Goal: Information Seeking & Learning: Learn about a topic

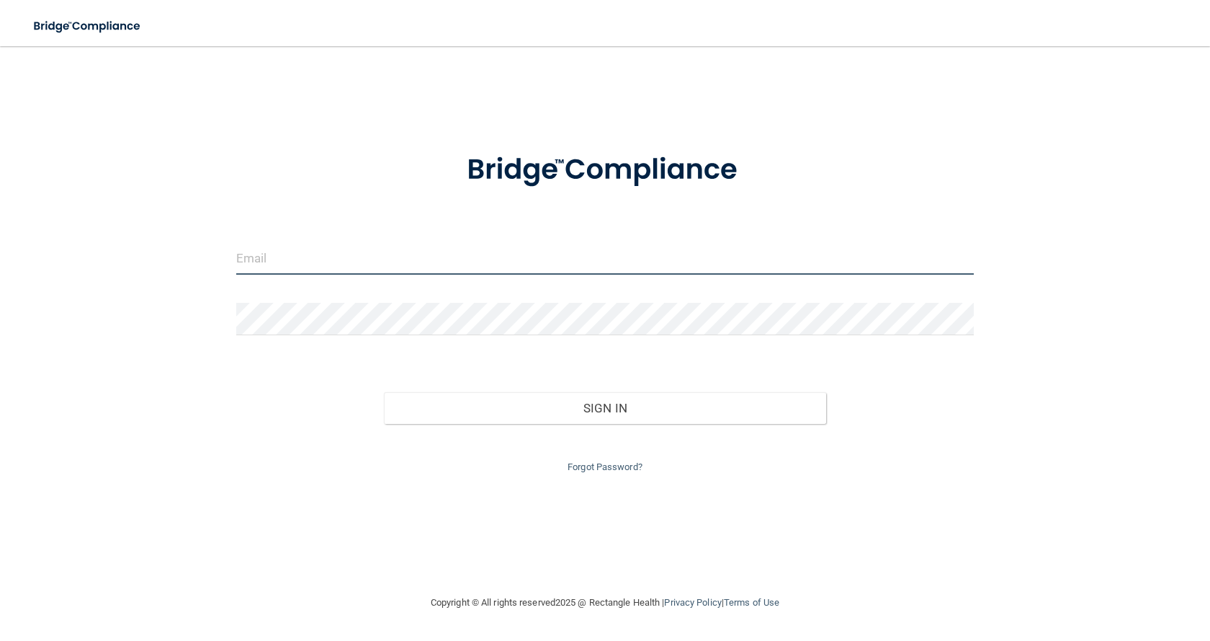
type input "[EMAIL_ADDRESS][DOMAIN_NAME]"
drag, startPoint x: 349, startPoint y: 255, endPoint x: 97, endPoint y: 246, distance: 251.6
click at [97, 246] on div "[EMAIL_ADDRESS][DOMAIN_NAME] Invalid email/password. You don't have permission …" at bounding box center [605, 320] width 1153 height 519
drag, startPoint x: 376, startPoint y: 258, endPoint x: 142, endPoint y: 257, distance: 234.2
click at [142, 257] on div "[EMAIL_ADDRESS][DOMAIN_NAME] Invalid email/password. You don't have permission …" at bounding box center [605, 320] width 1153 height 519
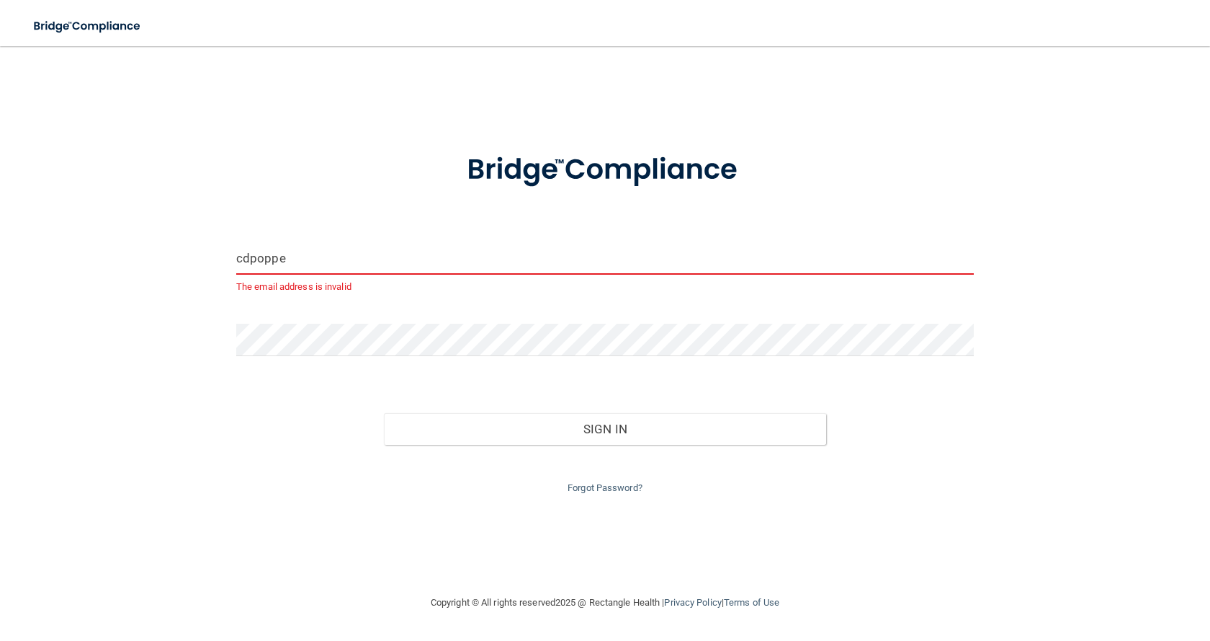
type input "[EMAIL_ADDRESS][DOMAIN_NAME]"
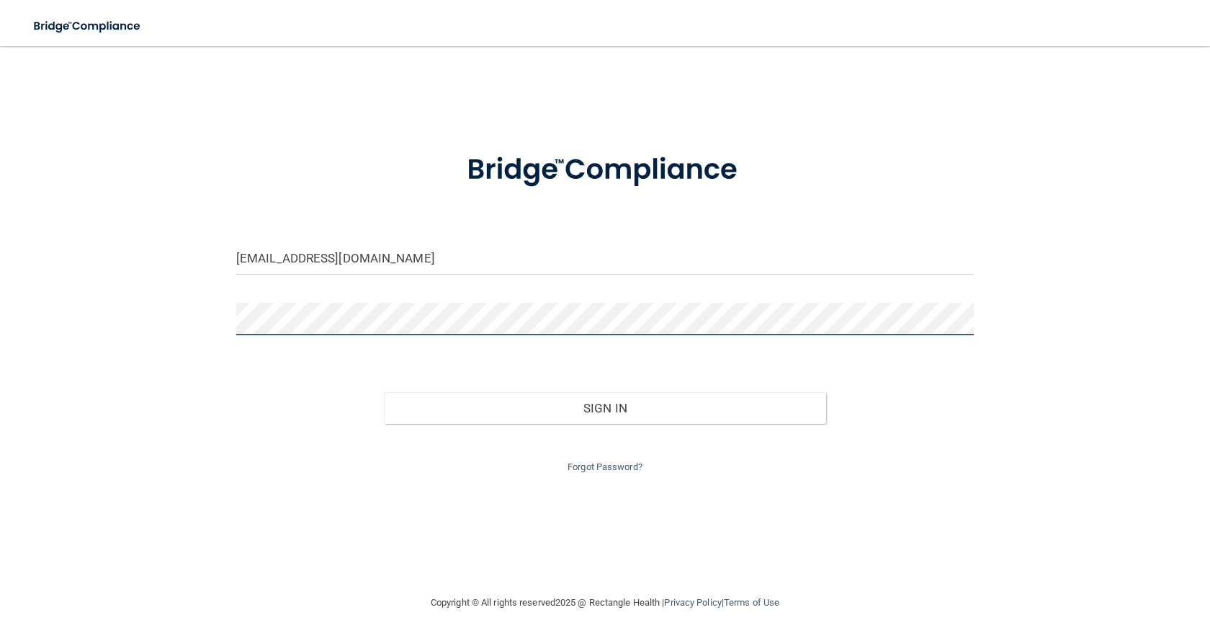
click at [384, 392] on button "Sign In" at bounding box center [605, 408] width 442 height 32
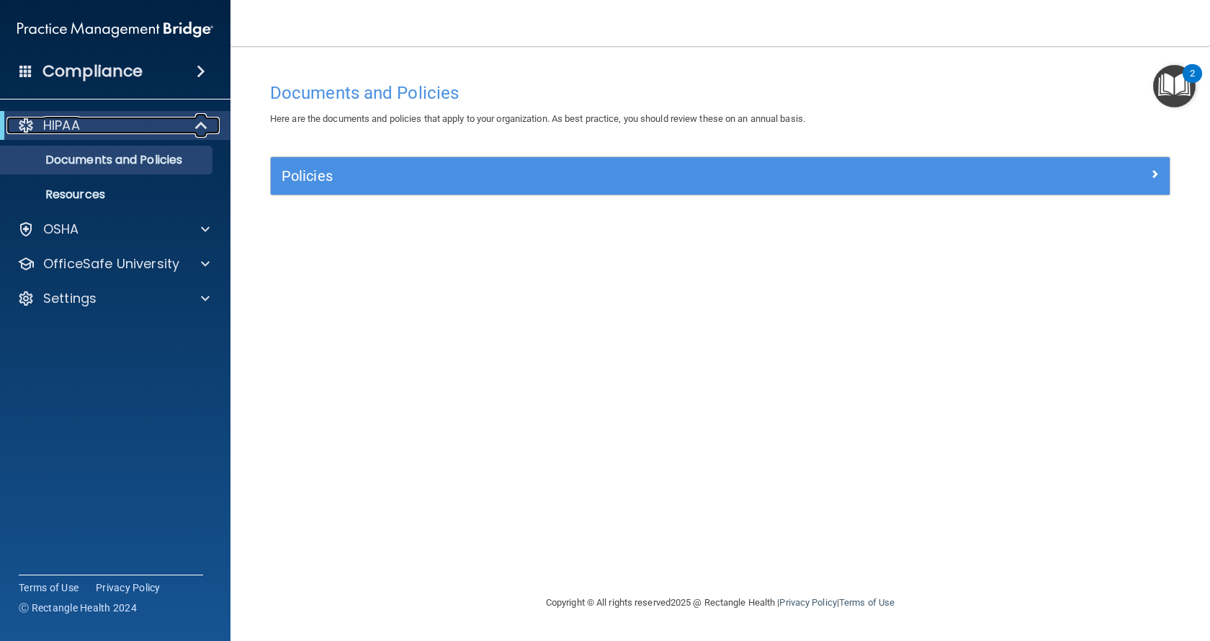
click at [200, 128] on span at bounding box center [203, 125] width 12 height 17
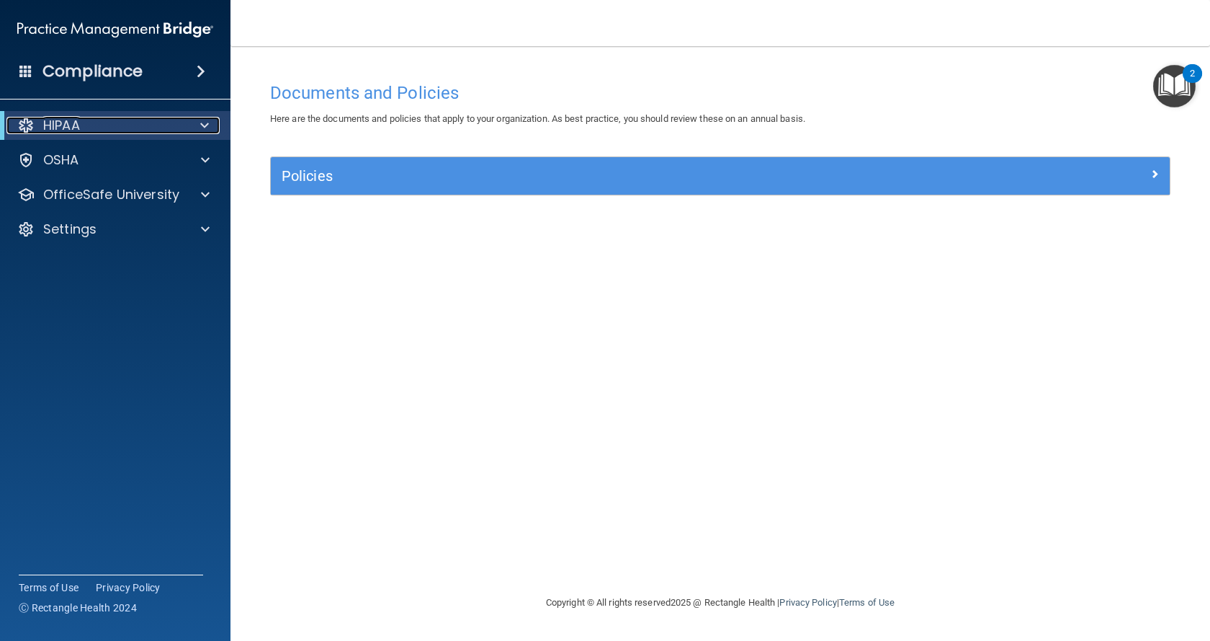
click at [200, 128] on span at bounding box center [204, 125] width 9 height 17
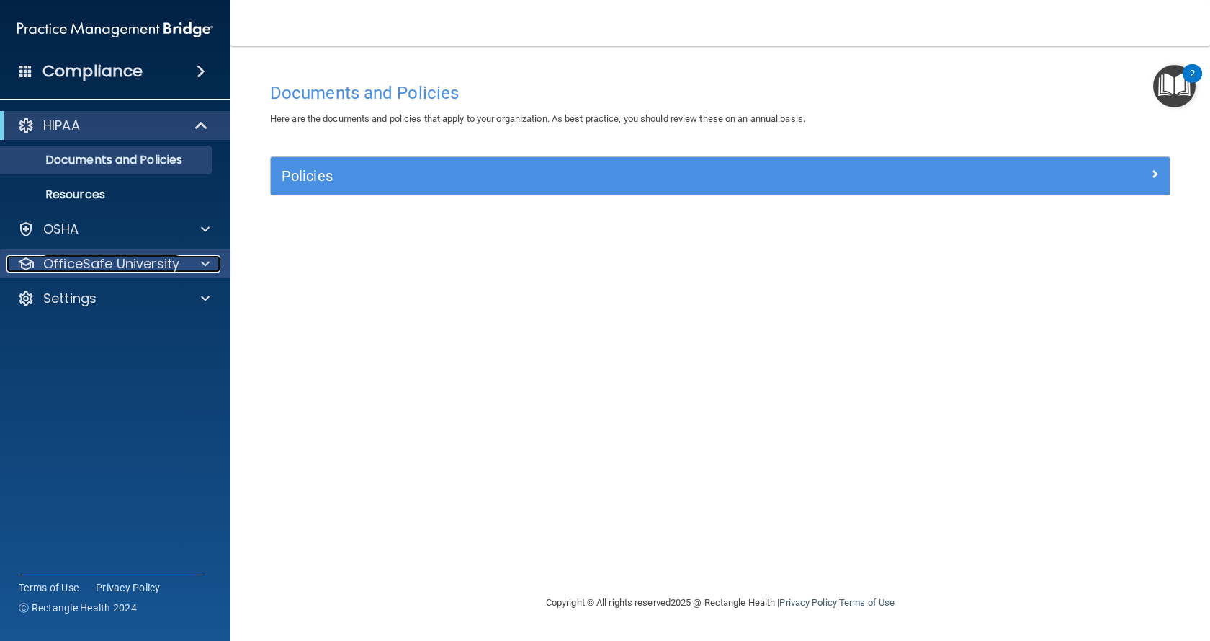
click at [128, 262] on p "OfficeSafe University" at bounding box center [111, 263] width 136 height 17
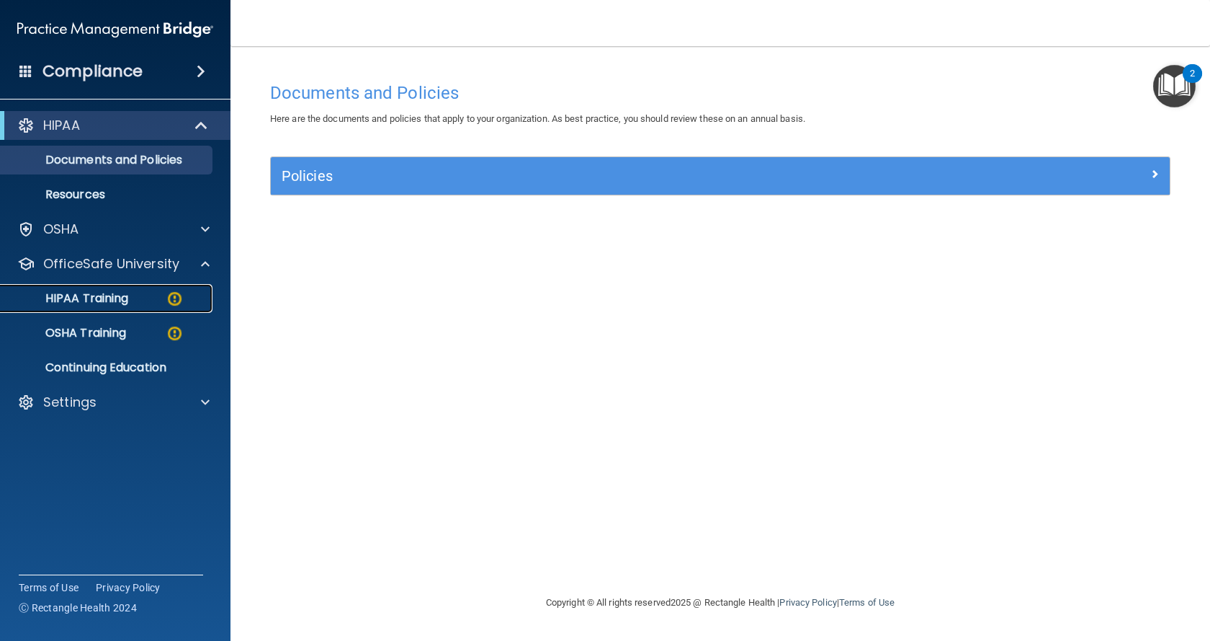
click at [72, 299] on p "HIPAA Training" at bounding box center [68, 298] width 119 height 14
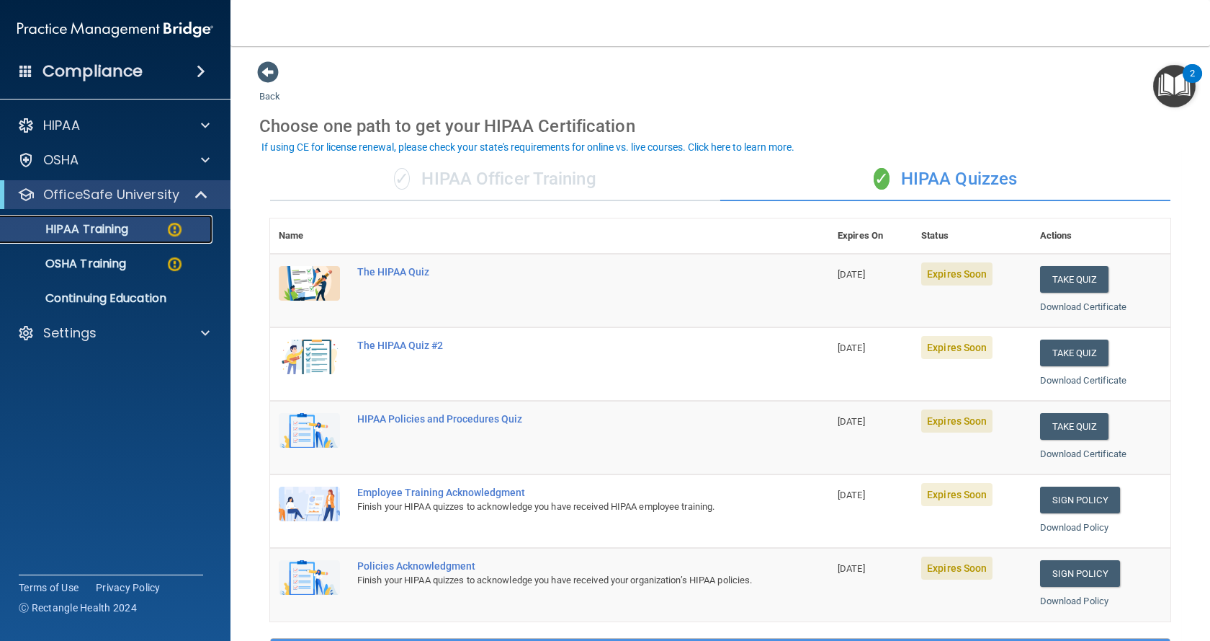
scroll to position [72, 0]
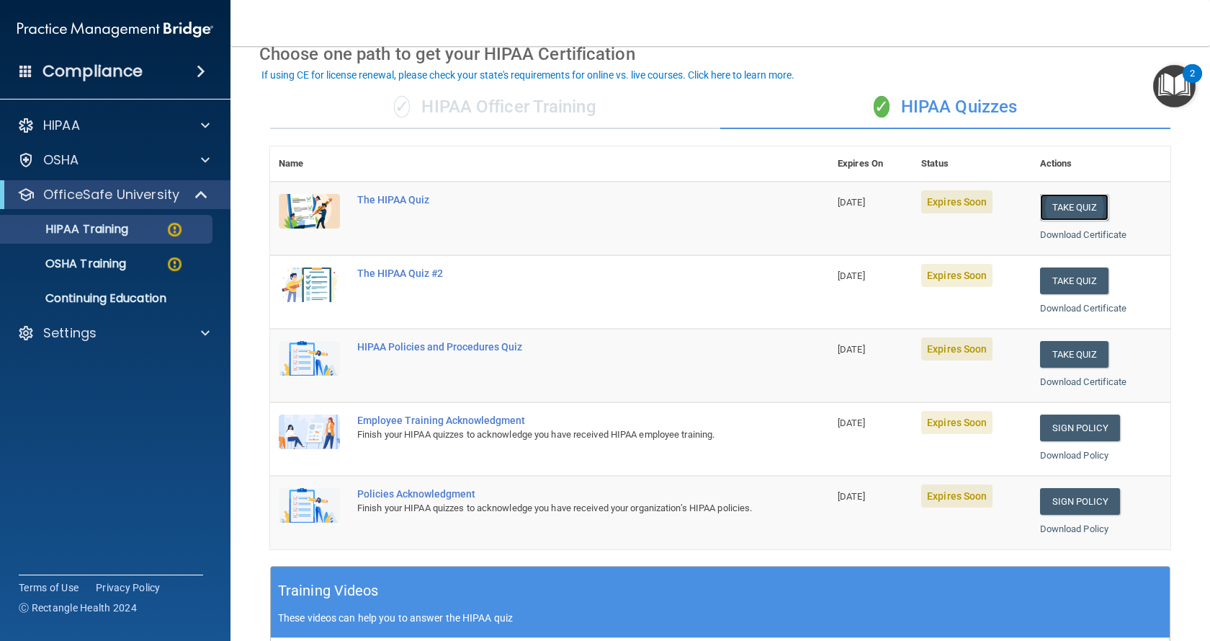
click at [1062, 205] on button "Take Quiz" at bounding box center [1074, 207] width 69 height 27
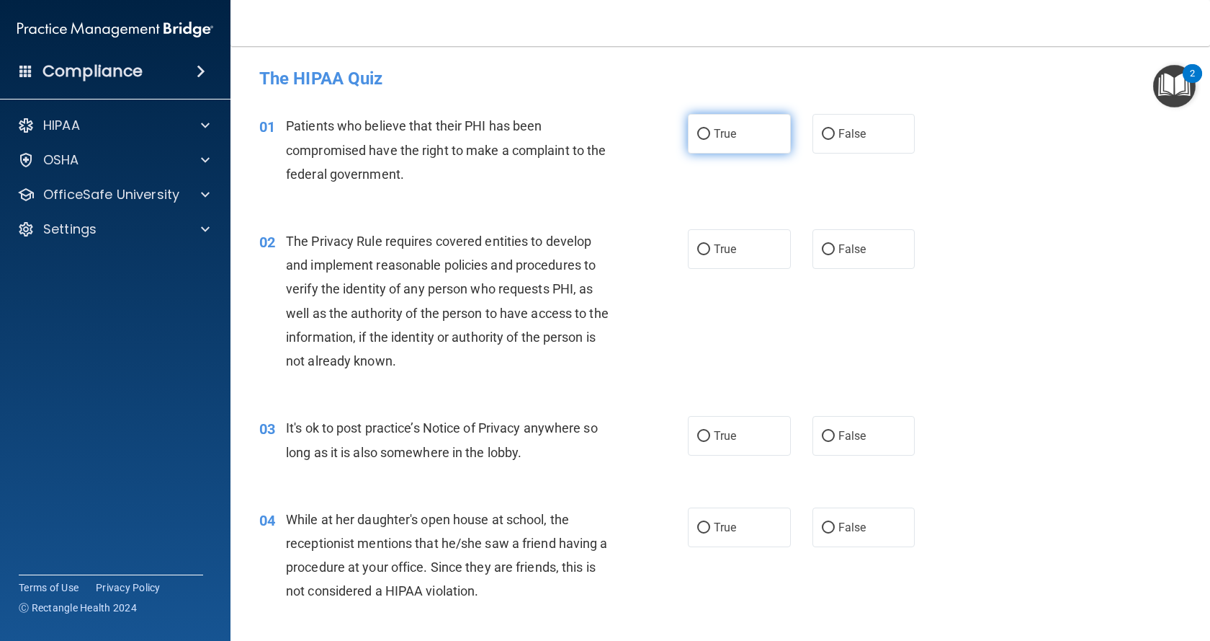
click at [700, 135] on input "True" at bounding box center [703, 134] width 13 height 11
radio input "true"
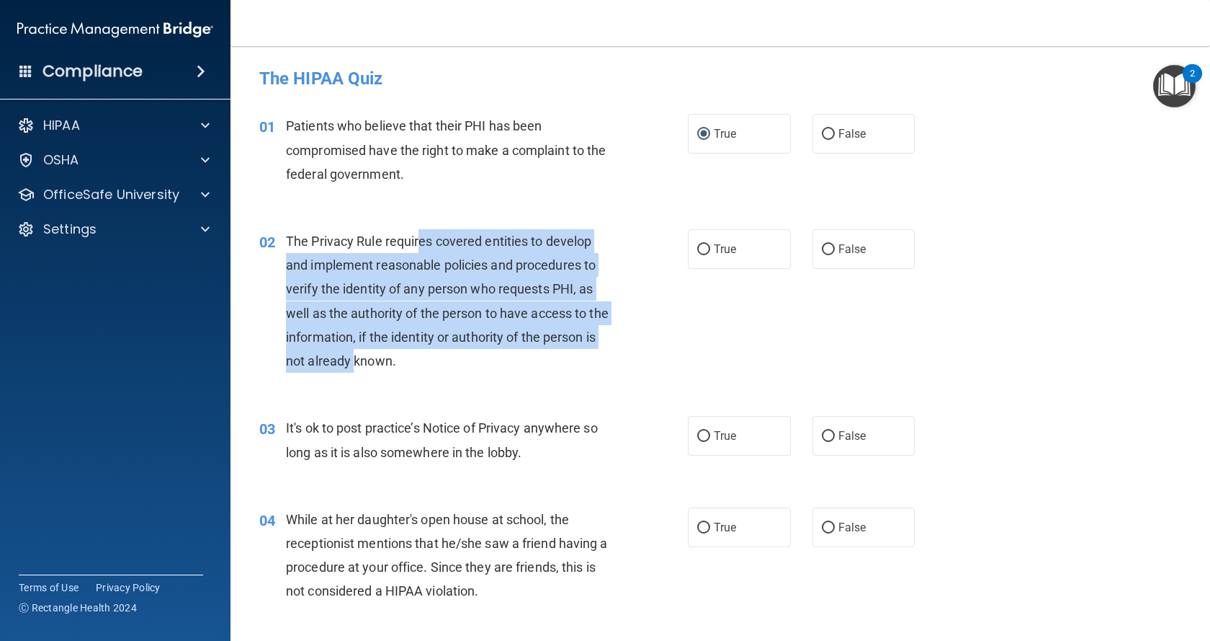
drag, startPoint x: 419, startPoint y: 240, endPoint x: 367, endPoint y: 368, distance: 138.3
click at [367, 368] on span "The Privacy Rule requires covered entities to develop and implement reasonable …" at bounding box center [447, 300] width 323 height 135
drag, startPoint x: 507, startPoint y: 339, endPoint x: 521, endPoint y: 340, distance: 13.7
click at [507, 340] on span "The Privacy Rule requires covered entities to develop and implement reasonable …" at bounding box center [447, 300] width 323 height 135
click at [824, 249] on input "False" at bounding box center [828, 249] width 13 height 11
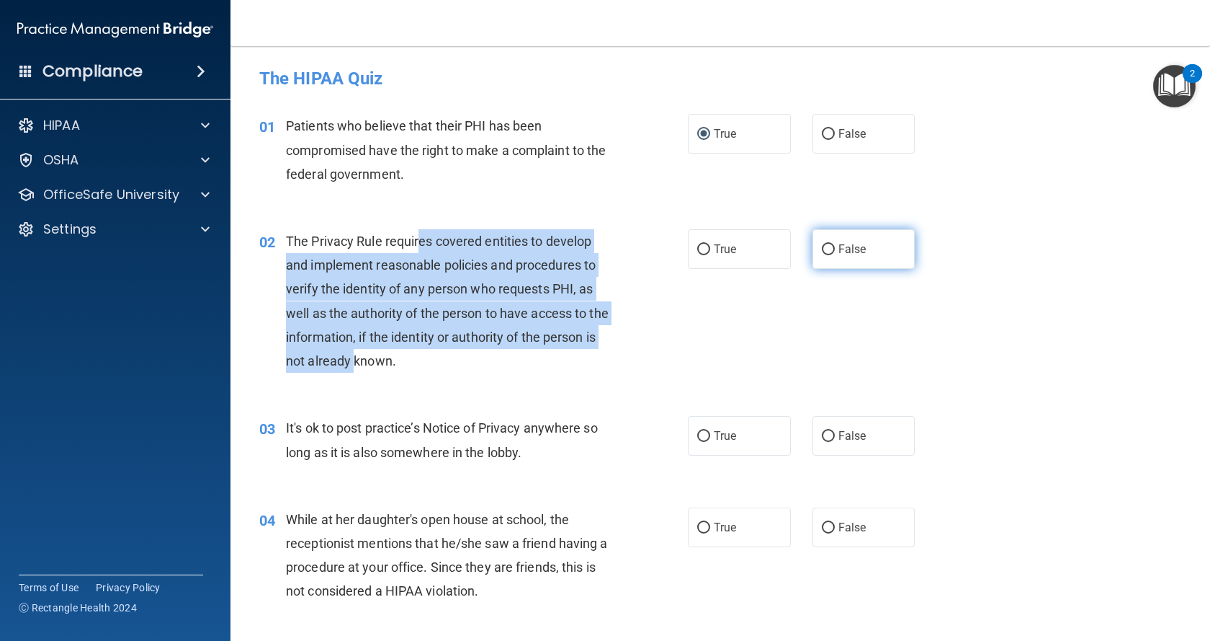
radio input "true"
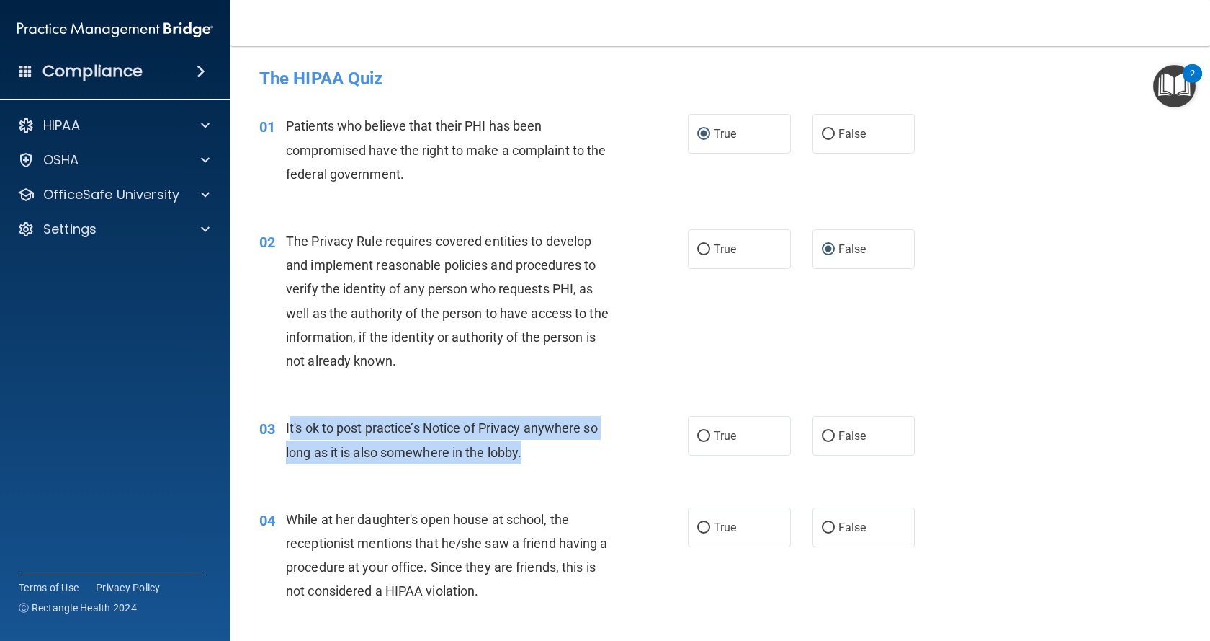
drag, startPoint x: 290, startPoint y: 428, endPoint x: 540, endPoint y: 442, distance: 250.4
click at [540, 442] on div "It's ok to post practice’s Notice of Privacy anywhere so long as it is also som…" at bounding box center [455, 440] width 338 height 48
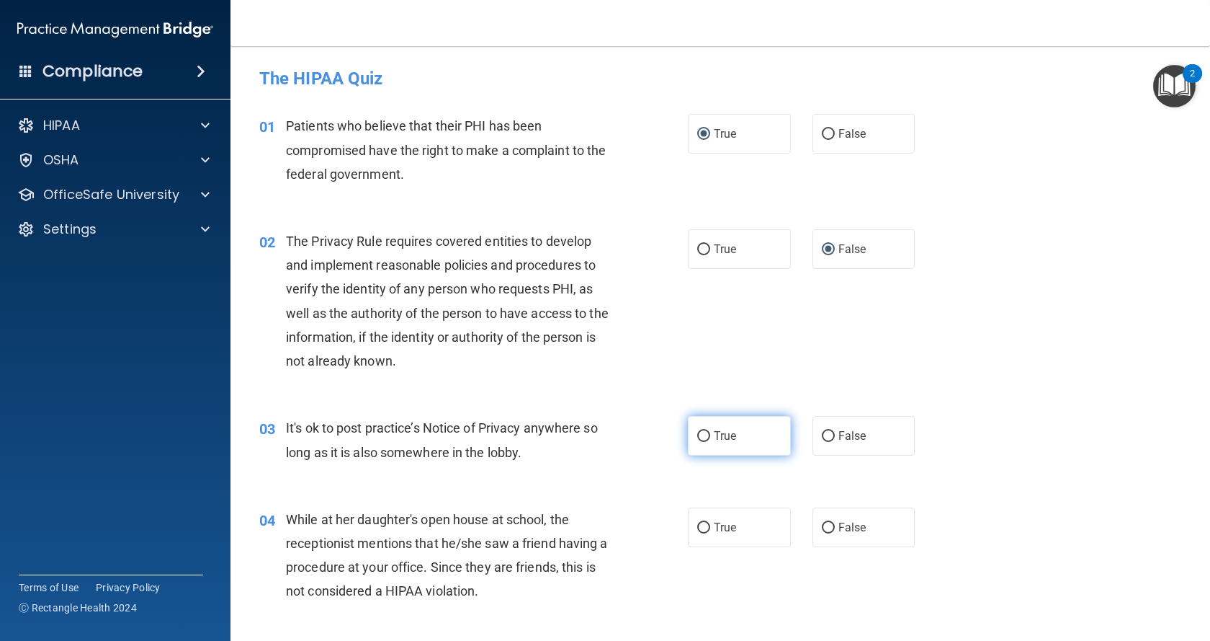
click at [706, 440] on label "True" at bounding box center [739, 436] width 103 height 40
click at [706, 440] on input "True" at bounding box center [703, 436] width 13 height 11
radio input "true"
click at [715, 247] on span "True" at bounding box center [725, 249] width 22 height 14
click at [710, 247] on input "True" at bounding box center [703, 249] width 13 height 11
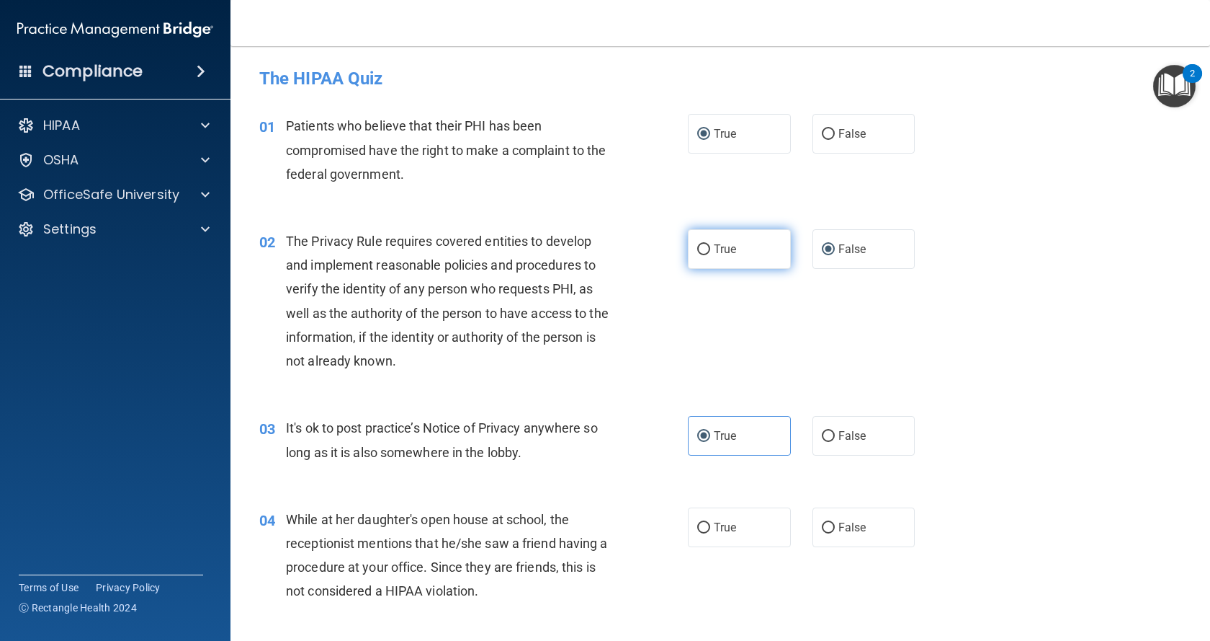
radio input "true"
radio input "false"
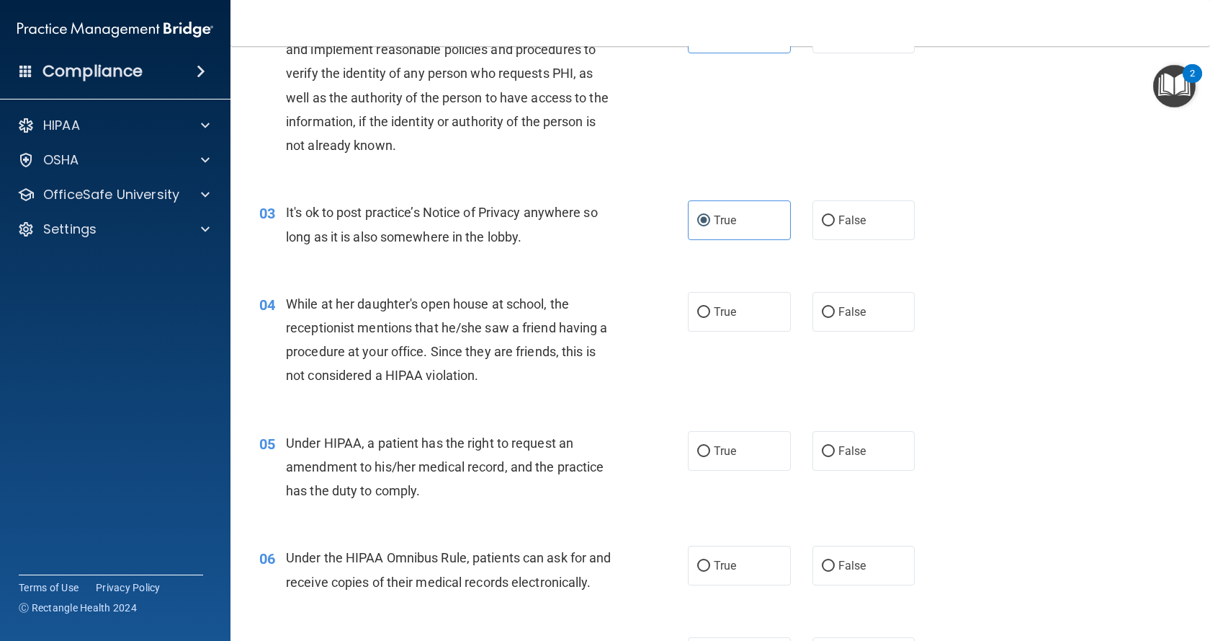
scroll to position [216, 0]
click at [822, 311] on input "False" at bounding box center [828, 311] width 13 height 11
radio input "true"
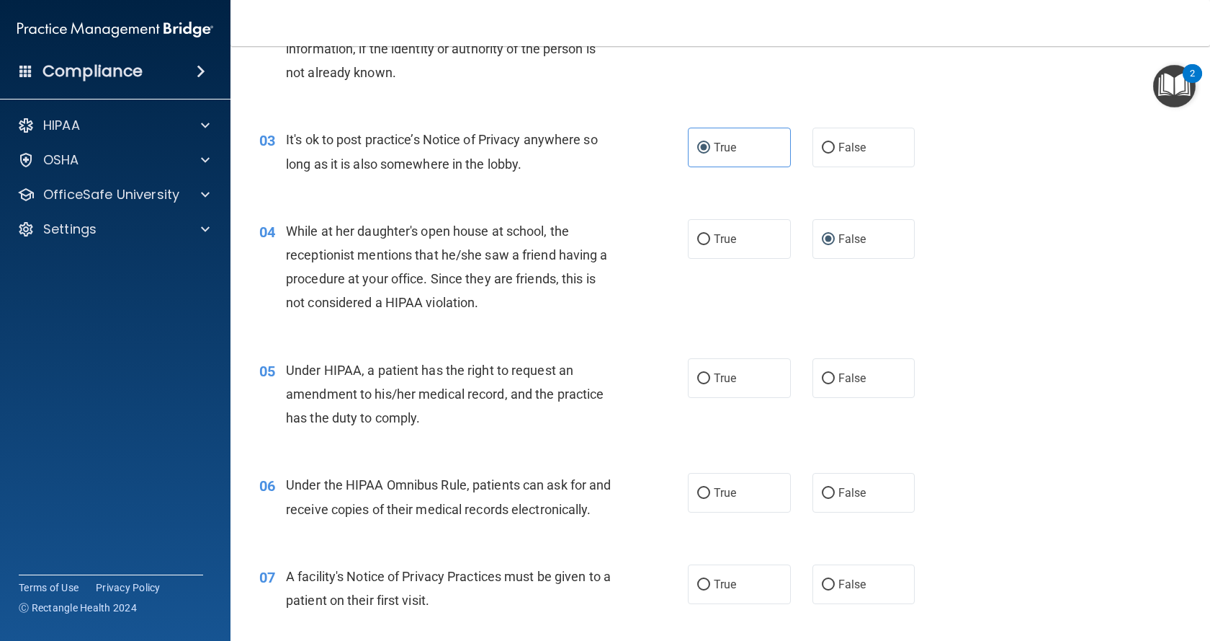
scroll to position [360, 0]
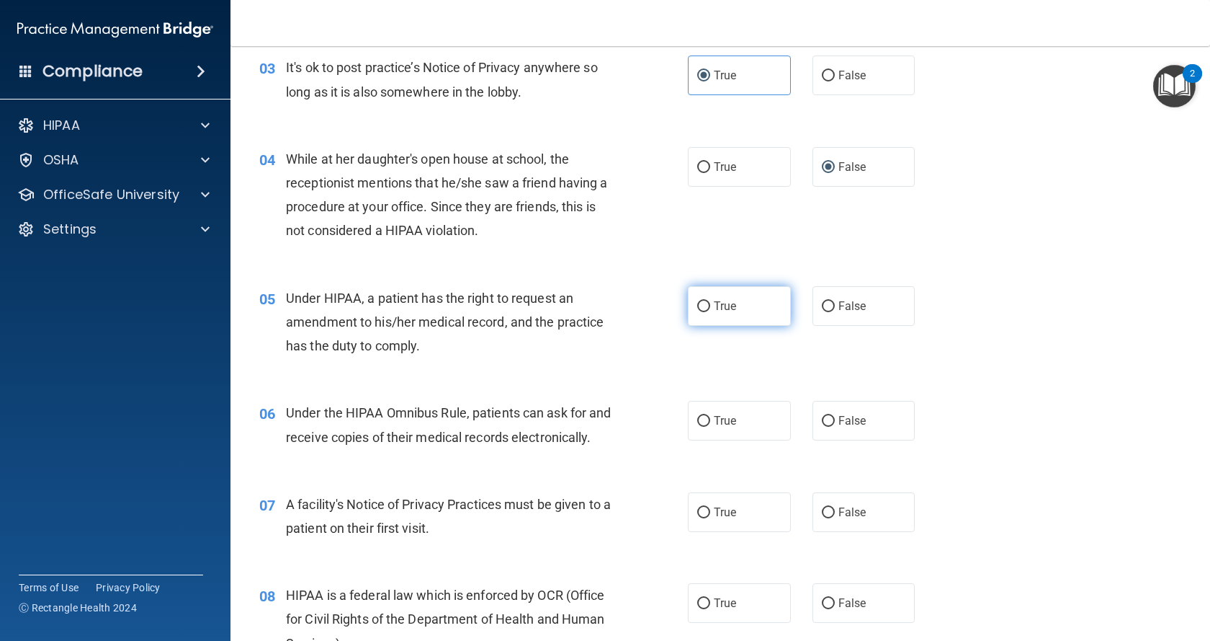
click at [714, 306] on span "True" at bounding box center [725, 306] width 22 height 14
click at [710, 306] on input "True" at bounding box center [703, 306] width 13 height 11
radio input "true"
click at [717, 429] on label "True" at bounding box center [739, 421] width 103 height 40
click at [691, 422] on label "True" at bounding box center [739, 421] width 103 height 40
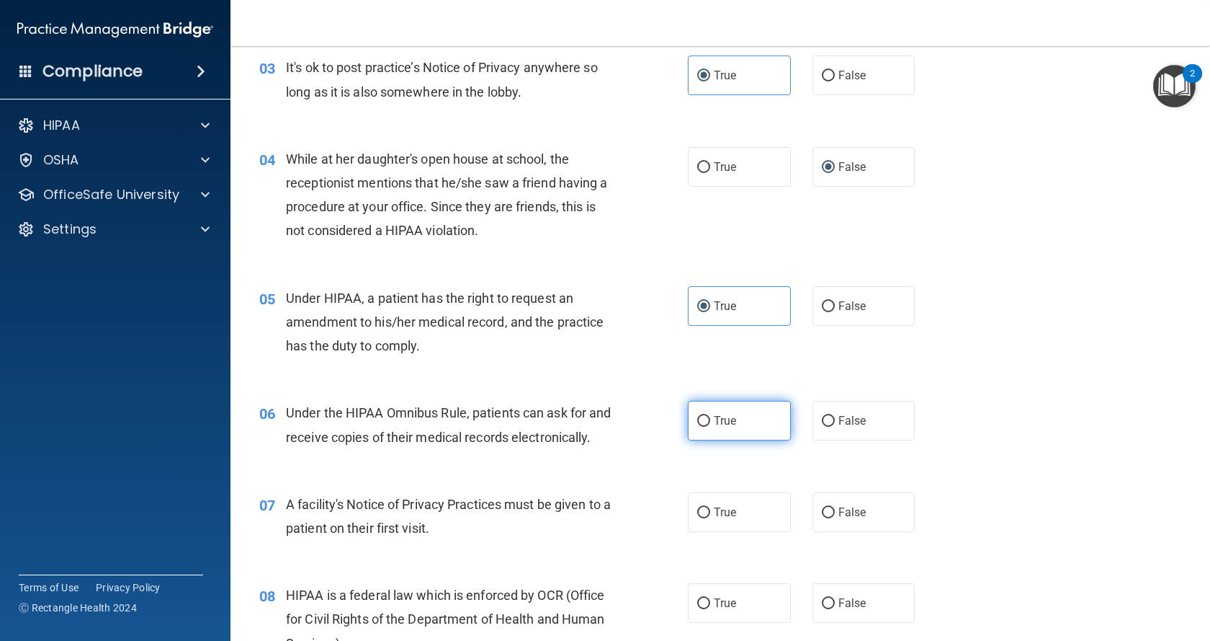
click at [697, 422] on input "True" at bounding box center [703, 421] width 13 height 11
radio input "true"
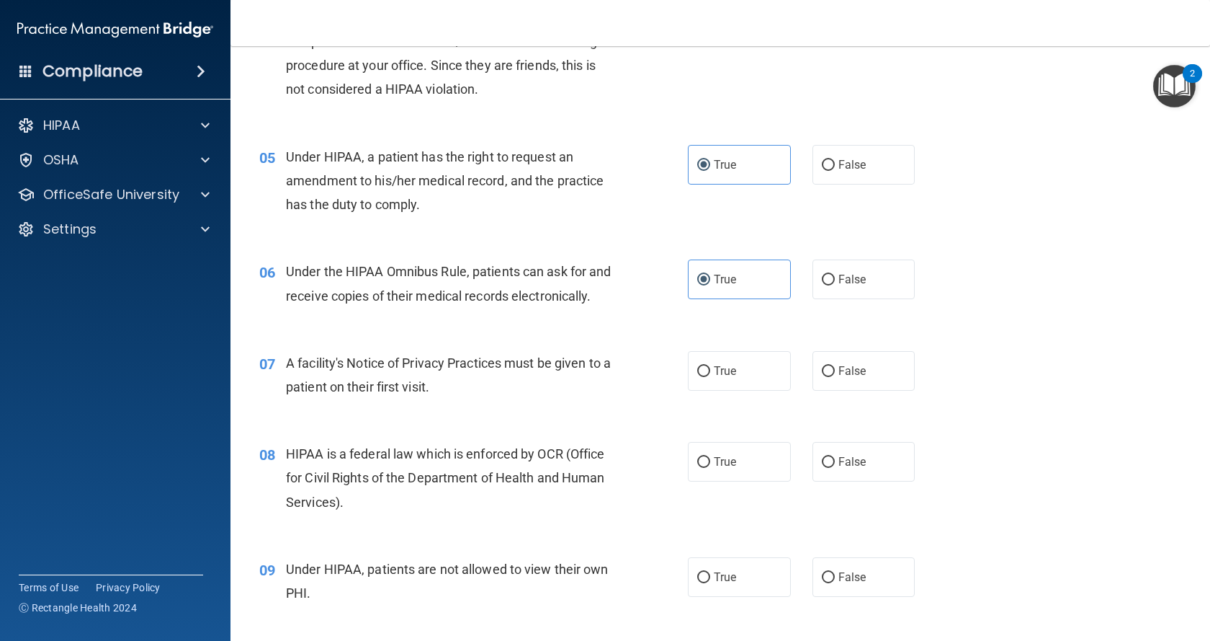
scroll to position [504, 0]
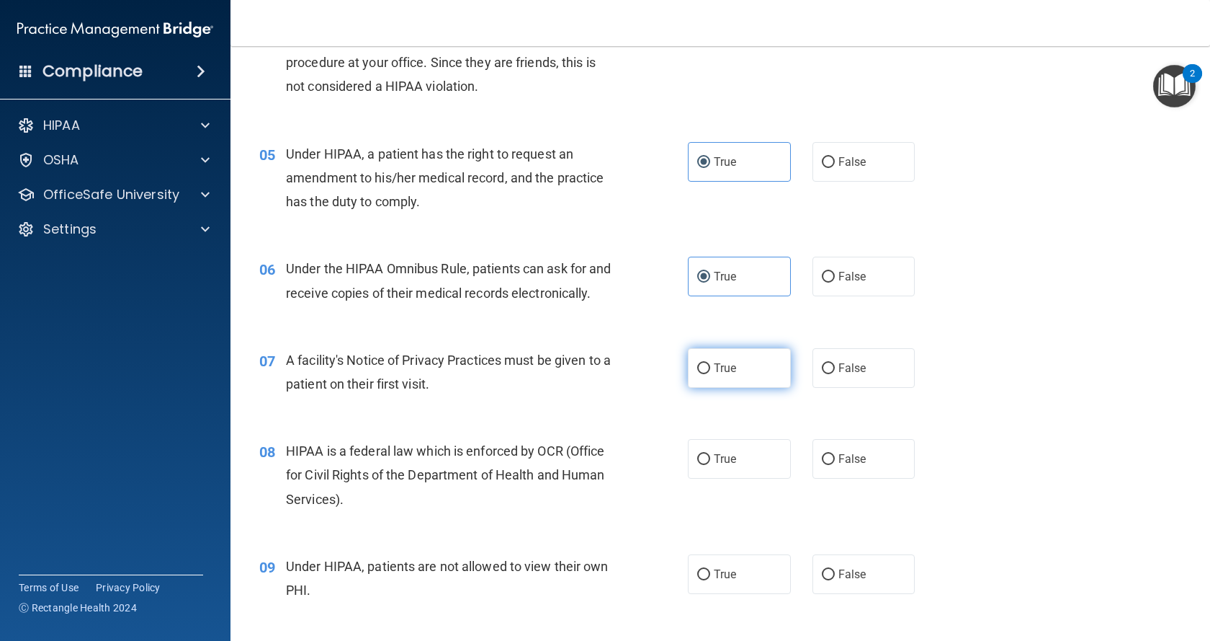
click at [708, 388] on label "True" at bounding box center [739, 368] width 103 height 40
click at [708, 374] on input "True" at bounding box center [703, 368] width 13 height 11
radio input "true"
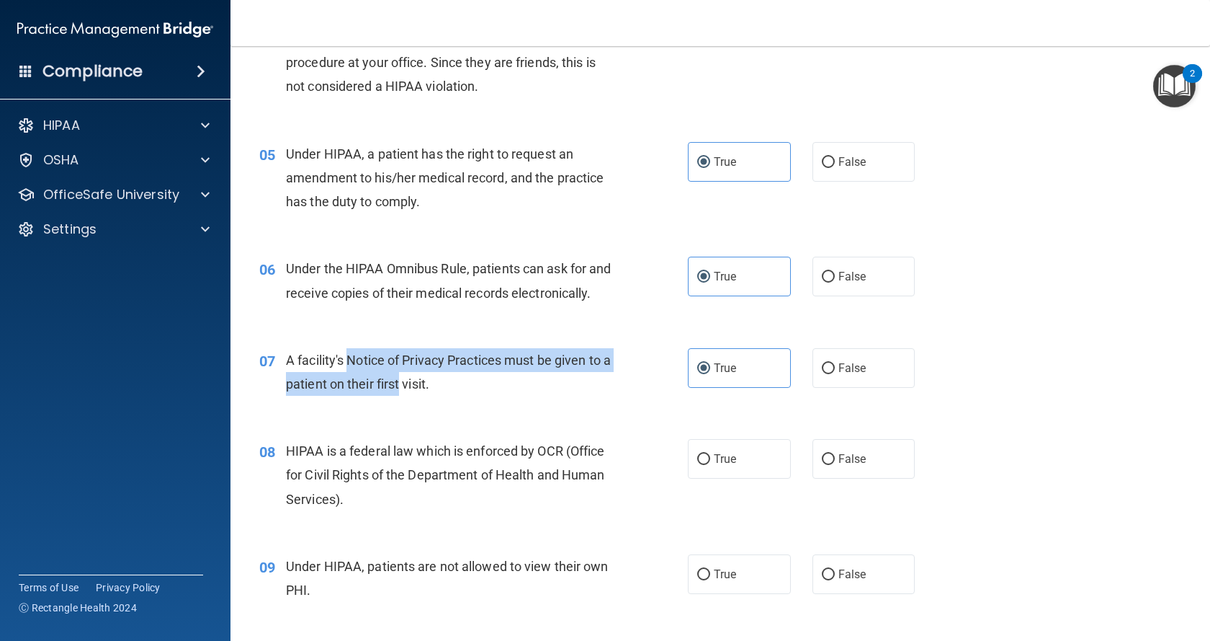
drag, startPoint x: 348, startPoint y: 384, endPoint x: 411, endPoint y: 404, distance: 66.5
click at [411, 391] on span "A facility's Notice of Privacy Practices must be given to a patient on their fi…" at bounding box center [448, 371] width 325 height 39
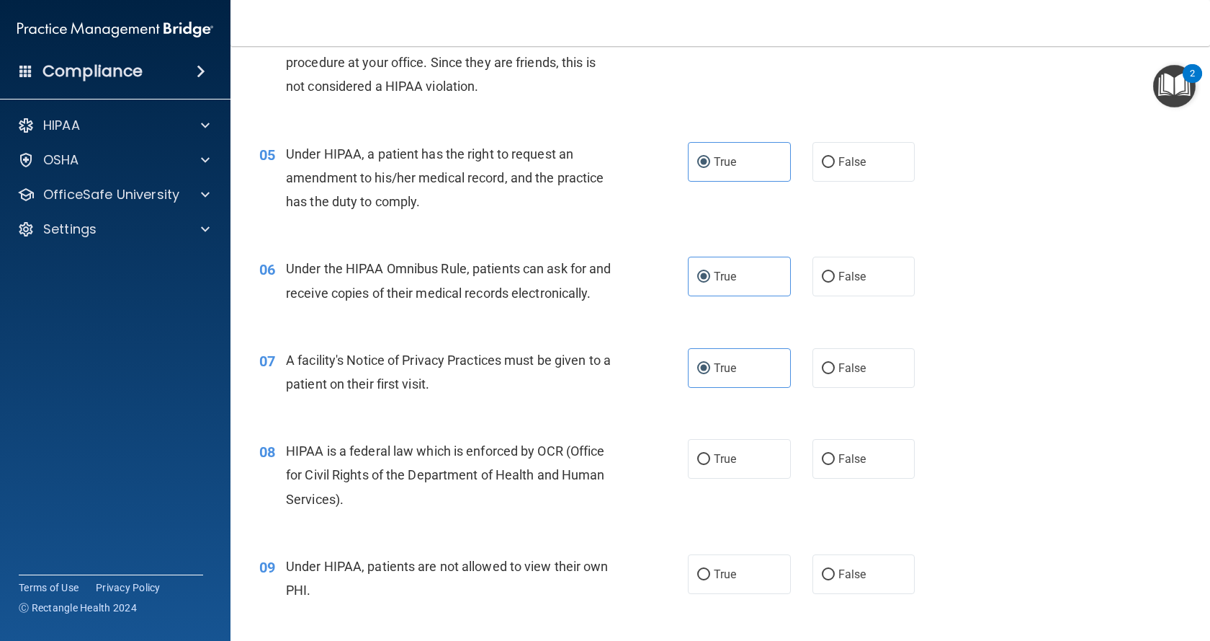
click at [450, 396] on div "A facility's Notice of Privacy Practices must be given to a patient on their fi…" at bounding box center [455, 372] width 338 height 48
drag, startPoint x: 310, startPoint y: 472, endPoint x: 573, endPoint y: 479, distance: 263.1
click at [573, 479] on span "HIPAA is a federal law which is enforced by OCR (Office for Civil Rights of the…" at bounding box center [445, 474] width 319 height 63
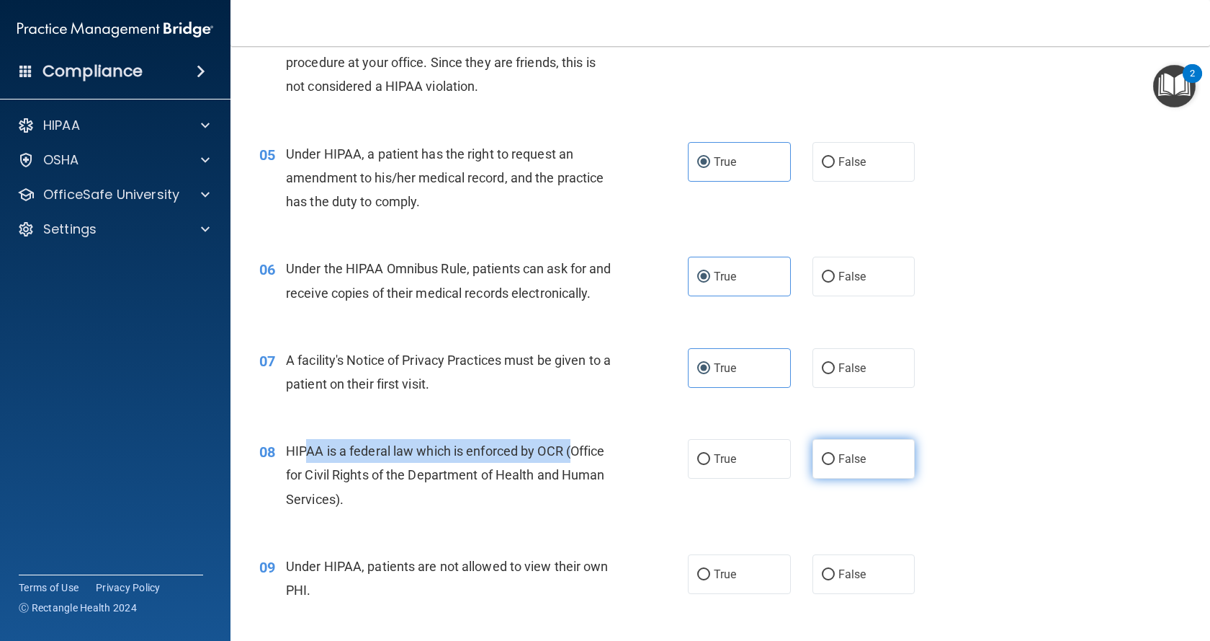
click at [826, 465] on input "False" at bounding box center [828, 459] width 13 height 11
radio input "true"
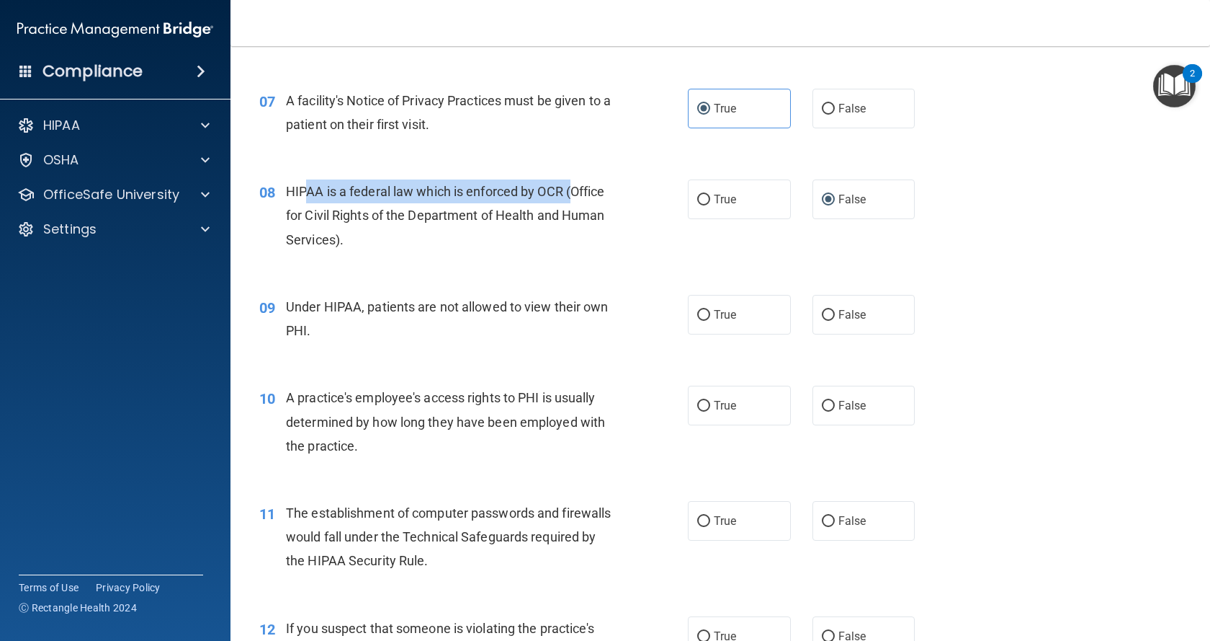
scroll to position [793, 0]
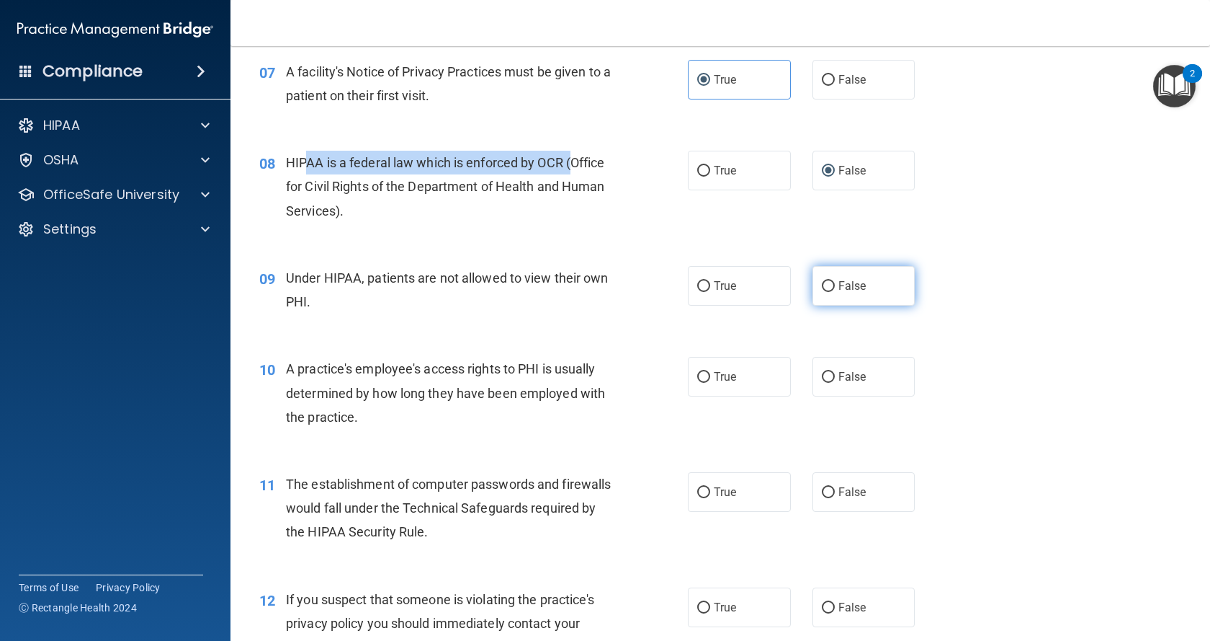
click at [823, 292] on input "False" at bounding box center [828, 286] width 13 height 11
radio input "true"
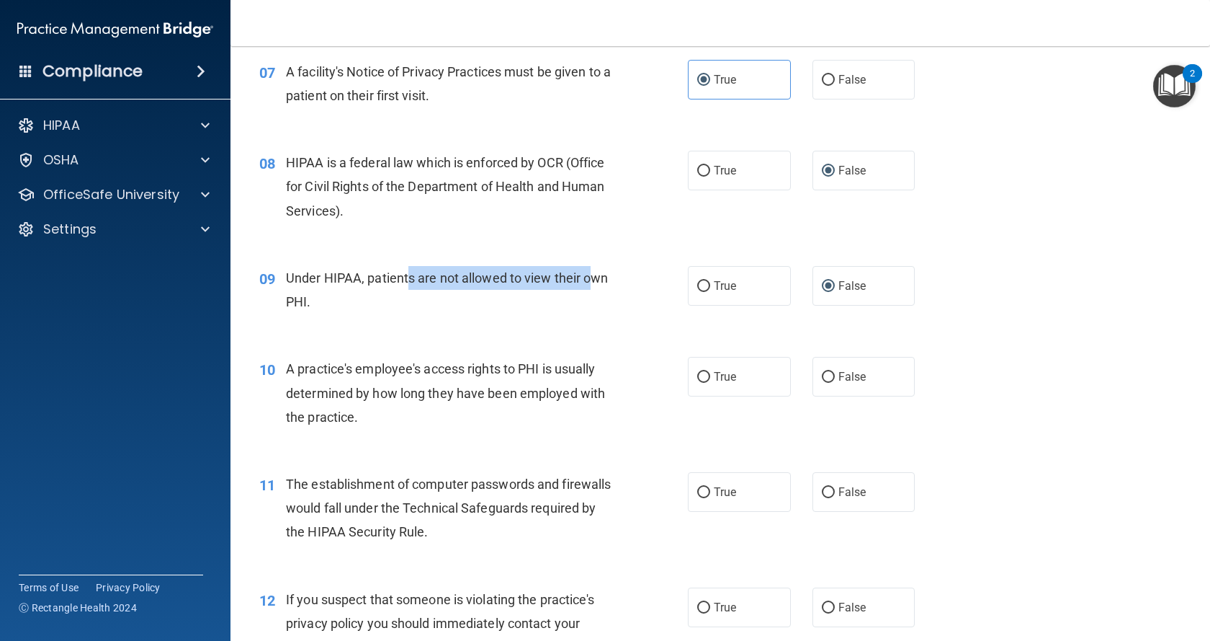
drag, startPoint x: 410, startPoint y: 301, endPoint x: 594, endPoint y: 303, distance: 184.5
click at [594, 303] on span "Under HIPAA, patients are not allowed to view their own PHI." at bounding box center [447, 289] width 323 height 39
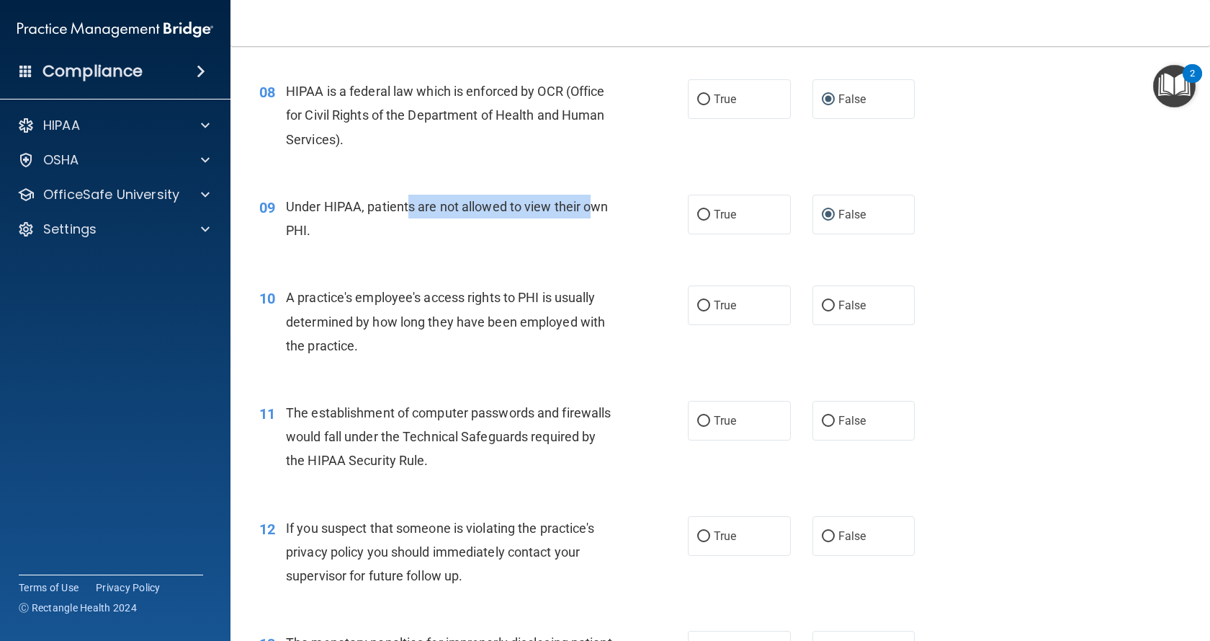
scroll to position [865, 0]
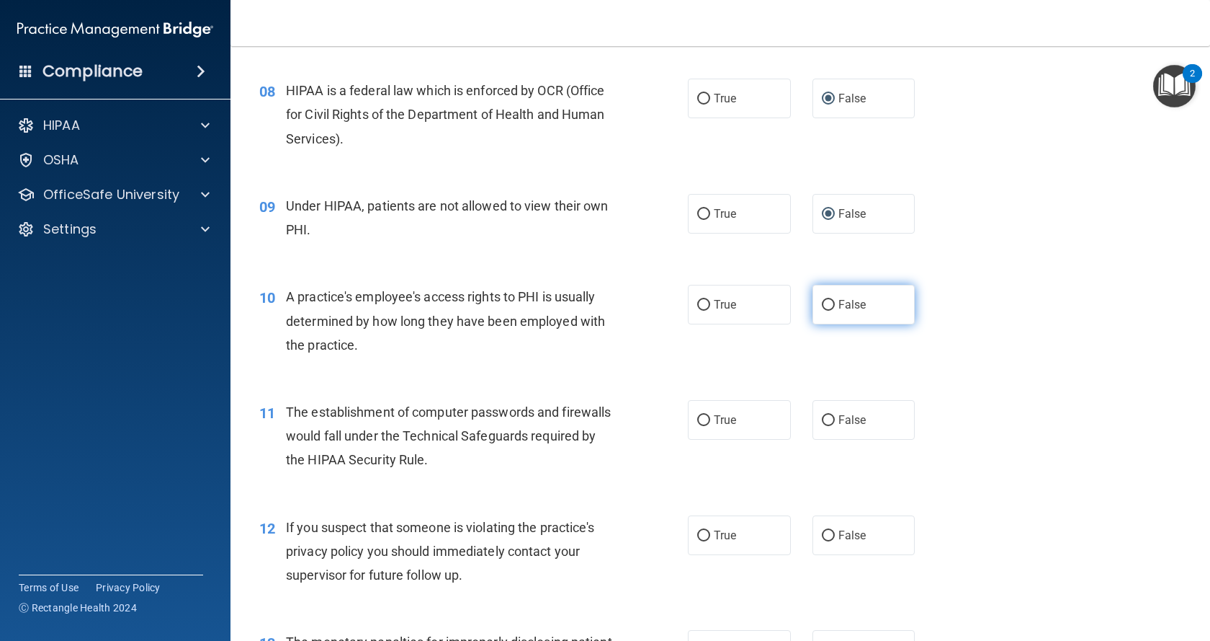
click at [831, 324] on label "False" at bounding box center [864, 305] width 103 height 40
click at [831, 311] on input "False" at bounding box center [828, 305] width 13 height 11
radio input "true"
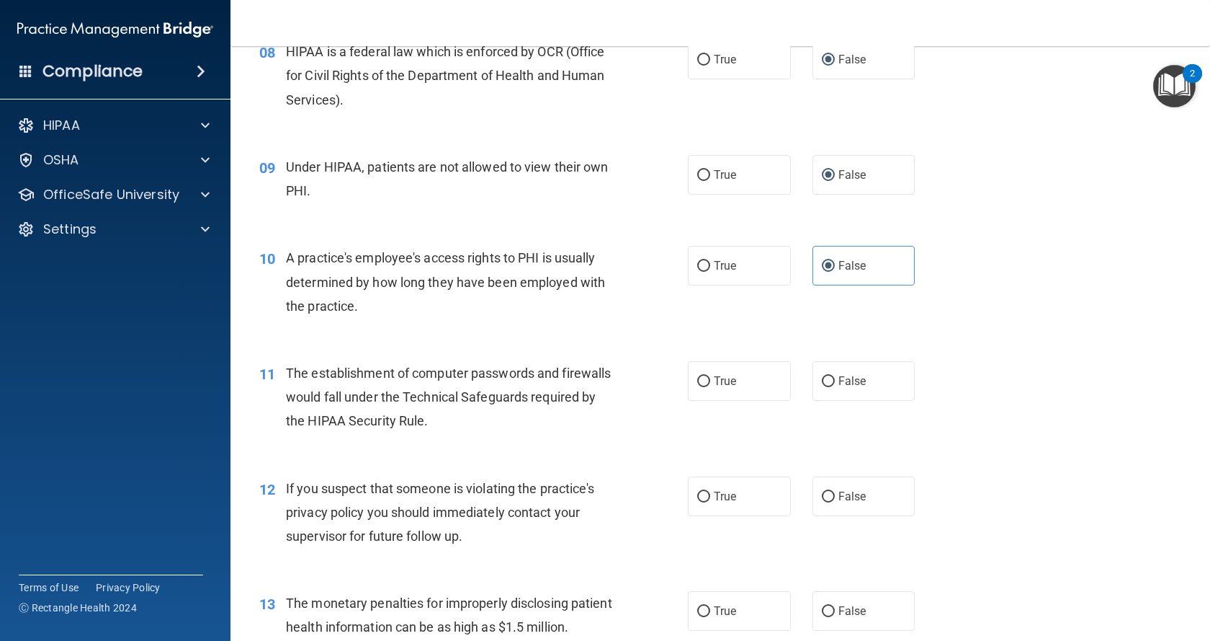
scroll to position [937, 0]
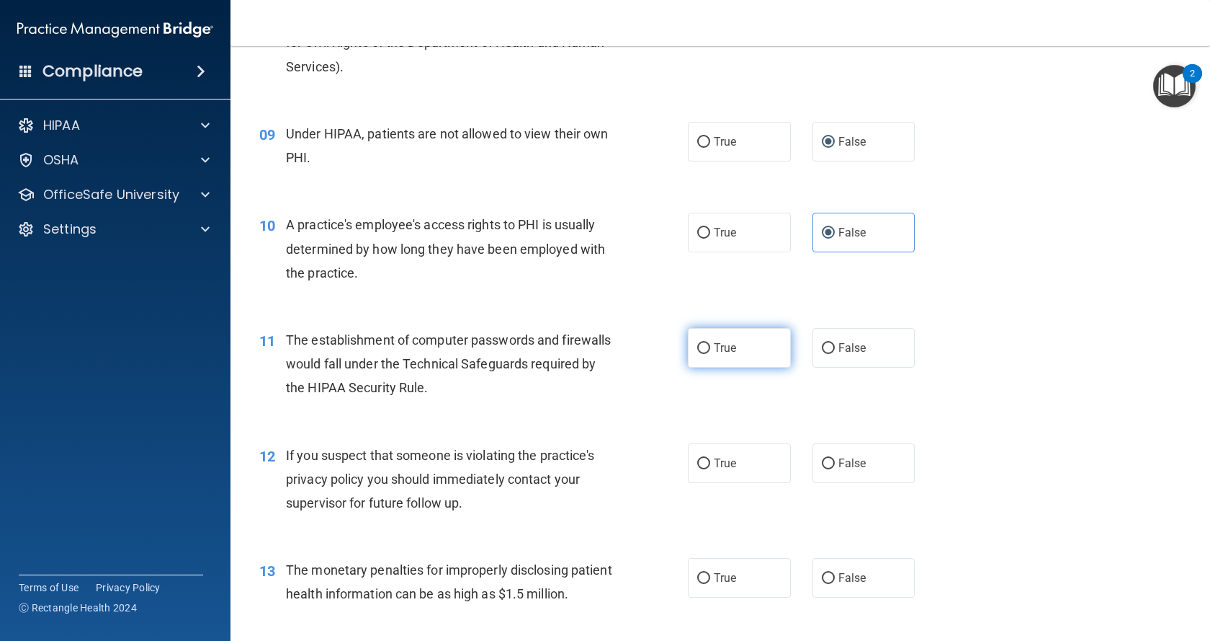
click at [702, 354] on input "True" at bounding box center [703, 348] width 13 height 11
radio input "true"
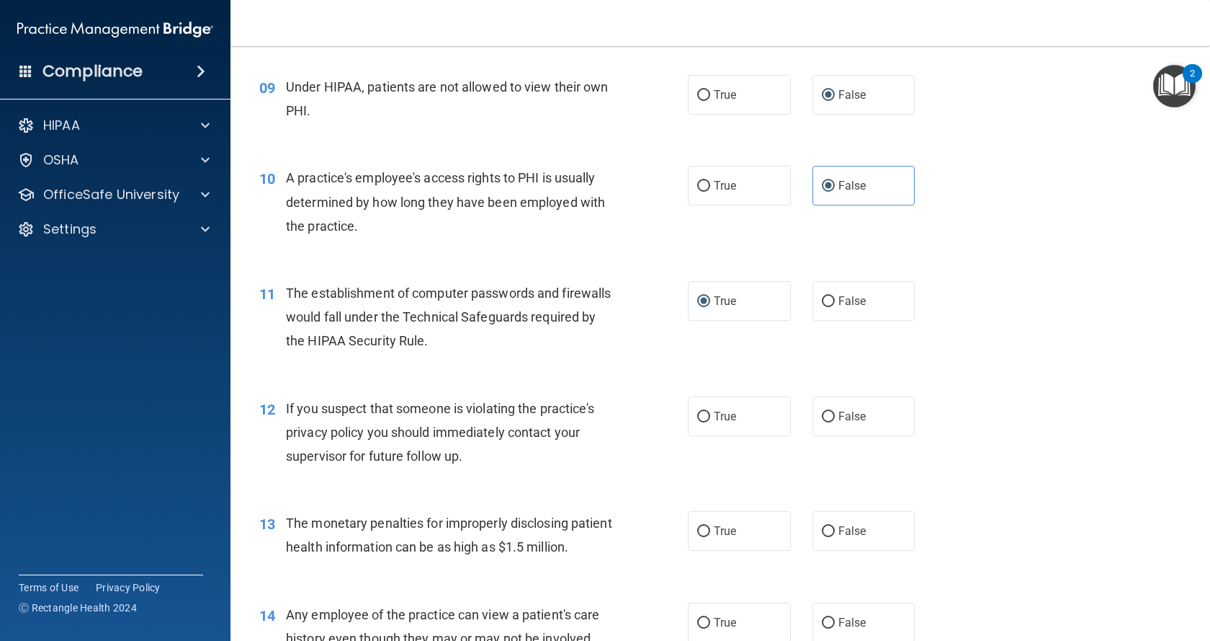
scroll to position [1009, 0]
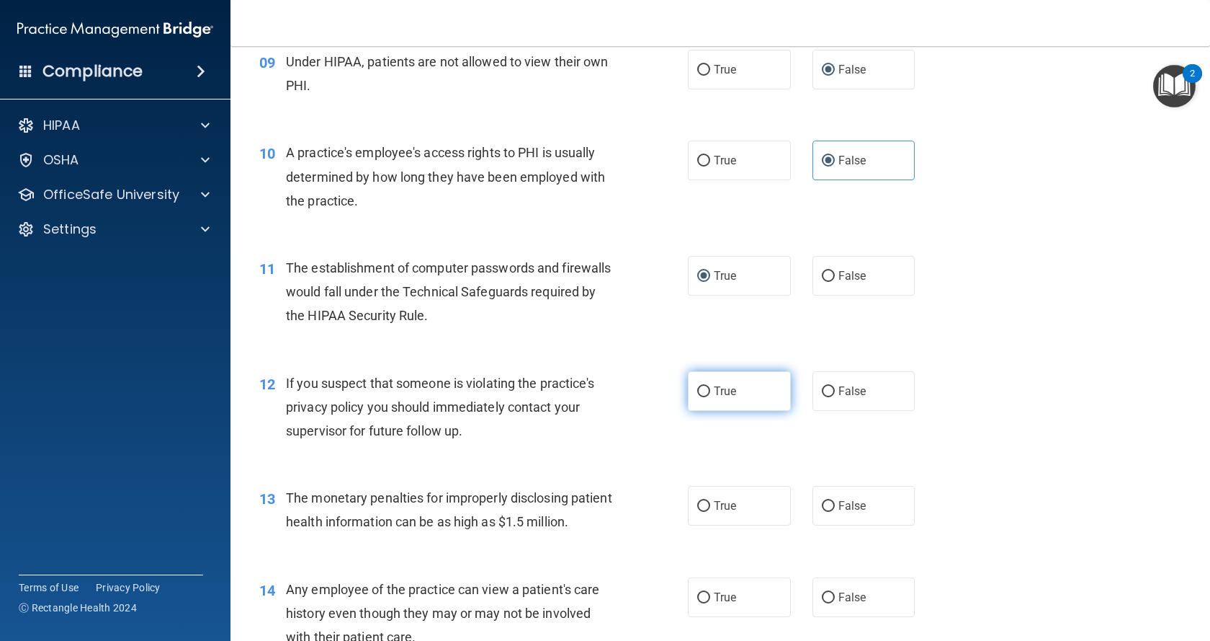
click at [705, 397] on input "True" at bounding box center [703, 391] width 13 height 11
radio input "true"
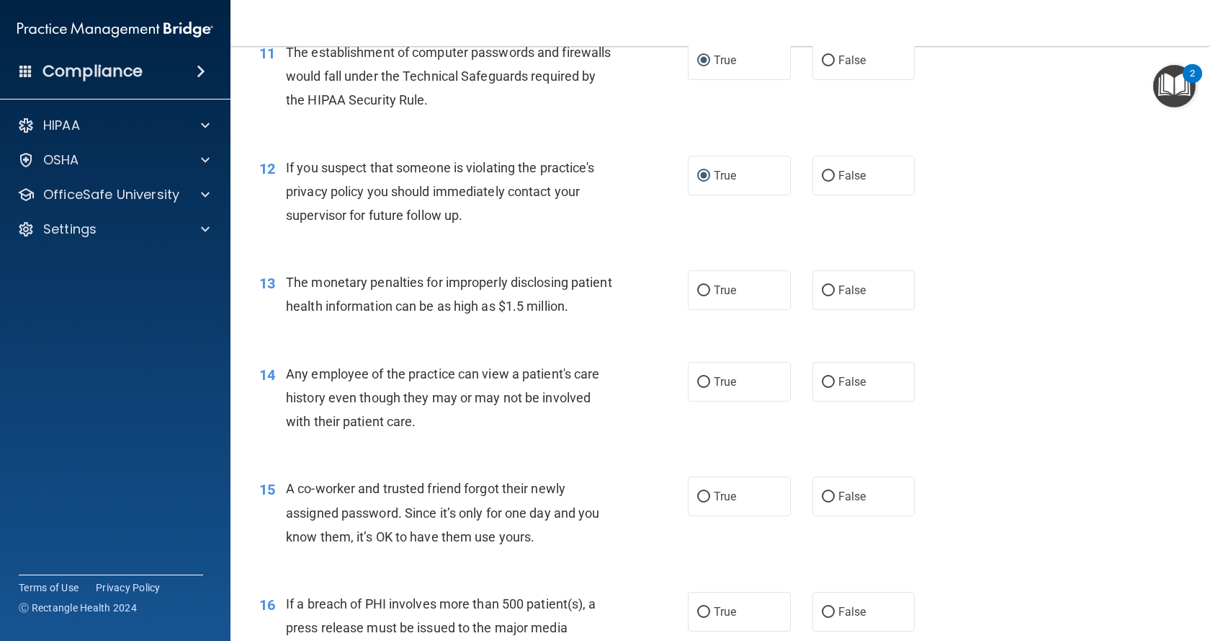
scroll to position [1225, 0]
click at [697, 295] on input "True" at bounding box center [703, 290] width 13 height 11
radio input "true"
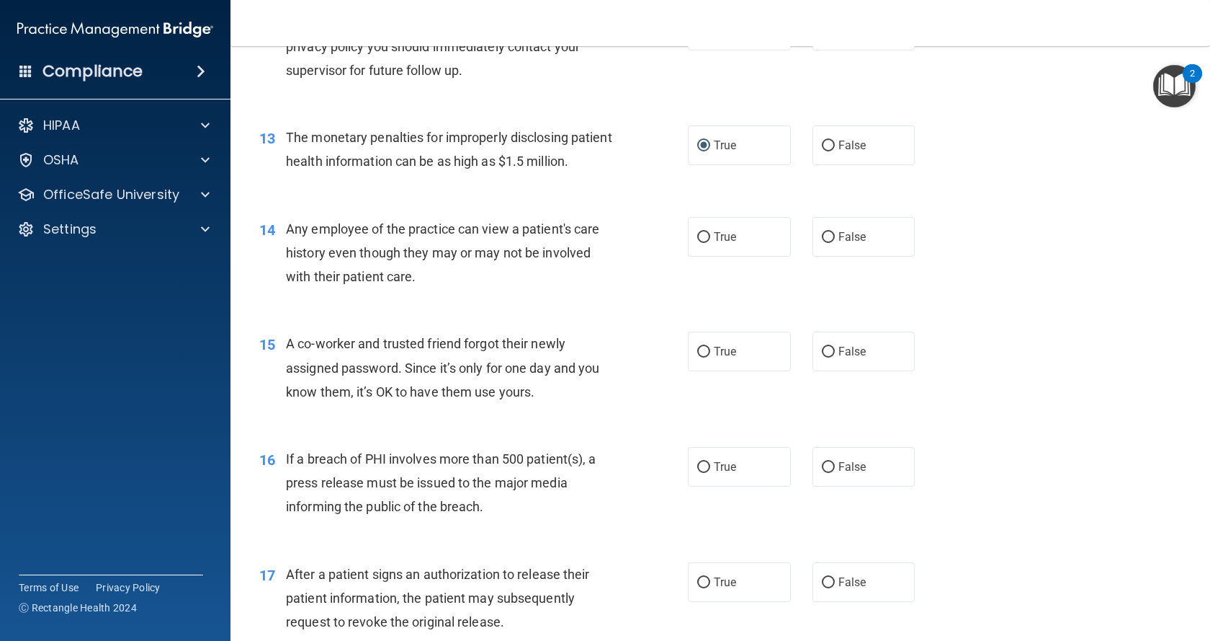
scroll to position [1441, 0]
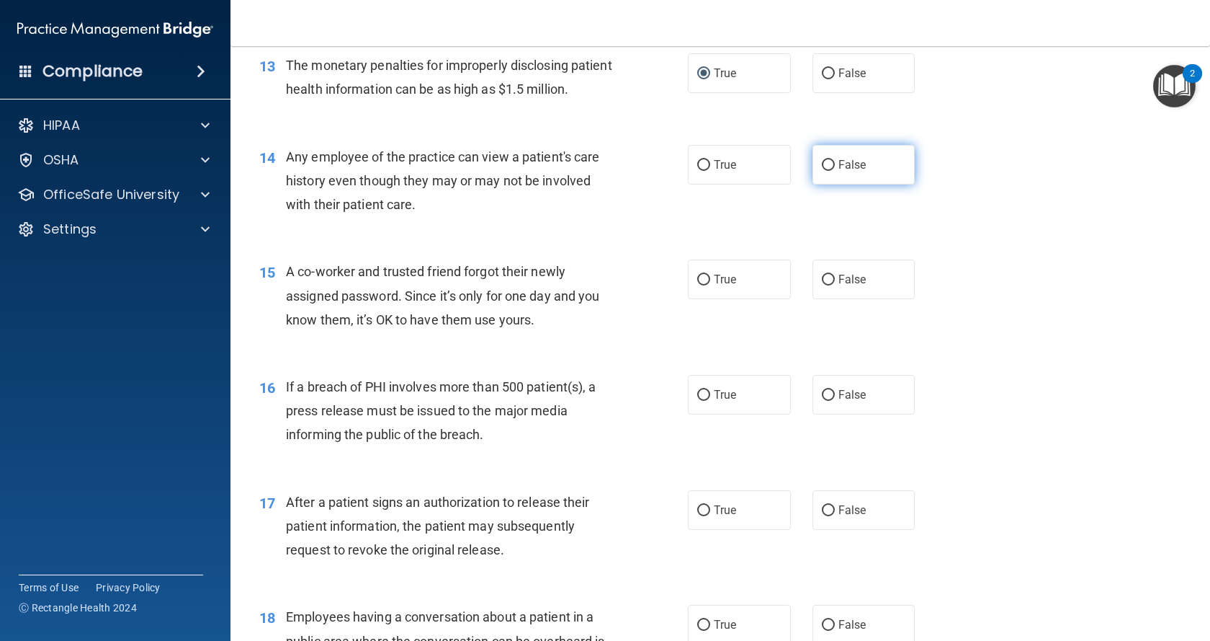
click at [851, 184] on label "False" at bounding box center [864, 165] width 103 height 40
click at [835, 171] on input "False" at bounding box center [828, 165] width 13 height 11
radio input "true"
click at [827, 285] on input "False" at bounding box center [828, 280] width 13 height 11
radio input "true"
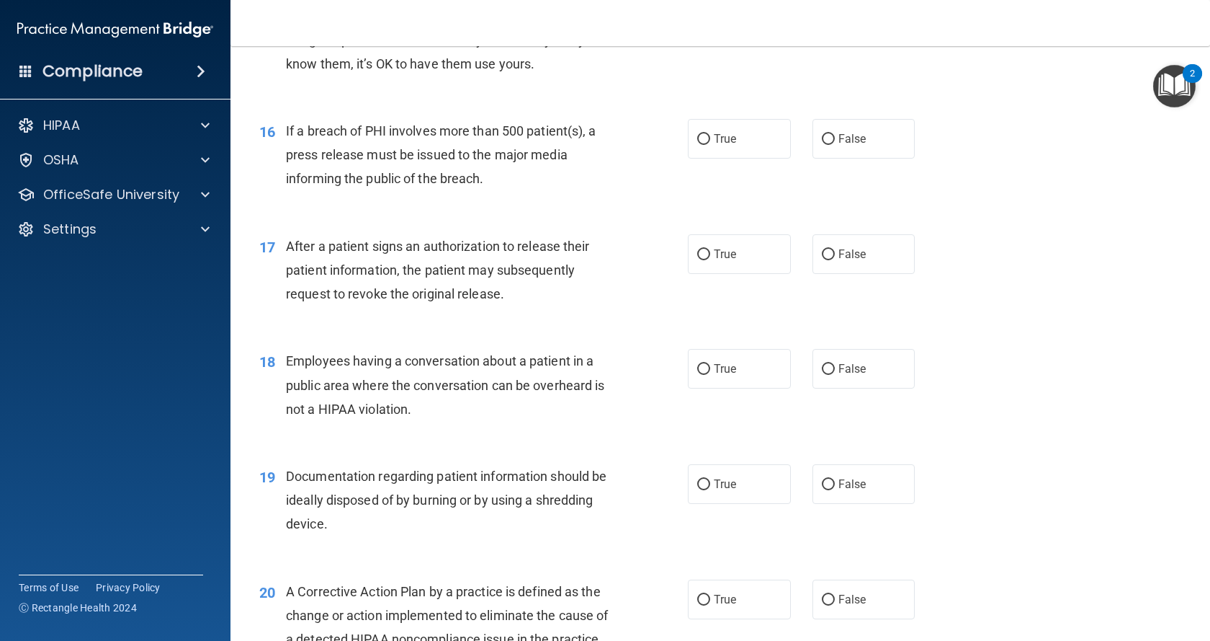
scroll to position [1729, 0]
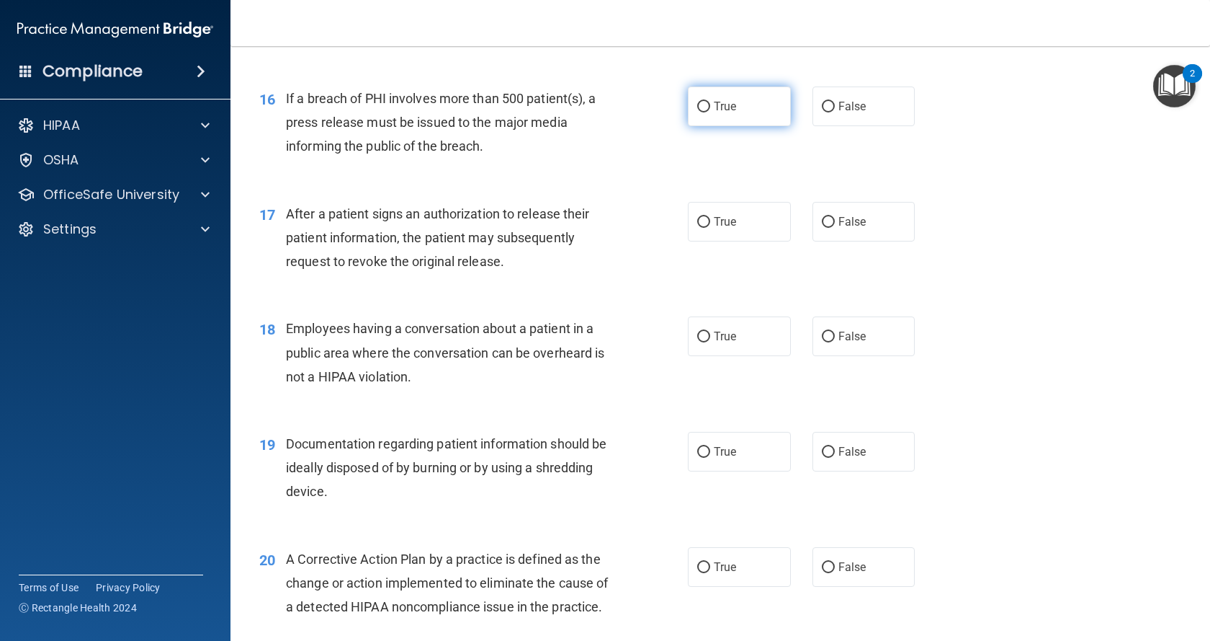
click at [733, 126] on label "True" at bounding box center [739, 106] width 103 height 40
click at [710, 112] on input "True" at bounding box center [703, 107] width 13 height 11
radio input "true"
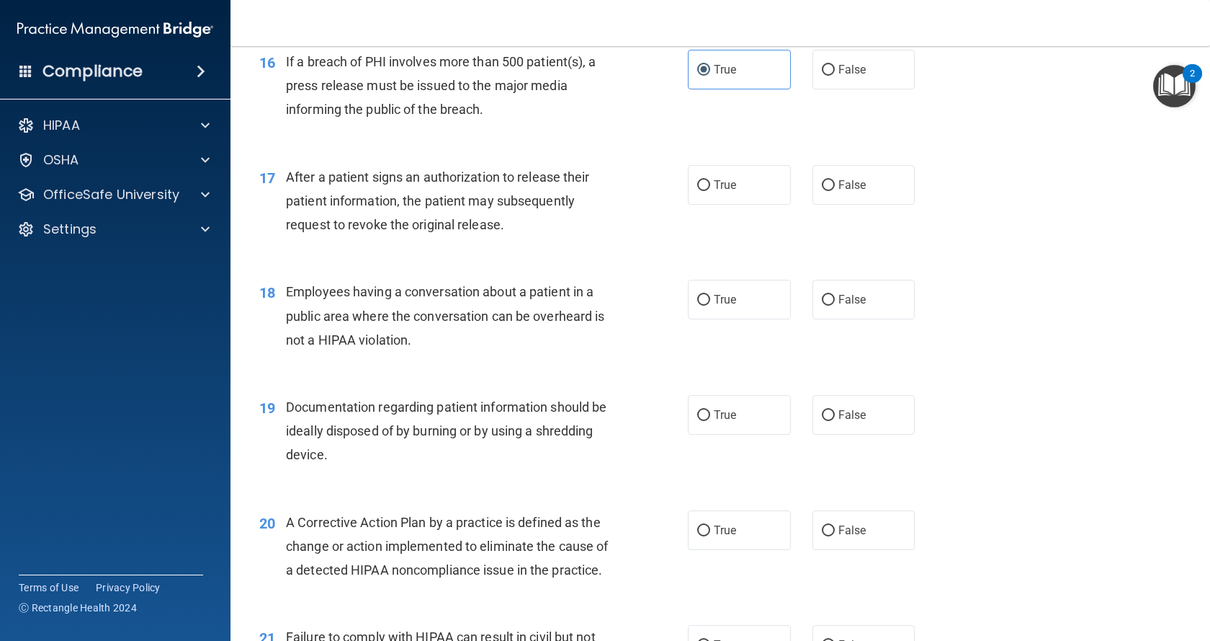
scroll to position [1801, 0]
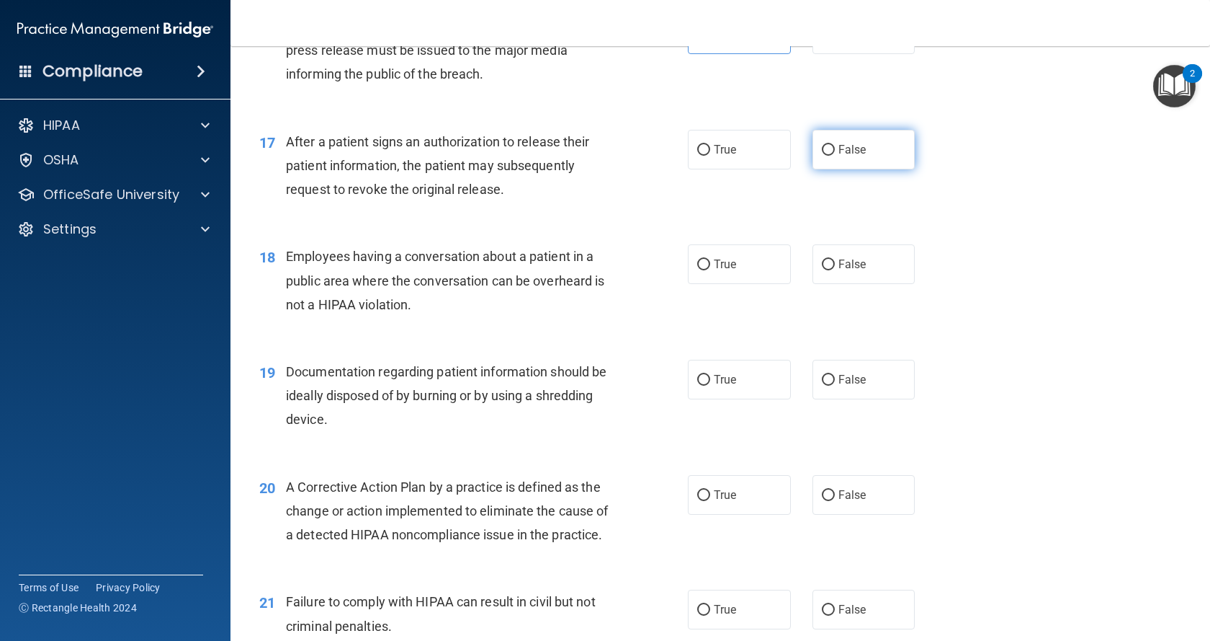
click at [829, 169] on label "False" at bounding box center [864, 150] width 103 height 40
click at [829, 156] on input "False" at bounding box center [828, 150] width 13 height 11
radio input "true"
click at [739, 169] on label "True" at bounding box center [739, 150] width 103 height 40
click at [710, 156] on input "True" at bounding box center [703, 150] width 13 height 11
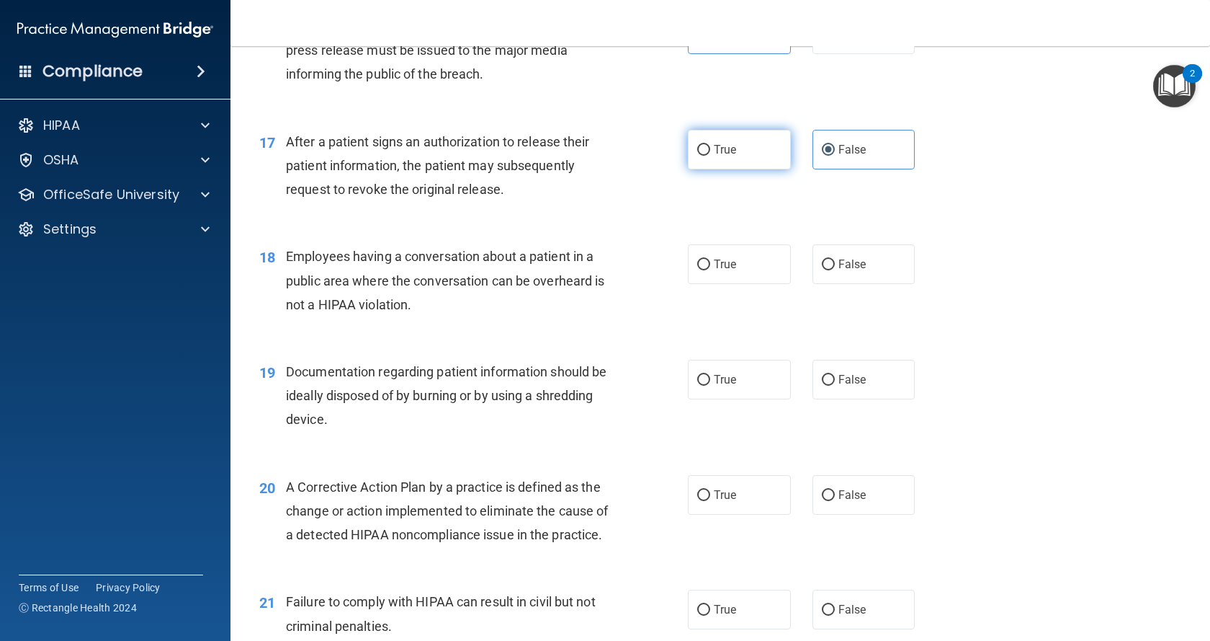
radio input "true"
radio input "false"
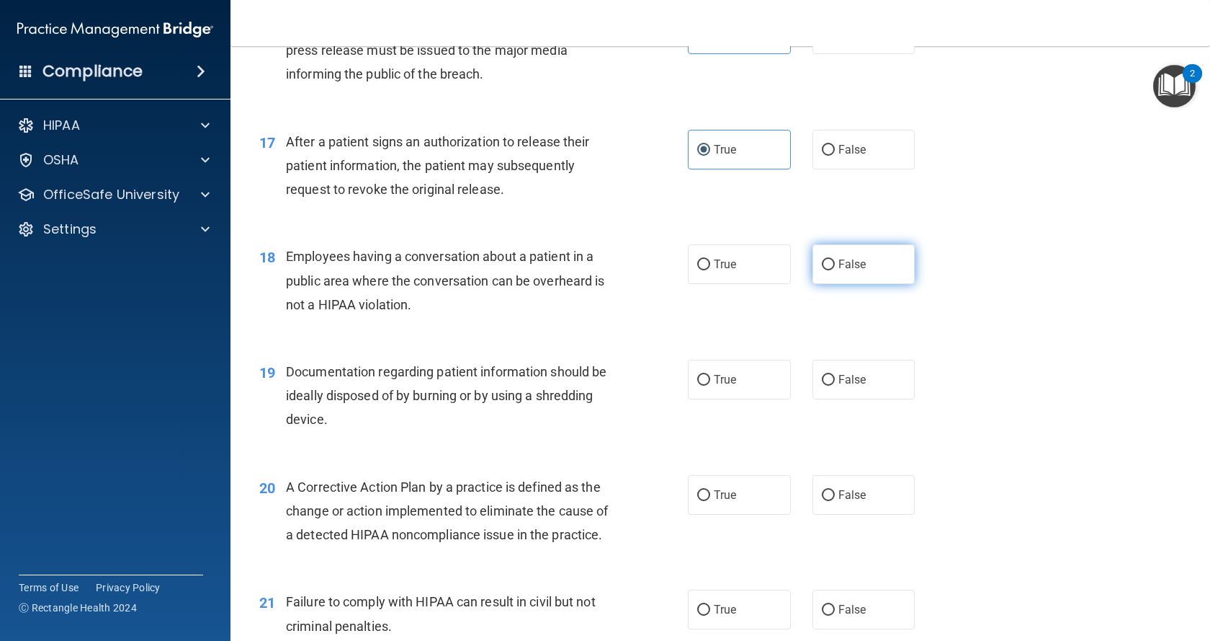
click at [847, 271] on span "False" at bounding box center [853, 264] width 28 height 14
click at [835, 270] on input "False" at bounding box center [828, 264] width 13 height 11
radio input "true"
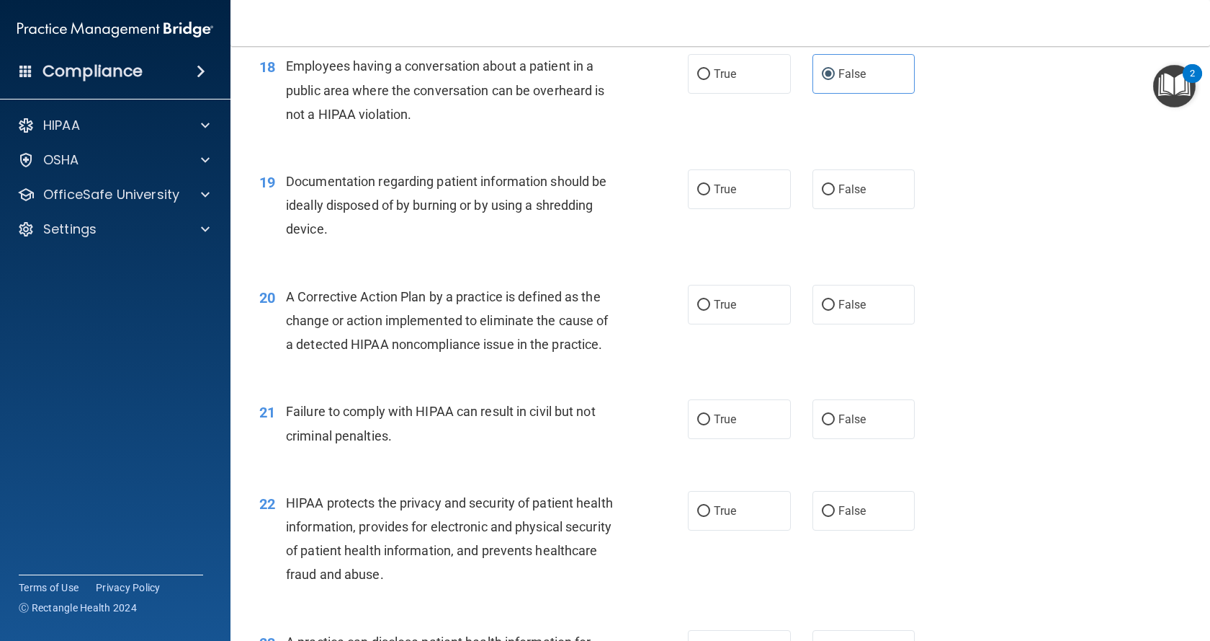
scroll to position [2017, 0]
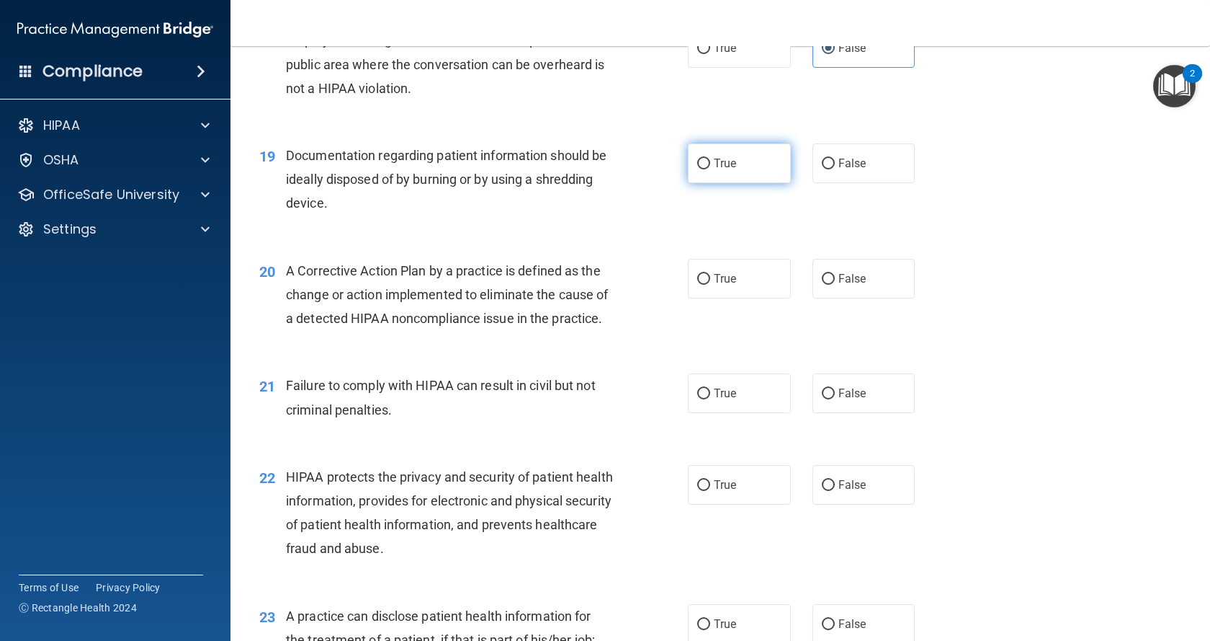
click at [728, 170] on span "True" at bounding box center [725, 163] width 22 height 14
click at [710, 169] on input "True" at bounding box center [703, 164] width 13 height 11
radio input "true"
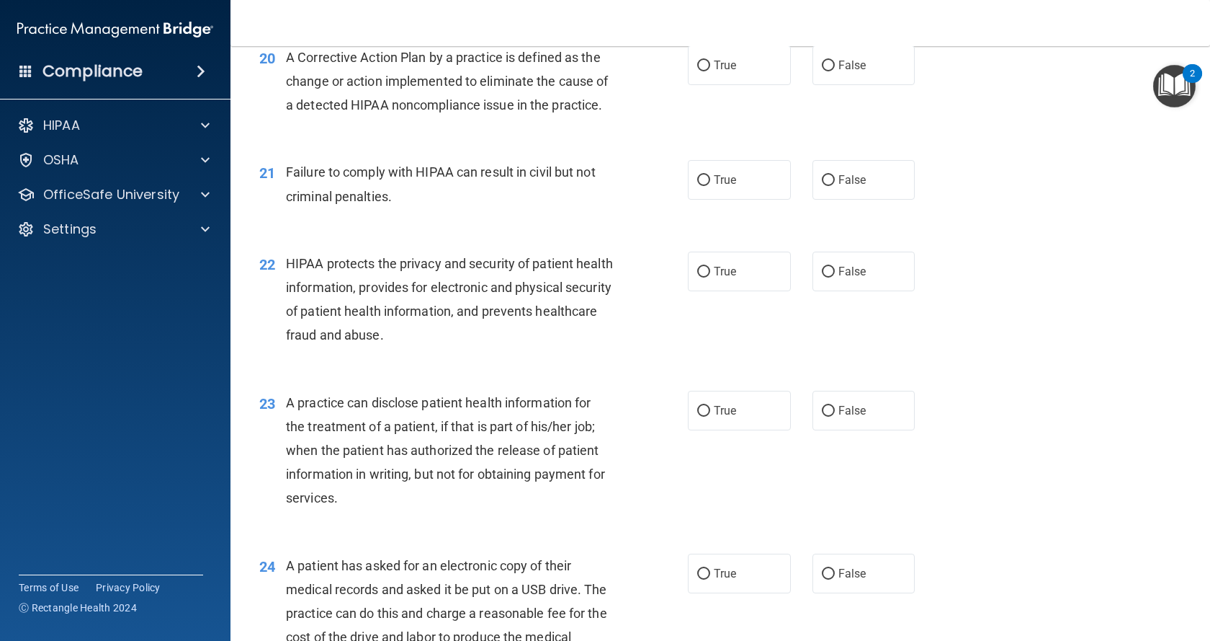
scroll to position [2234, 0]
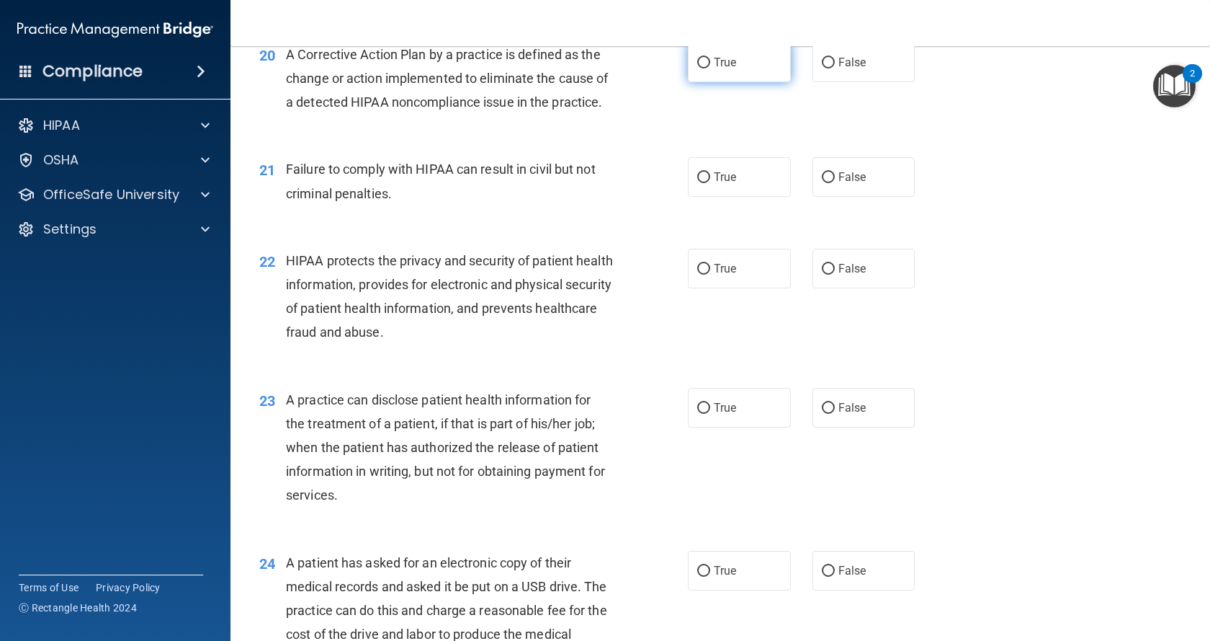
click at [753, 82] on label "True" at bounding box center [739, 63] width 103 height 40
click at [710, 68] on input "True" at bounding box center [703, 63] width 13 height 11
radio input "true"
click at [839, 184] on span "False" at bounding box center [853, 177] width 28 height 14
click at [834, 183] on input "False" at bounding box center [828, 177] width 13 height 11
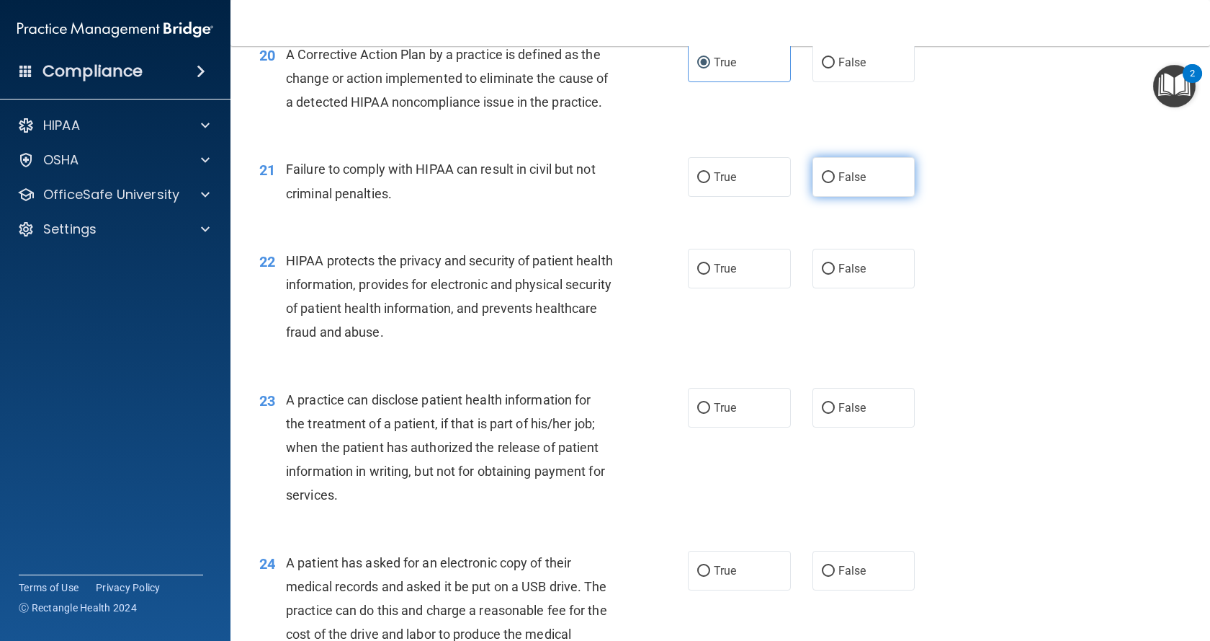
radio input "true"
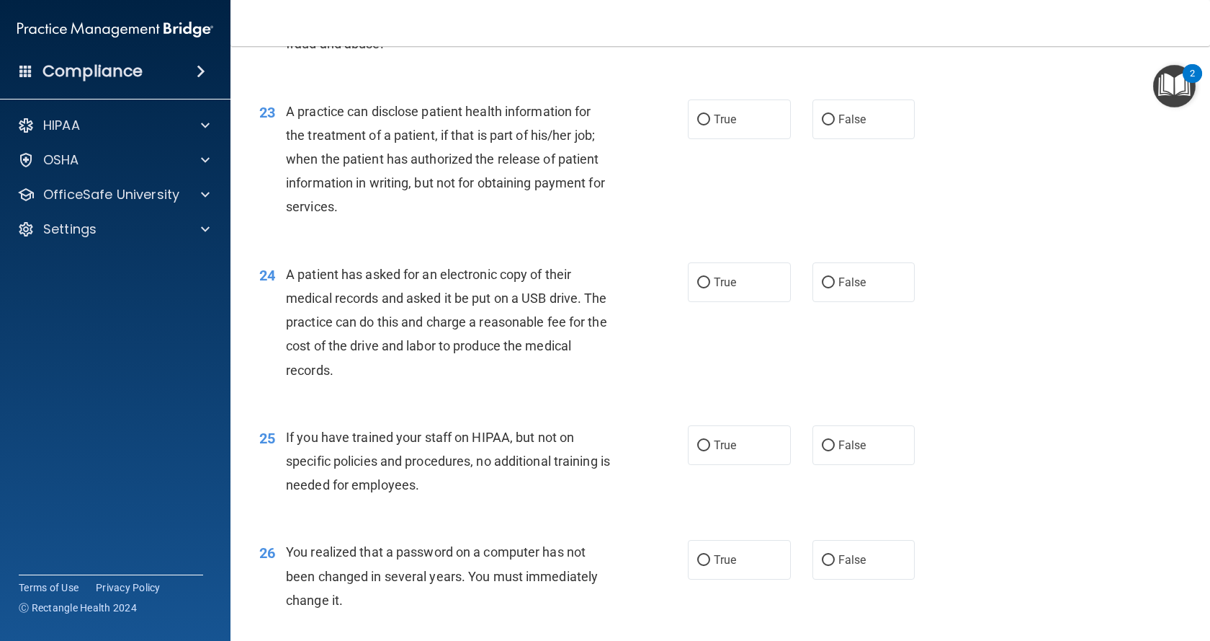
scroll to position [2450, 0]
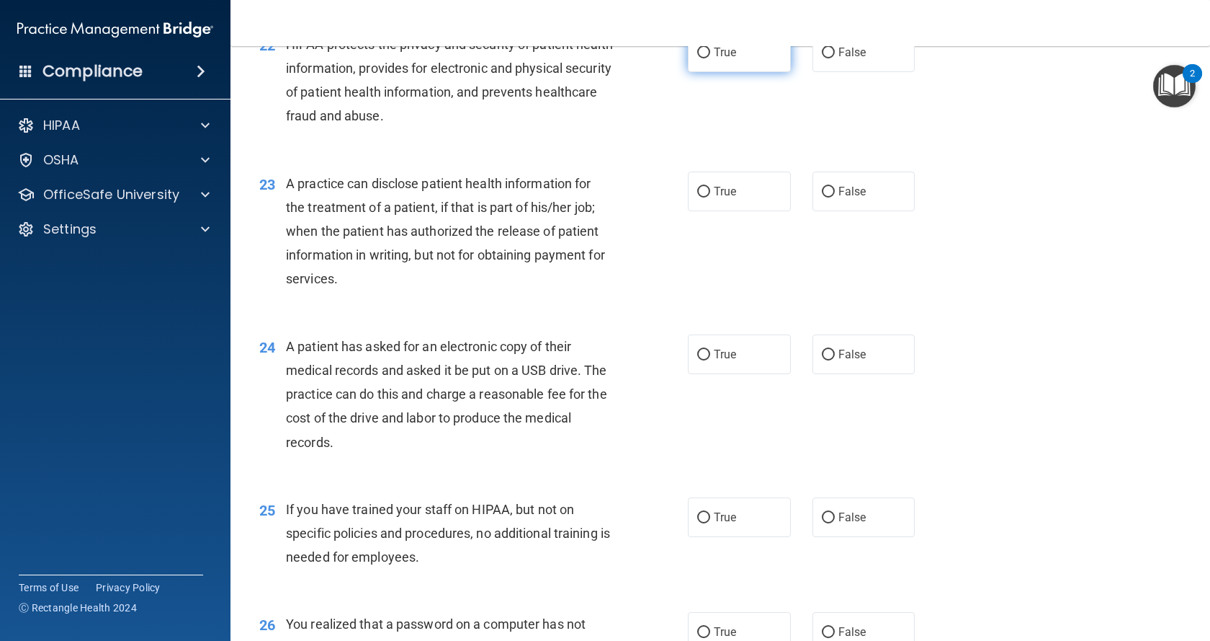
click at [720, 59] on span "True" at bounding box center [725, 52] width 22 height 14
click at [710, 58] on input "True" at bounding box center [703, 53] width 13 height 11
radio input "true"
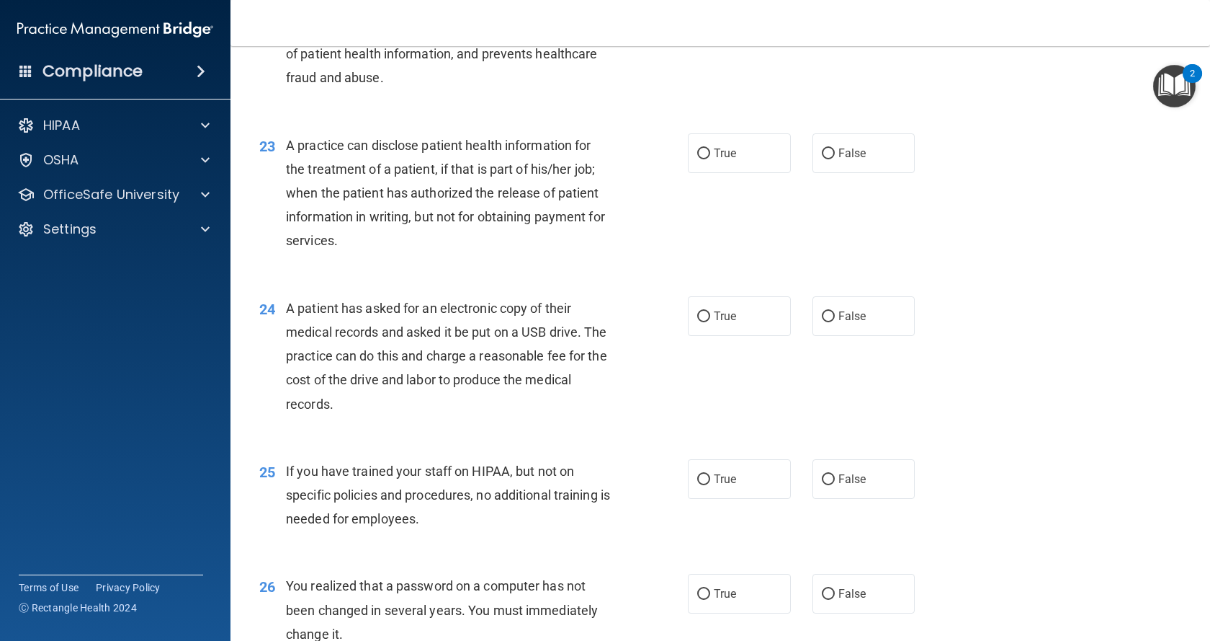
scroll to position [2522, 0]
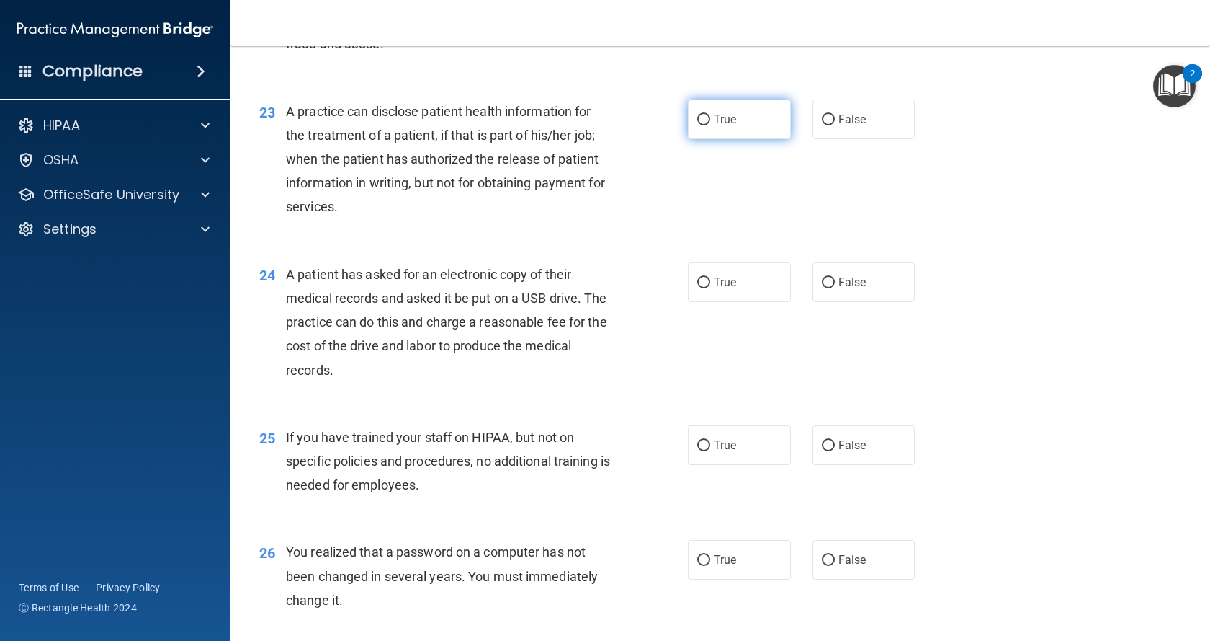
click at [731, 126] on span "True" at bounding box center [725, 119] width 22 height 14
click at [710, 125] on input "True" at bounding box center [703, 120] width 13 height 11
radio input "true"
click at [828, 139] on label "False" at bounding box center [864, 119] width 103 height 40
click at [828, 125] on input "False" at bounding box center [828, 120] width 13 height 11
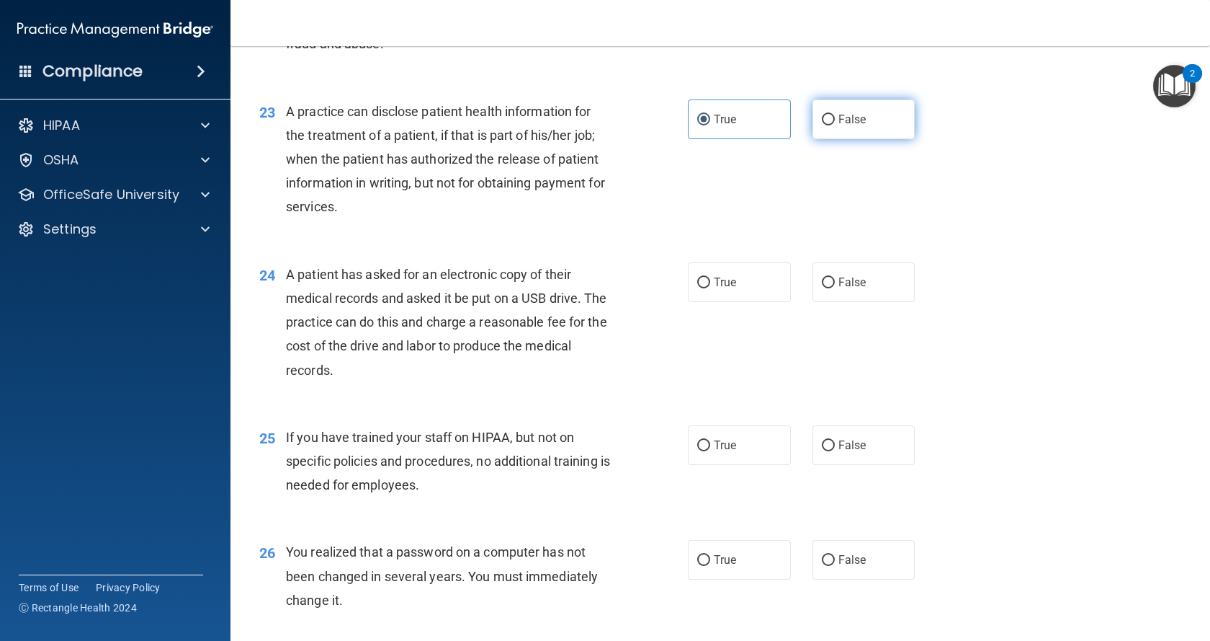
radio input "true"
radio input "false"
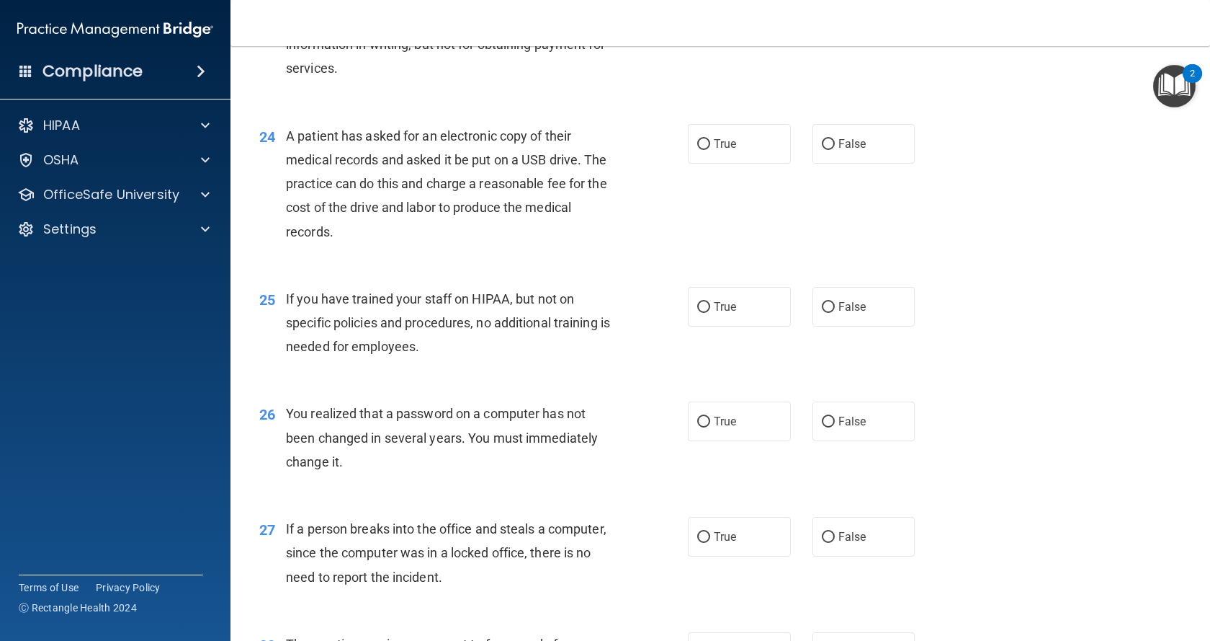
scroll to position [2666, 0]
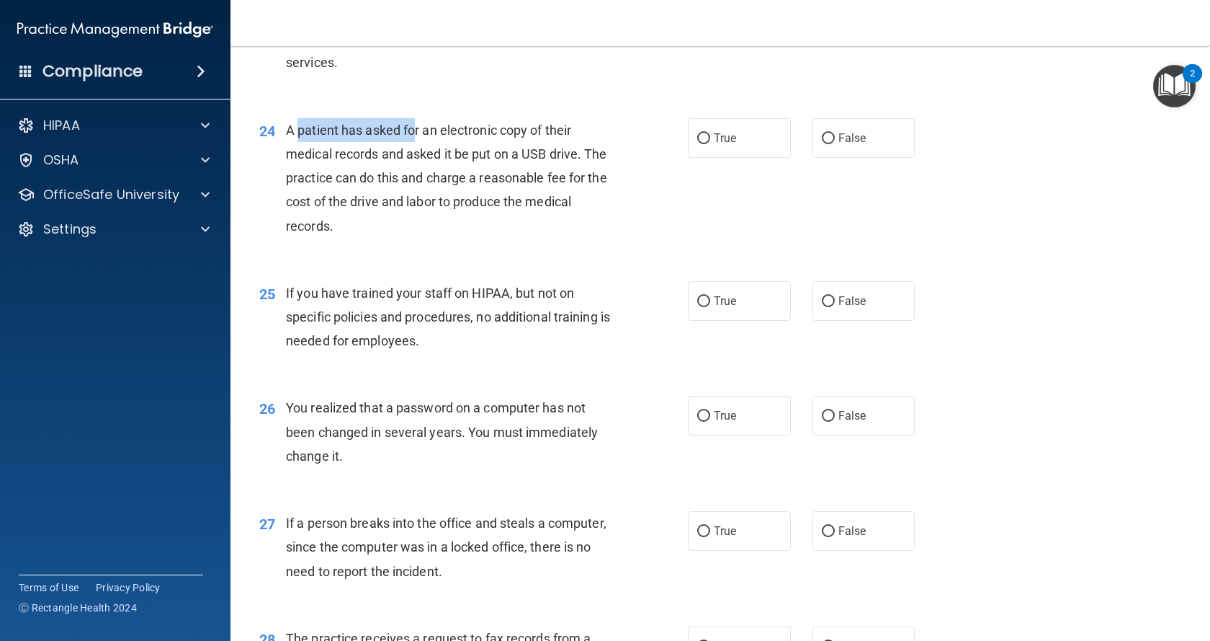
drag, startPoint x: 296, startPoint y: 200, endPoint x: 416, endPoint y: 202, distance: 119.6
click at [416, 202] on span "A patient has asked for an electronic copy of their medical records and asked i…" at bounding box center [446, 177] width 321 height 111
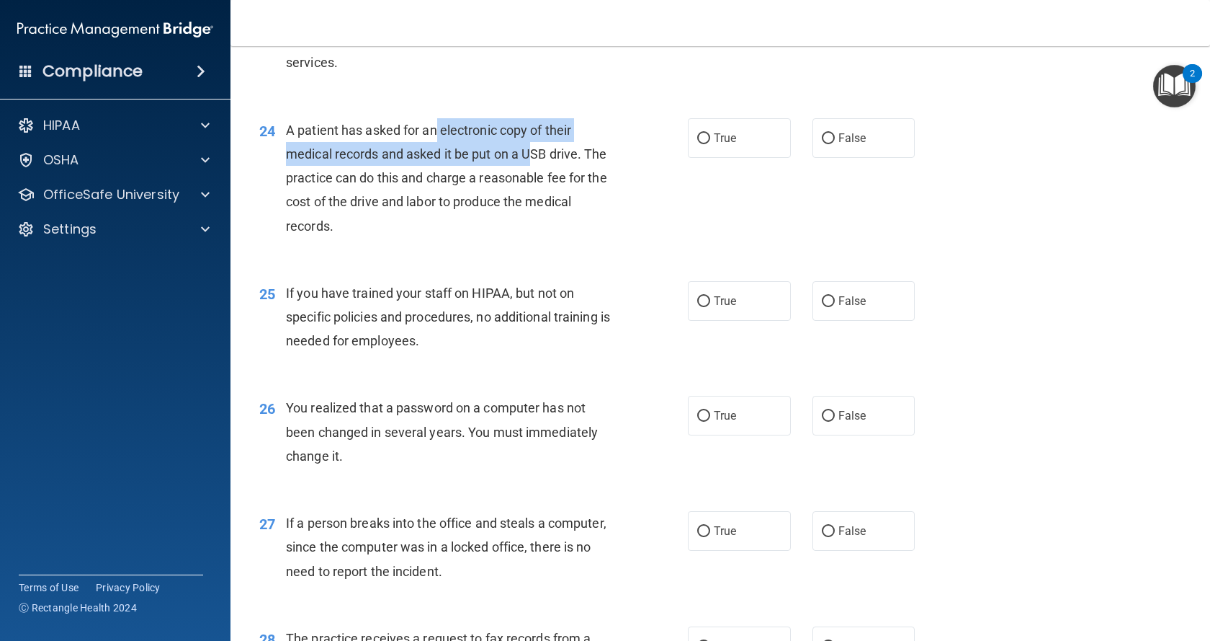
drag, startPoint x: 438, startPoint y: 201, endPoint x: 478, endPoint y: 237, distance: 54.1
click at [532, 232] on span "A patient has asked for an electronic copy of their medical records and asked i…" at bounding box center [446, 177] width 321 height 111
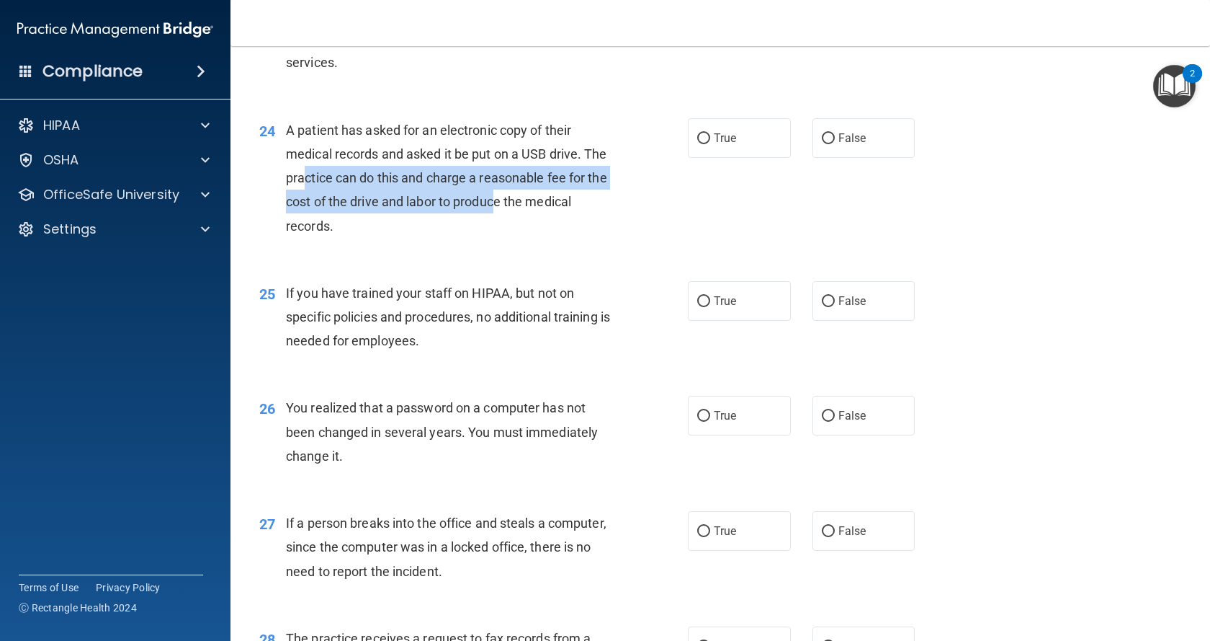
drag, startPoint x: 346, startPoint y: 253, endPoint x: 538, endPoint y: 277, distance: 193.8
click at [538, 233] on span "A patient has asked for an electronic copy of their medical records and asked i…" at bounding box center [446, 177] width 321 height 111
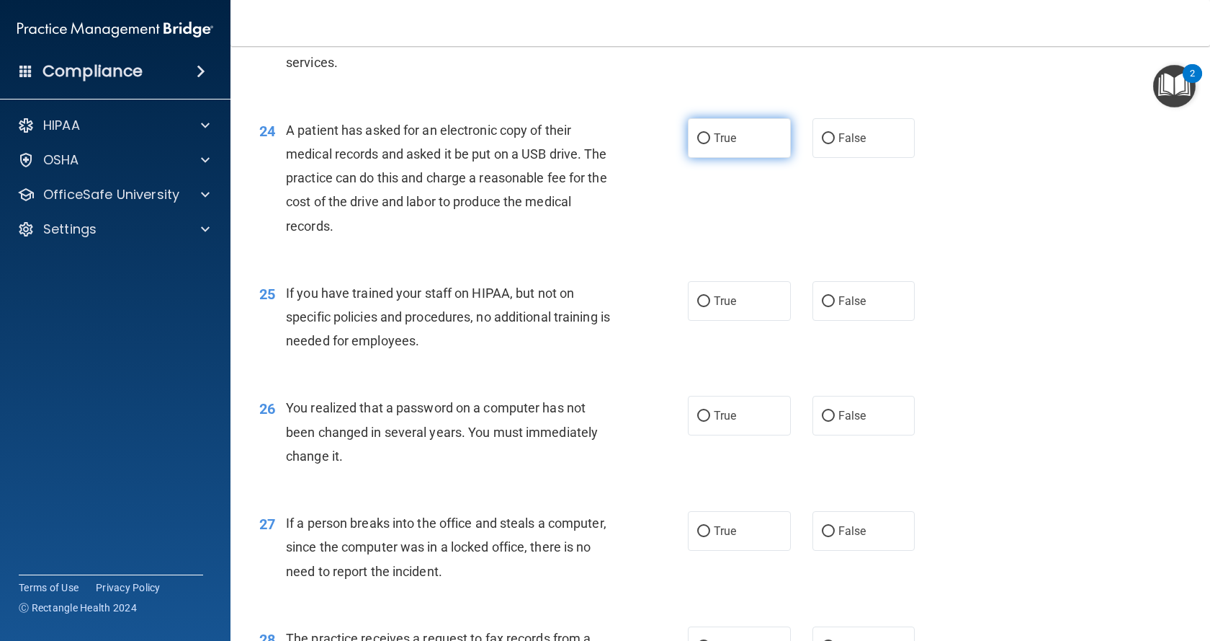
click at [718, 145] on span "True" at bounding box center [725, 138] width 22 height 14
click at [710, 144] on input "True" at bounding box center [703, 138] width 13 height 11
radio input "true"
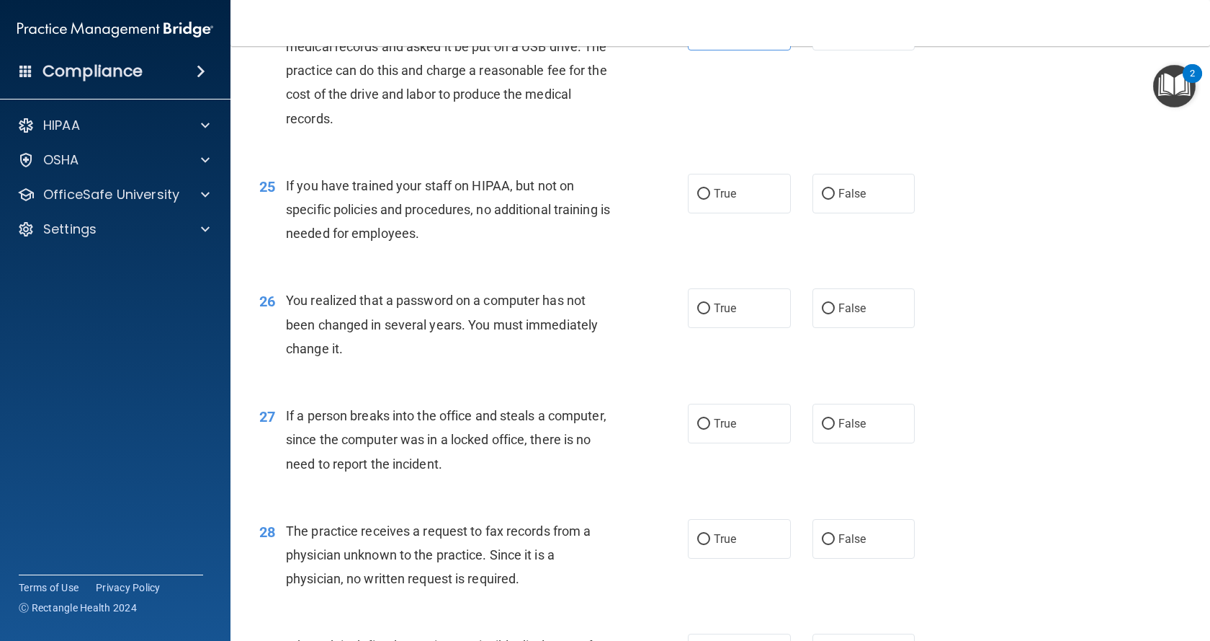
scroll to position [2738, 0]
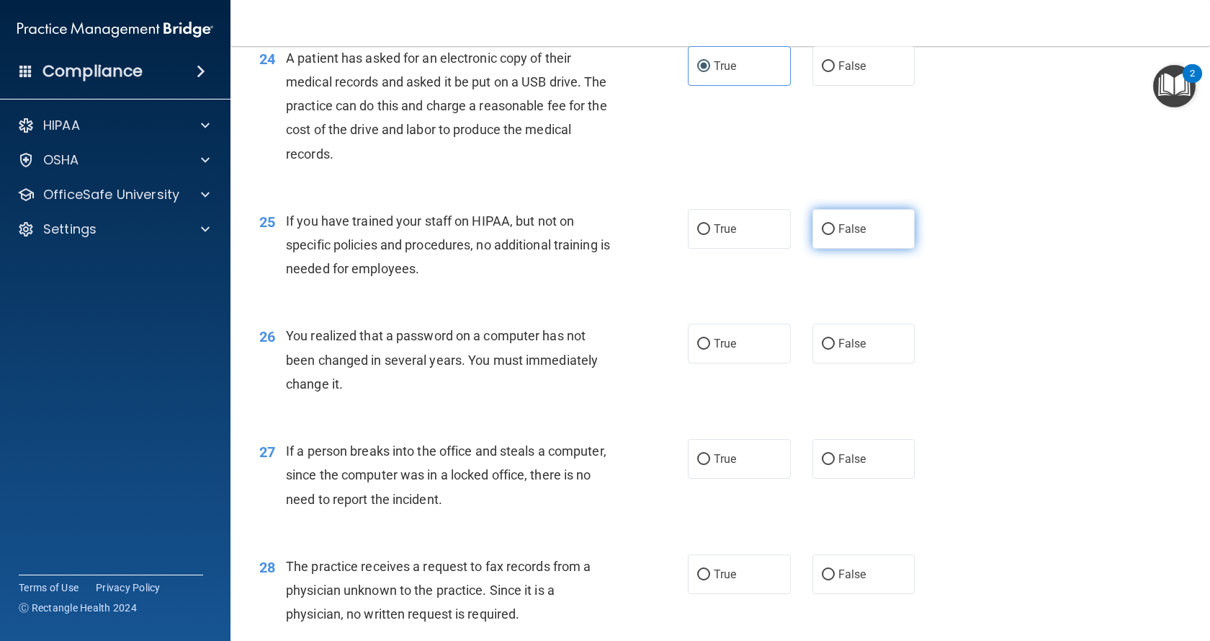
click at [839, 236] on span "False" at bounding box center [853, 229] width 28 height 14
click at [835, 235] on input "False" at bounding box center [828, 229] width 13 height 11
radio input "true"
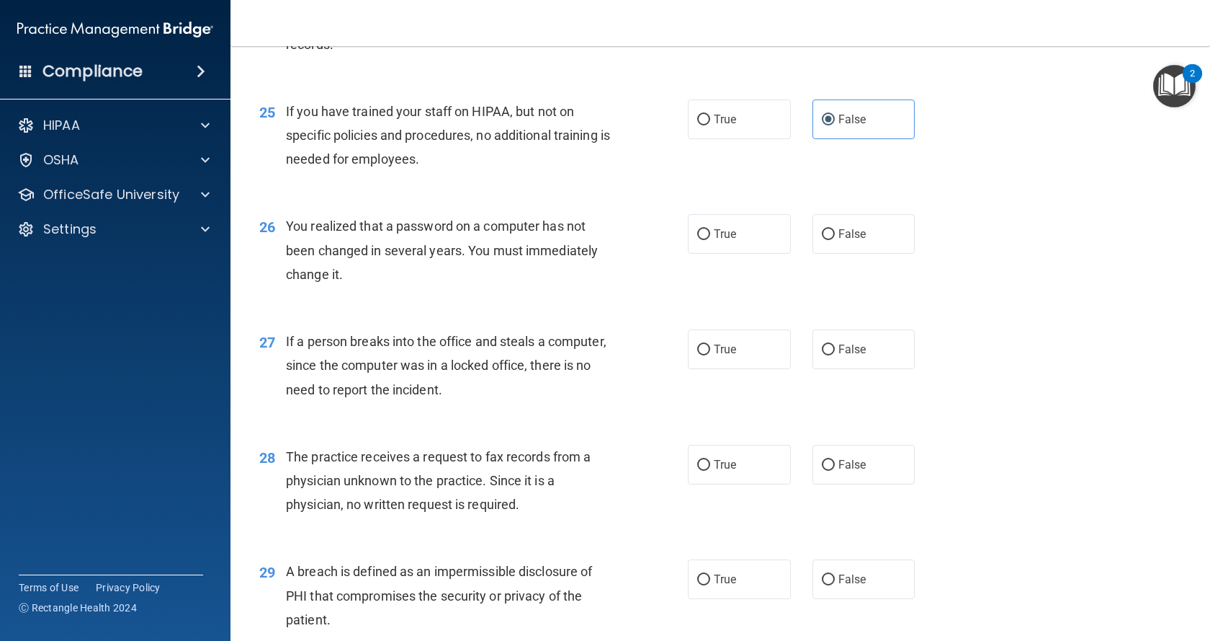
scroll to position [2882, 0]
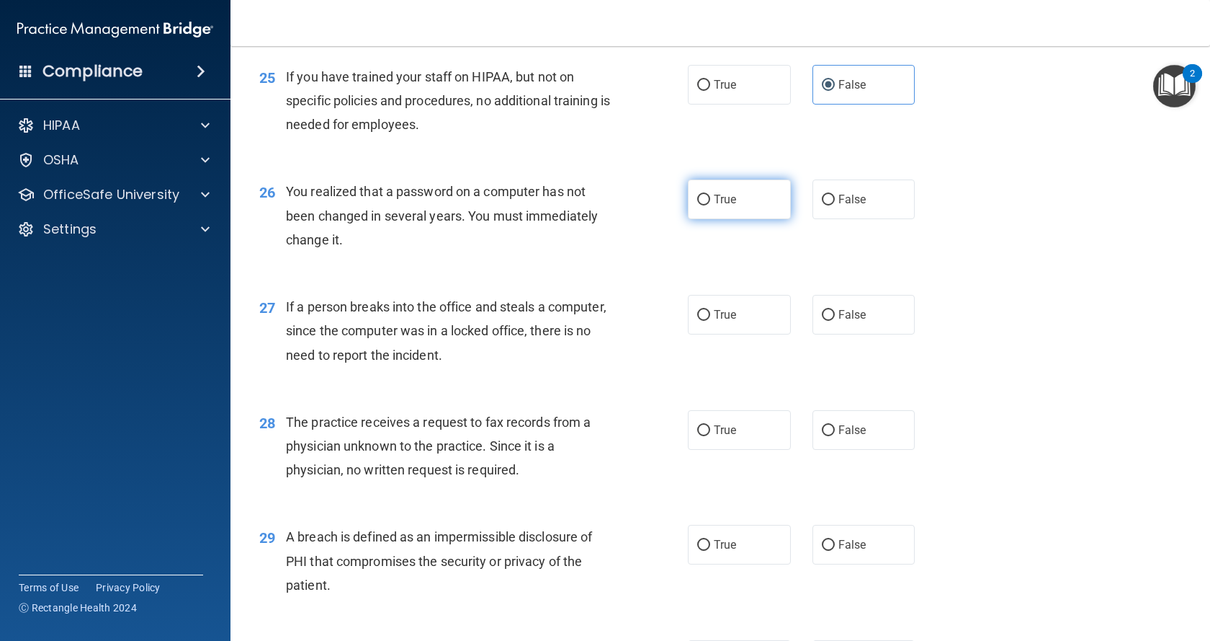
click at [721, 206] on span "True" at bounding box center [725, 199] width 22 height 14
click at [710, 205] on input "True" at bounding box center [703, 200] width 13 height 11
radio input "true"
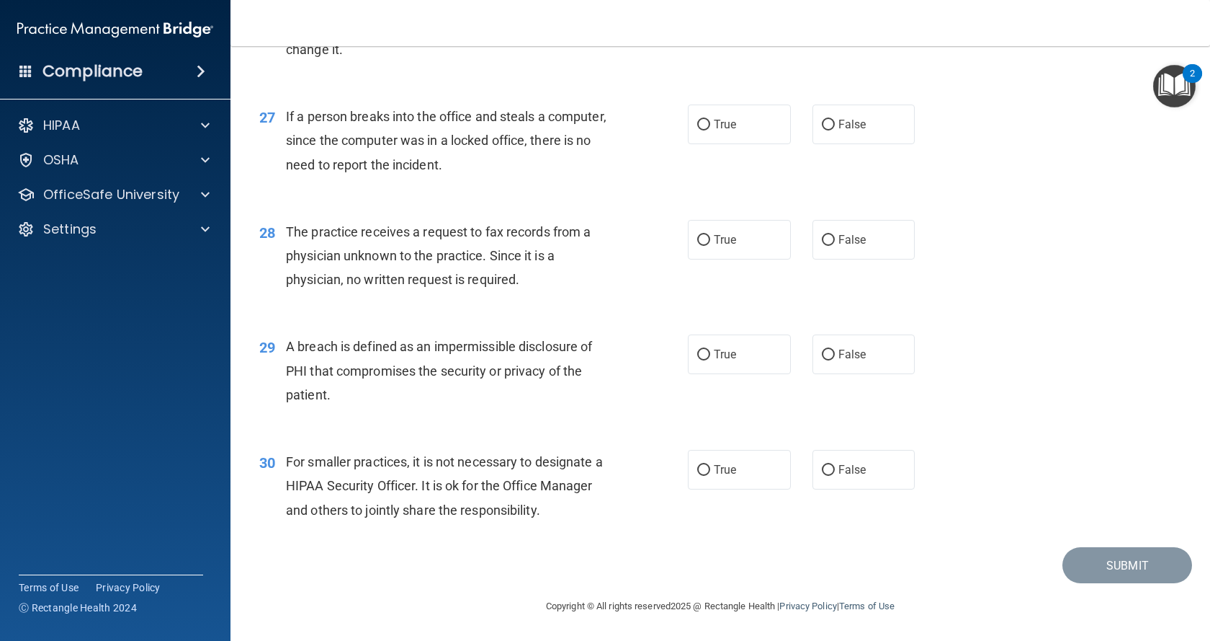
scroll to position [3098, 0]
click at [865, 144] on label "False" at bounding box center [864, 124] width 103 height 40
click at [835, 130] on input "False" at bounding box center [828, 125] width 13 height 11
radio input "true"
click at [837, 259] on label "False" at bounding box center [864, 240] width 103 height 40
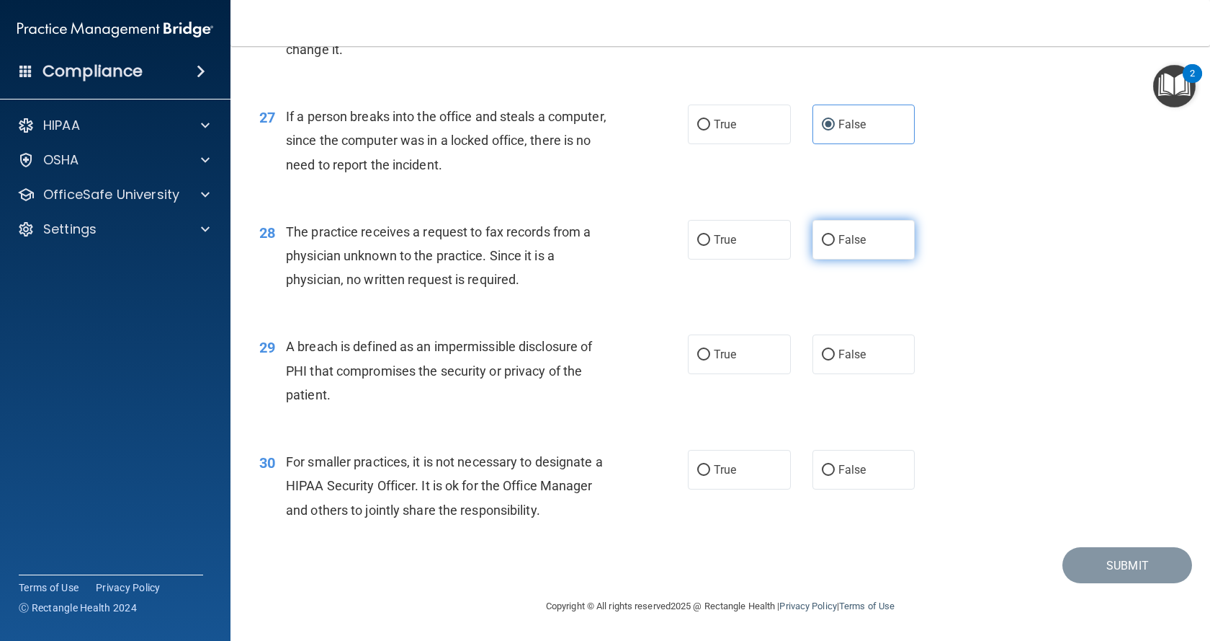
click at [835, 246] on input "False" at bounding box center [828, 240] width 13 height 11
radio input "true"
click at [707, 356] on label "True" at bounding box center [739, 354] width 103 height 40
click at [707, 356] on input "True" at bounding box center [703, 354] width 13 height 11
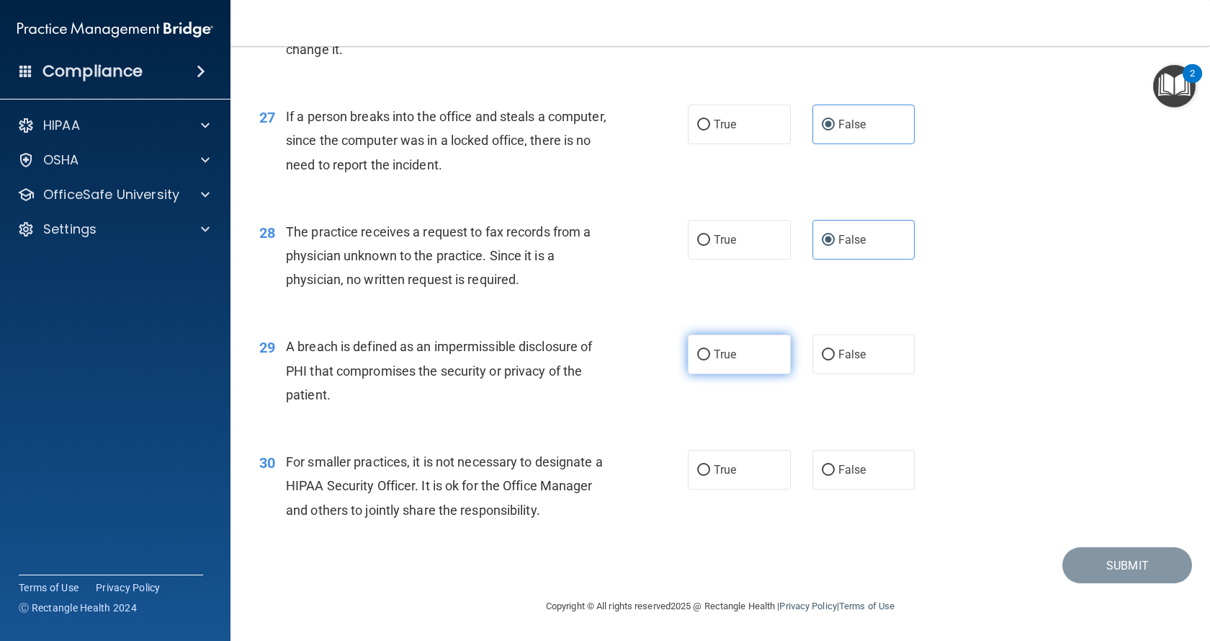
radio input "true"
click at [856, 472] on span "False" at bounding box center [853, 470] width 28 height 14
click at [835, 472] on input "False" at bounding box center [828, 470] width 13 height 11
radio input "true"
click at [1086, 563] on button "Submit" at bounding box center [1128, 565] width 130 height 37
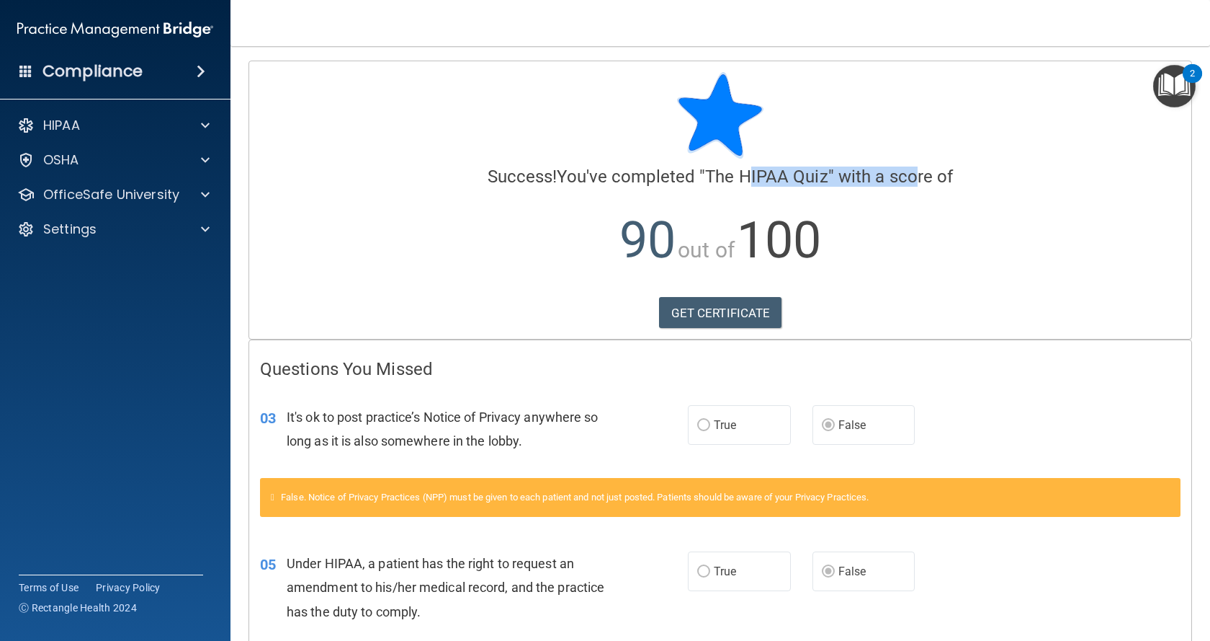
drag, startPoint x: 748, startPoint y: 173, endPoint x: 909, endPoint y: 171, distance: 161.4
click at [909, 171] on h4 "Success! You've completed " The HIPAA Quiz " with a score of" at bounding box center [720, 176] width 921 height 19
click at [76, 126] on p "HIPAA" at bounding box center [61, 125] width 37 height 17
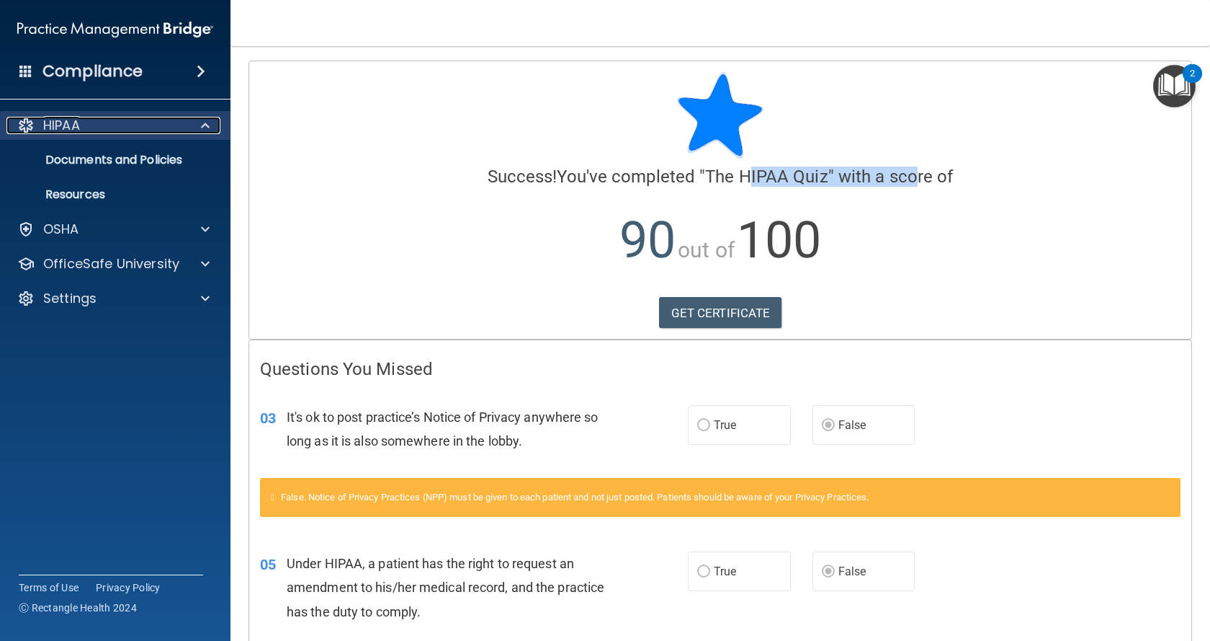
click at [76, 126] on p "HIPAA" at bounding box center [61, 125] width 37 height 17
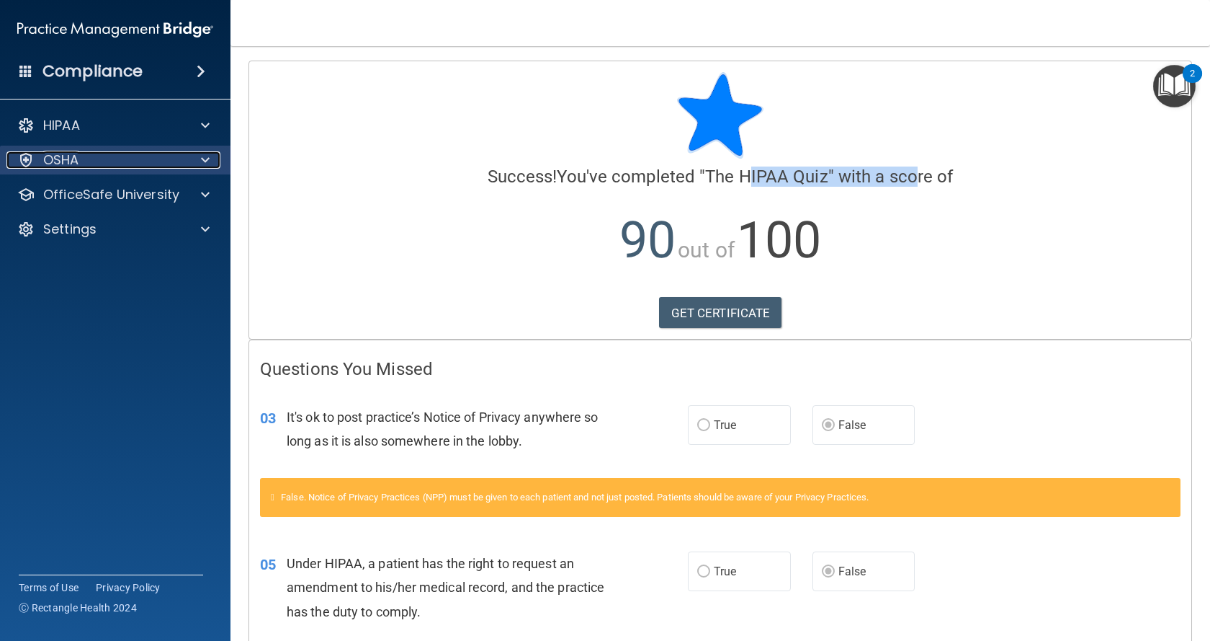
click at [74, 159] on p "OSHA" at bounding box center [61, 159] width 36 height 17
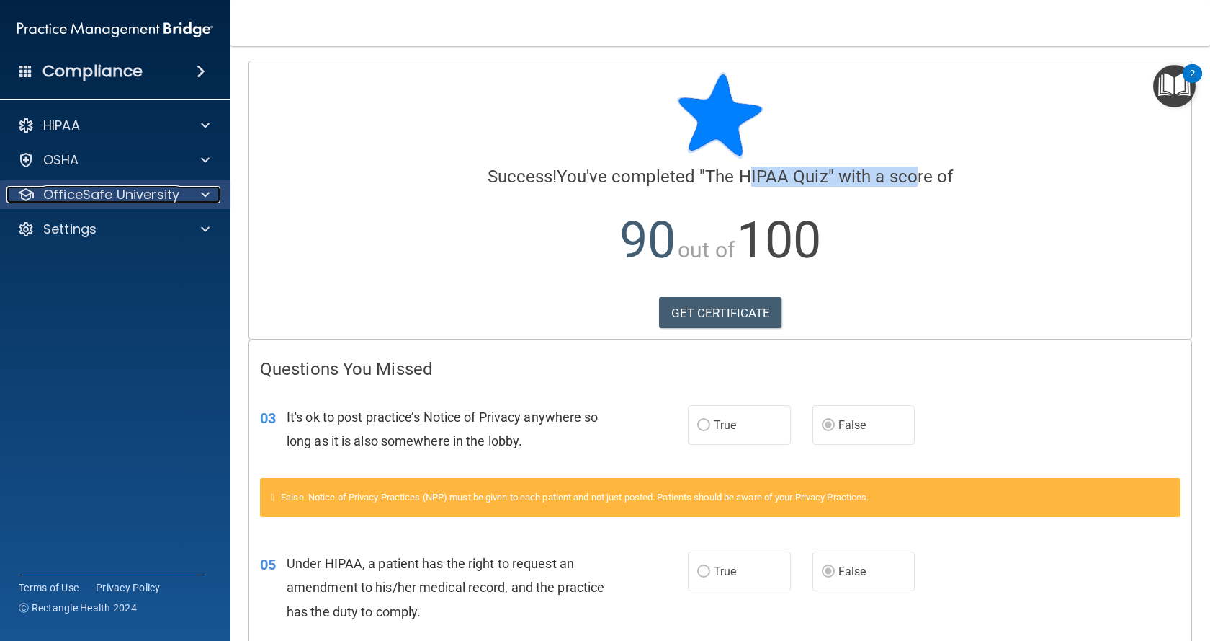
click at [138, 195] on p "OfficeSafe University" at bounding box center [111, 194] width 136 height 17
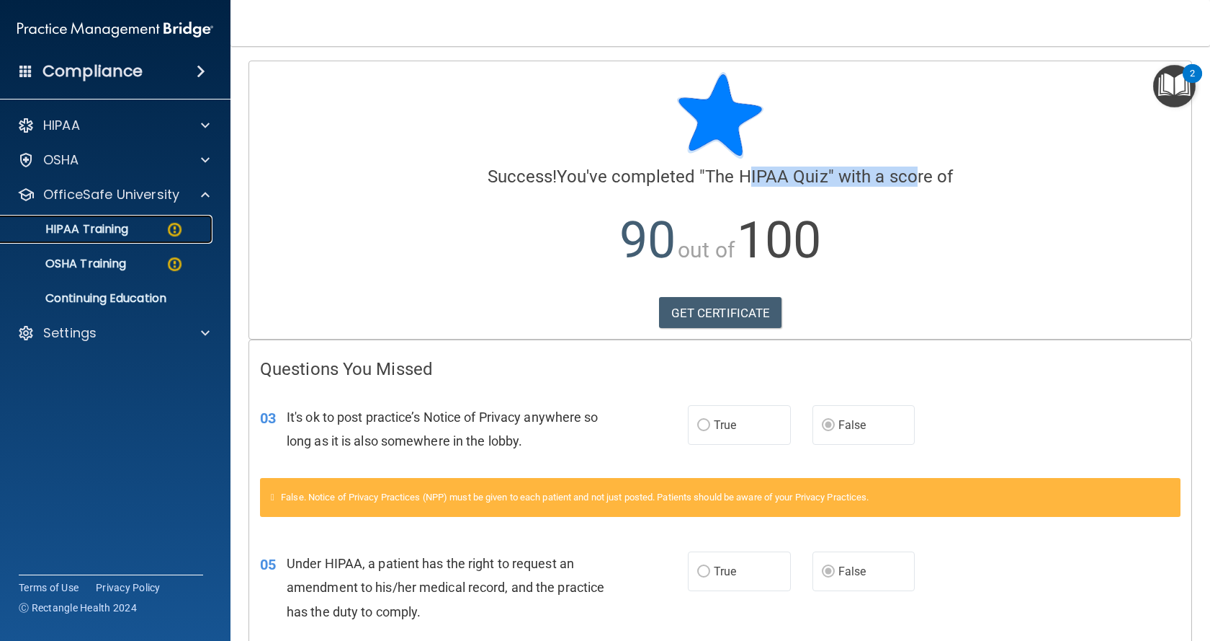
click at [99, 231] on p "HIPAA Training" at bounding box center [68, 229] width 119 height 14
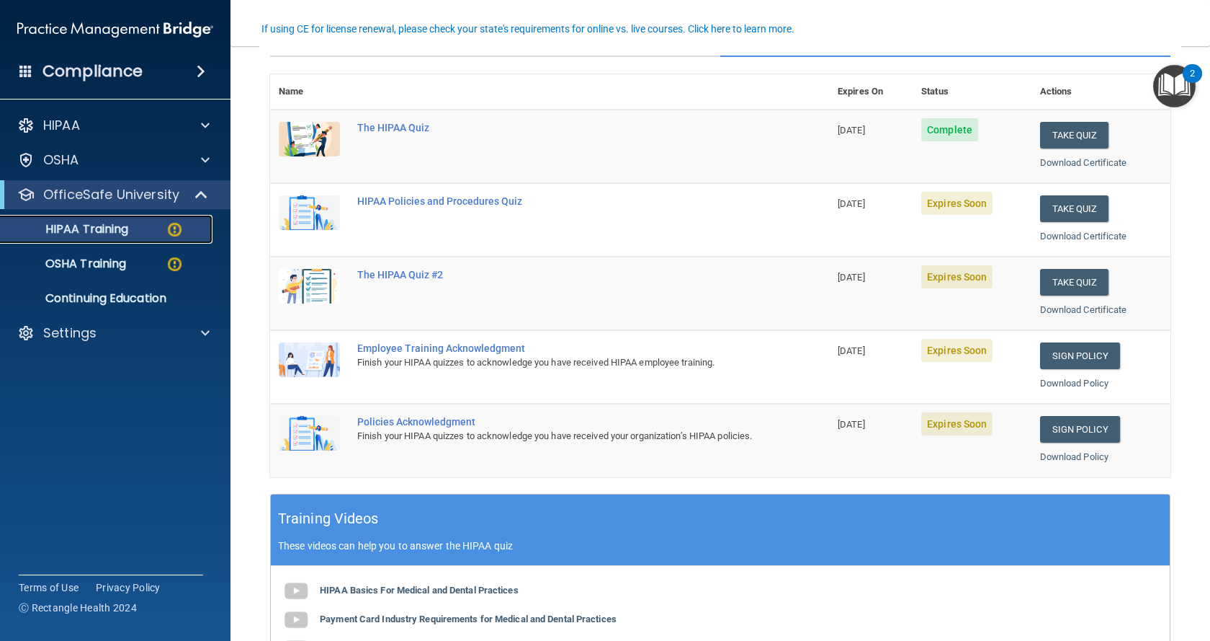
scroll to position [72, 0]
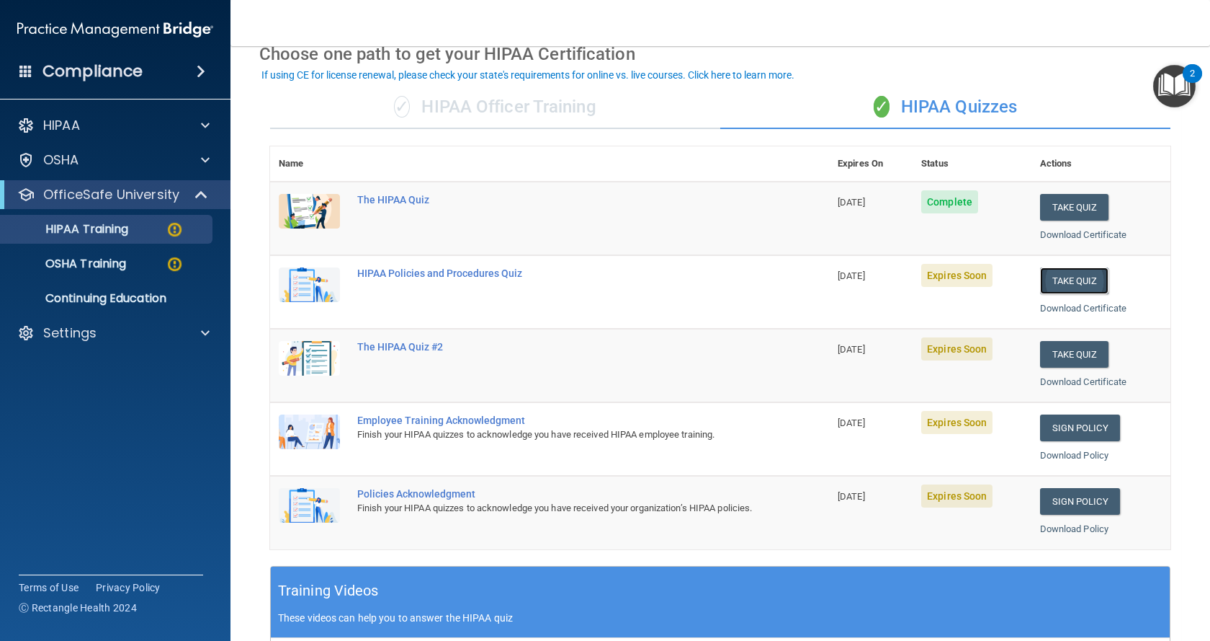
click at [1071, 285] on button "Take Quiz" at bounding box center [1074, 280] width 69 height 27
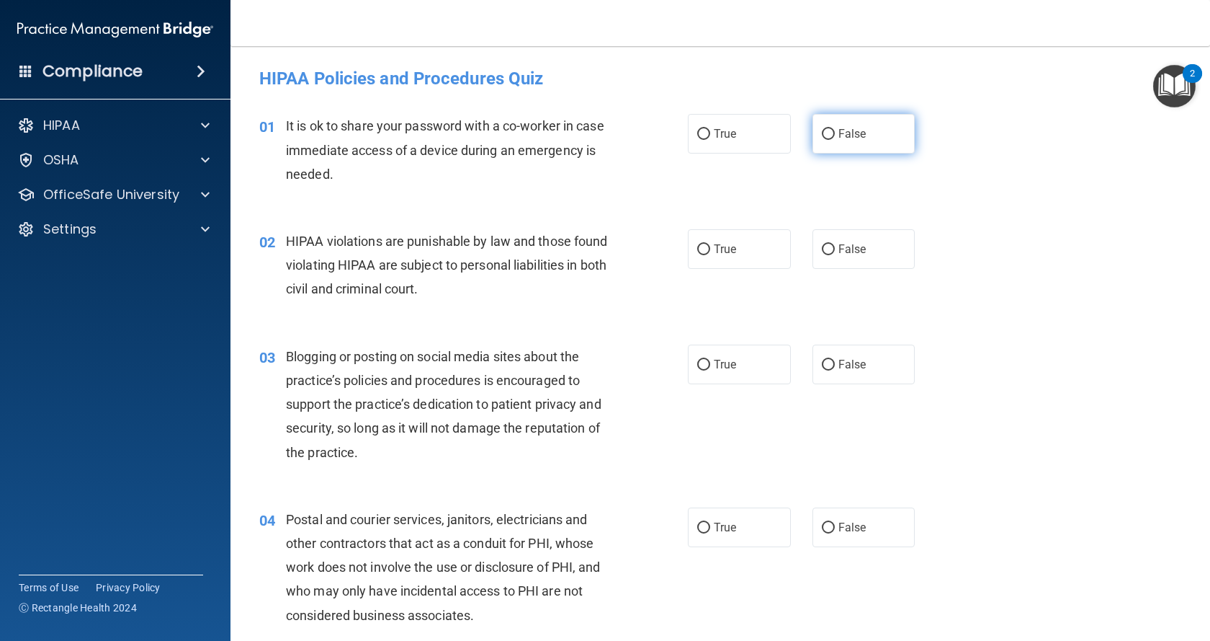
click at [846, 136] on span "False" at bounding box center [853, 134] width 28 height 14
click at [835, 136] on input "False" at bounding box center [828, 134] width 13 height 11
radio input "true"
click at [722, 253] on span "True" at bounding box center [725, 249] width 22 height 14
click at [710, 253] on input "True" at bounding box center [703, 249] width 13 height 11
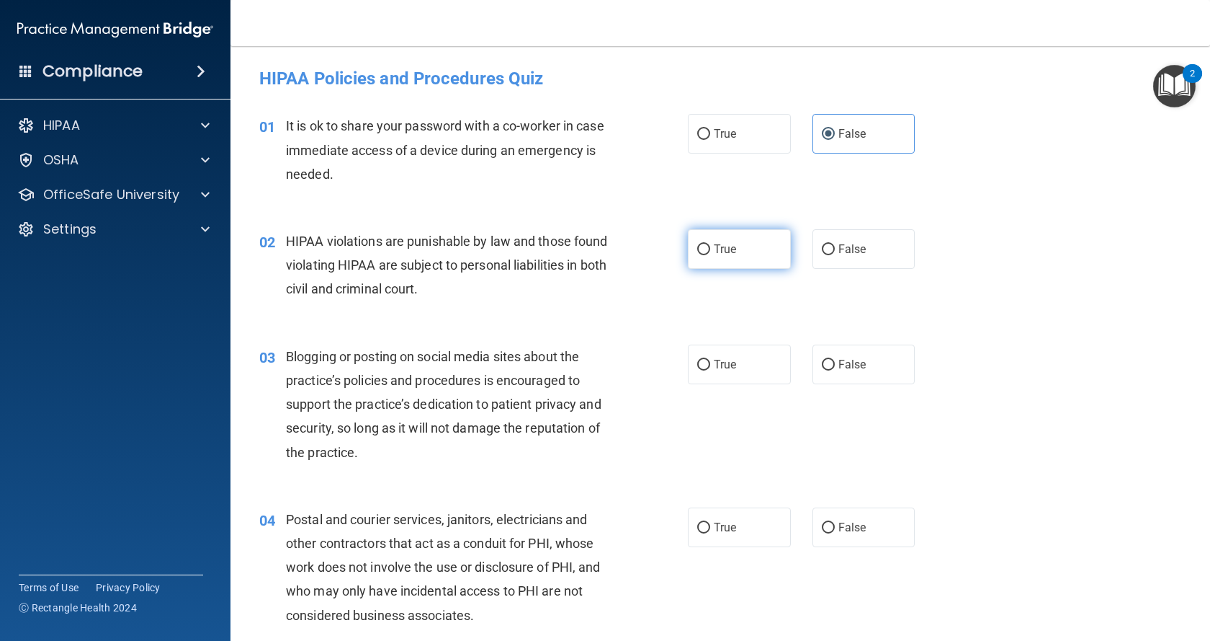
radio input "true"
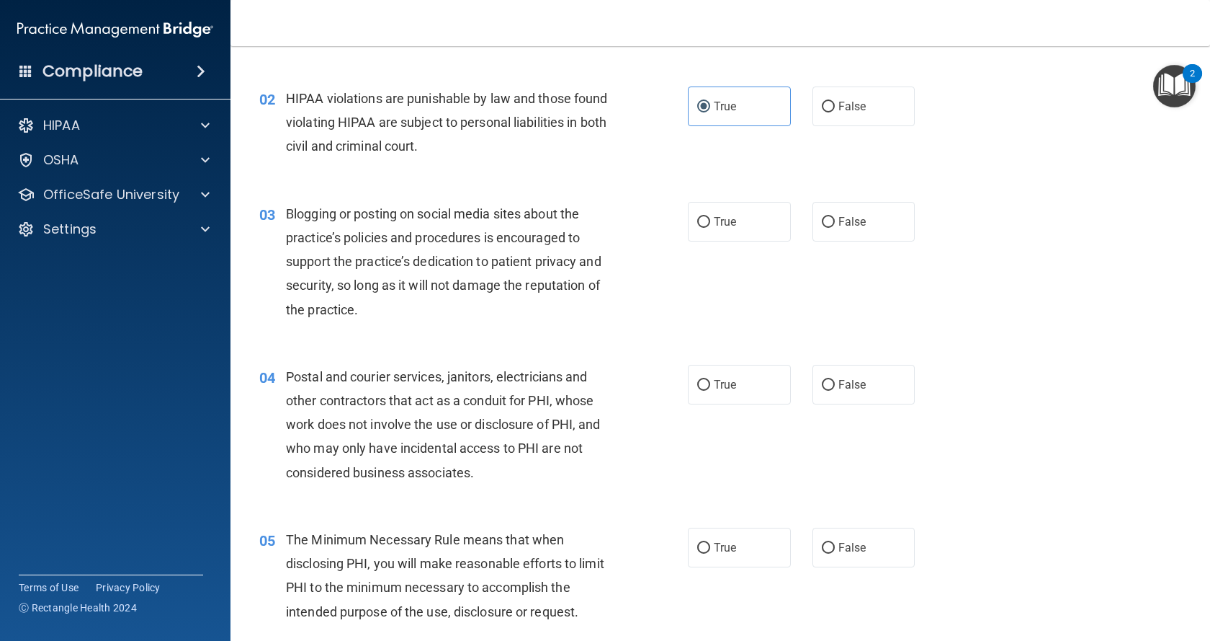
scroll to position [144, 0]
click at [452, 288] on span "Blogging or posting on social media sites about the practice’s policies and pro…" at bounding box center [444, 260] width 316 height 111
drag, startPoint x: 498, startPoint y: 285, endPoint x: 540, endPoint y: 288, distance: 42.6
click at [532, 290] on span "Blogging or posting on social media sites about the practice’s policies and pro…" at bounding box center [444, 260] width 316 height 111
click at [733, 215] on label "True" at bounding box center [739, 220] width 103 height 40
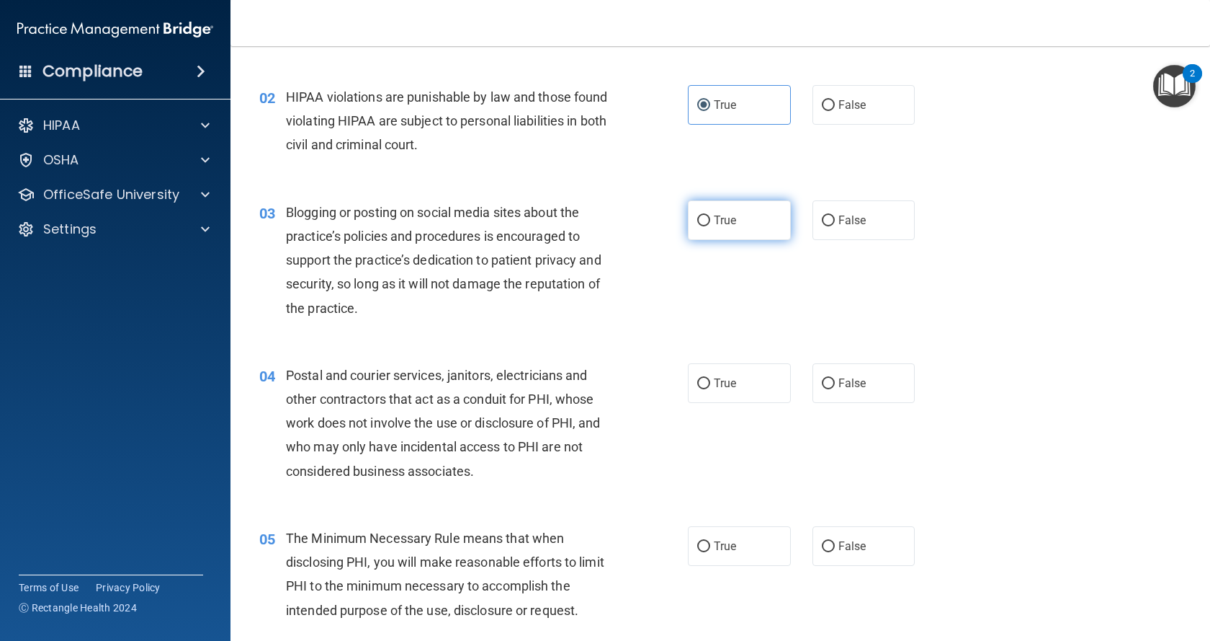
click at [710, 215] on input "True" at bounding box center [703, 220] width 13 height 11
radio input "true"
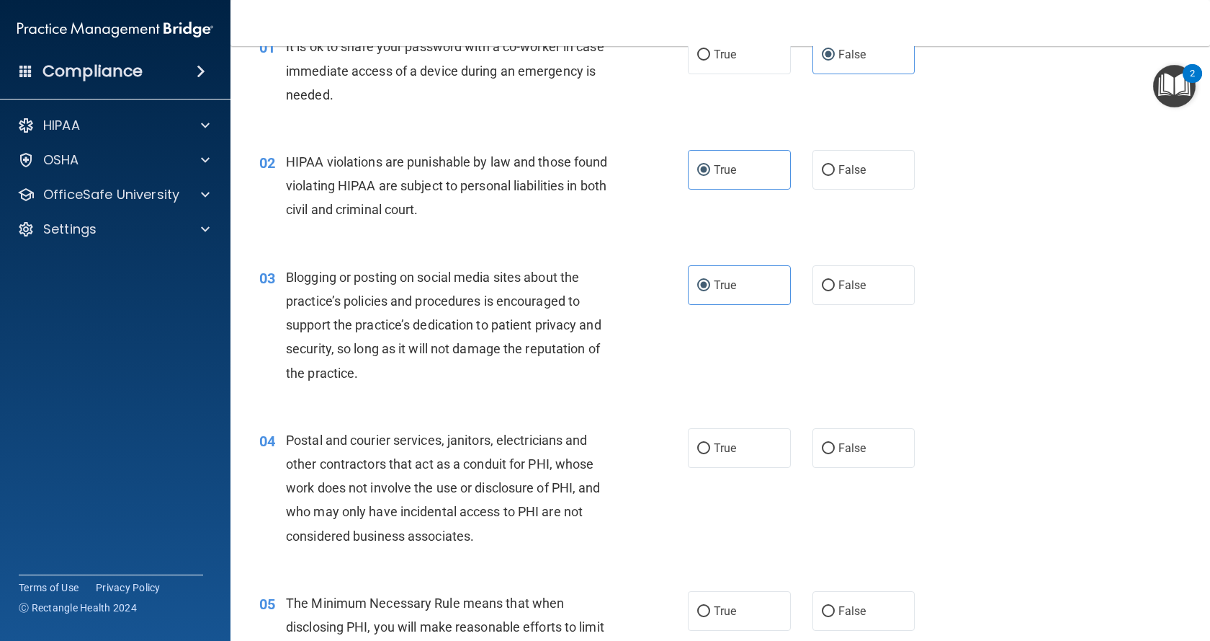
scroll to position [0, 0]
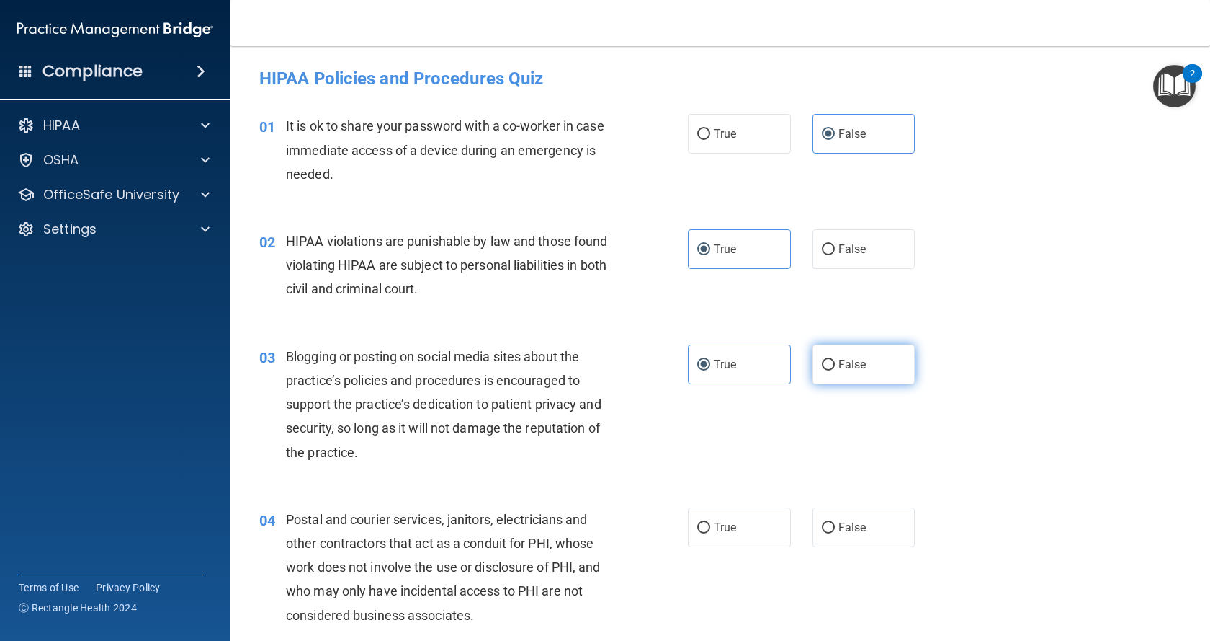
click at [839, 359] on span "False" at bounding box center [853, 364] width 28 height 14
click at [835, 360] on input "False" at bounding box center [828, 365] width 13 height 11
radio input "true"
radio input "false"
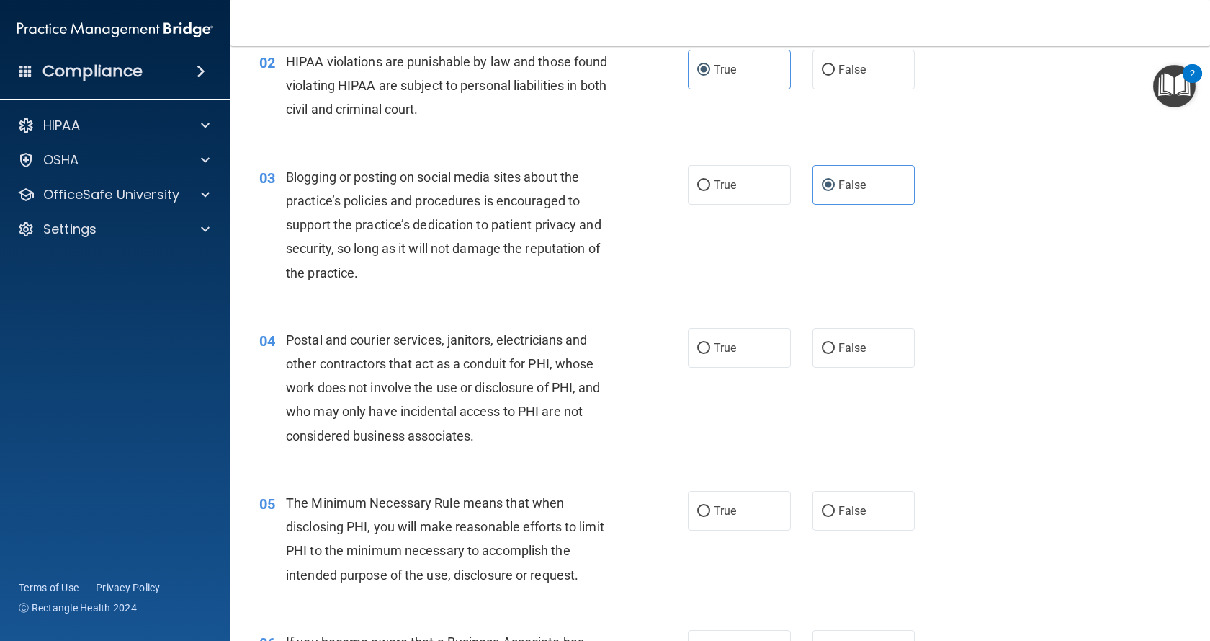
scroll to position [144, 0]
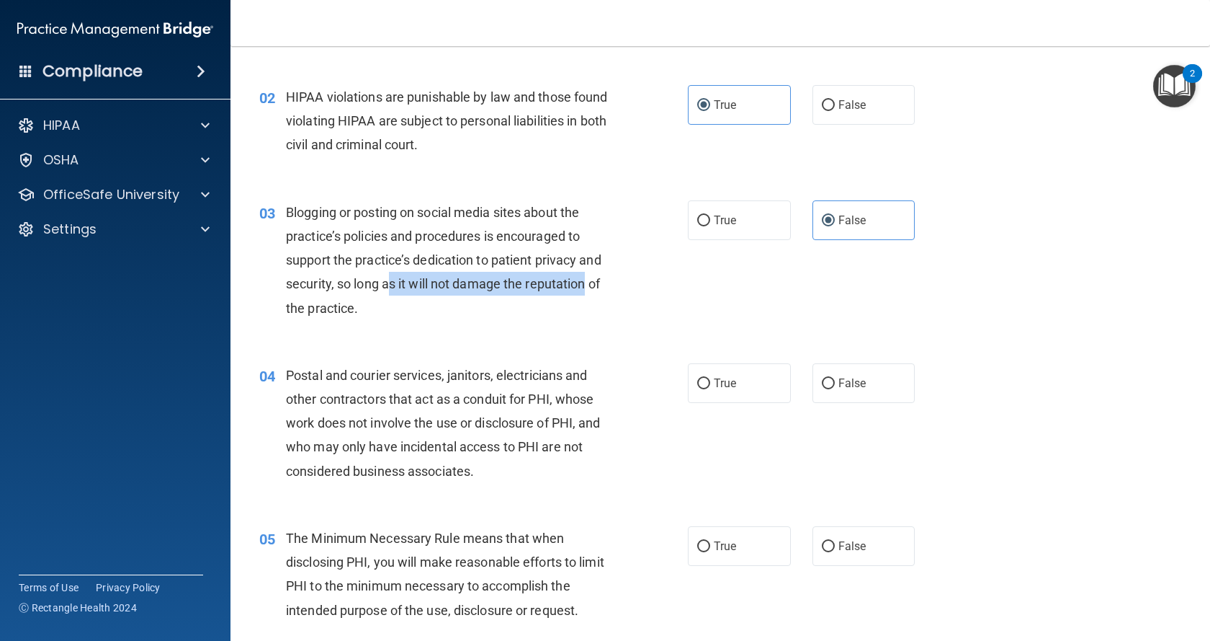
drag, startPoint x: 393, startPoint y: 282, endPoint x: 589, endPoint y: 284, distance: 195.3
click at [589, 284] on span "Blogging or posting on social media sites about the practice’s policies and pro…" at bounding box center [444, 260] width 316 height 111
click at [579, 311] on div "Blogging or posting on social media sites about the practice’s policies and pro…" at bounding box center [455, 260] width 338 height 120
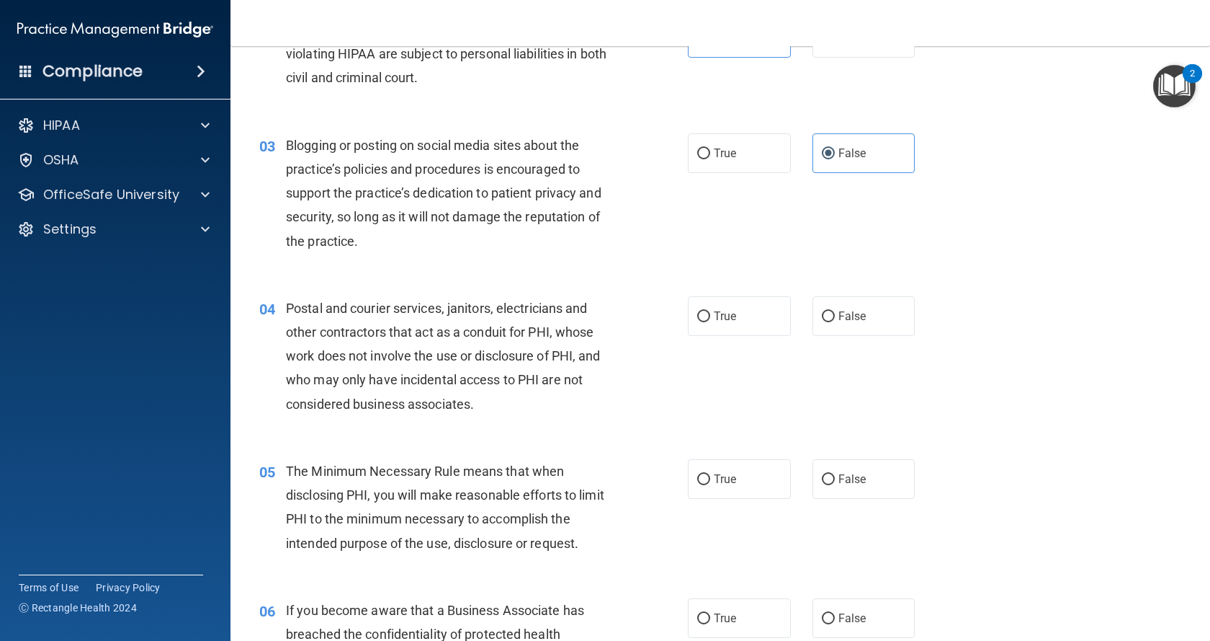
scroll to position [216, 0]
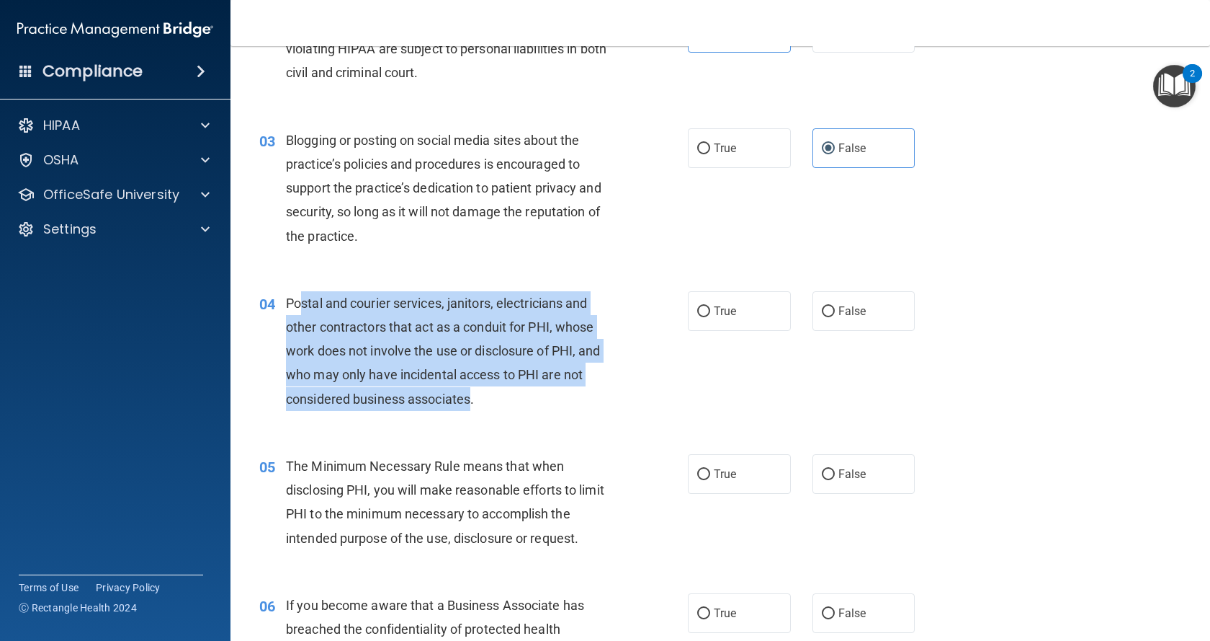
drag, startPoint x: 303, startPoint y: 302, endPoint x: 471, endPoint y: 406, distance: 198.0
click at [471, 406] on span "Postal and courier services, janitors, electricians and other contractors that …" at bounding box center [443, 350] width 315 height 111
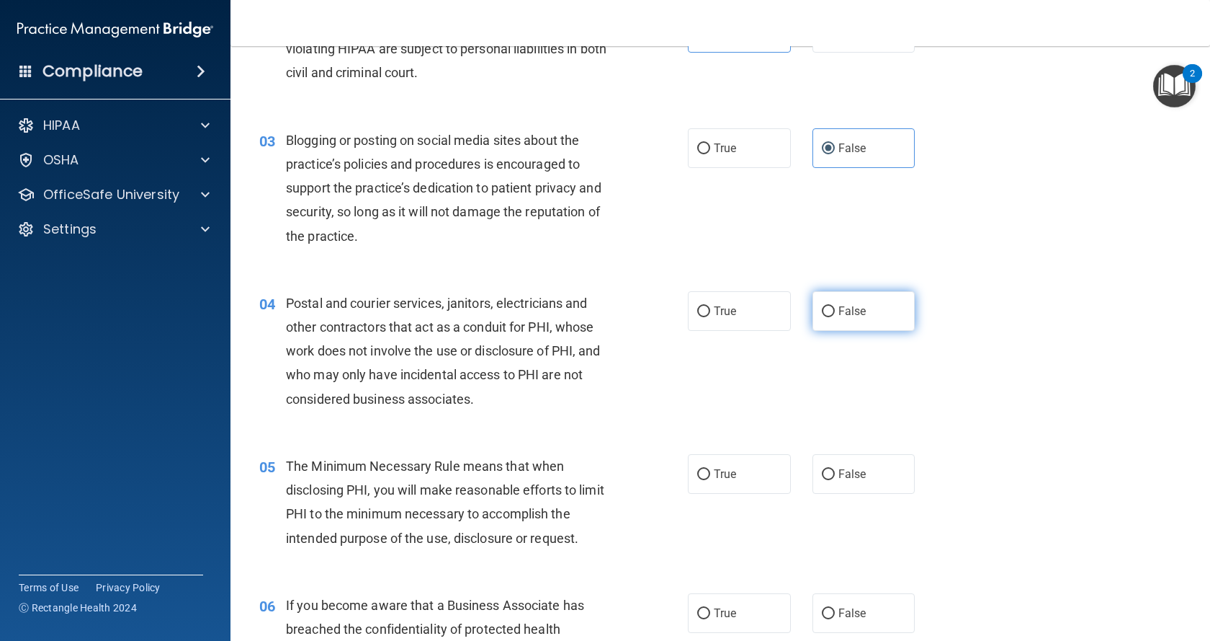
click at [839, 312] on span "False" at bounding box center [853, 311] width 28 height 14
click at [835, 312] on input "False" at bounding box center [828, 311] width 13 height 11
radio input "true"
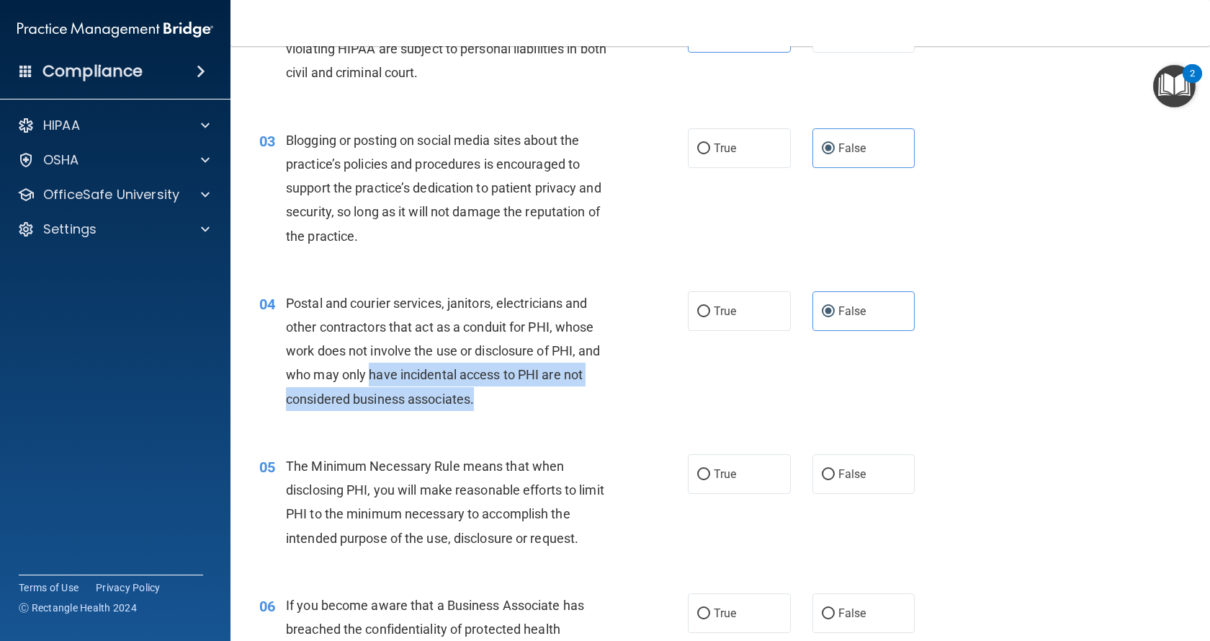
drag, startPoint x: 372, startPoint y: 376, endPoint x: 489, endPoint y: 404, distance: 120.8
click at [489, 404] on div "Postal and courier services, janitors, electricians and other contractors that …" at bounding box center [455, 351] width 338 height 120
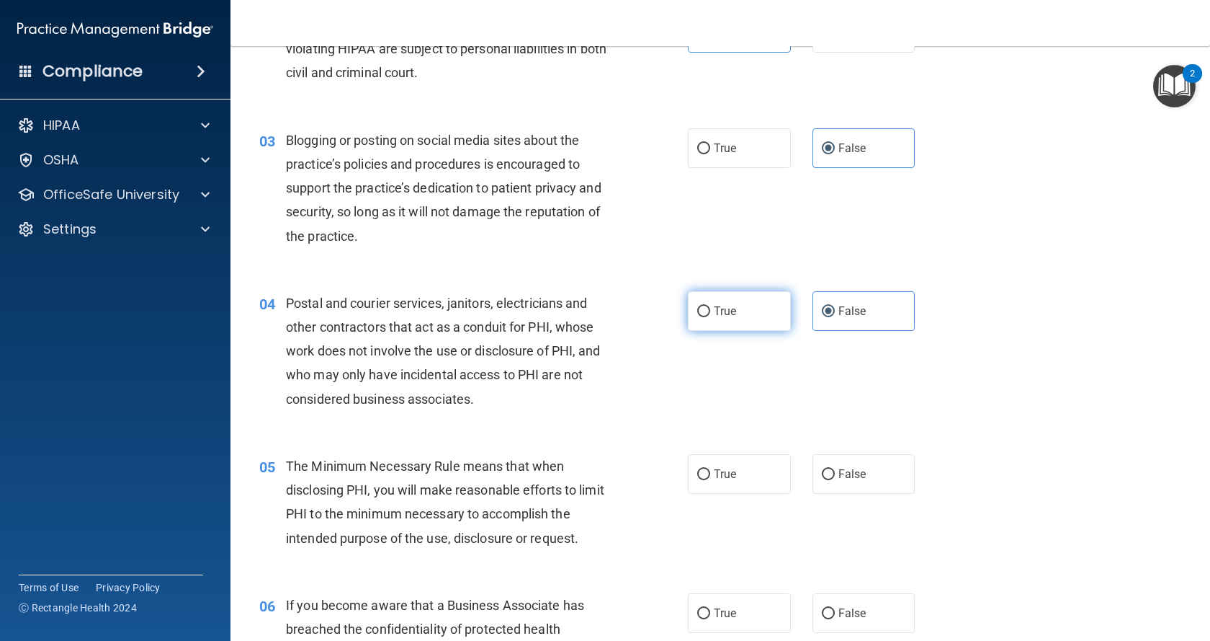
click at [758, 295] on label "True" at bounding box center [739, 311] width 103 height 40
click at [710, 306] on input "True" at bounding box center [703, 311] width 13 height 11
radio input "true"
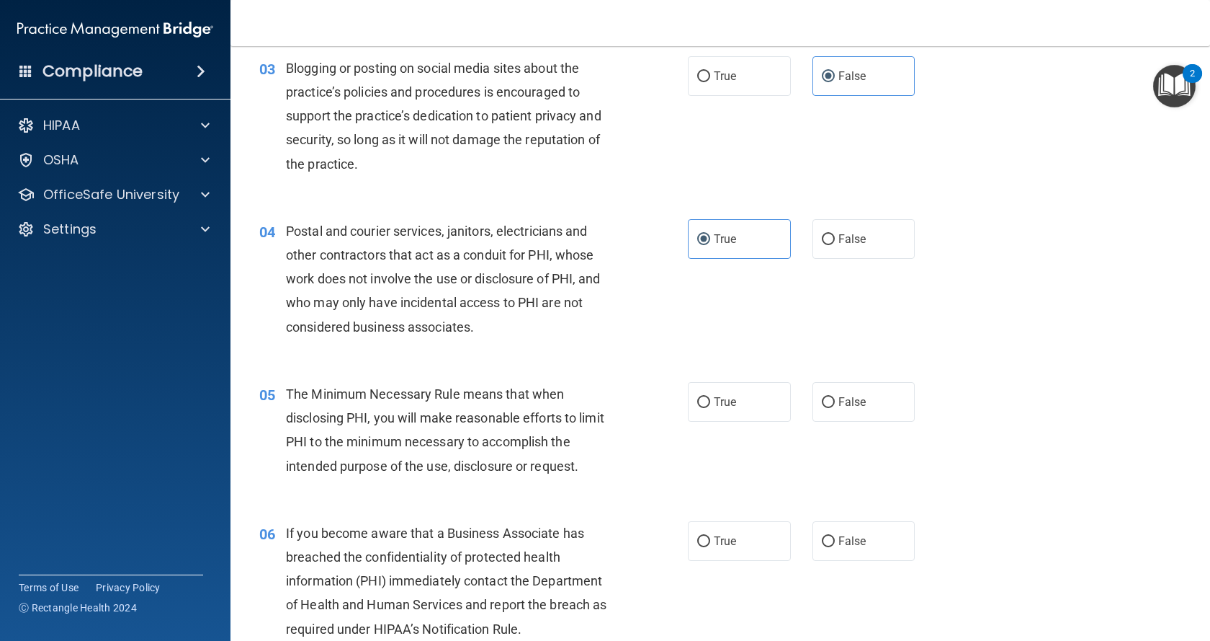
scroll to position [360, 0]
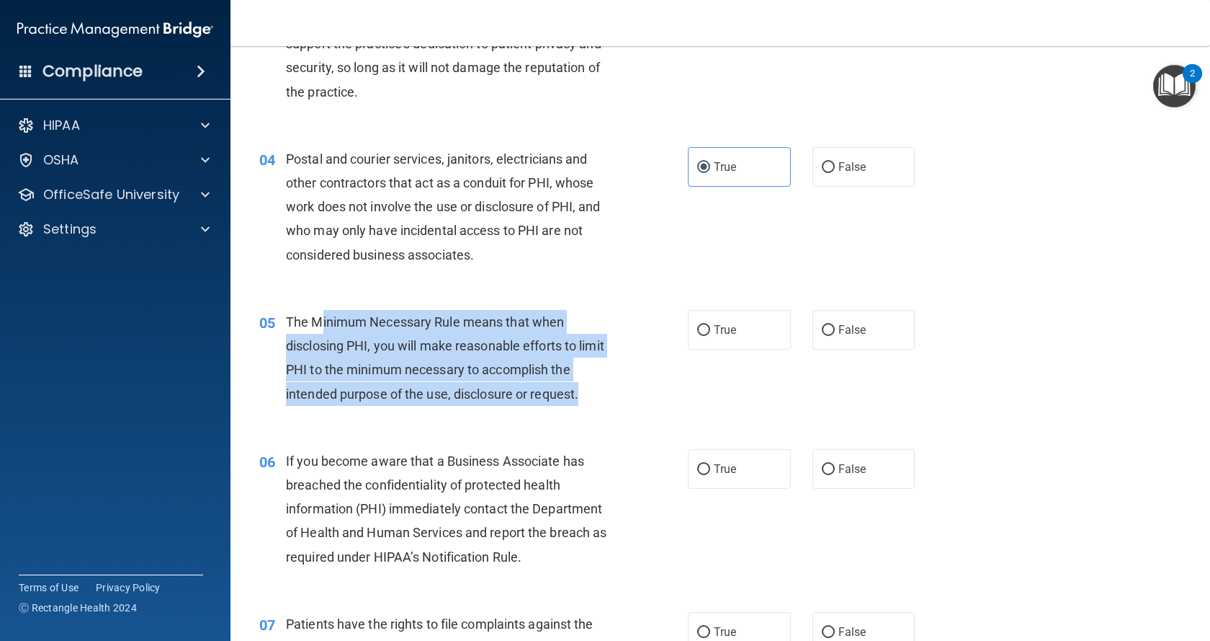
drag, startPoint x: 320, startPoint y: 321, endPoint x: 584, endPoint y: 403, distance: 276.4
click at [584, 403] on div "The Minimum Necessary Rule means that when disclosing PHI, you will make reason…" at bounding box center [455, 358] width 338 height 96
click at [507, 378] on div "The Minimum Necessary Rule means that when disclosing PHI, you will make reason…" at bounding box center [455, 358] width 338 height 96
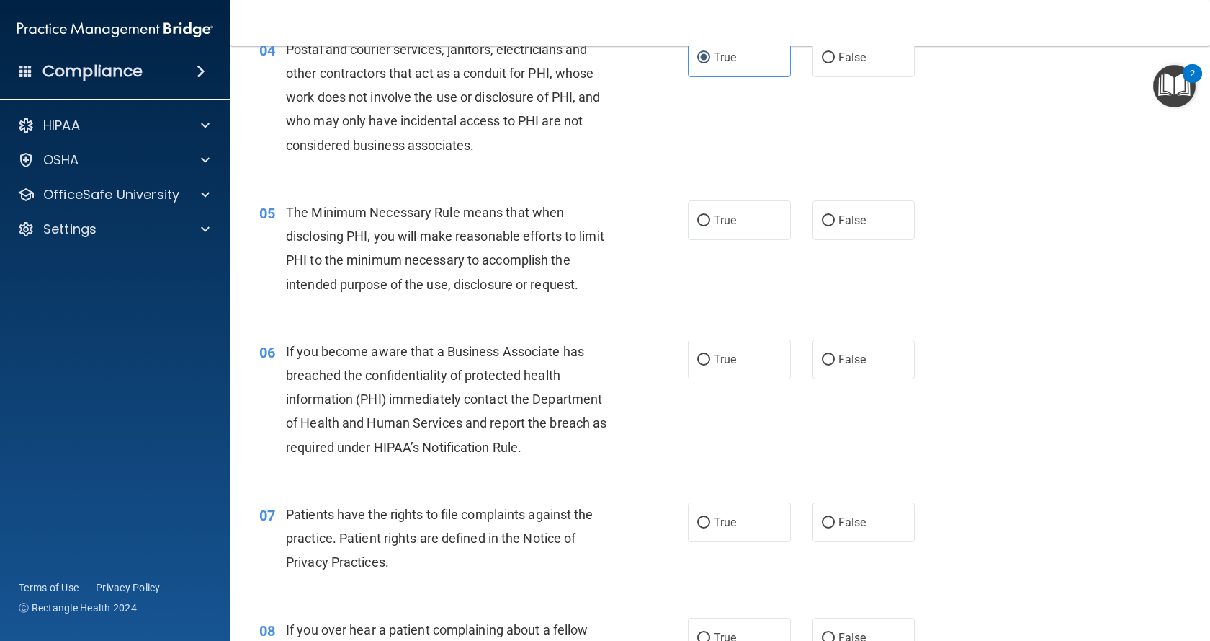
scroll to position [504, 0]
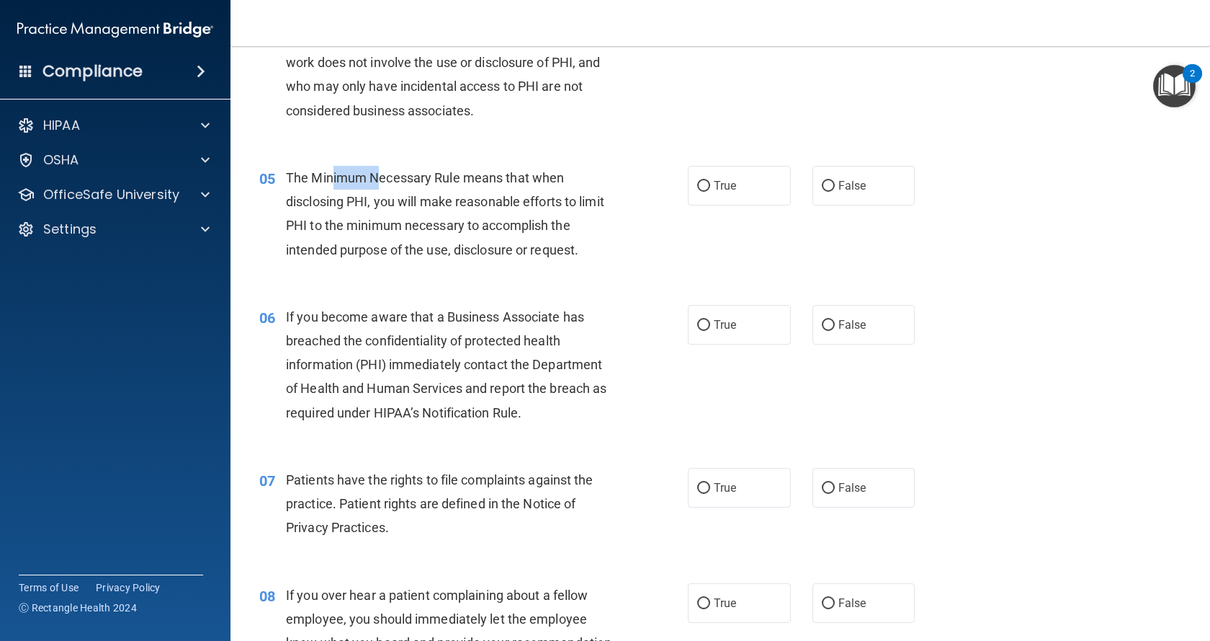
drag, startPoint x: 331, startPoint y: 187, endPoint x: 377, endPoint y: 189, distance: 45.4
click at [377, 189] on div "The Minimum Necessary Rule means that when disclosing PHI, you will make reason…" at bounding box center [455, 214] width 338 height 96
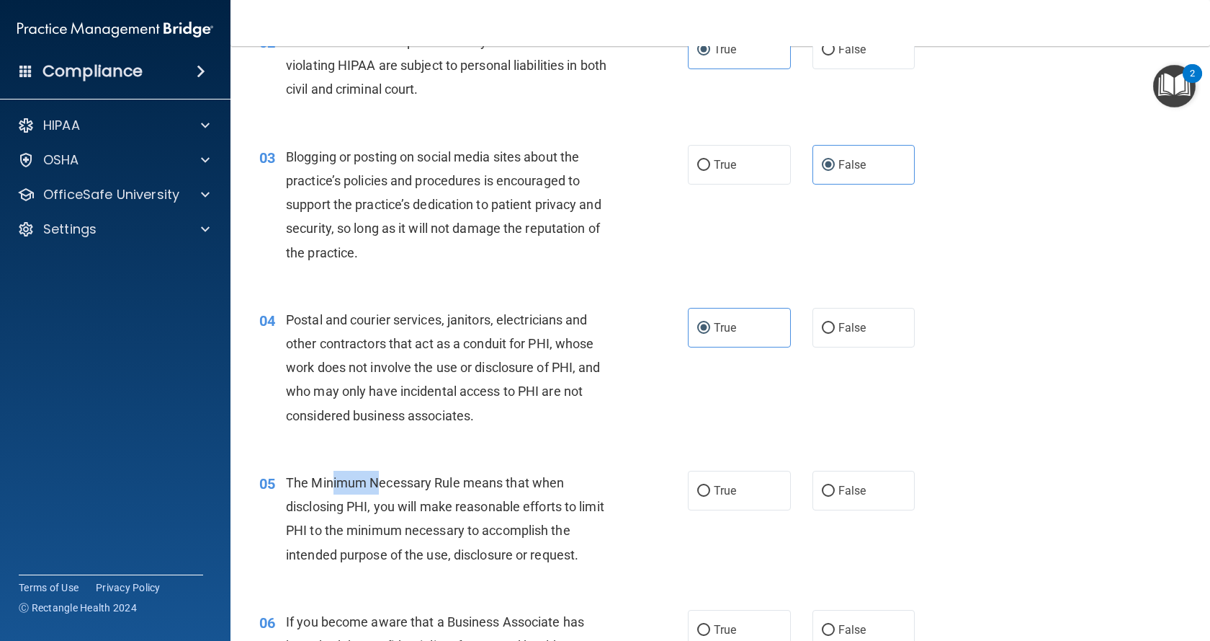
scroll to position [216, 0]
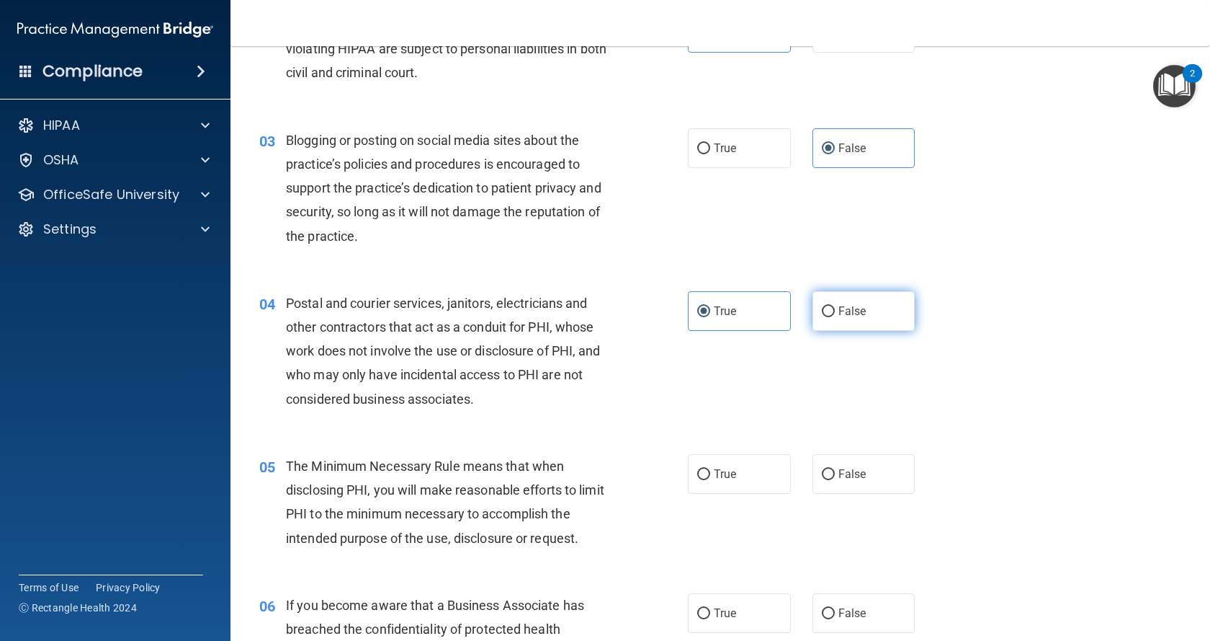
click at [834, 318] on label "False" at bounding box center [864, 311] width 103 height 40
click at [834, 317] on input "False" at bounding box center [828, 311] width 13 height 11
radio input "true"
click at [743, 318] on label "True" at bounding box center [739, 311] width 103 height 40
click at [710, 317] on input "True" at bounding box center [703, 311] width 13 height 11
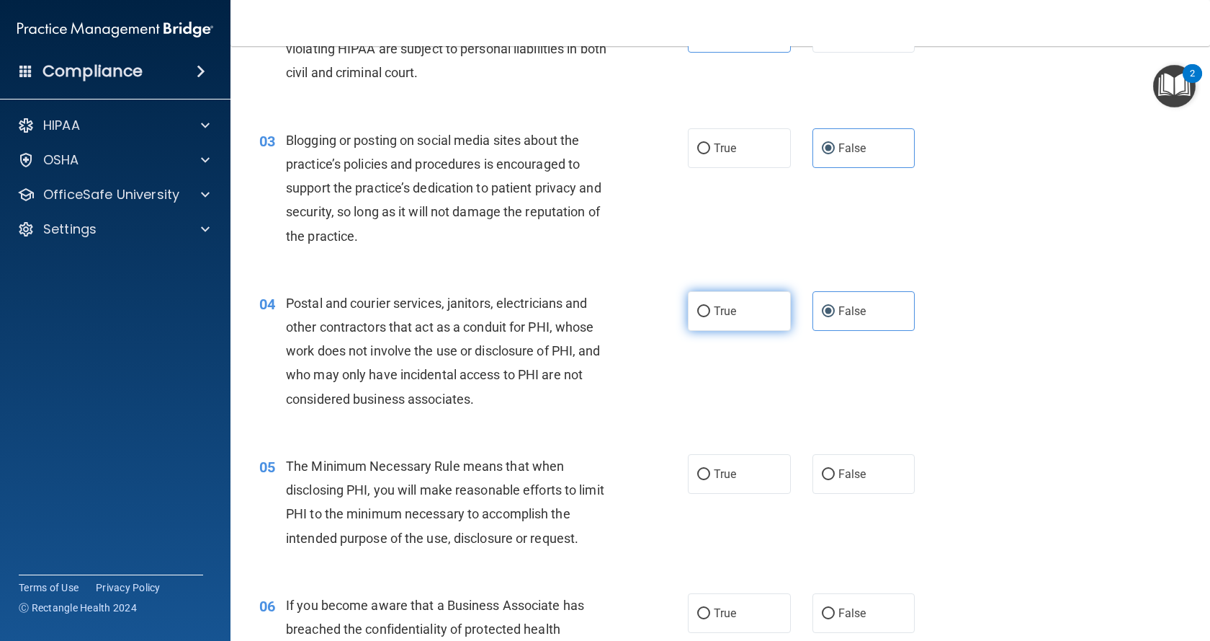
radio input "true"
radio input "false"
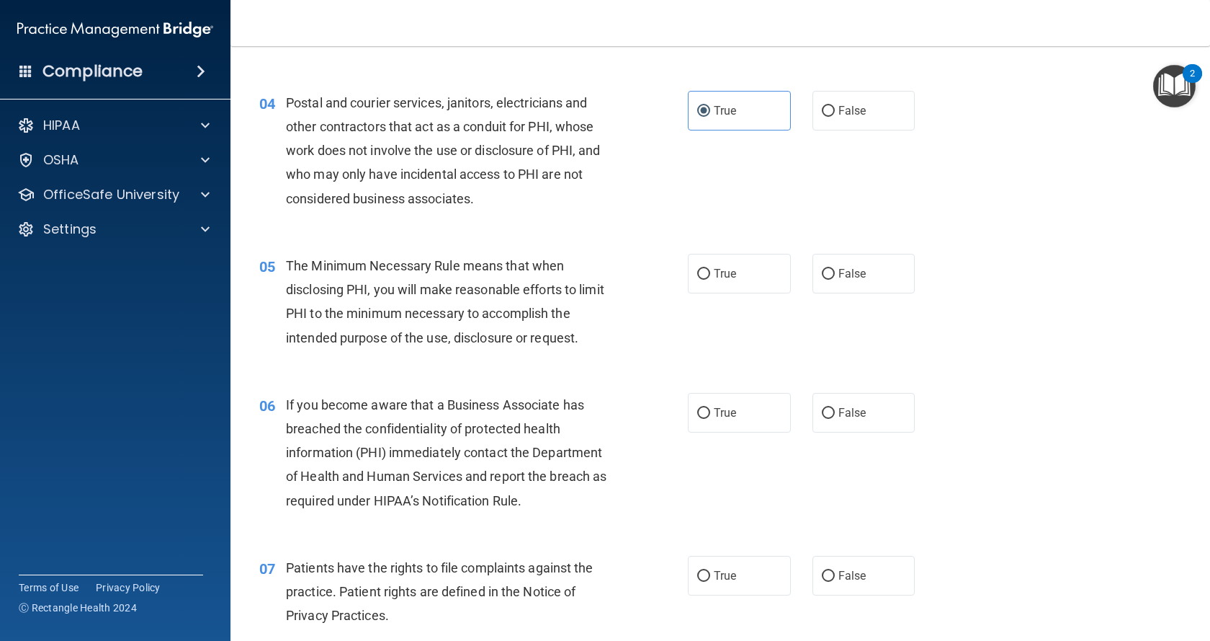
scroll to position [432, 0]
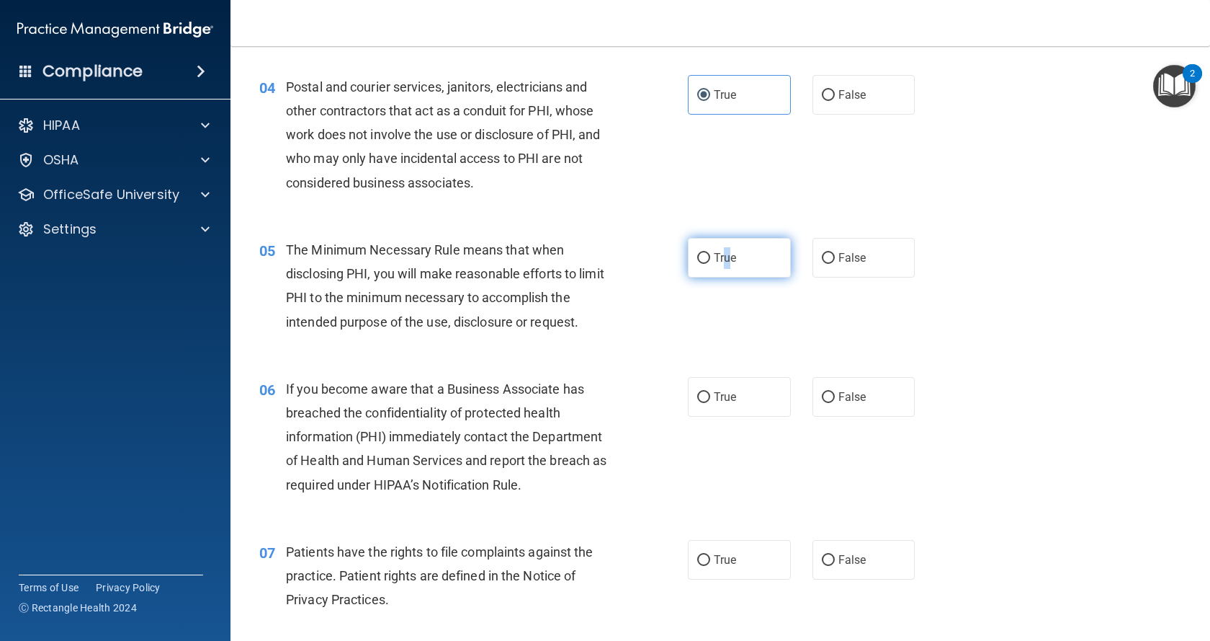
click at [722, 267] on label "True" at bounding box center [739, 258] width 103 height 40
click at [700, 261] on input "True" at bounding box center [703, 258] width 13 height 11
radio input "true"
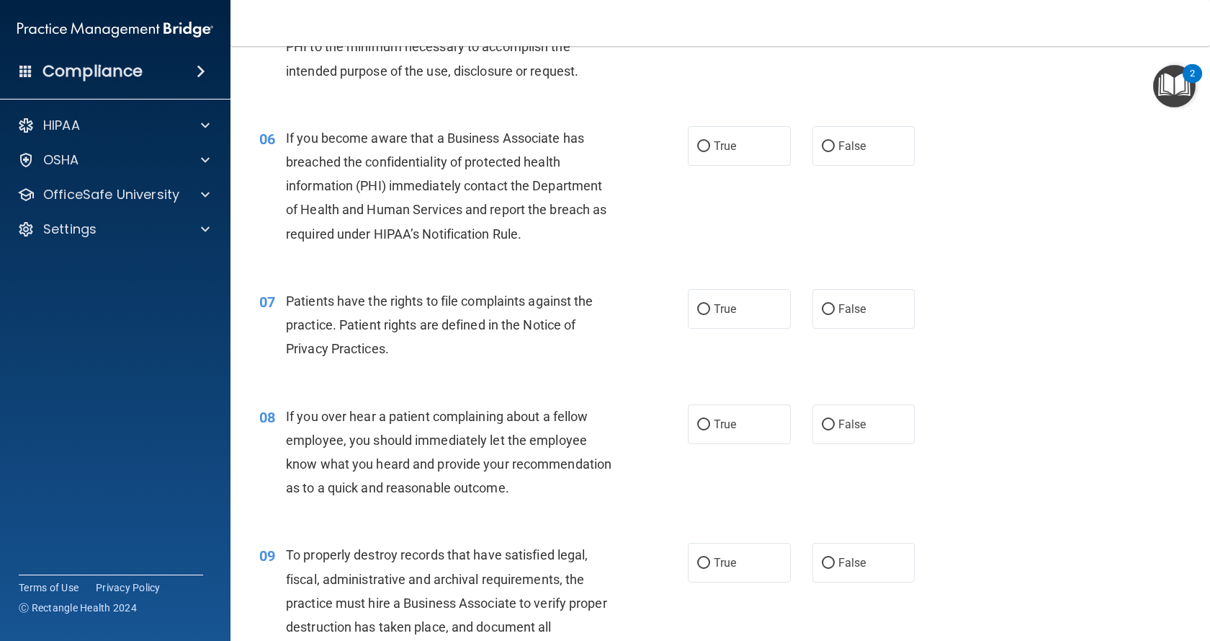
scroll to position [721, 0]
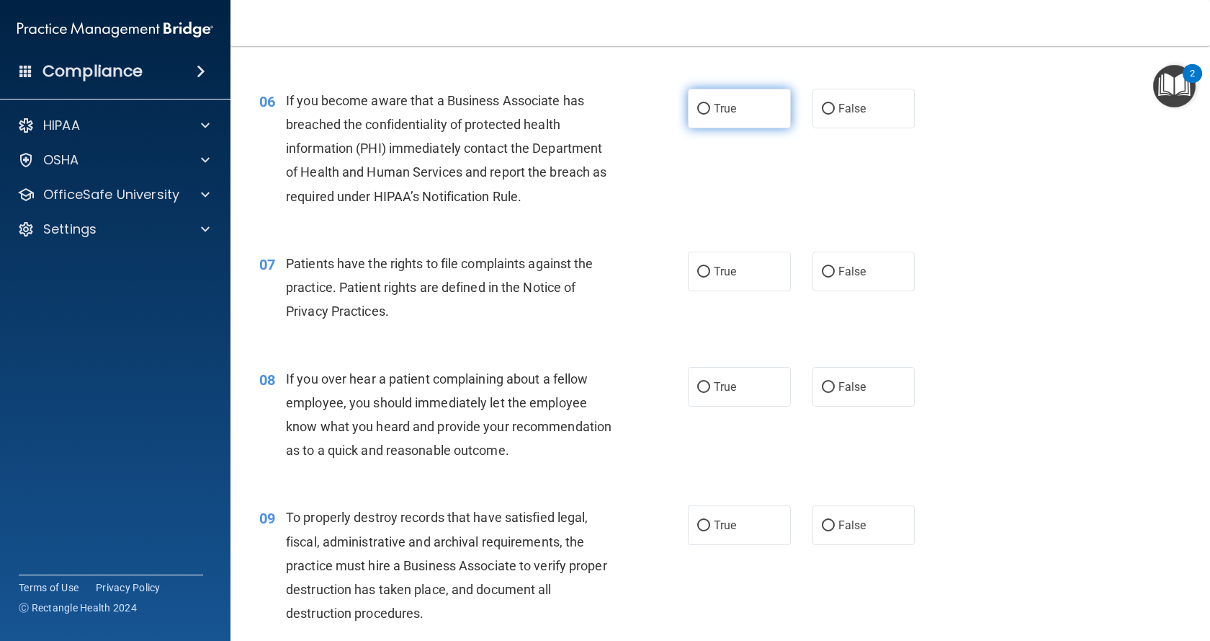
click at [720, 109] on span "True" at bounding box center [725, 109] width 22 height 14
click at [710, 109] on input "True" at bounding box center [703, 109] width 13 height 11
radio input "true"
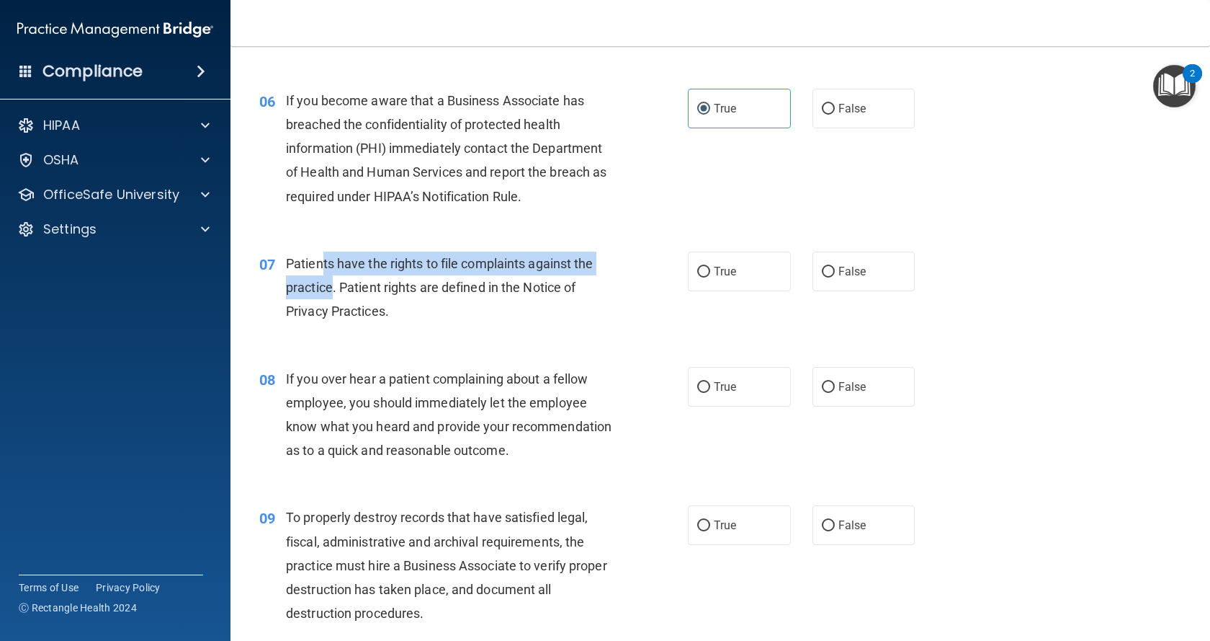
drag, startPoint x: 319, startPoint y: 261, endPoint x: 338, endPoint y: 290, distance: 34.4
click at [331, 291] on span "Patients have the rights to file complaints against the practice. Patient right…" at bounding box center [440, 287] width 308 height 63
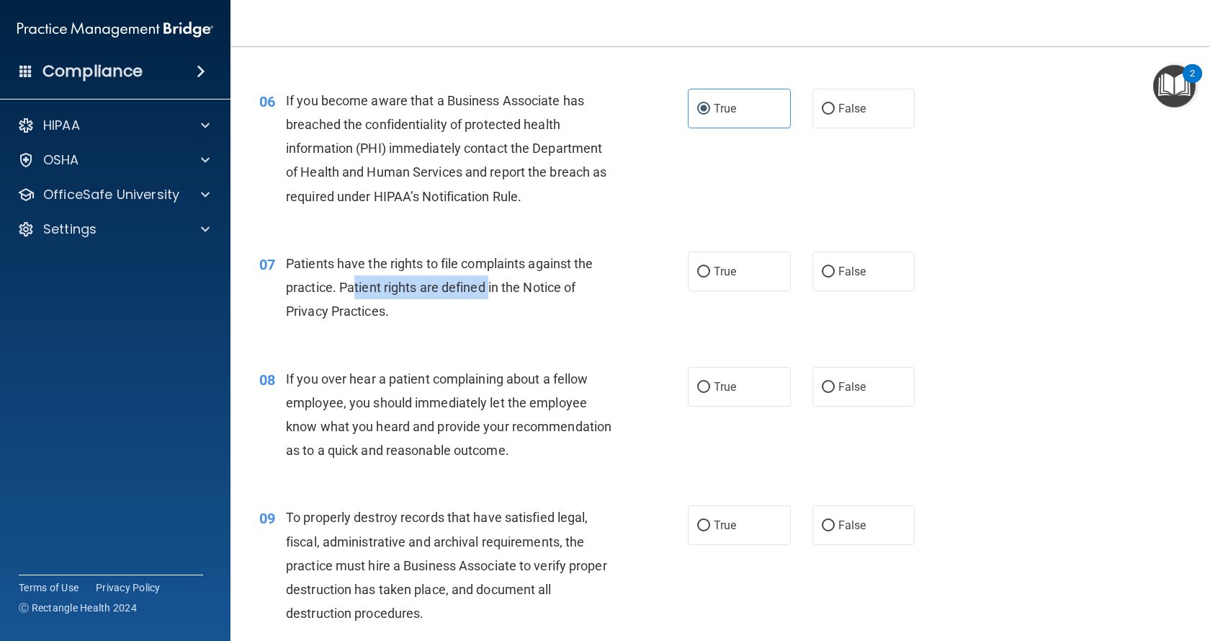
drag, startPoint x: 354, startPoint y: 287, endPoint x: 489, endPoint y: 287, distance: 134.0
click at [489, 287] on span "Patients have the rights to file complaints against the practice. Patient right…" at bounding box center [440, 287] width 308 height 63
click at [446, 318] on div "Patients have the rights to file complaints against the practice. Patient right…" at bounding box center [455, 287] width 338 height 72
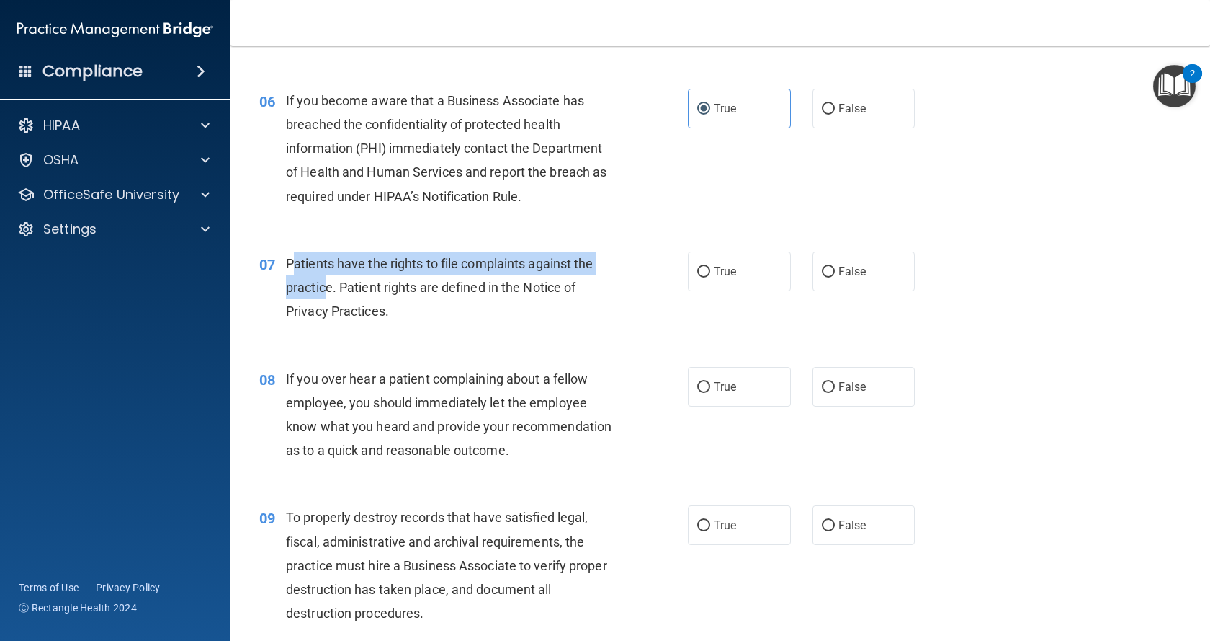
drag, startPoint x: 296, startPoint y: 263, endPoint x: 328, endPoint y: 282, distance: 36.8
click at [328, 282] on span "Patients have the rights to file complaints against the practice. Patient right…" at bounding box center [440, 287] width 308 height 63
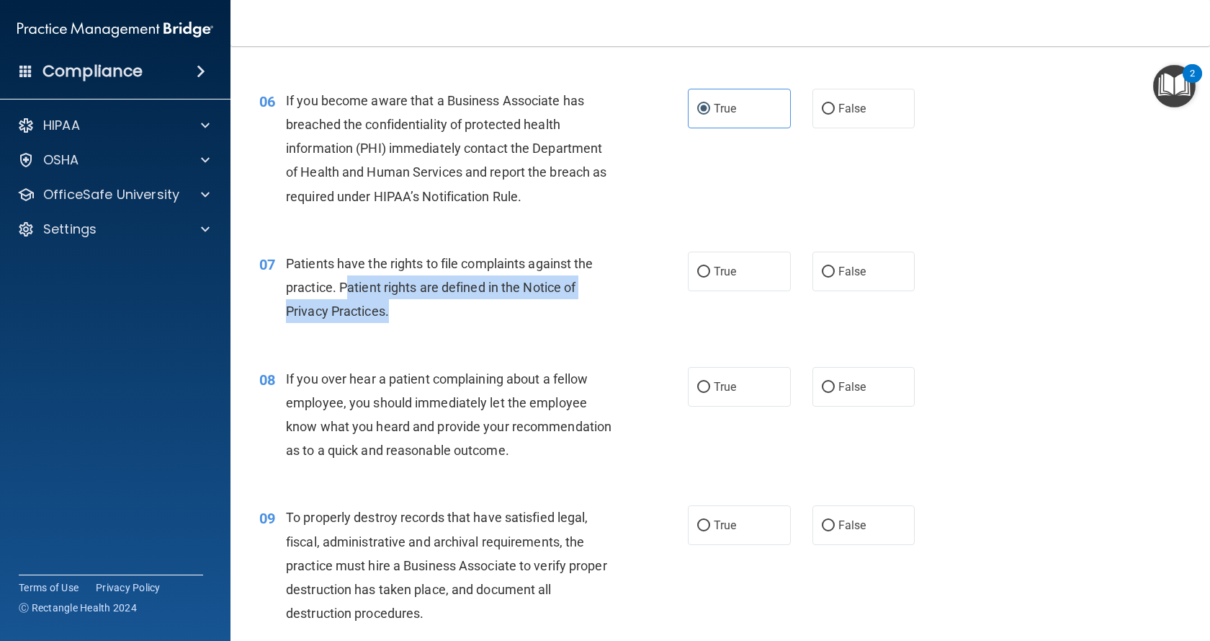
drag, startPoint x: 350, startPoint y: 287, endPoint x: 393, endPoint y: 315, distance: 51.2
click at [393, 315] on div "Patients have the rights to file complaints against the practice. Patient right…" at bounding box center [455, 287] width 338 height 72
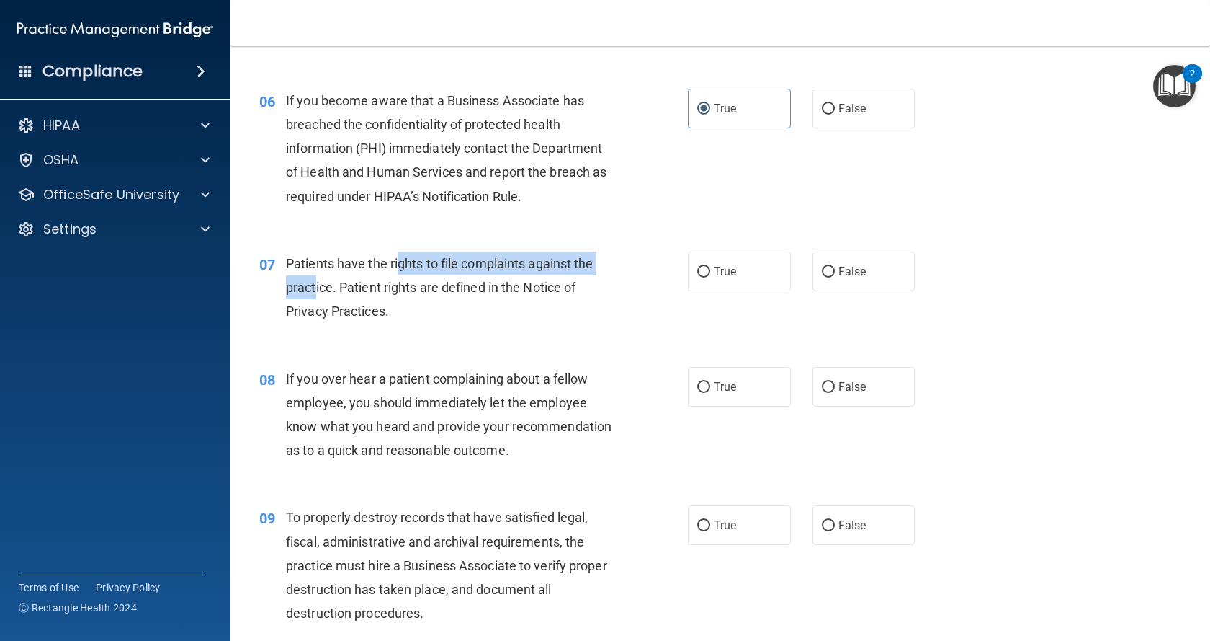
drag, startPoint x: 397, startPoint y: 260, endPoint x: 341, endPoint y: 282, distance: 60.5
click at [316, 293] on span "Patients have the rights to file complaints against the practice. Patient right…" at bounding box center [440, 287] width 308 height 63
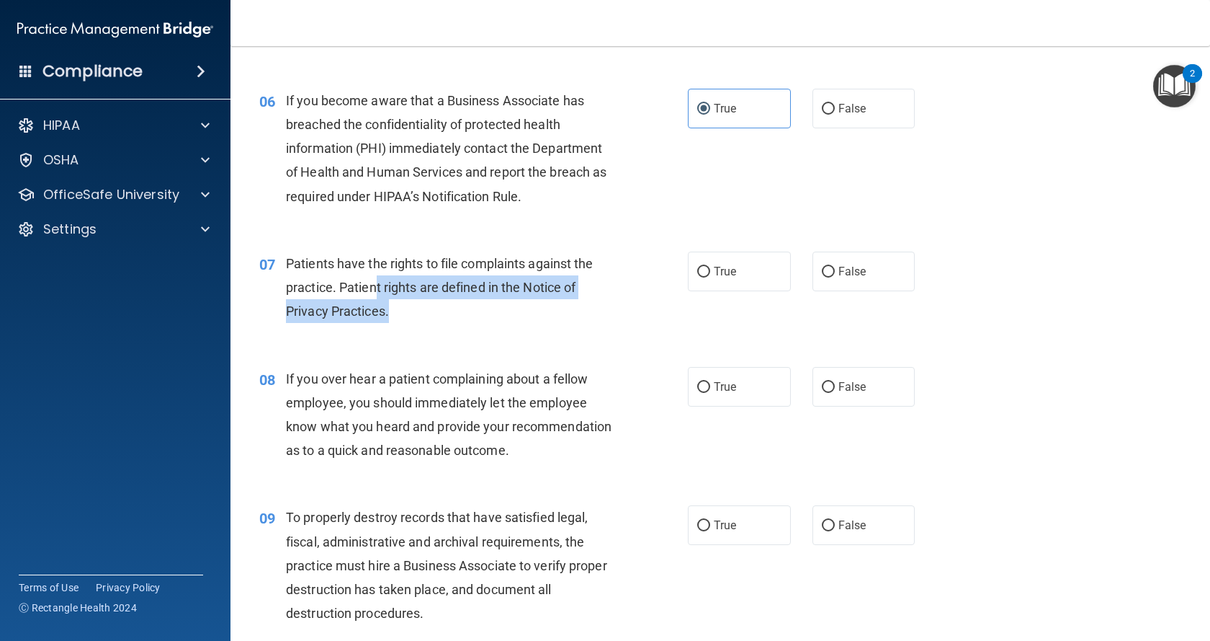
drag, startPoint x: 378, startPoint y: 285, endPoint x: 493, endPoint y: 316, distance: 118.9
click at [407, 320] on div "Patients have the rights to file complaints against the practice. Patient right…" at bounding box center [455, 287] width 338 height 72
click at [703, 275] on input "True" at bounding box center [703, 272] width 13 height 11
radio input "true"
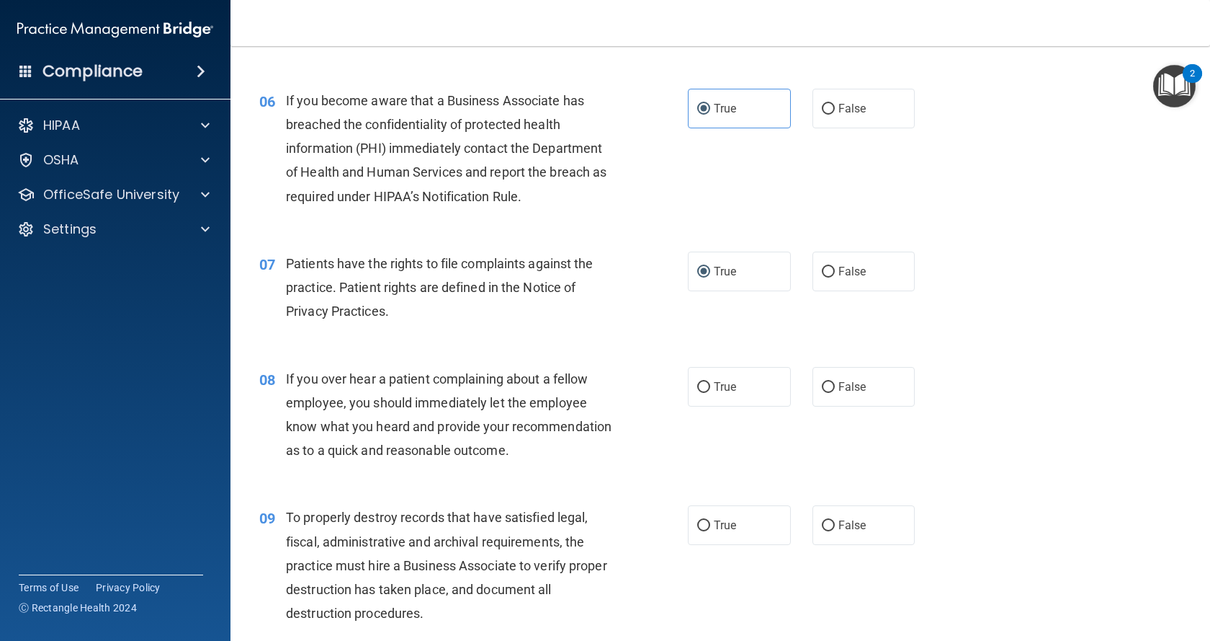
click at [342, 409] on span "If you over hear a patient complaining about a fellow employee, you should imme…" at bounding box center [449, 414] width 326 height 87
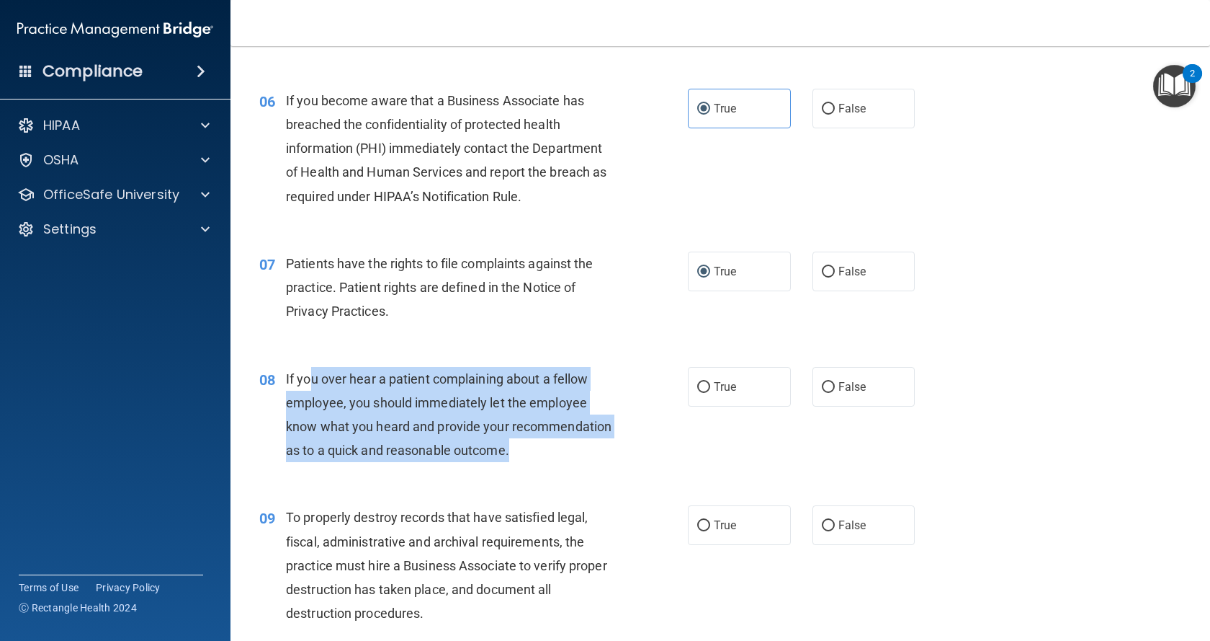
drag, startPoint x: 309, startPoint y: 367, endPoint x: 428, endPoint y: 479, distance: 163.1
click at [428, 463] on div "If you over hear a patient complaining about a fellow employee, you should imme…" at bounding box center [455, 415] width 338 height 96
click at [486, 463] on div "If you over hear a patient complaining about a fellow employee, you should imme…" at bounding box center [455, 415] width 338 height 96
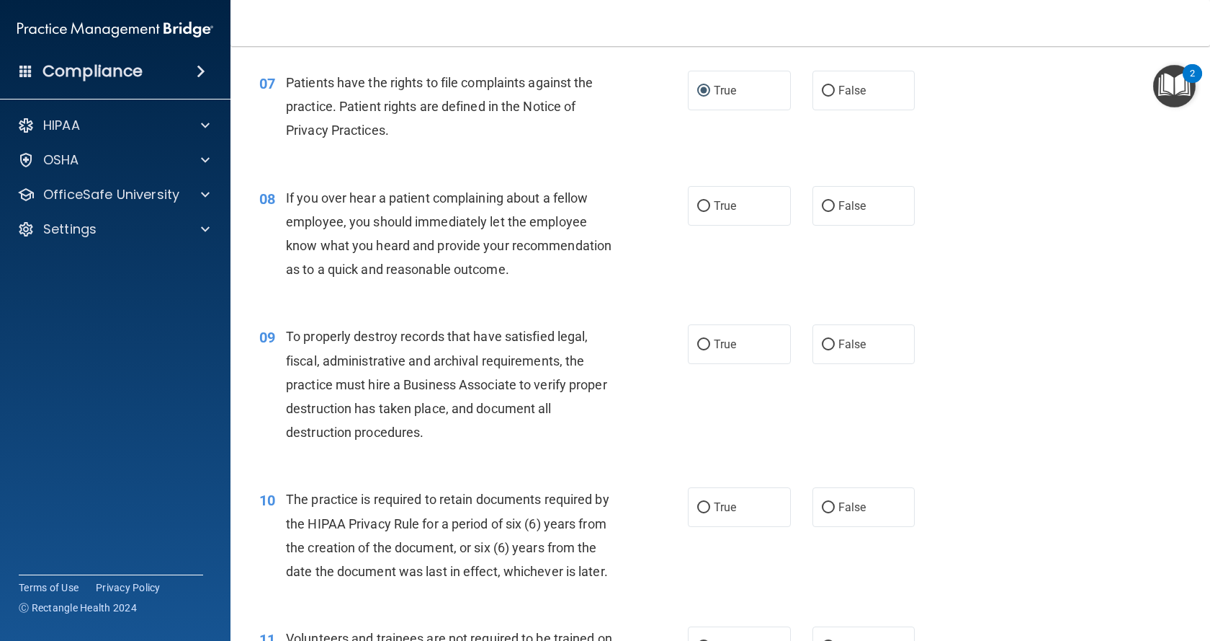
scroll to position [937, 0]
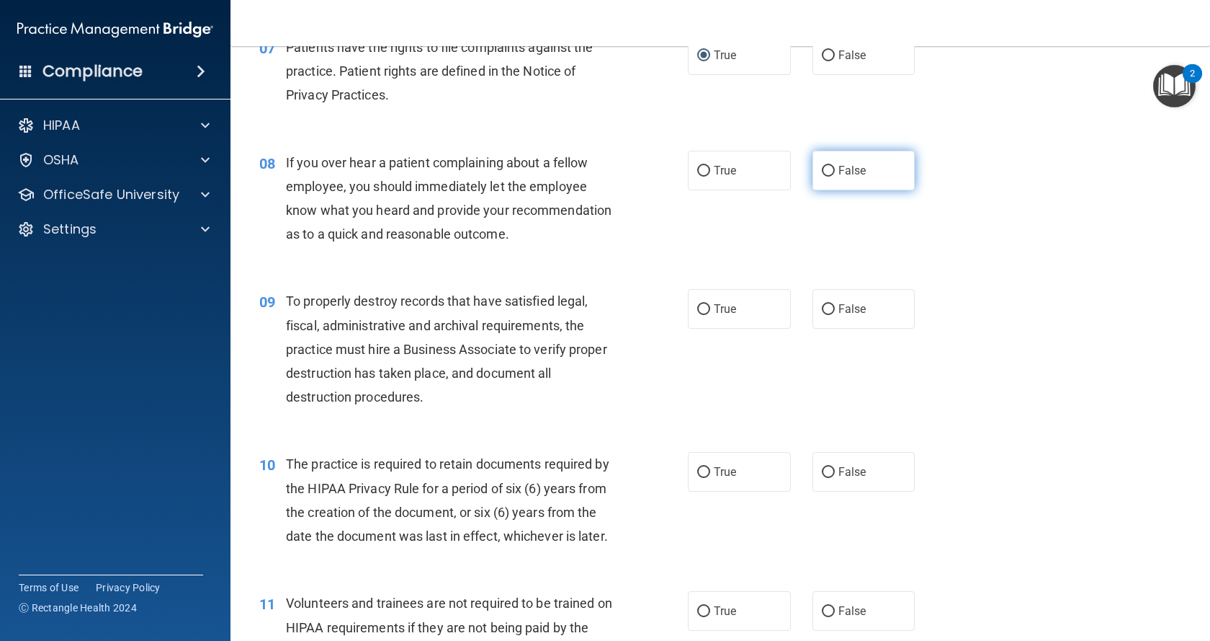
click at [827, 169] on input "False" at bounding box center [828, 171] width 13 height 11
radio input "true"
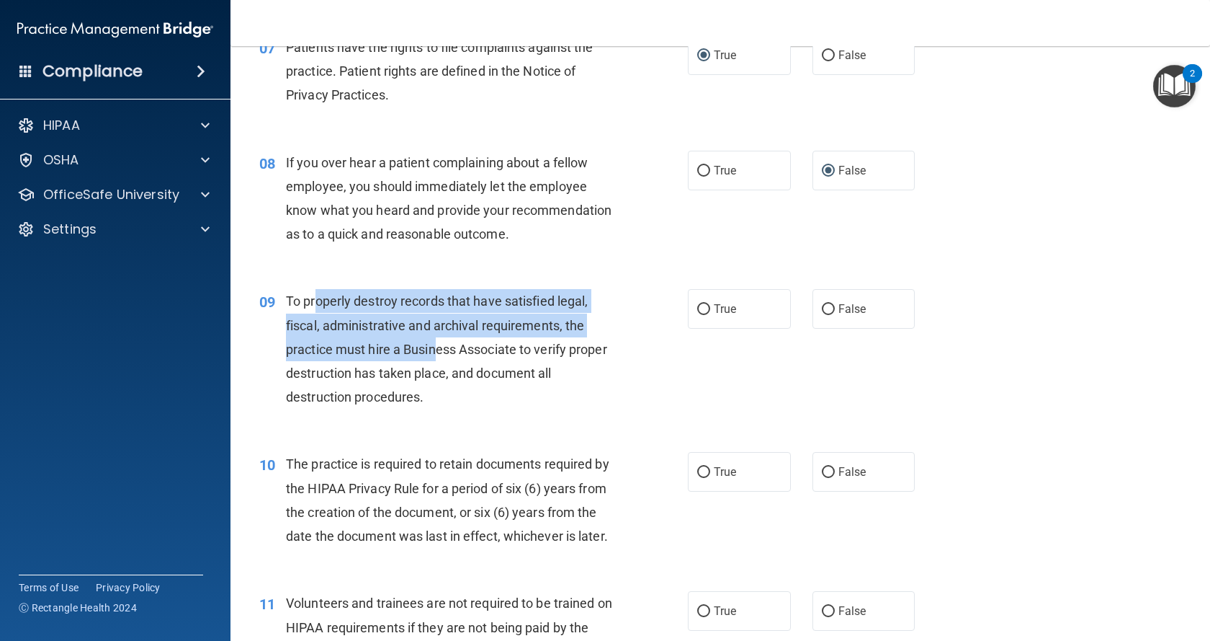
drag, startPoint x: 313, startPoint y: 326, endPoint x: 436, endPoint y: 365, distance: 128.5
click at [436, 365] on span "To properly destroy records that have satisfied legal, fiscal, administrative a…" at bounding box center [446, 348] width 321 height 111
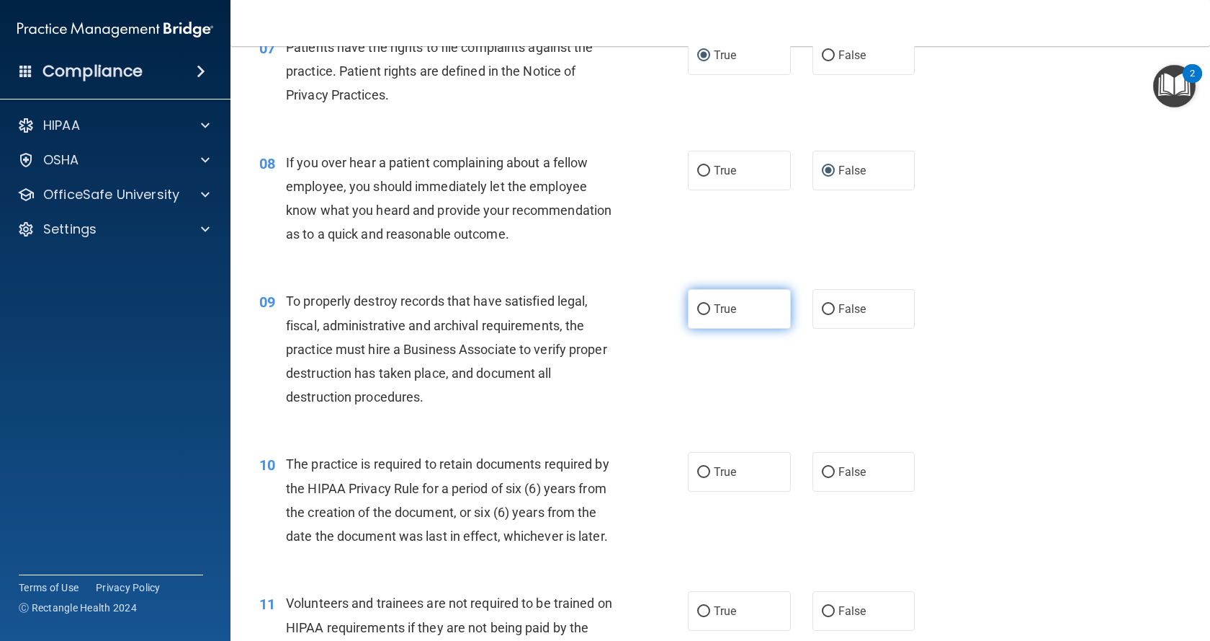
click at [719, 316] on span "True" at bounding box center [725, 309] width 22 height 14
click at [710, 315] on input "True" at bounding box center [703, 309] width 13 height 11
radio input "true"
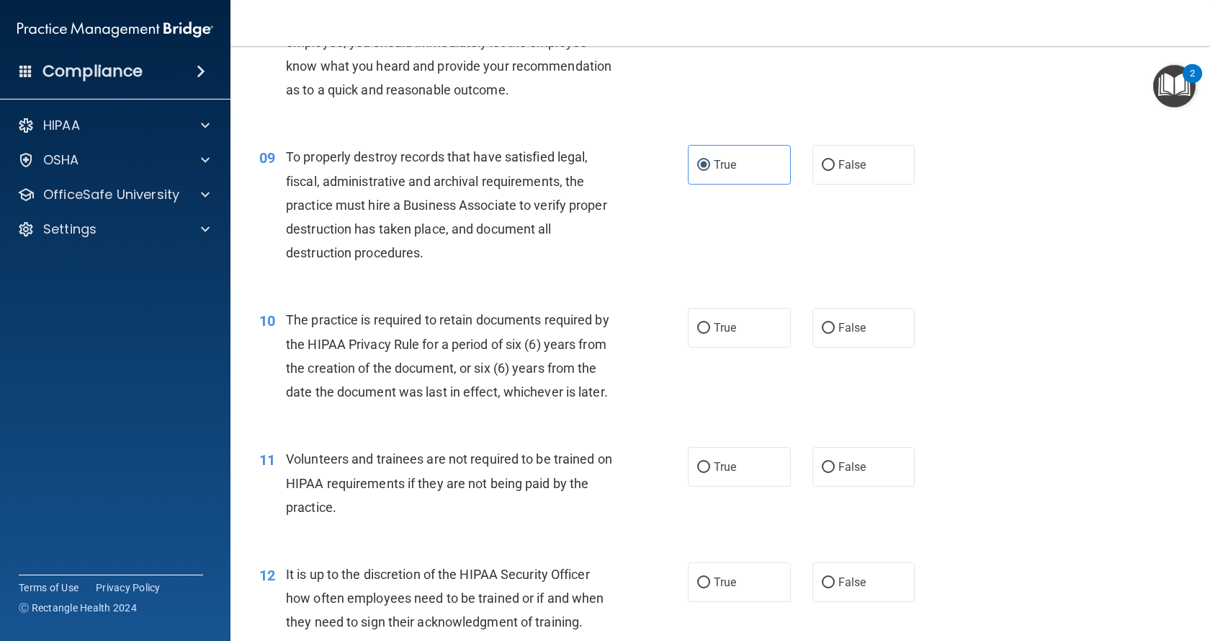
scroll to position [1153, 0]
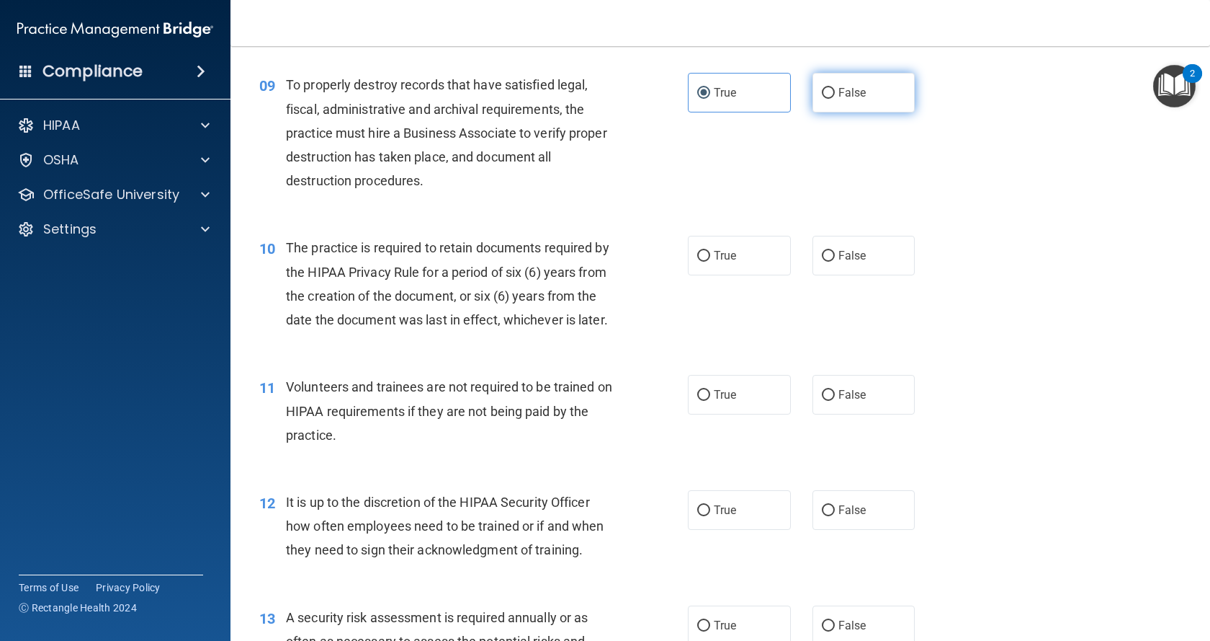
click at [823, 99] on input "False" at bounding box center [828, 93] width 13 height 11
radio input "true"
radio input "false"
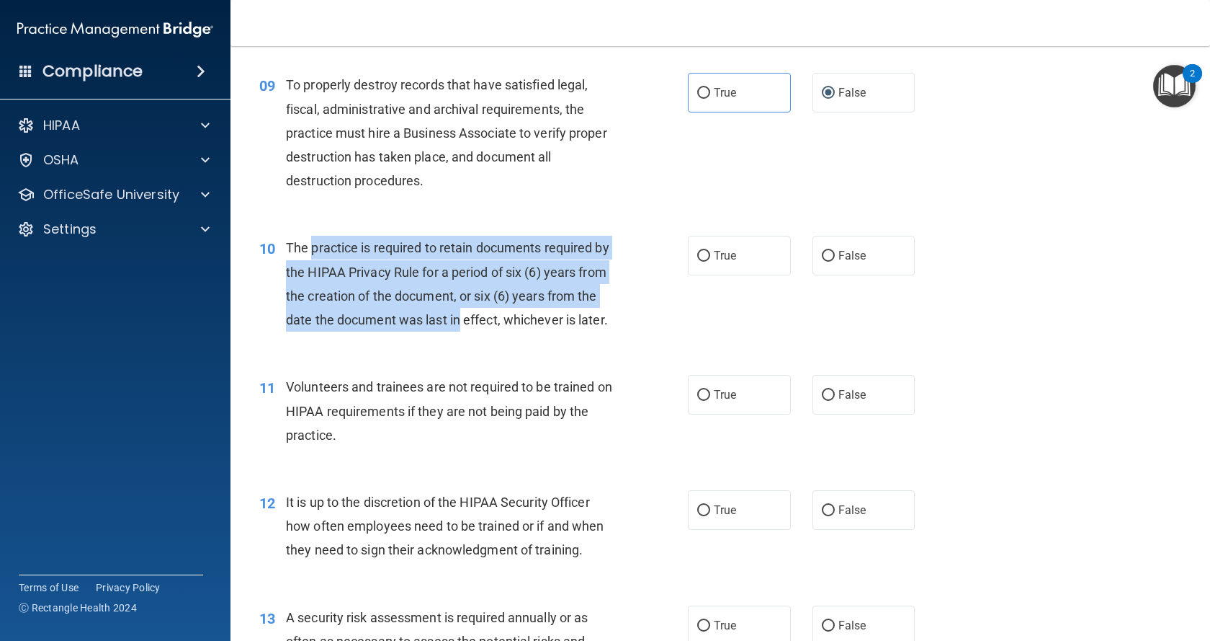
drag, startPoint x: 321, startPoint y: 273, endPoint x: 510, endPoint y: 349, distance: 203.6
click at [510, 327] on span "The practice is required to retain documents required by the HIPAA Privacy Rule…" at bounding box center [448, 283] width 324 height 87
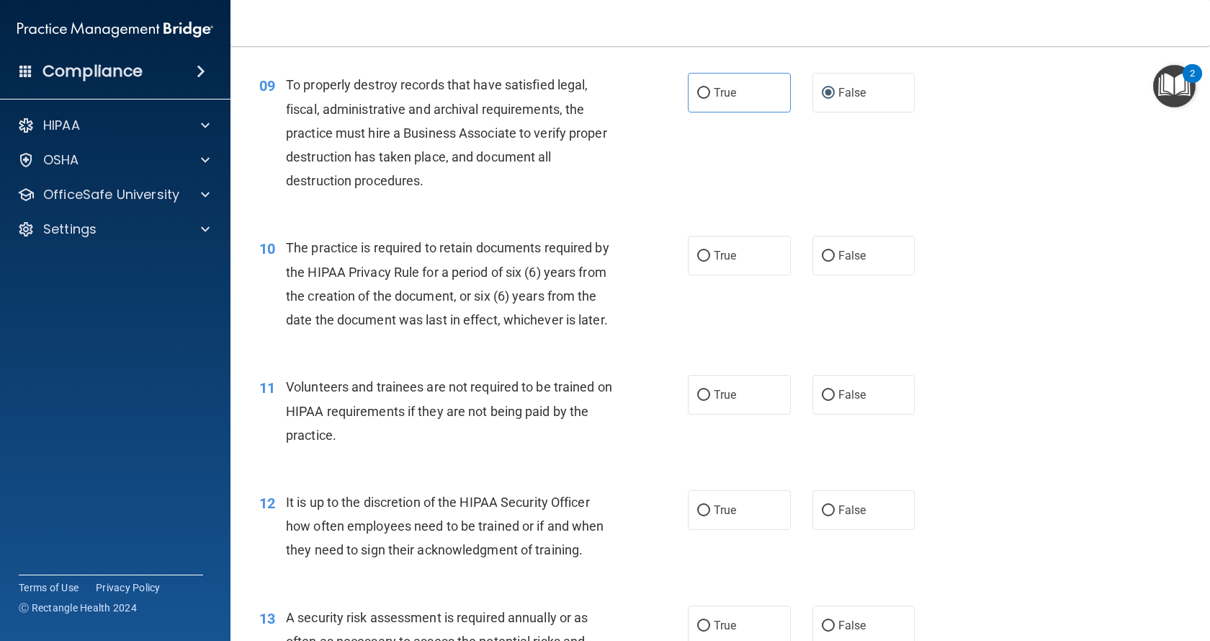
drag, startPoint x: 545, startPoint y: 369, endPoint x: 623, endPoint y: 347, distance: 80.1
click at [549, 331] on div "The practice is required to retain documents required by the HIPAA Privacy Rule…" at bounding box center [455, 284] width 338 height 96
click at [855, 262] on span "False" at bounding box center [853, 256] width 28 height 14
click at [835, 262] on input "False" at bounding box center [828, 256] width 13 height 11
radio input "true"
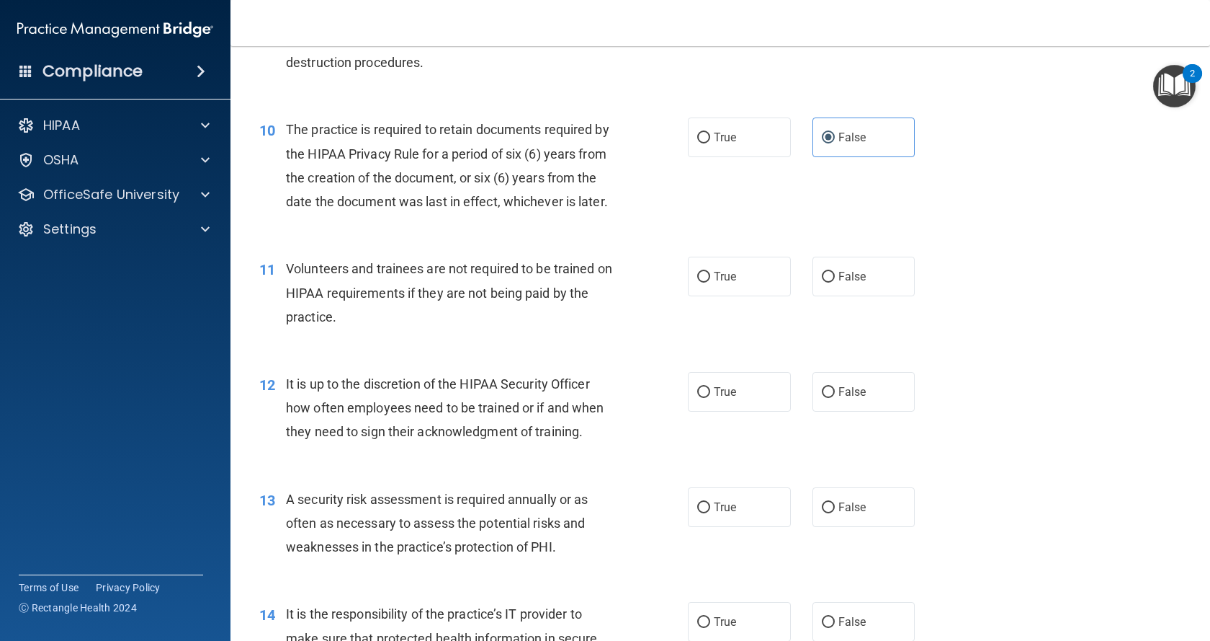
scroll to position [1297, 0]
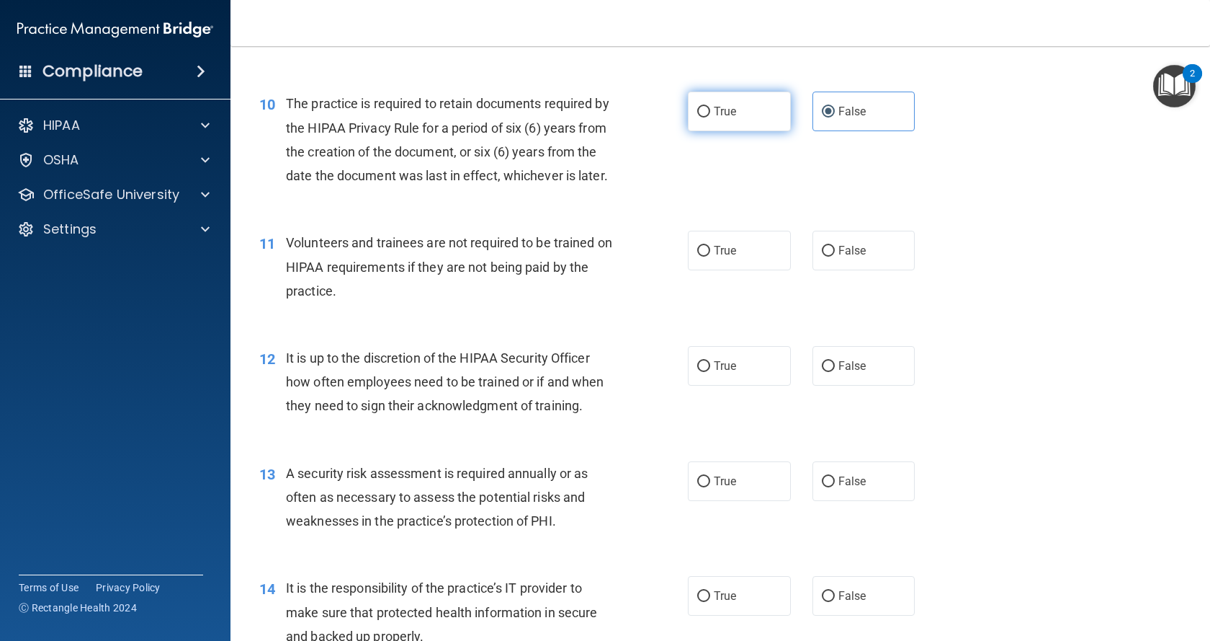
click at [723, 118] on span "True" at bounding box center [725, 111] width 22 height 14
click at [710, 117] on input "True" at bounding box center [703, 112] width 13 height 11
radio input "true"
radio input "false"
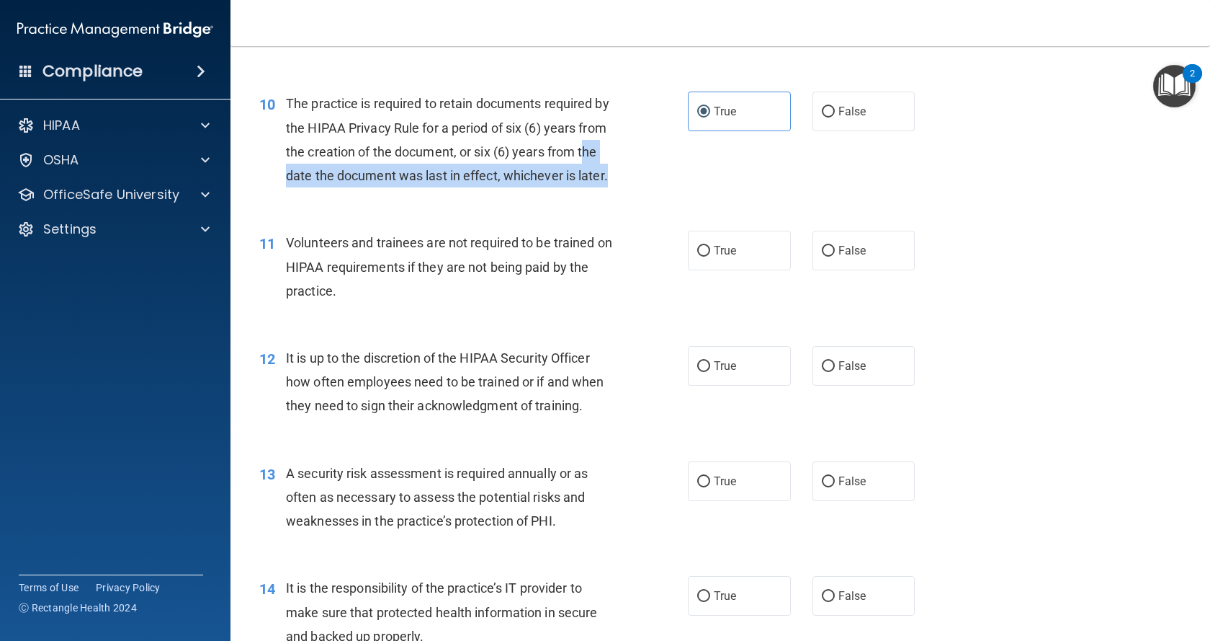
drag, startPoint x: 321, startPoint y: 201, endPoint x: 395, endPoint y: 224, distance: 77.7
click at [395, 187] on div "The practice is required to retain documents required by the HIPAA Privacy Rule…" at bounding box center [455, 140] width 338 height 96
click at [413, 187] on div "The practice is required to retain documents required by the HIPAA Privacy Rule…" at bounding box center [455, 140] width 338 height 96
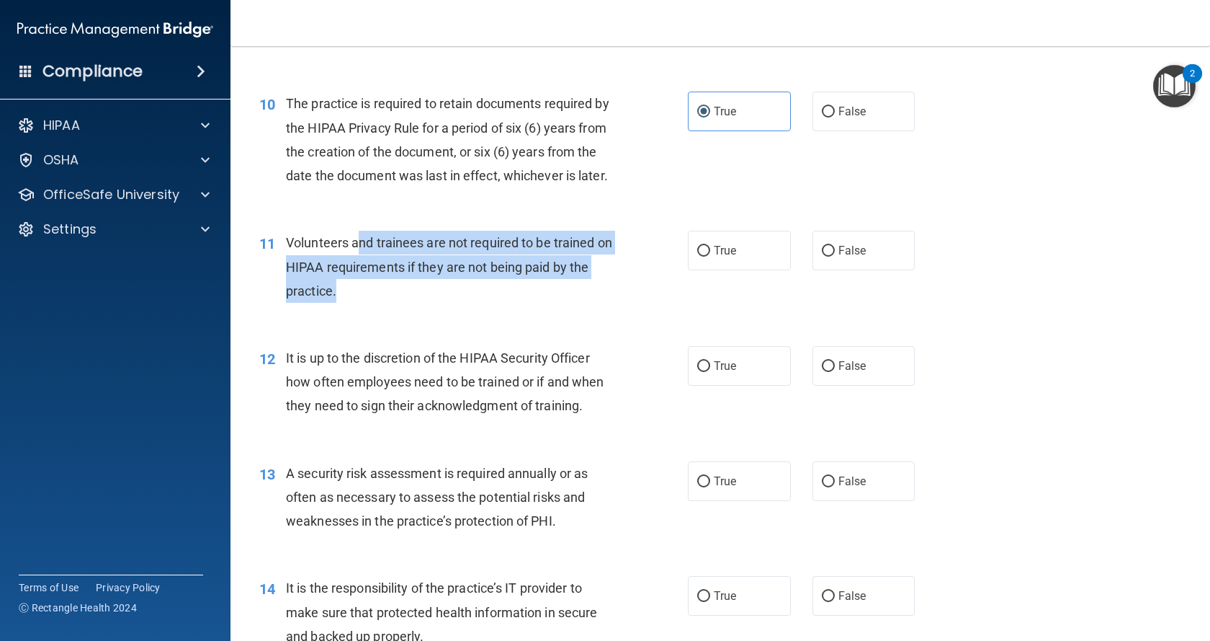
drag, startPoint x: 366, startPoint y: 285, endPoint x: 524, endPoint y: 311, distance: 160.0
click at [382, 303] on div "Volunteers and trainees are not required to be trained on HIPAA requirements if…" at bounding box center [455, 267] width 338 height 72
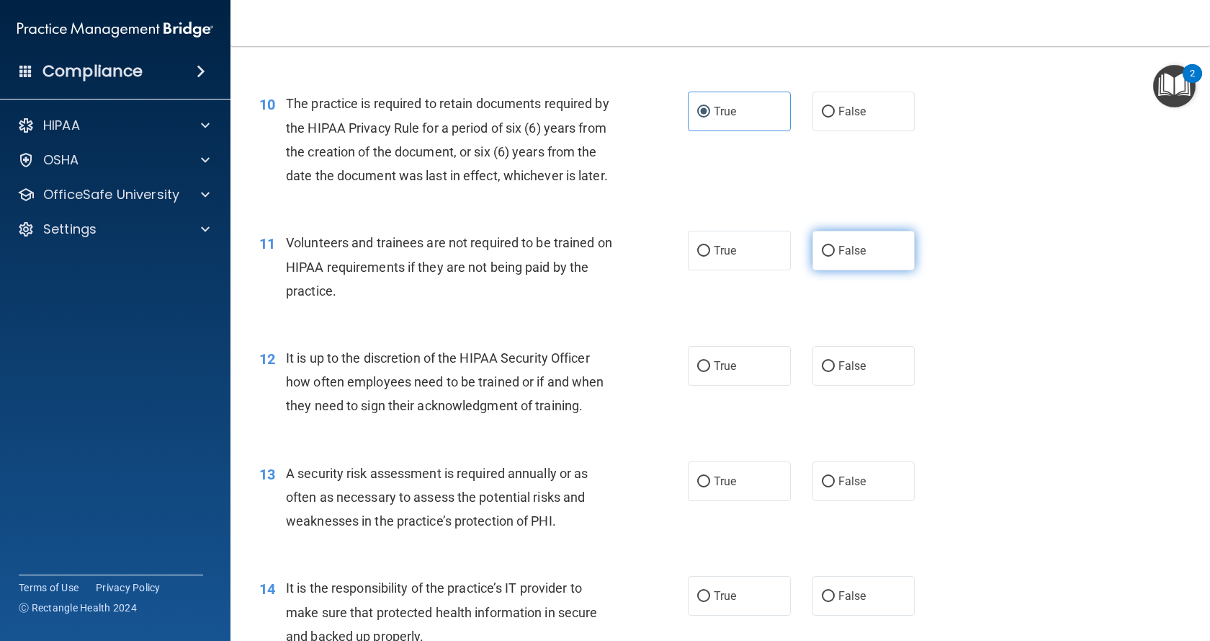
click at [850, 257] on span "False" at bounding box center [853, 251] width 28 height 14
click at [835, 257] on input "False" at bounding box center [828, 251] width 13 height 11
radio input "true"
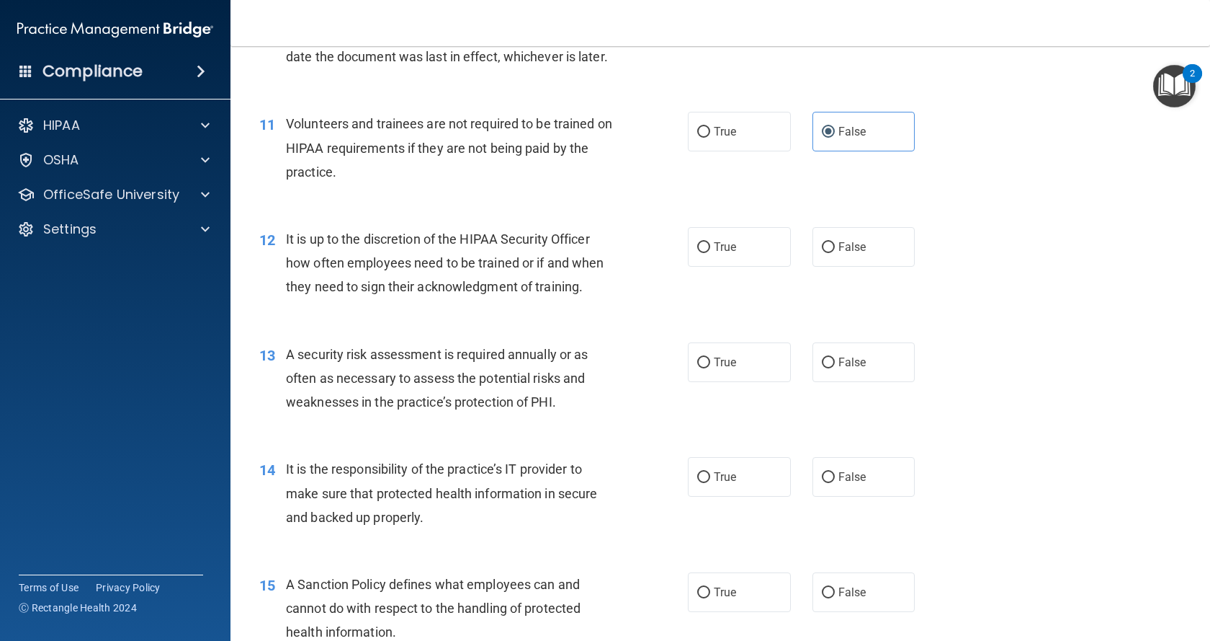
scroll to position [1441, 0]
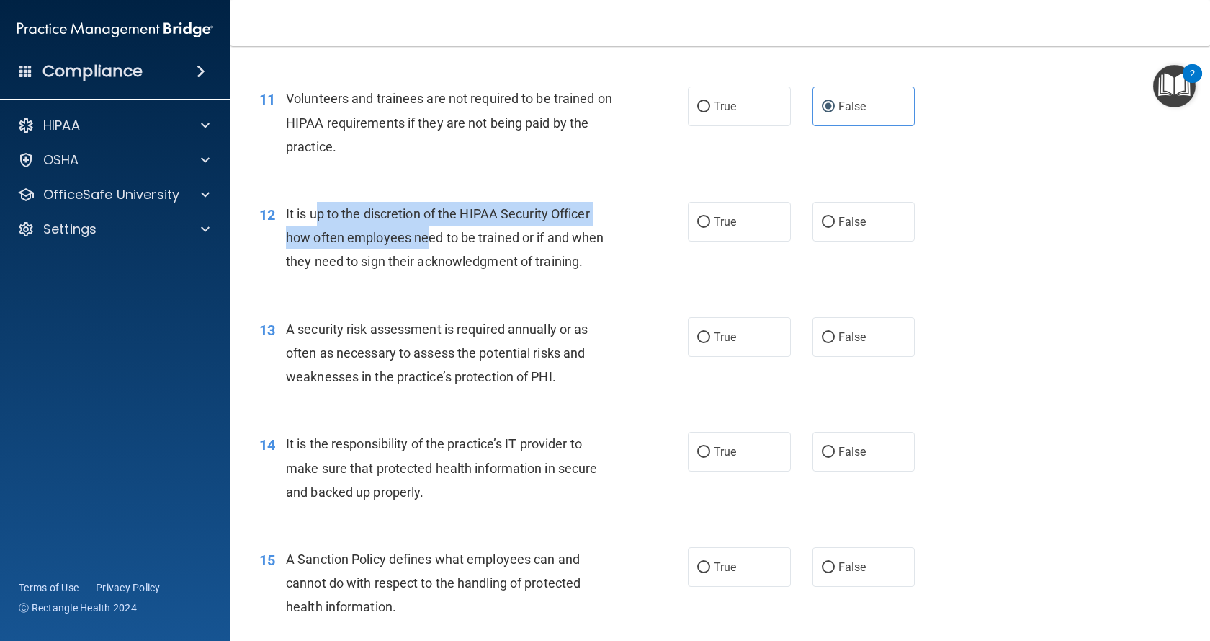
drag, startPoint x: 319, startPoint y: 262, endPoint x: 428, endPoint y: 282, distance: 110.5
click at [428, 269] on span "It is up to the discretion of the HIPAA Security Officer how often employees ne…" at bounding box center [445, 237] width 318 height 63
click at [508, 269] on span "It is up to the discretion of the HIPAA Security Officer how often employees ne…" at bounding box center [445, 237] width 318 height 63
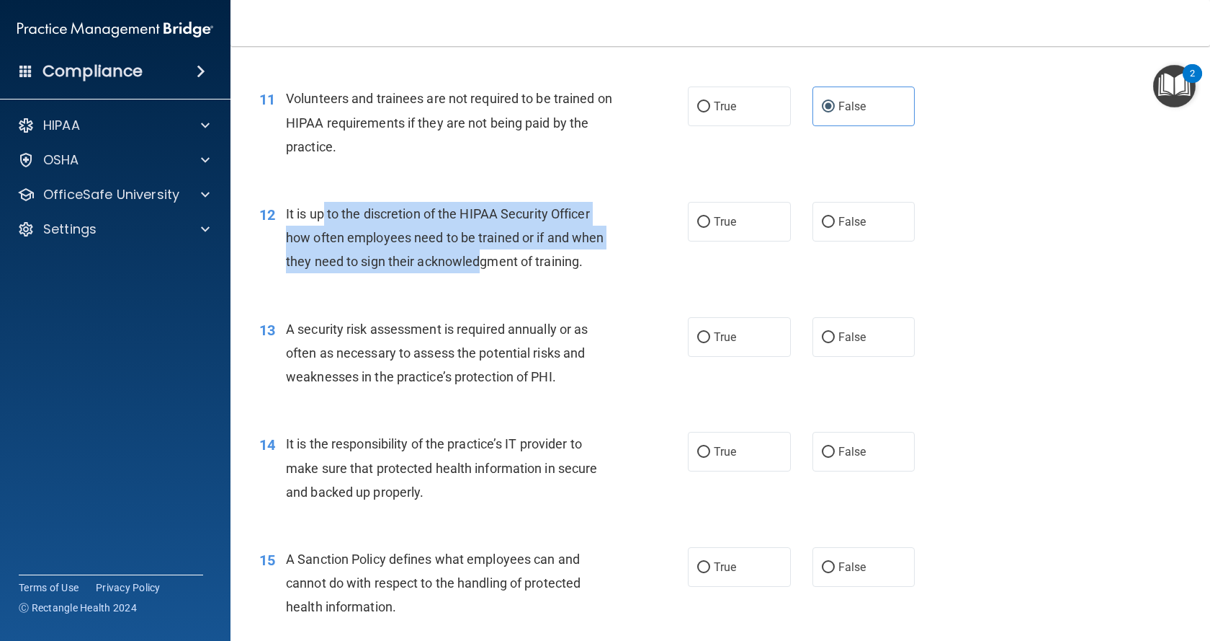
drag, startPoint x: 335, startPoint y: 259, endPoint x: 509, endPoint y: 304, distance: 179.5
click at [488, 269] on span "It is up to the discretion of the HIPAA Security Officer how often employees ne…" at bounding box center [445, 237] width 318 height 63
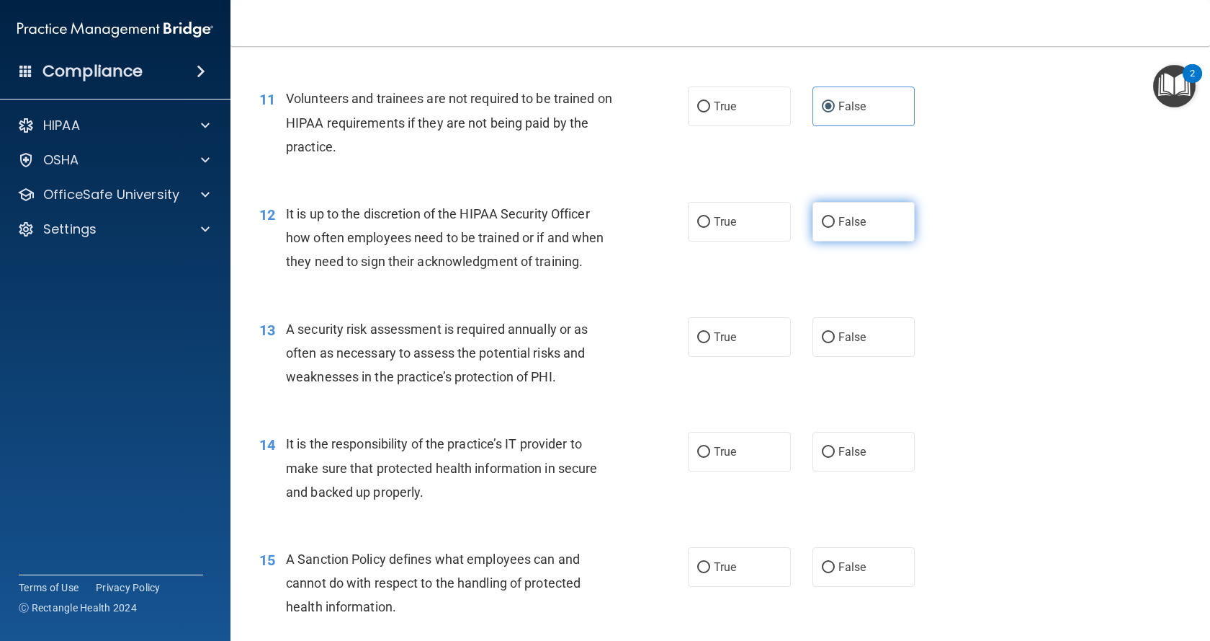
click at [830, 241] on label "False" at bounding box center [864, 222] width 103 height 40
click at [830, 228] on input "False" at bounding box center [828, 222] width 13 height 11
radio input "true"
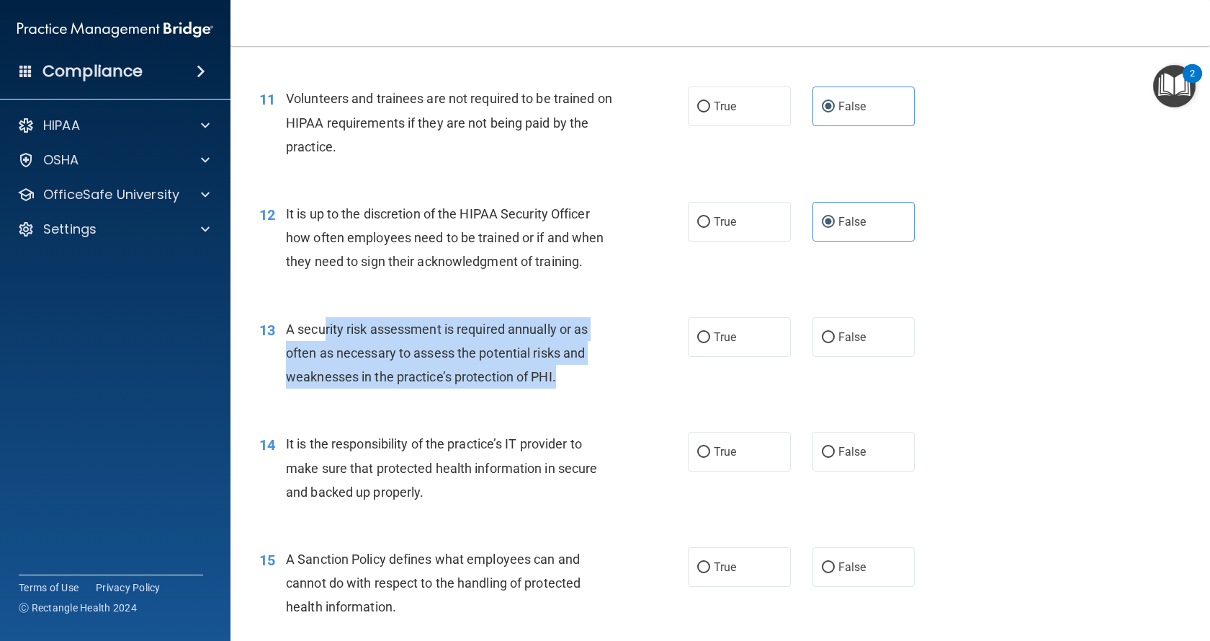
drag, startPoint x: 325, startPoint y: 371, endPoint x: 575, endPoint y: 427, distance: 256.3
click at [575, 389] on div "A security risk assessment is required annually or as often as necessary to ass…" at bounding box center [455, 353] width 338 height 72
click at [596, 389] on div "A security risk assessment is required annually or as often as necessary to ass…" at bounding box center [455, 353] width 338 height 72
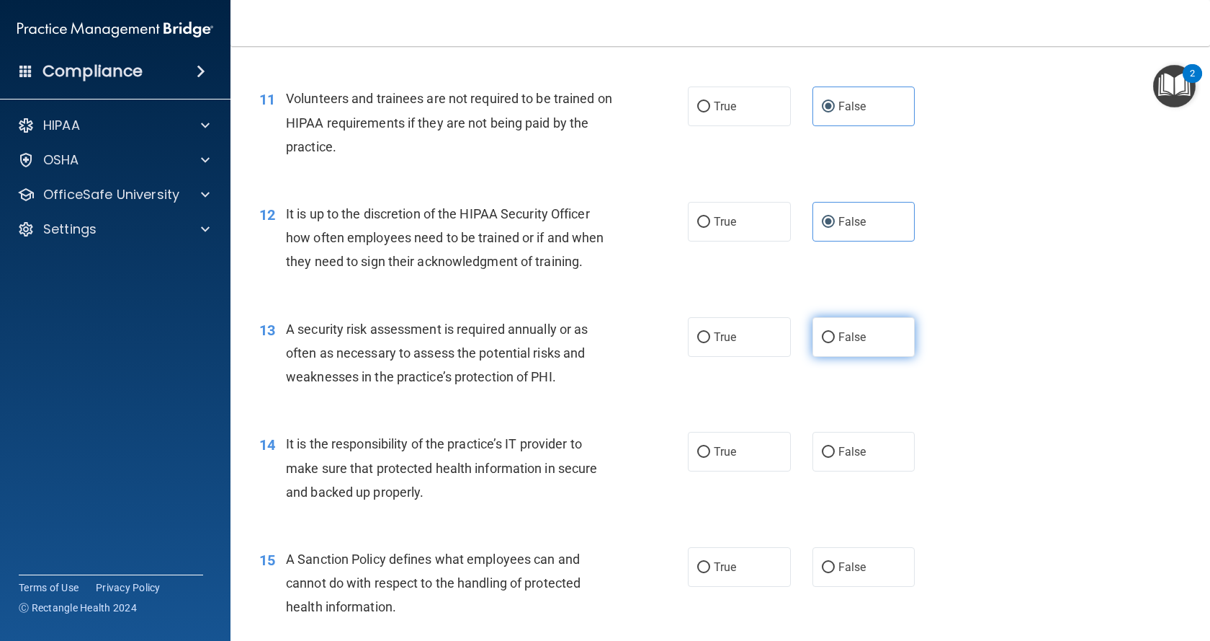
click at [857, 344] on span "False" at bounding box center [853, 337] width 28 height 14
click at [835, 343] on input "False" at bounding box center [828, 337] width 13 height 11
radio input "true"
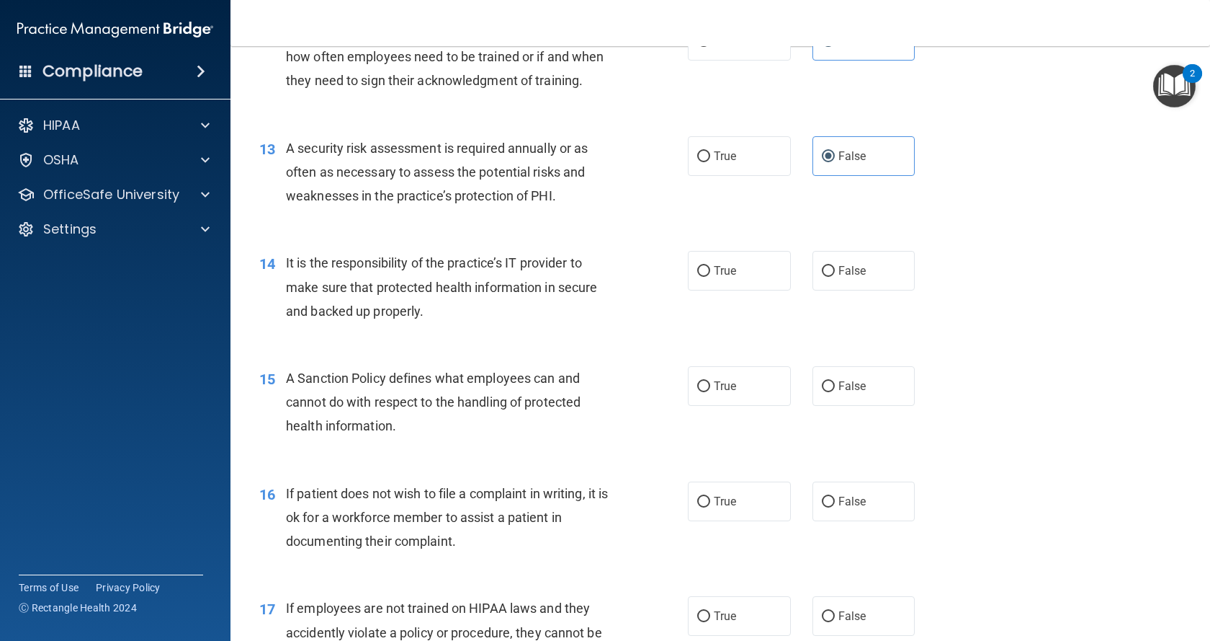
scroll to position [1657, 0]
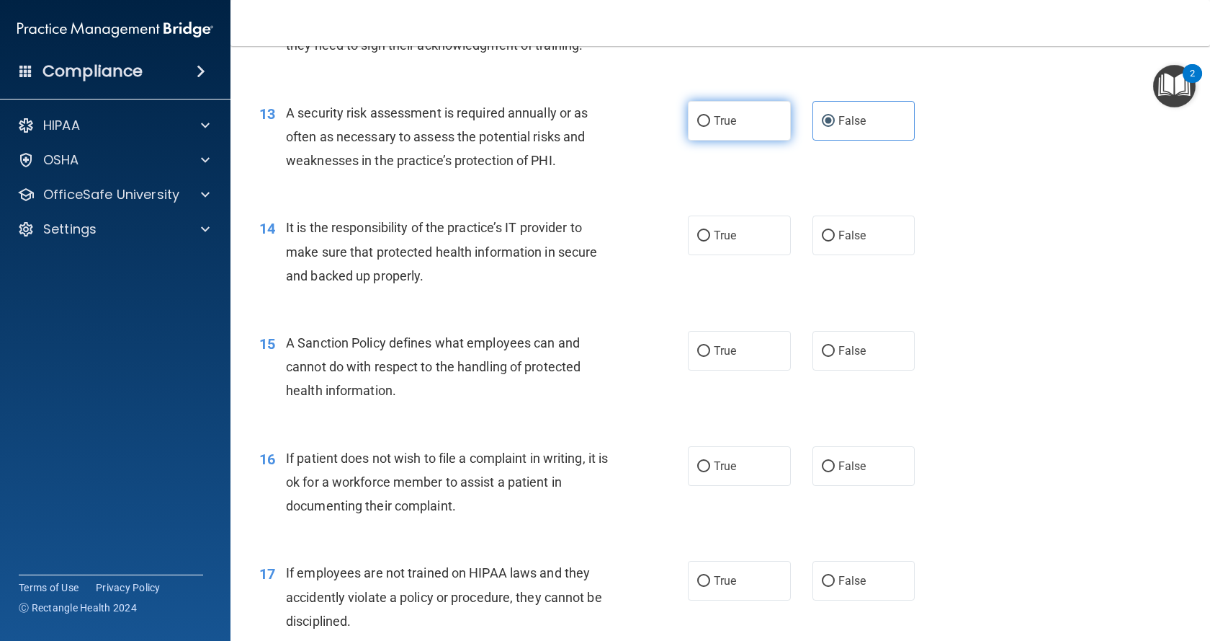
click at [704, 141] on label "True" at bounding box center [739, 121] width 103 height 40
click at [704, 127] on input "True" at bounding box center [703, 121] width 13 height 11
radio input "true"
radio input "false"
click at [744, 255] on label "True" at bounding box center [739, 235] width 103 height 40
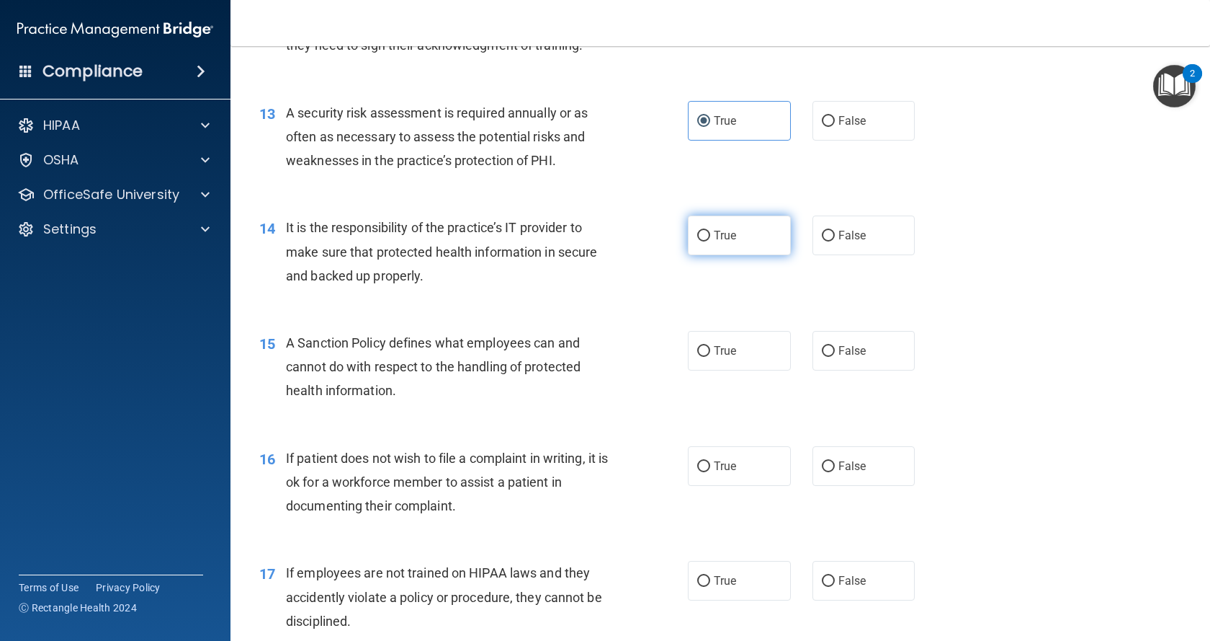
click at [710, 241] on input "True" at bounding box center [703, 236] width 13 height 11
radio input "true"
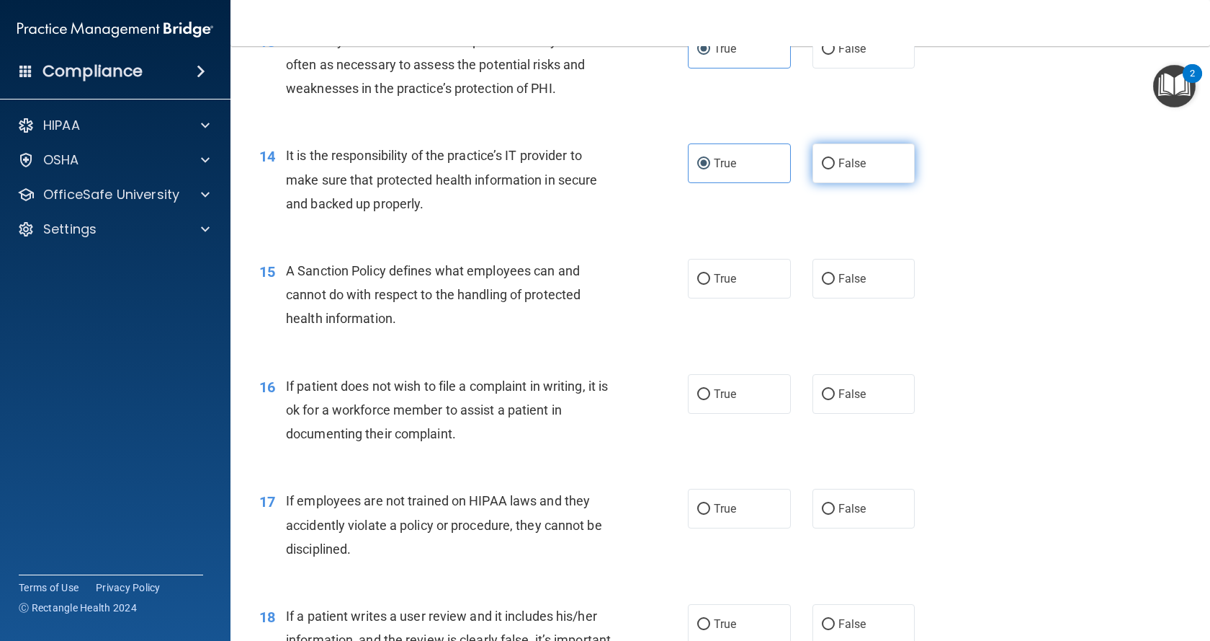
click at [824, 169] on input "False" at bounding box center [828, 164] width 13 height 11
radio input "true"
radio input "false"
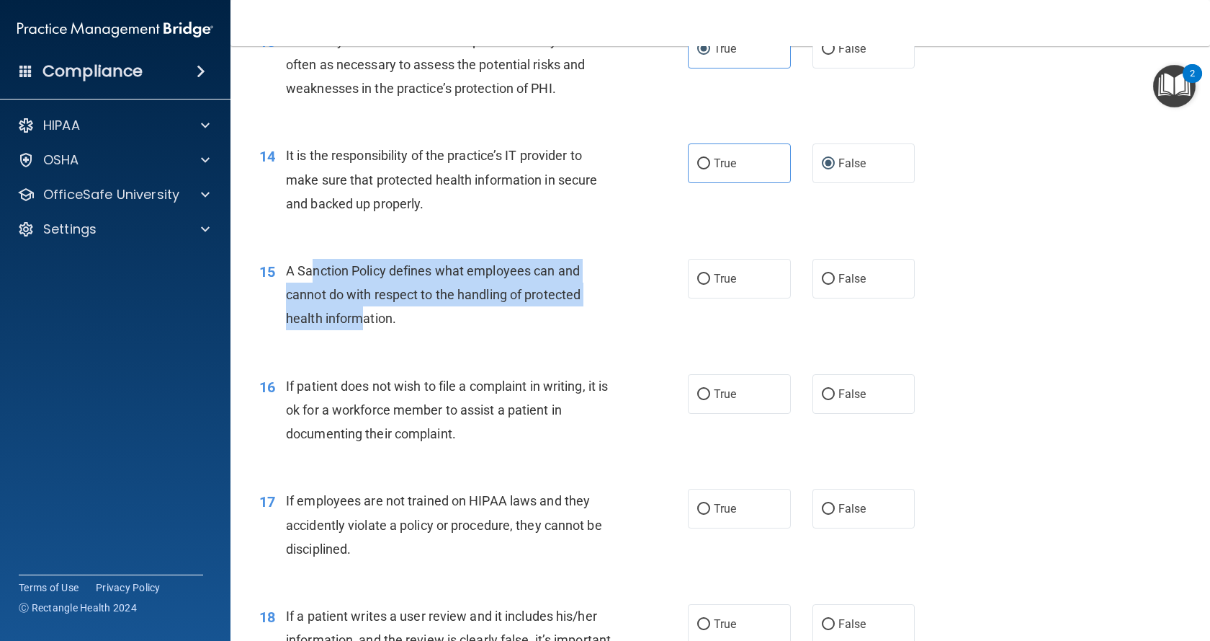
drag, startPoint x: 311, startPoint y: 318, endPoint x: 363, endPoint y: 370, distance: 73.4
click at [363, 326] on span "A Sanction Policy defines what employees can and cannot do with respect to the …" at bounding box center [433, 294] width 295 height 63
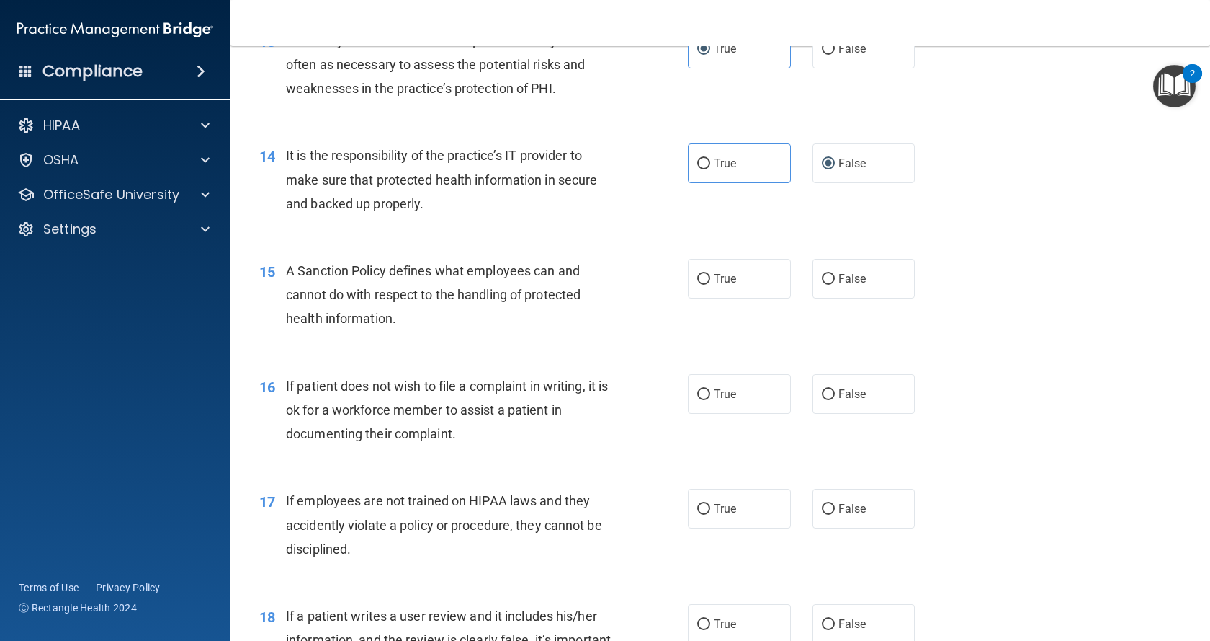
drag, startPoint x: 411, startPoint y: 377, endPoint x: 425, endPoint y: 375, distance: 14.6
click at [414, 331] on div "A Sanction Policy defines what employees can and cannot do with respect to the …" at bounding box center [455, 295] width 338 height 72
click at [714, 285] on span "True" at bounding box center [725, 279] width 22 height 14
click at [710, 285] on input "True" at bounding box center [703, 279] width 13 height 11
radio input "true"
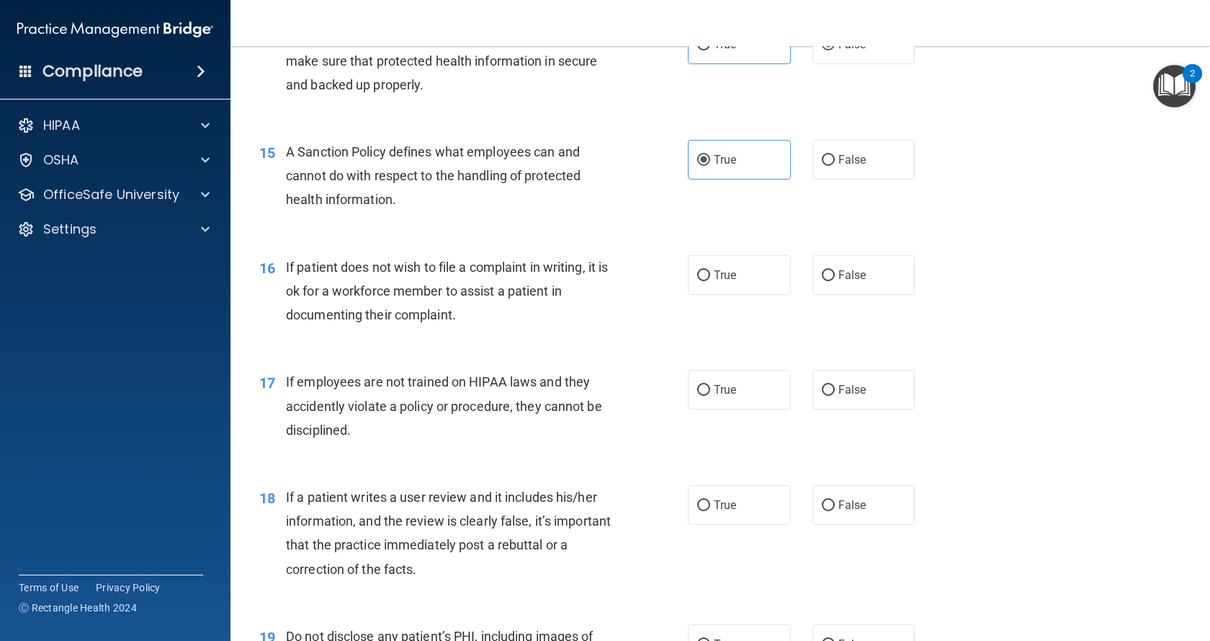
scroll to position [1873, 0]
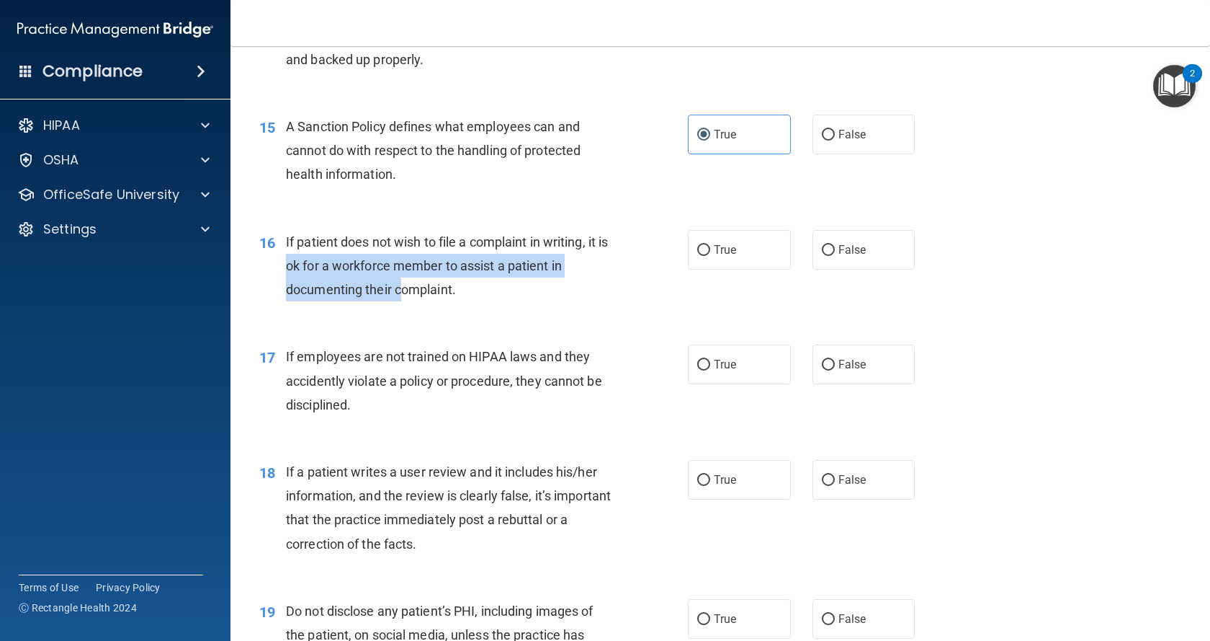
drag, startPoint x: 313, startPoint y: 316, endPoint x: 410, endPoint y: 340, distance: 99.6
click at [405, 297] on span "If patient does not wish to file a complaint in writing, it is ok for a workfor…" at bounding box center [447, 265] width 322 height 63
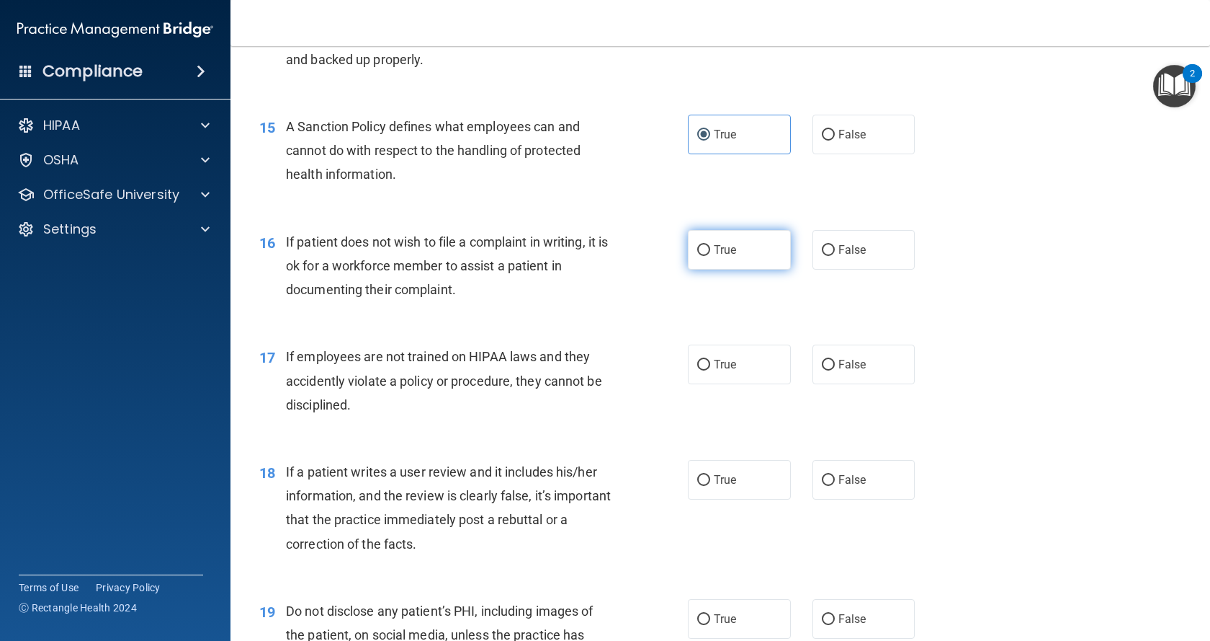
click at [708, 269] on label "True" at bounding box center [739, 250] width 103 height 40
click at [708, 256] on input "True" at bounding box center [703, 250] width 13 height 11
radio input "true"
click at [860, 499] on label "False" at bounding box center [864, 480] width 103 height 40
click at [835, 486] on input "False" at bounding box center [828, 480] width 13 height 11
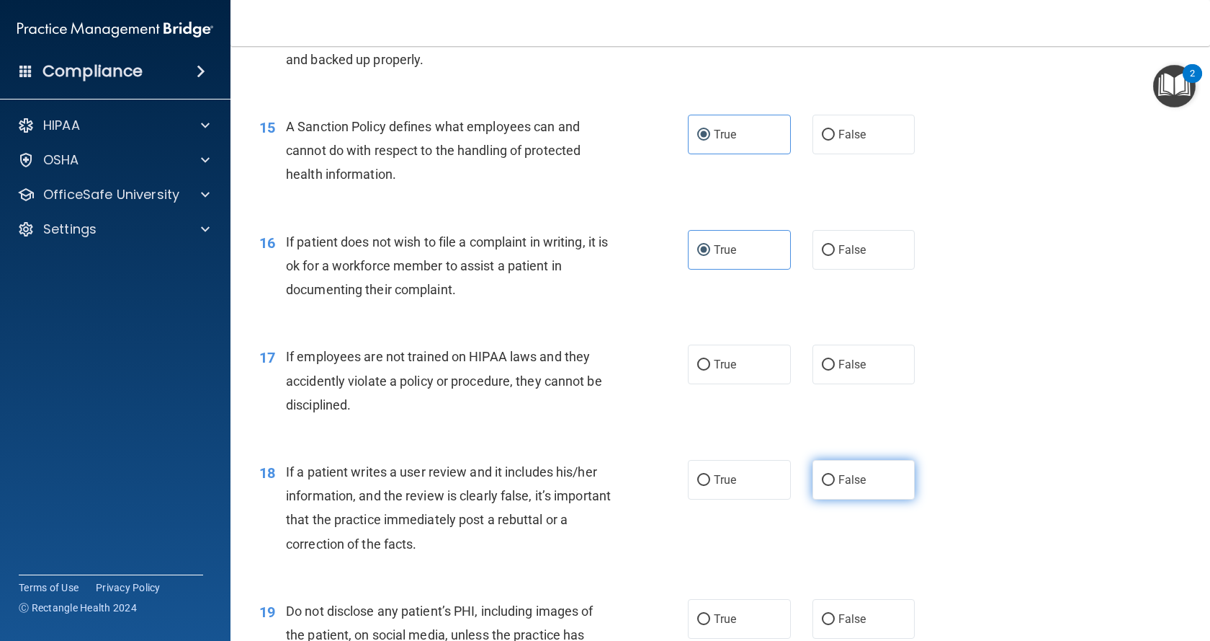
radio input "true"
click at [861, 384] on label "False" at bounding box center [864, 364] width 103 height 40
click at [835, 370] on input "False" at bounding box center [828, 365] width 13 height 11
radio input "true"
click at [842, 141] on span "False" at bounding box center [853, 135] width 28 height 14
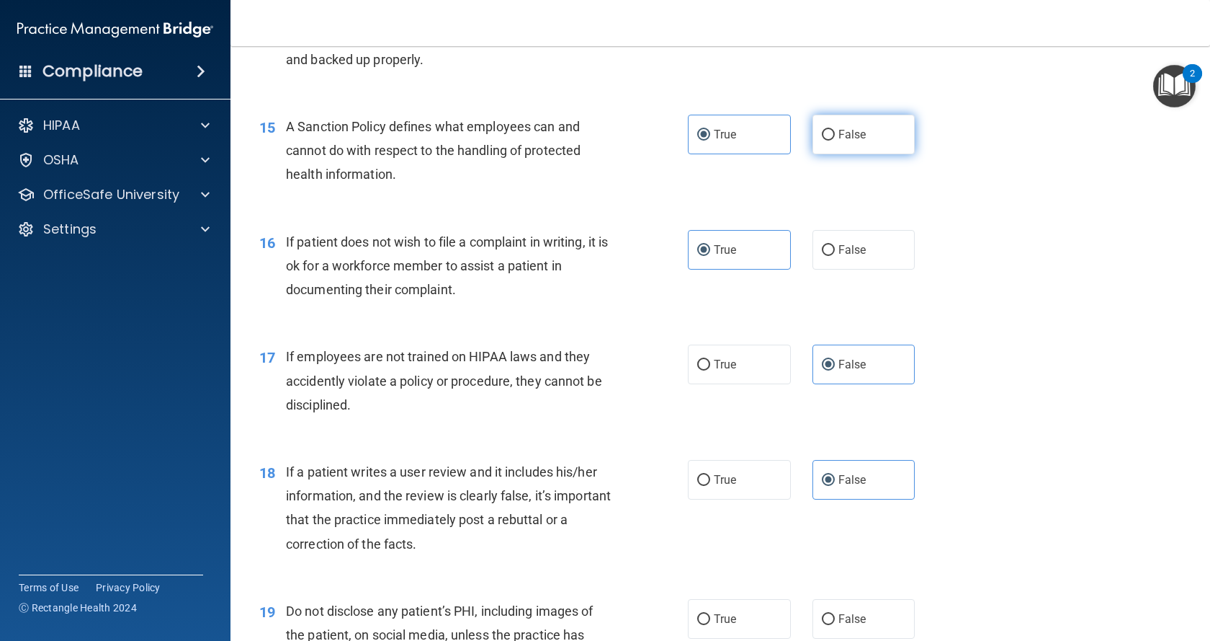
click at [835, 141] on input "False" at bounding box center [828, 135] width 13 height 11
radio input "true"
radio input "false"
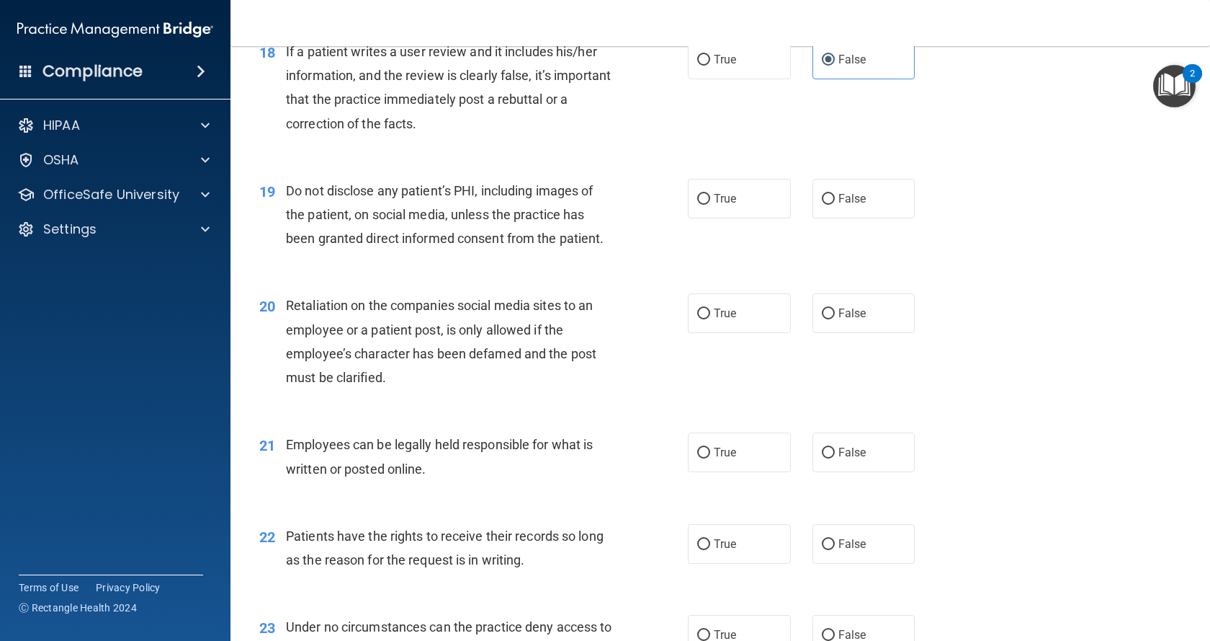
scroll to position [2306, 0]
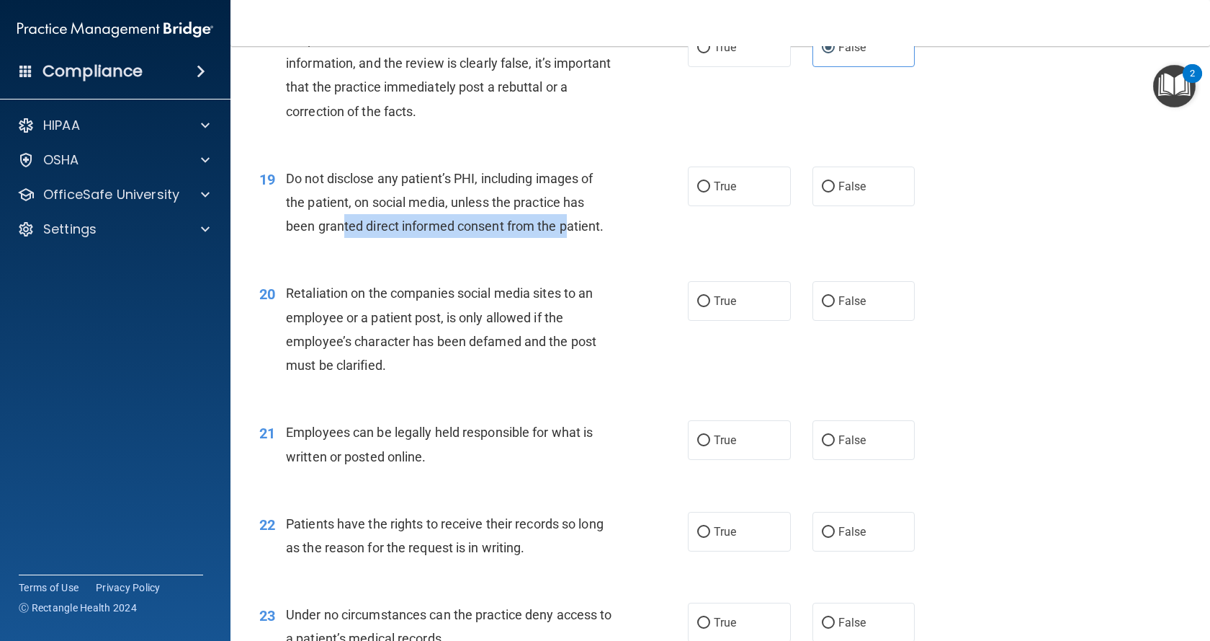
drag, startPoint x: 357, startPoint y: 275, endPoint x: 572, endPoint y: 276, distance: 215.4
click at [571, 233] on span "Do not disclose any patient’s PHI, including images of the patient, on social m…" at bounding box center [445, 202] width 318 height 63
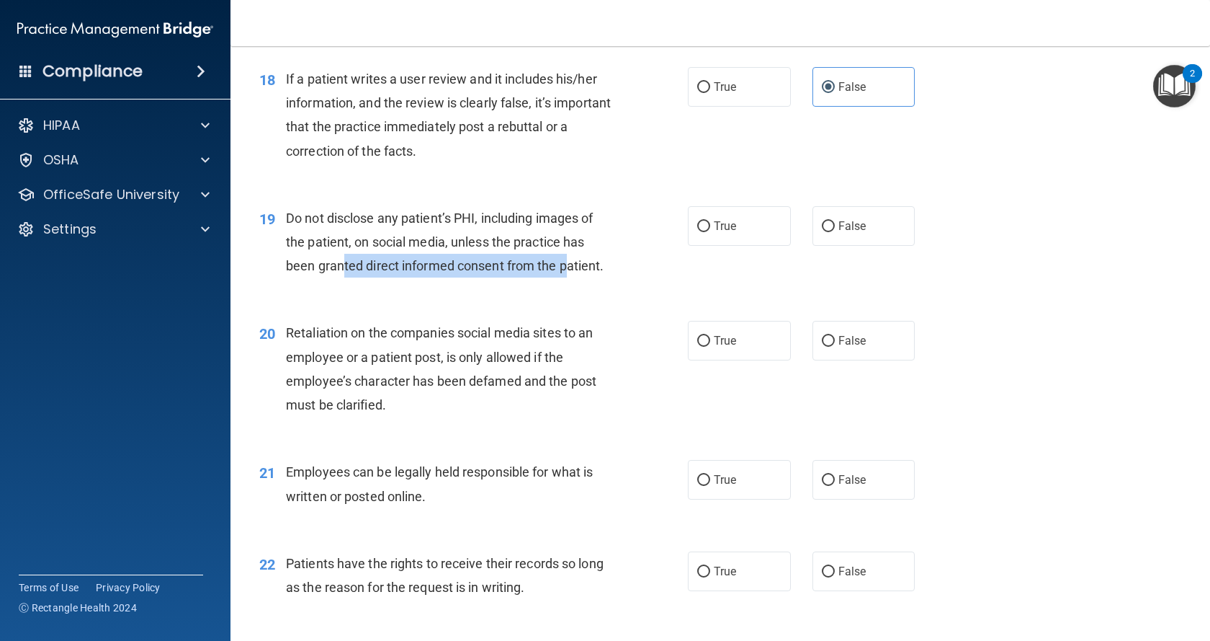
scroll to position [2234, 0]
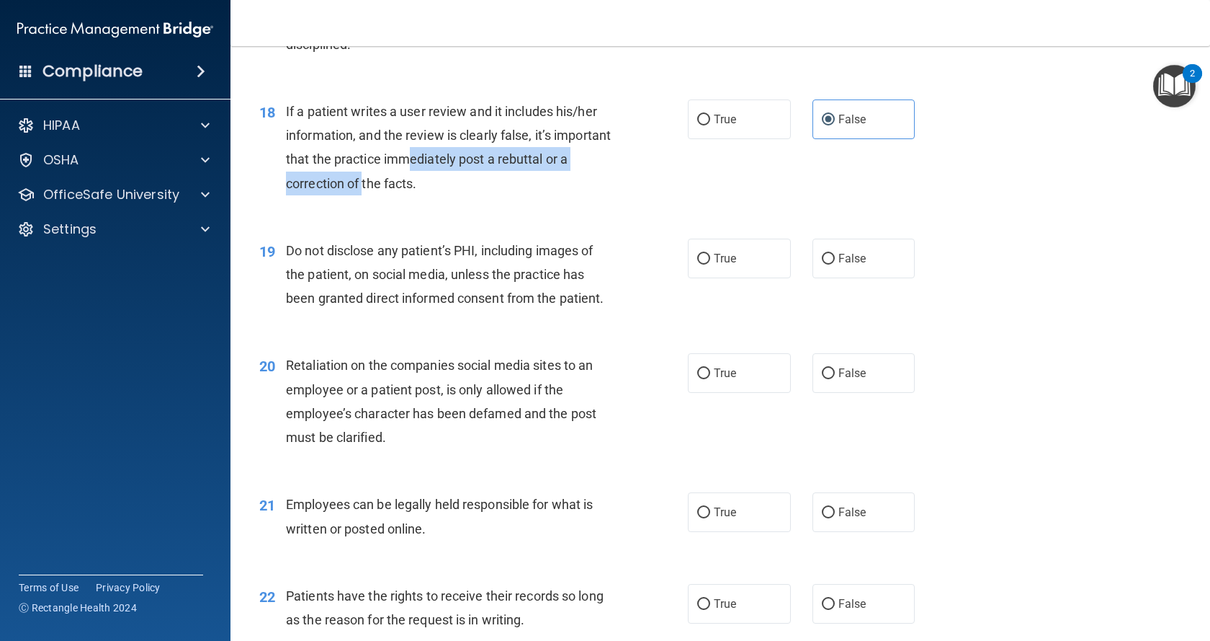
drag, startPoint x: 475, startPoint y: 208, endPoint x: 385, endPoint y: 236, distance: 94.3
click at [385, 191] on span "If a patient writes a user review and it includes his/her information, and the …" at bounding box center [448, 147] width 325 height 87
click at [410, 191] on span "If a patient writes a user review and it includes his/her information, and the …" at bounding box center [448, 147] width 325 height 87
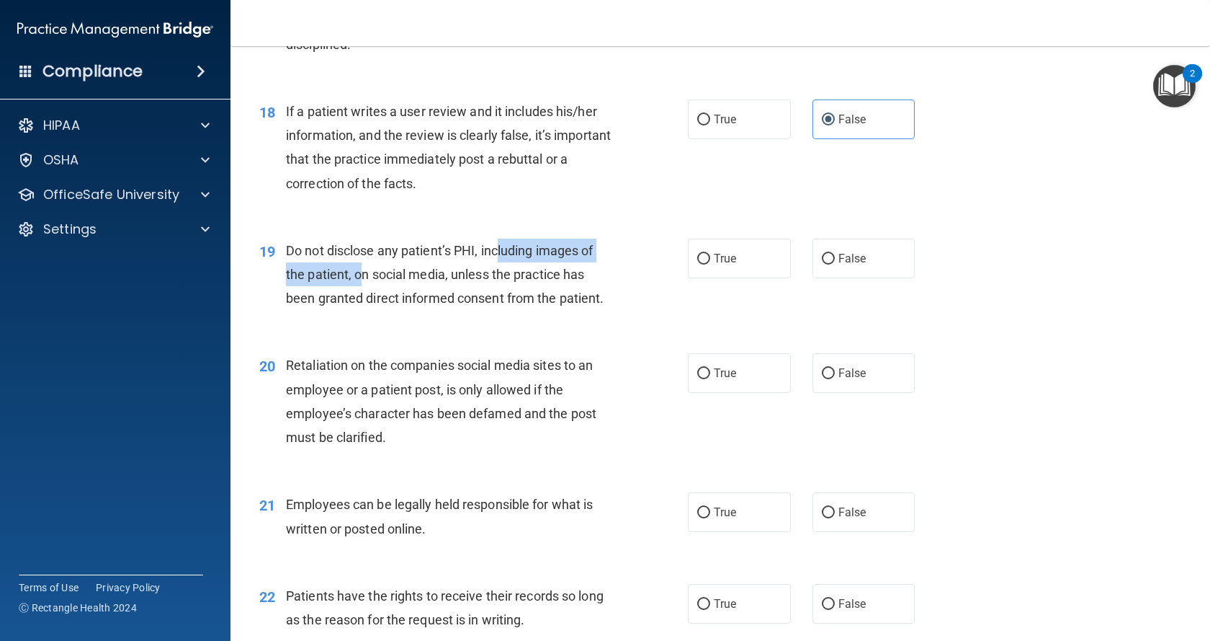
drag, startPoint x: 502, startPoint y: 298, endPoint x: 362, endPoint y: 324, distance: 142.7
click at [362, 306] on span "Do not disclose any patient’s PHI, including images of the patient, on social m…" at bounding box center [445, 274] width 318 height 63
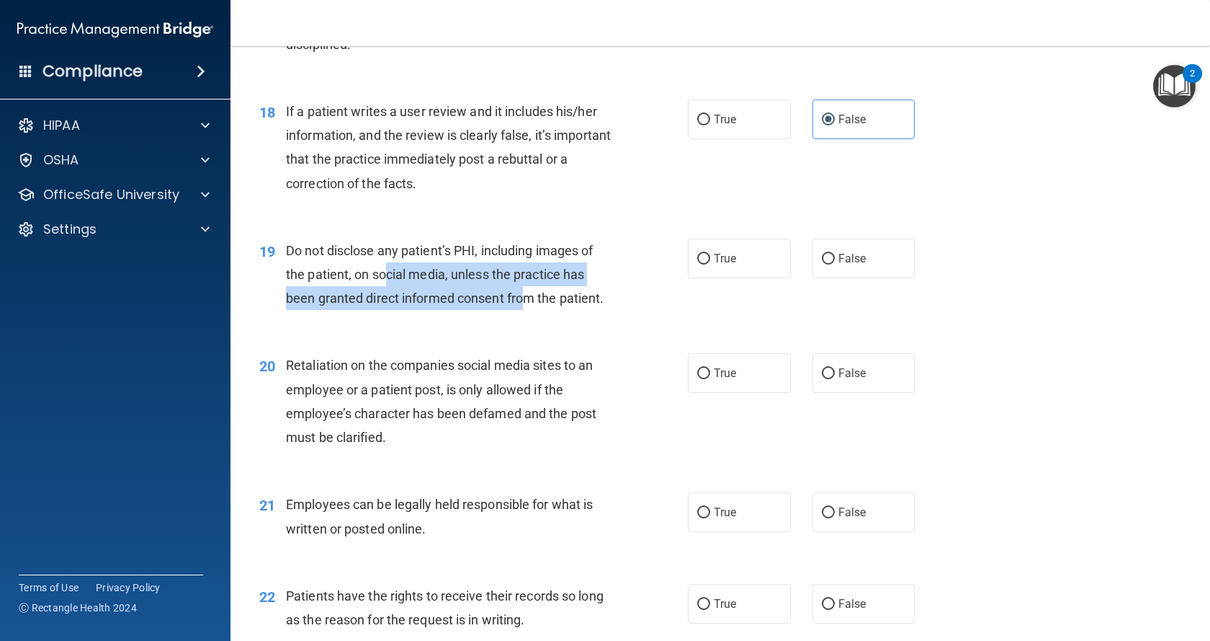
drag, startPoint x: 389, startPoint y: 323, endPoint x: 528, endPoint y: 353, distance: 142.3
click at [528, 306] on span "Do not disclose any patient’s PHI, including images of the patient, on social m…" at bounding box center [445, 274] width 318 height 63
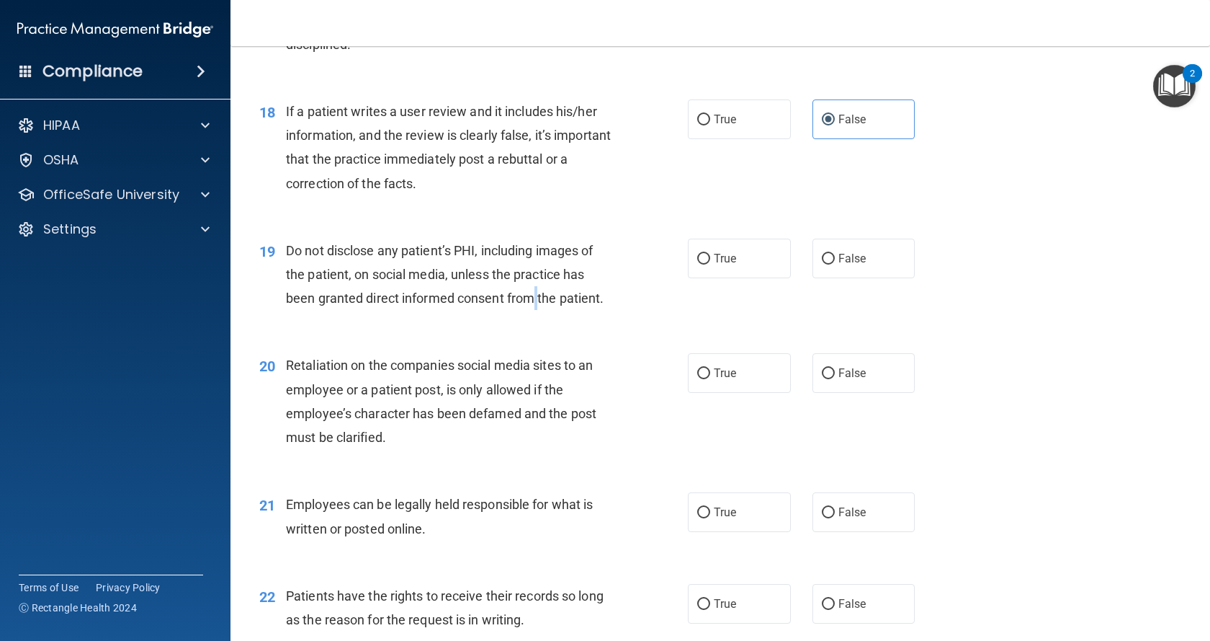
click at [538, 306] on span "Do not disclose any patient’s PHI, including images of the patient, on social m…" at bounding box center [445, 274] width 318 height 63
click at [751, 278] on label "True" at bounding box center [739, 258] width 103 height 40
click at [710, 264] on input "True" at bounding box center [703, 259] width 13 height 11
radio input "true"
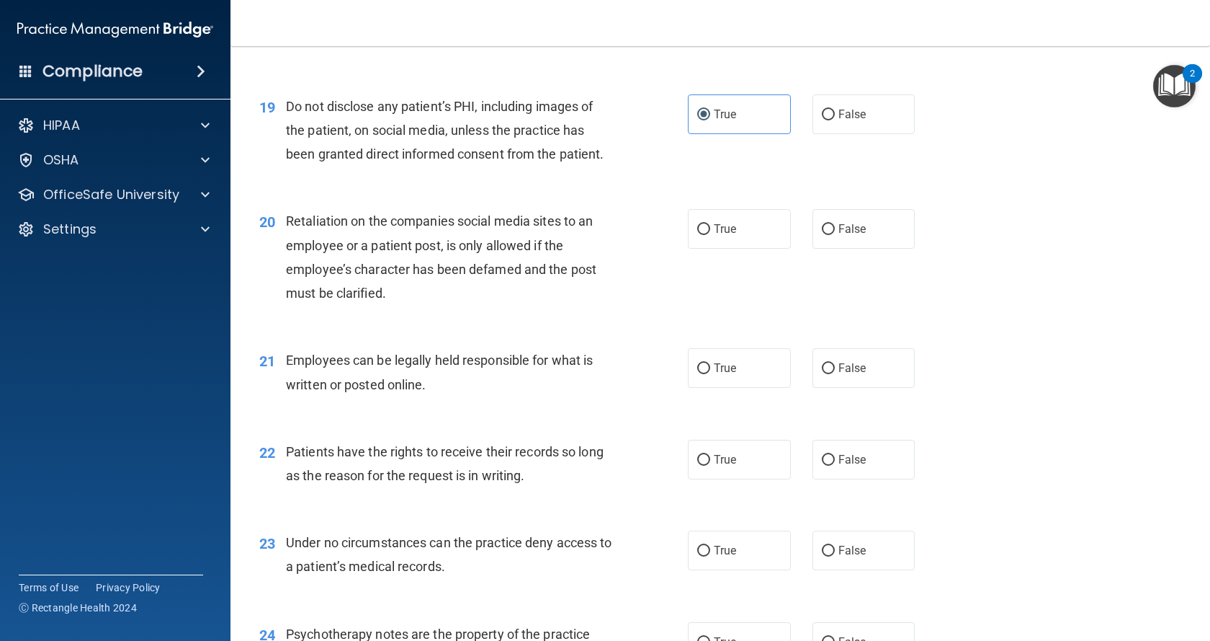
scroll to position [2450, 0]
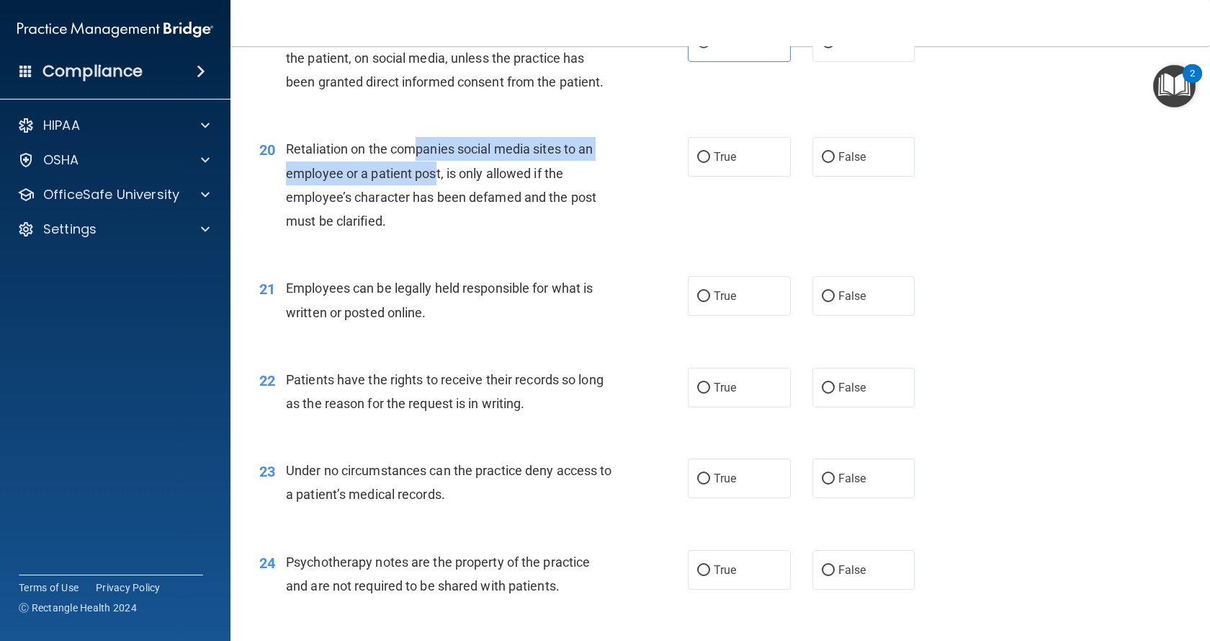
drag, startPoint x: 427, startPoint y: 200, endPoint x: 438, endPoint y: 223, distance: 26.1
click at [438, 223] on span "Retaliation on the companies social media sites to an employee or a patient pos…" at bounding box center [441, 184] width 311 height 87
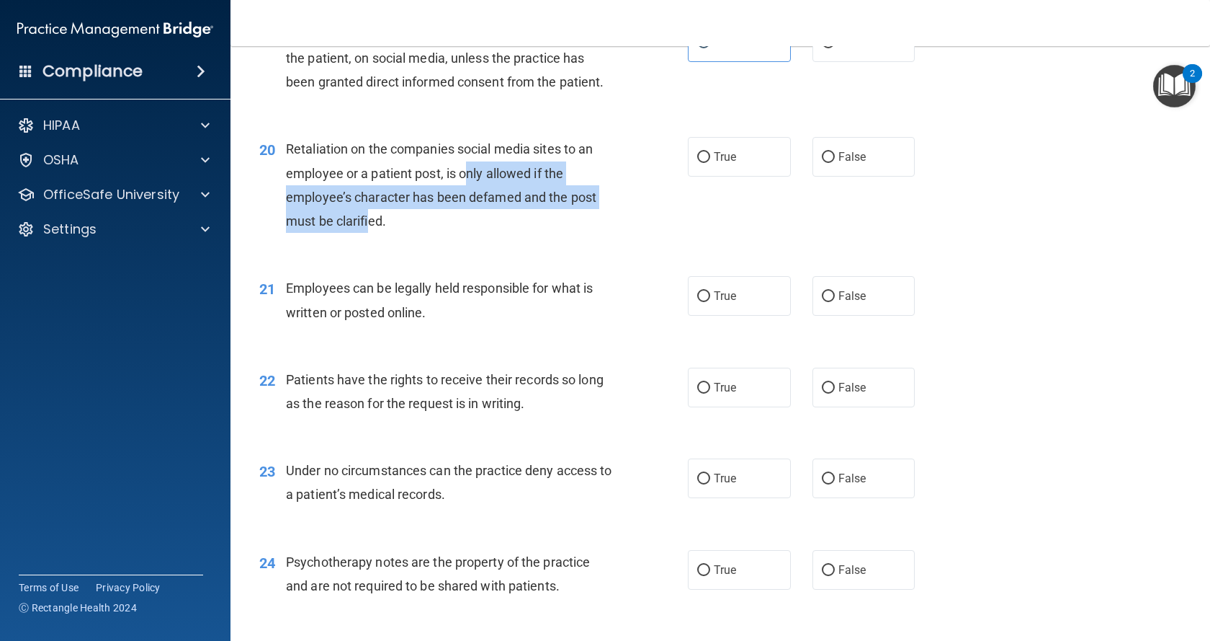
drag, startPoint x: 466, startPoint y: 219, endPoint x: 368, endPoint y: 270, distance: 110.5
click at [368, 228] on span "Retaliation on the companies social media sites to an employee or a patient pos…" at bounding box center [441, 184] width 311 height 87
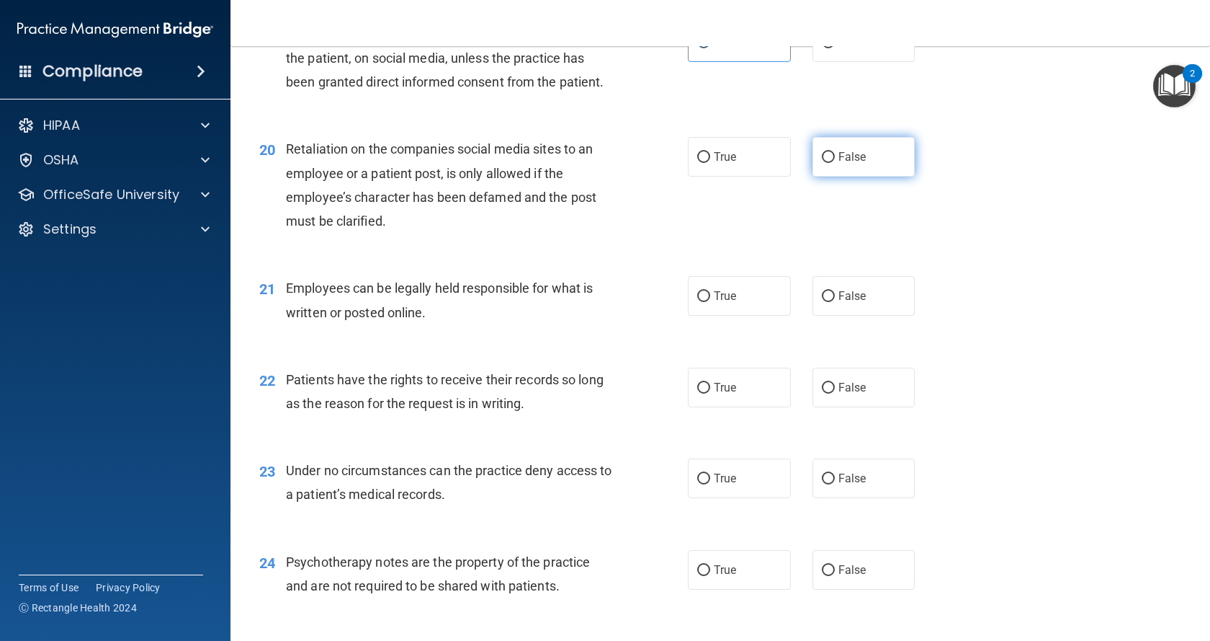
click at [833, 177] on label "False" at bounding box center [864, 157] width 103 height 40
click at [833, 163] on input "False" at bounding box center [828, 157] width 13 height 11
radio input "true"
click at [741, 316] on label "True" at bounding box center [739, 296] width 103 height 40
click at [710, 302] on input "True" at bounding box center [703, 296] width 13 height 11
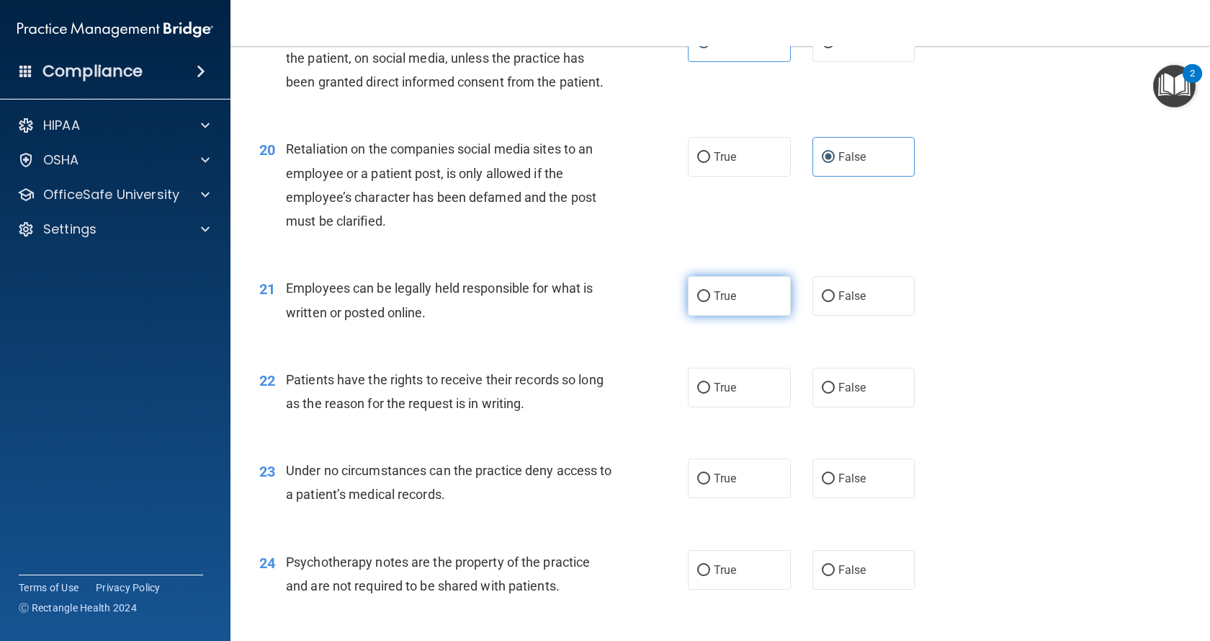
radio input "true"
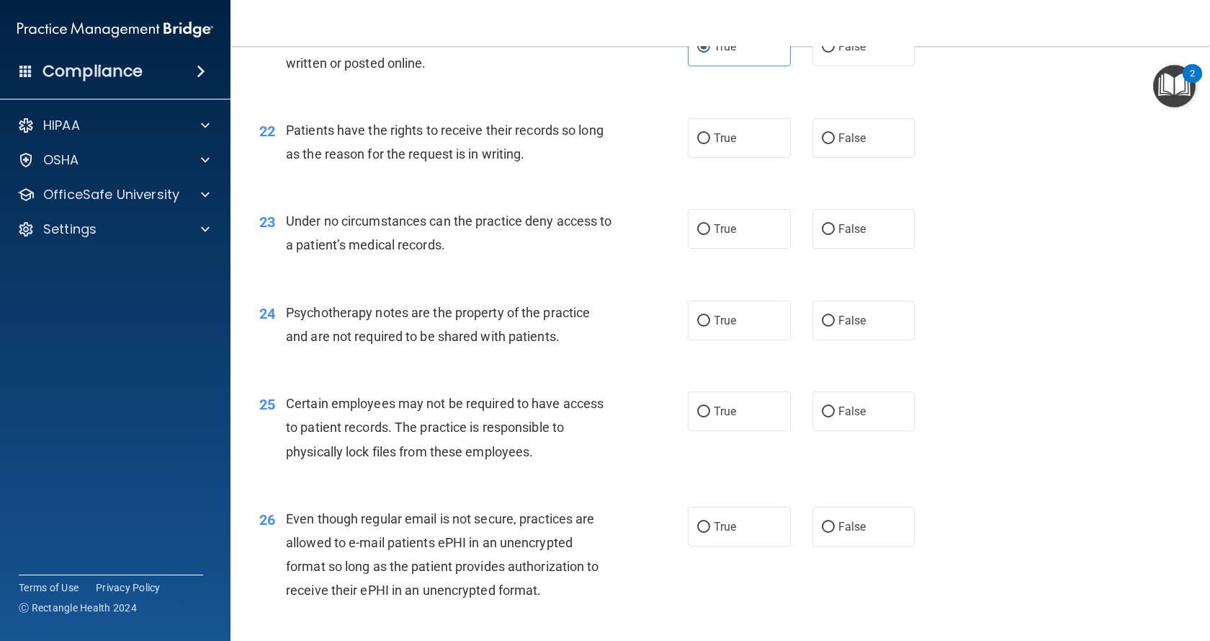
scroll to position [2738, 0]
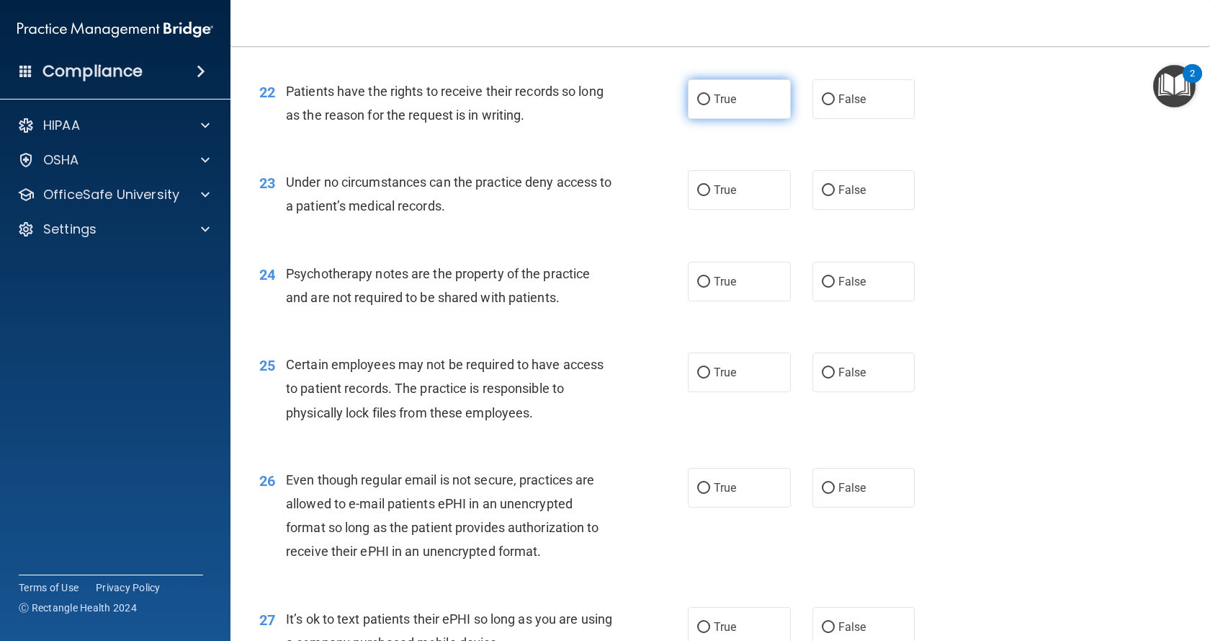
click at [697, 105] on input "True" at bounding box center [703, 99] width 13 height 11
radio input "true"
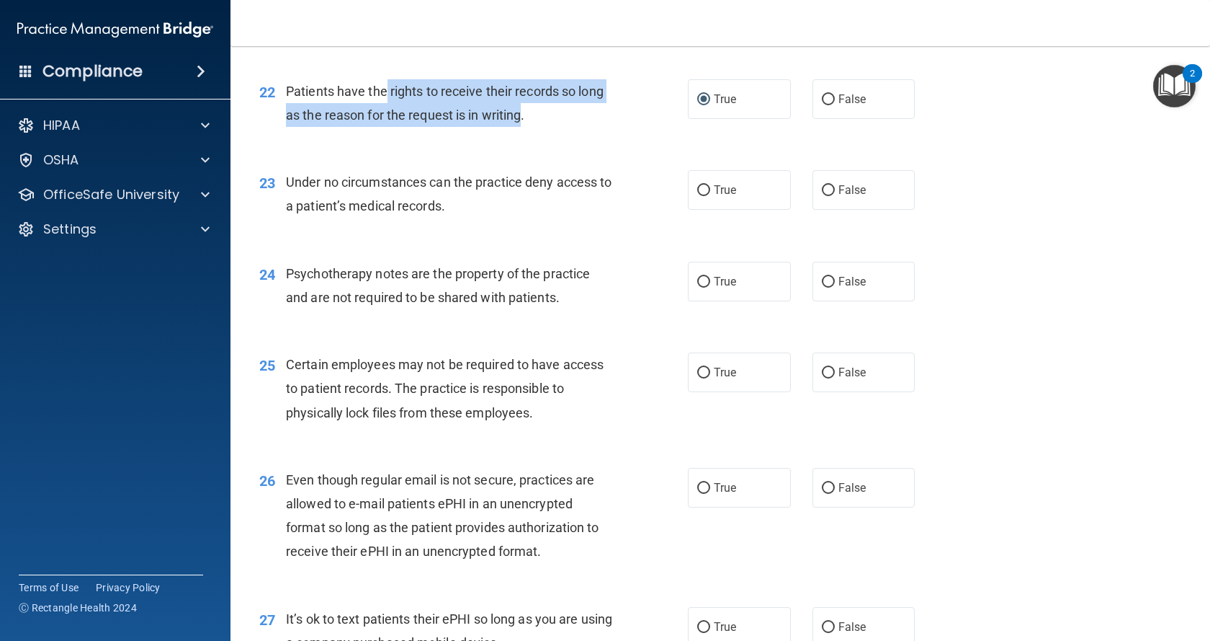
drag, startPoint x: 386, startPoint y: 136, endPoint x: 525, endPoint y: 161, distance: 140.6
click at [525, 122] on span "Patients have the rights to receive their records so long as the reason for the…" at bounding box center [445, 103] width 318 height 39
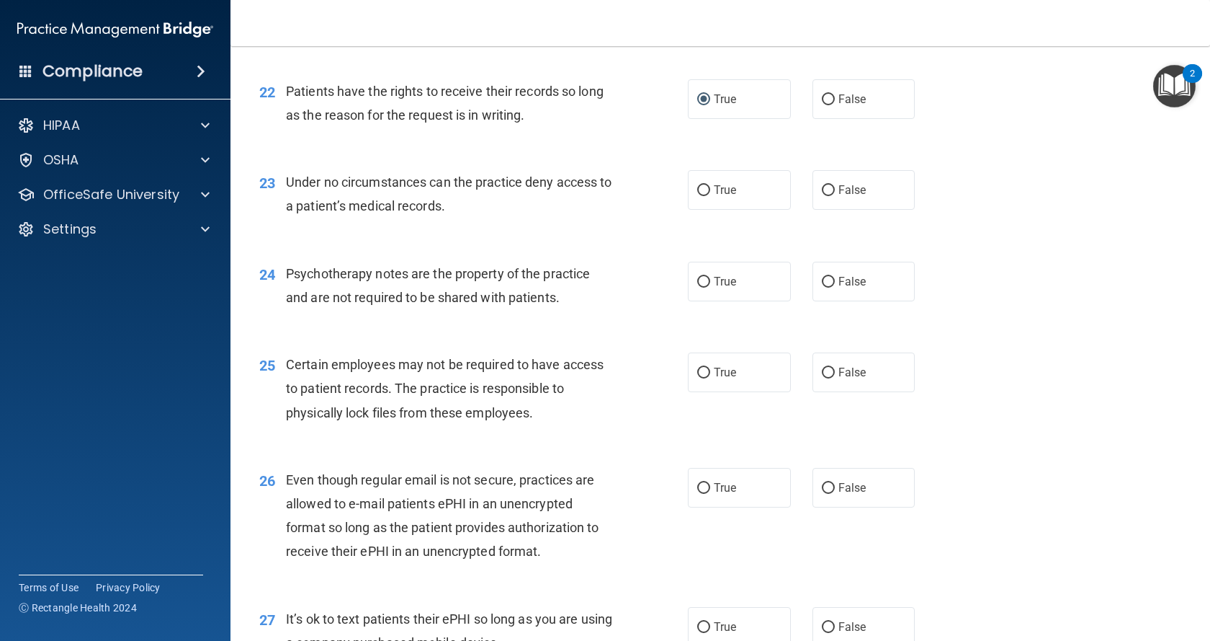
click at [539, 127] on div "Patients have the rights to receive their records so long as the reason for the…" at bounding box center [455, 103] width 338 height 48
click at [825, 105] on input "False" at bounding box center [828, 99] width 13 height 11
radio input "true"
radio input "false"
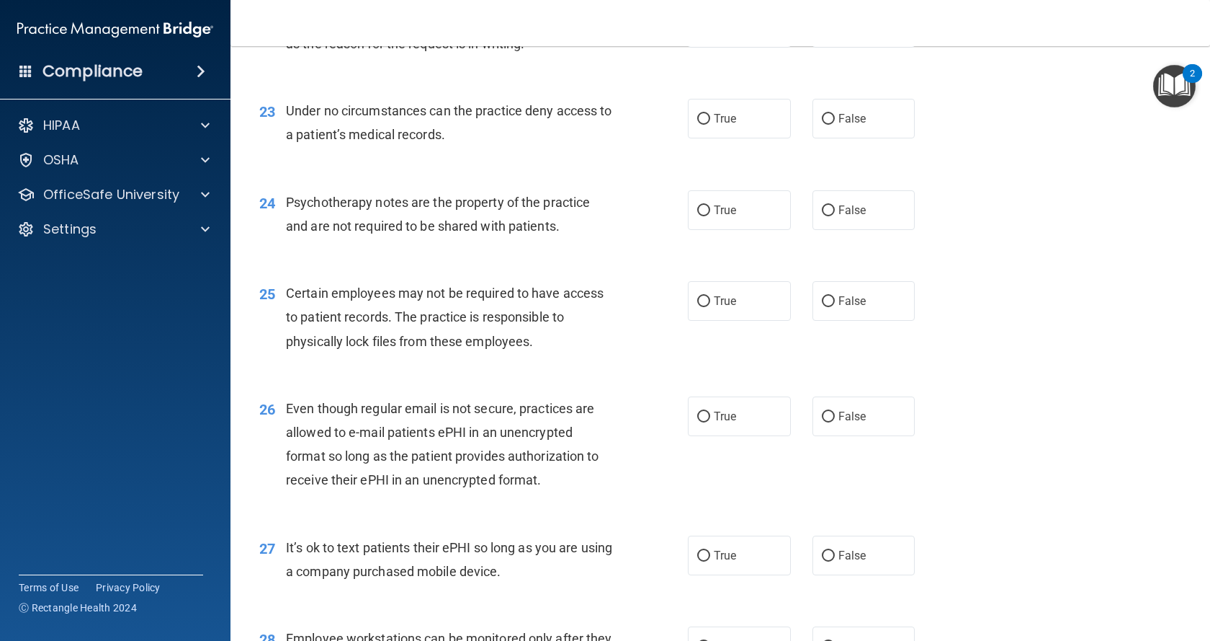
scroll to position [2810, 0]
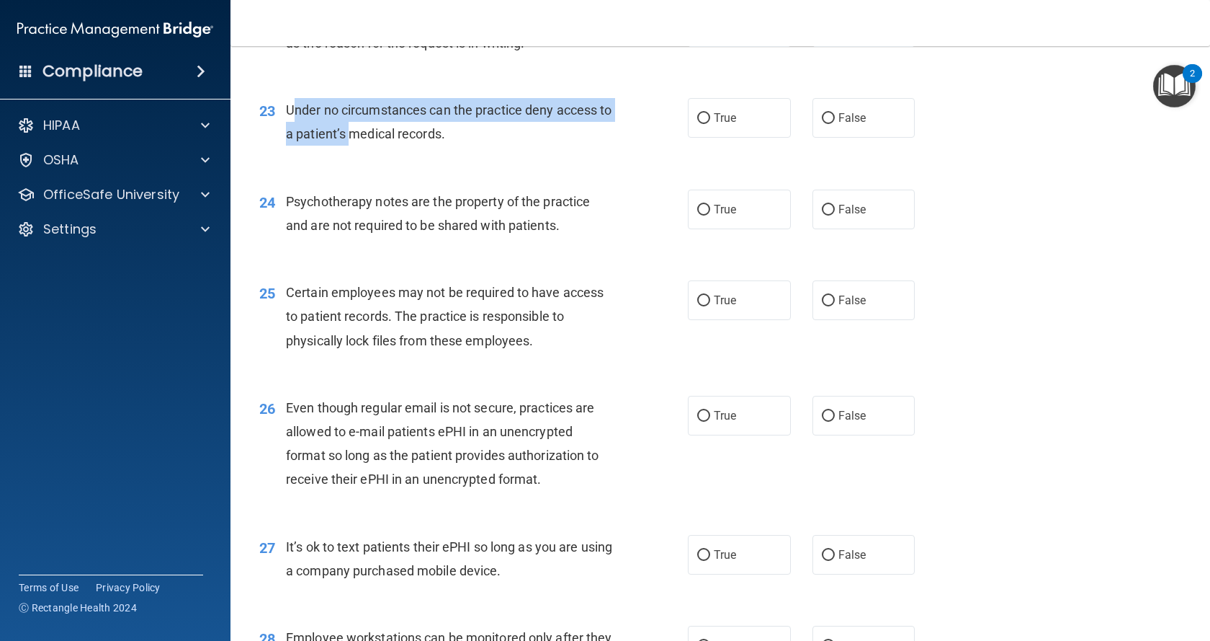
drag, startPoint x: 297, startPoint y: 157, endPoint x: 421, endPoint y: 180, distance: 126.1
click at [370, 141] on span "Under no circumstances can the practice deny access to a patient’s medical reco…" at bounding box center [449, 121] width 326 height 39
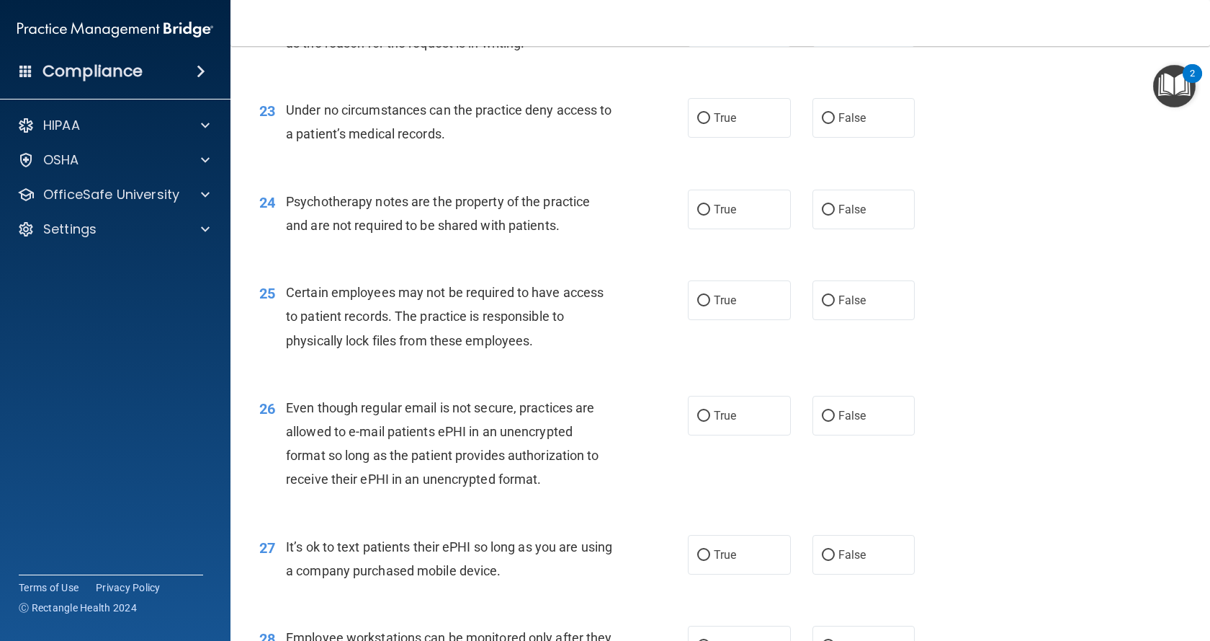
drag, startPoint x: 440, startPoint y: 179, endPoint x: 546, endPoint y: 174, distance: 106.0
click at [447, 141] on span "Under no circumstances can the practice deny access to a patient’s medical reco…" at bounding box center [449, 121] width 326 height 39
click at [839, 125] on span "False" at bounding box center [853, 118] width 28 height 14
click at [835, 124] on input "False" at bounding box center [828, 118] width 13 height 11
radio input "true"
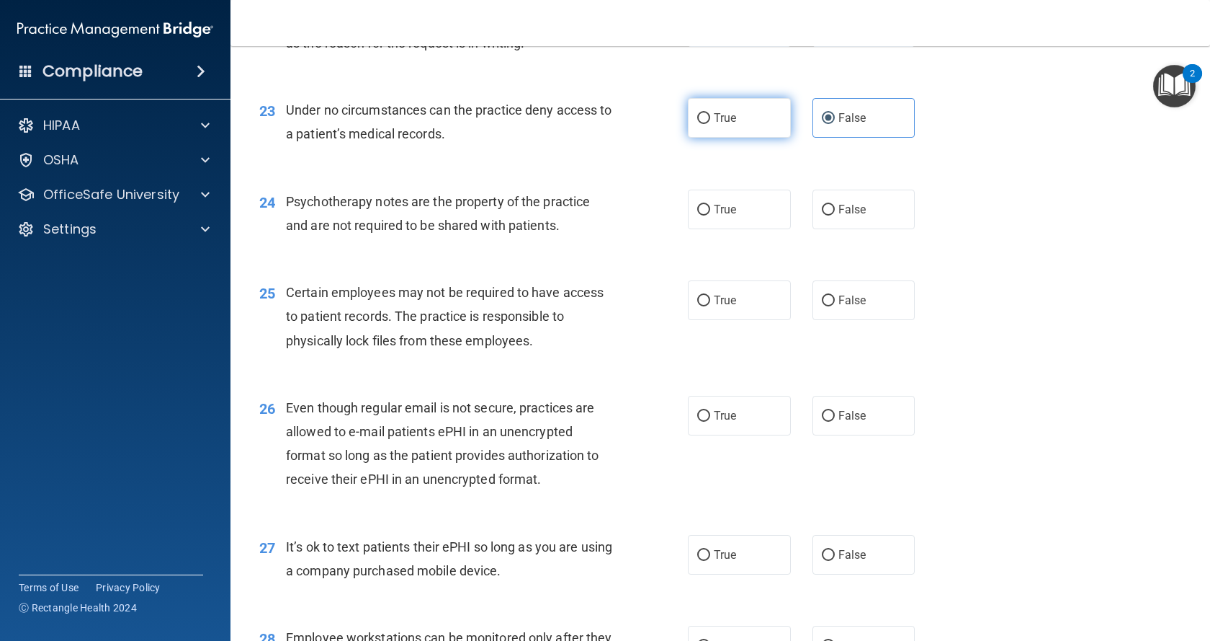
click at [726, 138] on label "True" at bounding box center [739, 118] width 103 height 40
click at [710, 124] on input "True" at bounding box center [703, 118] width 13 height 11
radio input "true"
drag, startPoint x: 326, startPoint y: 181, endPoint x: 453, endPoint y: 184, distance: 127.6
click at [447, 141] on span "Under no circumstances can the practice deny access to a patient’s medical reco…" at bounding box center [449, 121] width 326 height 39
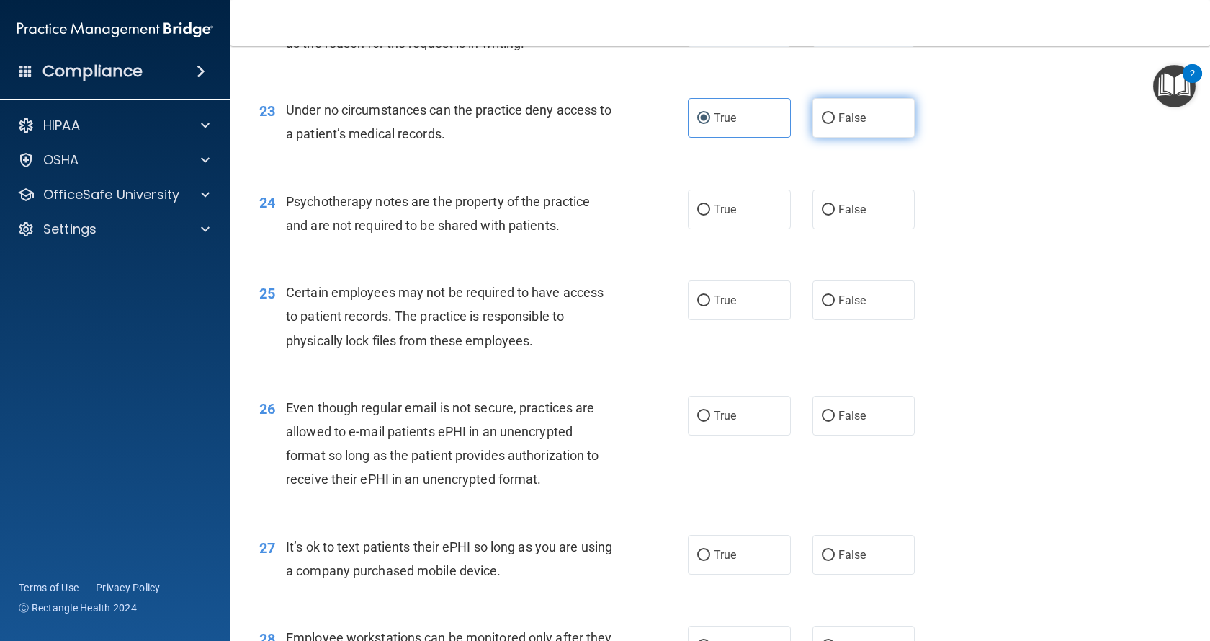
click at [839, 125] on span "False" at bounding box center [853, 118] width 28 height 14
click at [835, 124] on input "False" at bounding box center [828, 118] width 13 height 11
radio input "true"
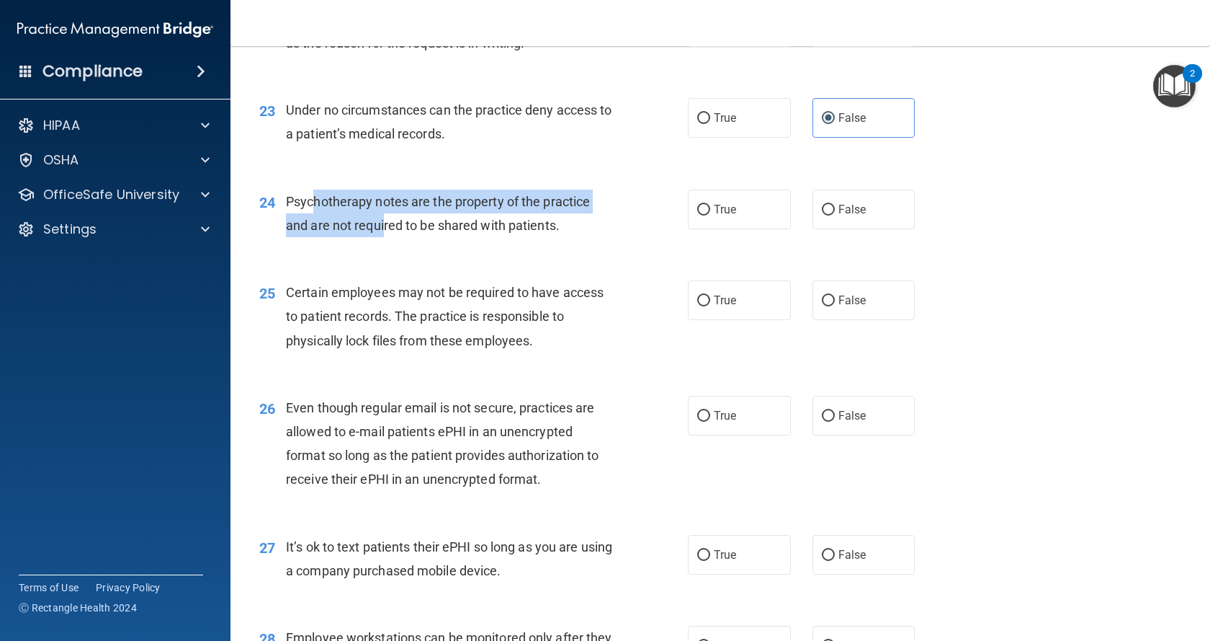
drag, startPoint x: 315, startPoint y: 249, endPoint x: 385, endPoint y: 273, distance: 74.7
click at [385, 233] on span "Psychotherapy notes are the property of the practice and are not required to be…" at bounding box center [438, 213] width 304 height 39
drag, startPoint x: 758, startPoint y: 132, endPoint x: 752, endPoint y: 140, distance: 9.8
click at [754, 138] on div "23 Under no circumstances can the practice deny access to a patient’s medical r…" at bounding box center [721, 125] width 944 height 91
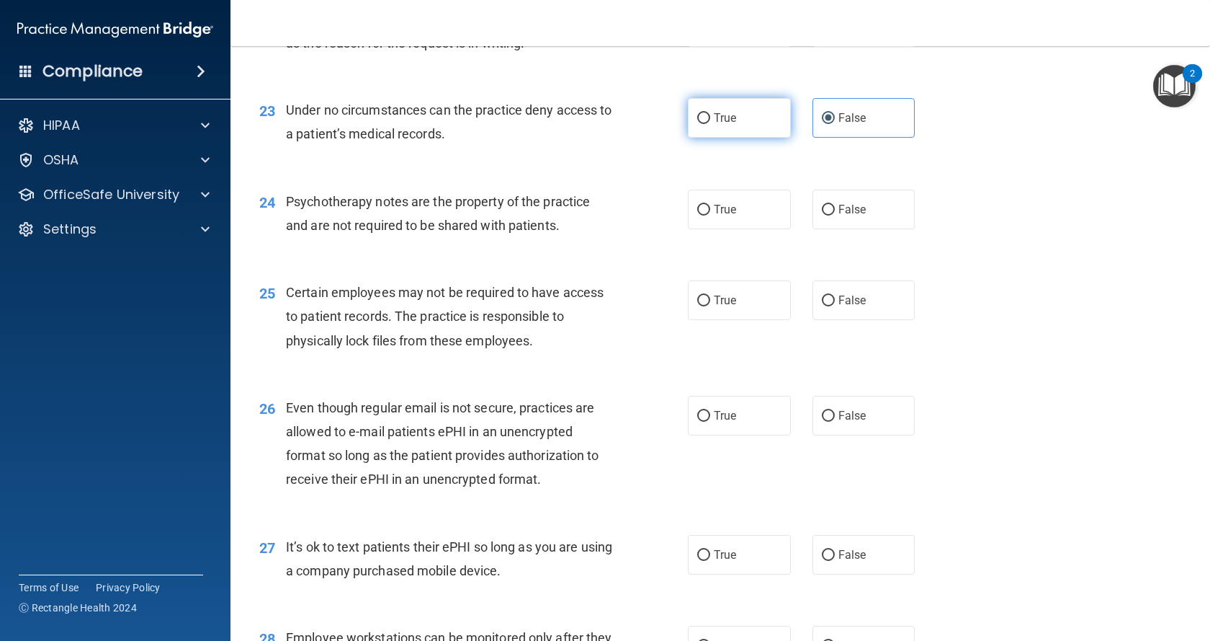
click at [704, 138] on label "True" at bounding box center [739, 118] width 103 height 40
click at [704, 124] on input "True" at bounding box center [703, 118] width 13 height 11
radio input "true"
radio input "false"
click at [731, 216] on span "True" at bounding box center [725, 209] width 22 height 14
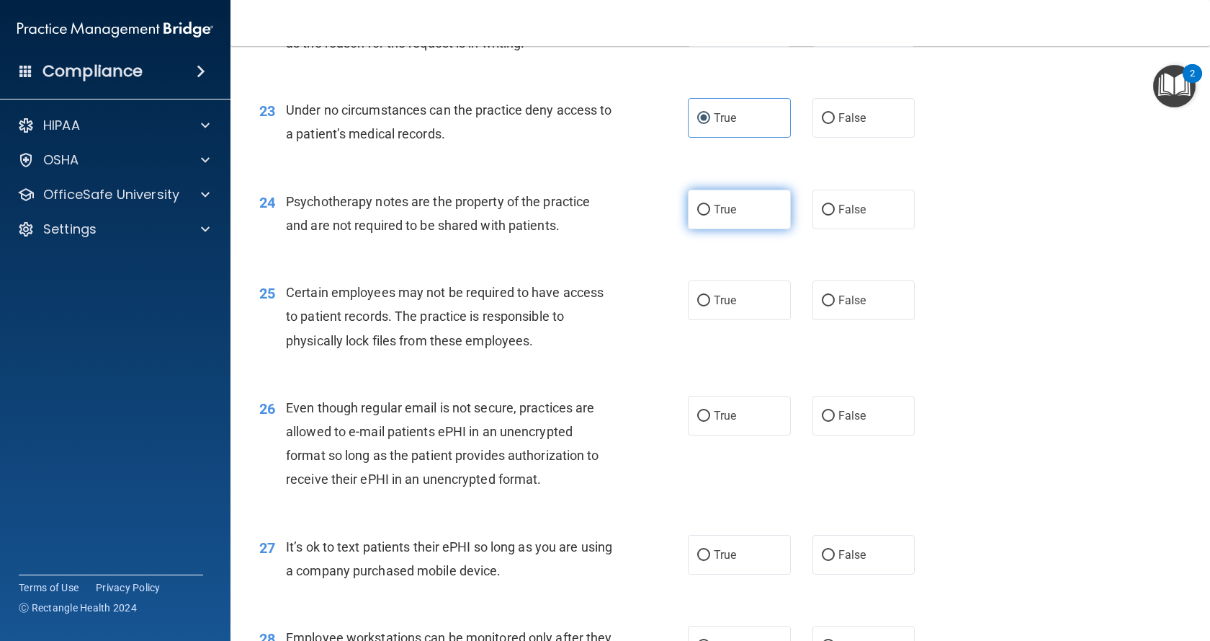
click at [710, 215] on input "True" at bounding box center [703, 210] width 13 height 11
radio input "true"
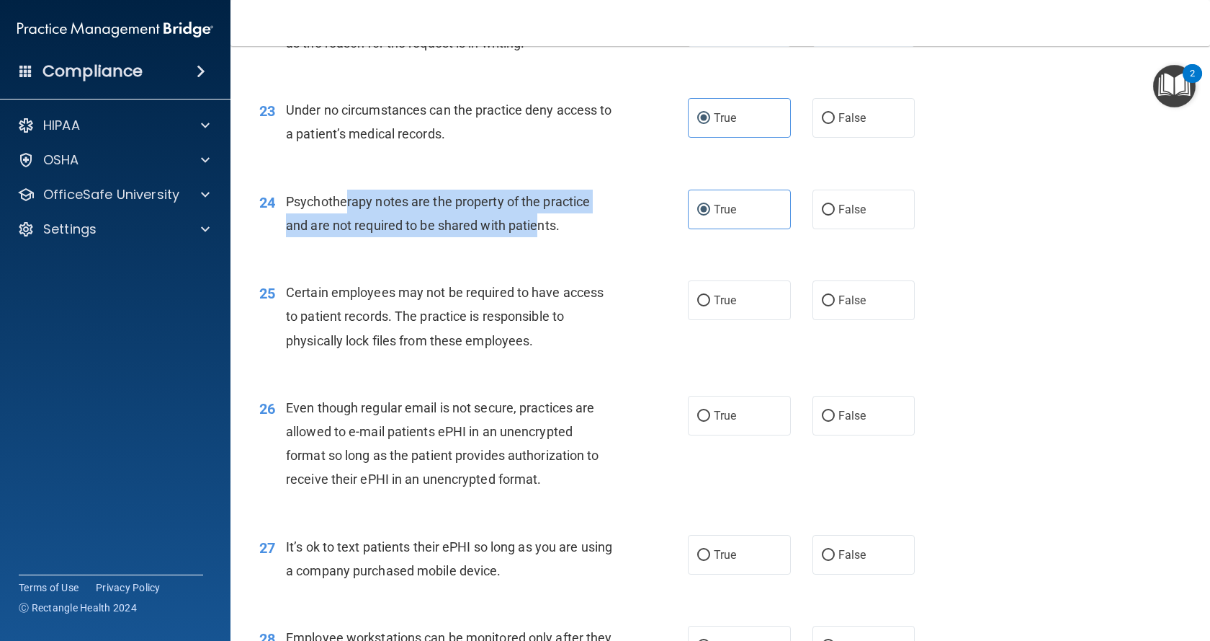
drag, startPoint x: 388, startPoint y: 251, endPoint x: 538, endPoint y: 277, distance: 152.2
click at [538, 233] on span "Psychotherapy notes are the property of the practice and are not required to be…" at bounding box center [438, 213] width 304 height 39
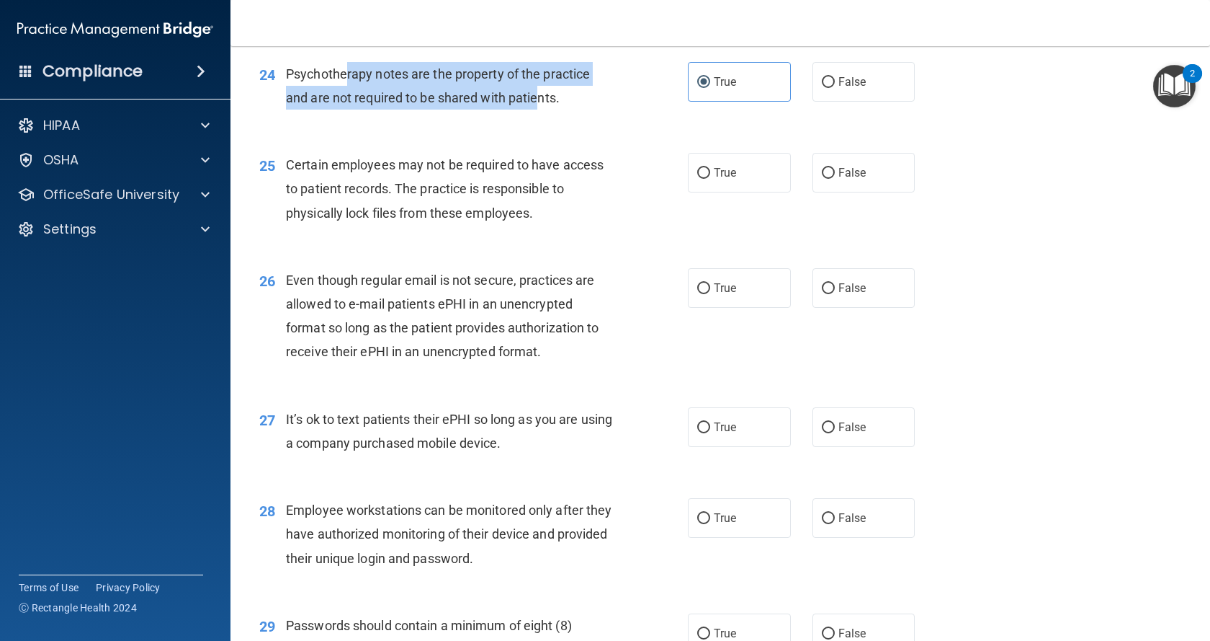
scroll to position [2954, 0]
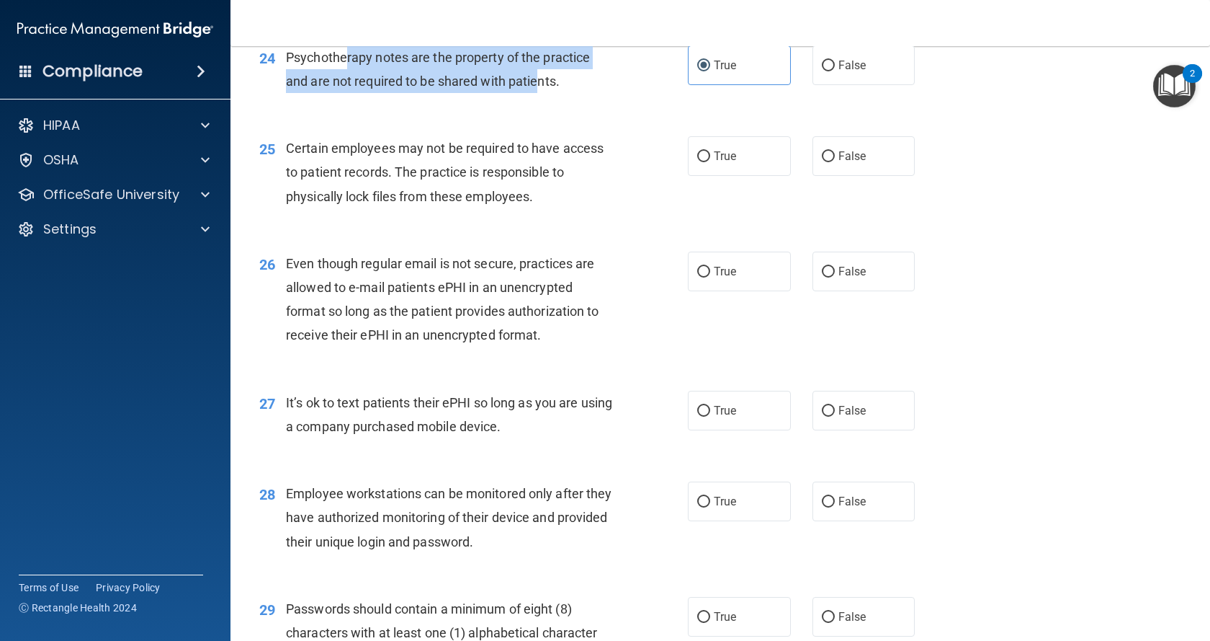
click at [454, 89] on span "Psychotherapy notes are the property of the practice and are not required to be…" at bounding box center [438, 69] width 304 height 39
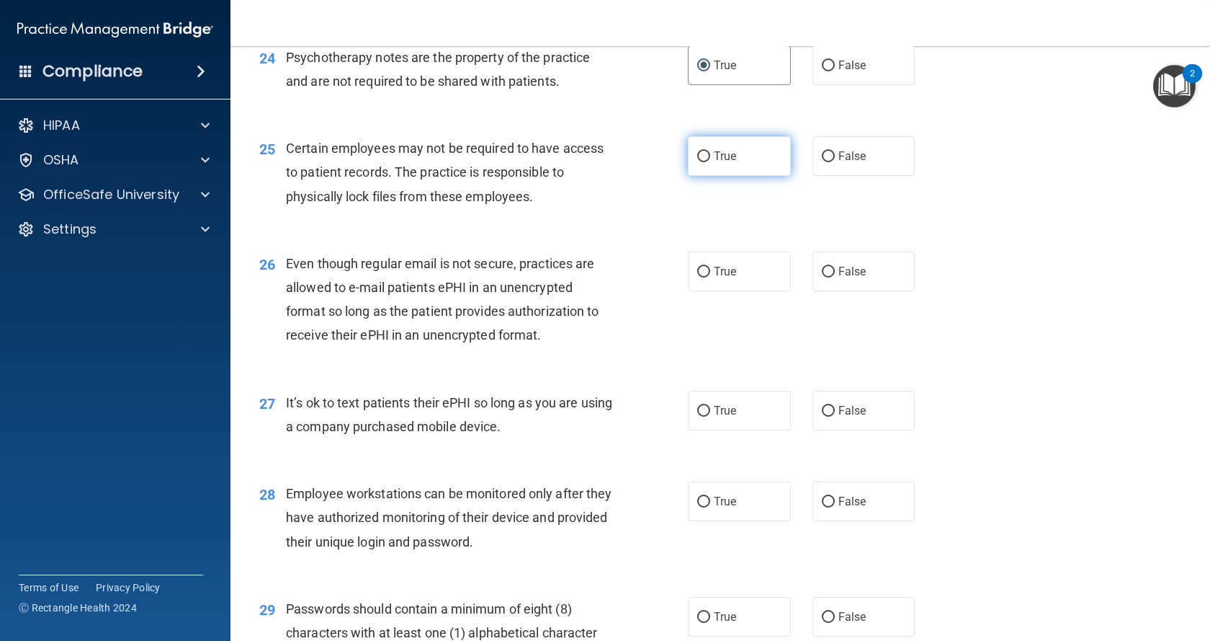
click at [761, 176] on label "True" at bounding box center [739, 156] width 103 height 40
click at [710, 162] on input "True" at bounding box center [703, 156] width 13 height 11
radio input "true"
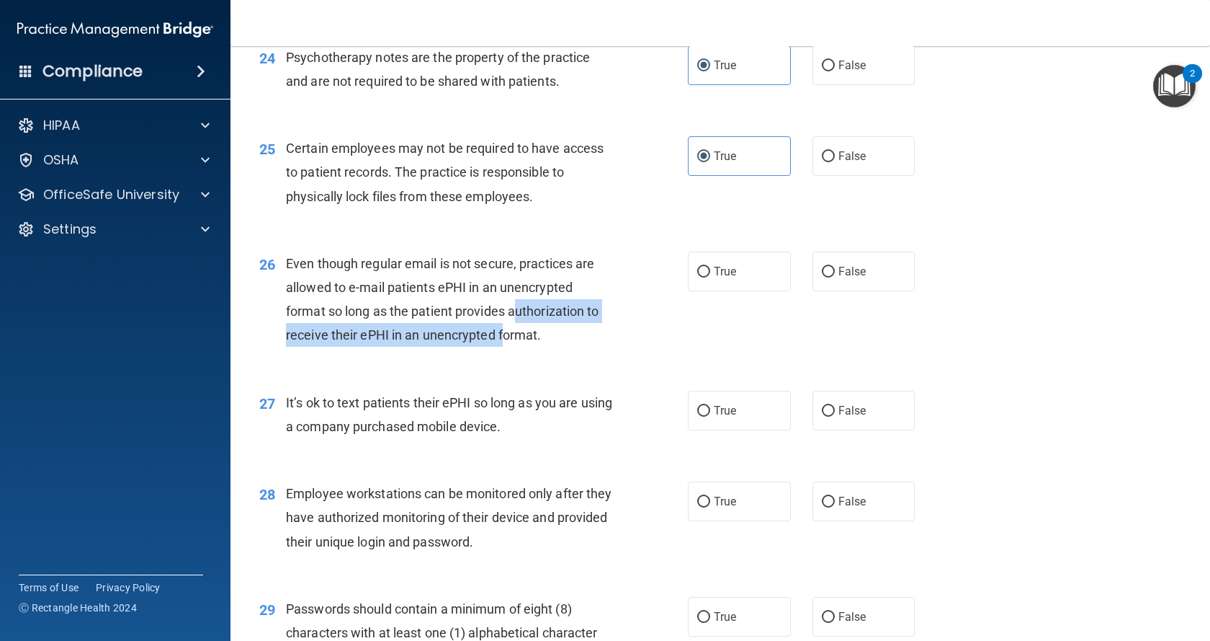
drag, startPoint x: 516, startPoint y: 357, endPoint x: 512, endPoint y: 388, distance: 31.2
click at [509, 343] on span "Even though regular email is not secure, practices are allowed to e-mail patien…" at bounding box center [442, 299] width 313 height 87
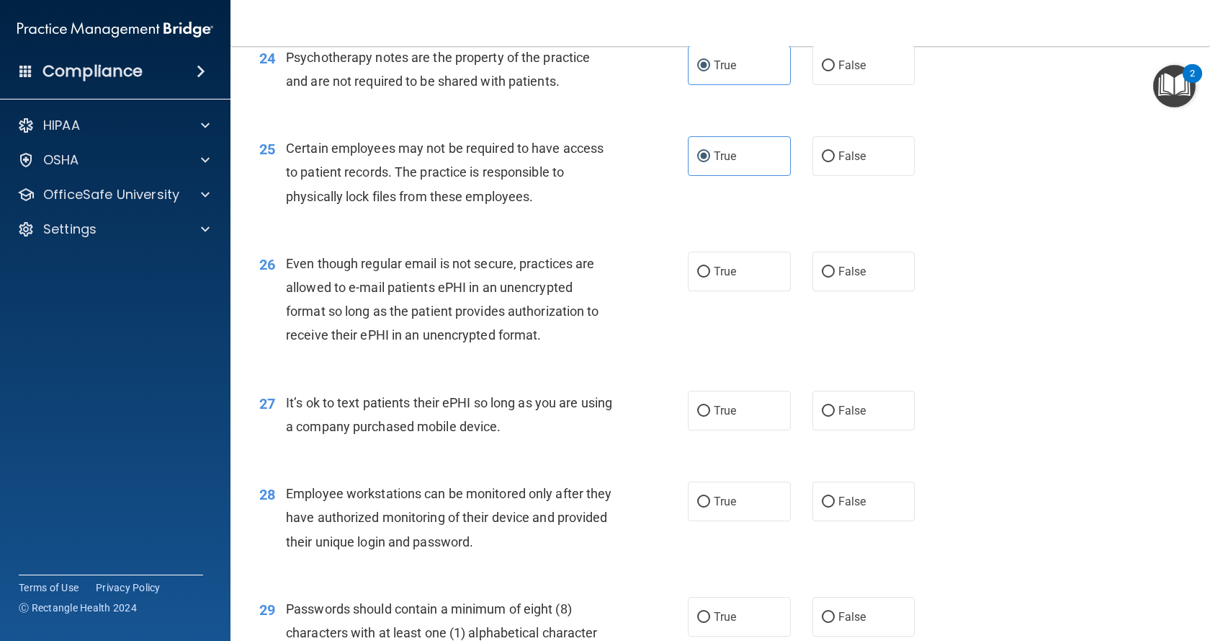
drag, startPoint x: 519, startPoint y: 386, endPoint x: 529, endPoint y: 386, distance: 10.1
click at [525, 343] on span "Even though regular email is not secure, practices are allowed to e-mail patien…" at bounding box center [442, 299] width 313 height 87
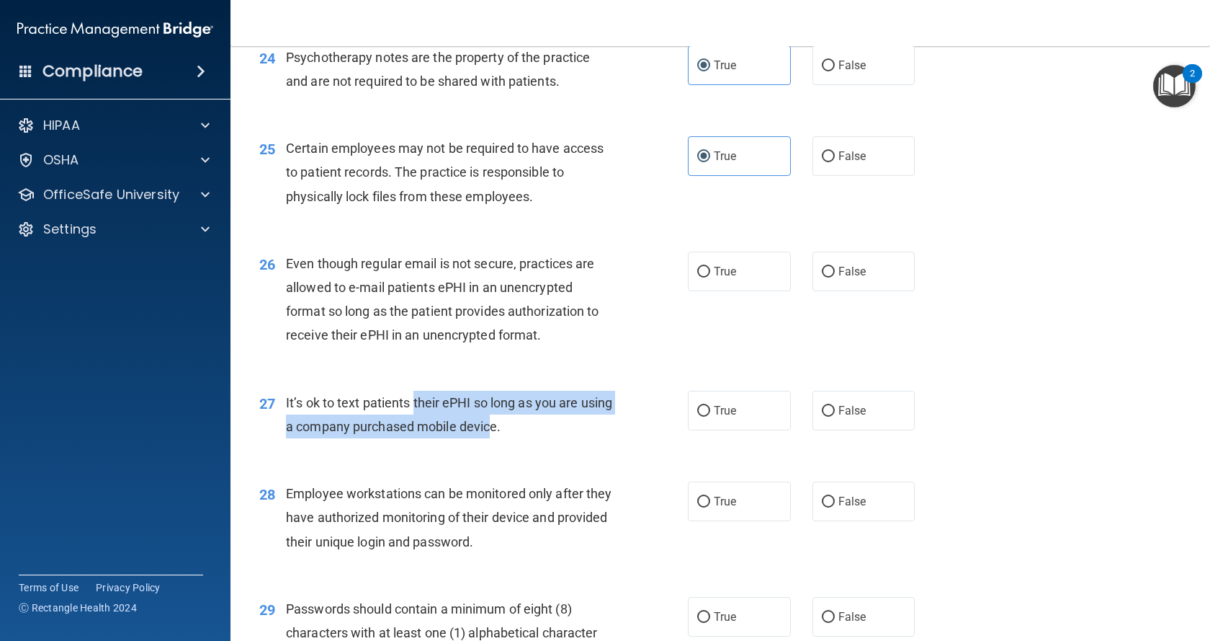
drag, startPoint x: 411, startPoint y: 449, endPoint x: 522, endPoint y: 475, distance: 114.7
click at [522, 434] on span "It’s ok to text patients their ePHI so long as you are using a company purchase…" at bounding box center [449, 414] width 326 height 39
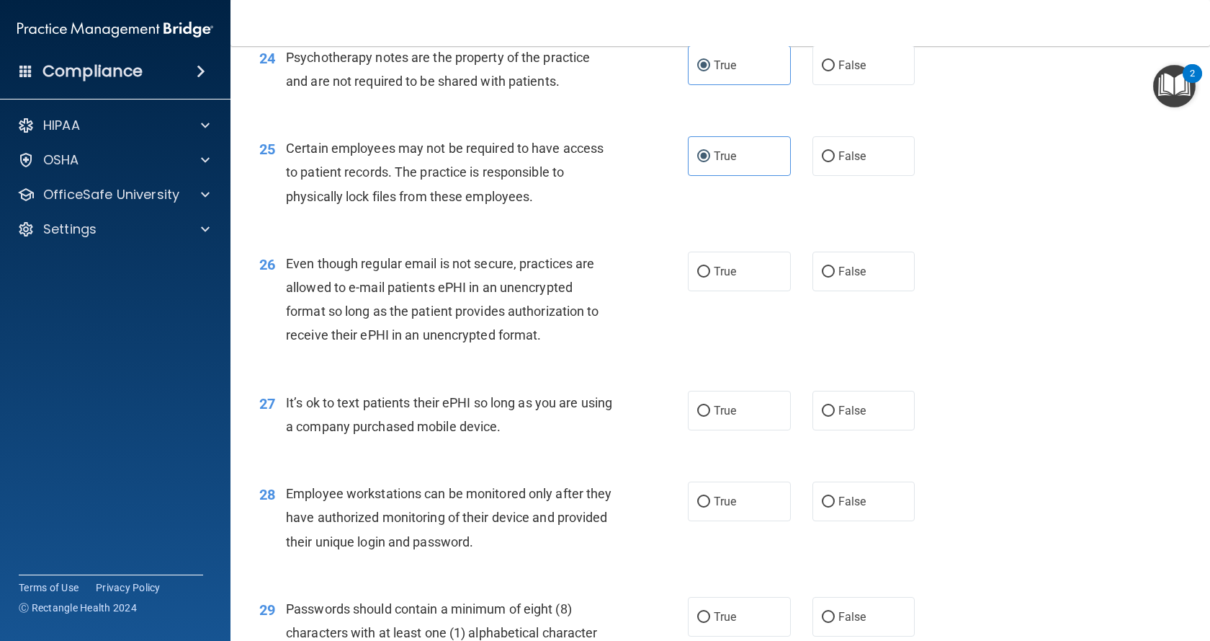
click at [548, 438] on div "It’s ok to text patients their ePHI so long as you are using a company purchase…" at bounding box center [455, 415] width 338 height 48
click at [733, 430] on label "True" at bounding box center [739, 411] width 103 height 40
click at [710, 416] on input "True" at bounding box center [703, 411] width 13 height 11
radio input "true"
click at [827, 277] on input "False" at bounding box center [828, 272] width 13 height 11
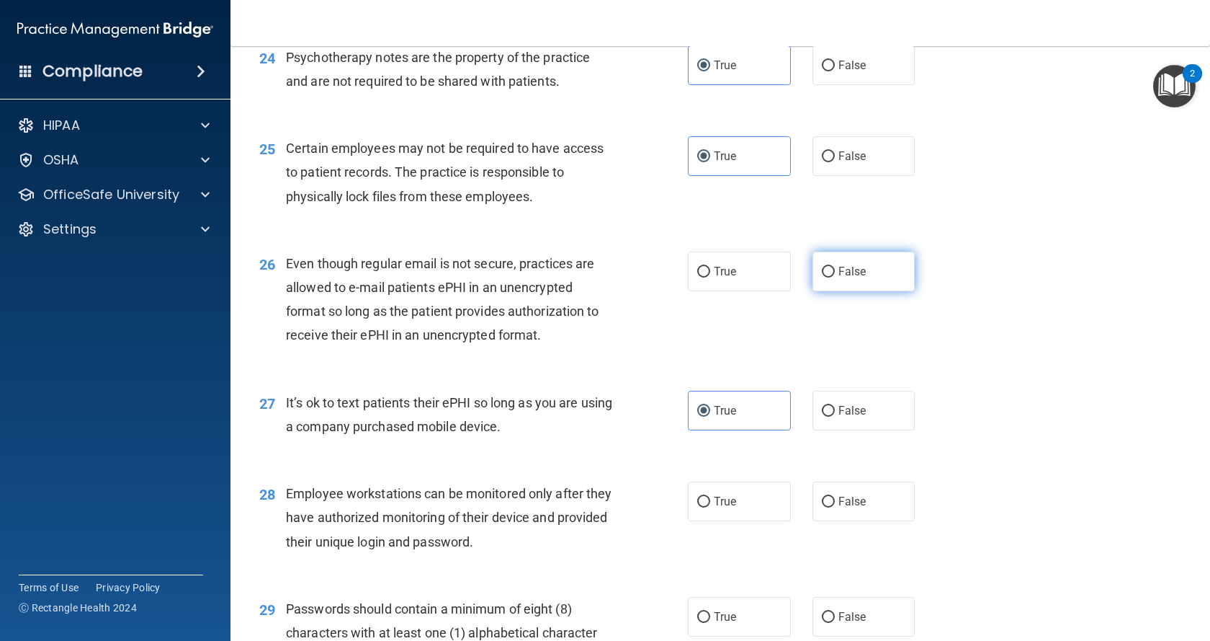
radio input "true"
click at [737, 291] on label "True" at bounding box center [739, 271] width 103 height 40
click at [710, 277] on input "True" at bounding box center [703, 272] width 13 height 11
radio input "true"
radio input "false"
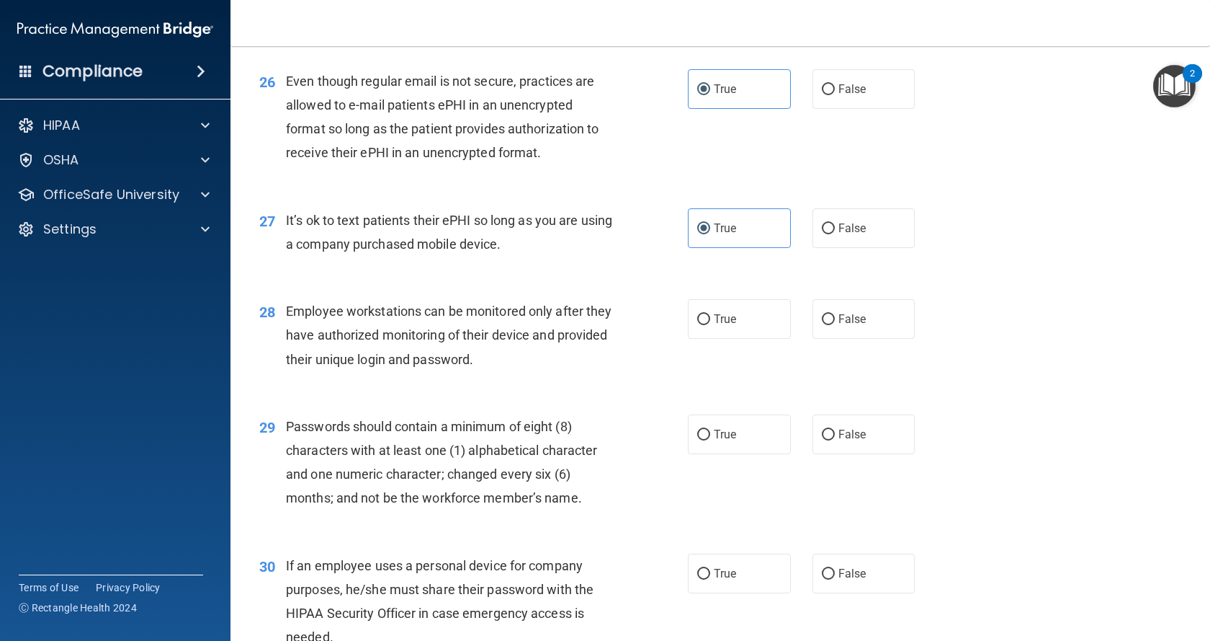
scroll to position [3170, 0]
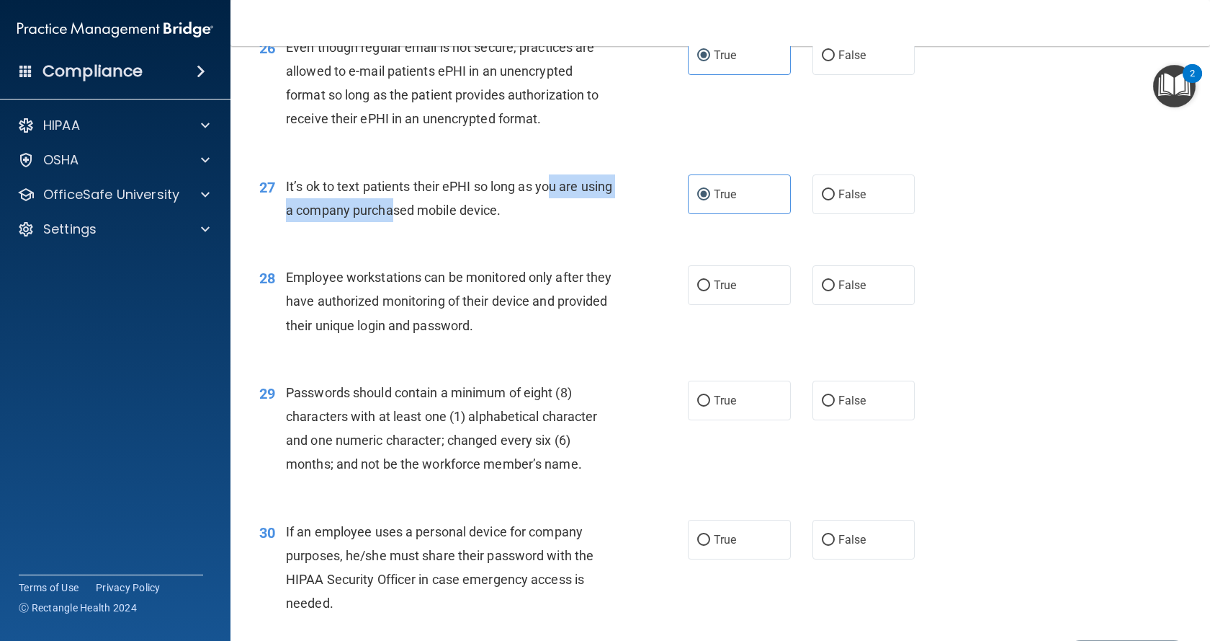
drag, startPoint x: 550, startPoint y: 234, endPoint x: 424, endPoint y: 259, distance: 128.4
click at [423, 218] on span "It’s ok to text patients their ePHI so long as you are using a company purchase…" at bounding box center [449, 198] width 326 height 39
drag, startPoint x: 476, startPoint y: 258, endPoint x: 486, endPoint y: 258, distance: 10.8
click at [478, 218] on span "It’s ok to text patients their ePHI so long as you are using a company purchase…" at bounding box center [449, 198] width 326 height 39
click at [831, 214] on label "False" at bounding box center [864, 194] width 103 height 40
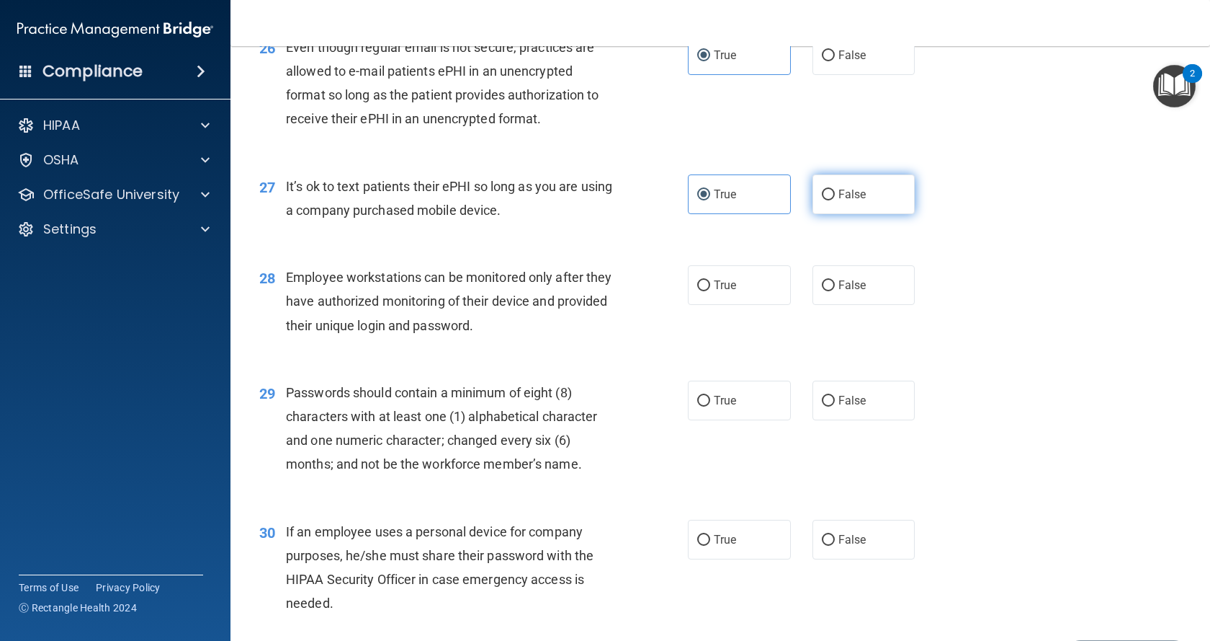
click at [831, 200] on input "False" at bounding box center [828, 194] width 13 height 11
radio input "true"
radio input "false"
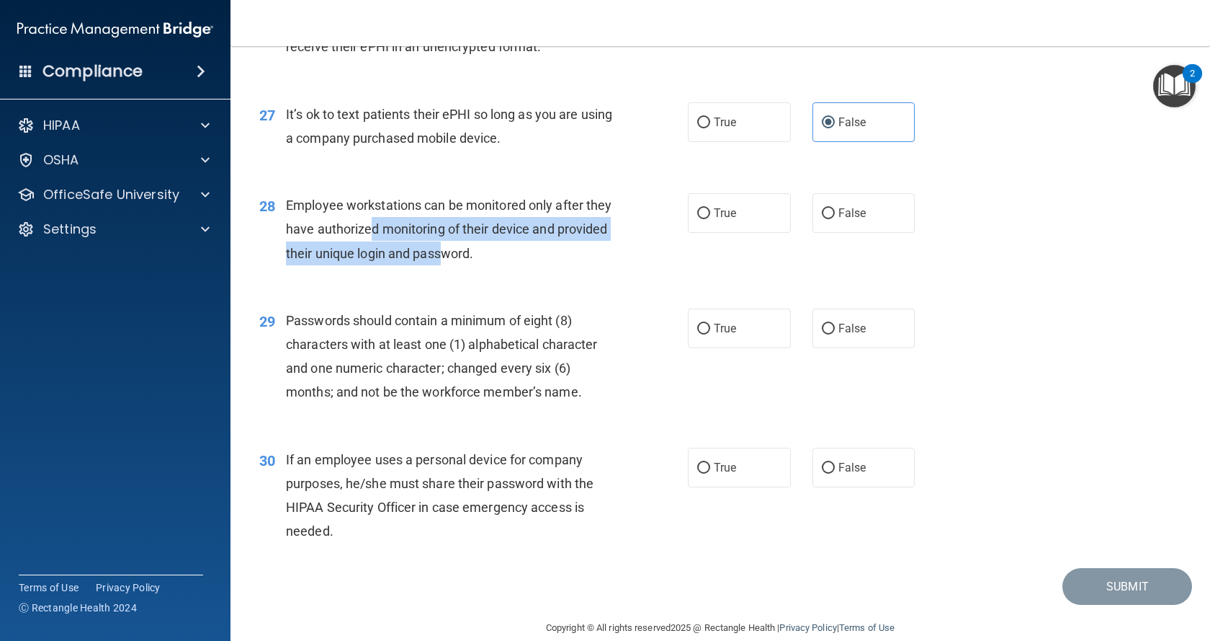
drag, startPoint x: 411, startPoint y: 275, endPoint x: 494, endPoint y: 303, distance: 86.8
click at [494, 260] on span "Employee workstations can be monitored only after they have authorized monitori…" at bounding box center [449, 228] width 326 height 63
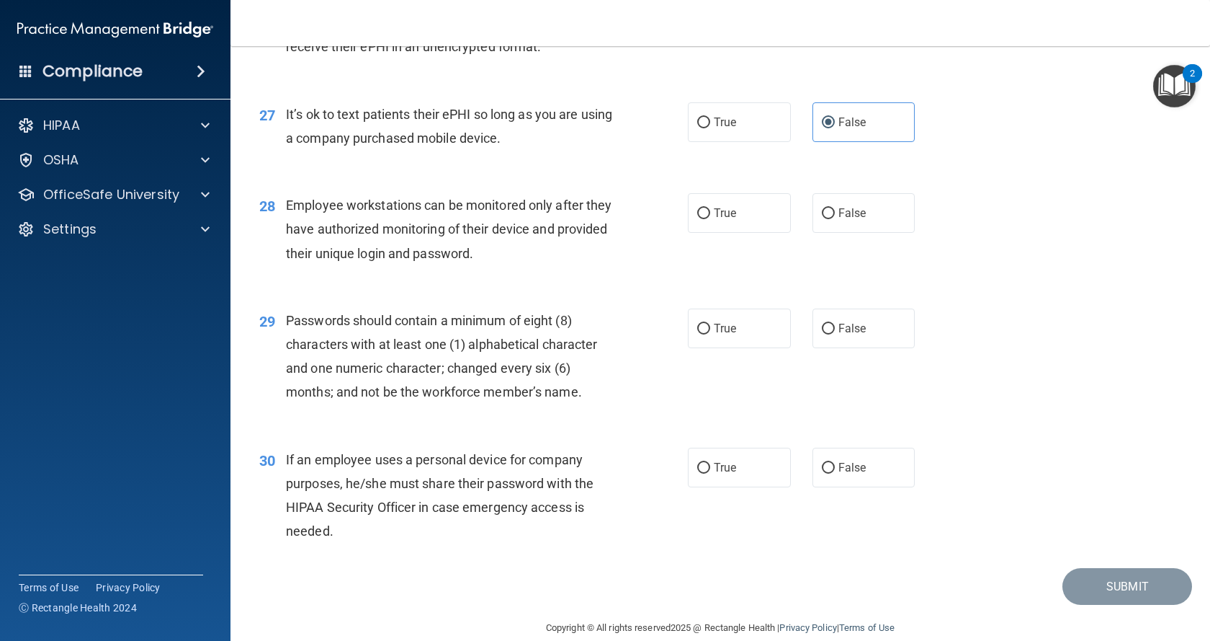
click at [504, 260] on span "Employee workstations can be monitored only after they have authorized monitori…" at bounding box center [449, 228] width 326 height 63
drag, startPoint x: 321, startPoint y: 279, endPoint x: 498, endPoint y: 278, distance: 176.5
click at [498, 260] on span "Employee workstations can be monitored only after they have authorized monitori…" at bounding box center [449, 228] width 326 height 63
click at [528, 260] on span "Employee workstations can be monitored only after they have authorized monitori…" at bounding box center [449, 228] width 326 height 63
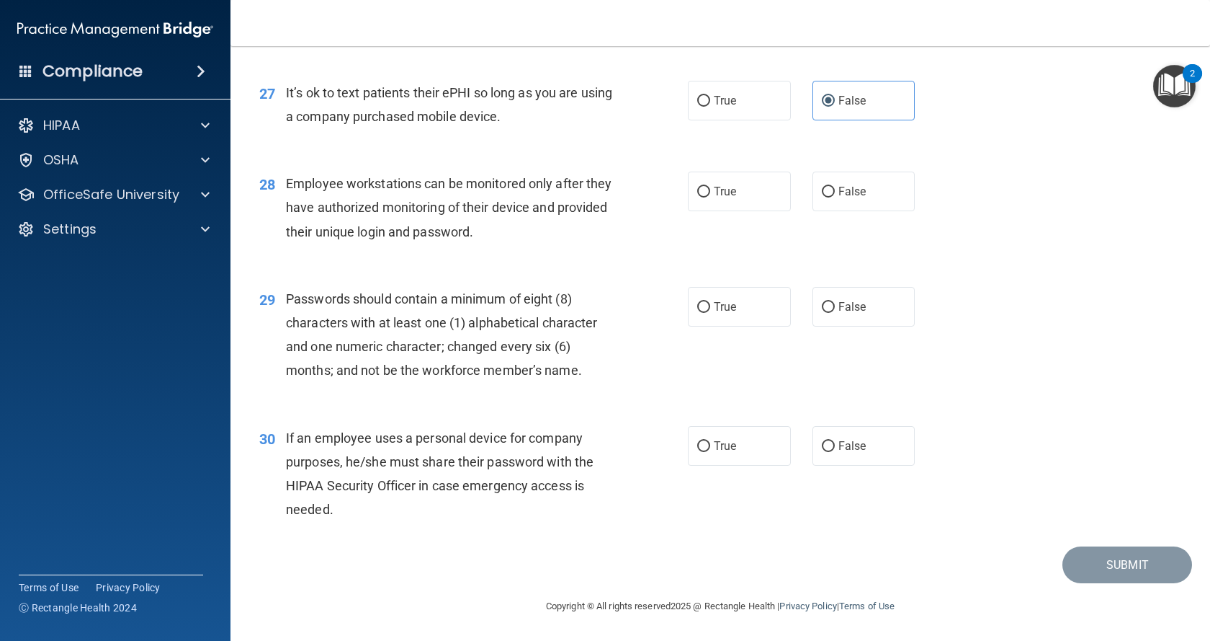
scroll to position [3312, 0]
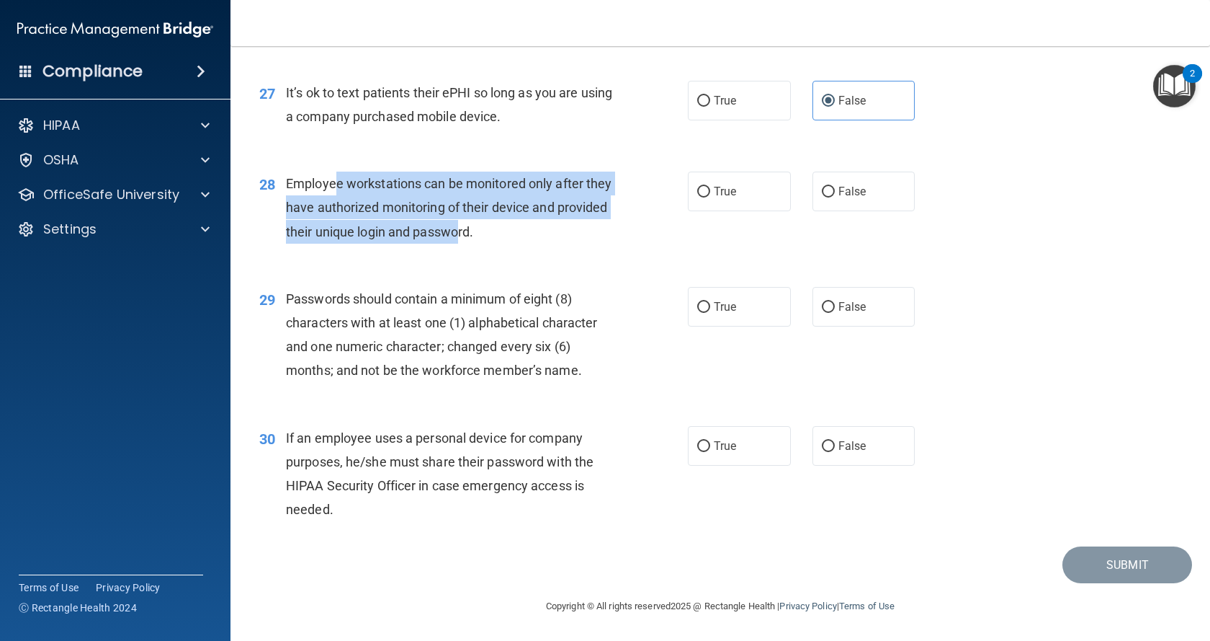
drag, startPoint x: 333, startPoint y: 183, endPoint x: 513, endPoint y: 235, distance: 187.5
click at [513, 235] on span "Employee workstations can be monitored only after they have authorized monitori…" at bounding box center [449, 207] width 326 height 63
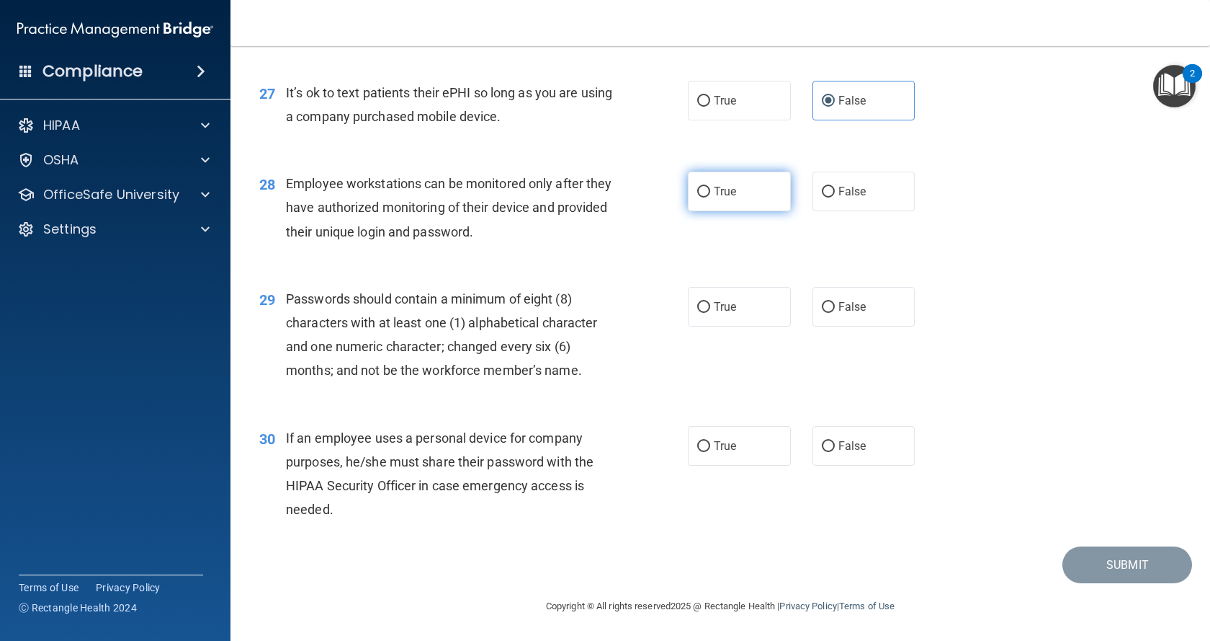
click at [719, 190] on span "True" at bounding box center [725, 191] width 22 height 14
click at [710, 190] on input "True" at bounding box center [703, 192] width 13 height 11
radio input "true"
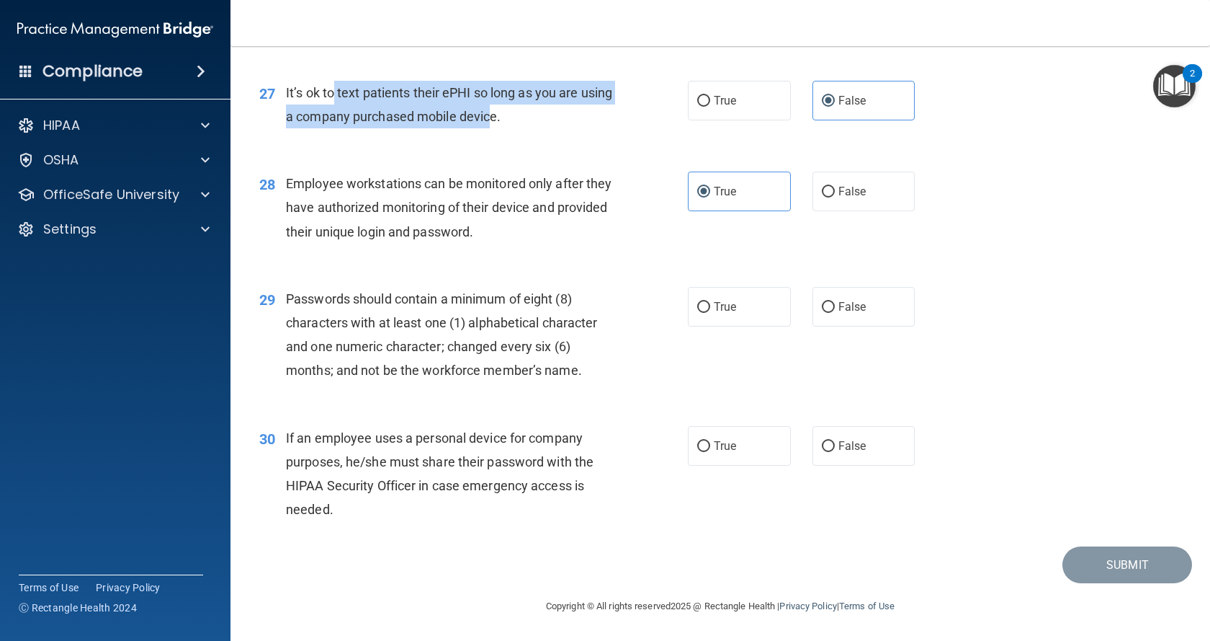
drag, startPoint x: 330, startPoint y: 92, endPoint x: 519, endPoint y: 117, distance: 191.2
click at [519, 117] on span "It’s ok to text patients their ePHI so long as you are using a company purchase…" at bounding box center [449, 104] width 326 height 39
click at [520, 132] on div "27 It’s ok to text patients their ePHI so long as you are using a company purch…" at bounding box center [474, 108] width 472 height 55
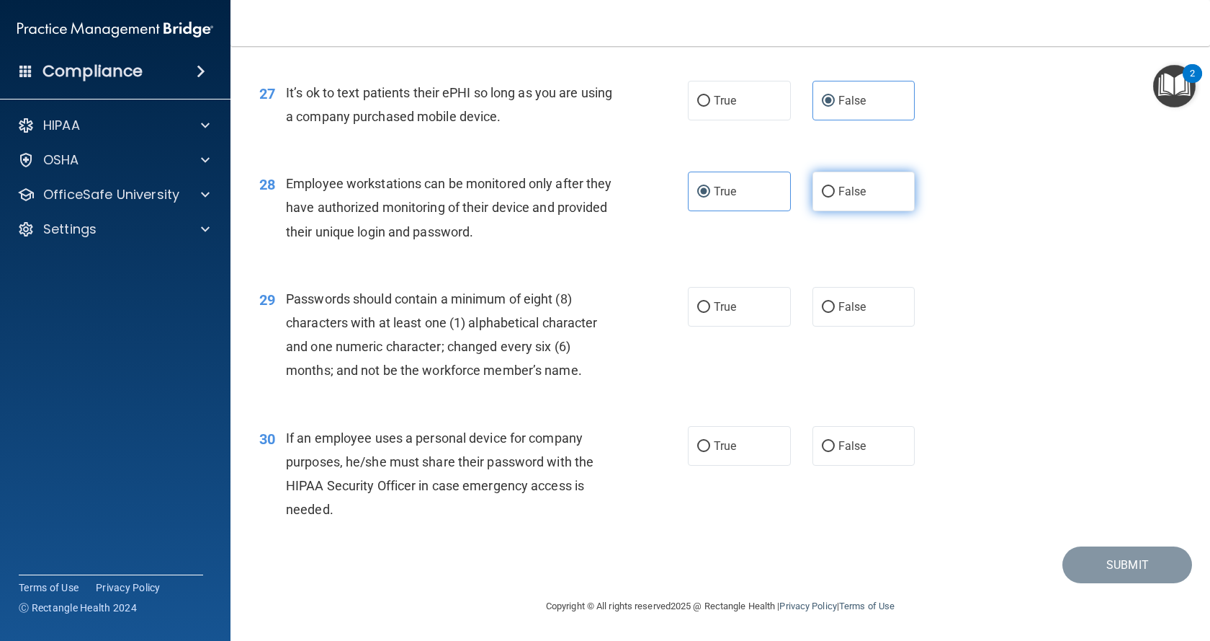
click at [848, 190] on span "False" at bounding box center [853, 191] width 28 height 14
click at [835, 190] on input "False" at bounding box center [828, 192] width 13 height 11
radio input "true"
radio input "false"
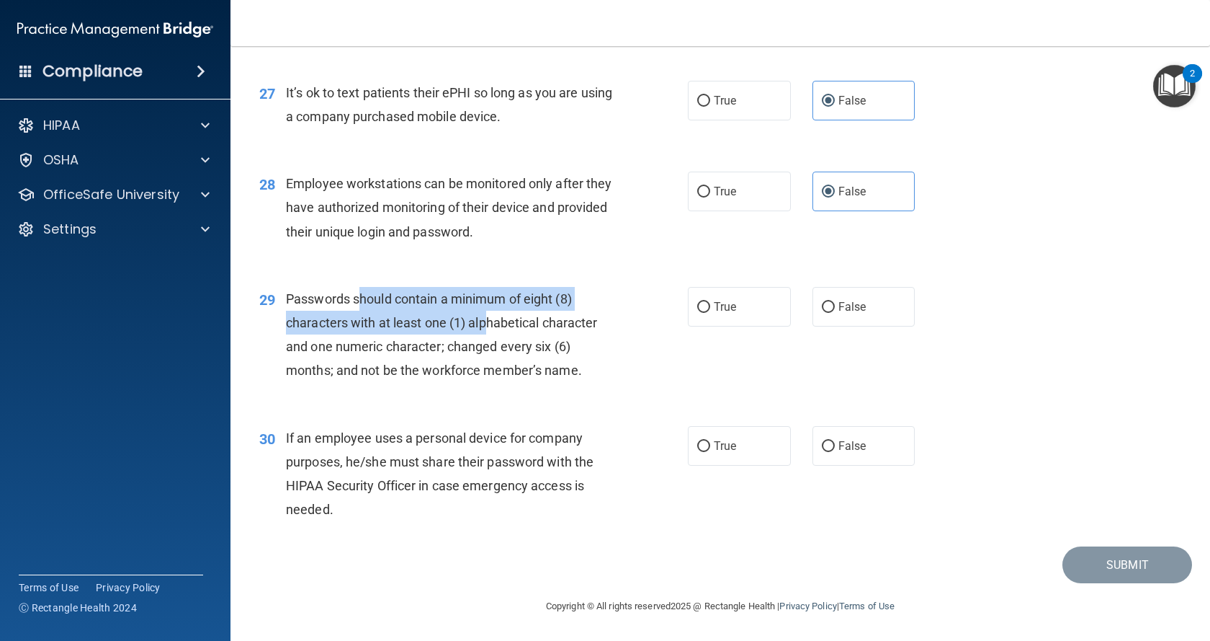
drag, startPoint x: 362, startPoint y: 297, endPoint x: 510, endPoint y: 326, distance: 151.2
click at [492, 330] on span "Passwords should contain a minimum of eight (8) characters with at least one (1…" at bounding box center [442, 334] width 312 height 87
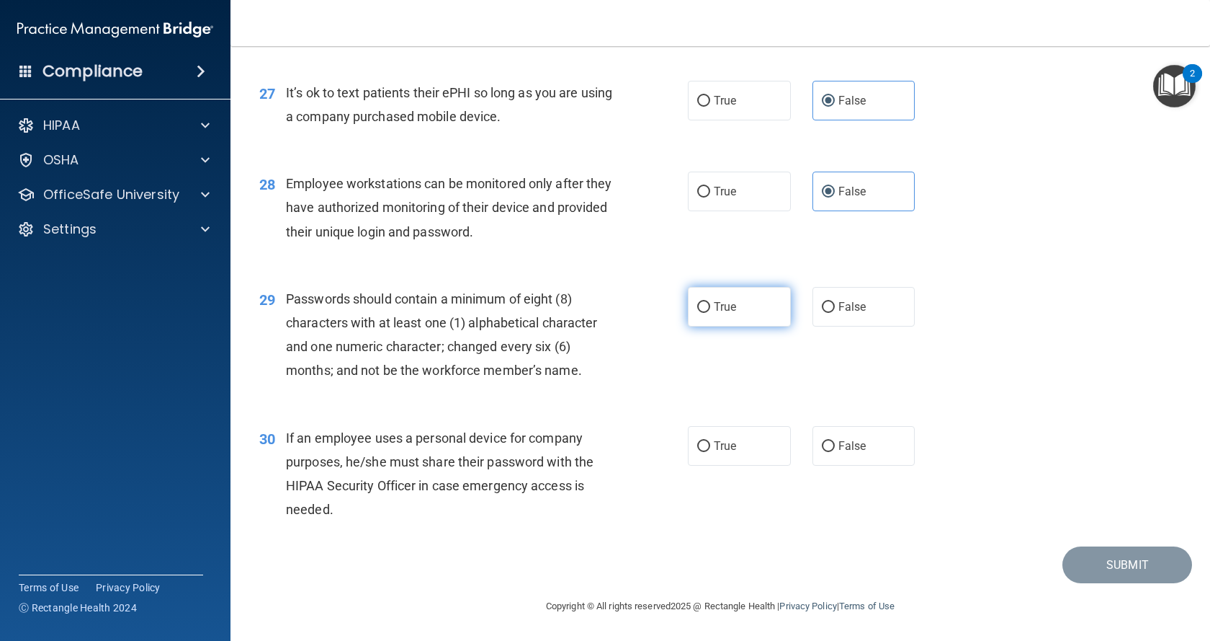
click at [714, 301] on span "True" at bounding box center [725, 307] width 22 height 14
click at [710, 302] on input "True" at bounding box center [703, 307] width 13 height 11
radio input "true"
click at [726, 444] on span "True" at bounding box center [725, 446] width 22 height 14
click at [710, 444] on input "True" at bounding box center [703, 446] width 13 height 11
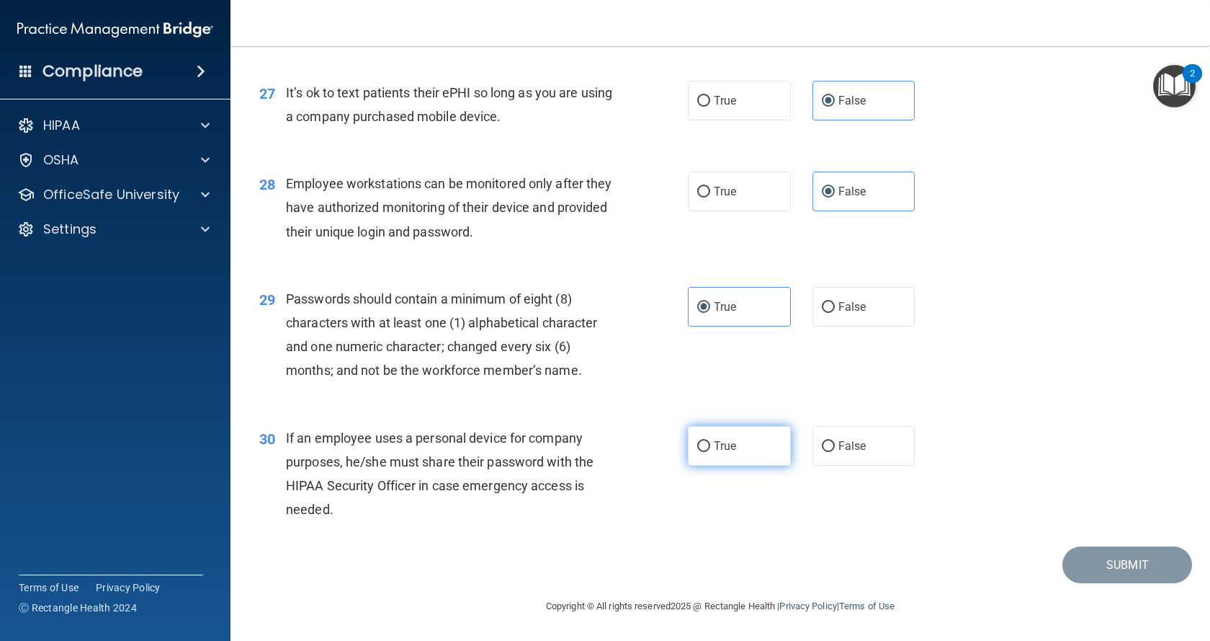
radio input "true"
click at [1105, 560] on button "Submit" at bounding box center [1128, 564] width 130 height 37
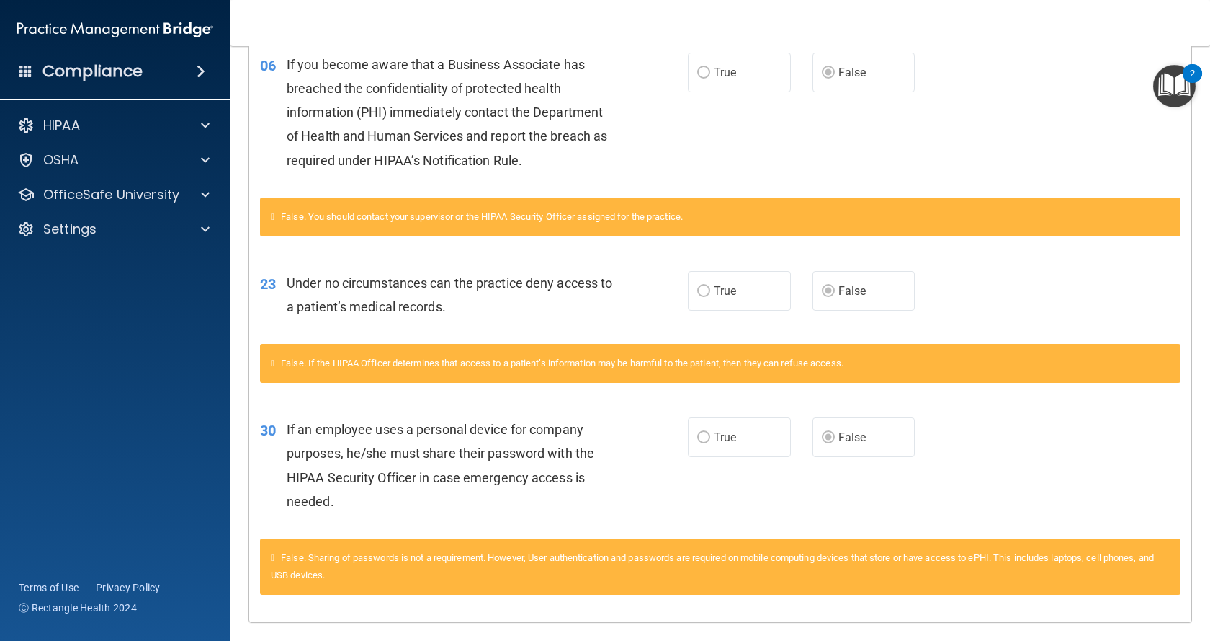
scroll to position [32, 0]
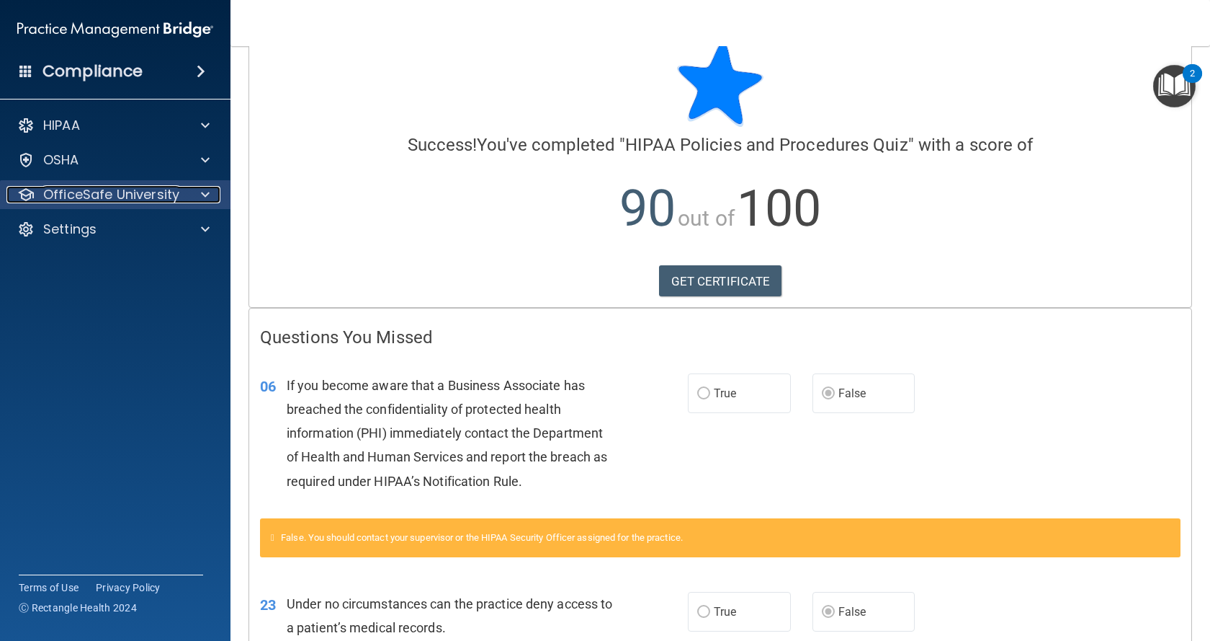
click at [120, 195] on p "OfficeSafe University" at bounding box center [111, 194] width 136 height 17
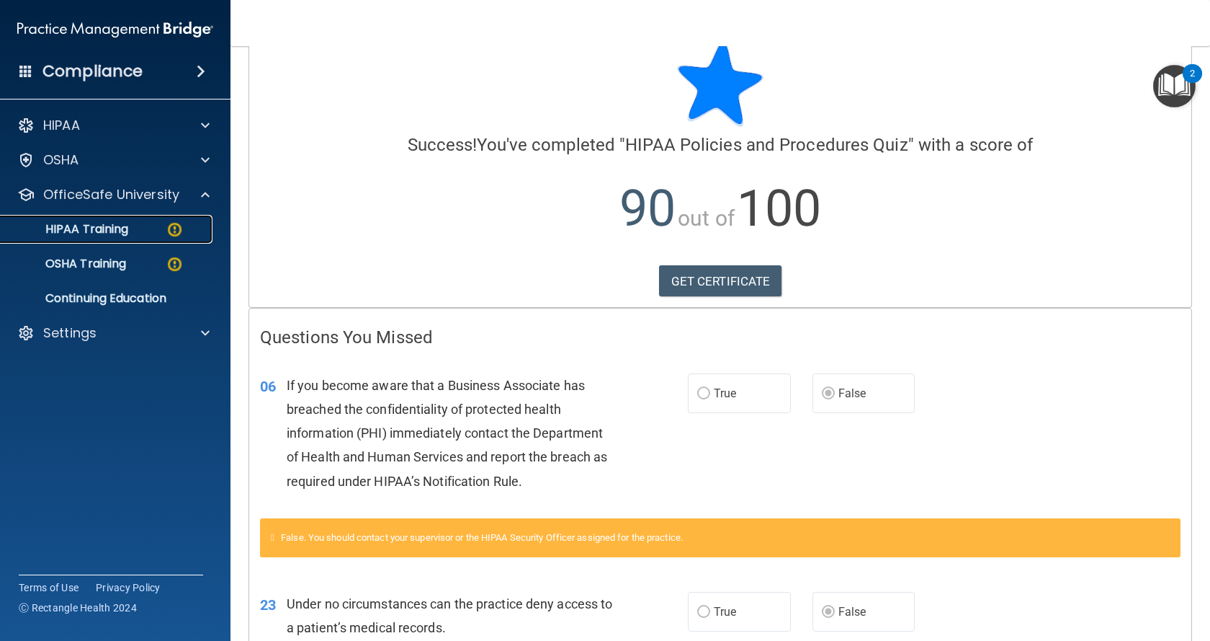
click at [99, 231] on p "HIPAA Training" at bounding box center [68, 229] width 119 height 14
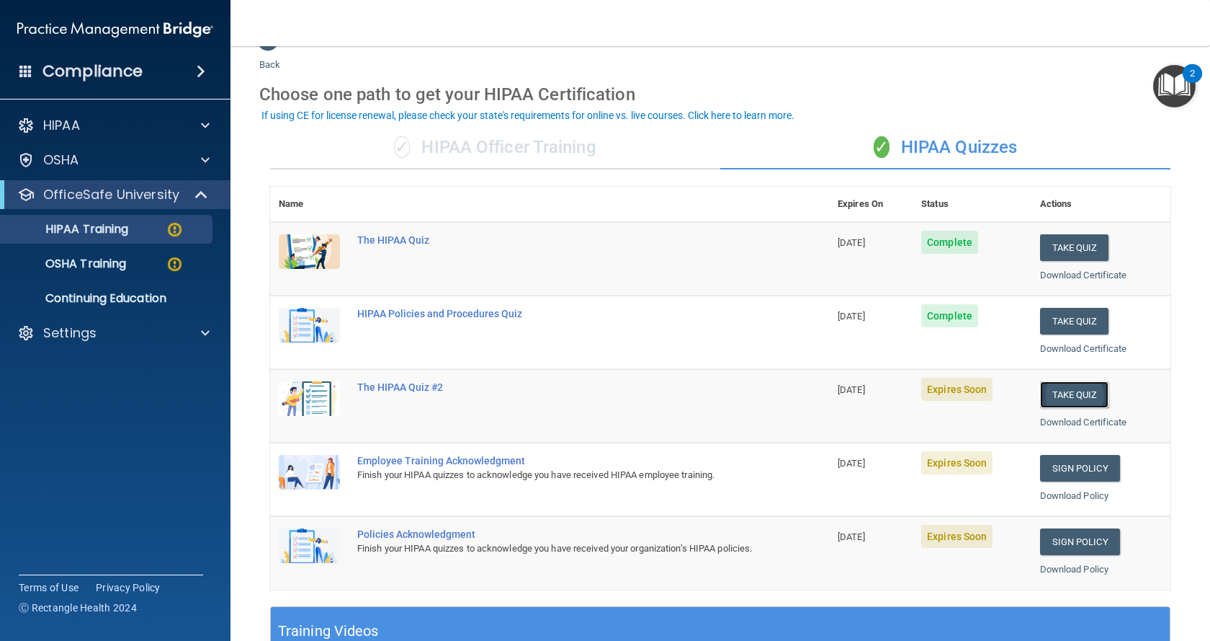
click at [1071, 399] on button "Take Quiz" at bounding box center [1074, 394] width 69 height 27
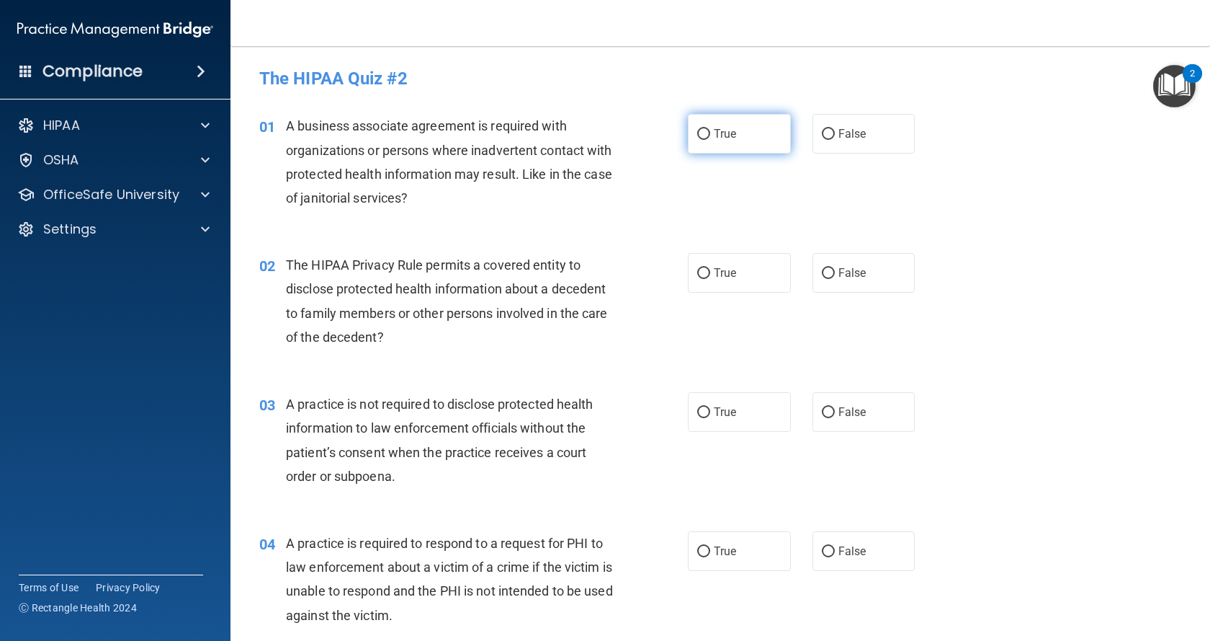
click at [697, 135] on input "True" at bounding box center [703, 134] width 13 height 11
radio input "true"
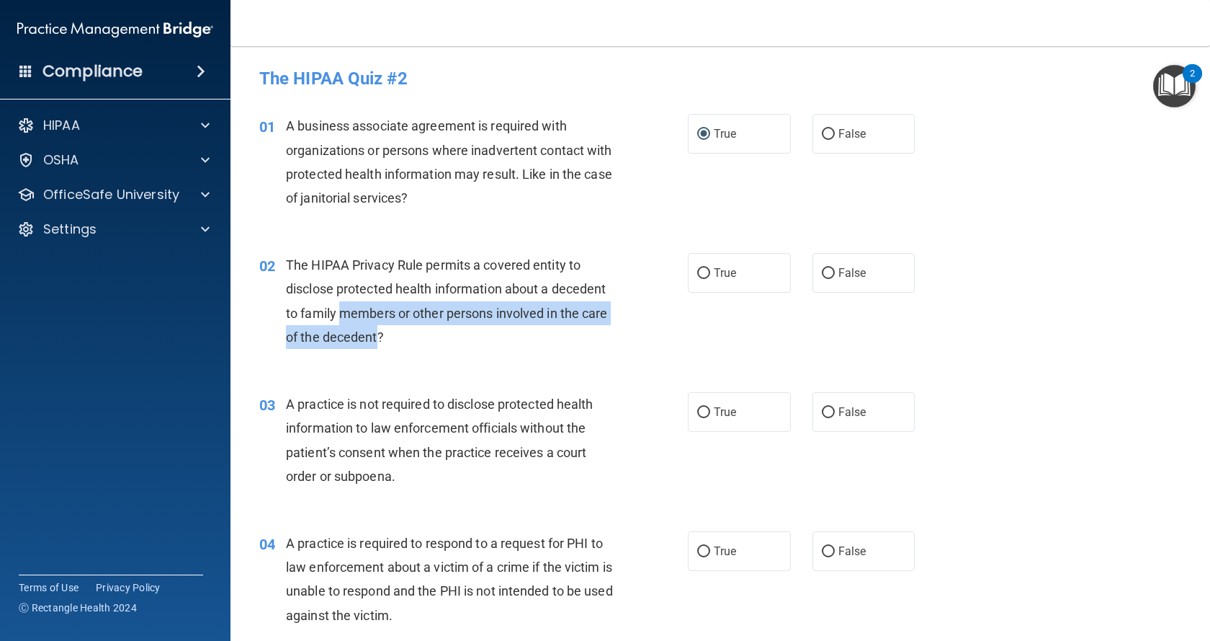
drag, startPoint x: 347, startPoint y: 313, endPoint x: 403, endPoint y: 339, distance: 62.6
click at [403, 339] on span "The HIPAA Privacy Rule permits a covered entity to disclose protected health in…" at bounding box center [447, 300] width 322 height 87
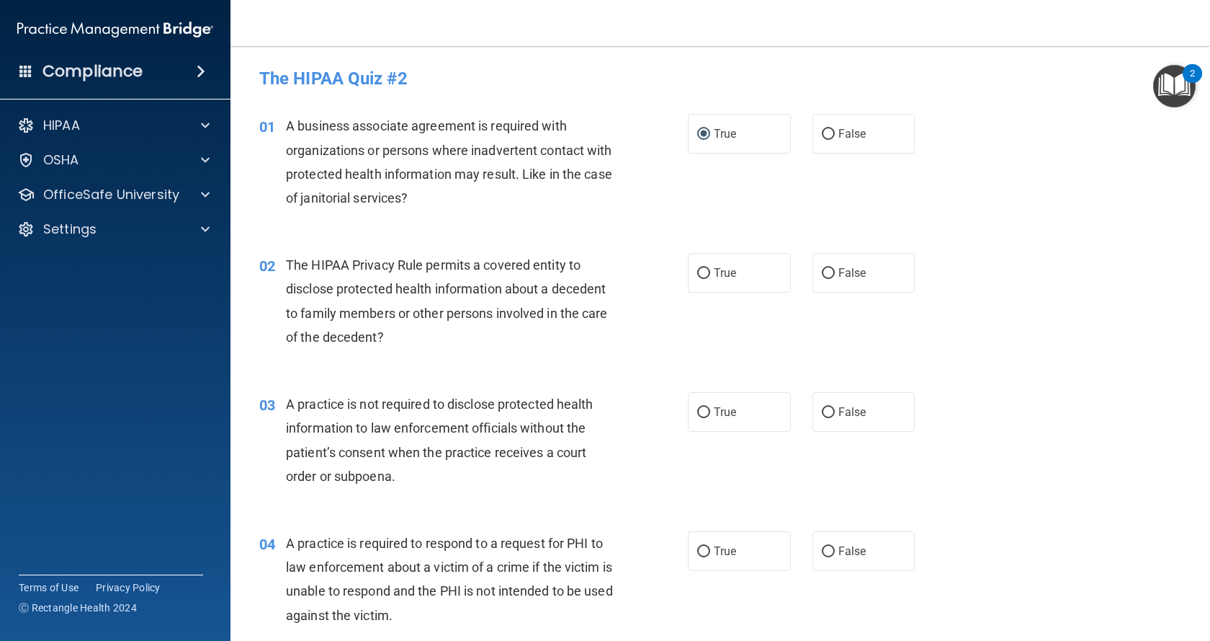
drag, startPoint x: 555, startPoint y: 344, endPoint x: 567, endPoint y: 340, distance: 13.0
click at [556, 344] on div "The HIPAA Privacy Rule permits a covered entity to disclose protected health in…" at bounding box center [455, 301] width 338 height 96
click at [741, 267] on label "True" at bounding box center [739, 273] width 103 height 40
click at [710, 268] on input "True" at bounding box center [703, 273] width 13 height 11
radio input "true"
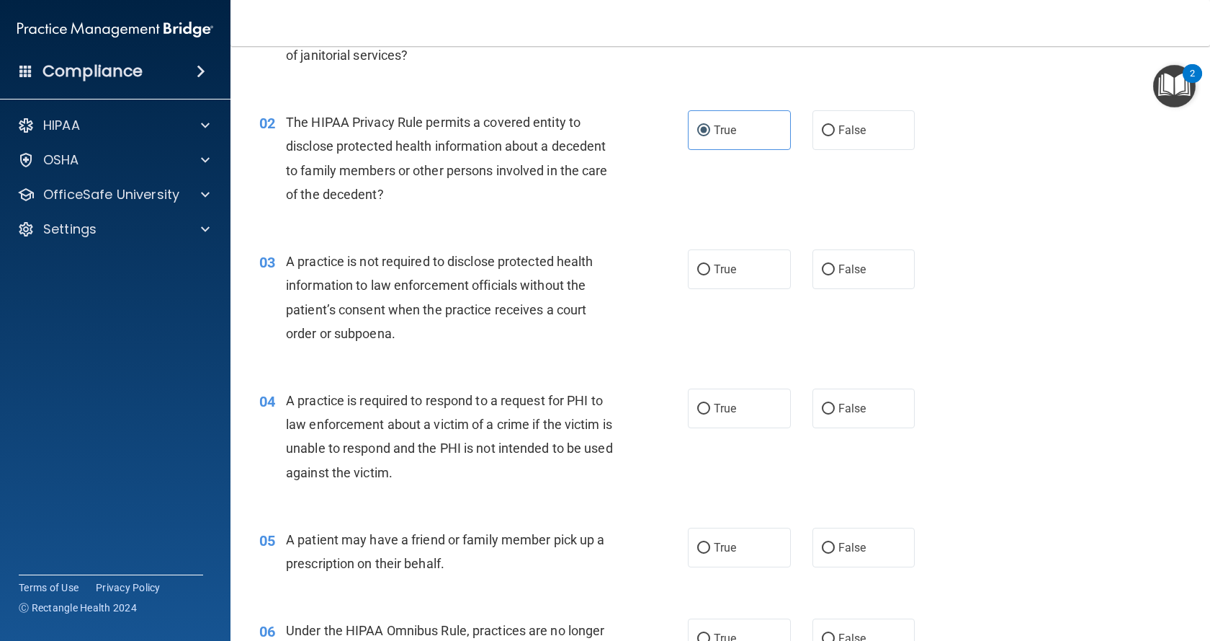
scroll to position [144, 0]
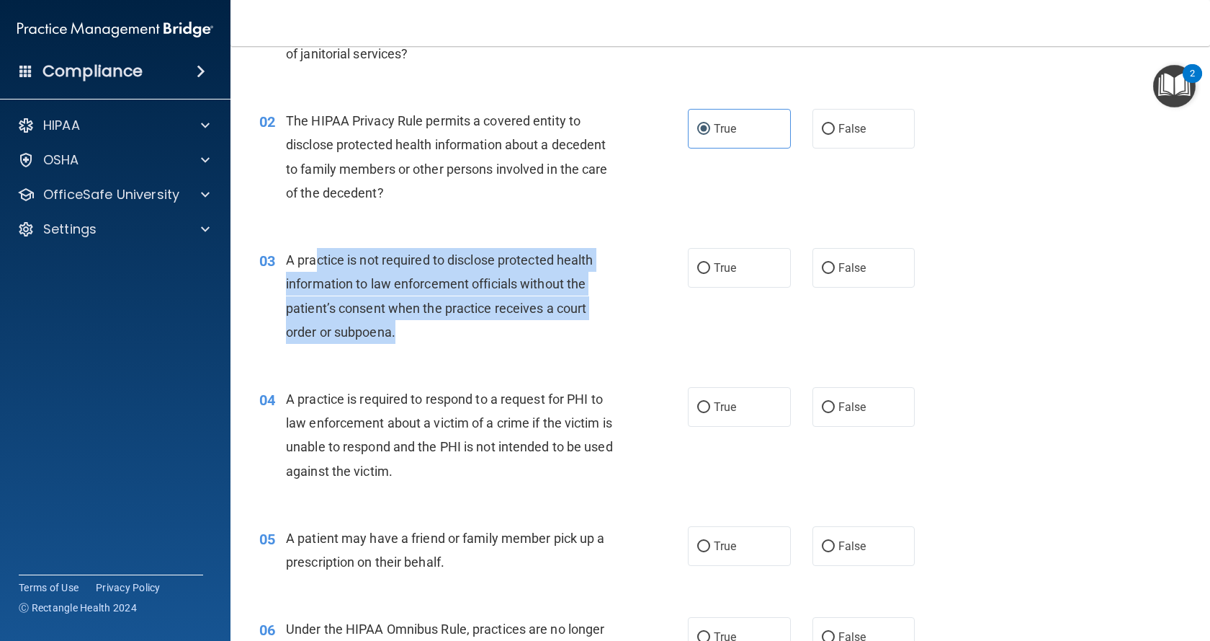
drag, startPoint x: 319, startPoint y: 259, endPoint x: 402, endPoint y: 337, distance: 114.2
click at [402, 337] on div "A practice is not required to disclose protected health information to law enfo…" at bounding box center [455, 296] width 338 height 96
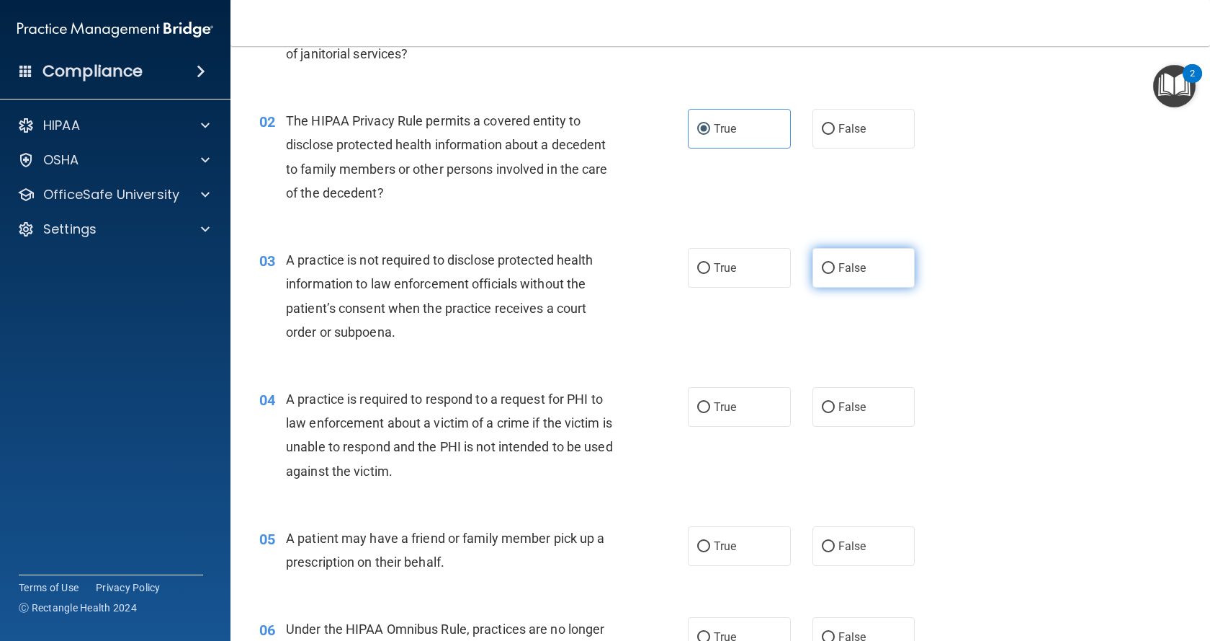
click at [840, 268] on span "False" at bounding box center [853, 268] width 28 height 14
click at [835, 268] on input "False" at bounding box center [828, 268] width 13 height 11
radio input "true"
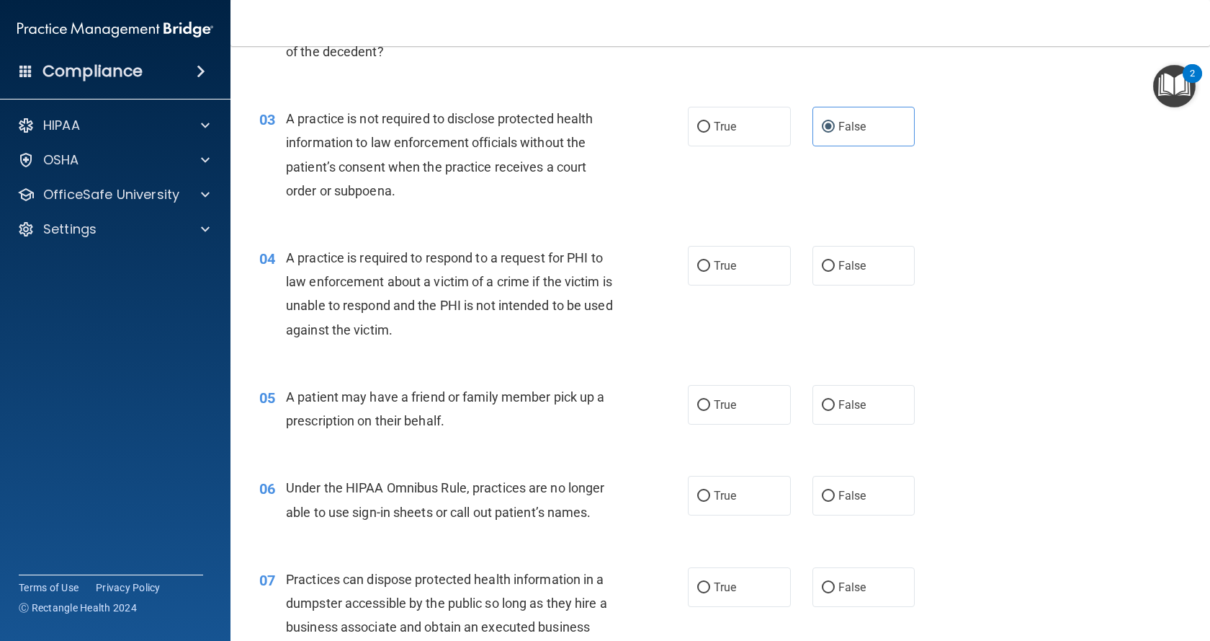
scroll to position [288, 0]
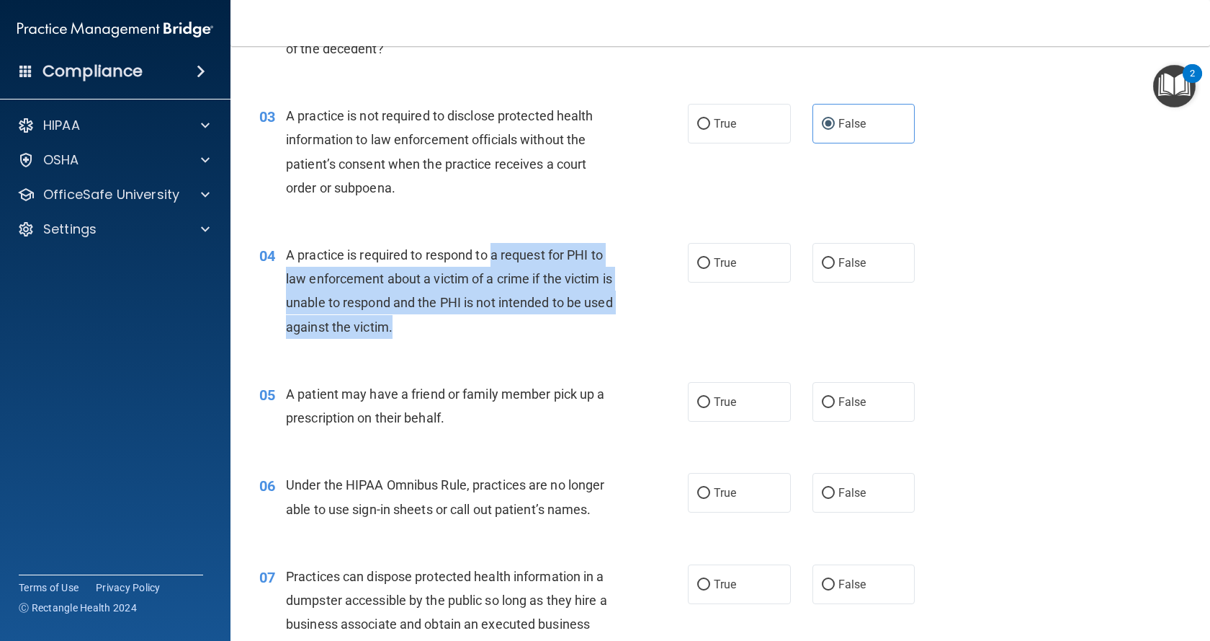
drag, startPoint x: 492, startPoint y: 255, endPoint x: 431, endPoint y: 334, distance: 99.6
click at [431, 334] on div "A practice is required to respond to a request for PHI to law enforcement about…" at bounding box center [455, 291] width 338 height 96
click at [445, 334] on div "A practice is required to respond to a request for PHI to law enforcement about…" at bounding box center [455, 291] width 338 height 96
click at [418, 282] on span "A practice is required to respond to a request for PHI to law enforcement about…" at bounding box center [449, 290] width 327 height 87
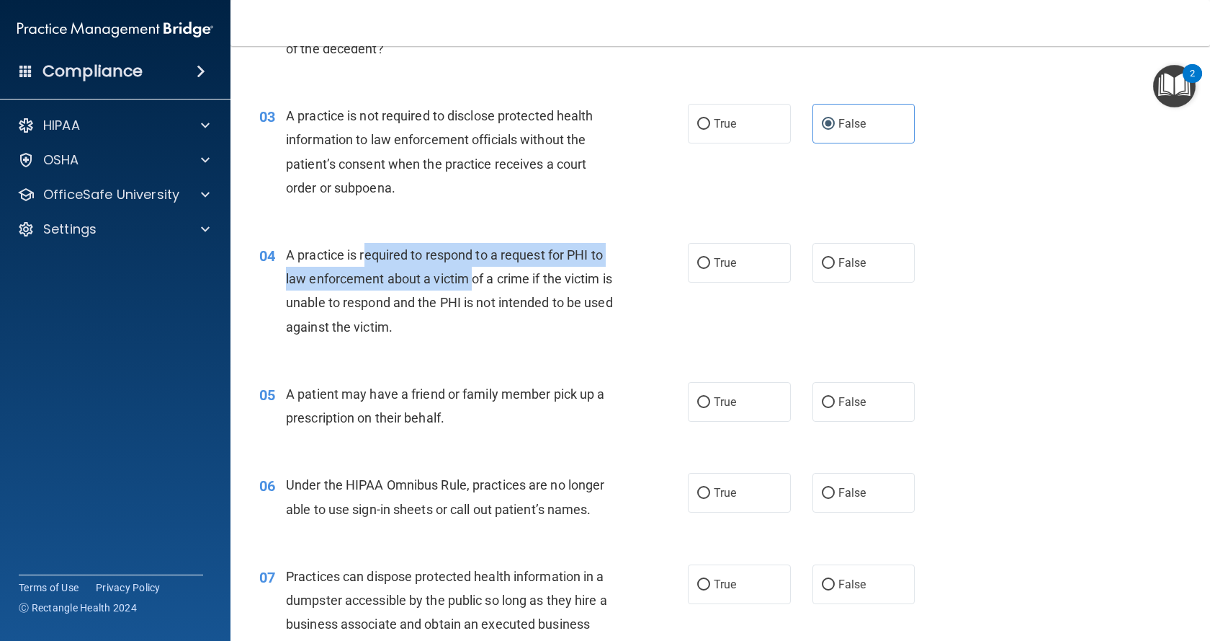
drag, startPoint x: 364, startPoint y: 256, endPoint x: 472, endPoint y: 283, distance: 111.5
click at [472, 283] on span "A practice is required to respond to a request for PHI to law enforcement about…" at bounding box center [449, 290] width 327 height 87
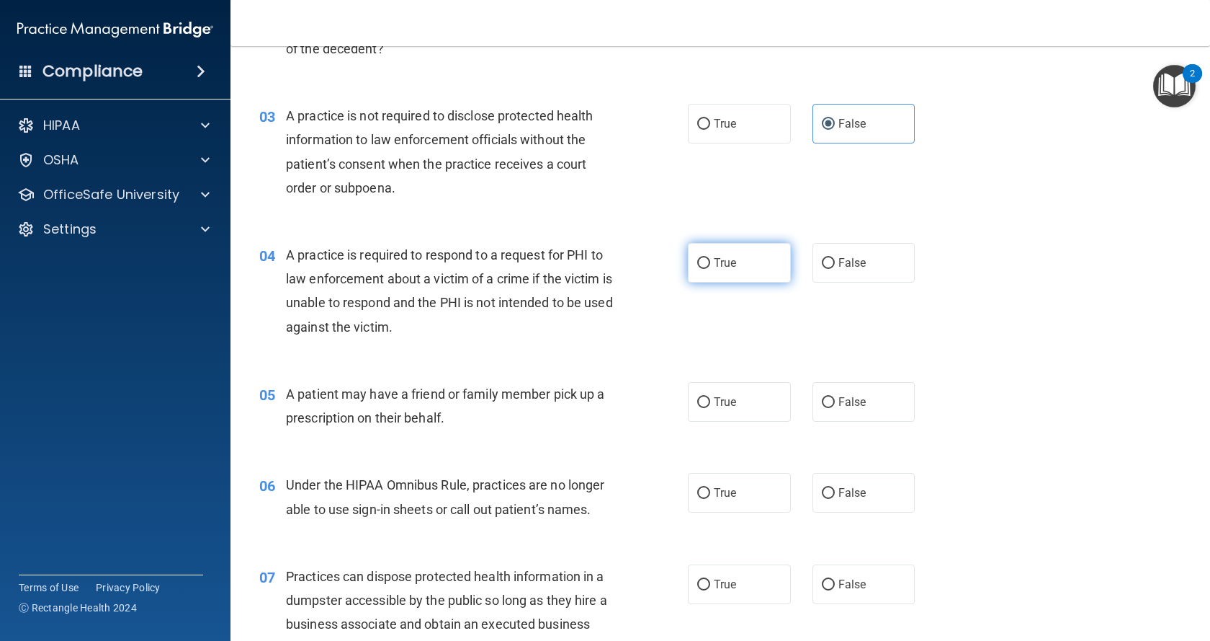
click at [716, 270] on label "True" at bounding box center [739, 263] width 103 height 40
click at [710, 269] on input "True" at bounding box center [703, 263] width 13 height 11
radio input "true"
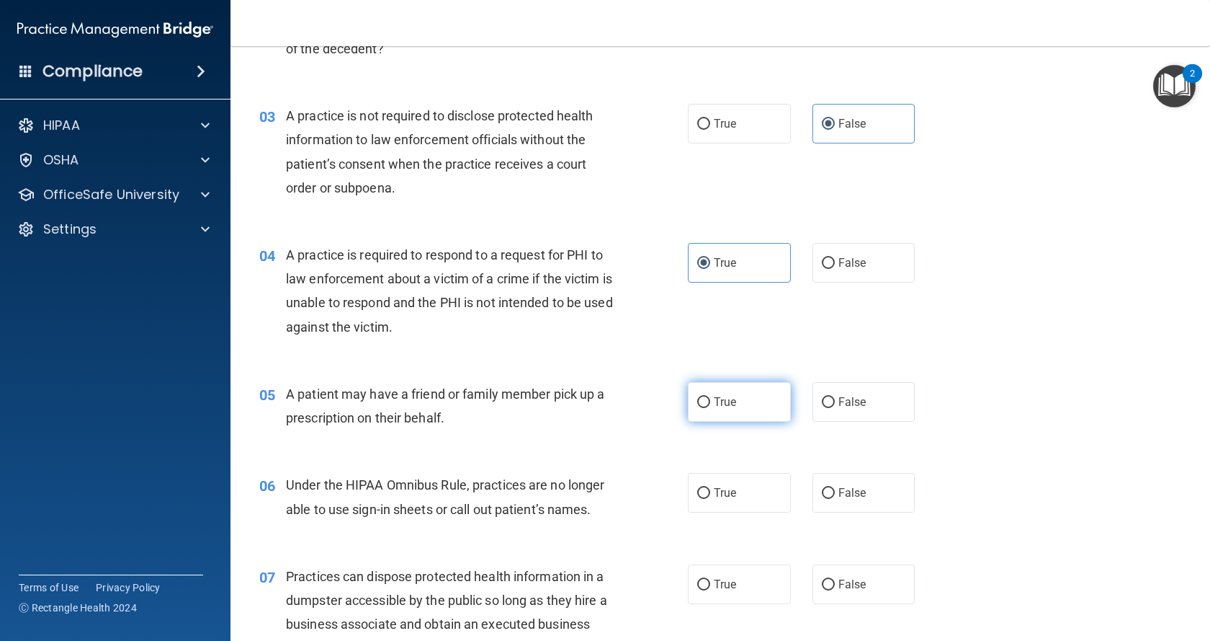
click at [690, 405] on label "True" at bounding box center [739, 402] width 103 height 40
click at [697, 405] on input "True" at bounding box center [703, 402] width 13 height 11
radio input "true"
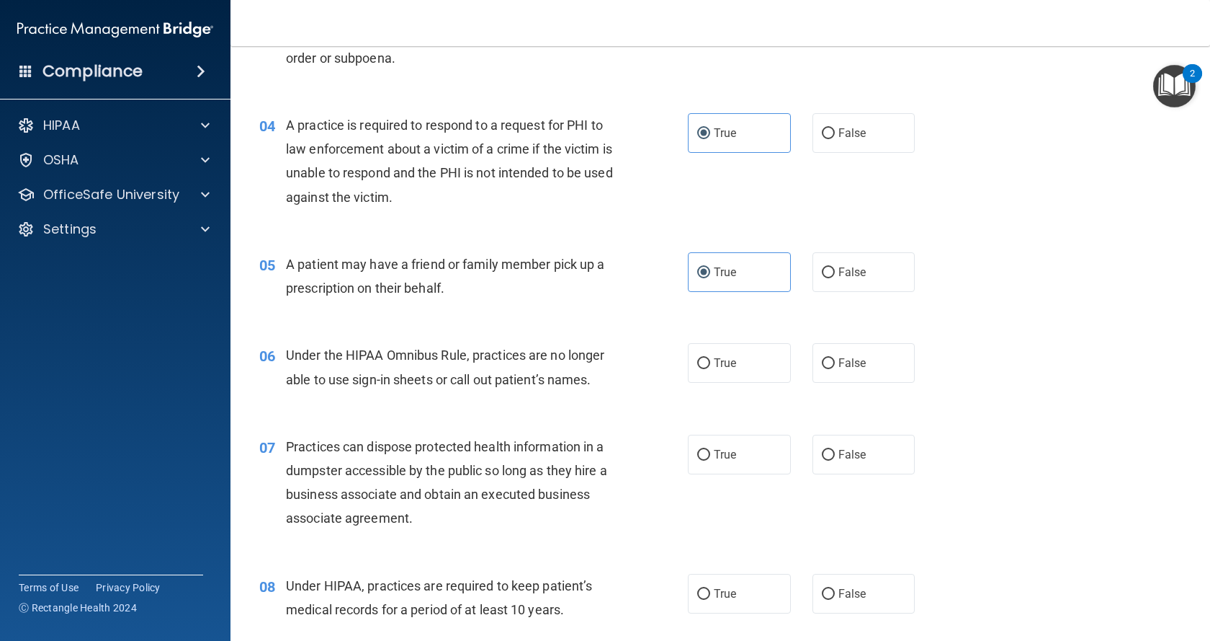
scroll to position [432, 0]
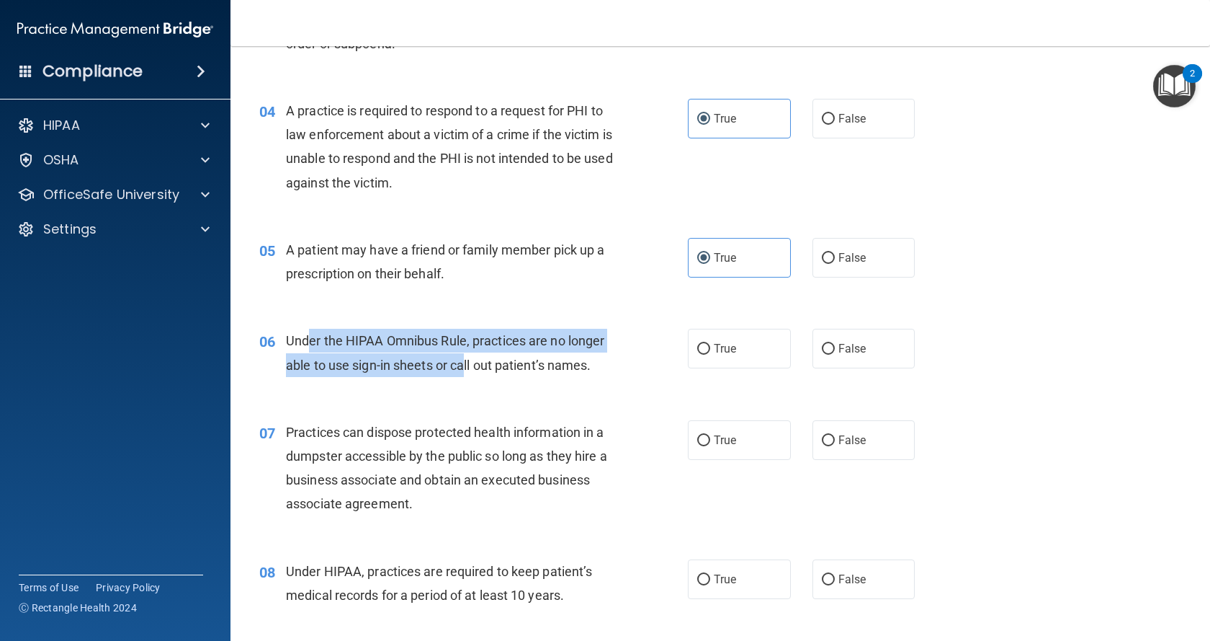
drag, startPoint x: 307, startPoint y: 337, endPoint x: 465, endPoint y: 368, distance: 160.8
click at [465, 368] on span "Under the HIPAA Omnibus Rule, practices are no longer able to use sign-in sheet…" at bounding box center [445, 352] width 318 height 39
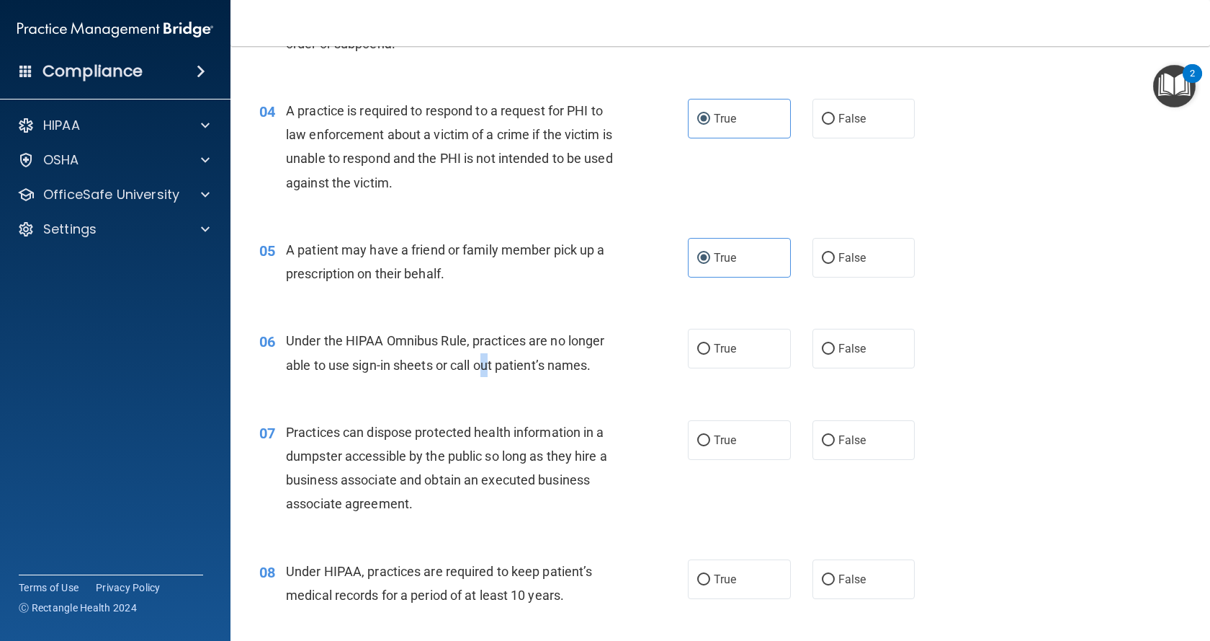
drag, startPoint x: 485, startPoint y: 365, endPoint x: 493, endPoint y: 365, distance: 7.9
click at [490, 365] on span "Under the HIPAA Omnibus Rule, practices are no longer able to use sign-in sheet…" at bounding box center [445, 352] width 318 height 39
drag, startPoint x: 493, startPoint y: 365, endPoint x: 508, endPoint y: 363, distance: 15.2
click at [507, 363] on span "Under the HIPAA Omnibus Rule, practices are no longer able to use sign-in sheet…" at bounding box center [445, 352] width 318 height 39
drag, startPoint x: 520, startPoint y: 362, endPoint x: 569, endPoint y: 363, distance: 49.0
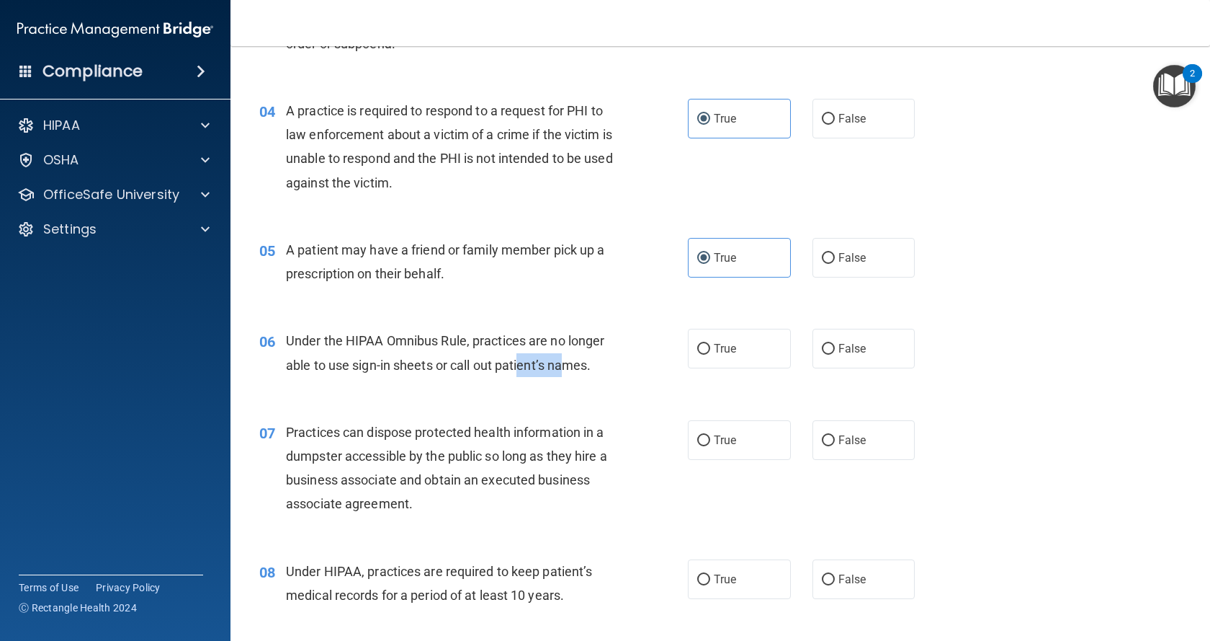
click at [569, 363] on span "Under the HIPAA Omnibus Rule, practices are no longer able to use sign-in sheet…" at bounding box center [445, 352] width 318 height 39
click at [822, 349] on input "False" at bounding box center [828, 349] width 13 height 11
radio input "true"
click at [571, 383] on div "06 Under the HIPAA Omnibus Rule, practices are no longer able to use sign-in sh…" at bounding box center [474, 356] width 472 height 55
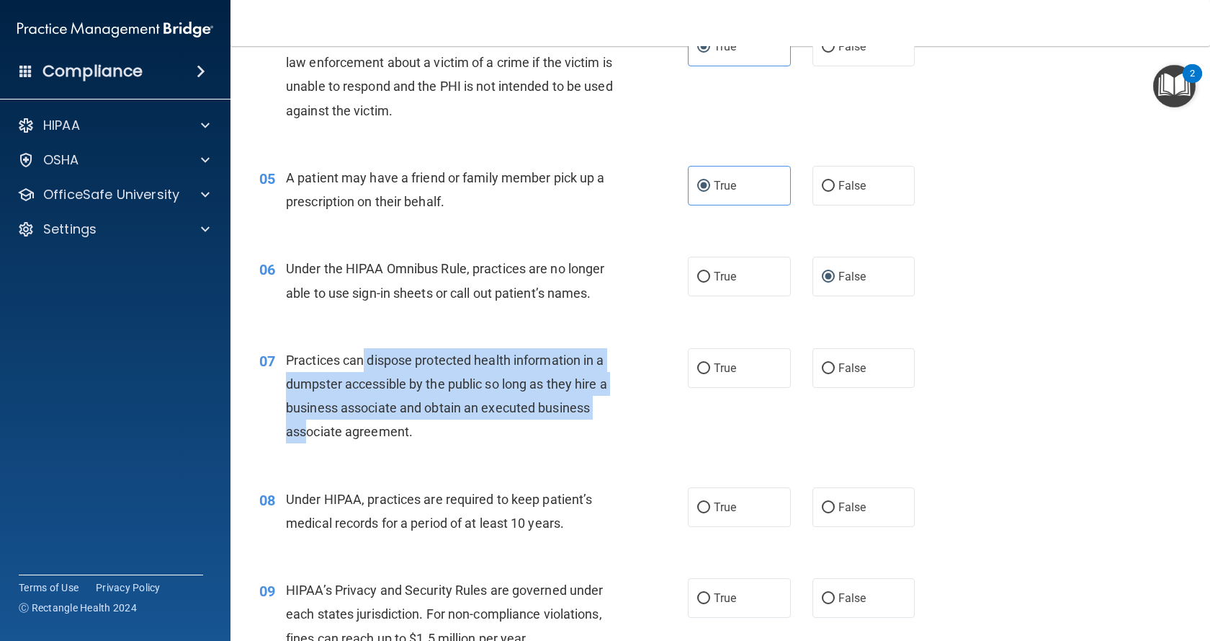
drag, startPoint x: 375, startPoint y: 361, endPoint x: 312, endPoint y: 437, distance: 98.2
click at [310, 437] on span "Practices can dispose protected health information in a dumpster accessible by …" at bounding box center [446, 395] width 321 height 87
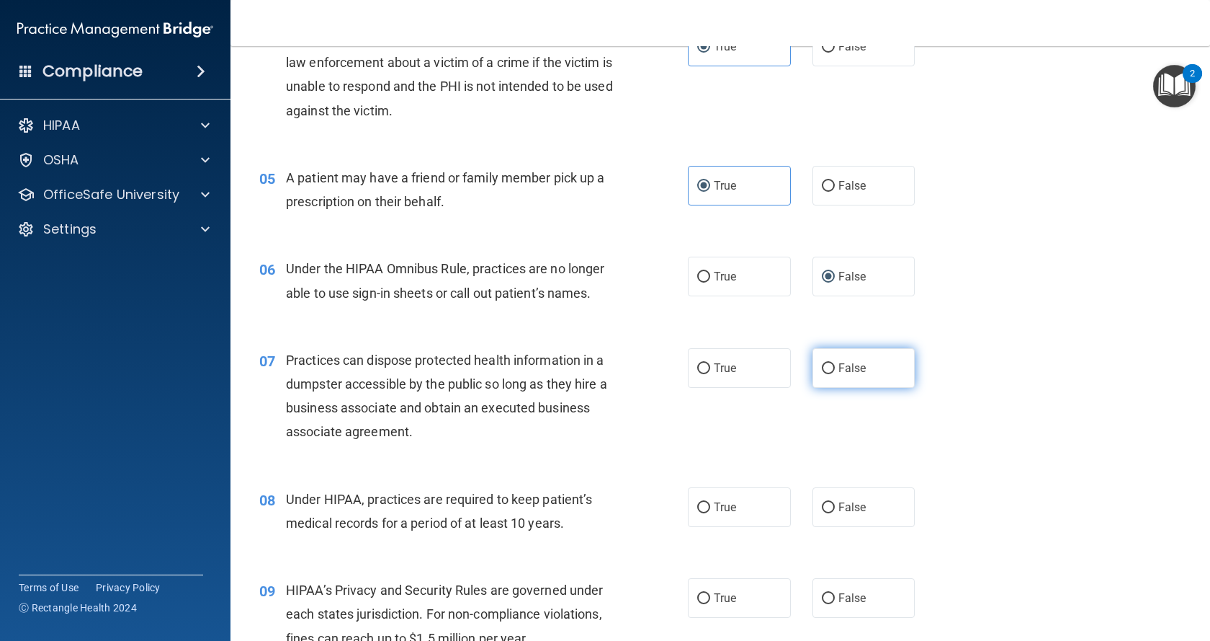
click at [857, 366] on span "False" at bounding box center [853, 368] width 28 height 14
click at [835, 366] on input "False" at bounding box center [828, 368] width 13 height 11
radio input "true"
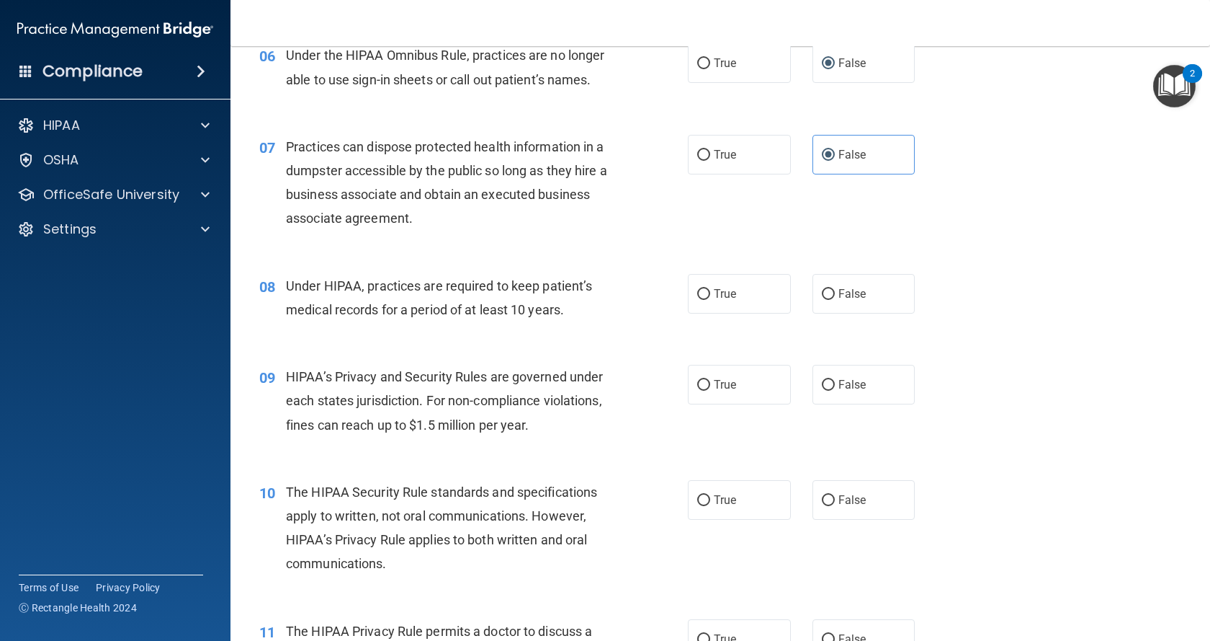
scroll to position [721, 0]
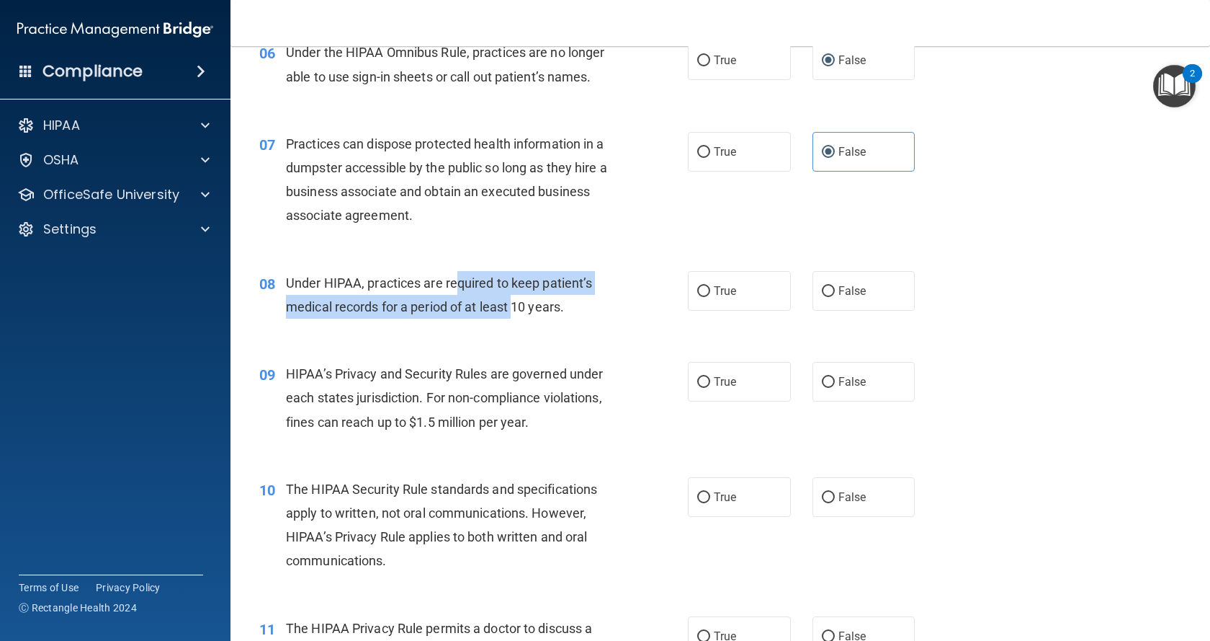
drag, startPoint x: 460, startPoint y: 280, endPoint x: 514, endPoint y: 312, distance: 62.7
click at [514, 312] on span "Under HIPAA, practices are required to keep patient’s medical records for a per…" at bounding box center [439, 294] width 306 height 39
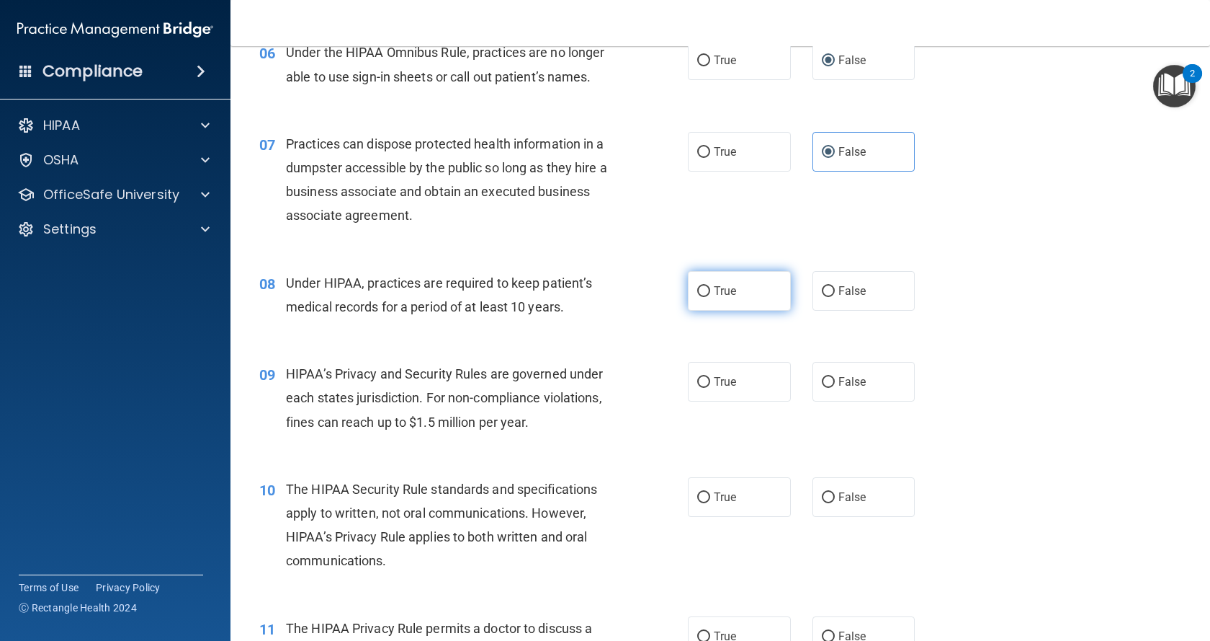
click at [718, 292] on span "True" at bounding box center [725, 291] width 22 height 14
click at [710, 292] on input "True" at bounding box center [703, 291] width 13 height 11
radio input "true"
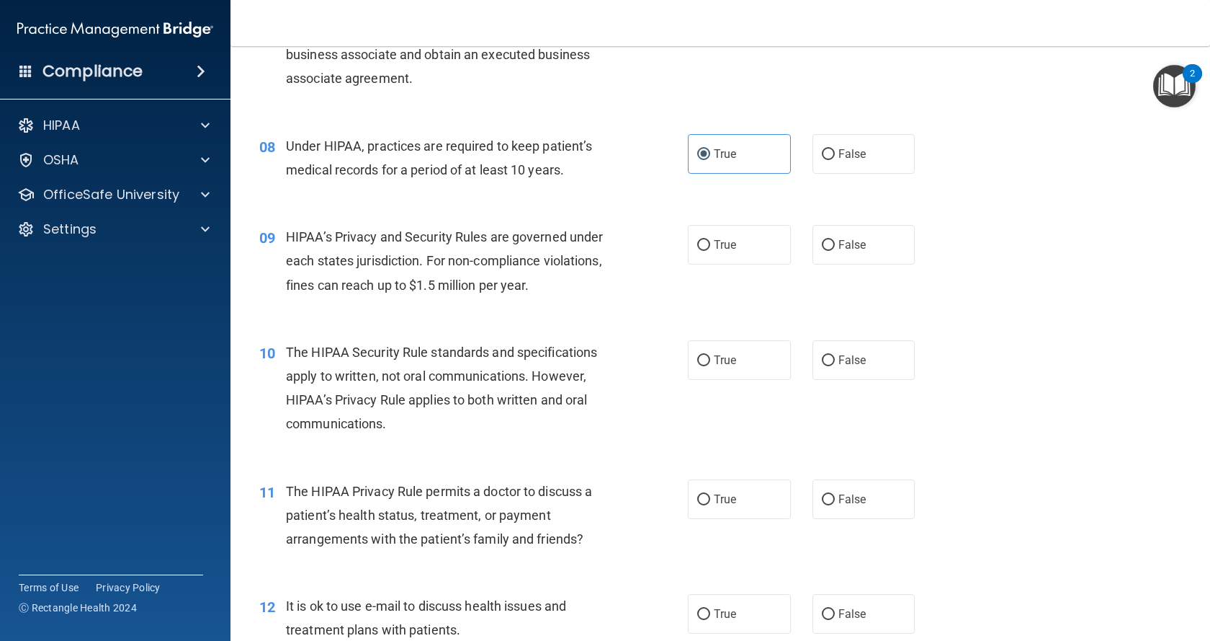
scroll to position [865, 0]
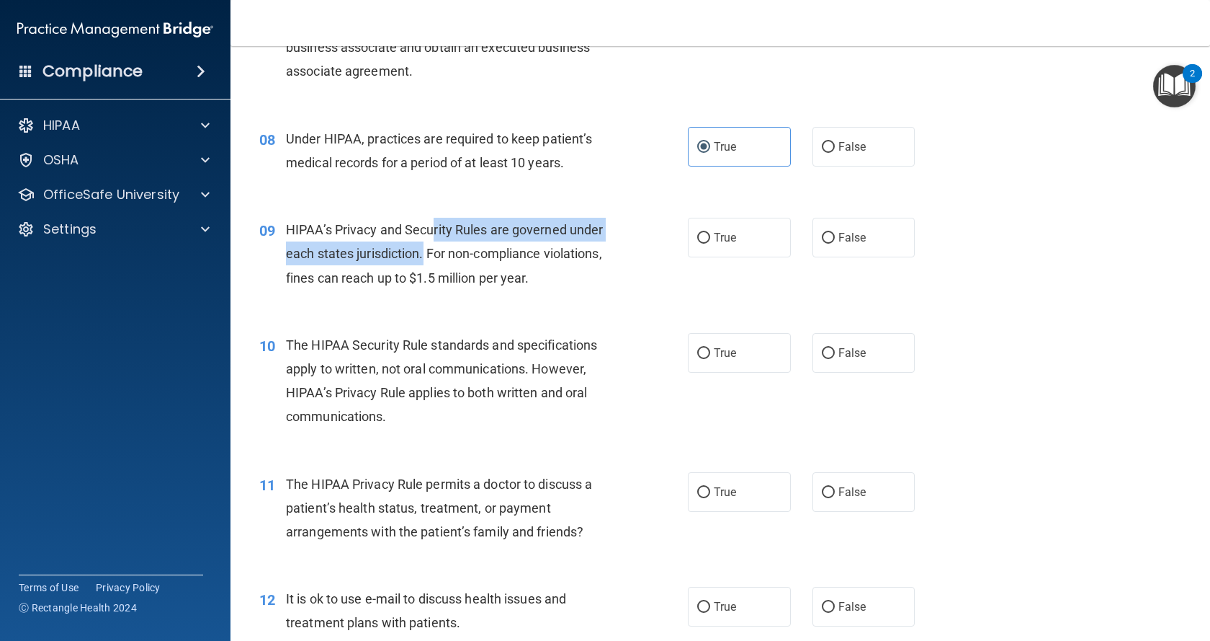
drag, startPoint x: 434, startPoint y: 227, endPoint x: 424, endPoint y: 262, distance: 36.2
click at [424, 262] on div "HIPAA’s Privacy and Security Rules are governed under each states jurisdiction.…" at bounding box center [455, 254] width 338 height 72
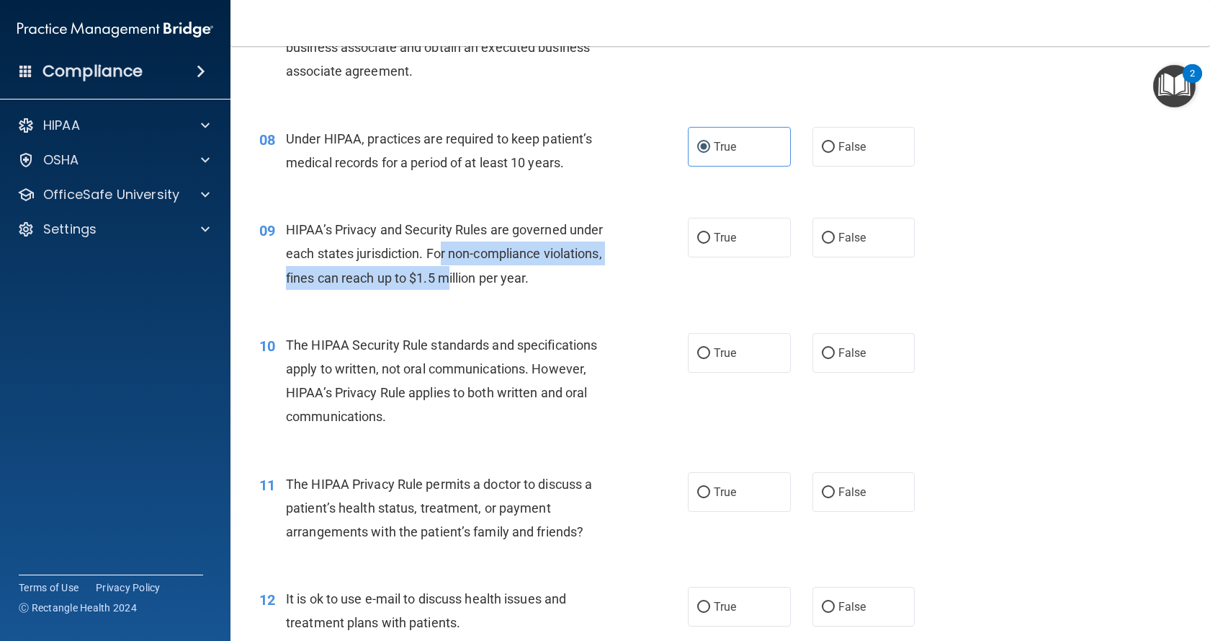
drag, startPoint x: 444, startPoint y: 255, endPoint x: 452, endPoint y: 285, distance: 31.3
click at [452, 285] on div "HIPAA’s Privacy and Security Rules are governed under each states jurisdiction.…" at bounding box center [455, 254] width 338 height 72
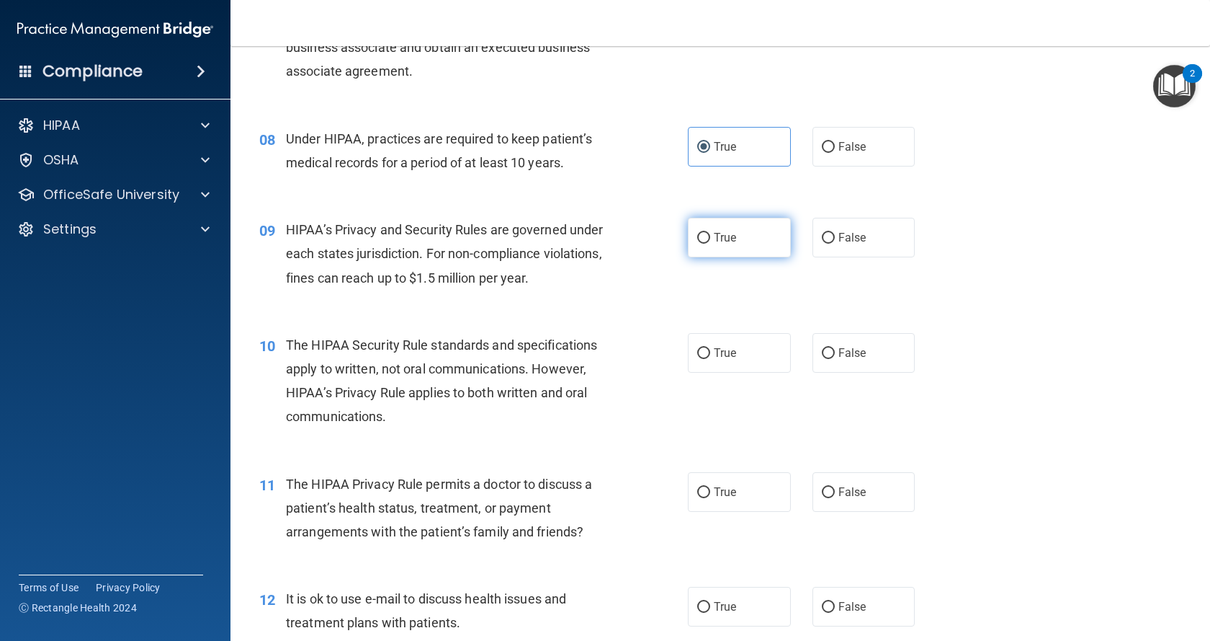
click at [715, 234] on span "True" at bounding box center [725, 238] width 22 height 14
click at [710, 234] on input "True" at bounding box center [703, 238] width 13 height 11
radio input "true"
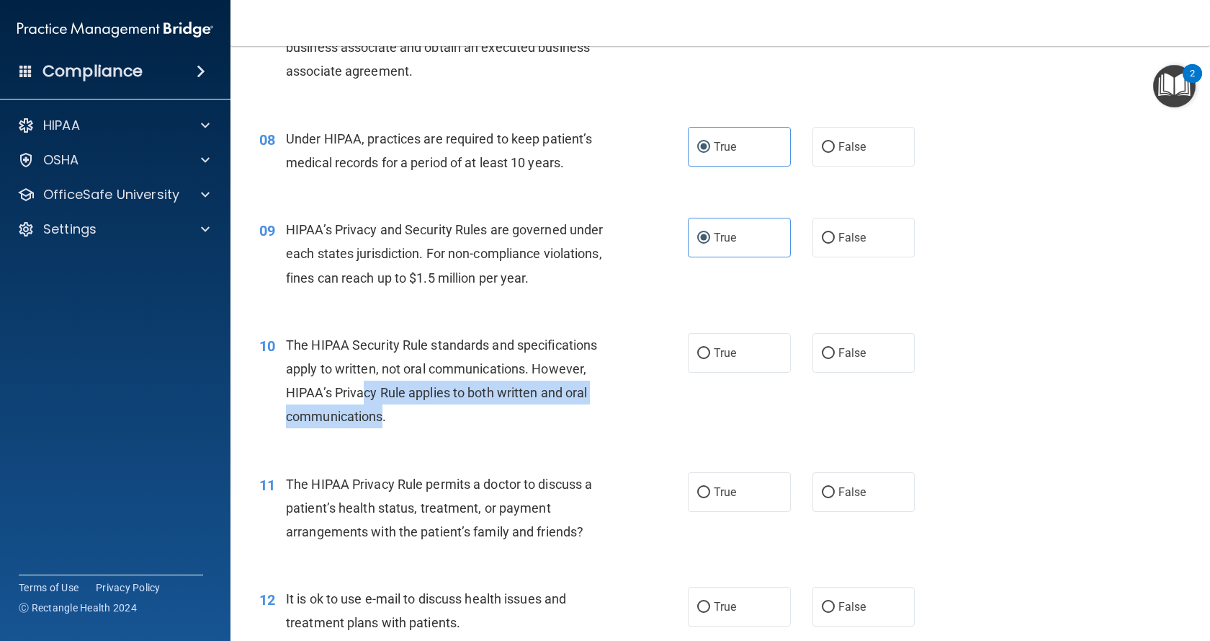
drag, startPoint x: 368, startPoint y: 387, endPoint x: 382, endPoint y: 419, distance: 34.5
click at [382, 419] on span "The HIPAA Security Rule standards and specifications apply to written, not oral…" at bounding box center [441, 380] width 311 height 87
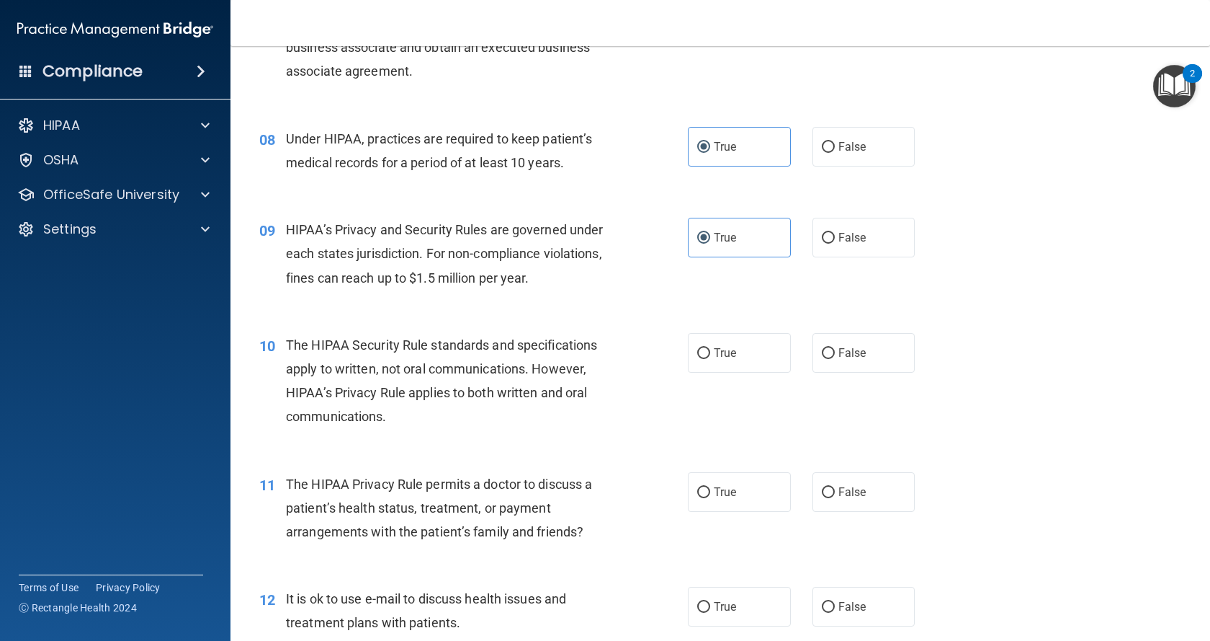
click at [443, 425] on div "The HIPAA Security Rule standards and specifications apply to written, not oral…" at bounding box center [455, 381] width 338 height 96
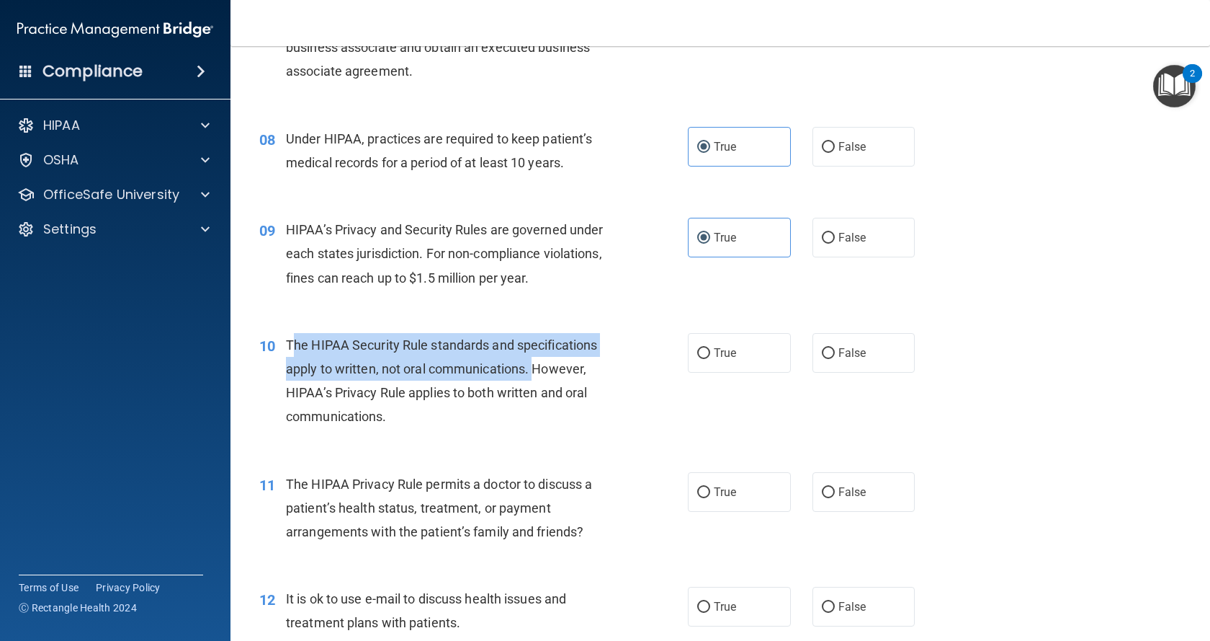
drag, startPoint x: 296, startPoint y: 343, endPoint x: 535, endPoint y: 370, distance: 240.1
click at [535, 370] on span "The HIPAA Security Rule standards and specifications apply to written, not oral…" at bounding box center [441, 380] width 311 height 87
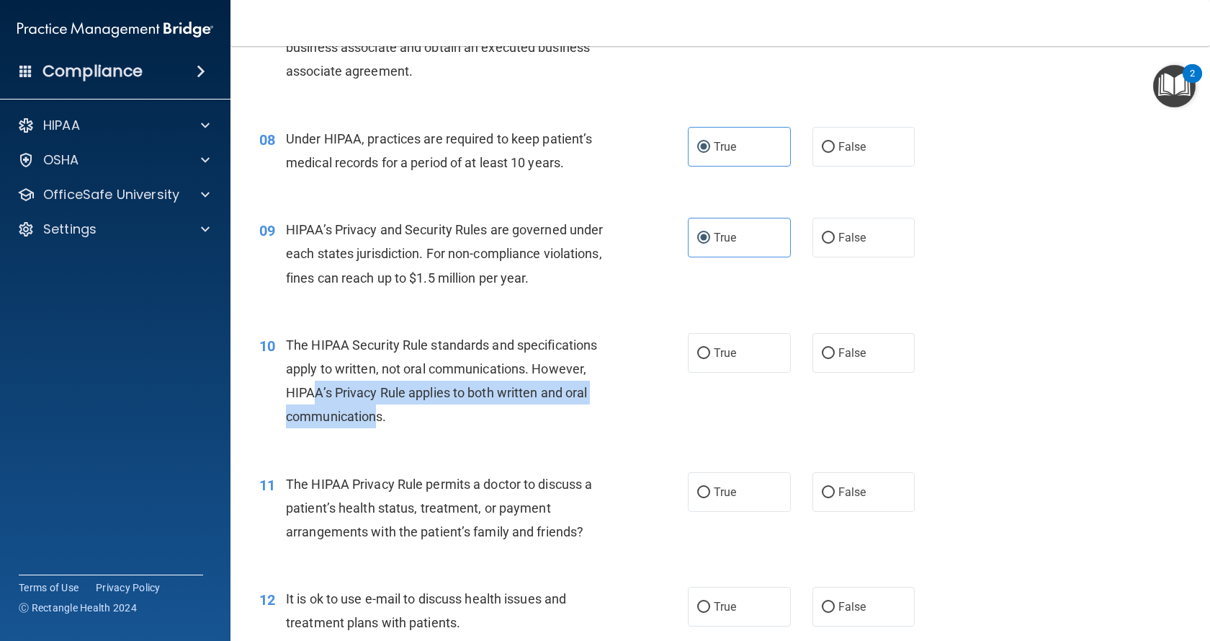
drag, startPoint x: 318, startPoint y: 393, endPoint x: 378, endPoint y: 421, distance: 65.4
click at [378, 421] on span "The HIPAA Security Rule standards and specifications apply to written, not oral…" at bounding box center [441, 380] width 311 height 87
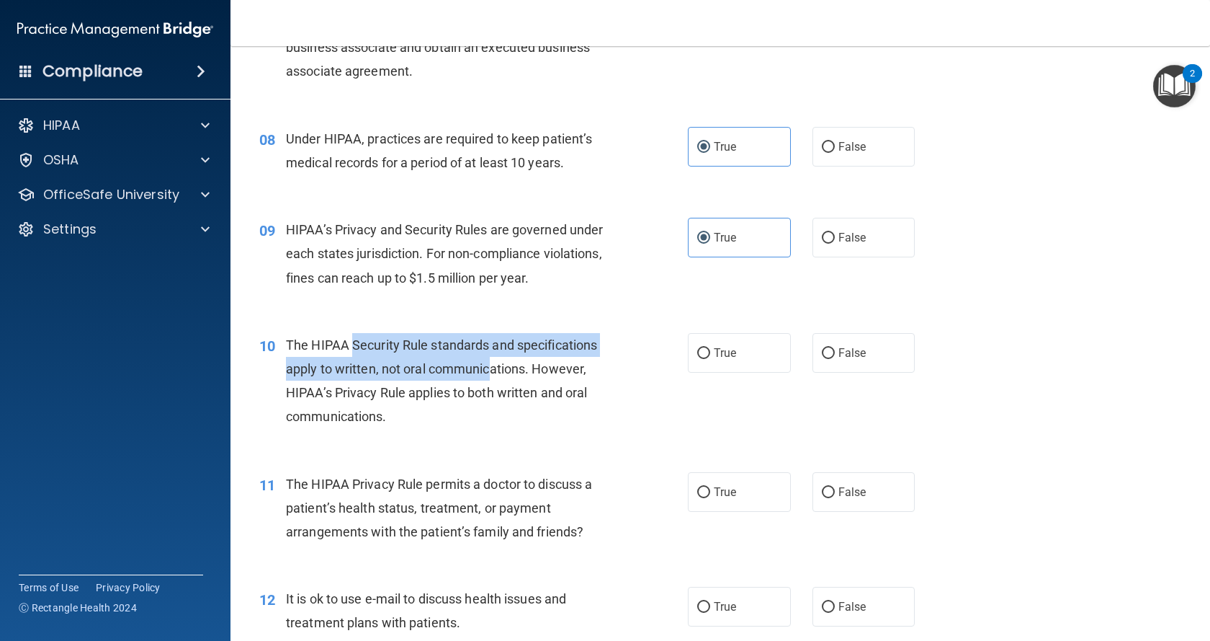
drag, startPoint x: 355, startPoint y: 347, endPoint x: 493, endPoint y: 376, distance: 140.6
click at [493, 376] on div "The HIPAA Security Rule standards and specifications apply to written, not oral…" at bounding box center [455, 381] width 338 height 96
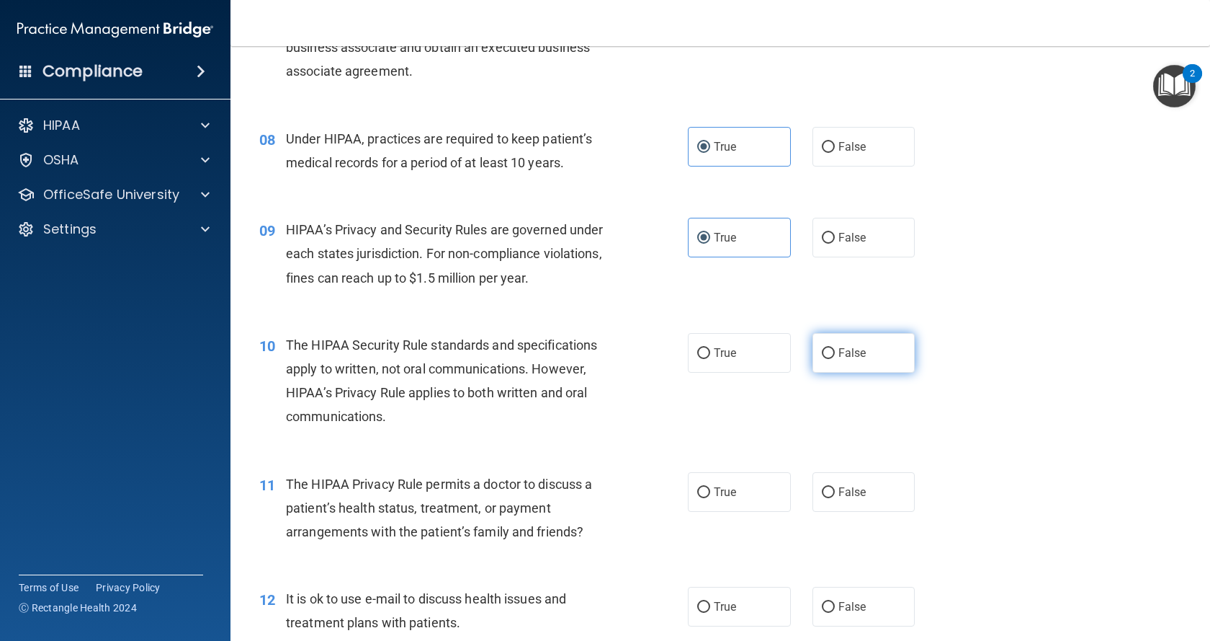
click at [839, 356] on span "False" at bounding box center [853, 353] width 28 height 14
click at [835, 356] on input "False" at bounding box center [828, 353] width 13 height 11
radio input "true"
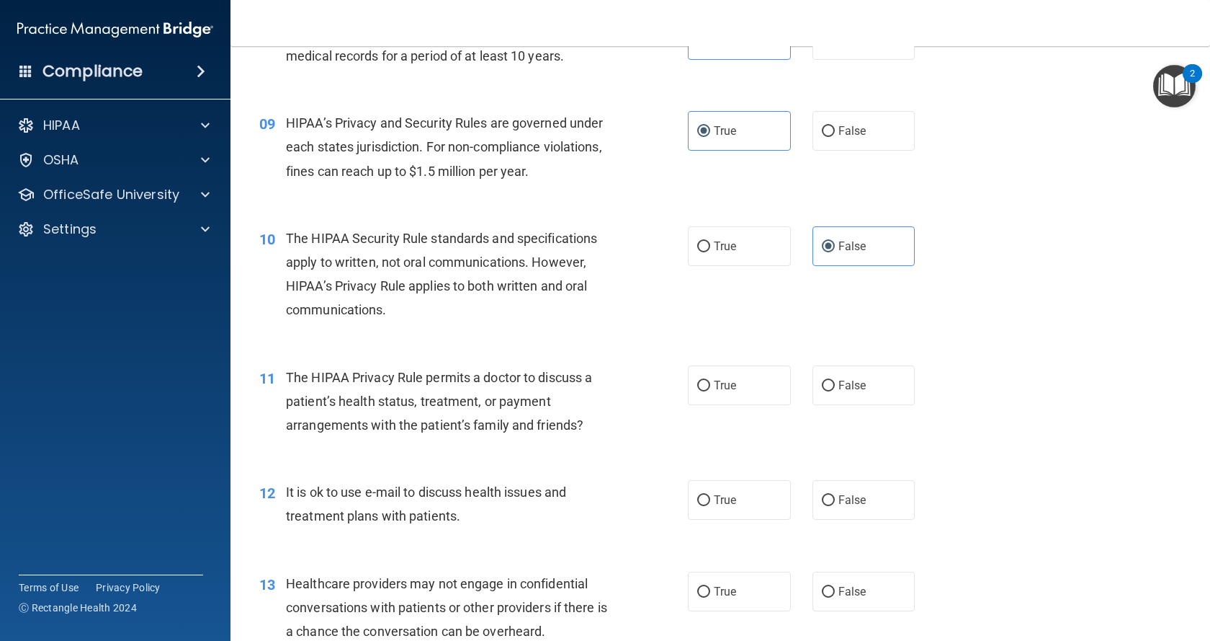
scroll to position [1081, 0]
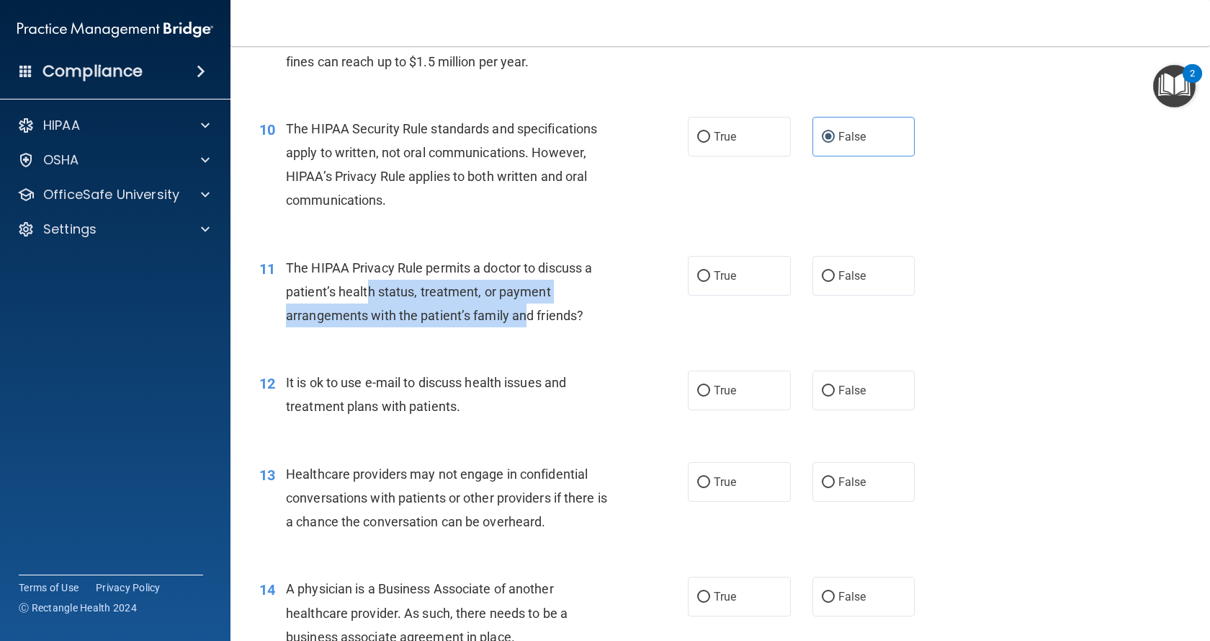
drag, startPoint x: 370, startPoint y: 289, endPoint x: 557, endPoint y: 319, distance: 189.8
click at [545, 321] on span "The HIPAA Privacy Rule permits a doctor to discuss a patient’s health status, t…" at bounding box center [439, 291] width 306 height 63
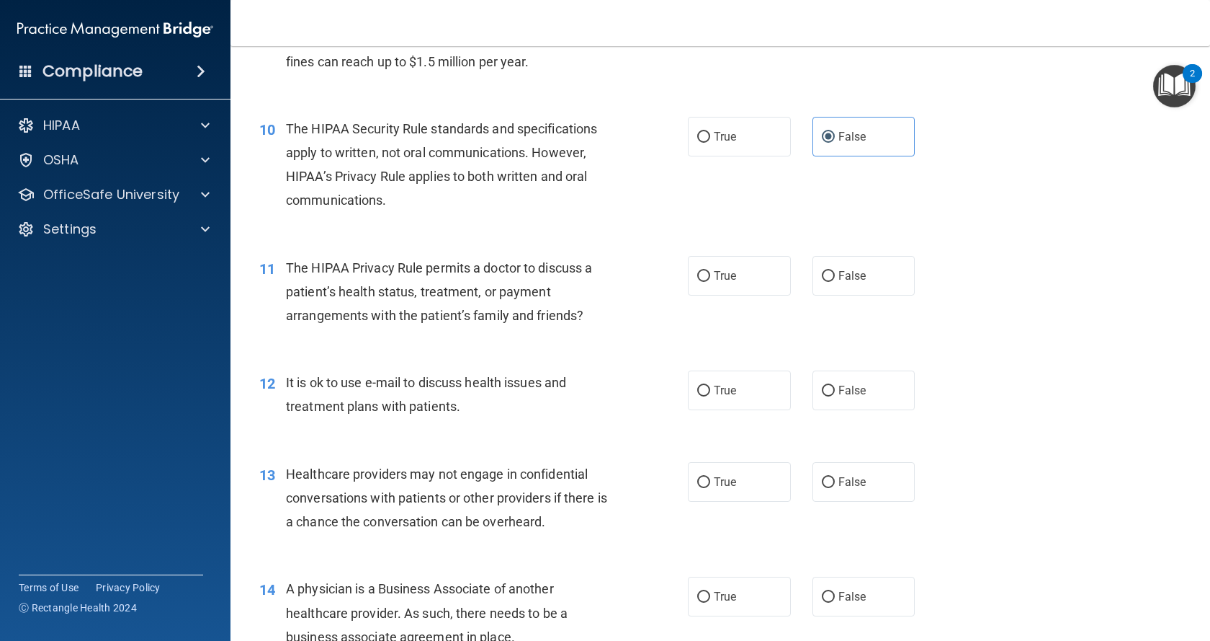
click at [561, 318] on span "The HIPAA Privacy Rule permits a doctor to discuss a patient’s health status, t…" at bounding box center [439, 291] width 306 height 63
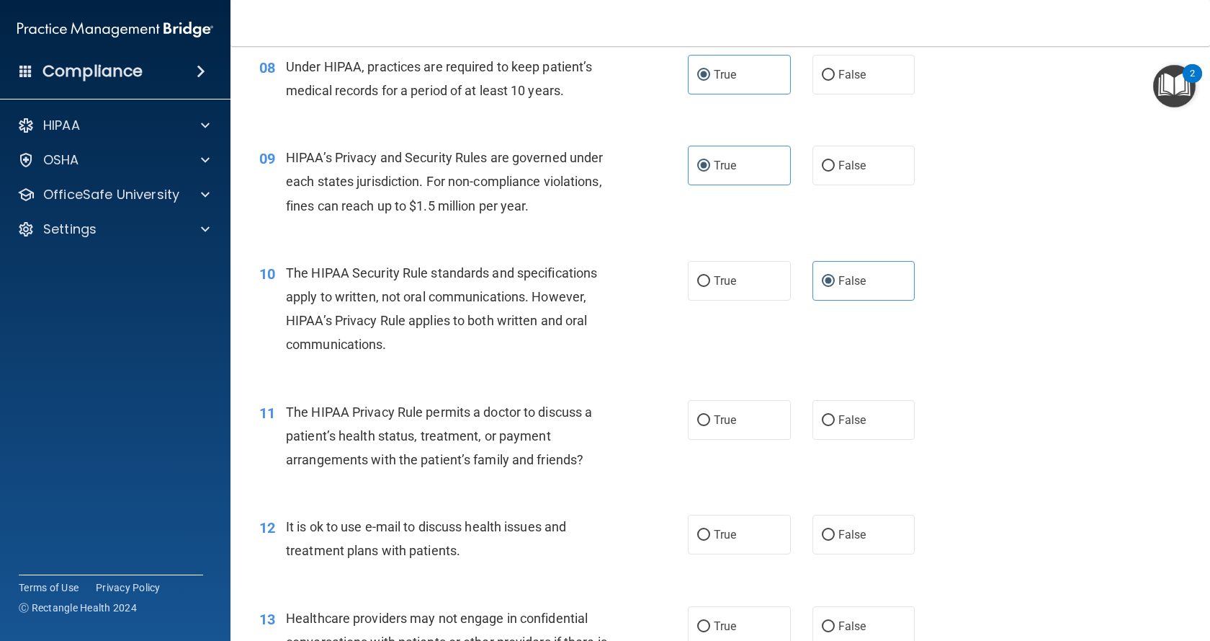
scroll to position [865, 0]
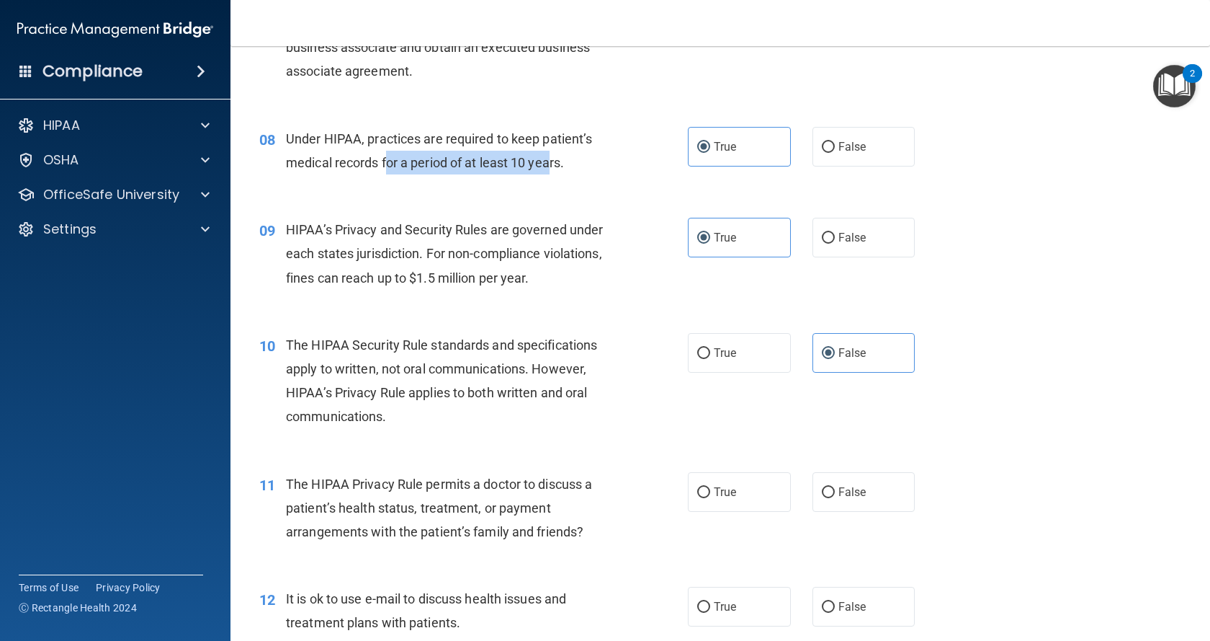
drag, startPoint x: 387, startPoint y: 164, endPoint x: 553, endPoint y: 169, distance: 166.5
click at [553, 169] on span "Under HIPAA, practices are required to keep patient’s medical records for a per…" at bounding box center [439, 150] width 306 height 39
click at [561, 168] on span "Under HIPAA, practices are required to keep patient’s medical records for a per…" at bounding box center [439, 150] width 306 height 39
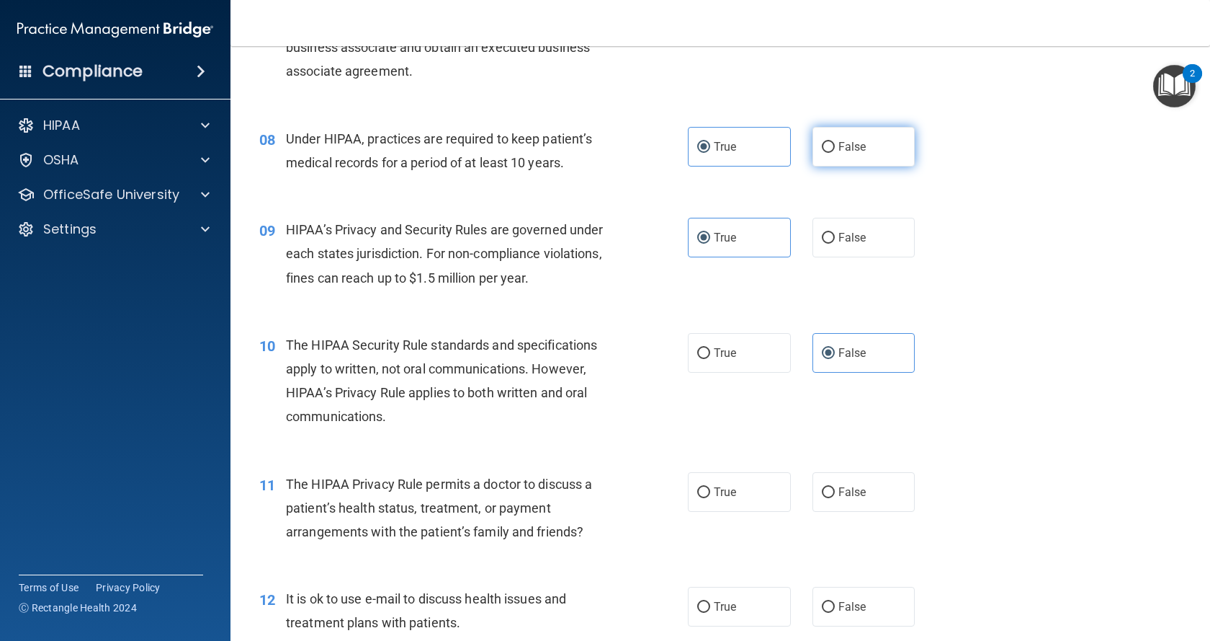
click at [843, 146] on span "False" at bounding box center [853, 147] width 28 height 14
click at [835, 146] on input "False" at bounding box center [828, 147] width 13 height 11
radio input "true"
radio input "false"
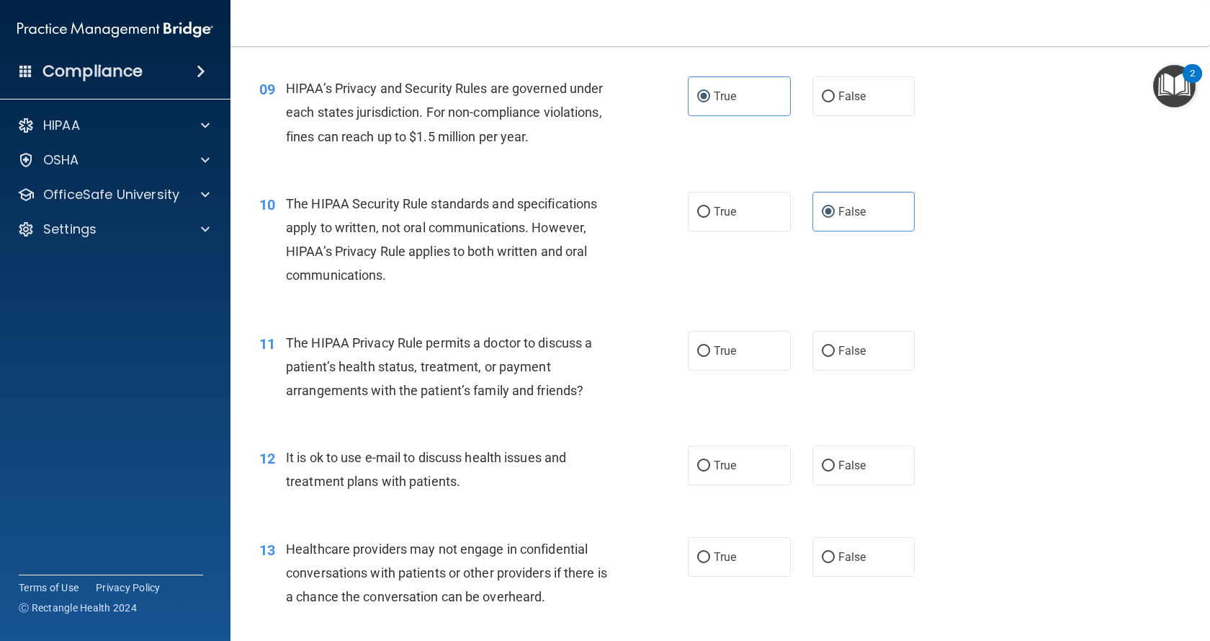
scroll to position [1009, 0]
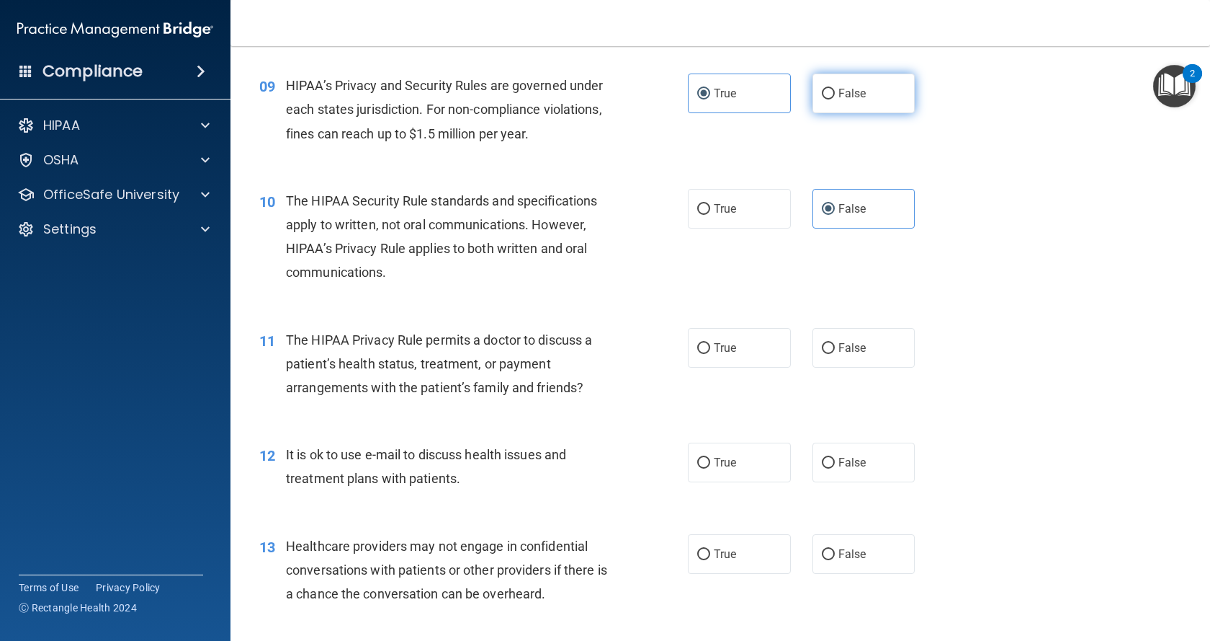
click at [853, 101] on label "False" at bounding box center [864, 93] width 103 height 40
click at [835, 99] on input "False" at bounding box center [828, 94] width 13 height 11
radio input "true"
radio input "false"
drag, startPoint x: 486, startPoint y: 133, endPoint x: 519, endPoint y: 133, distance: 33.9
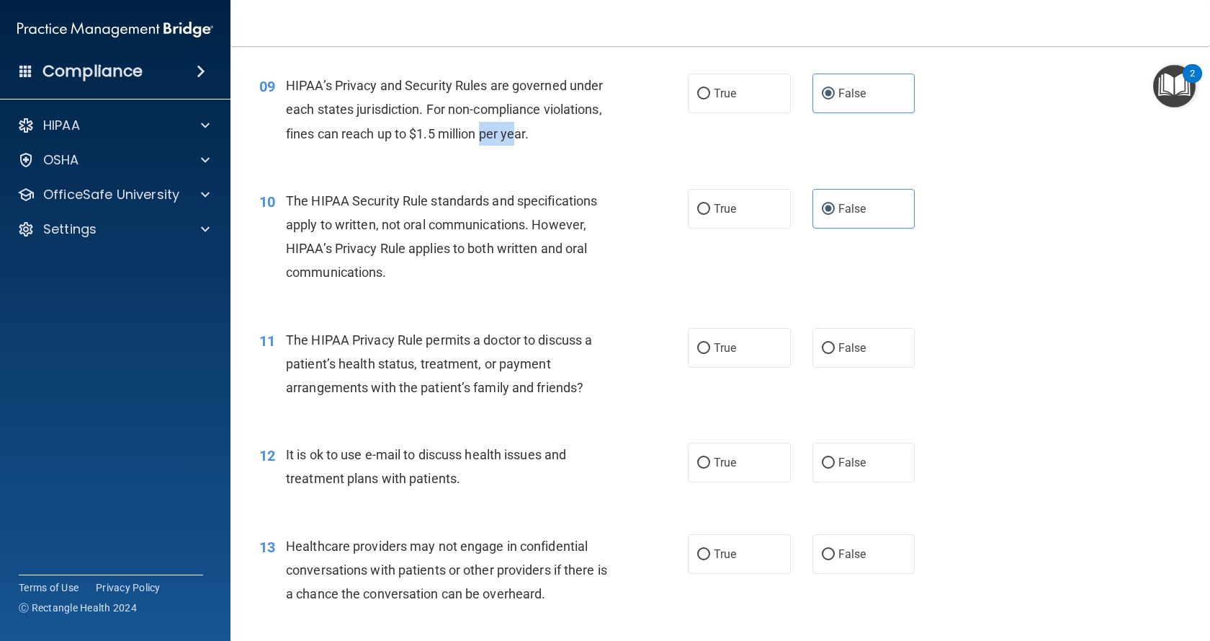
click at [519, 133] on span "HIPAA’s Privacy and Security Rules are governed under each states jurisdiction.…" at bounding box center [444, 109] width 317 height 63
click at [554, 134] on div "HIPAA’s Privacy and Security Rules are governed under each states jurisdiction.…" at bounding box center [455, 109] width 338 height 72
click at [714, 207] on span "True" at bounding box center [725, 209] width 22 height 14
click at [710, 207] on input "True" at bounding box center [703, 209] width 13 height 11
radio input "true"
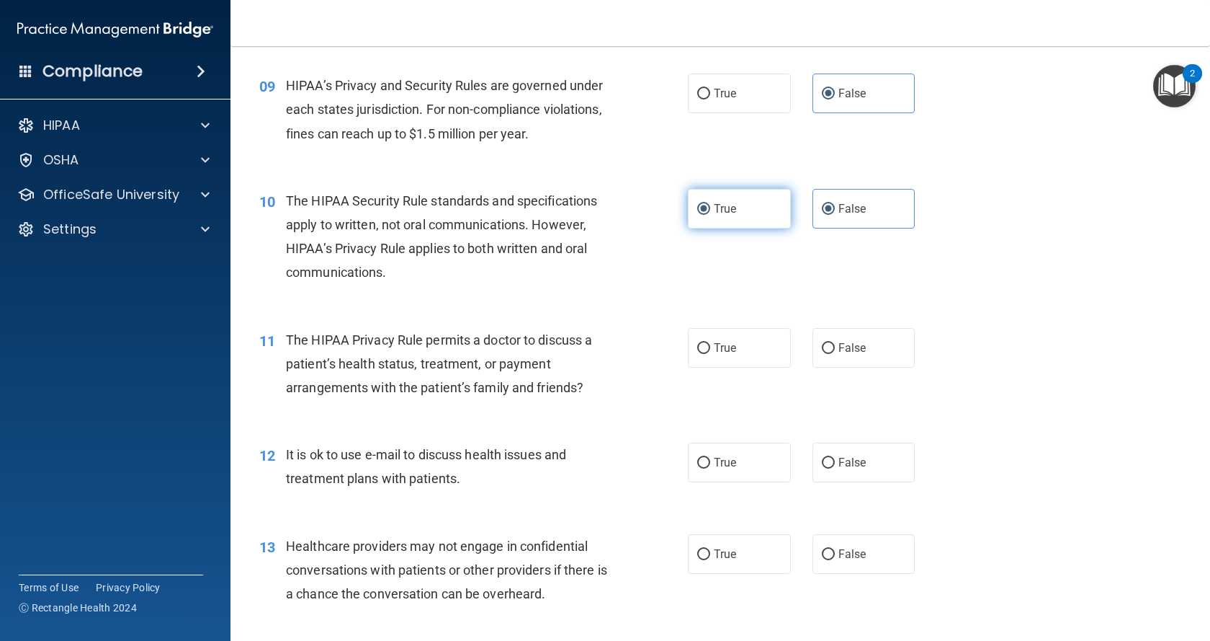
radio input "false"
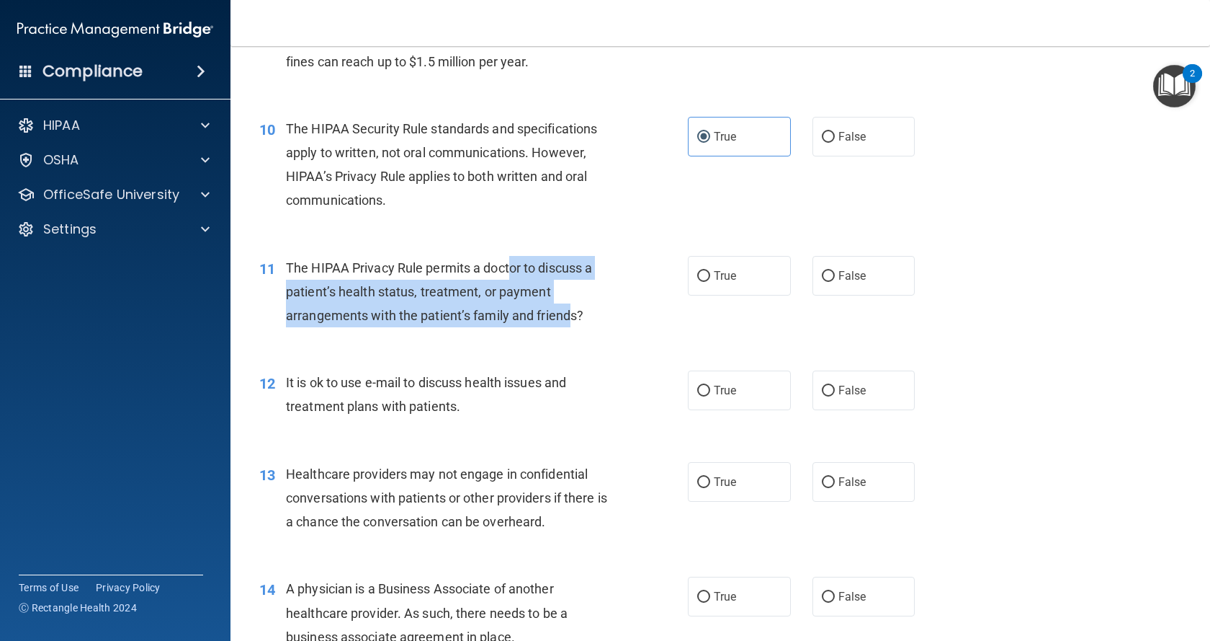
drag, startPoint x: 513, startPoint y: 268, endPoint x: 567, endPoint y: 319, distance: 74.4
click at [567, 319] on span "The HIPAA Privacy Rule permits a doctor to discuss a patient’s health status, t…" at bounding box center [439, 291] width 306 height 63
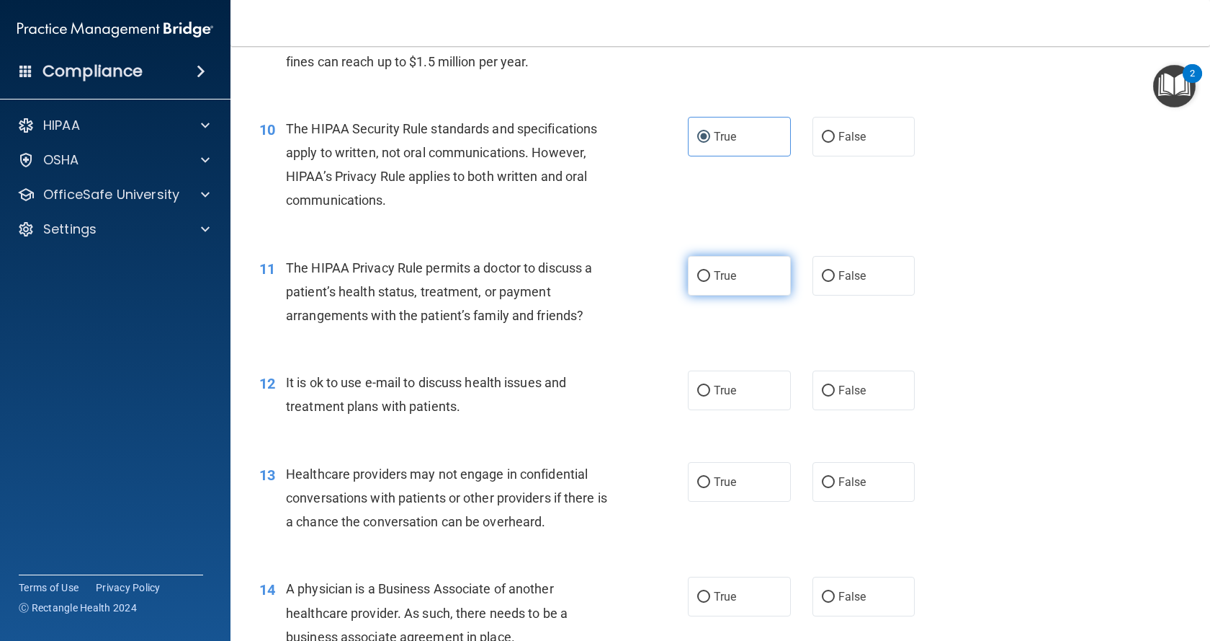
click at [735, 278] on label "True" at bounding box center [739, 276] width 103 height 40
click at [710, 278] on input "True" at bounding box center [703, 276] width 13 height 11
radio input "true"
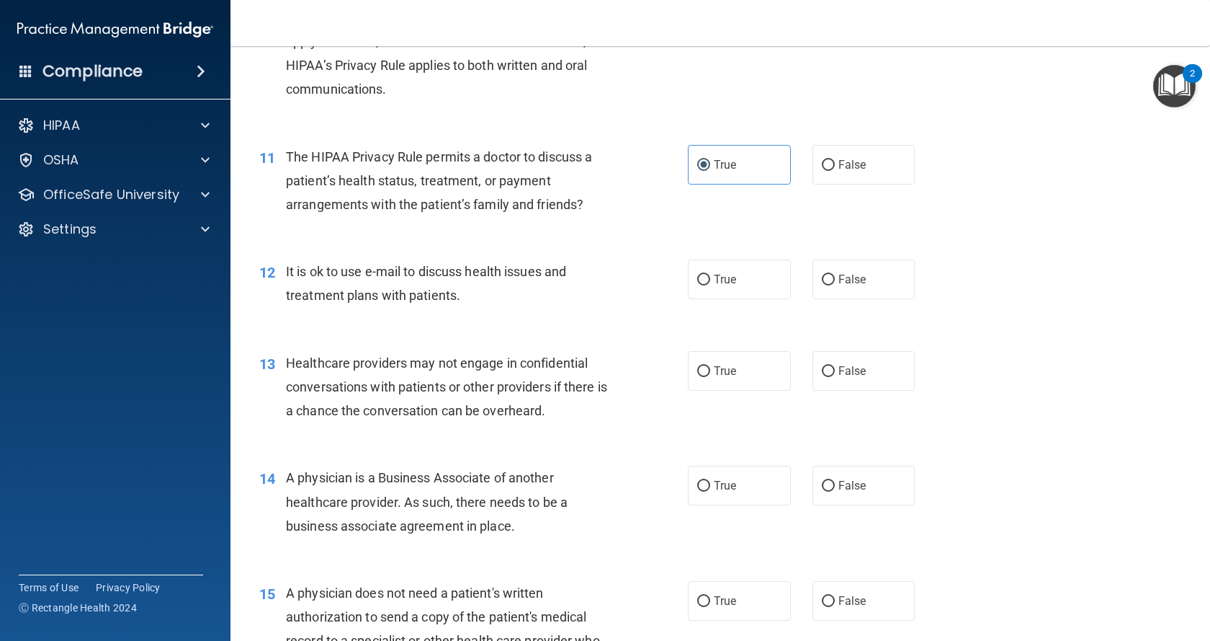
scroll to position [1225, 0]
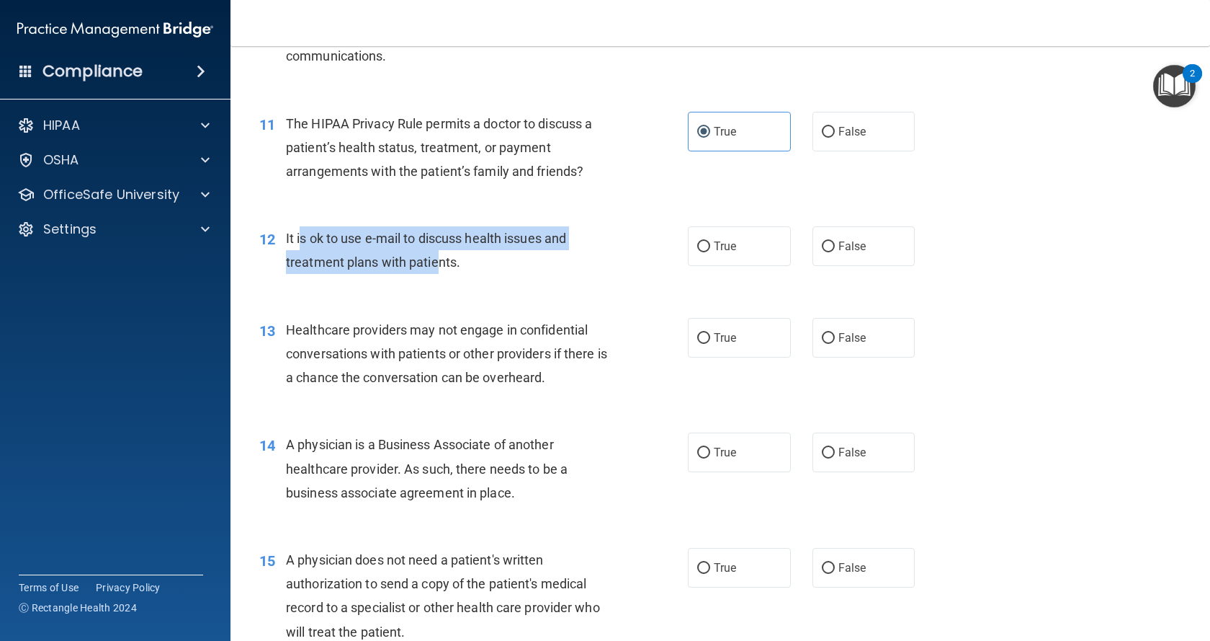
drag, startPoint x: 303, startPoint y: 239, endPoint x: 441, endPoint y: 266, distance: 140.2
click at [441, 266] on span "It is ok to use e-mail to discuss health issues and treatment plans with patien…" at bounding box center [426, 250] width 280 height 39
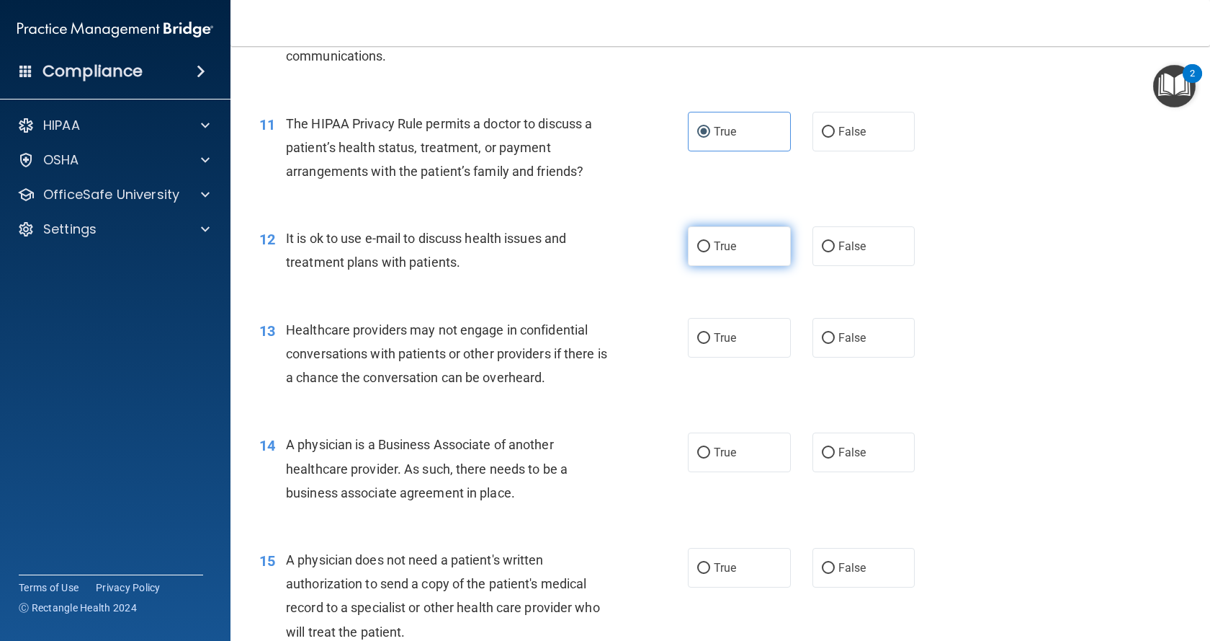
click at [715, 248] on span "True" at bounding box center [725, 246] width 22 height 14
click at [710, 248] on input "True" at bounding box center [703, 246] width 13 height 11
radio input "true"
click at [831, 249] on label "False" at bounding box center [864, 246] width 103 height 40
click at [831, 249] on input "False" at bounding box center [828, 246] width 13 height 11
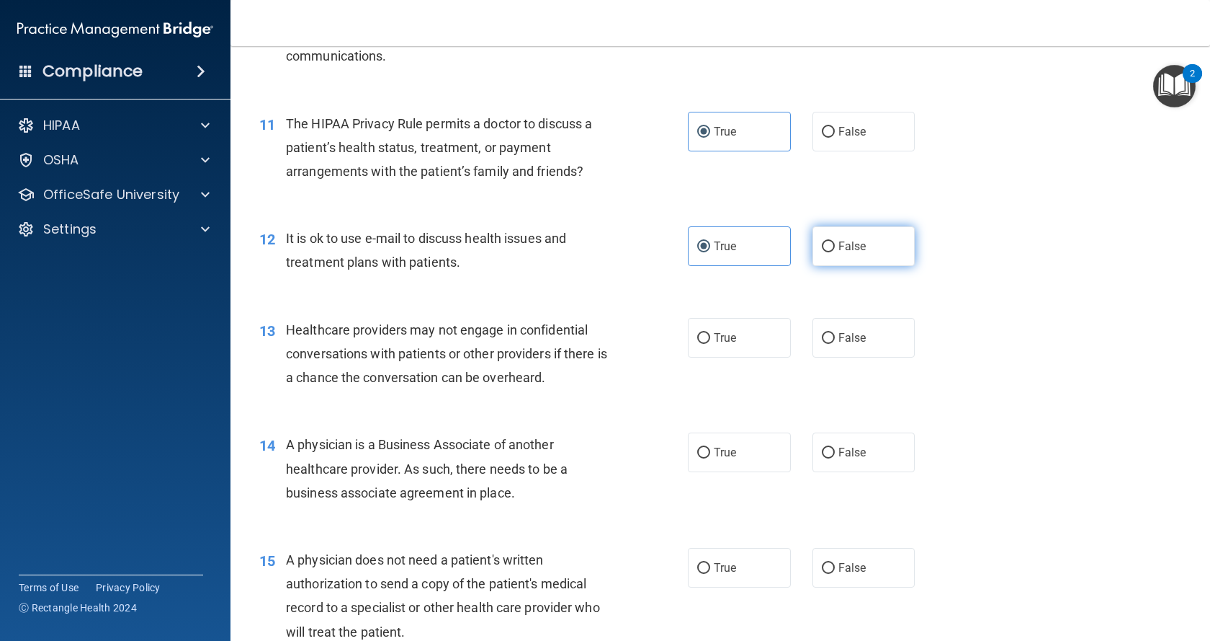
radio input "true"
click at [732, 253] on label "True" at bounding box center [739, 246] width 103 height 40
click at [710, 252] on input "True" at bounding box center [703, 246] width 13 height 11
radio input "true"
radio input "false"
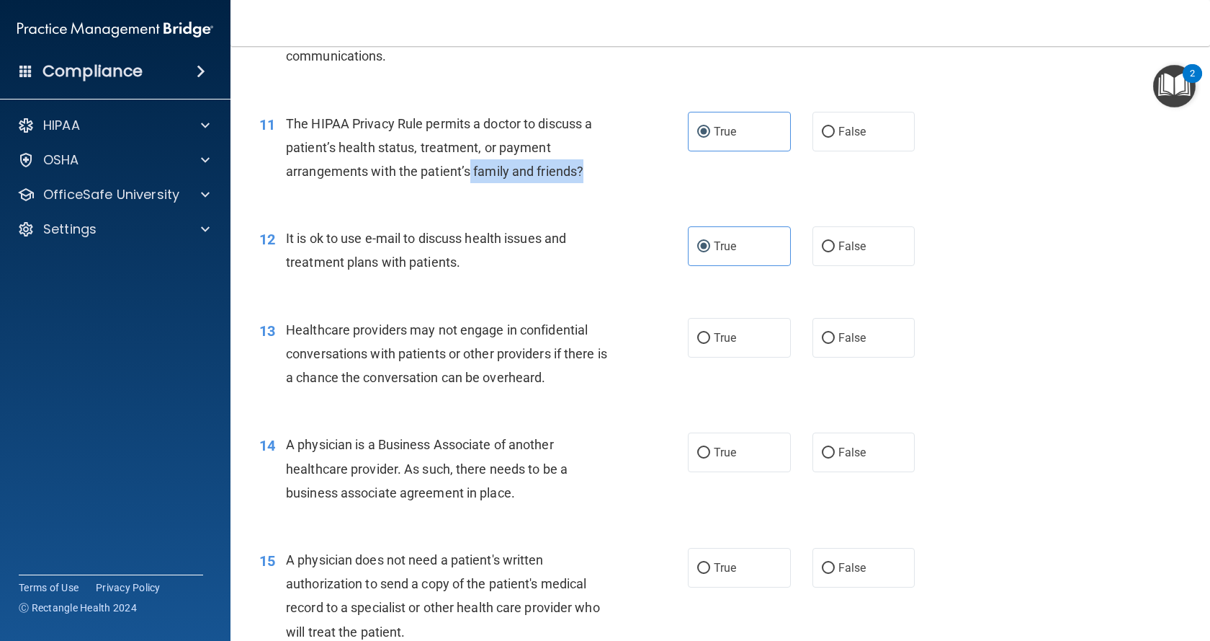
drag, startPoint x: 468, startPoint y: 171, endPoint x: 606, endPoint y: 171, distance: 137.6
click at [606, 171] on div "The HIPAA Privacy Rule permits a doctor to discuss a patient’s health status, t…" at bounding box center [455, 148] width 338 height 72
click at [829, 135] on label "False" at bounding box center [864, 132] width 103 height 40
click at [829, 135] on input "False" at bounding box center [828, 132] width 13 height 11
radio input "true"
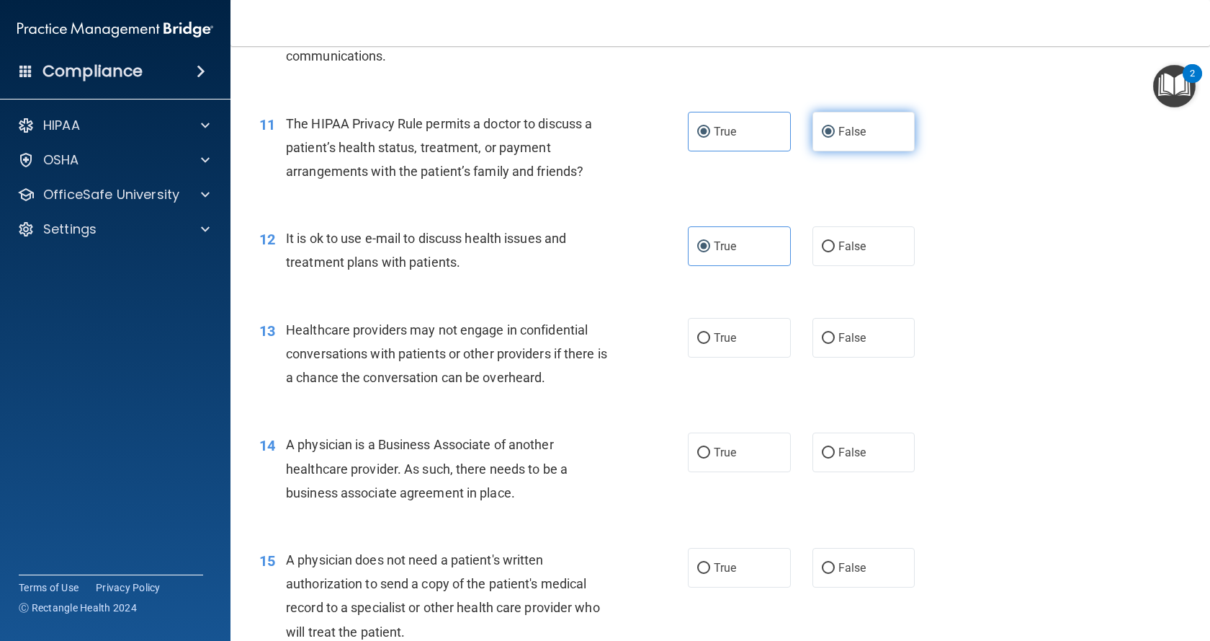
radio input "false"
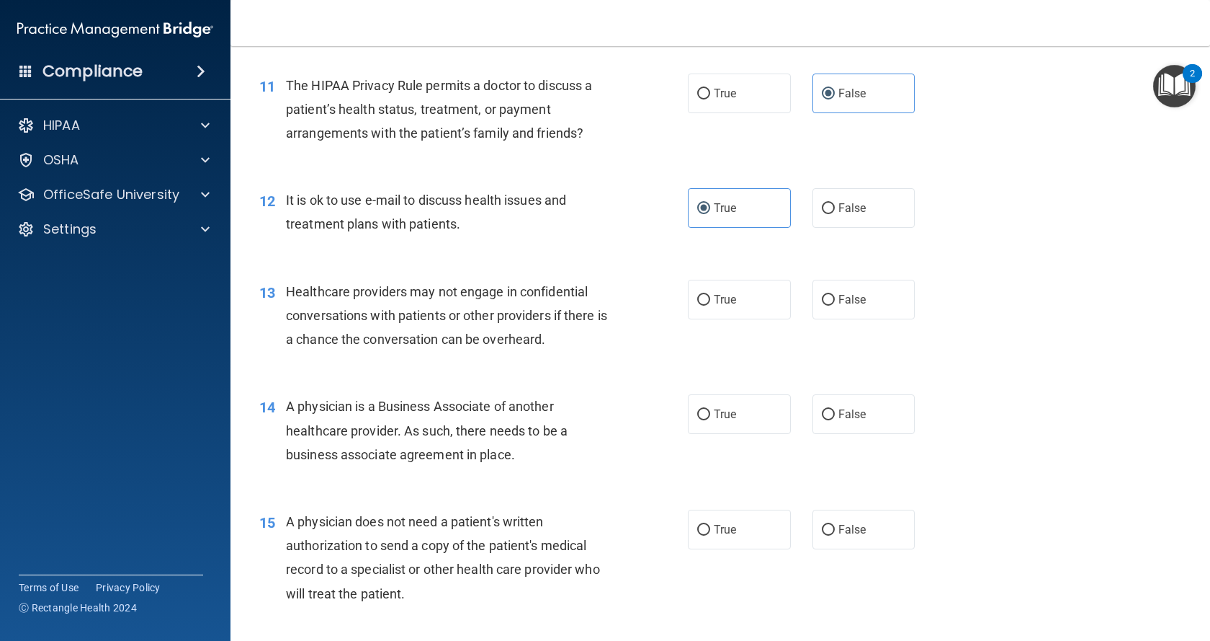
scroll to position [1297, 0]
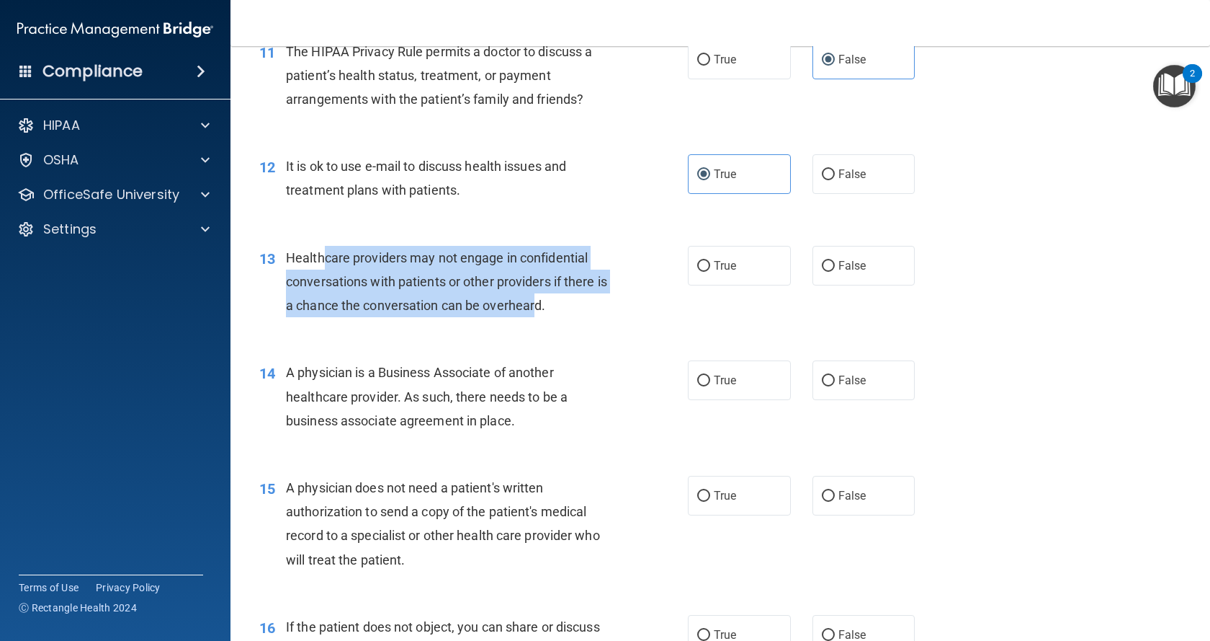
drag, startPoint x: 322, startPoint y: 259, endPoint x: 548, endPoint y: 309, distance: 231.8
click at [548, 309] on span "Healthcare providers may not engage in confidential conversations with patients…" at bounding box center [446, 281] width 321 height 63
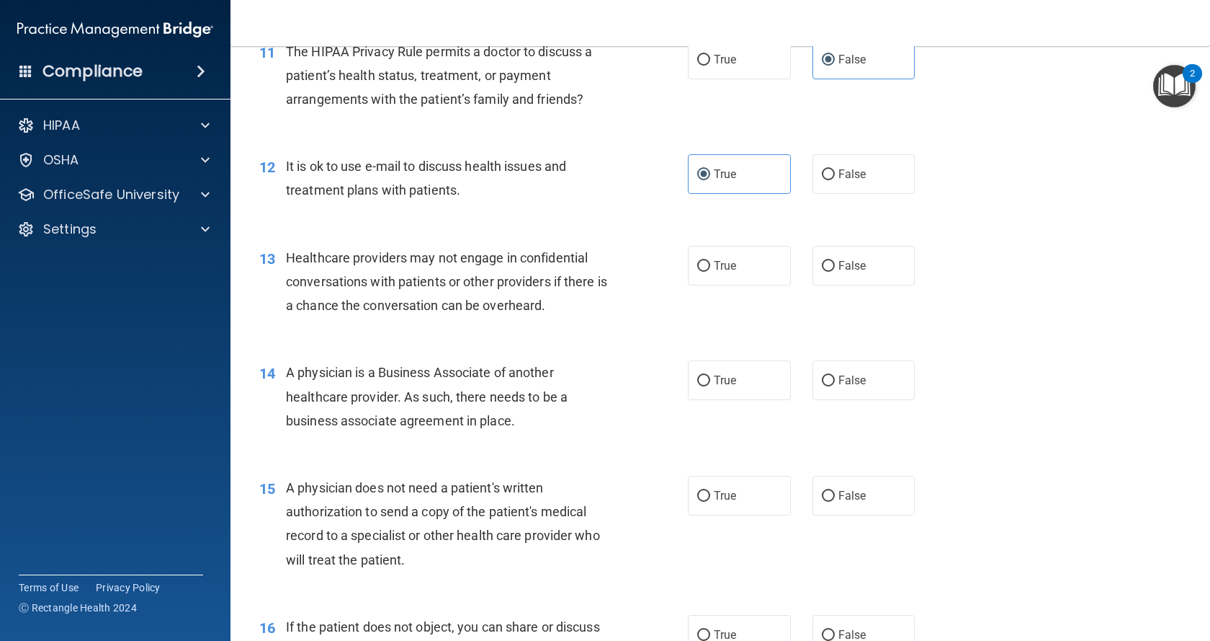
click at [579, 311] on div "Healthcare providers may not engage in confidential conversations with patients…" at bounding box center [455, 282] width 338 height 72
drag, startPoint x: 416, startPoint y: 259, endPoint x: 561, endPoint y: 259, distance: 145.5
click at [561, 259] on span "Healthcare providers may not engage in confidential conversations with patients…" at bounding box center [446, 281] width 321 height 63
click at [833, 183] on label "False" at bounding box center [864, 174] width 103 height 40
click at [833, 180] on input "False" at bounding box center [828, 174] width 13 height 11
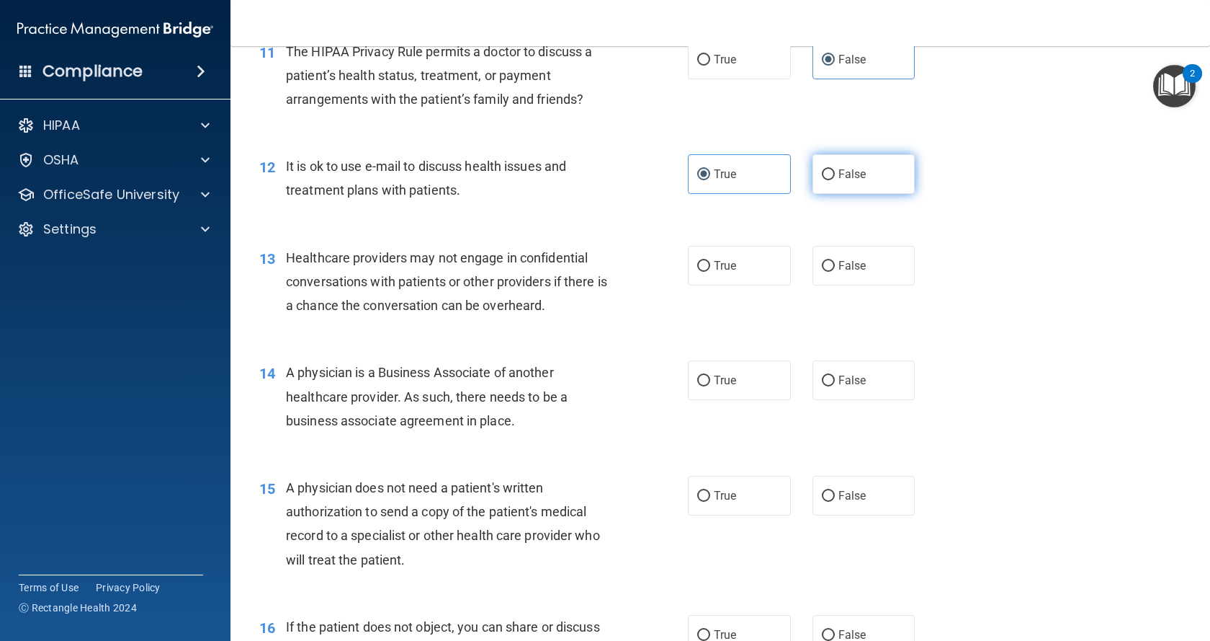
radio input "true"
radio input "false"
click at [836, 280] on label "False" at bounding box center [864, 266] width 103 height 40
click at [835, 272] on input "False" at bounding box center [828, 266] width 13 height 11
radio input "true"
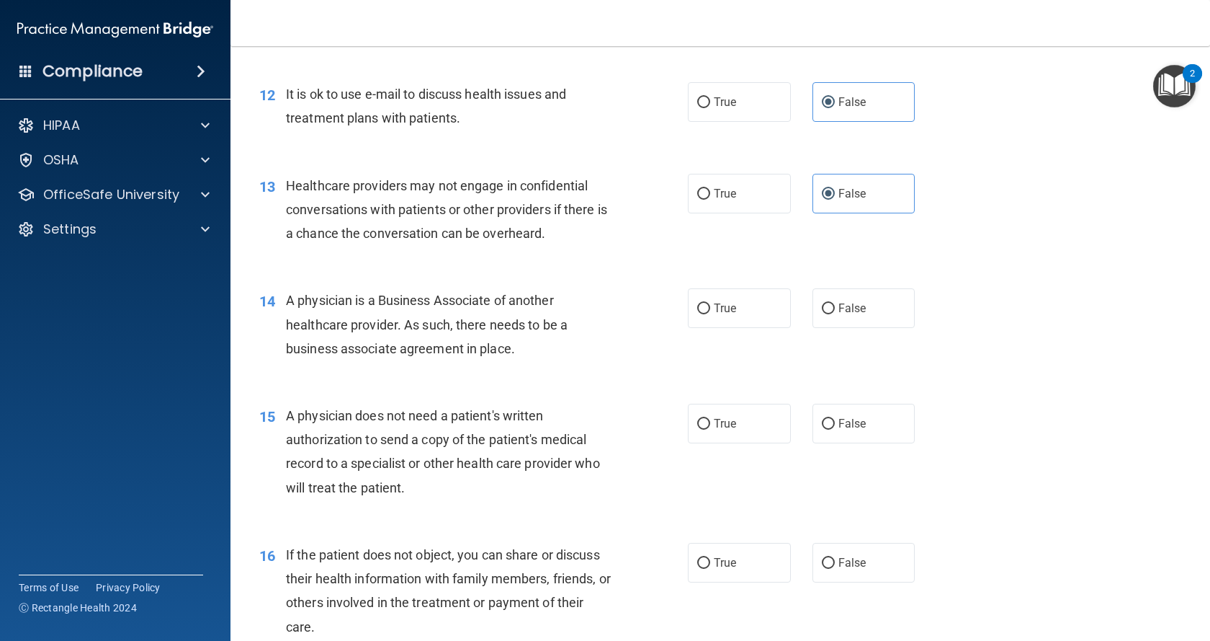
scroll to position [1441, 0]
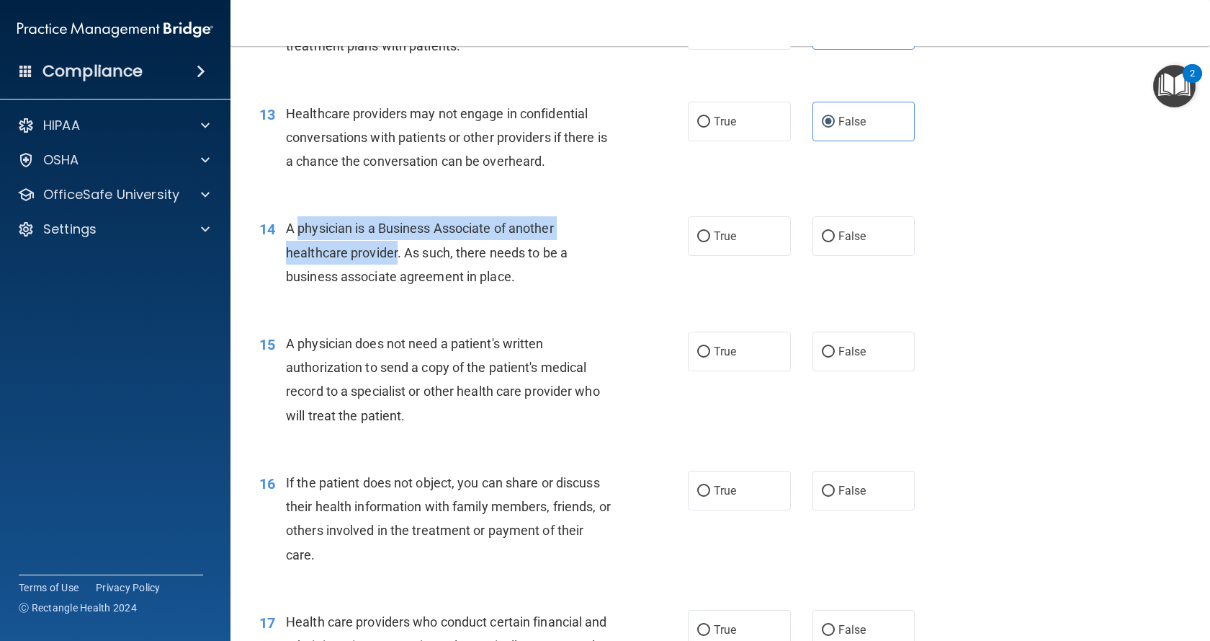
drag, startPoint x: 295, startPoint y: 227, endPoint x: 390, endPoint y: 246, distance: 96.2
click at [390, 246] on span "A physician is a Business Associate of another healthcare provider. As such, th…" at bounding box center [427, 251] width 282 height 63
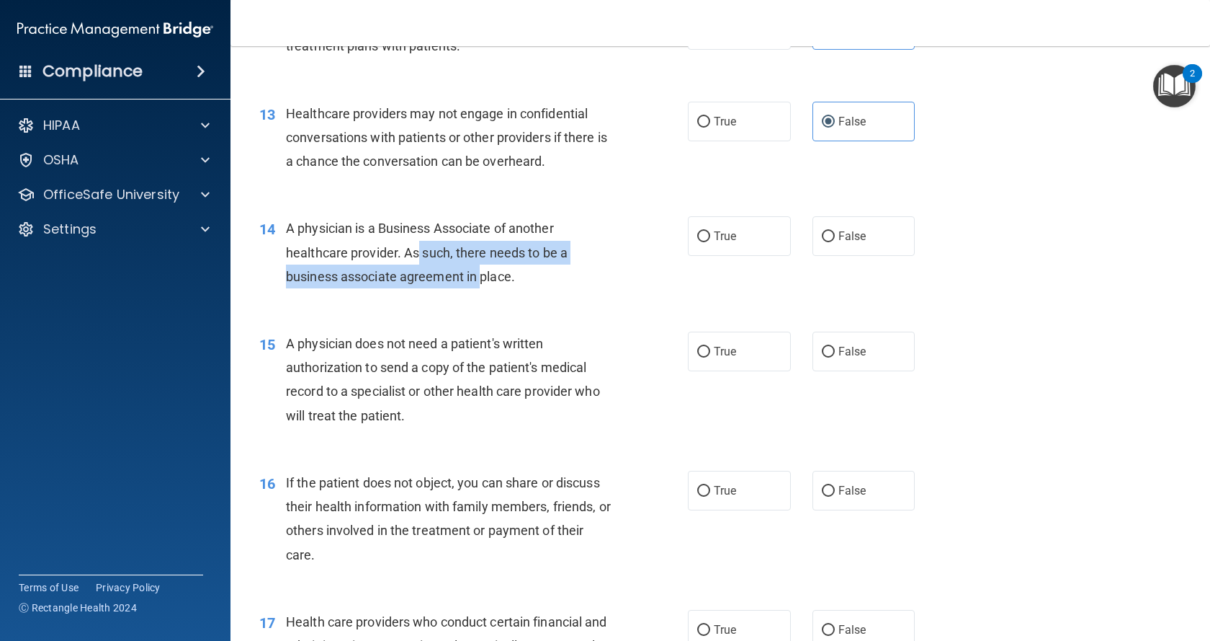
drag, startPoint x: 414, startPoint y: 246, endPoint x: 477, endPoint y: 272, distance: 68.1
click at [477, 272] on span "A physician is a Business Associate of another healthcare provider. As such, th…" at bounding box center [427, 251] width 282 height 63
click at [406, 243] on div "A physician is a Business Associate of another healthcare provider. As such, th…" at bounding box center [455, 252] width 338 height 72
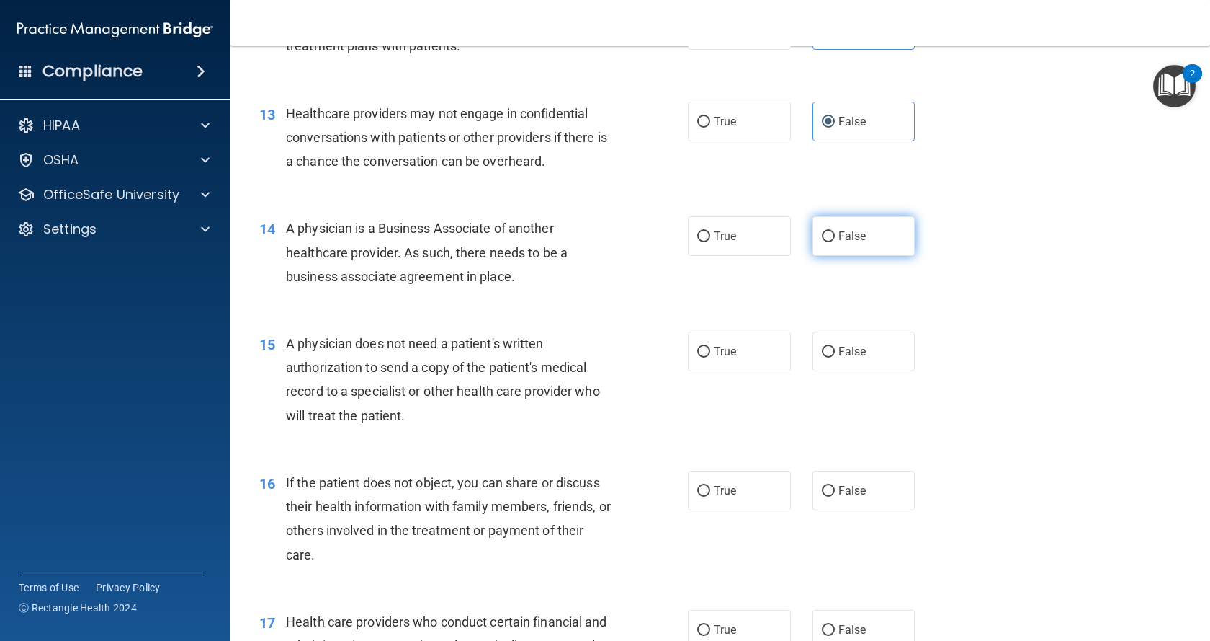
click at [814, 238] on label "False" at bounding box center [864, 236] width 103 height 40
click at [822, 238] on input "False" at bounding box center [828, 236] width 13 height 11
radio input "true"
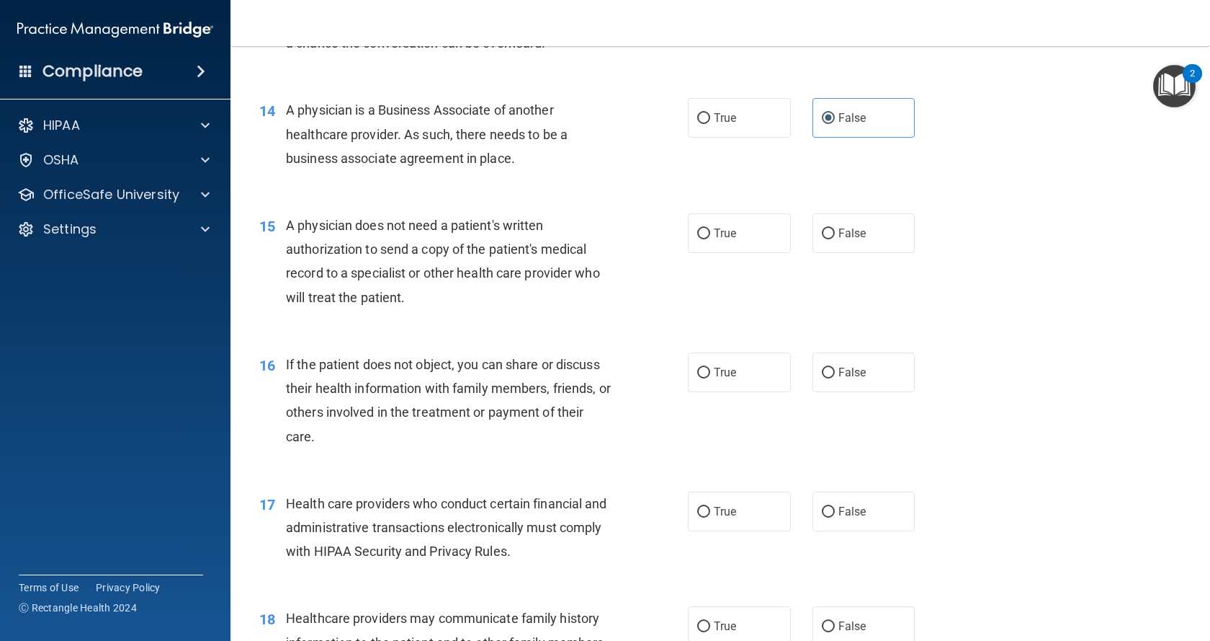
scroll to position [1585, 0]
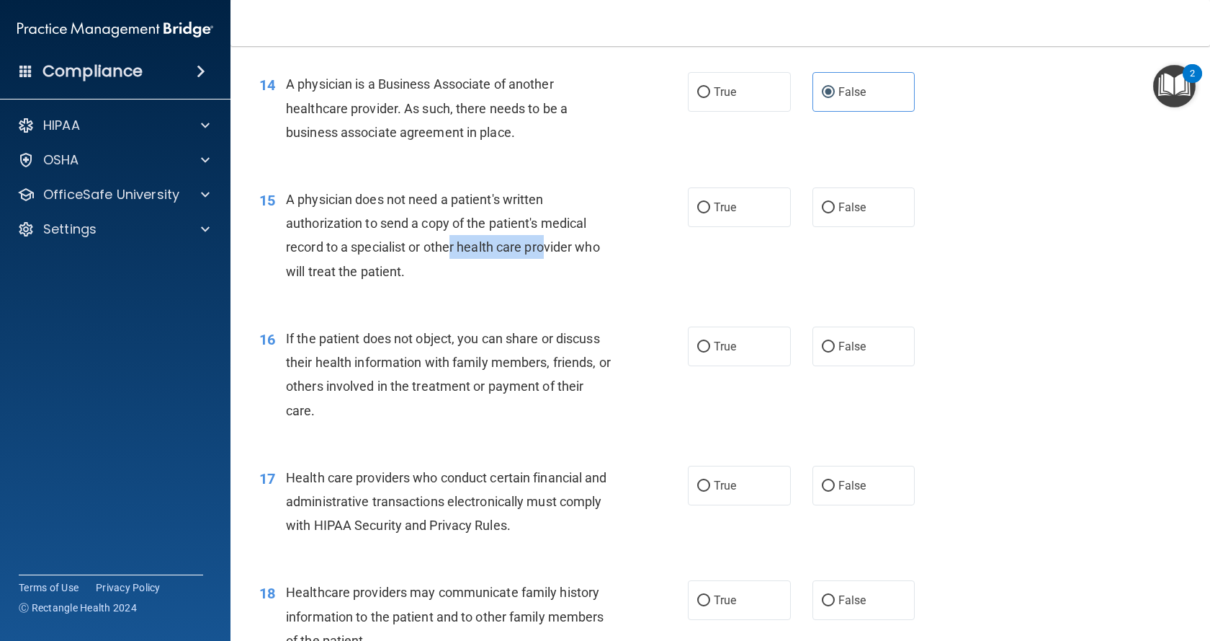
drag, startPoint x: 450, startPoint y: 249, endPoint x: 541, endPoint y: 248, distance: 90.8
click at [545, 248] on span "A physician does not need a patient's written authorization to send a copy of t…" at bounding box center [443, 235] width 314 height 87
drag, startPoint x: 311, startPoint y: 271, endPoint x: 427, endPoint y: 273, distance: 116.0
click at [427, 273] on div "A physician does not need a patient's written authorization to send a copy of t…" at bounding box center [455, 235] width 338 height 96
click at [727, 202] on span "True" at bounding box center [725, 207] width 22 height 14
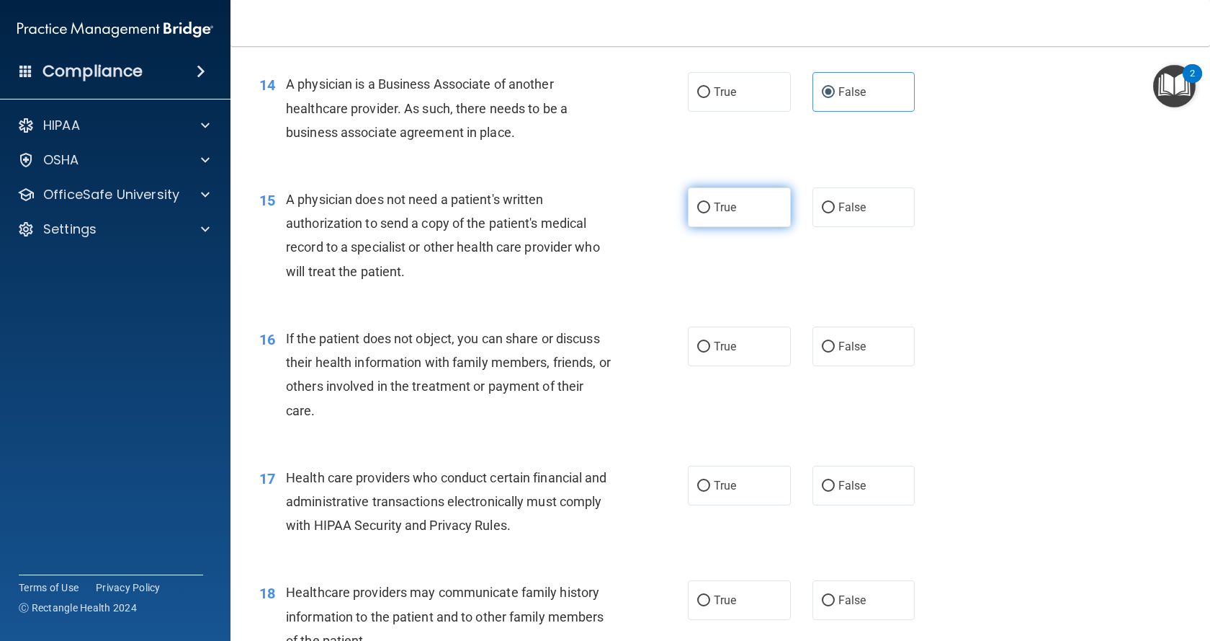
click at [710, 202] on input "True" at bounding box center [703, 207] width 13 height 11
radio input "true"
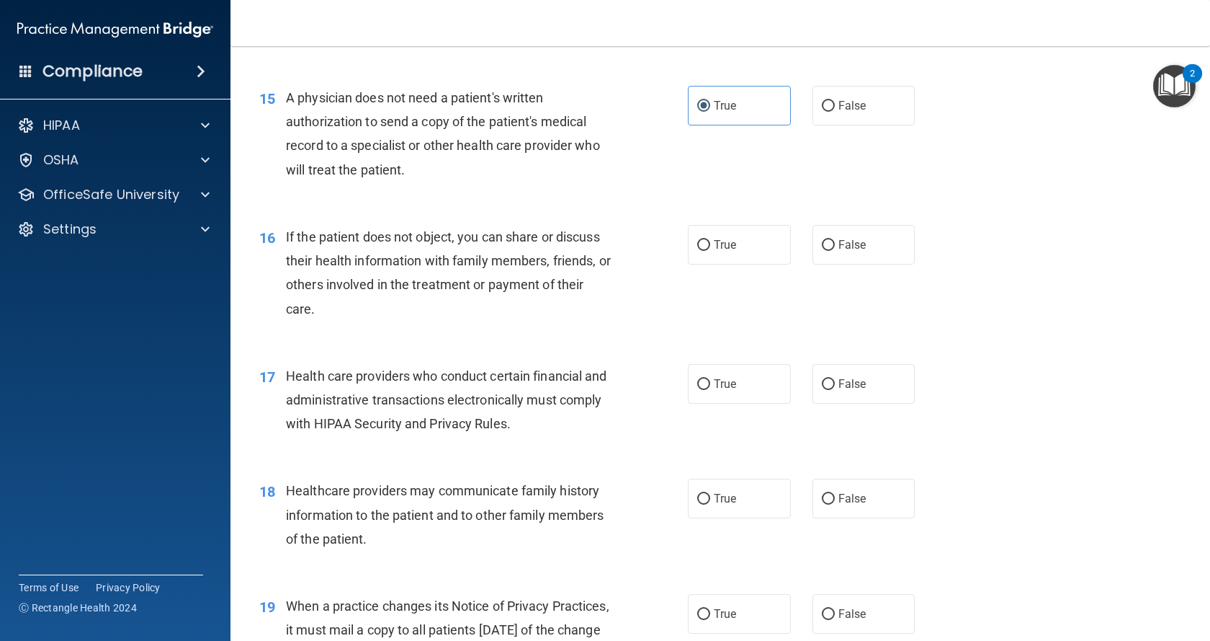
scroll to position [1729, 0]
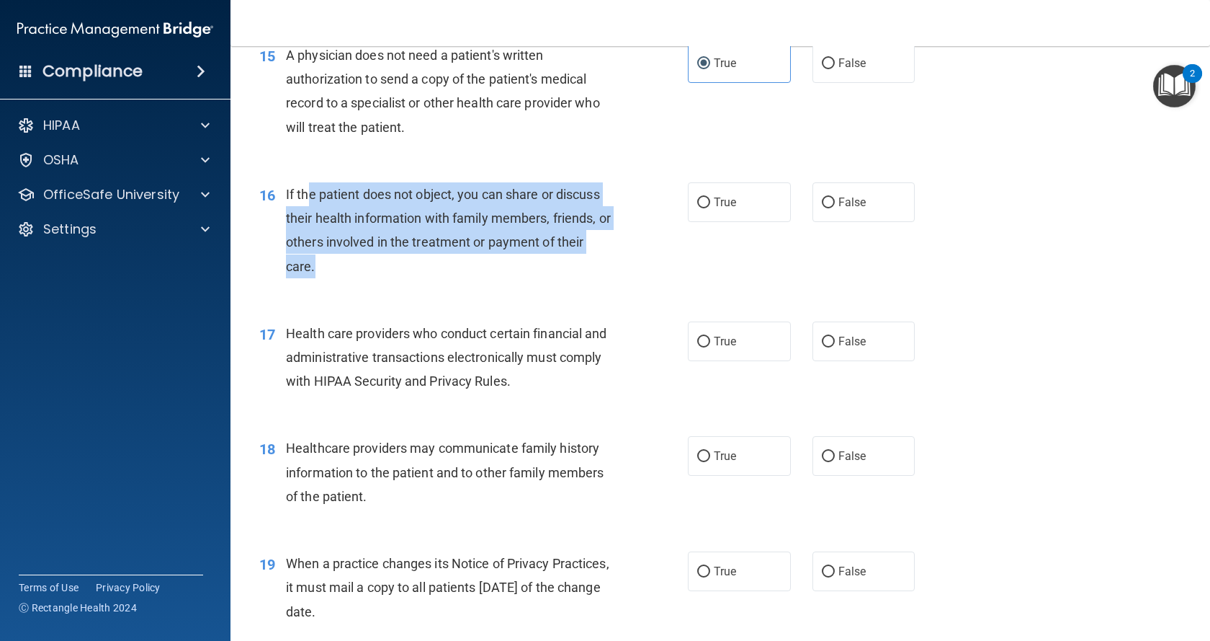
drag, startPoint x: 308, startPoint y: 193, endPoint x: 337, endPoint y: 268, distance: 80.3
click at [337, 268] on div "If the patient does not object, you can share or discuss their health informati…" at bounding box center [455, 230] width 338 height 96
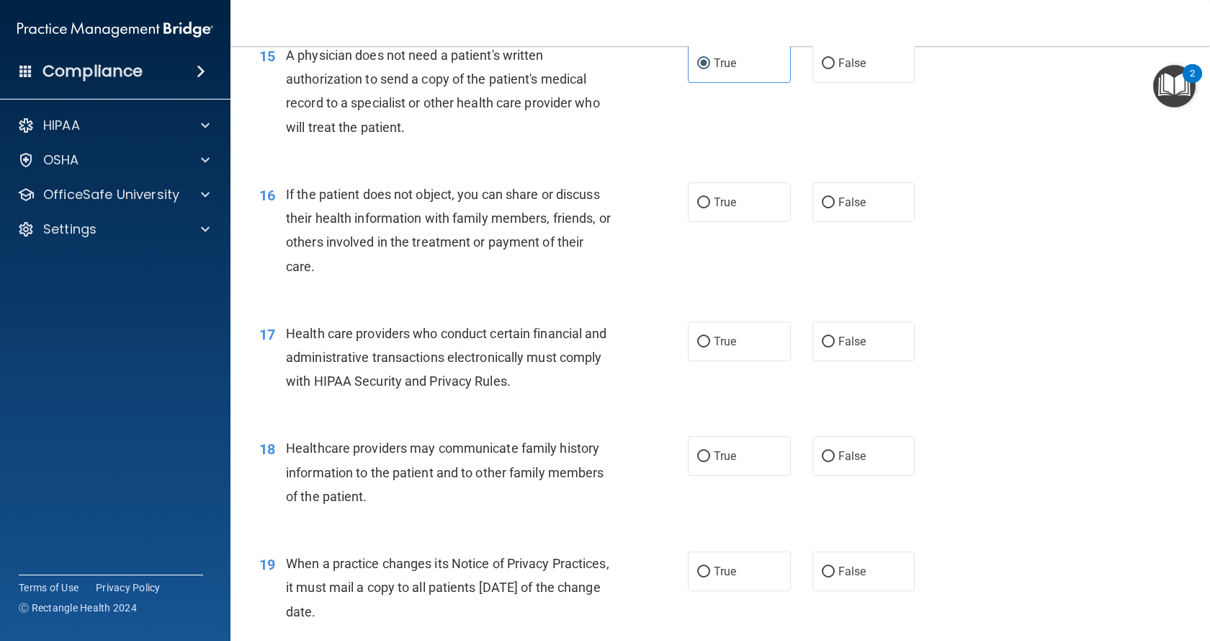
click at [374, 287] on div "16 If the patient does not object, you can share or discuss their health inform…" at bounding box center [721, 233] width 944 height 139
drag, startPoint x: 470, startPoint y: 195, endPoint x: 512, endPoint y: 212, distance: 44.3
click at [573, 196] on span "If the patient does not object, you can share or discuss their health informati…" at bounding box center [448, 230] width 325 height 87
click at [474, 225] on span "If the patient does not object, you can share or discuss their health informati…" at bounding box center [448, 230] width 325 height 87
click at [848, 203] on span "False" at bounding box center [853, 202] width 28 height 14
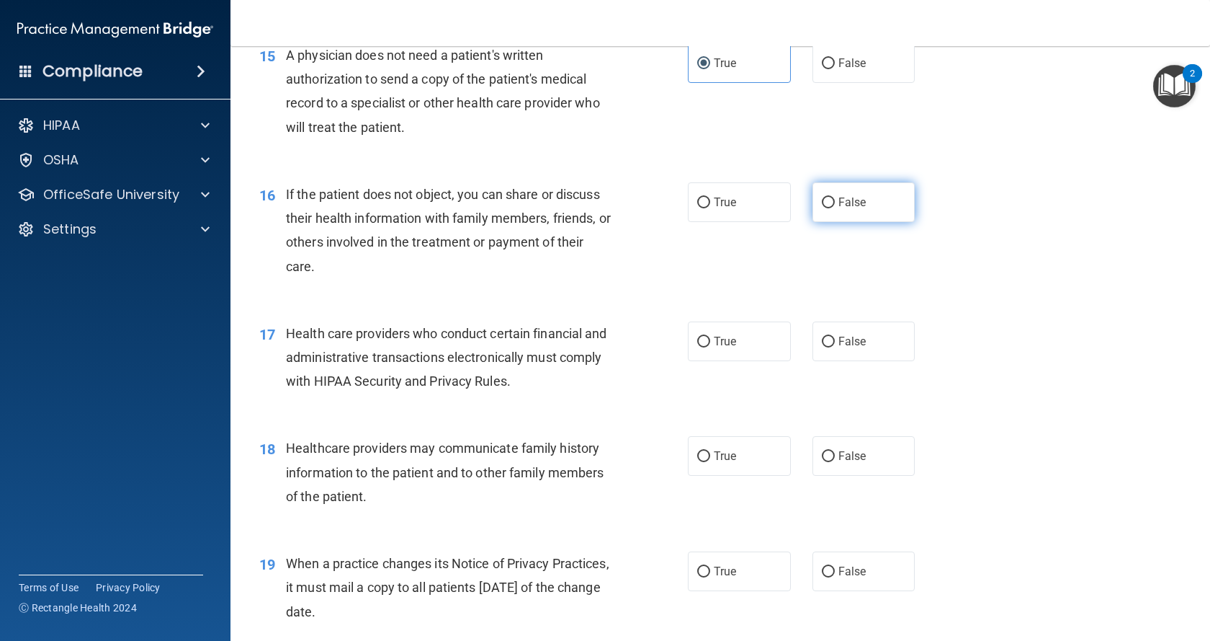
click at [835, 203] on input "False" at bounding box center [828, 202] width 13 height 11
radio input "true"
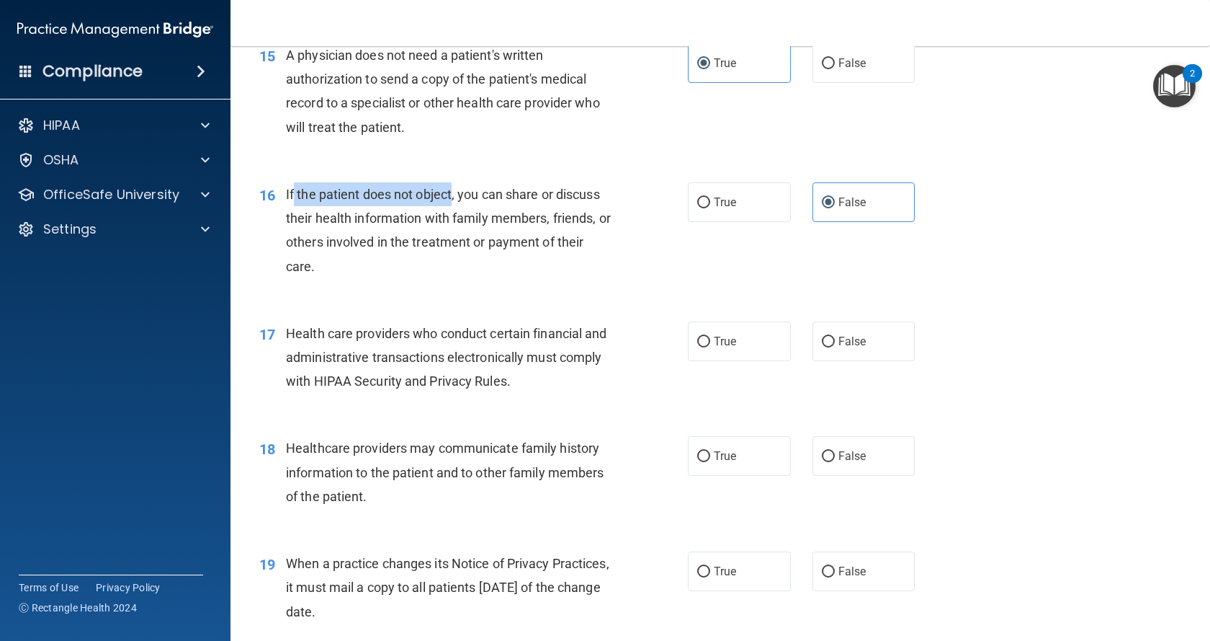
drag, startPoint x: 293, startPoint y: 192, endPoint x: 452, endPoint y: 202, distance: 158.8
click at [452, 202] on div "If the patient does not object, you can share or discuss their health informati…" at bounding box center [455, 230] width 338 height 96
click at [501, 205] on div "If the patient does not object, you can share or discuss their health informati…" at bounding box center [455, 230] width 338 height 96
click at [718, 205] on span "True" at bounding box center [725, 202] width 22 height 14
click at [710, 205] on input "True" at bounding box center [703, 202] width 13 height 11
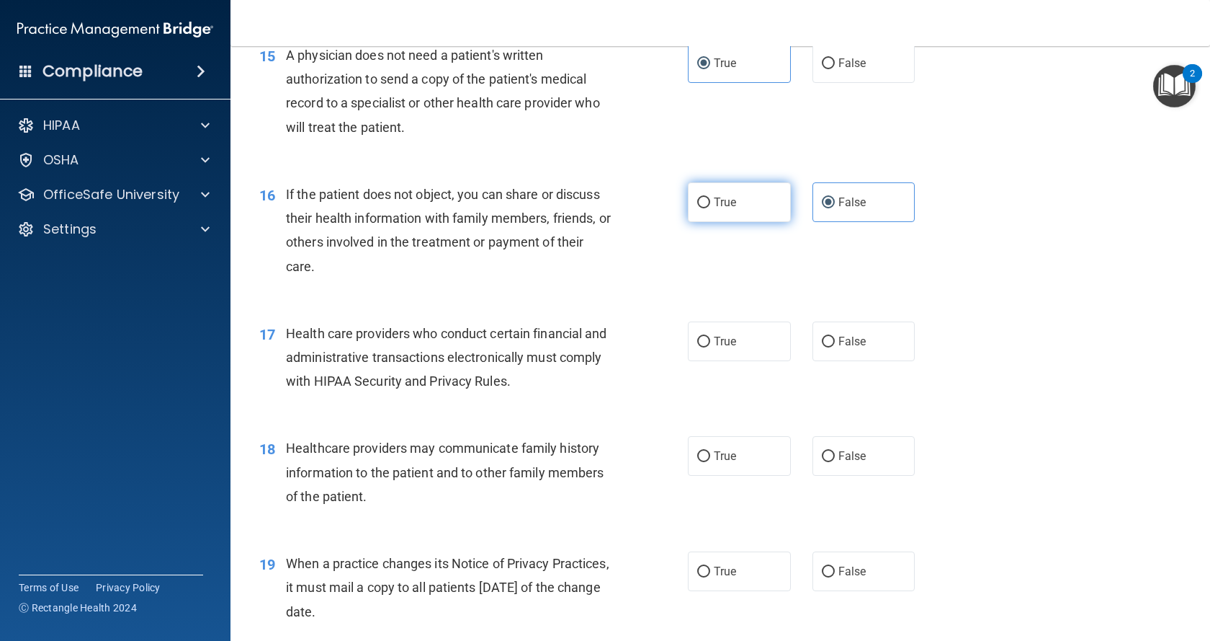
radio input "true"
radio input "false"
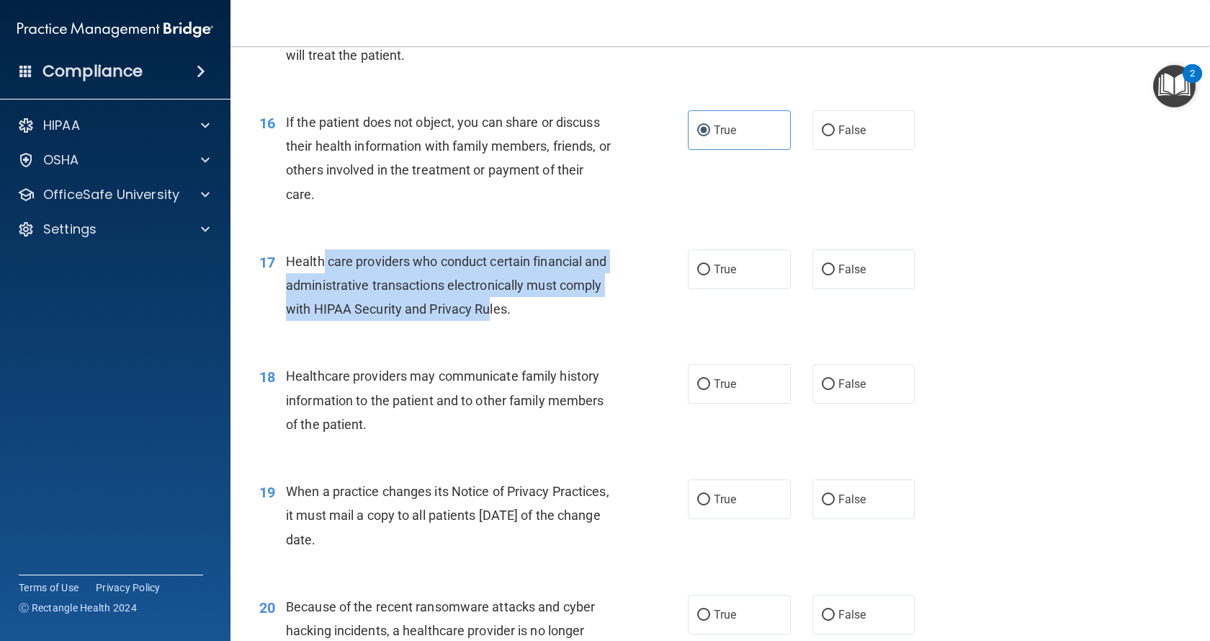
drag, startPoint x: 322, startPoint y: 264, endPoint x: 536, endPoint y: 312, distance: 219.4
click at [536, 312] on span "Health care providers who conduct certain financial and administrative transact…" at bounding box center [446, 285] width 321 height 63
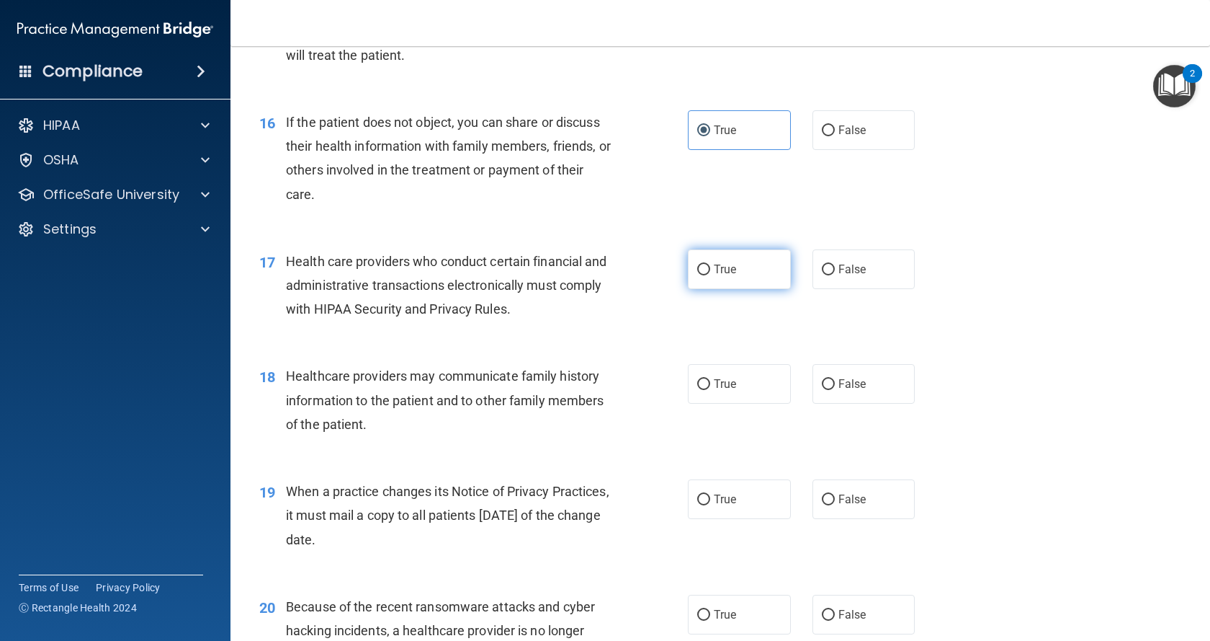
click at [708, 272] on label "True" at bounding box center [739, 269] width 103 height 40
click at [708, 272] on input "True" at bounding box center [703, 269] width 13 height 11
radio input "true"
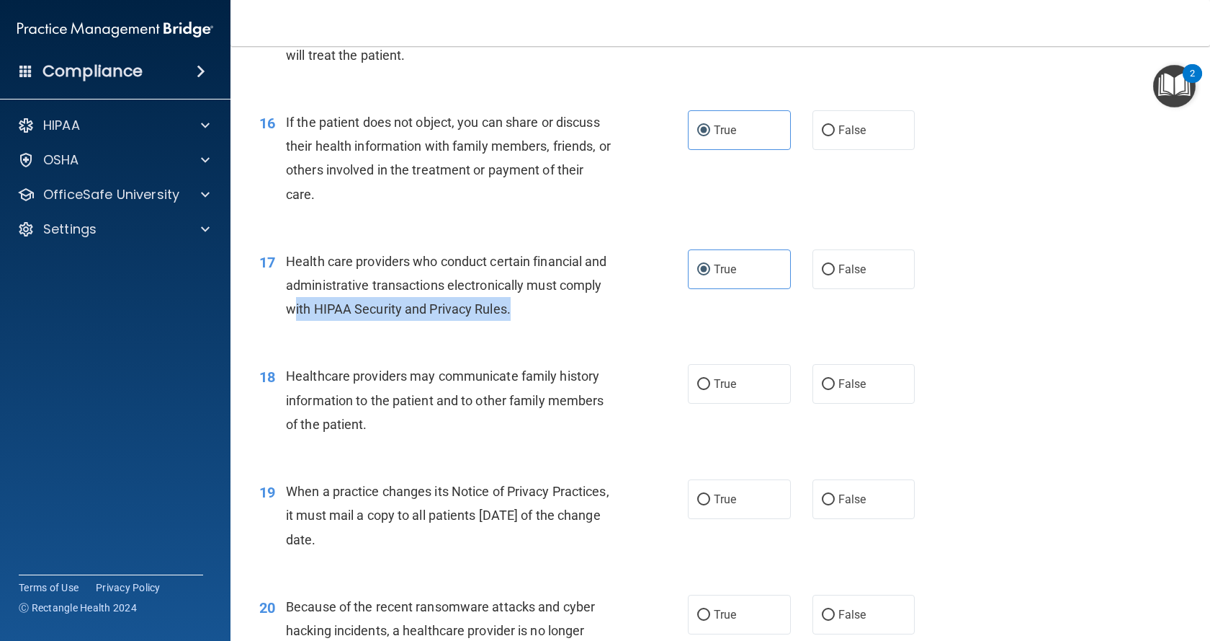
drag, startPoint x: 342, startPoint y: 308, endPoint x: 557, endPoint y: 315, distance: 214.8
click at [557, 315] on div "Health care providers who conduct certain financial and administrative transact…" at bounding box center [455, 285] width 338 height 72
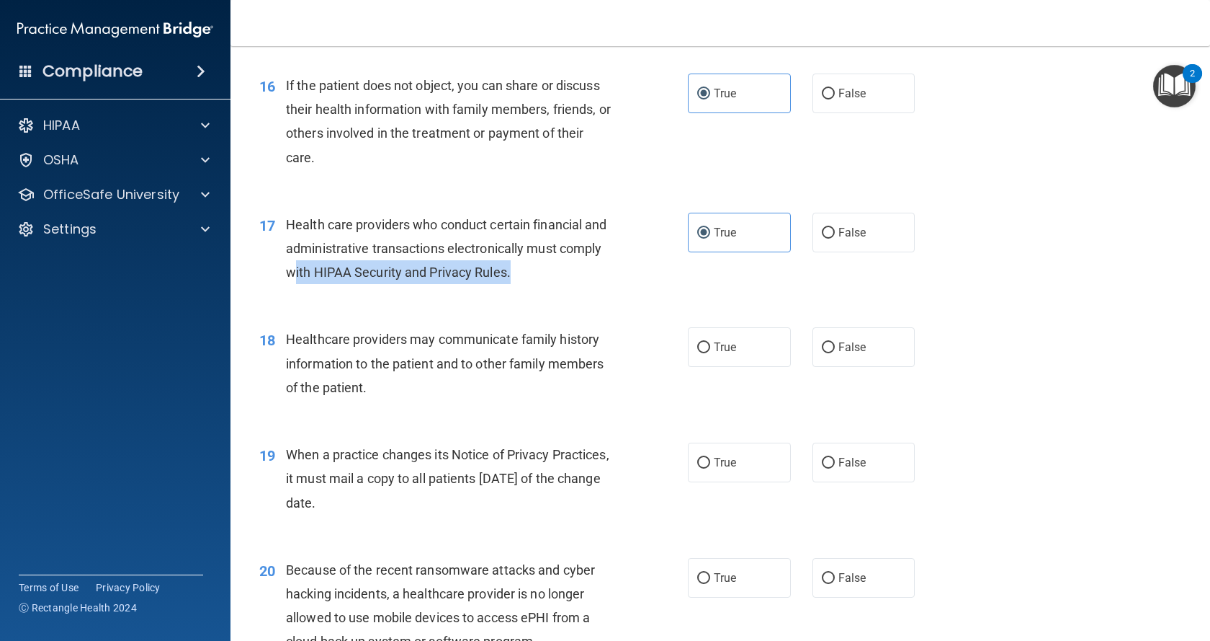
scroll to position [1873, 0]
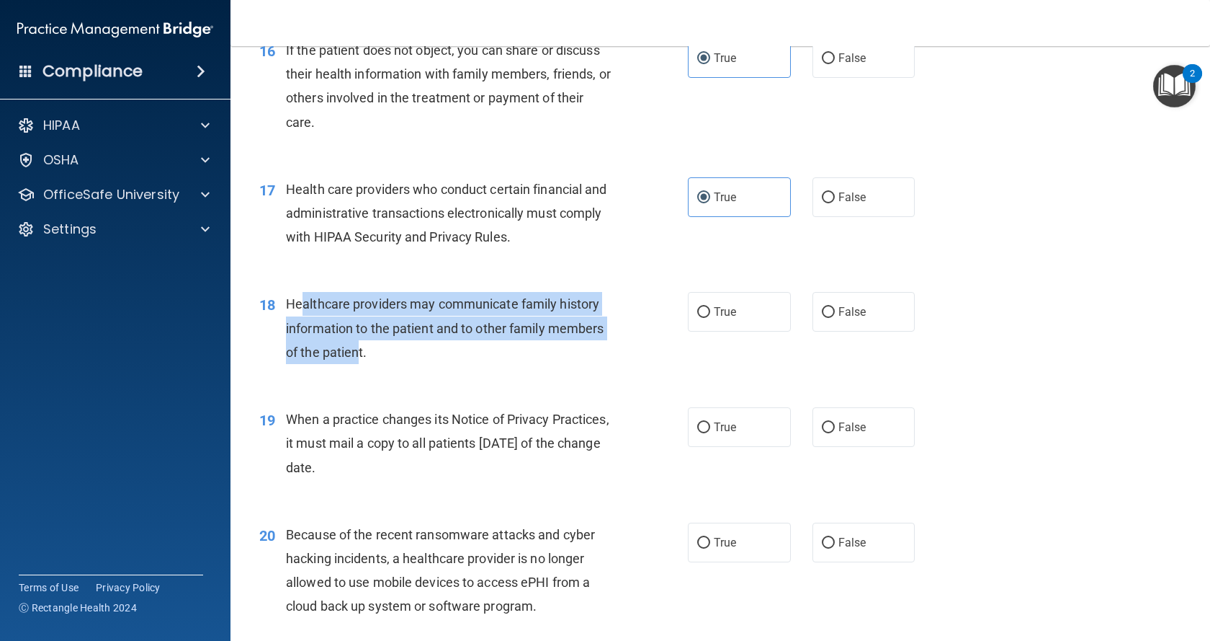
drag, startPoint x: 302, startPoint y: 309, endPoint x: 357, endPoint y: 362, distance: 75.9
click at [357, 362] on div "Healthcare providers may communicate family history information to the patient …" at bounding box center [455, 328] width 338 height 72
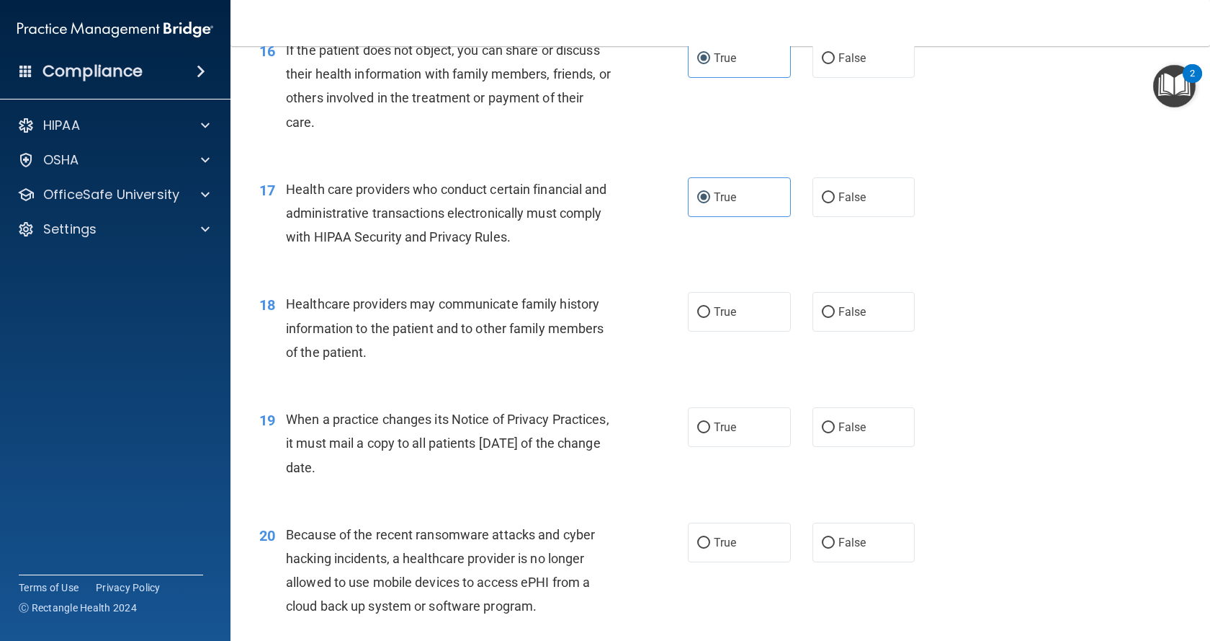
click at [401, 359] on div "Healthcare providers may communicate family history information to the patient …" at bounding box center [455, 328] width 338 height 72
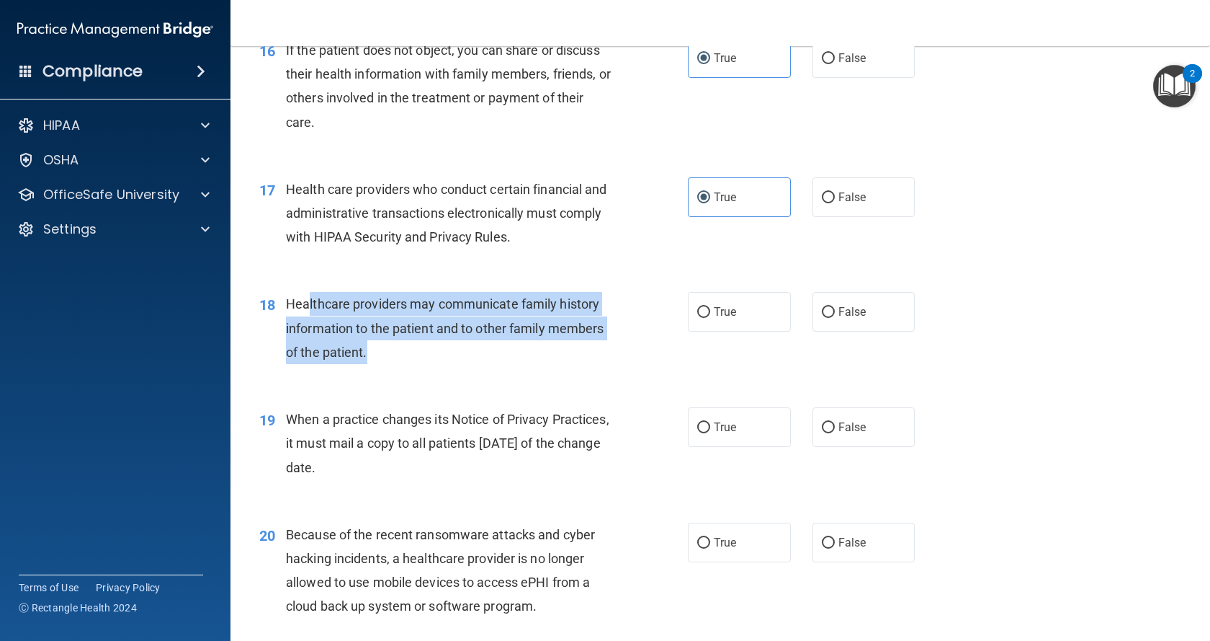
drag, startPoint x: 308, startPoint y: 301, endPoint x: 434, endPoint y: 342, distance: 131.7
click at [434, 342] on div "Healthcare providers may communicate family history information to the patient …" at bounding box center [455, 328] width 338 height 72
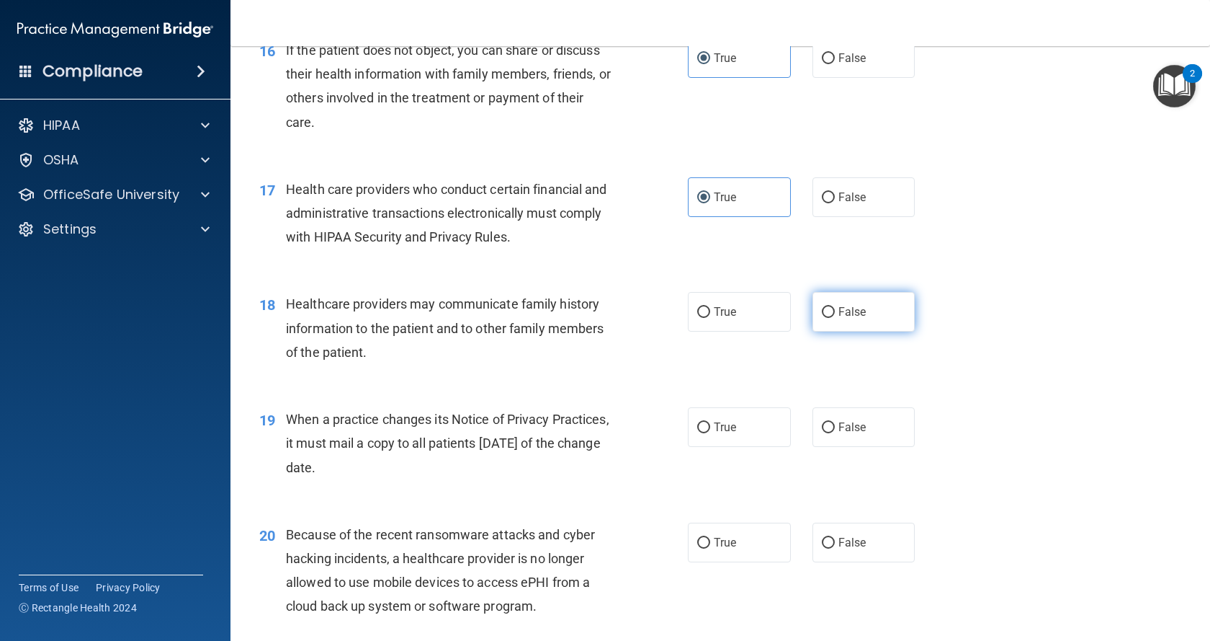
click at [852, 308] on span "False" at bounding box center [853, 312] width 28 height 14
click at [835, 308] on input "False" at bounding box center [828, 312] width 13 height 11
radio input "true"
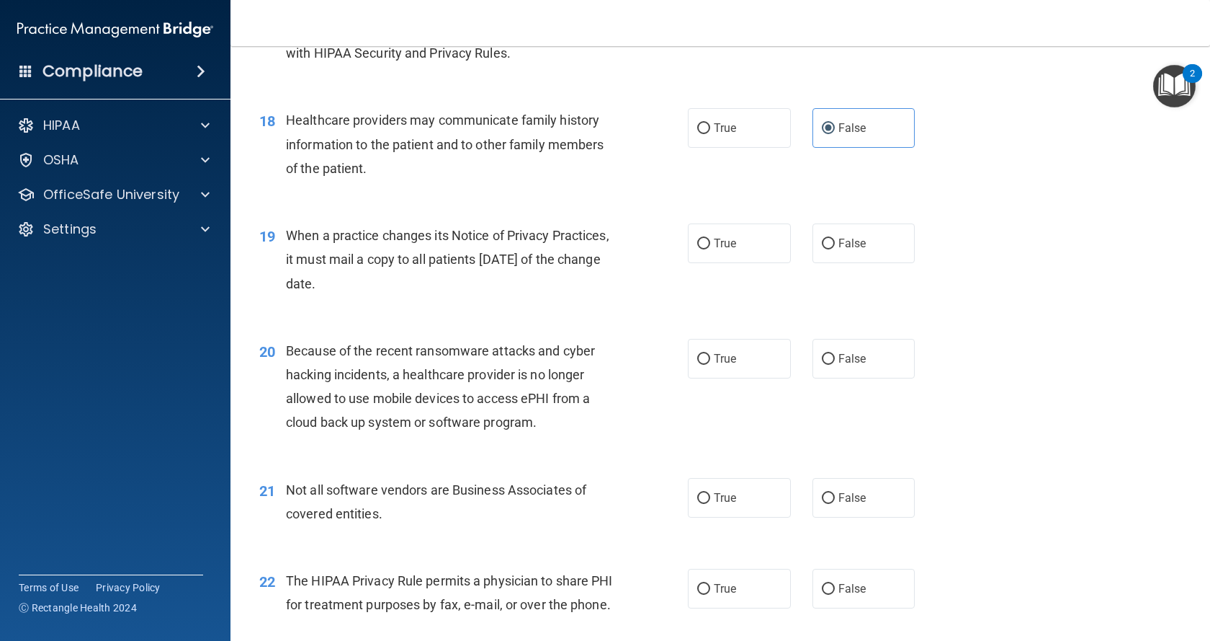
scroll to position [2090, 0]
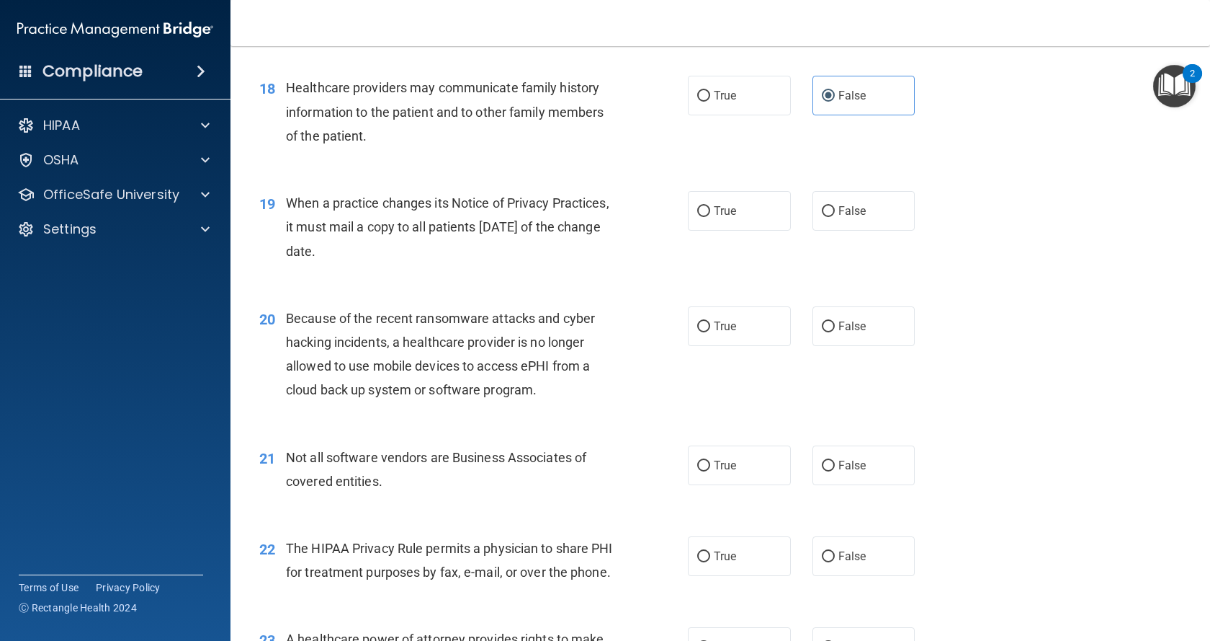
drag, startPoint x: 327, startPoint y: 200, endPoint x: 405, endPoint y: 254, distance: 95.2
click at [405, 254] on span "When a practice changes its Notice of Privacy Practices, it must mail a copy to…" at bounding box center [448, 226] width 324 height 63
click at [708, 215] on label "True" at bounding box center [739, 211] width 103 height 40
click at [708, 215] on input "True" at bounding box center [703, 211] width 13 height 11
radio input "true"
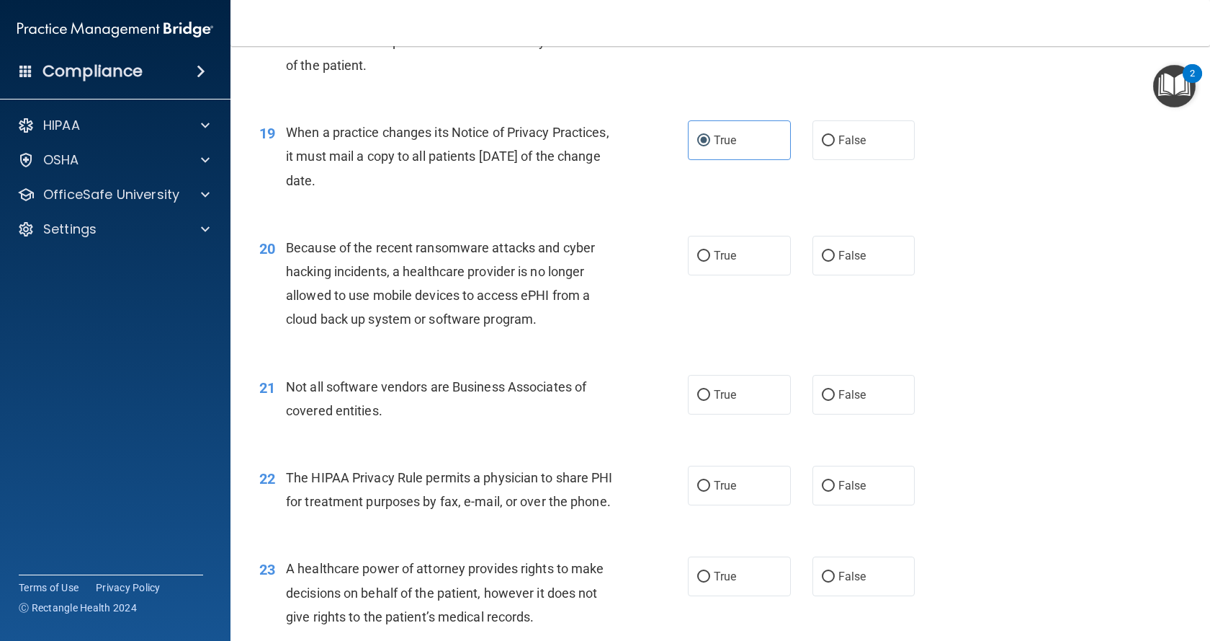
scroll to position [2162, 0]
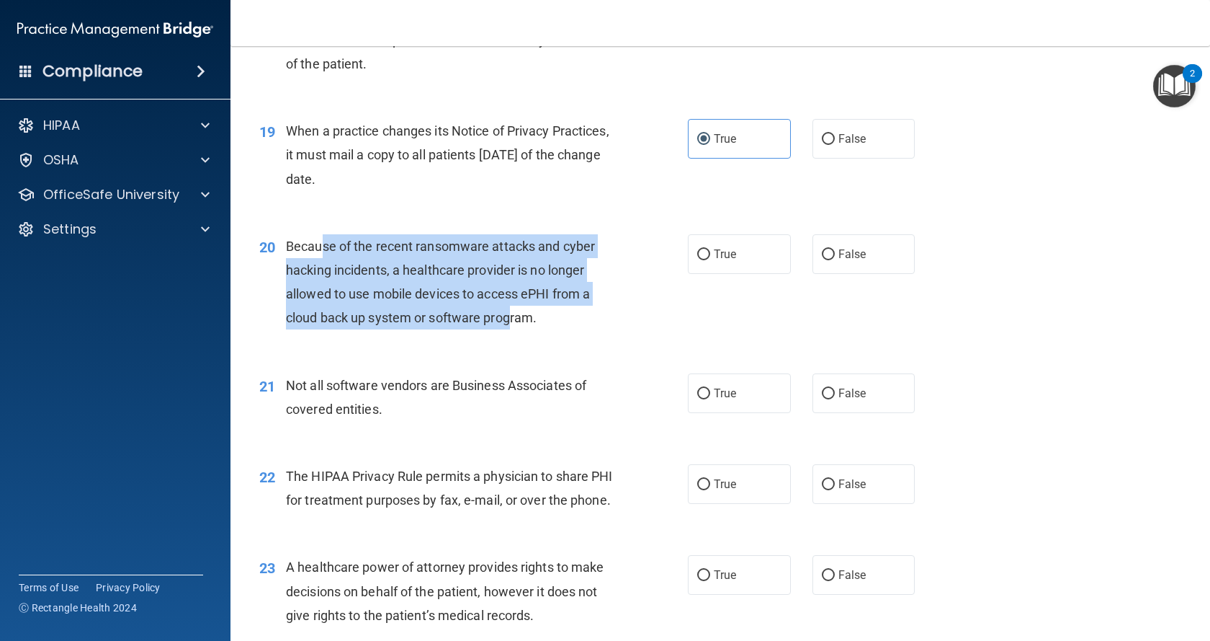
drag, startPoint x: 318, startPoint y: 246, endPoint x: 513, endPoint y: 325, distance: 210.1
click at [513, 325] on span "Because of the recent ransomware attacks and cyber hacking incidents, a healthc…" at bounding box center [440, 281] width 309 height 87
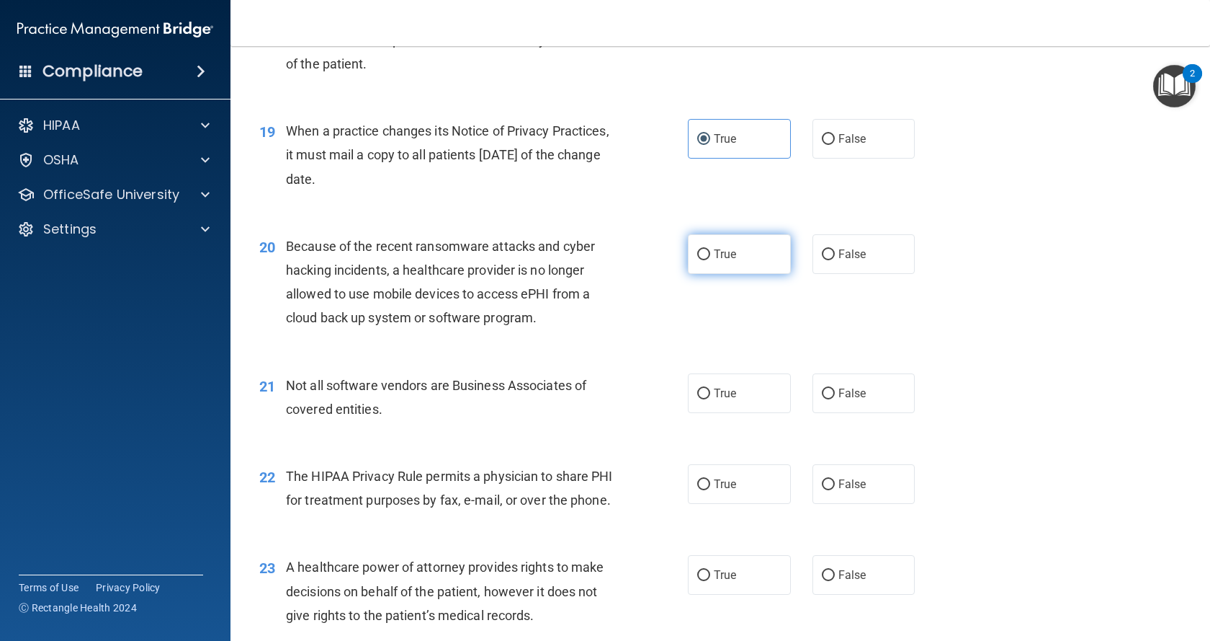
click at [714, 249] on span "True" at bounding box center [725, 254] width 22 height 14
click at [710, 249] on input "True" at bounding box center [703, 254] width 13 height 11
radio input "true"
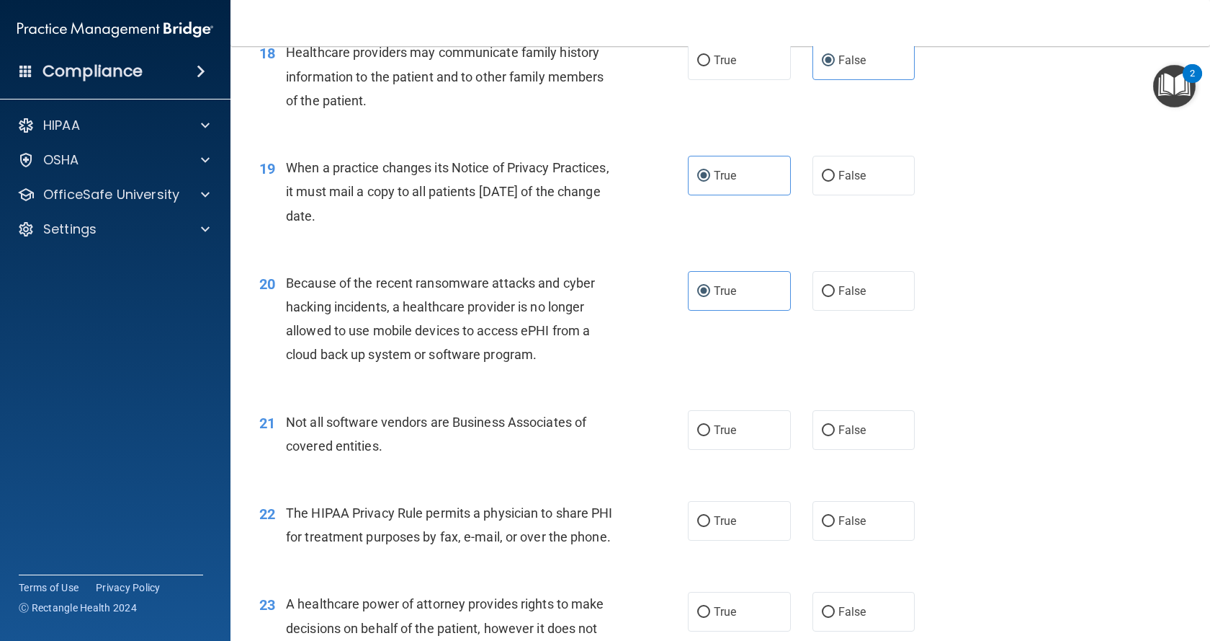
scroll to position [2090, 0]
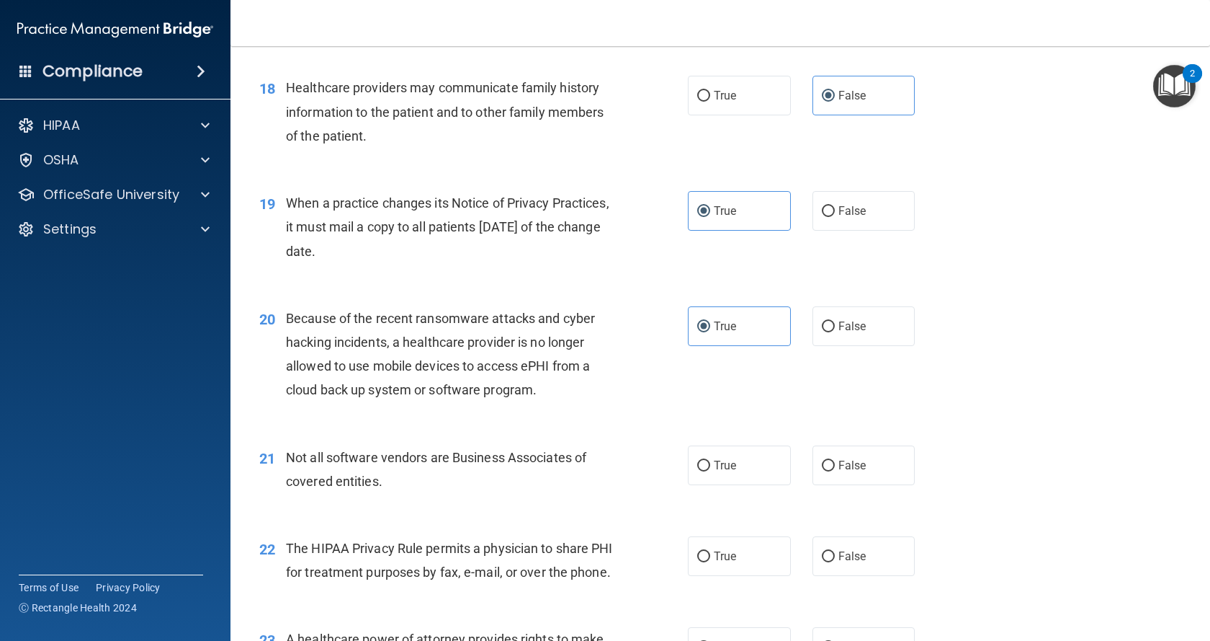
drag, startPoint x: 287, startPoint y: 200, endPoint x: 424, endPoint y: 249, distance: 145.6
click at [424, 249] on span "When a practice changes its Notice of Privacy Practices, it must mail a copy to…" at bounding box center [448, 226] width 324 height 63
click at [506, 263] on div "19 When a practice changes its Notice of Privacy Practices, it must mail a copy…" at bounding box center [474, 230] width 472 height 79
click at [839, 215] on span "False" at bounding box center [853, 211] width 28 height 14
click at [835, 215] on input "False" at bounding box center [828, 211] width 13 height 11
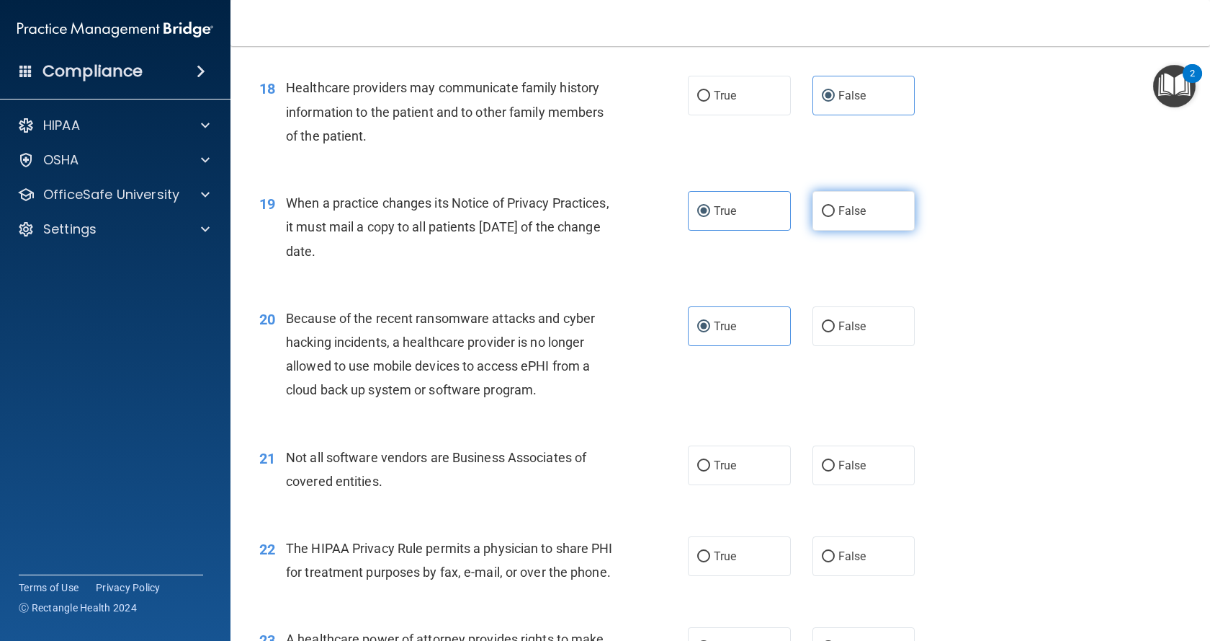
radio input "true"
radio input "false"
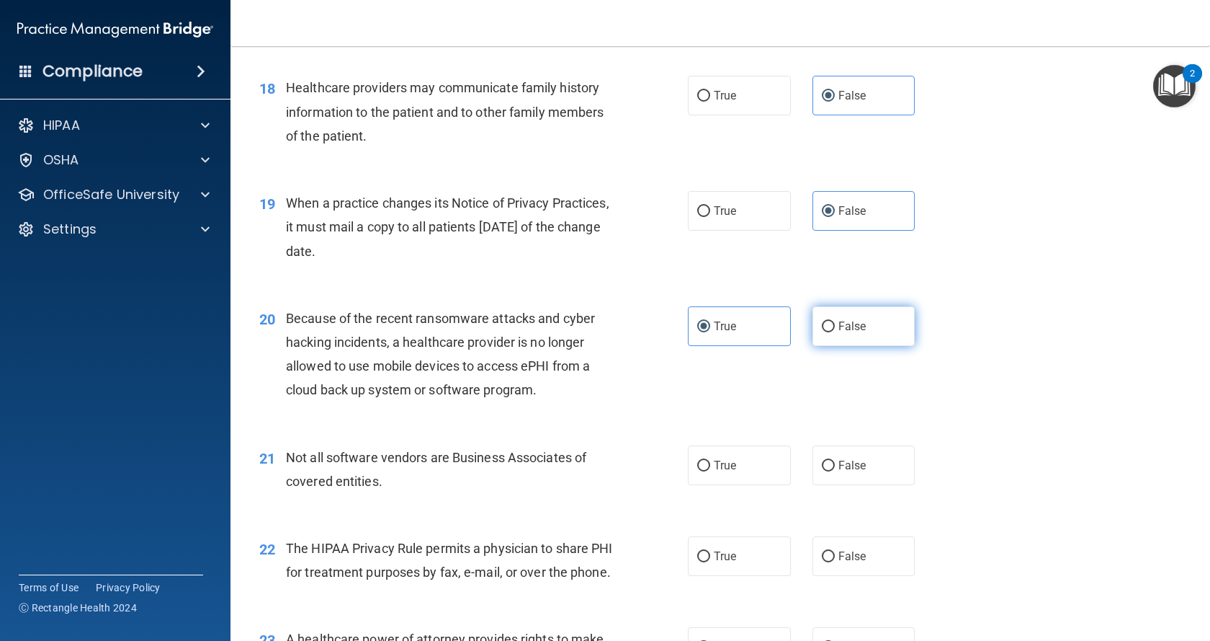
click at [855, 315] on label "False" at bounding box center [864, 326] width 103 height 40
click at [835, 321] on input "False" at bounding box center [828, 326] width 13 height 11
radio input "true"
radio input "false"
drag, startPoint x: 333, startPoint y: 392, endPoint x: 536, endPoint y: 394, distance: 203.2
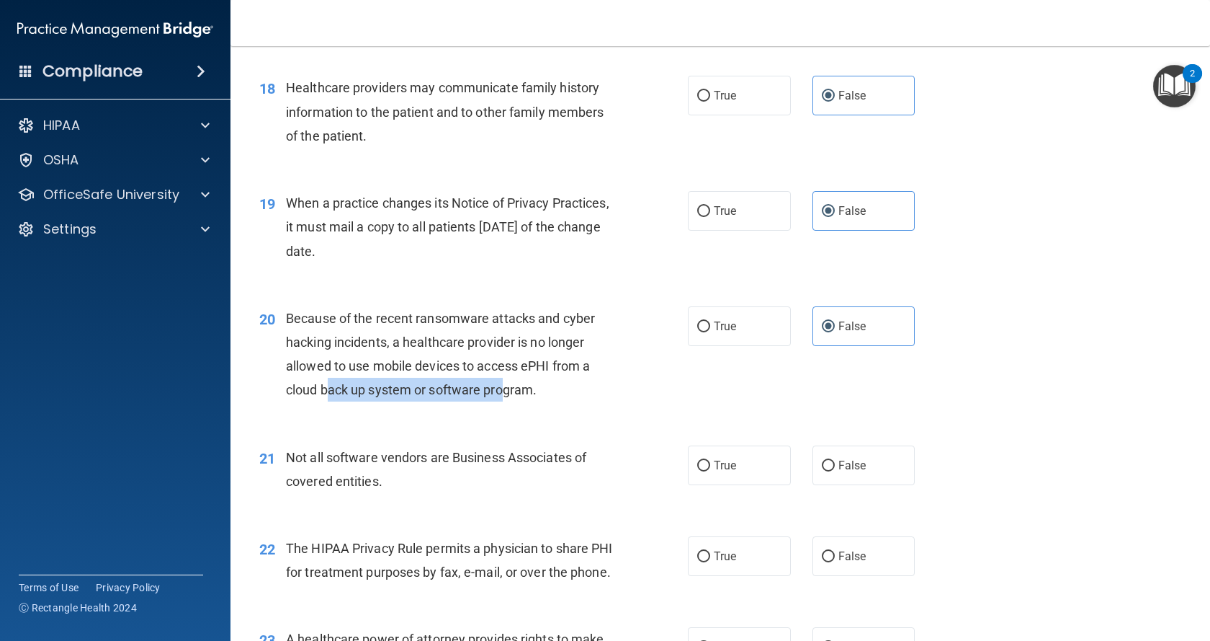
click at [503, 391] on span "Because of the recent ransomware attacks and cyber hacking incidents, a healthc…" at bounding box center [440, 354] width 309 height 87
drag, startPoint x: 553, startPoint y: 396, endPoint x: 563, endPoint y: 396, distance: 10.8
click at [553, 396] on div "Because of the recent ransomware attacks and cyber hacking incidents, a healthc…" at bounding box center [455, 354] width 338 height 96
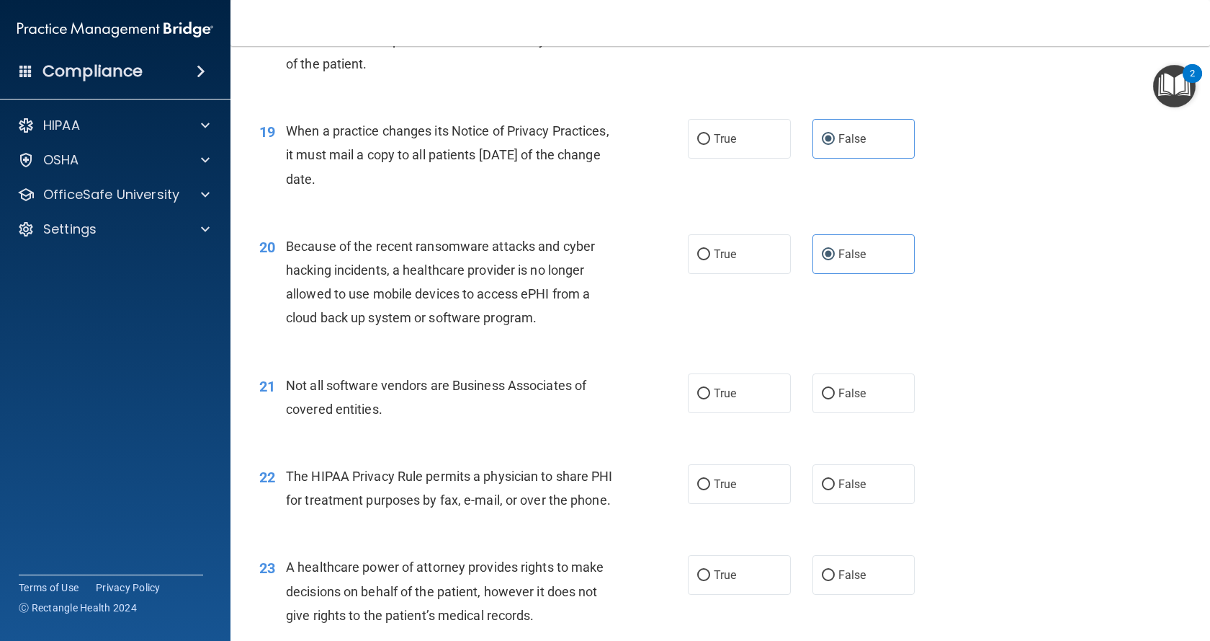
scroll to position [2234, 0]
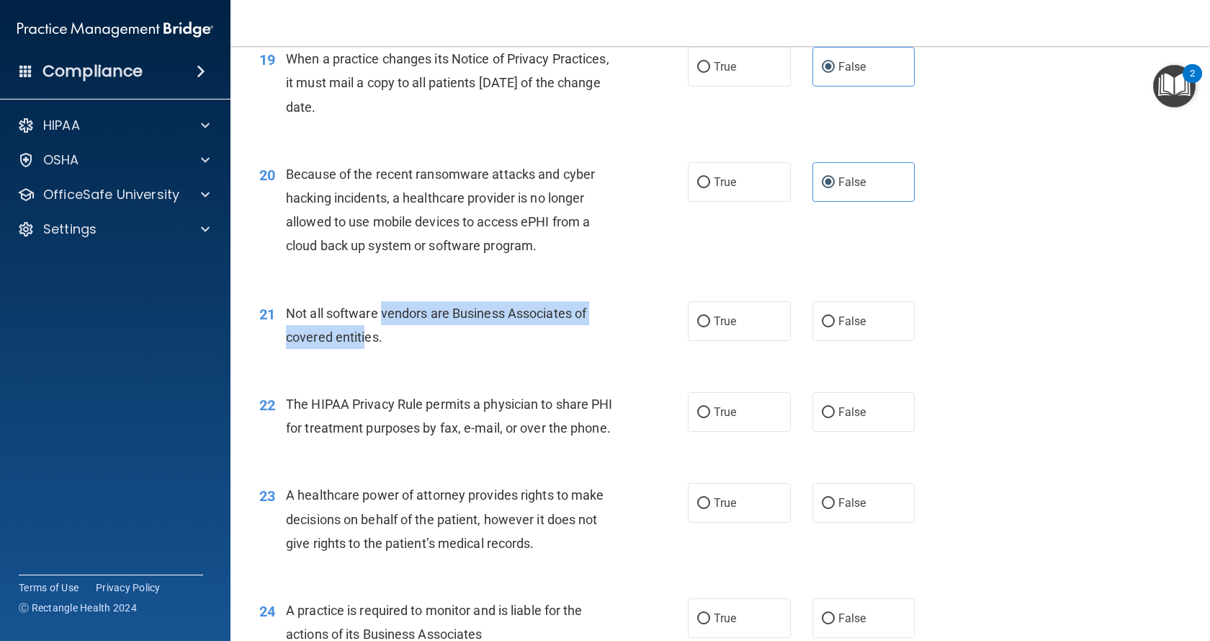
drag, startPoint x: 382, startPoint y: 314, endPoint x: 364, endPoint y: 339, distance: 31.0
click at [364, 339] on span "Not all software vendors are Business Associates of covered entities." at bounding box center [436, 325] width 300 height 39
click at [481, 339] on div "Not all software vendors are Business Associates of covered entities." at bounding box center [455, 325] width 338 height 48
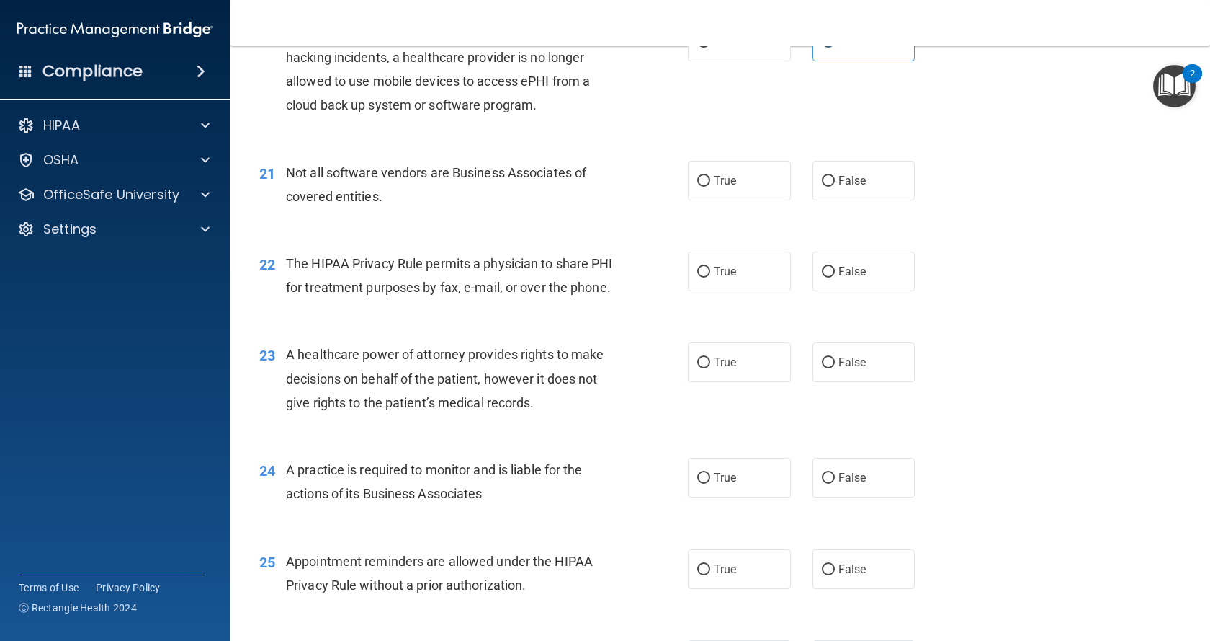
scroll to position [2378, 0]
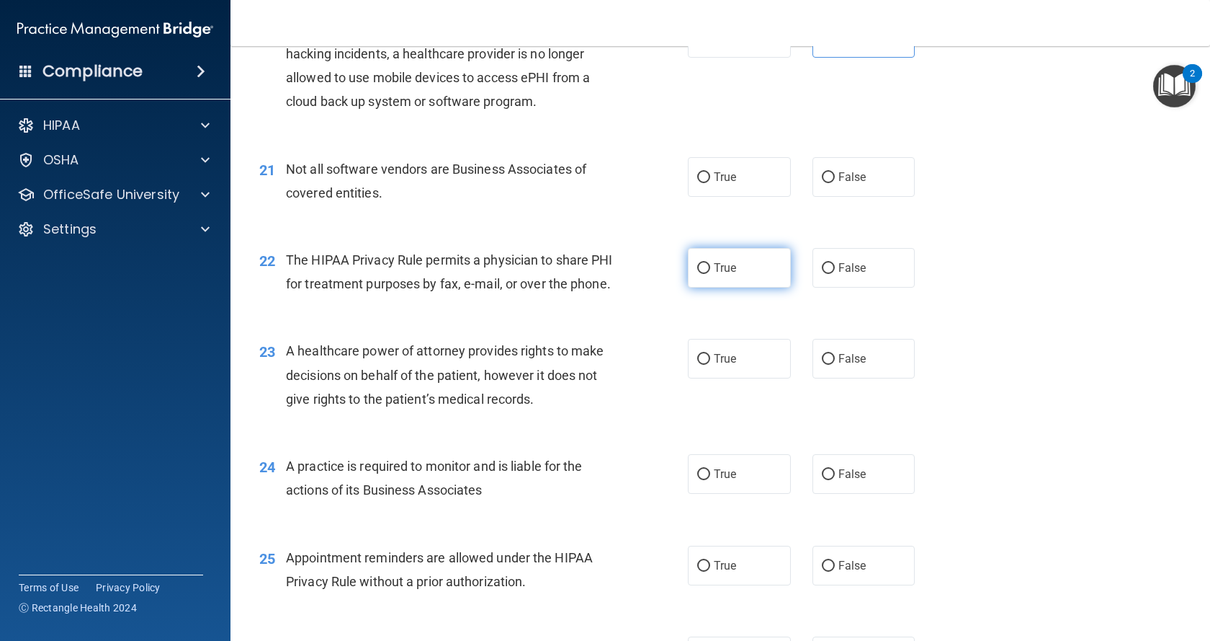
click at [750, 272] on label "True" at bounding box center [739, 268] width 103 height 40
click at [710, 272] on input "True" at bounding box center [703, 268] width 13 height 11
radio input "true"
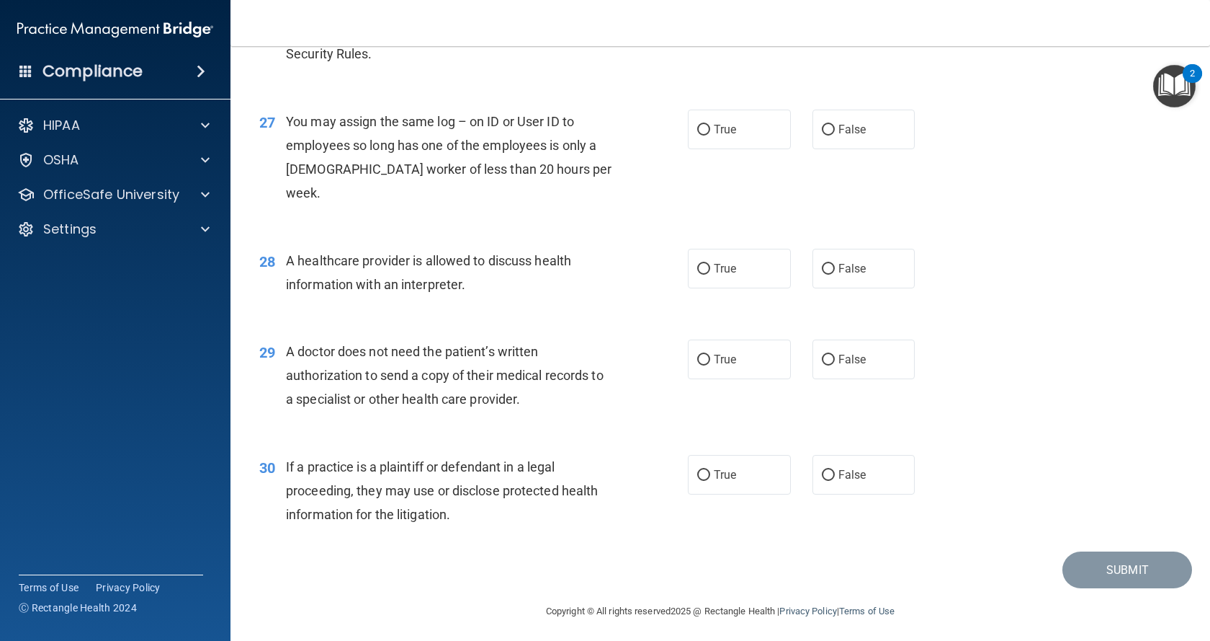
scroll to position [3025, 0]
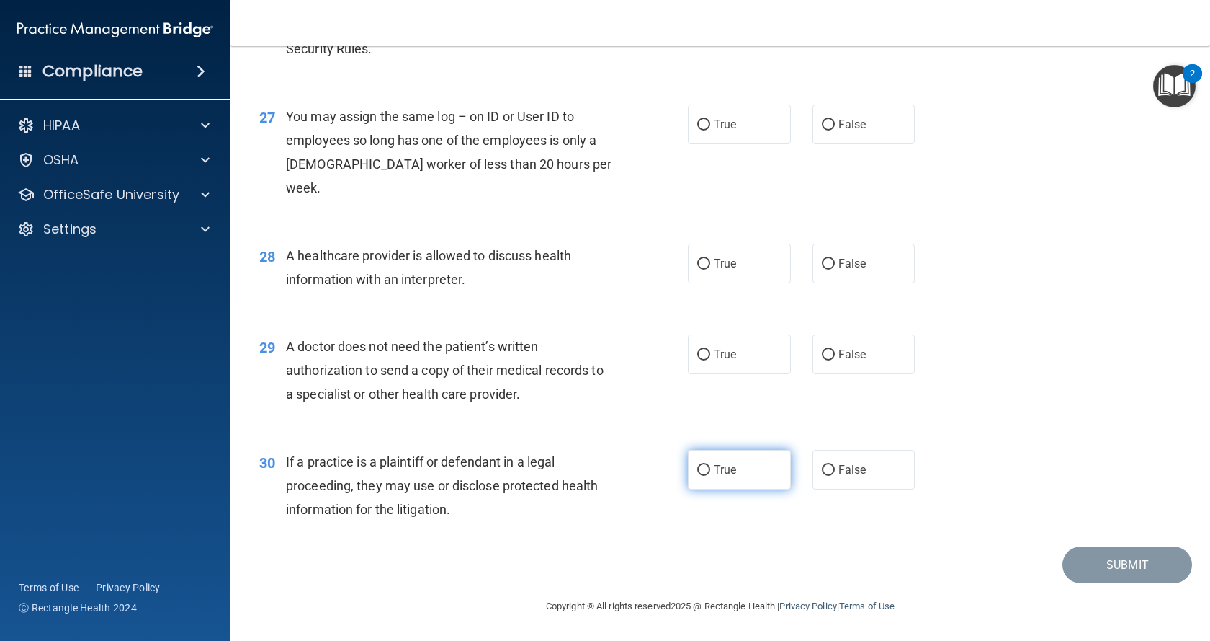
click at [731, 474] on span "True" at bounding box center [725, 470] width 22 height 14
click at [710, 474] on input "True" at bounding box center [703, 470] width 13 height 11
radio input "true"
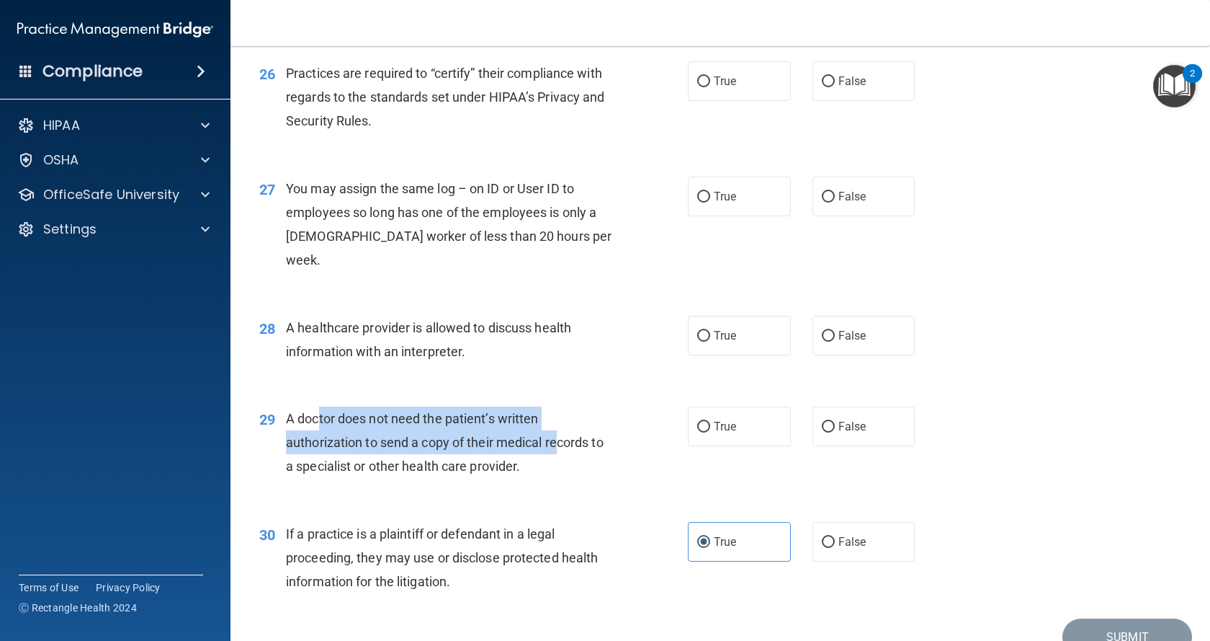
drag, startPoint x: 319, startPoint y: 424, endPoint x: 551, endPoint y: 448, distance: 233.2
click at [551, 448] on span "A doctor does not need the patient’s written authorization to send a copy of th…" at bounding box center [445, 442] width 318 height 63
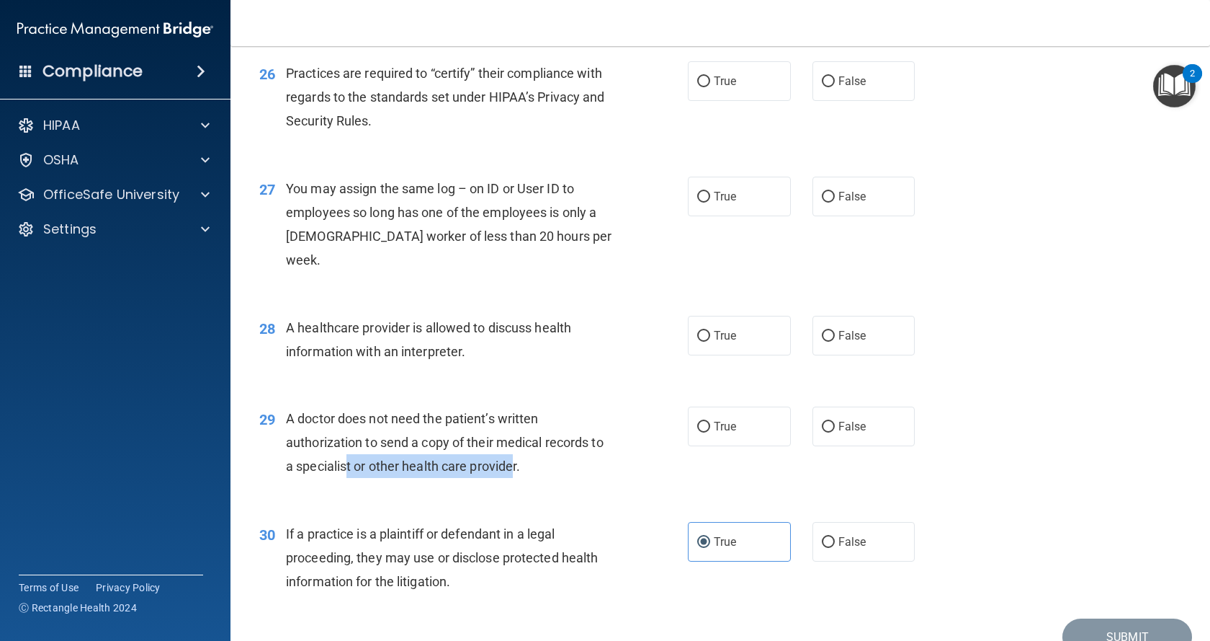
drag, startPoint x: 344, startPoint y: 468, endPoint x: 507, endPoint y: 465, distance: 163.6
click at [507, 465] on span "A doctor does not need the patient’s written authorization to send a copy of th…" at bounding box center [445, 442] width 318 height 63
click at [717, 430] on span "True" at bounding box center [725, 426] width 22 height 14
click at [710, 430] on input "True" at bounding box center [703, 427] width 13 height 11
radio input "true"
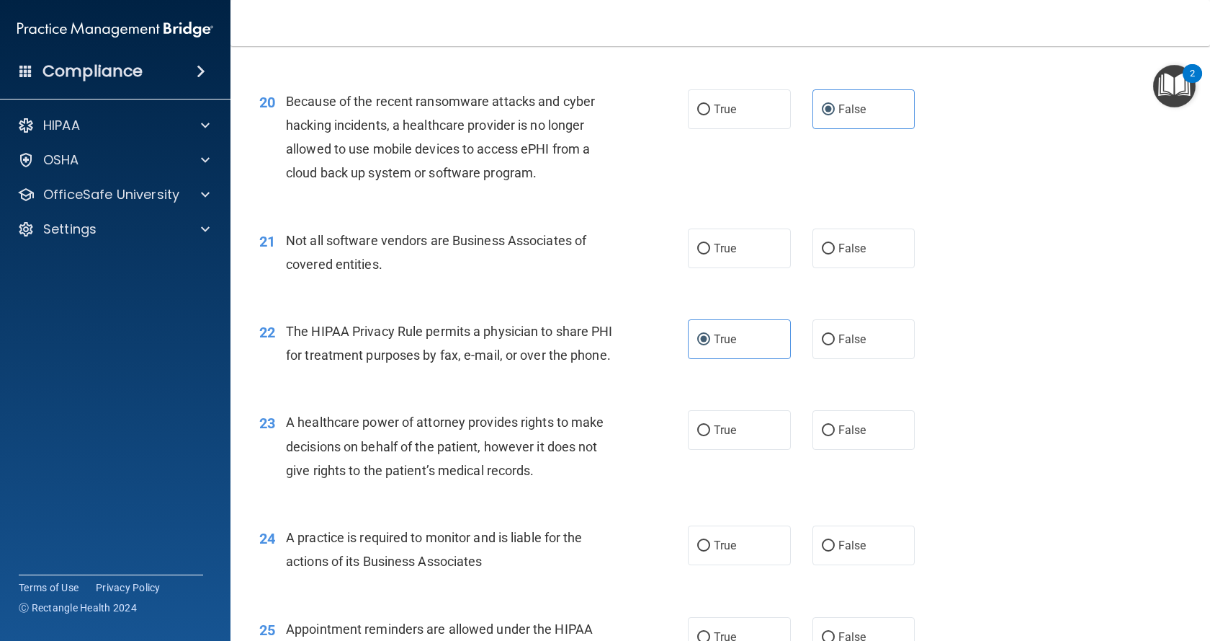
scroll to position [2304, 0]
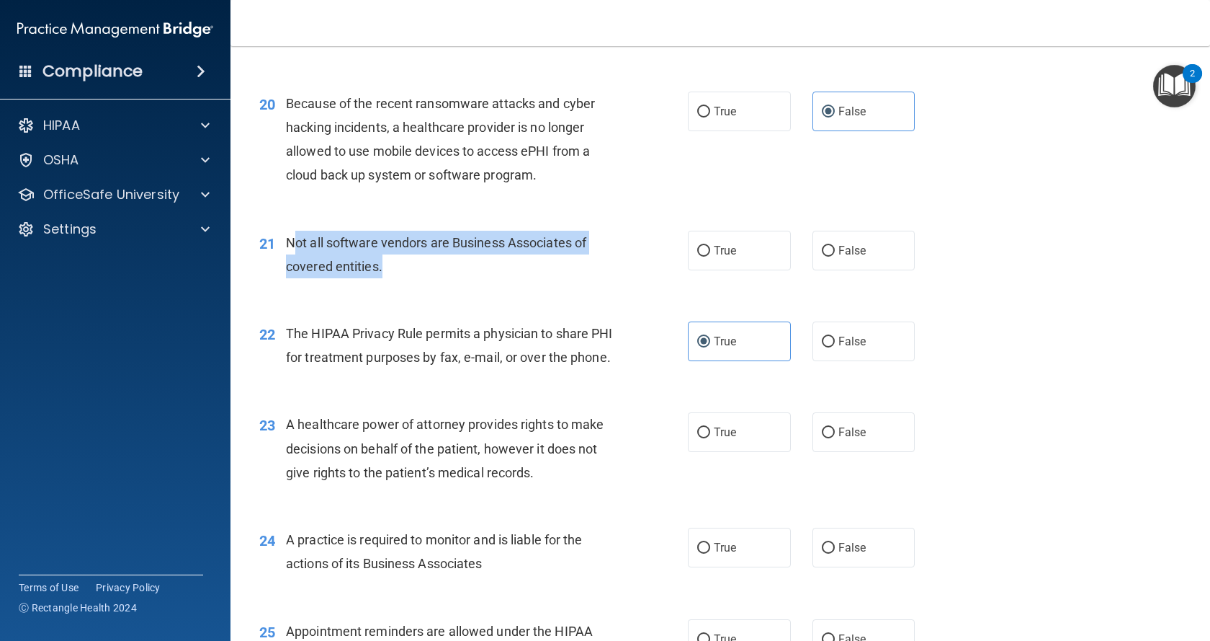
drag, startPoint x: 298, startPoint y: 241, endPoint x: 593, endPoint y: 264, distance: 296.3
click at [593, 264] on div "Not all software vendors are Business Associates of covered entities." at bounding box center [455, 255] width 338 height 48
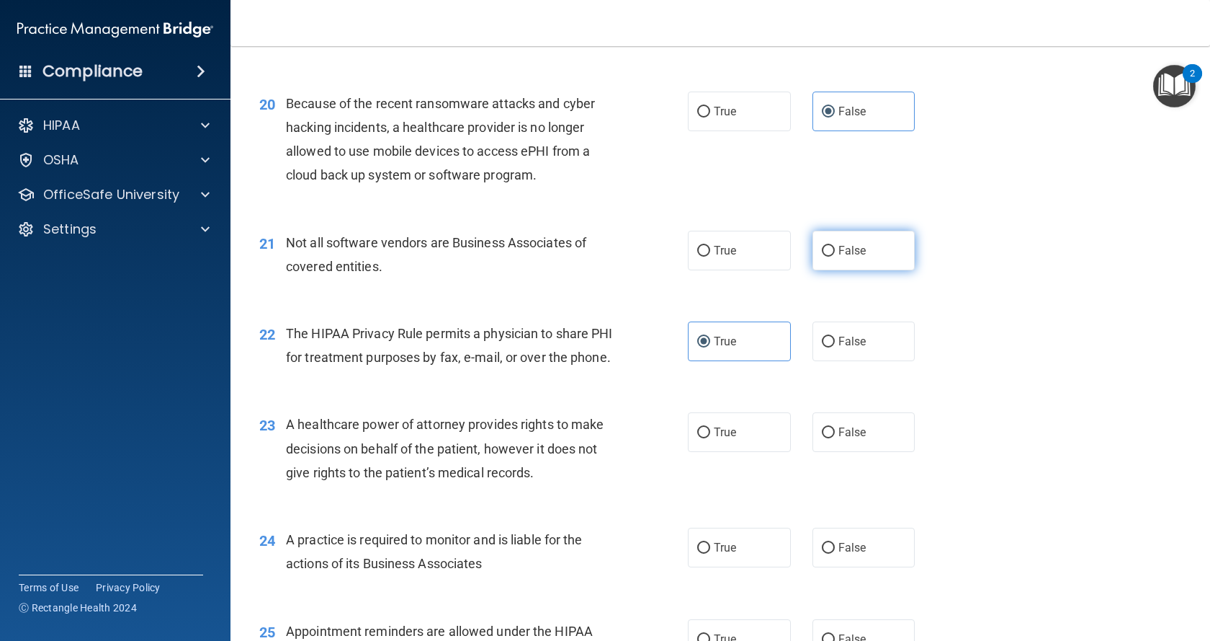
click at [848, 250] on span "False" at bounding box center [853, 251] width 28 height 14
click at [835, 250] on input "False" at bounding box center [828, 251] width 13 height 11
radio input "true"
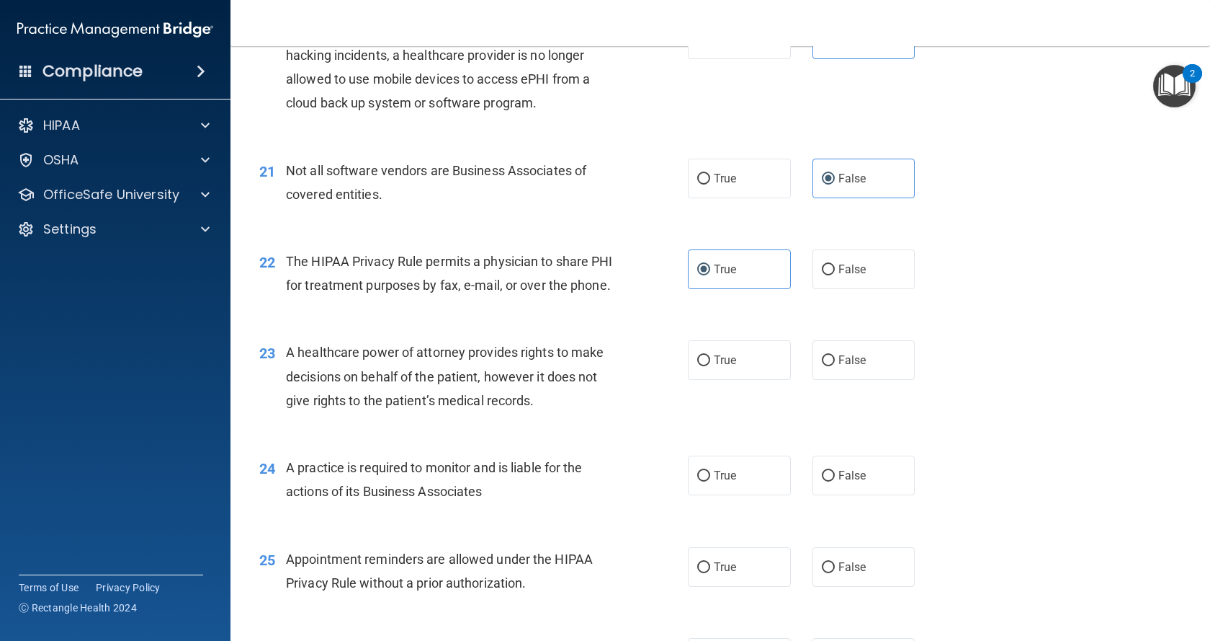
scroll to position [2448, 0]
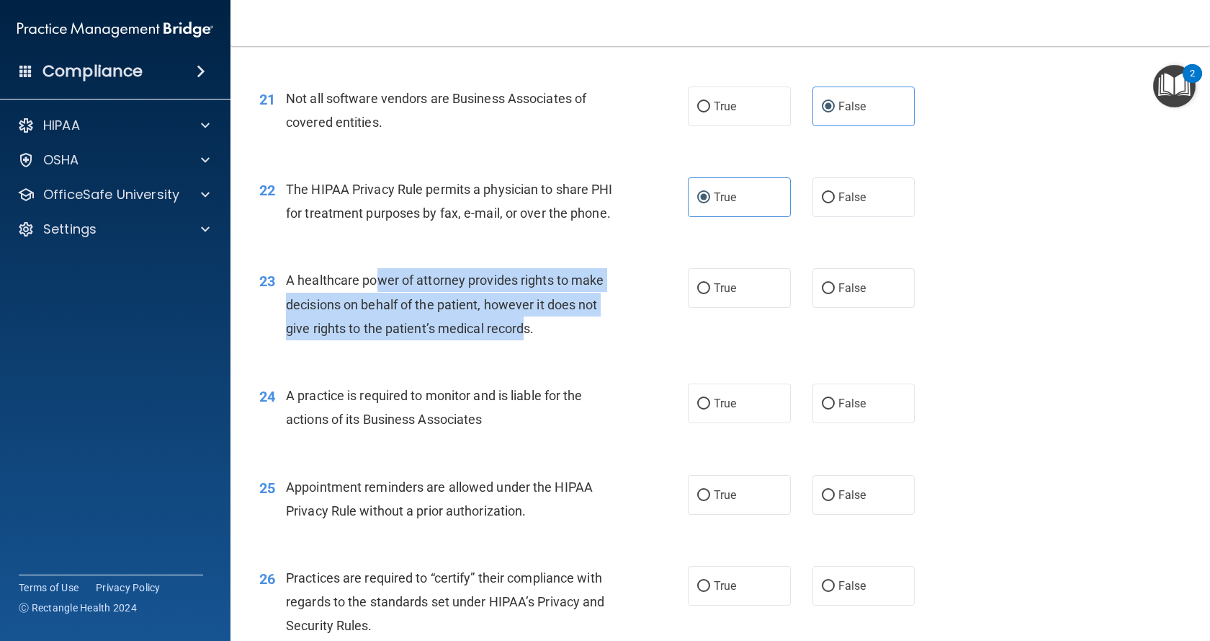
drag, startPoint x: 375, startPoint y: 304, endPoint x: 522, endPoint y: 348, distance: 154.1
click at [522, 335] on span "A healthcare power of attorney provides rights to make decisions on behalf of t…" at bounding box center [445, 303] width 318 height 63
click at [827, 294] on input "False" at bounding box center [828, 288] width 13 height 11
radio input "true"
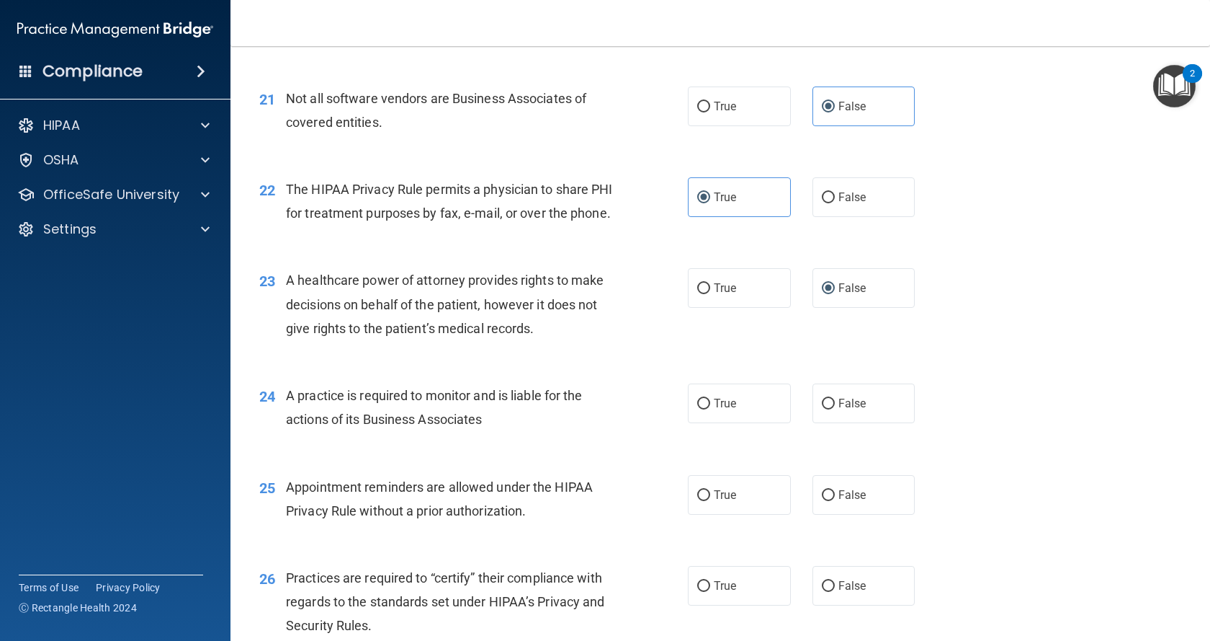
click at [638, 344] on div "23 A healthcare power of attorney provides rights to make decisions on behalf o…" at bounding box center [474, 307] width 472 height 79
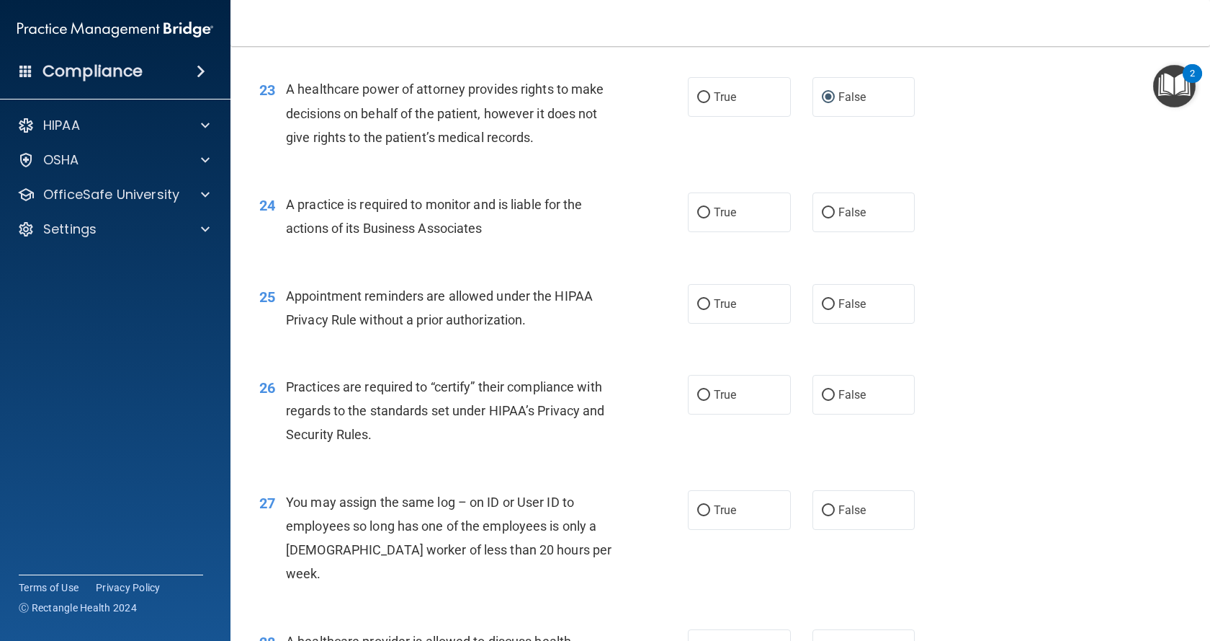
scroll to position [2664, 0]
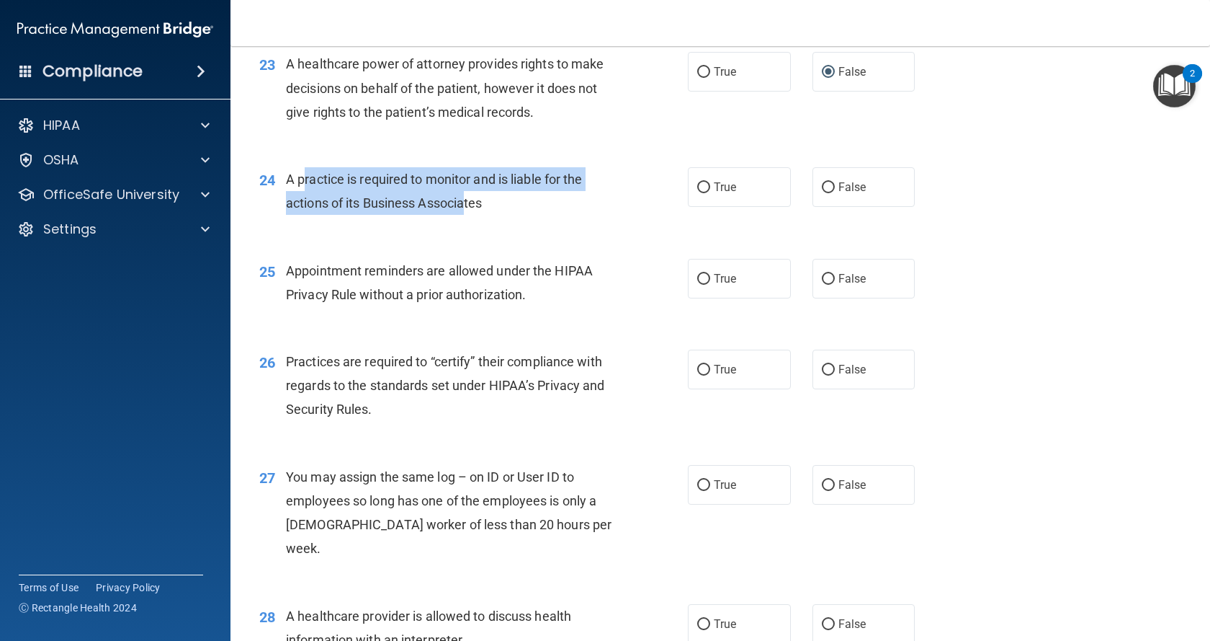
drag, startPoint x: 303, startPoint y: 200, endPoint x: 465, endPoint y: 226, distance: 164.1
click at [465, 210] on span "A practice is required to monitor and is liable for the actions of its Business…" at bounding box center [434, 190] width 297 height 39
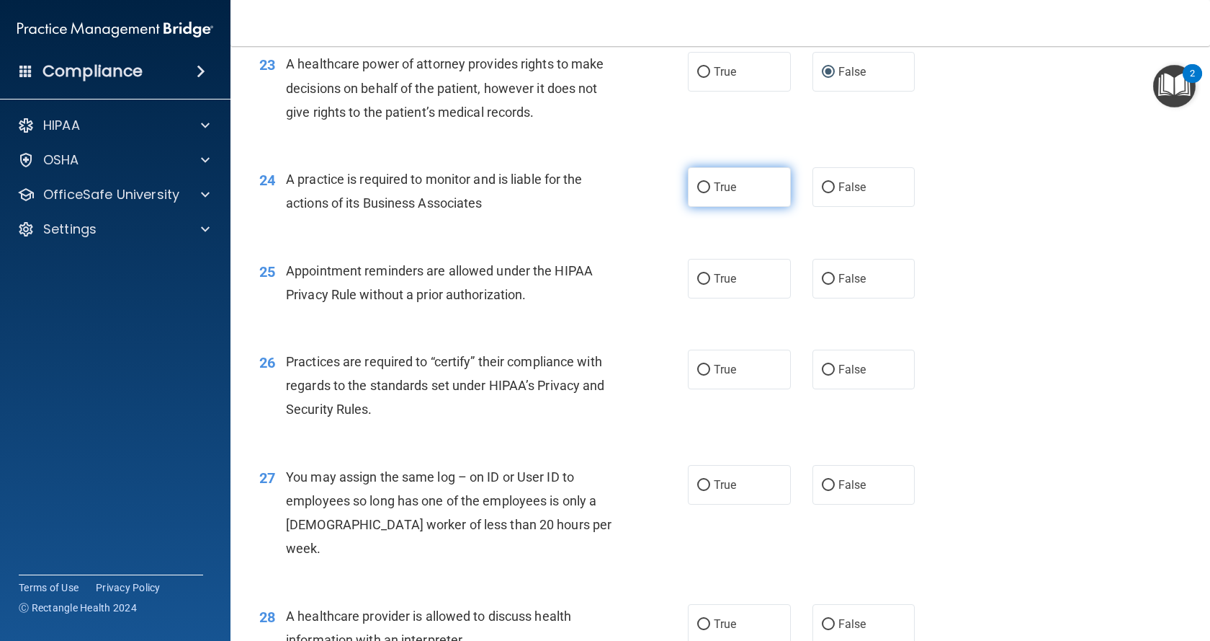
click at [730, 194] on span "True" at bounding box center [725, 187] width 22 height 14
click at [710, 193] on input "True" at bounding box center [703, 187] width 13 height 11
radio input "true"
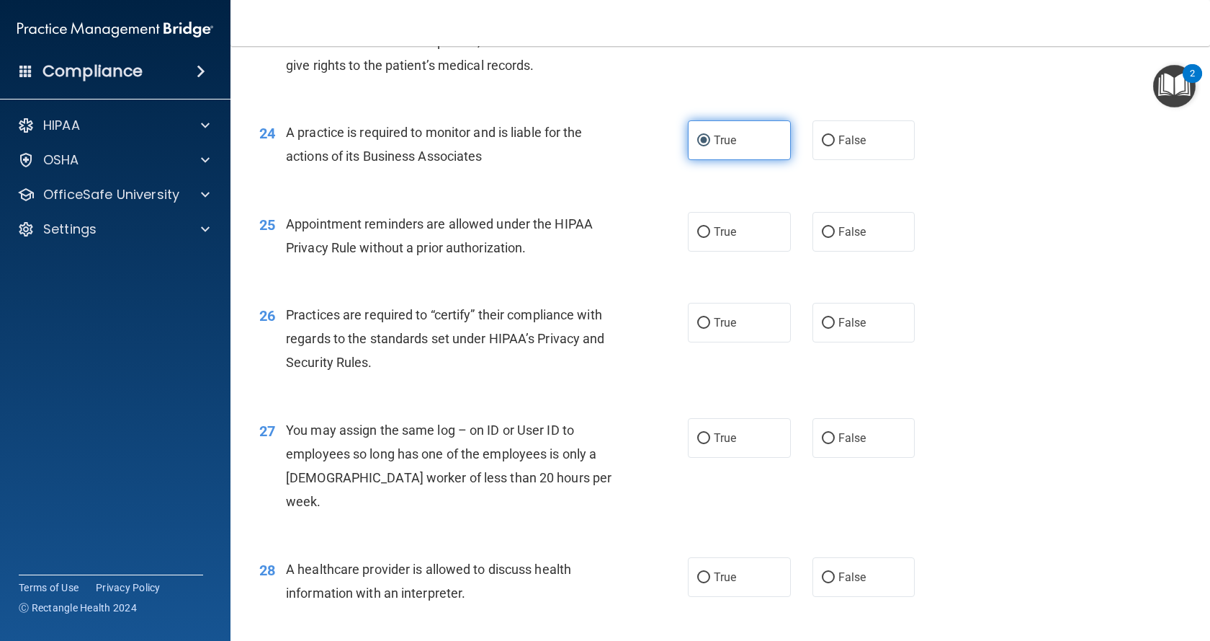
scroll to position [2737, 0]
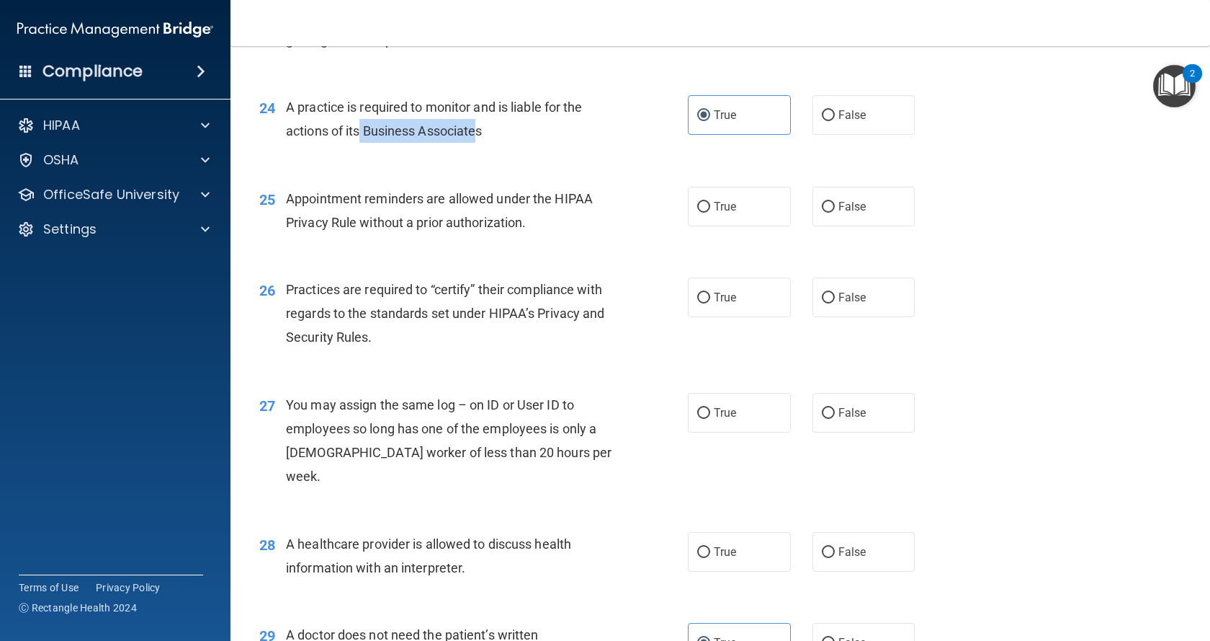
drag, startPoint x: 362, startPoint y: 161, endPoint x: 481, endPoint y: 155, distance: 118.3
click at [481, 138] on span "A practice is required to monitor and is liable for the actions of its Business…" at bounding box center [434, 118] width 297 height 39
click at [522, 213] on div "Appointment reminders are allowed under the HIPAA Privacy Rule without a prior …" at bounding box center [455, 211] width 338 height 48
click at [828, 121] on input "False" at bounding box center [828, 115] width 13 height 11
radio input "true"
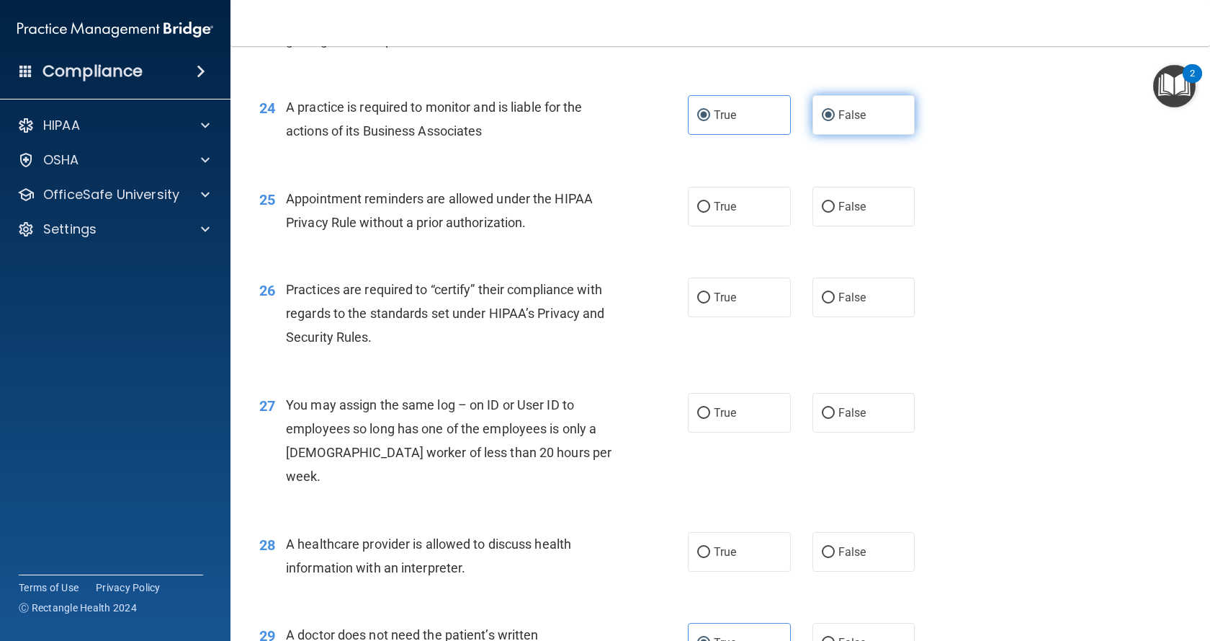
radio input "false"
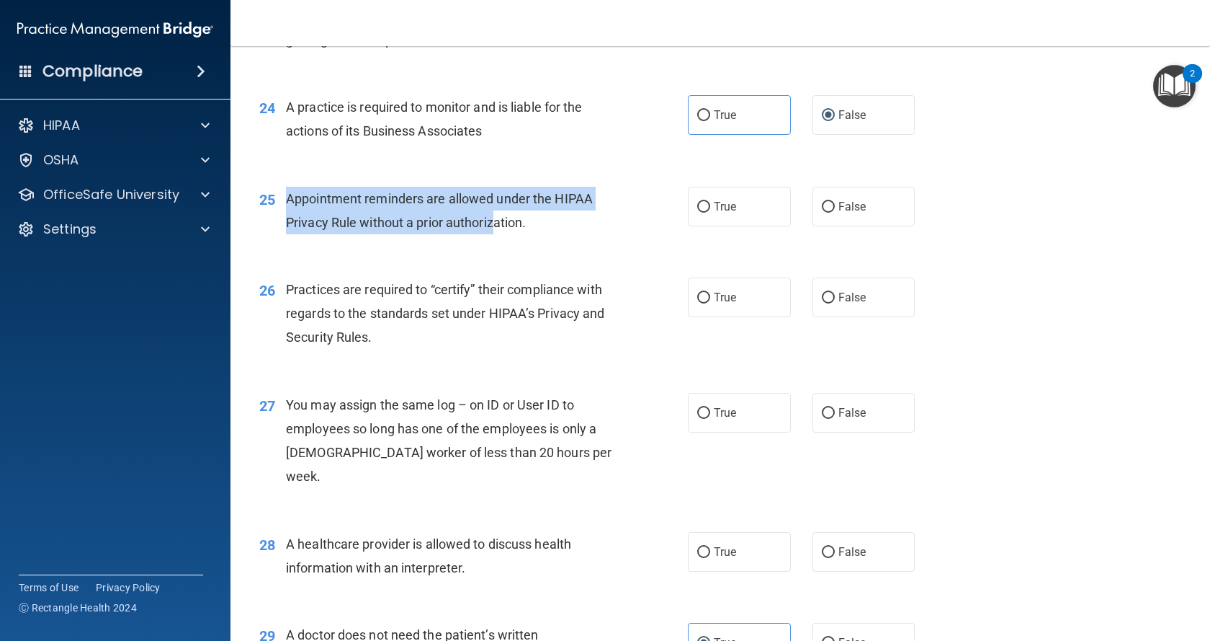
drag, startPoint x: 289, startPoint y: 219, endPoint x: 498, endPoint y: 254, distance: 211.9
click at [498, 234] on div "Appointment reminders are allowed under the HIPAA Privacy Rule without a prior …" at bounding box center [455, 211] width 338 height 48
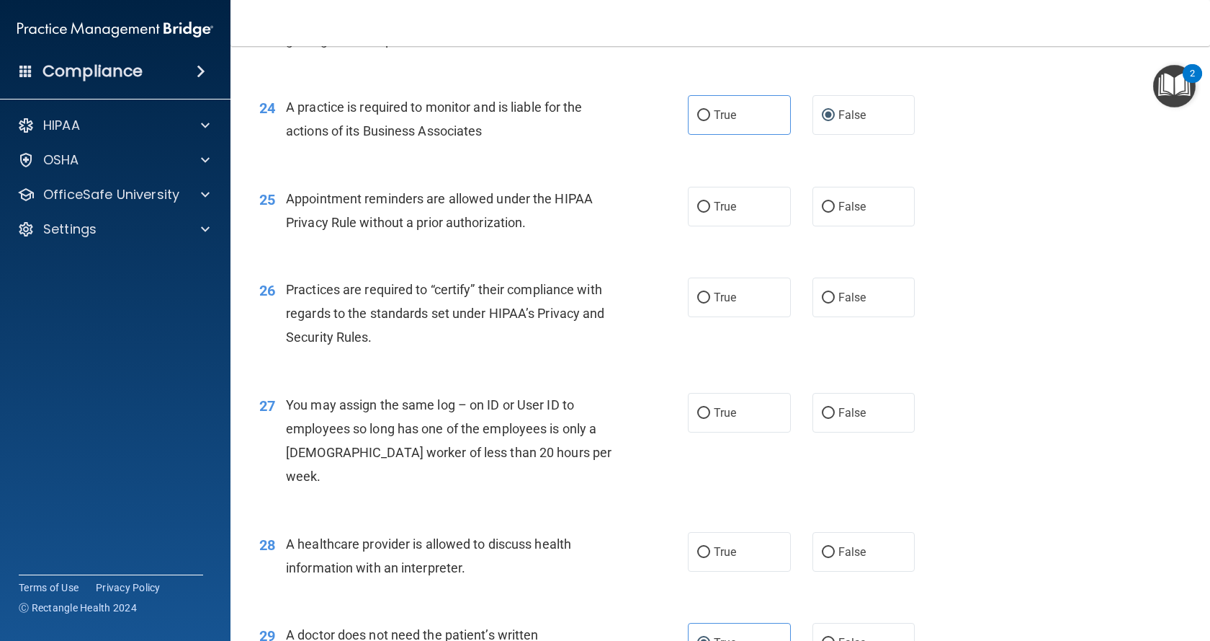
click at [557, 259] on div "25 Appointment reminders are allowed under the HIPAA Privacy Rule without a pri…" at bounding box center [721, 214] width 944 height 91
click at [708, 226] on label "True" at bounding box center [739, 207] width 103 height 40
click at [708, 213] on input "True" at bounding box center [703, 207] width 13 height 11
radio input "true"
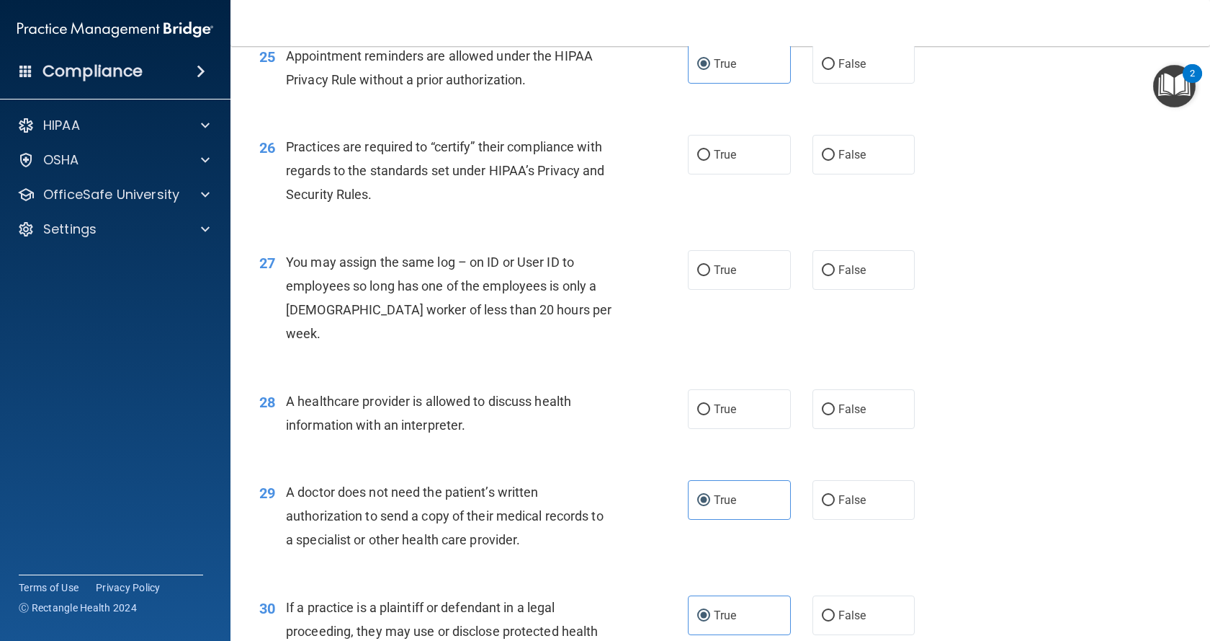
scroll to position [2881, 0]
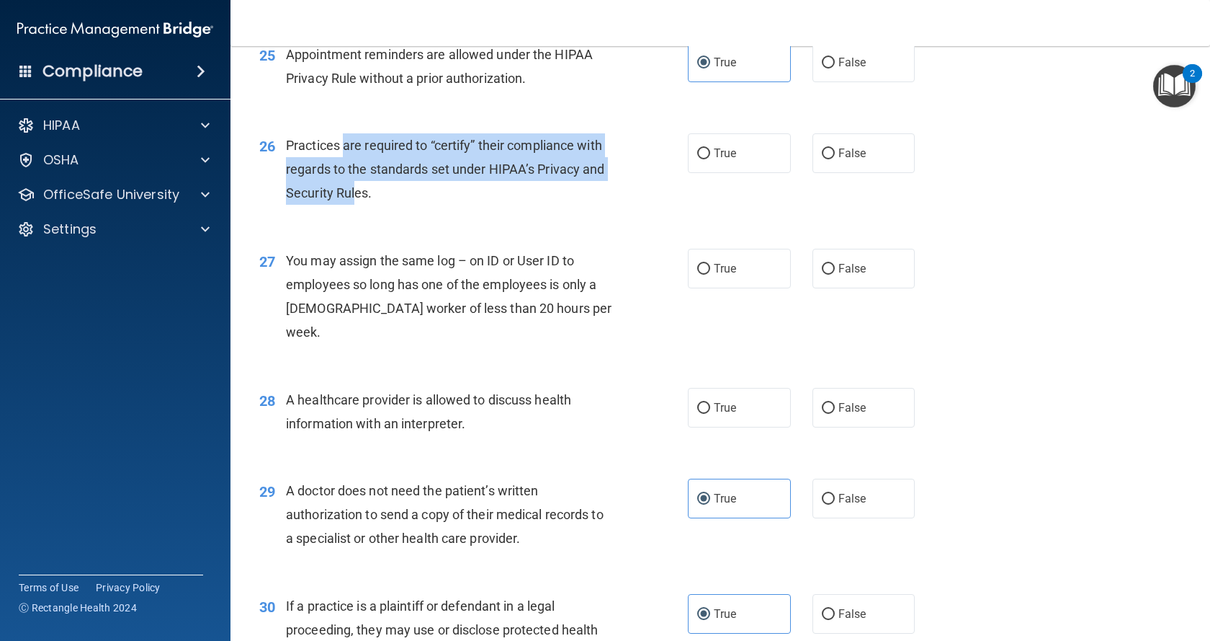
drag, startPoint x: 344, startPoint y: 171, endPoint x: 357, endPoint y: 226, distance: 56.3
click at [357, 205] on div "Practices are required to “certify” their compliance with regards to the standa…" at bounding box center [455, 169] width 338 height 72
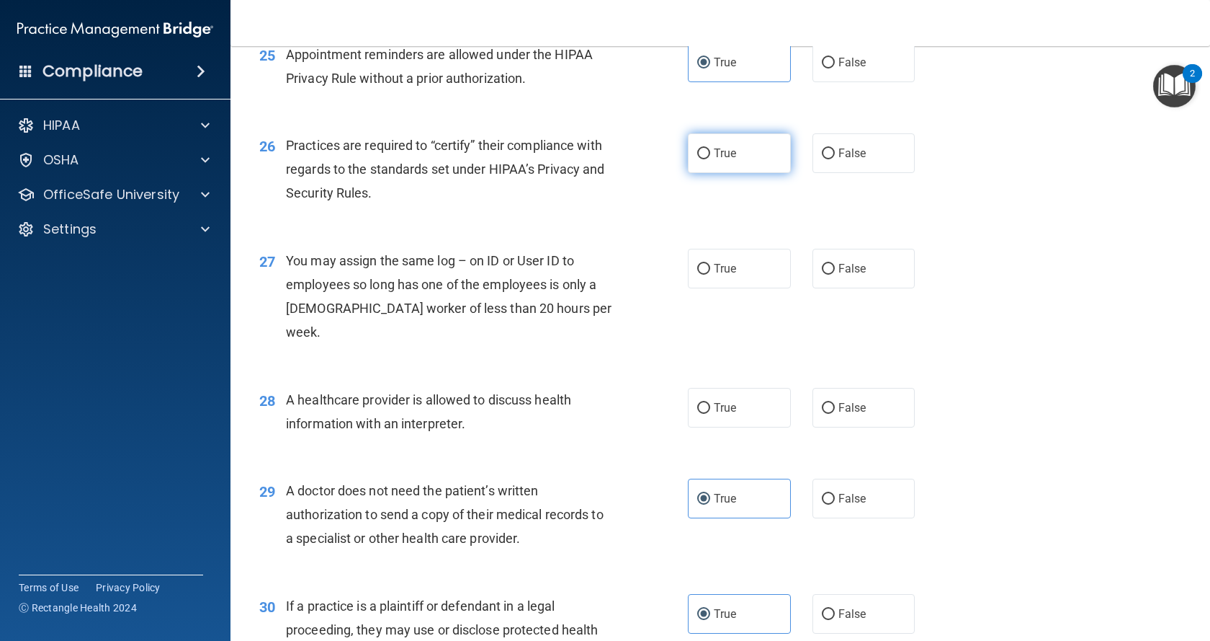
click at [724, 173] on label "True" at bounding box center [739, 153] width 103 height 40
click at [710, 159] on input "True" at bounding box center [703, 153] width 13 height 11
radio input "true"
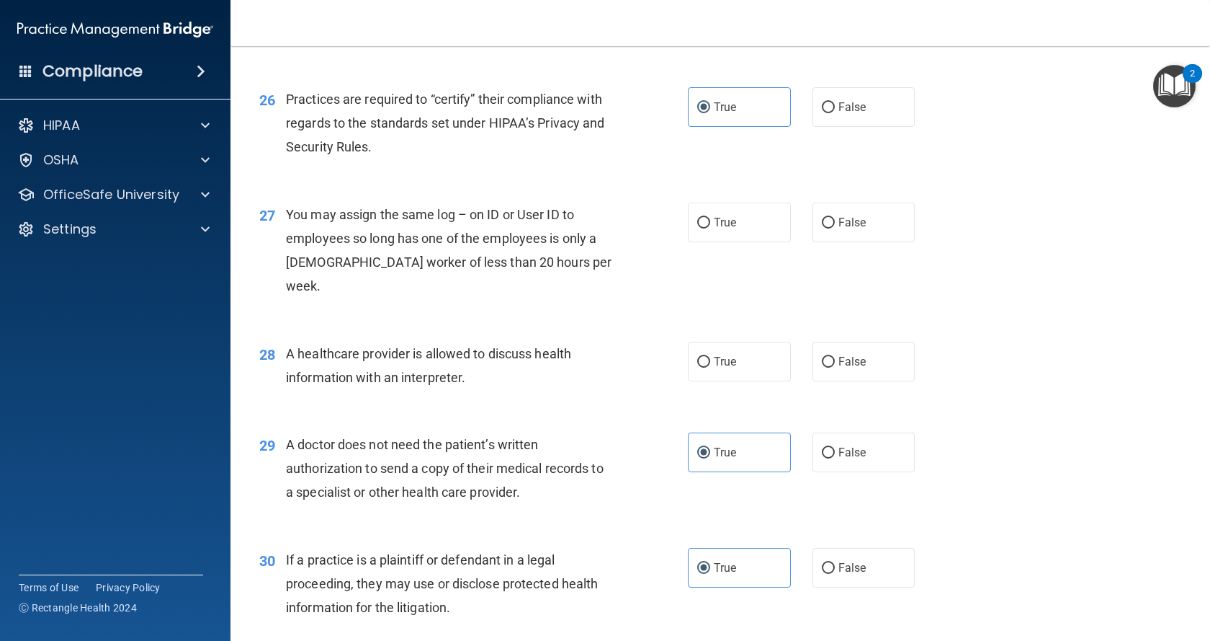
scroll to position [2953, 0]
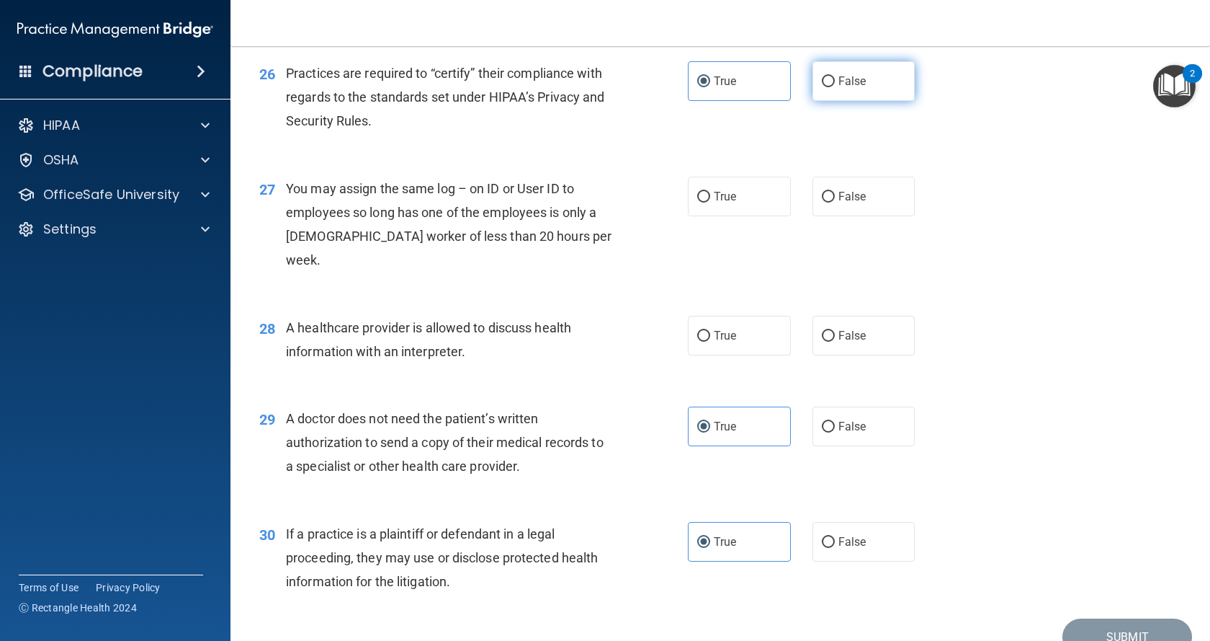
click at [853, 88] on span "False" at bounding box center [853, 81] width 28 height 14
click at [835, 87] on input "False" at bounding box center [828, 81] width 13 height 11
radio input "true"
radio input "false"
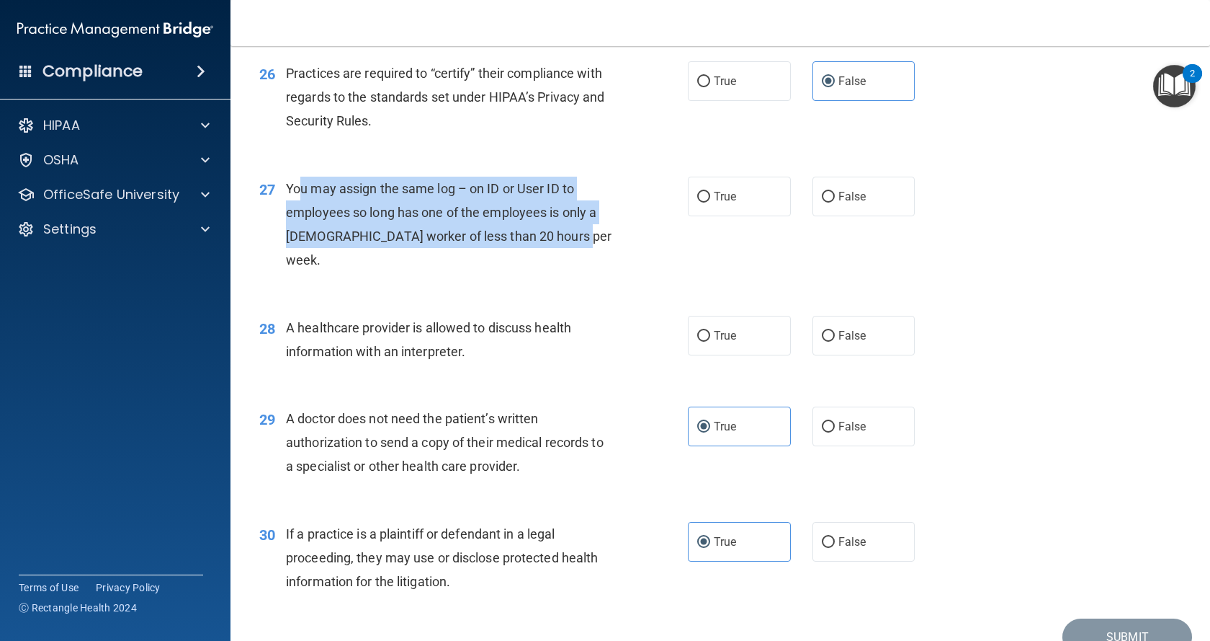
drag, startPoint x: 301, startPoint y: 211, endPoint x: 571, endPoint y: 269, distance: 276.3
click at [571, 269] on div "You may assign the same log – on ID or User ID to employees so long has one of …" at bounding box center [455, 225] width 338 height 96
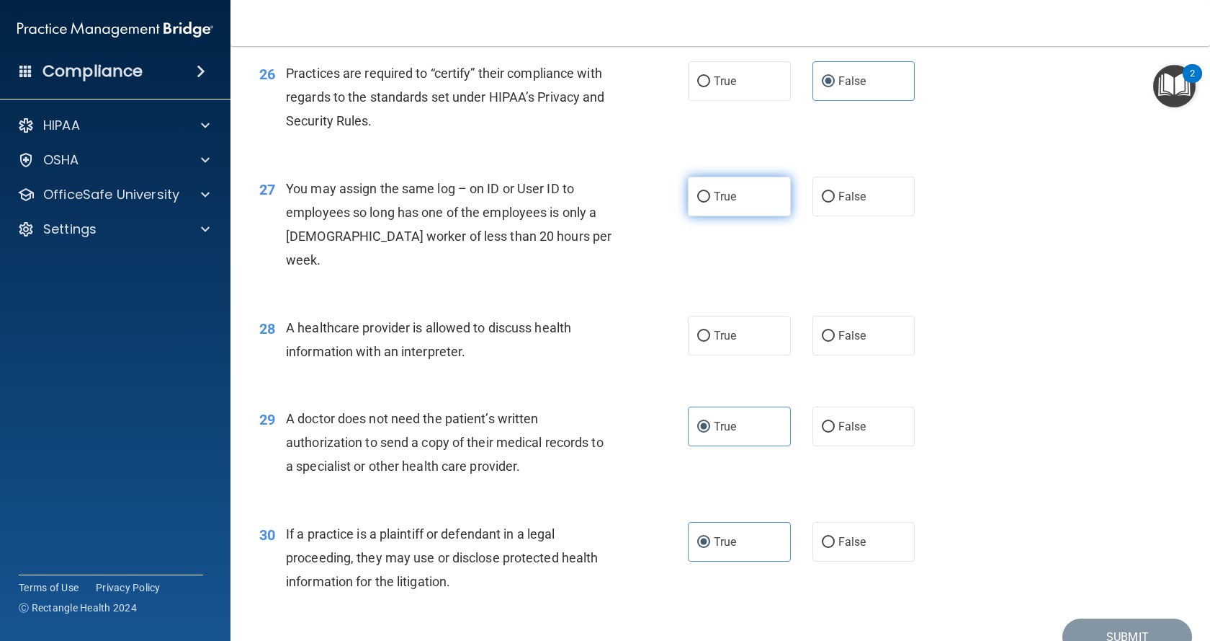
click at [750, 216] on label "True" at bounding box center [739, 197] width 103 height 40
click at [710, 202] on input "True" at bounding box center [703, 197] width 13 height 11
radio input "true"
drag, startPoint x: 837, startPoint y: 218, endPoint x: 845, endPoint y: 220, distance: 8.2
click at [845, 203] on span "False" at bounding box center [853, 196] width 28 height 14
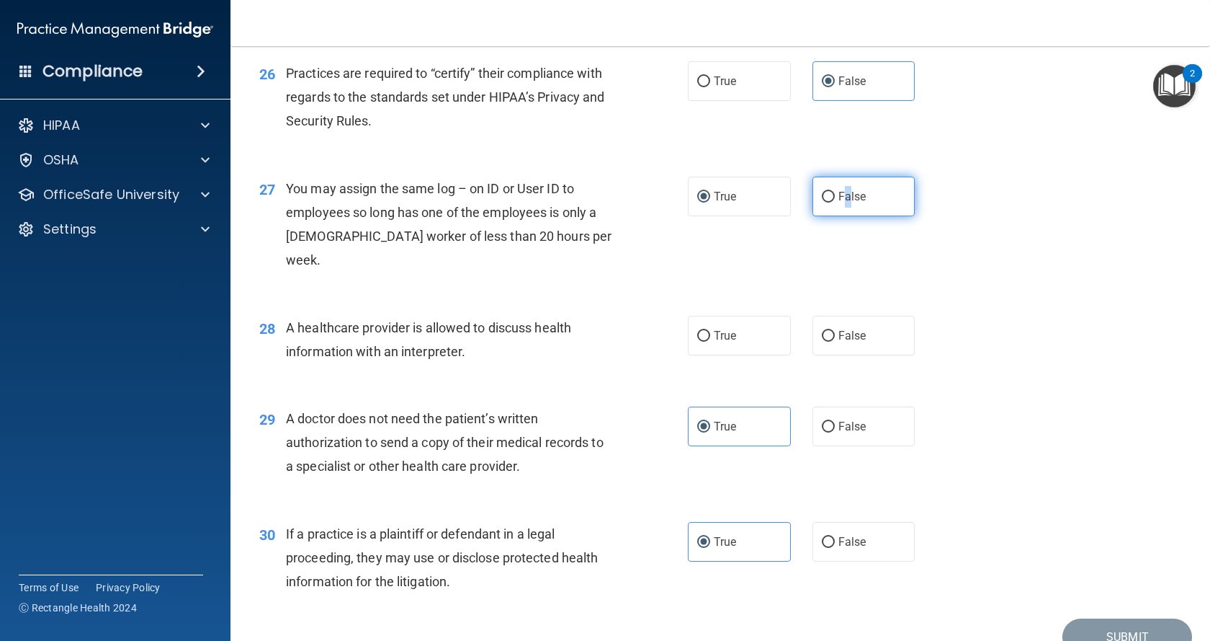
click at [839, 203] on span "False" at bounding box center [853, 196] width 28 height 14
click at [835, 202] on input "False" at bounding box center [828, 197] width 13 height 11
radio input "true"
radio input "false"
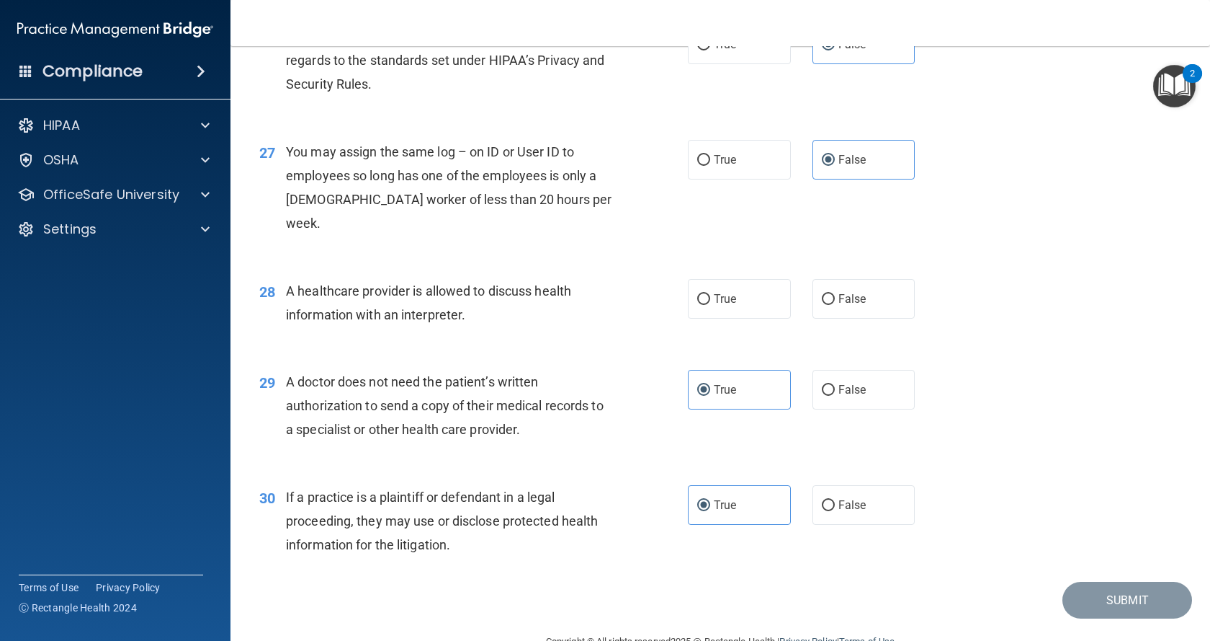
scroll to position [3025, 0]
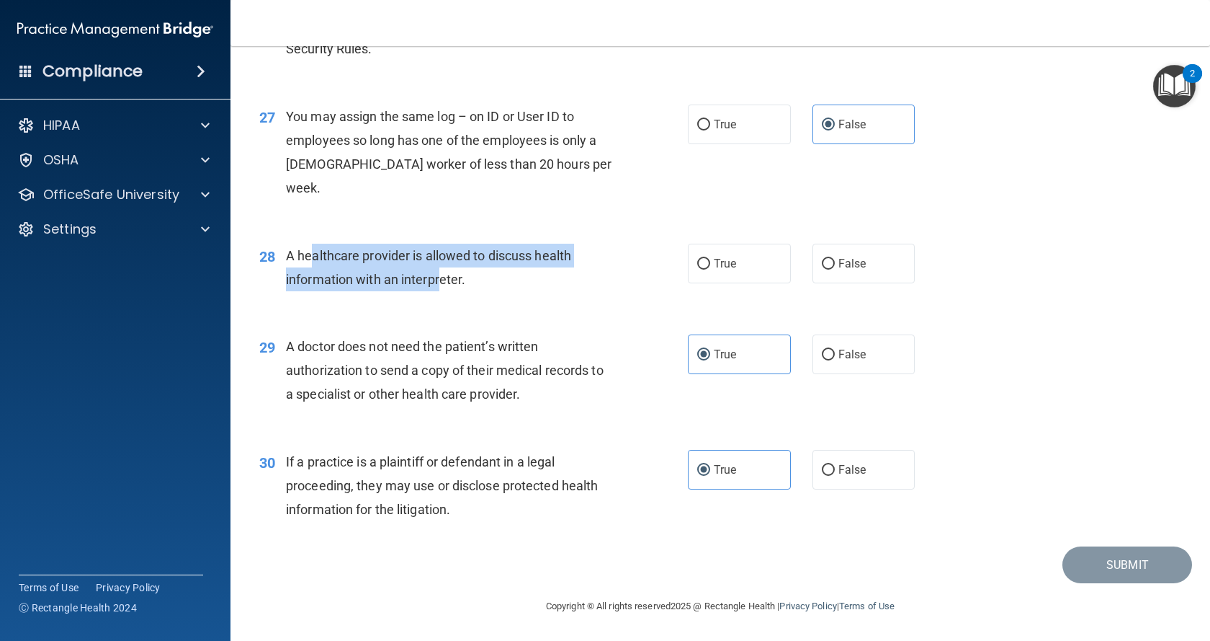
drag, startPoint x: 314, startPoint y: 254, endPoint x: 442, endPoint y: 279, distance: 130.6
click at [442, 279] on span "A healthcare provider is allowed to discuss health information with an interpre…" at bounding box center [428, 267] width 285 height 39
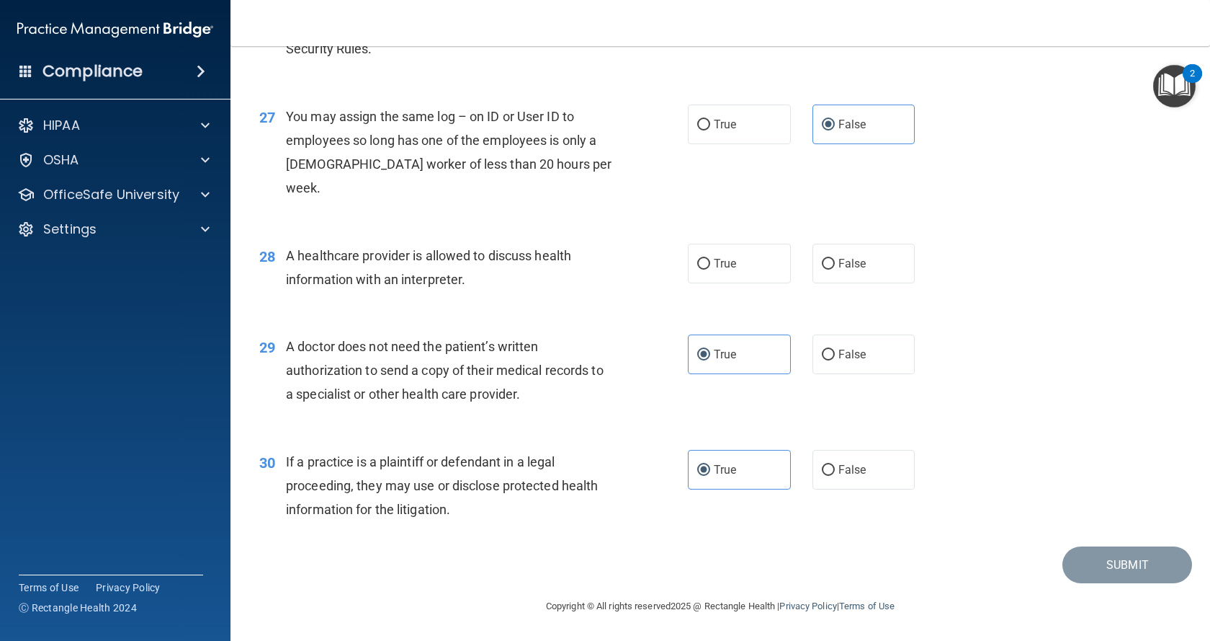
click at [515, 287] on div "A healthcare provider is allowed to discuss health information with an interpre…" at bounding box center [455, 268] width 338 height 48
click at [741, 266] on label "True" at bounding box center [739, 264] width 103 height 40
click at [710, 266] on input "True" at bounding box center [703, 264] width 13 height 11
radio input "true"
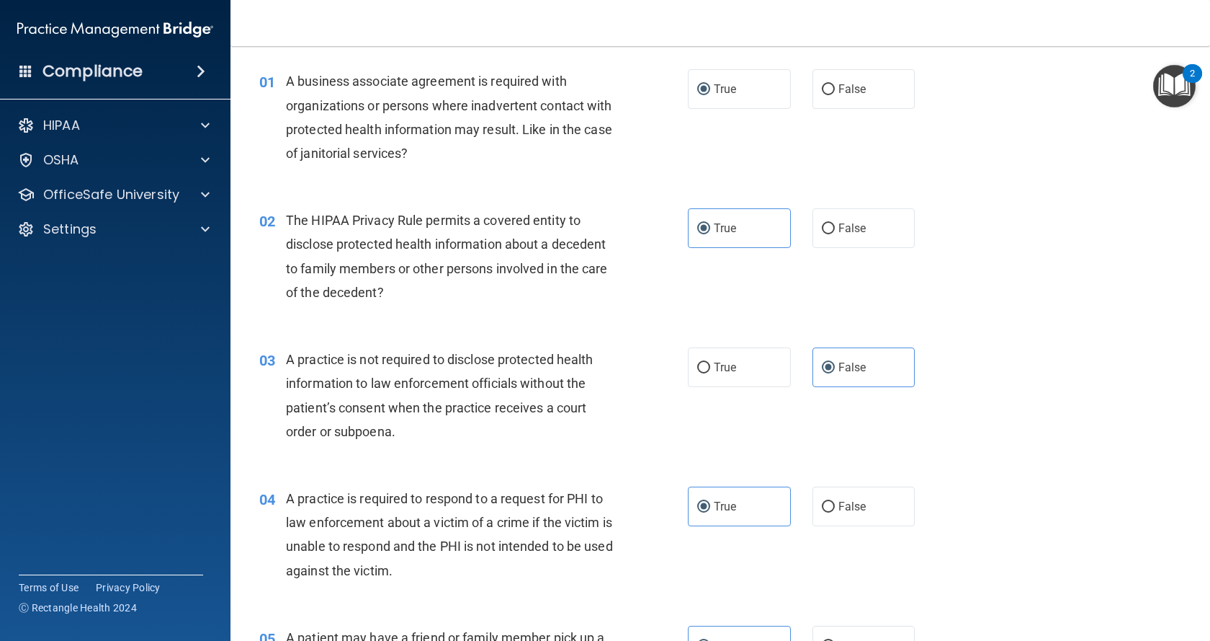
scroll to position [0, 0]
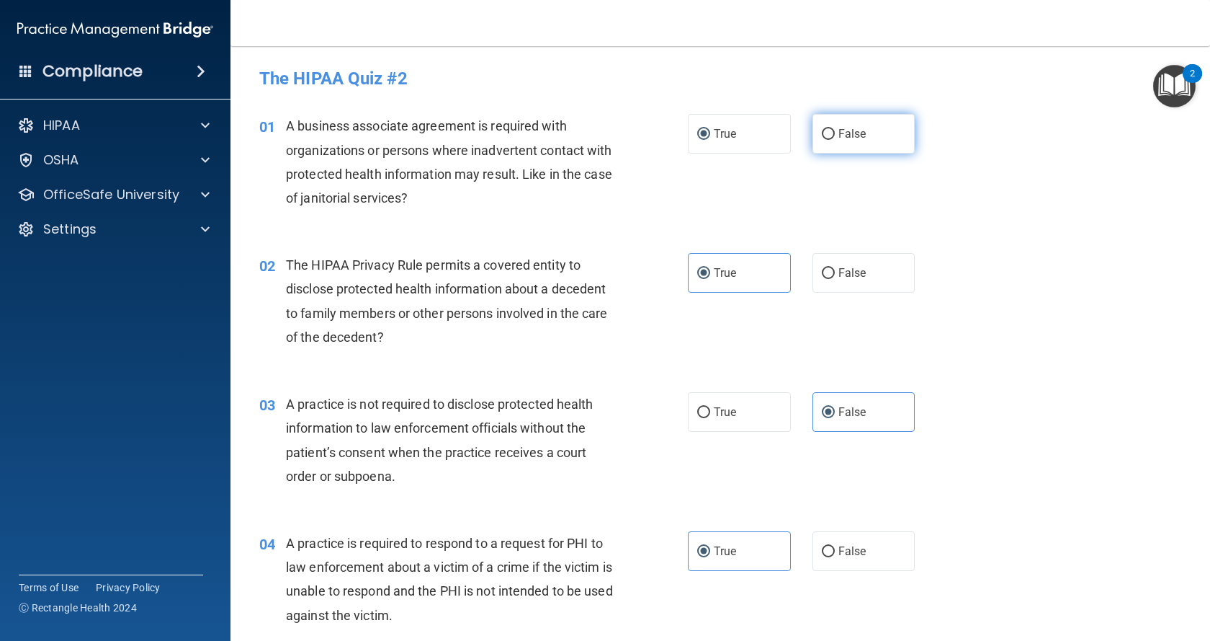
click at [829, 137] on label "False" at bounding box center [864, 134] width 103 height 40
click at [829, 137] on input "False" at bounding box center [828, 134] width 13 height 11
radio input "true"
radio input "false"
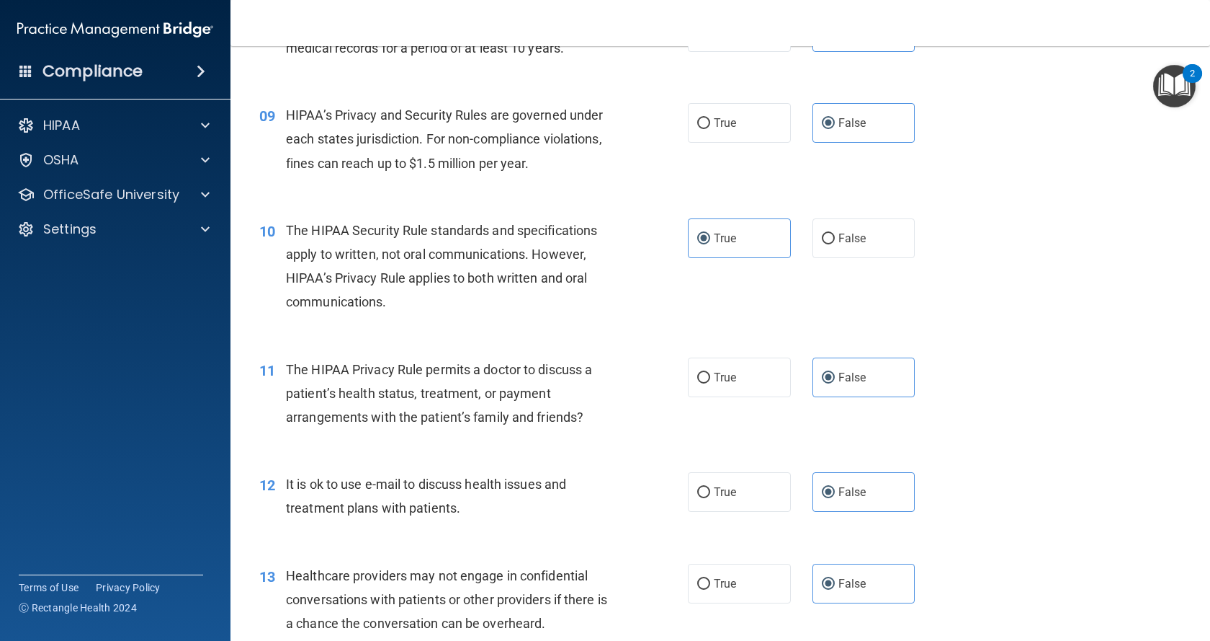
scroll to position [1153, 0]
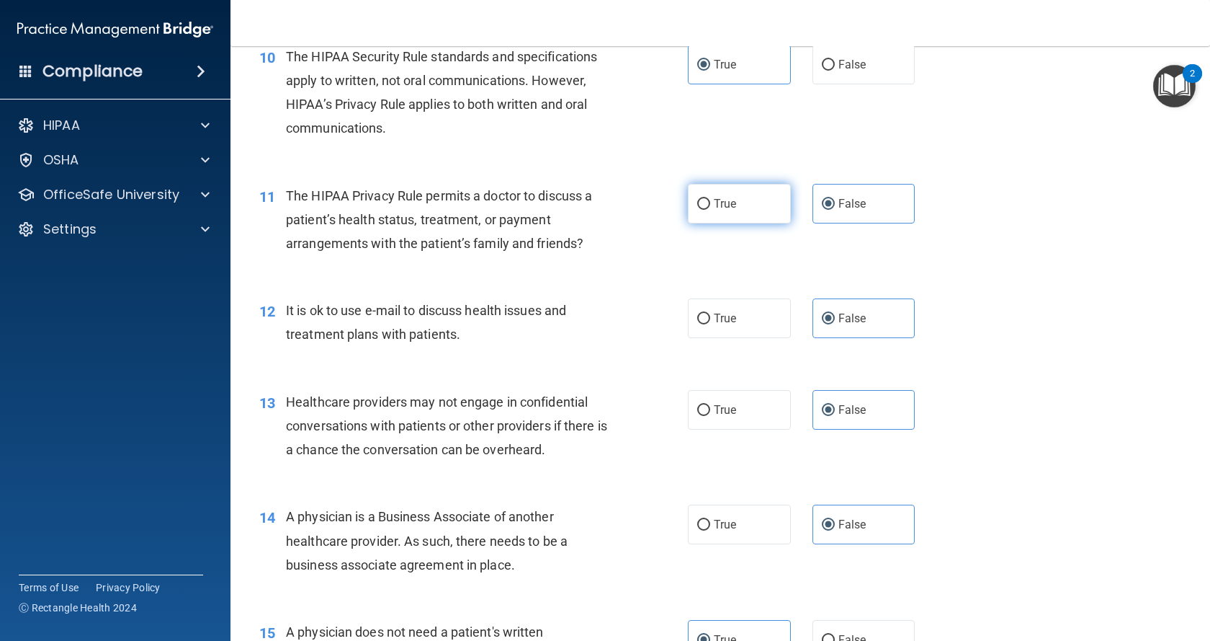
click at [745, 215] on label "True" at bounding box center [739, 204] width 103 height 40
click at [710, 210] on input "True" at bounding box center [703, 204] width 13 height 11
radio input "true"
radio input "false"
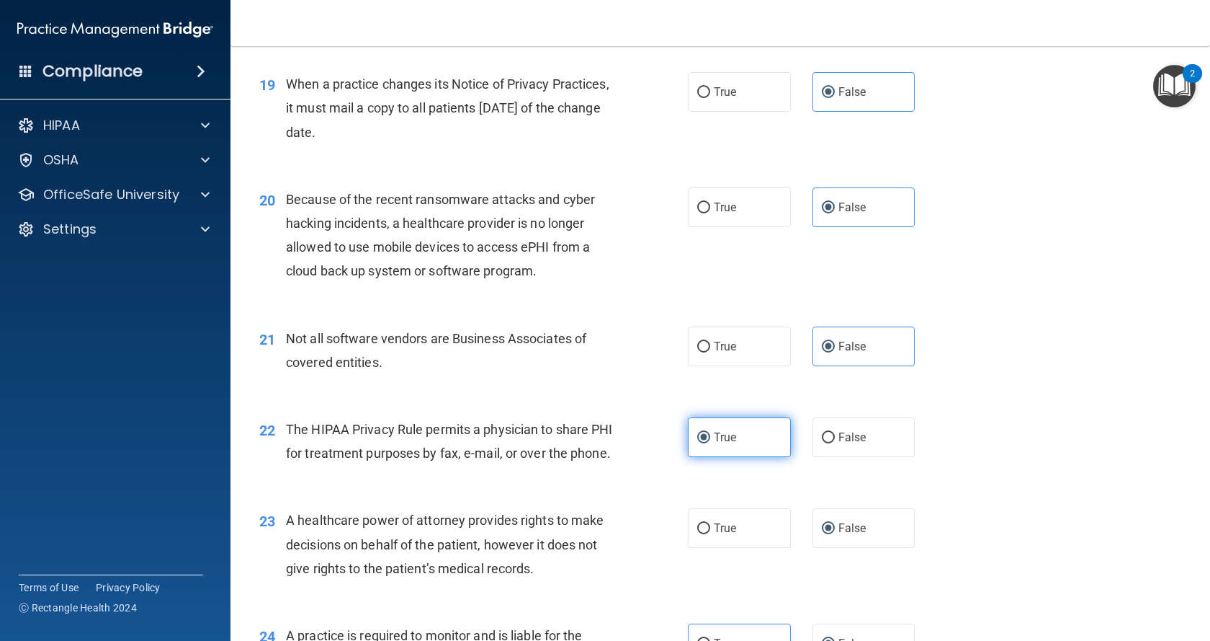
scroll to position [2234, 0]
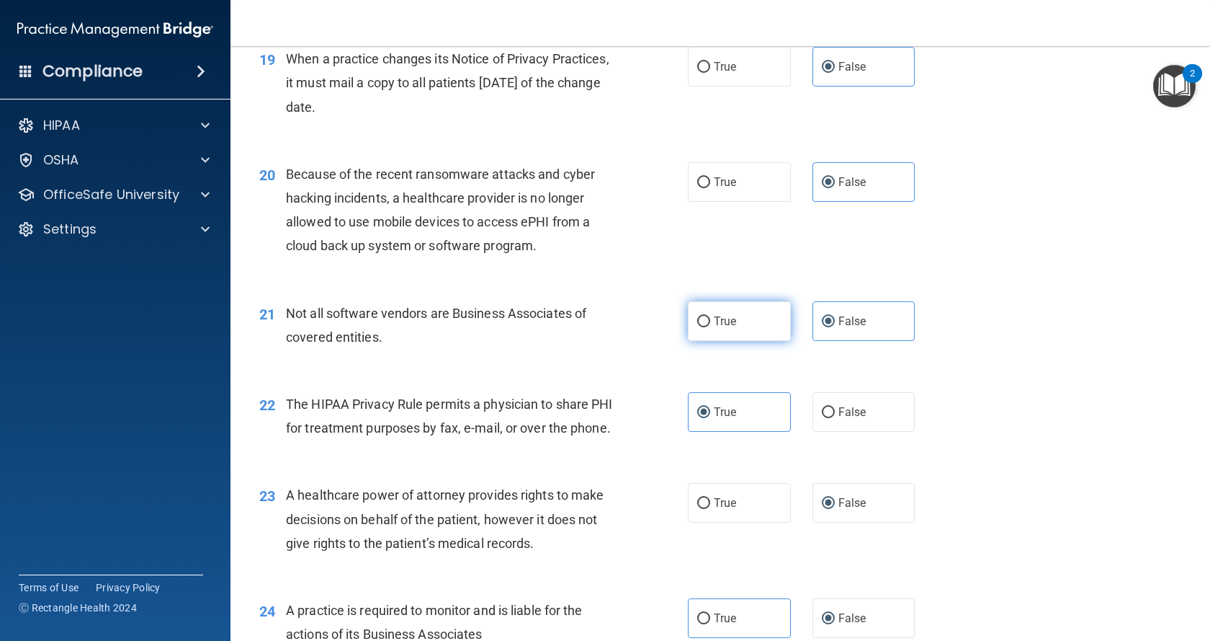
click at [762, 323] on label "True" at bounding box center [739, 321] width 103 height 40
click at [710, 323] on input "True" at bounding box center [703, 321] width 13 height 11
radio input "true"
radio input "false"
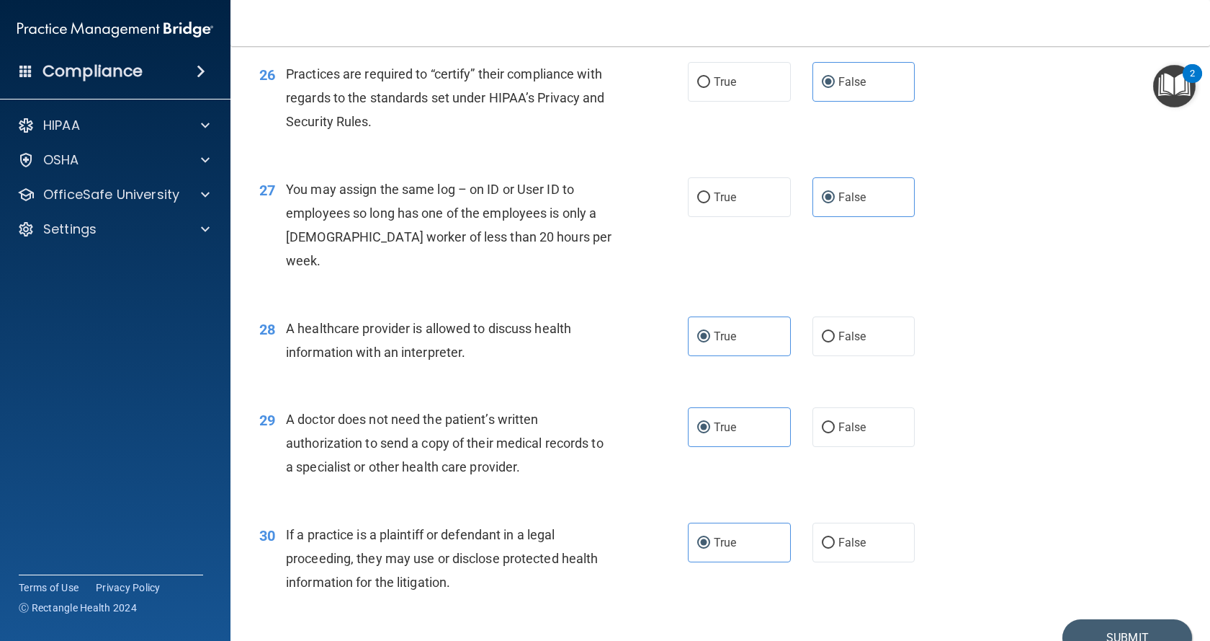
scroll to position [3025, 0]
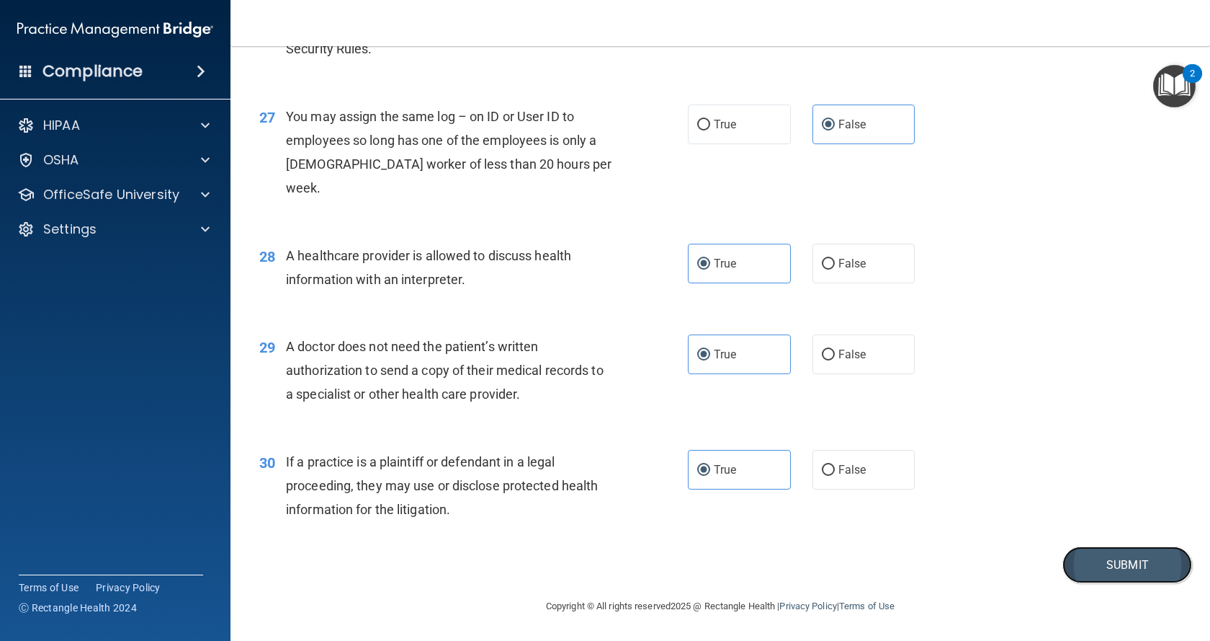
click at [1097, 560] on button "Submit" at bounding box center [1128, 564] width 130 height 37
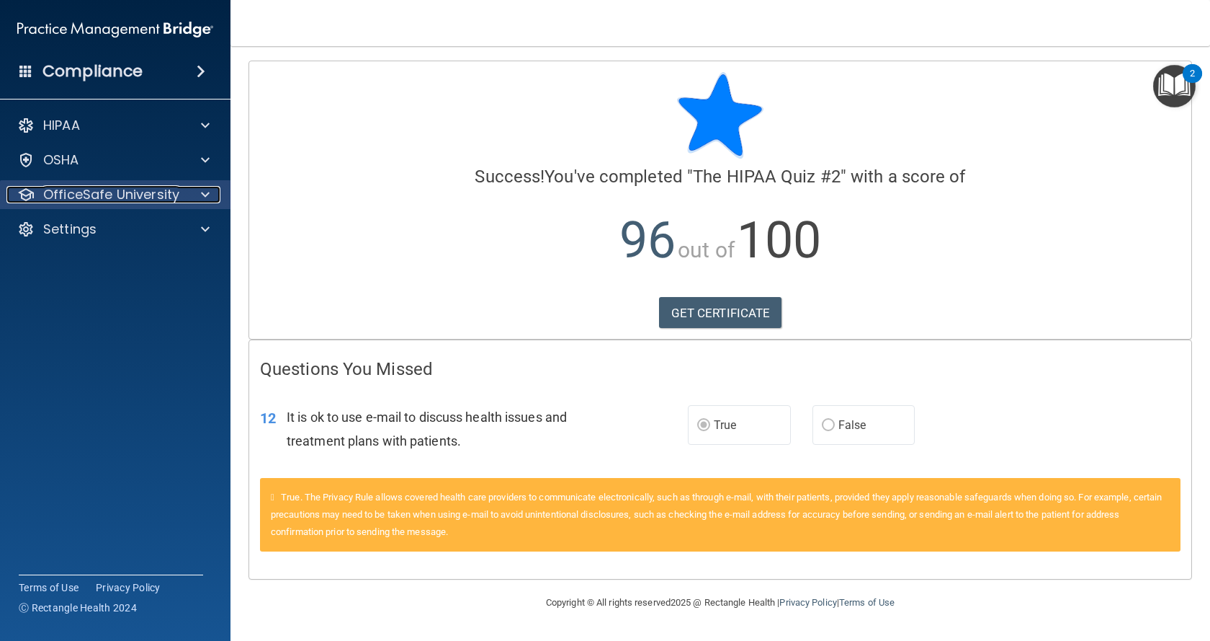
click at [58, 192] on p "OfficeSafe University" at bounding box center [111, 194] width 136 height 17
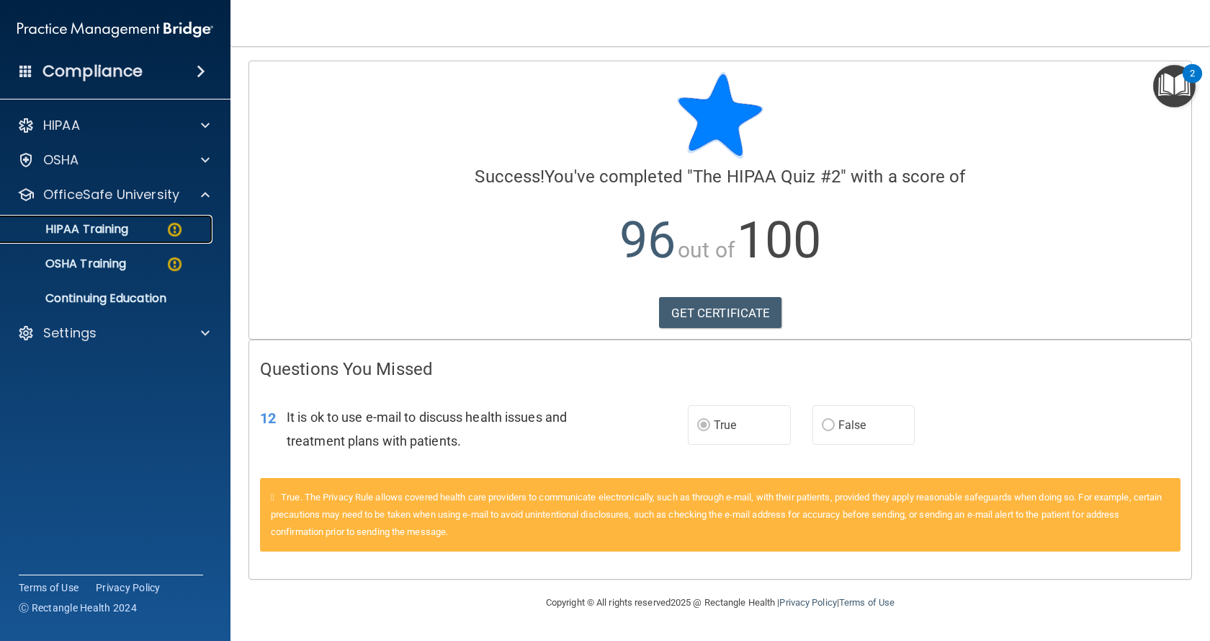
click at [65, 231] on p "HIPAA Training" at bounding box center [68, 229] width 119 height 14
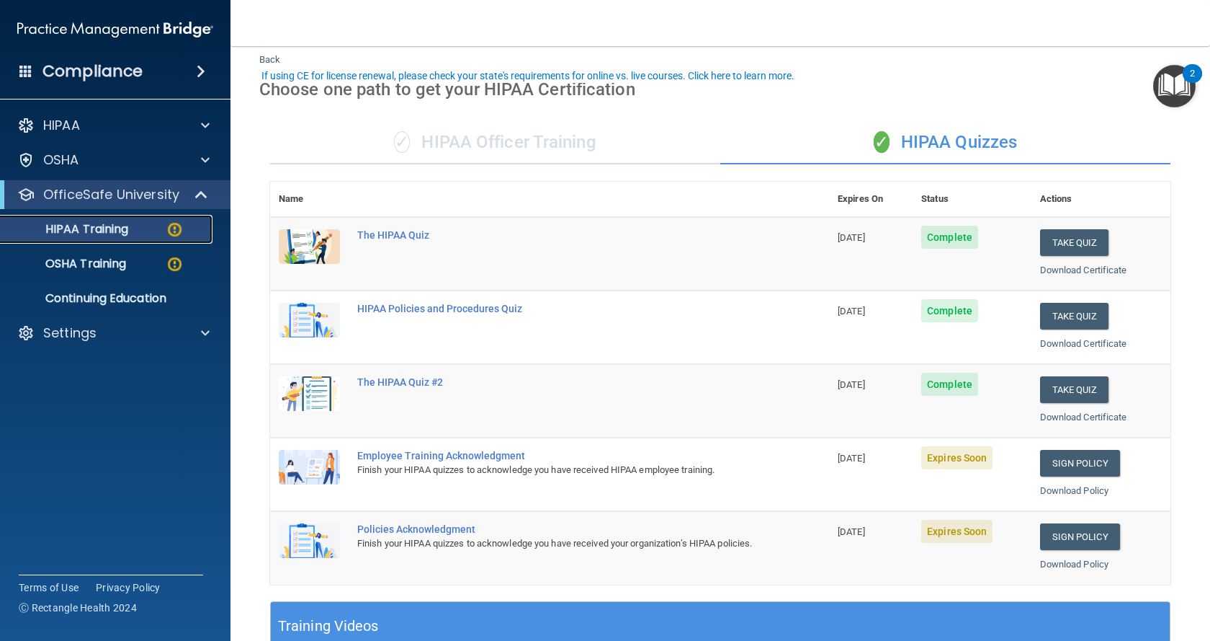
scroll to position [72, 0]
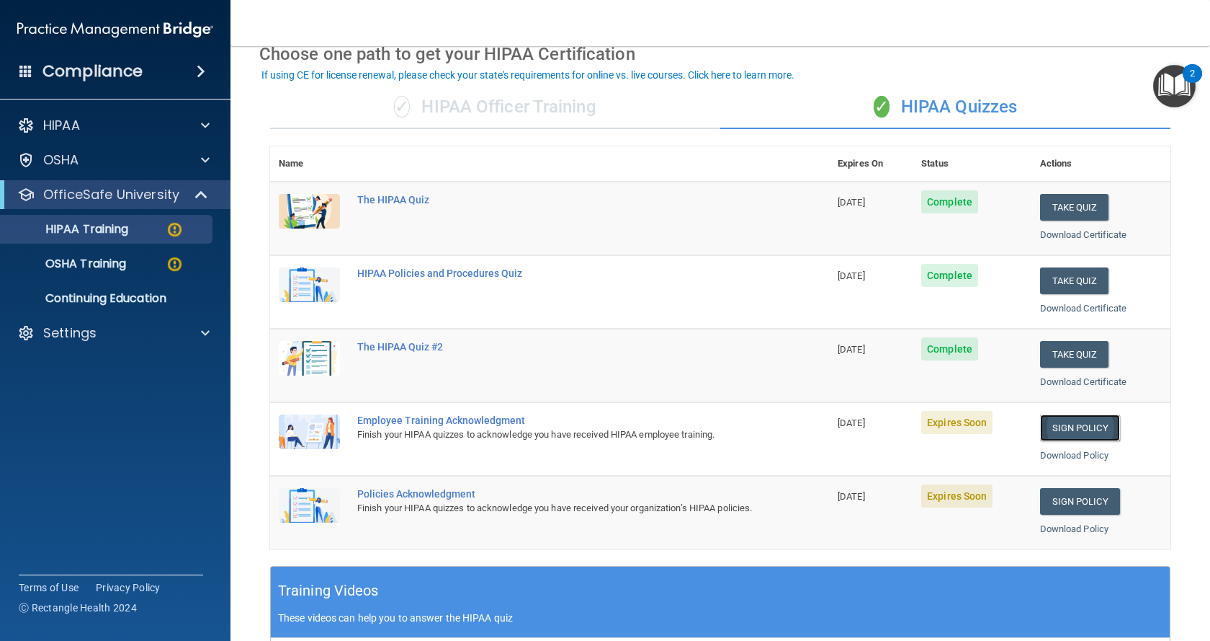
click at [1083, 428] on link "Sign Policy" at bounding box center [1080, 427] width 80 height 27
click at [103, 266] on p "OSHA Training" at bounding box center [67, 264] width 117 height 14
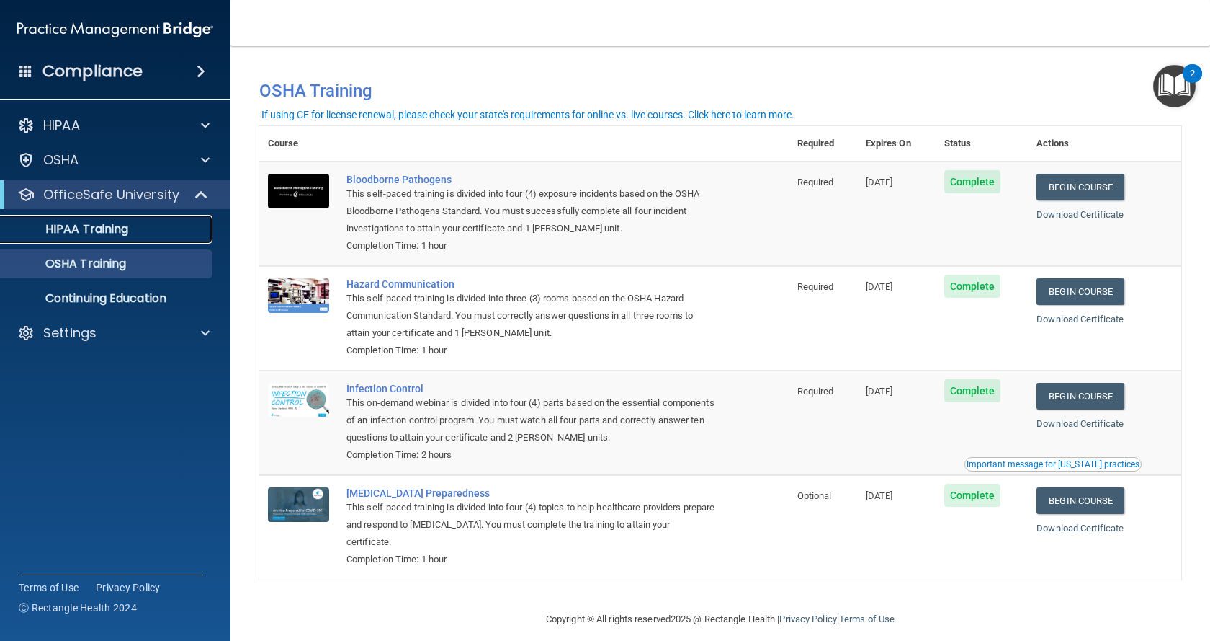
click at [81, 231] on p "HIPAA Training" at bounding box center [68, 229] width 119 height 14
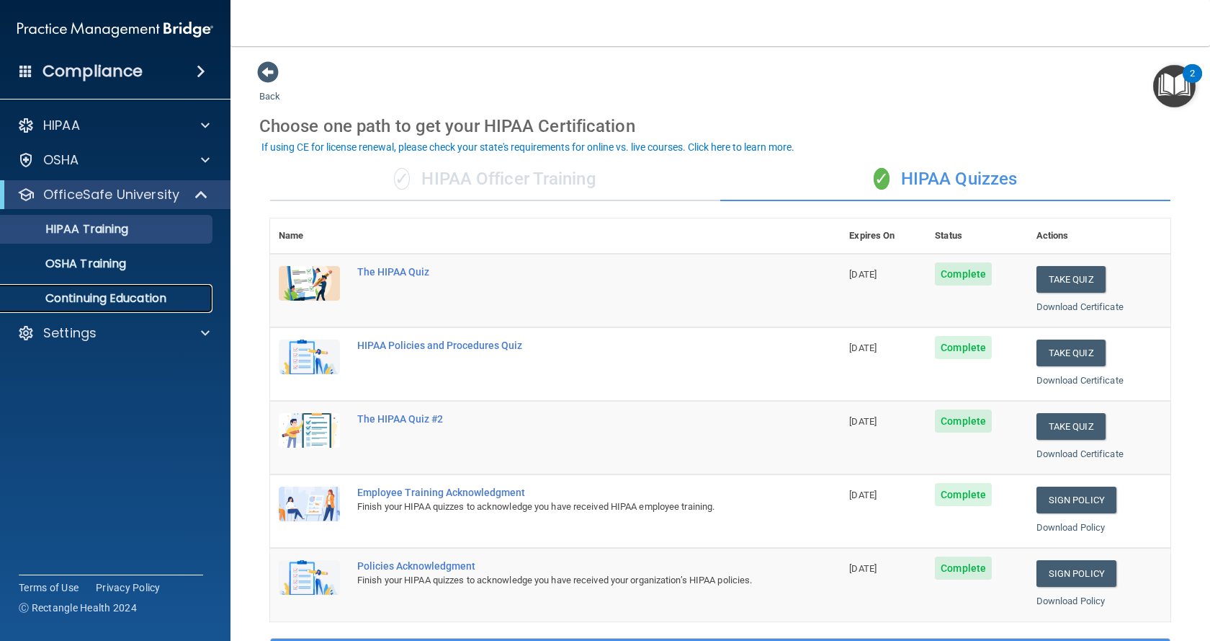
click at [93, 296] on p "Continuing Education" at bounding box center [107, 298] width 197 height 14
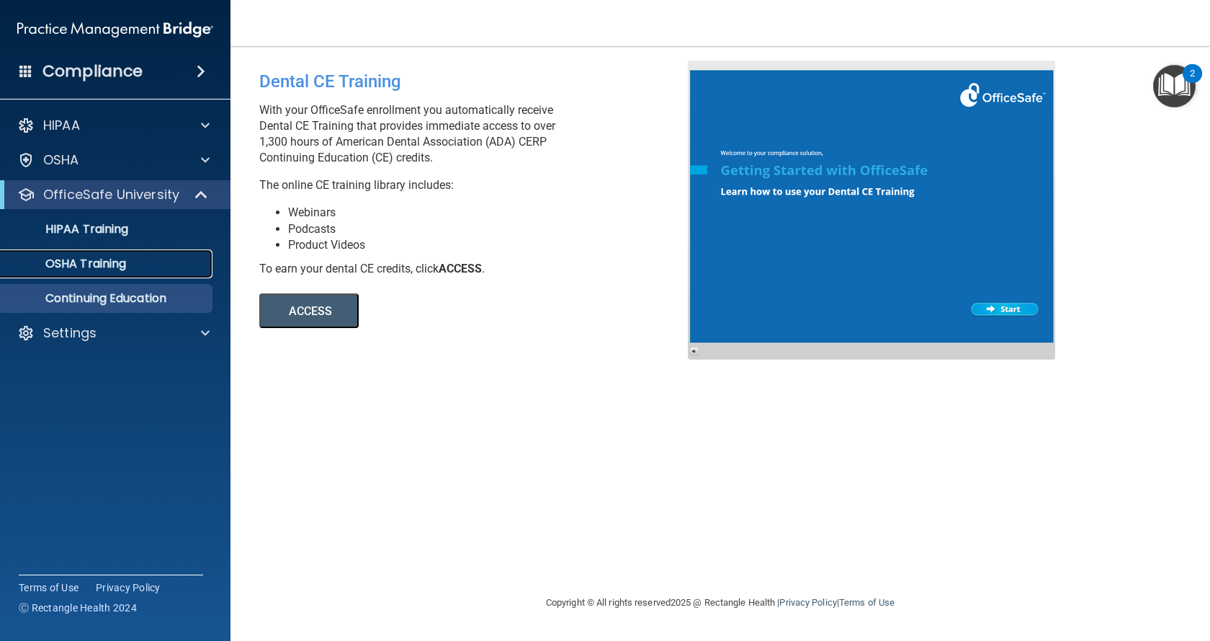
click at [111, 274] on link "OSHA Training" at bounding box center [99, 263] width 227 height 29
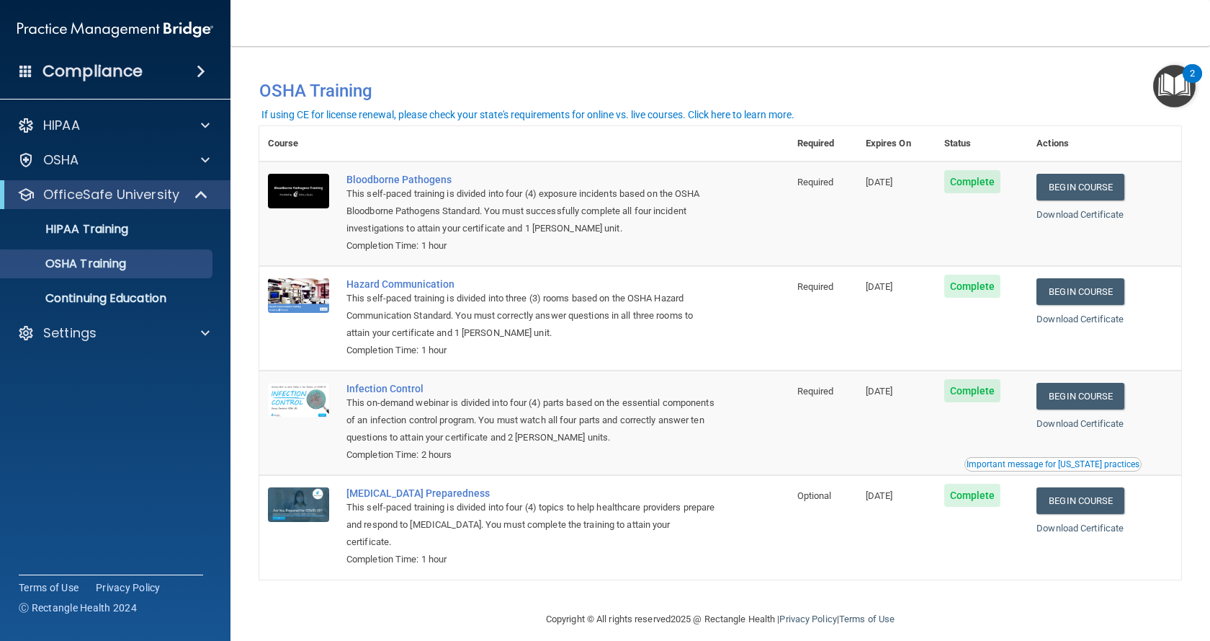
click at [1032, 465] on div "Important message for [US_STATE] practices" at bounding box center [1053, 464] width 173 height 9
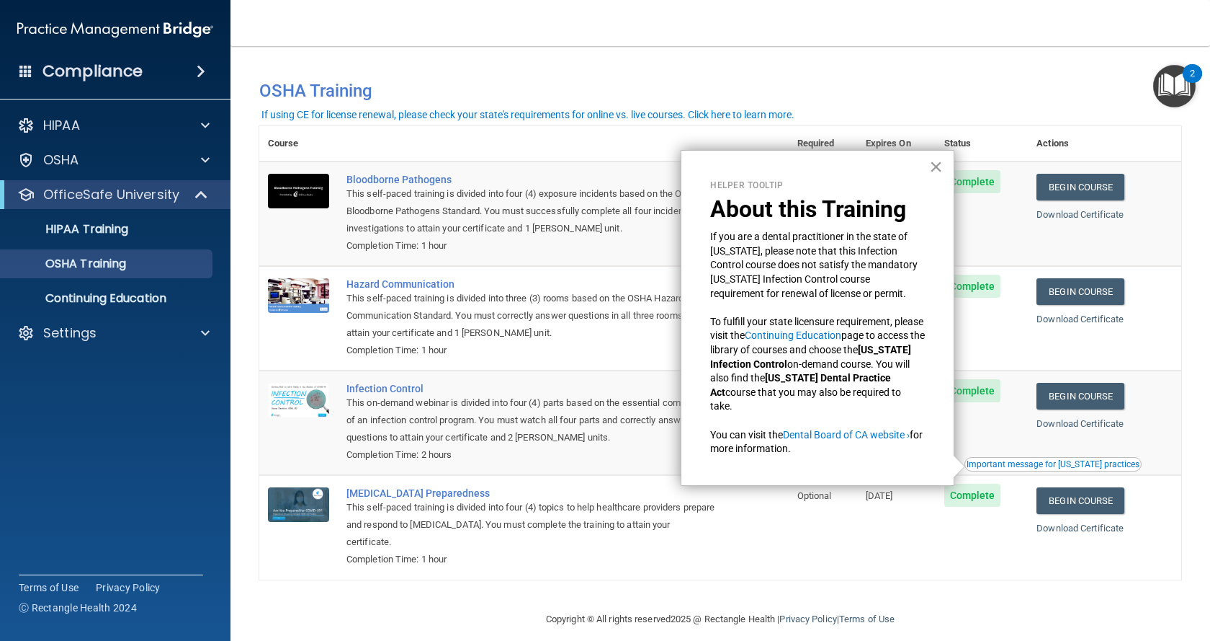
click at [936, 163] on button "×" at bounding box center [936, 166] width 14 height 23
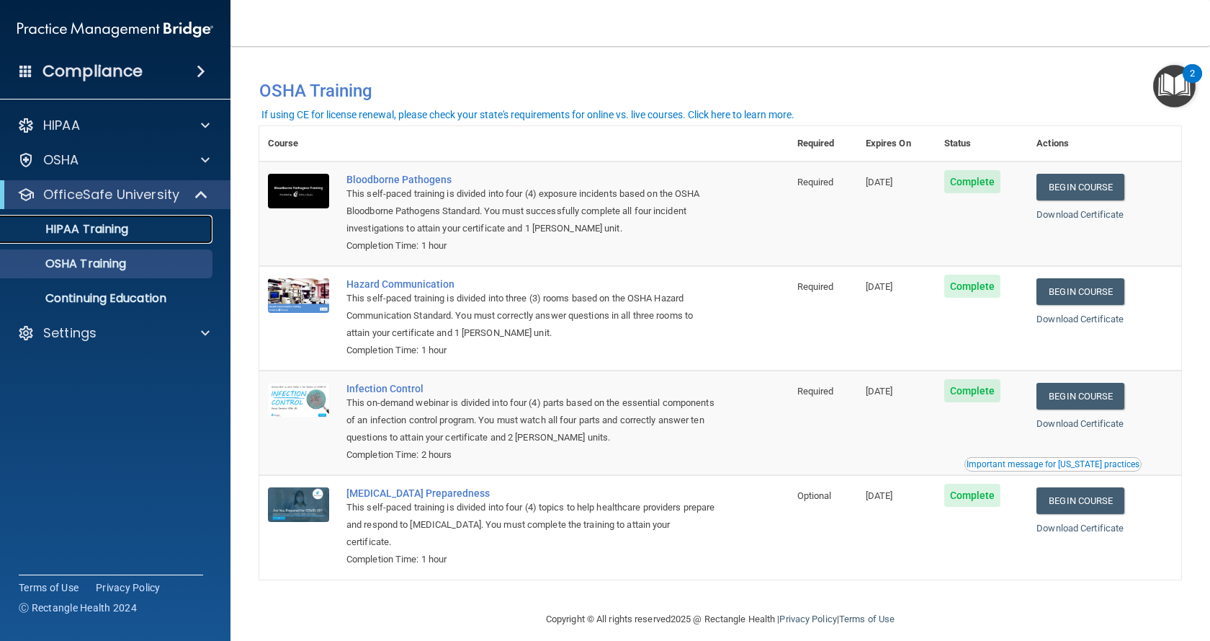
click at [78, 229] on p "HIPAA Training" at bounding box center [68, 229] width 119 height 14
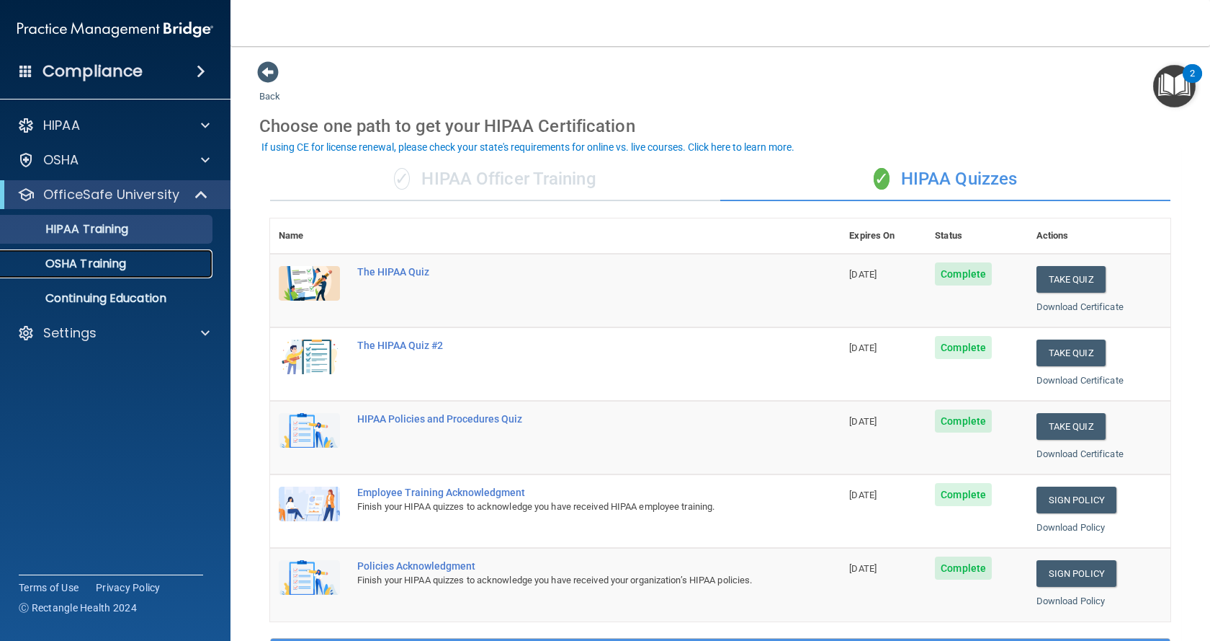
click at [89, 264] on p "OSHA Training" at bounding box center [67, 264] width 117 height 14
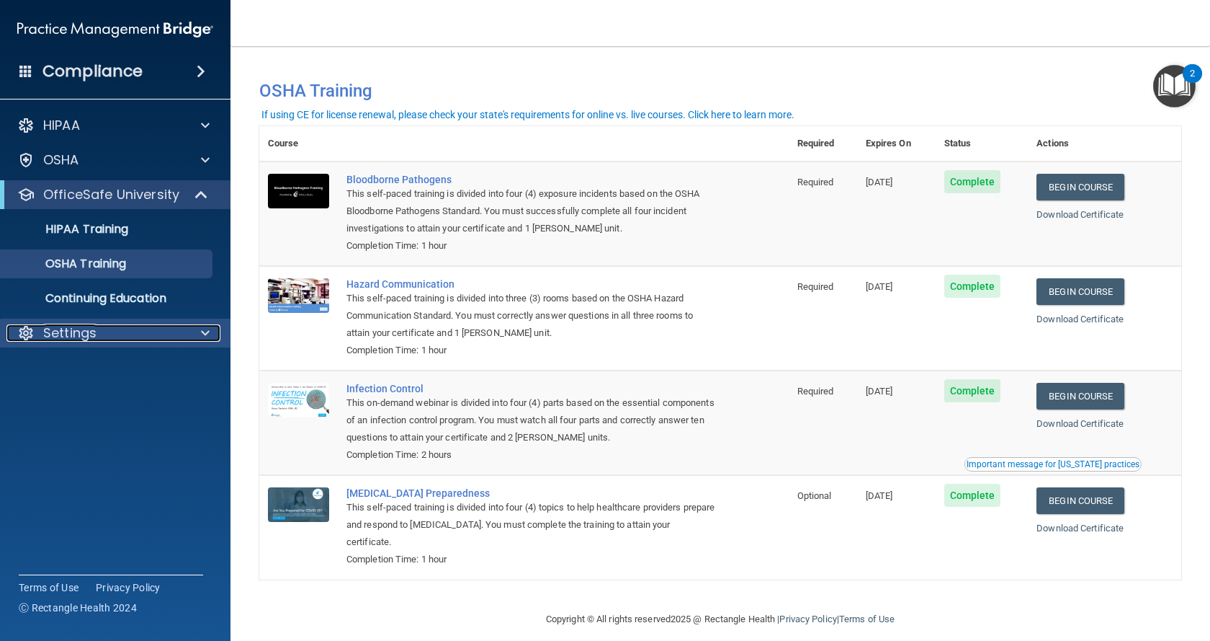
click at [101, 329] on div "Settings" at bounding box center [95, 332] width 179 height 17
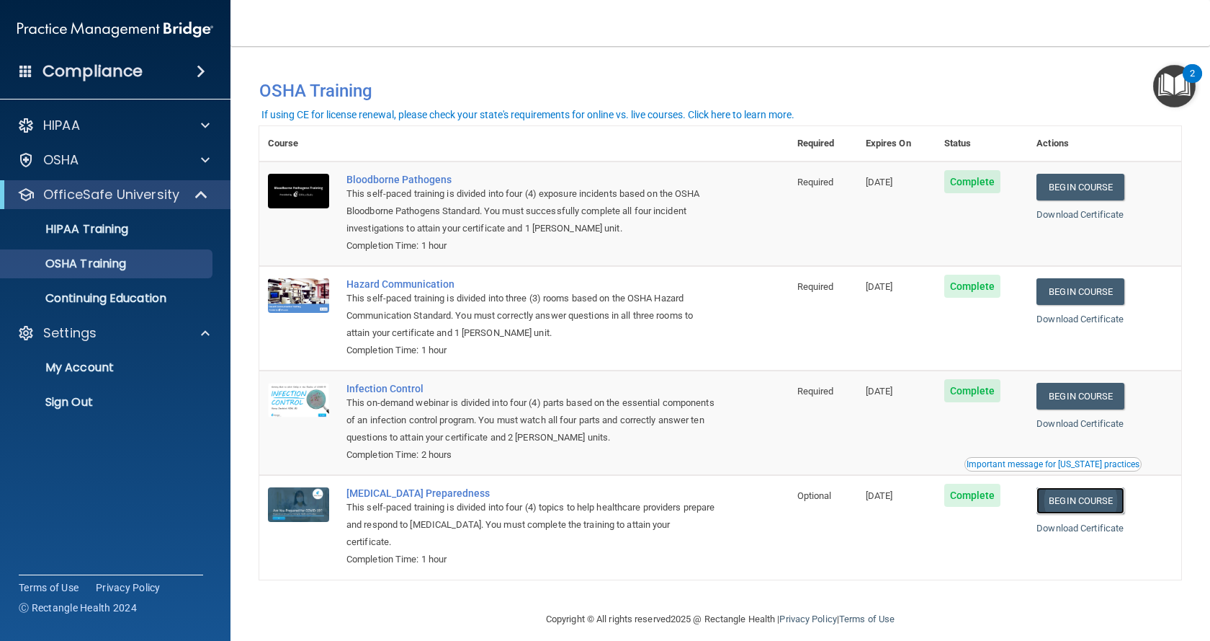
click at [1069, 505] on link "Begin Course" at bounding box center [1081, 500] width 88 height 27
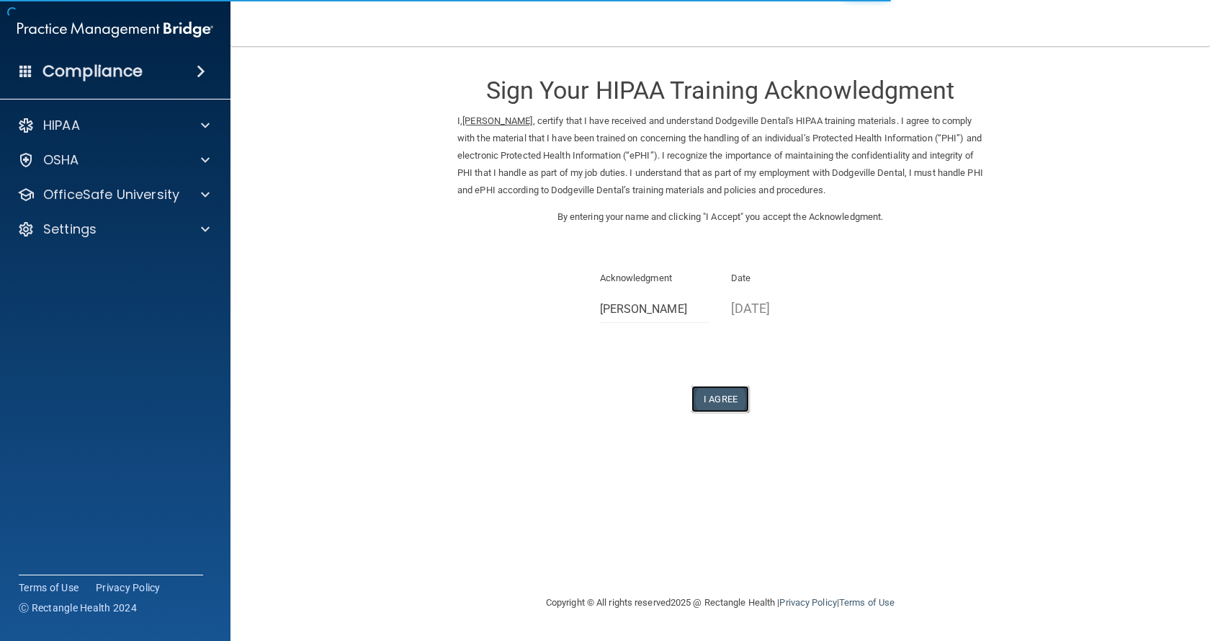
click at [741, 401] on button "I Agree" at bounding box center [721, 398] width 58 height 27
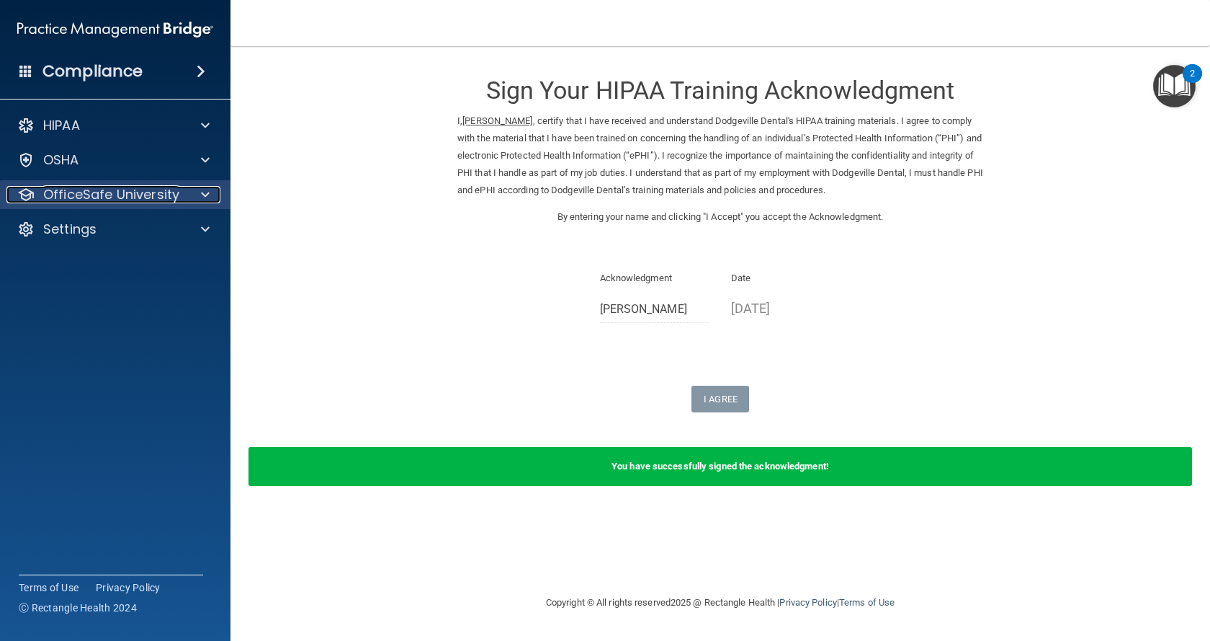
click at [129, 189] on p "OfficeSafe University" at bounding box center [111, 194] width 136 height 17
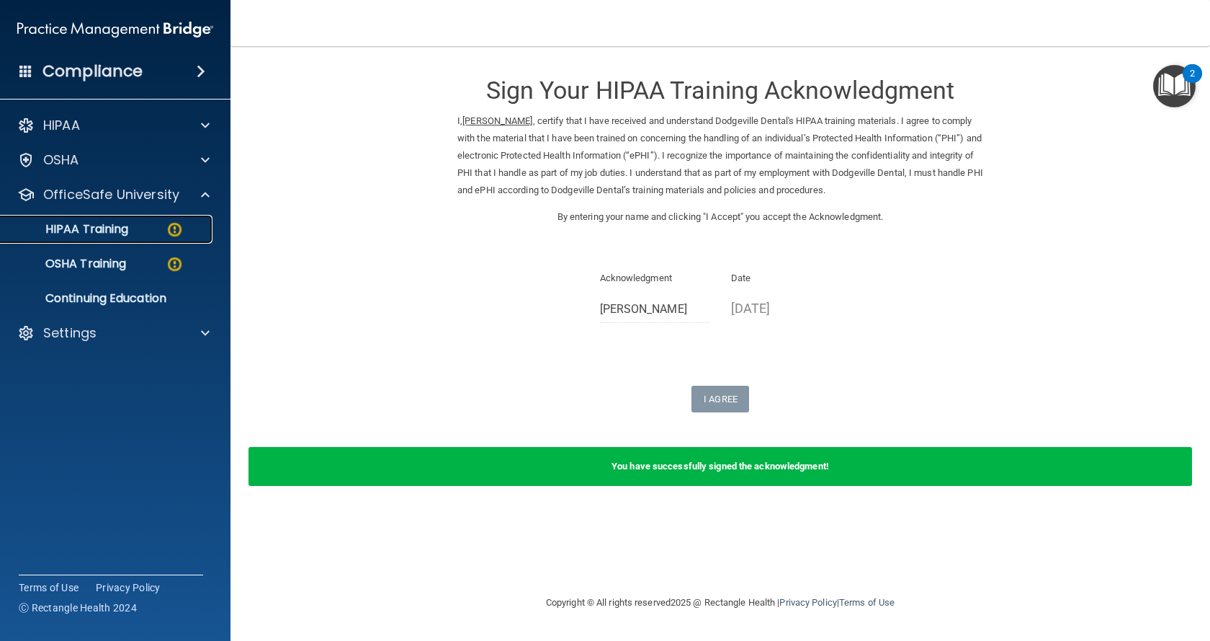
click at [105, 228] on p "HIPAA Training" at bounding box center [68, 229] width 119 height 14
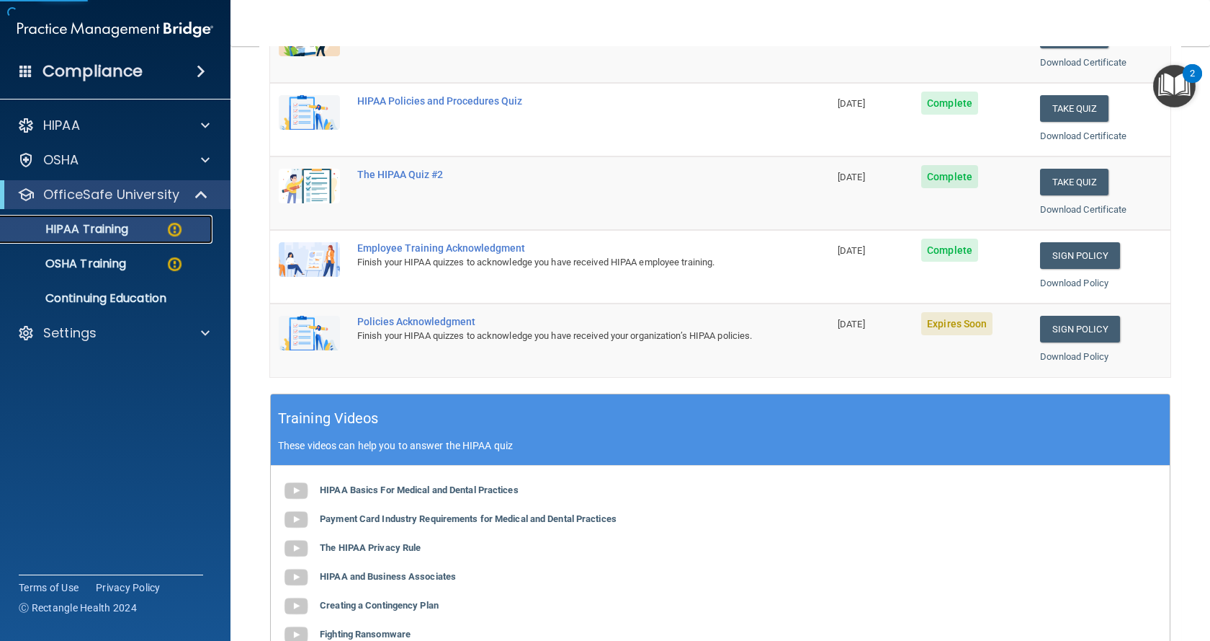
scroll to position [288, 0]
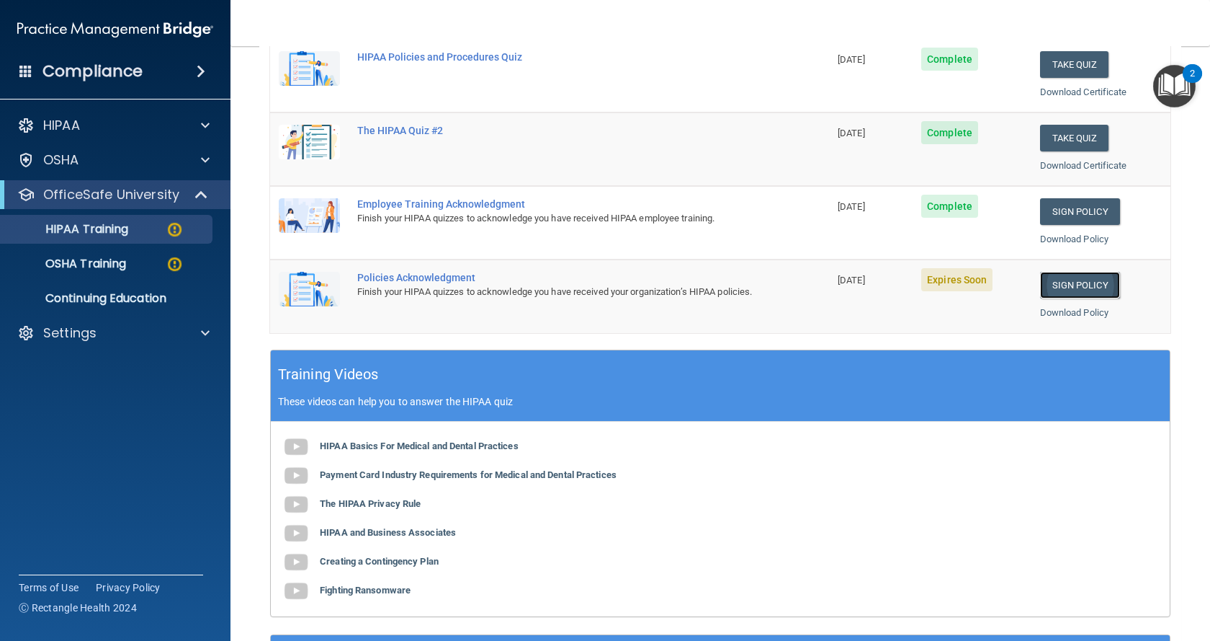
click at [1060, 282] on link "Sign Policy" at bounding box center [1080, 285] width 80 height 27
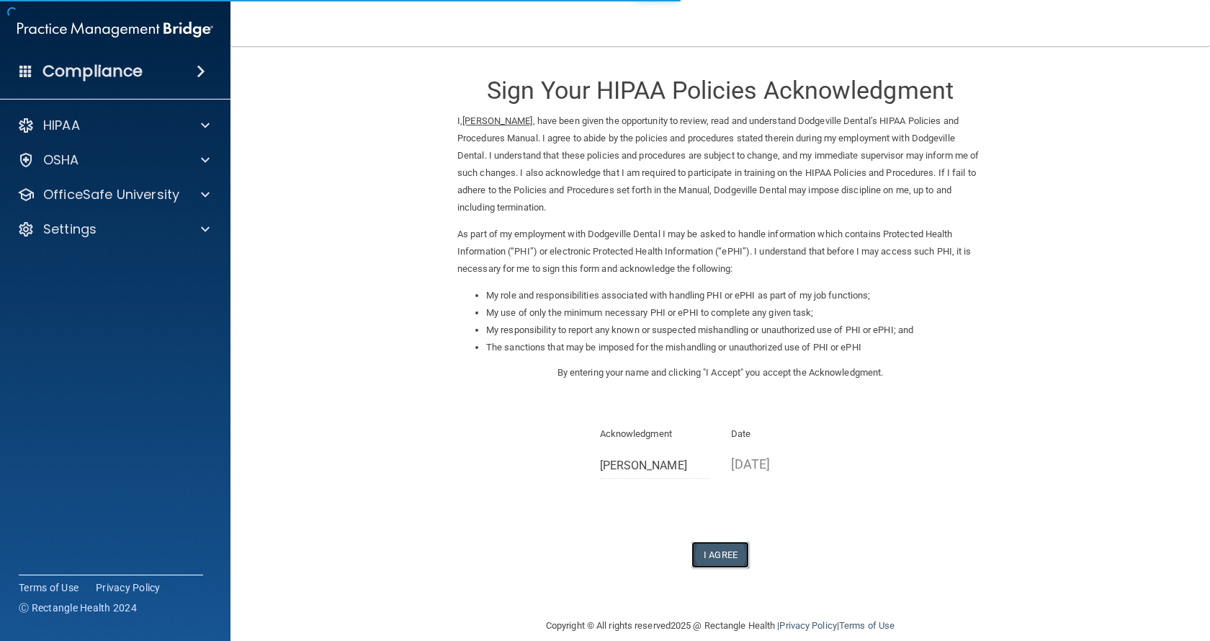
click at [708, 555] on button "I Agree" at bounding box center [721, 554] width 58 height 27
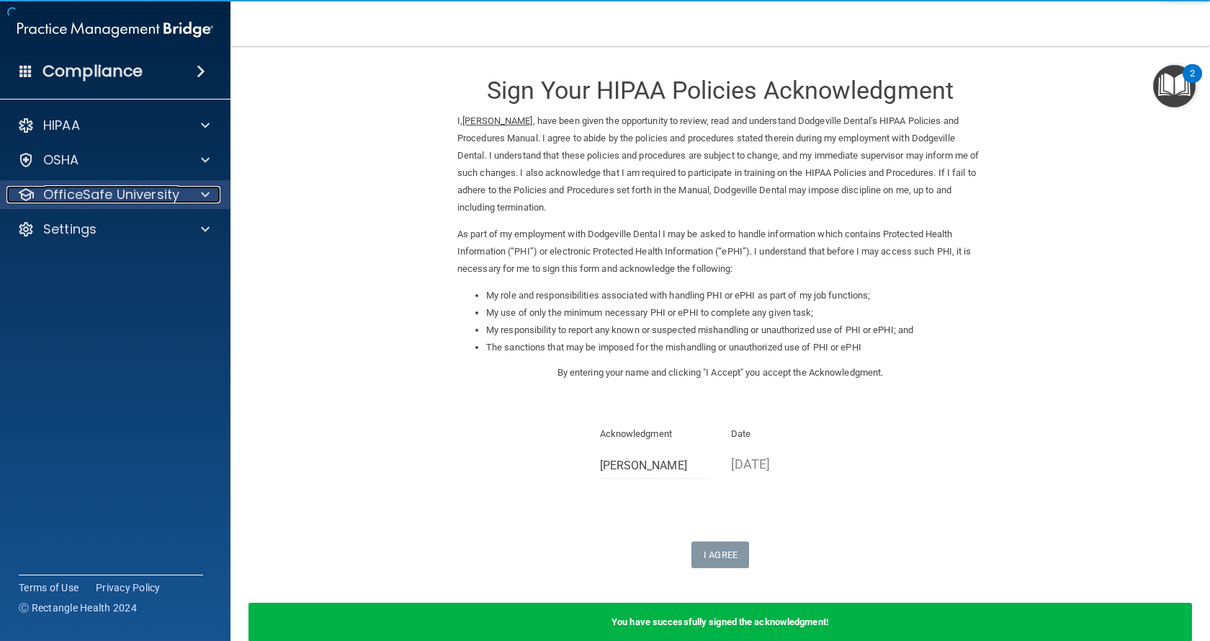
click at [91, 193] on p "OfficeSafe University" at bounding box center [111, 194] width 136 height 17
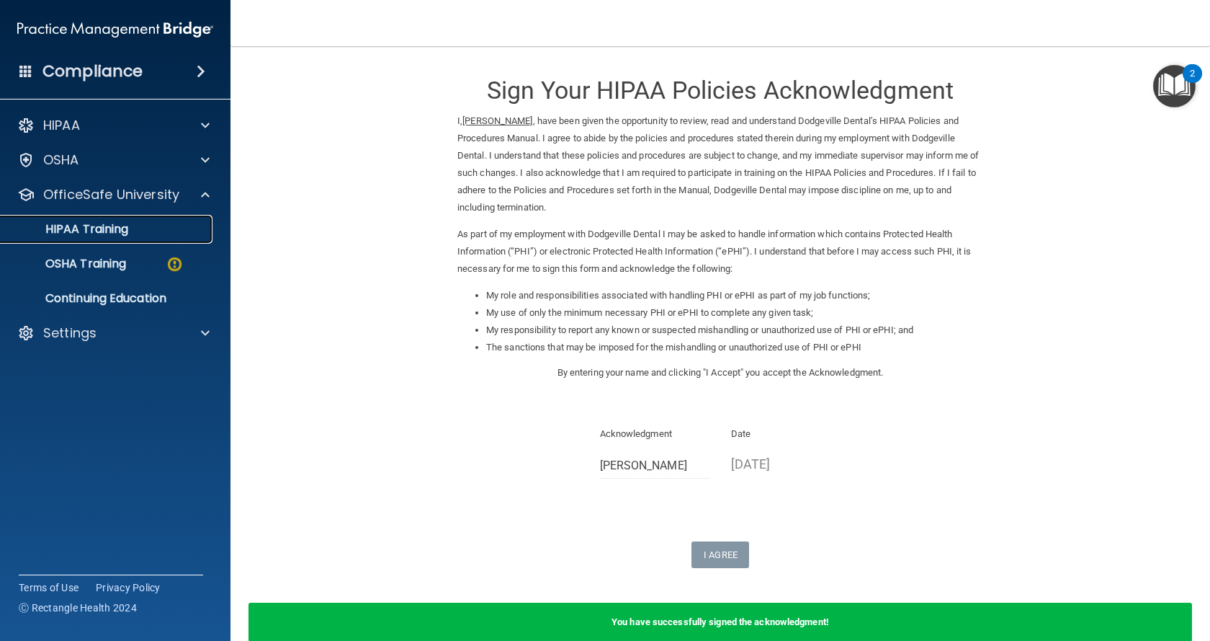
click at [88, 228] on p "HIPAA Training" at bounding box center [68, 229] width 119 height 14
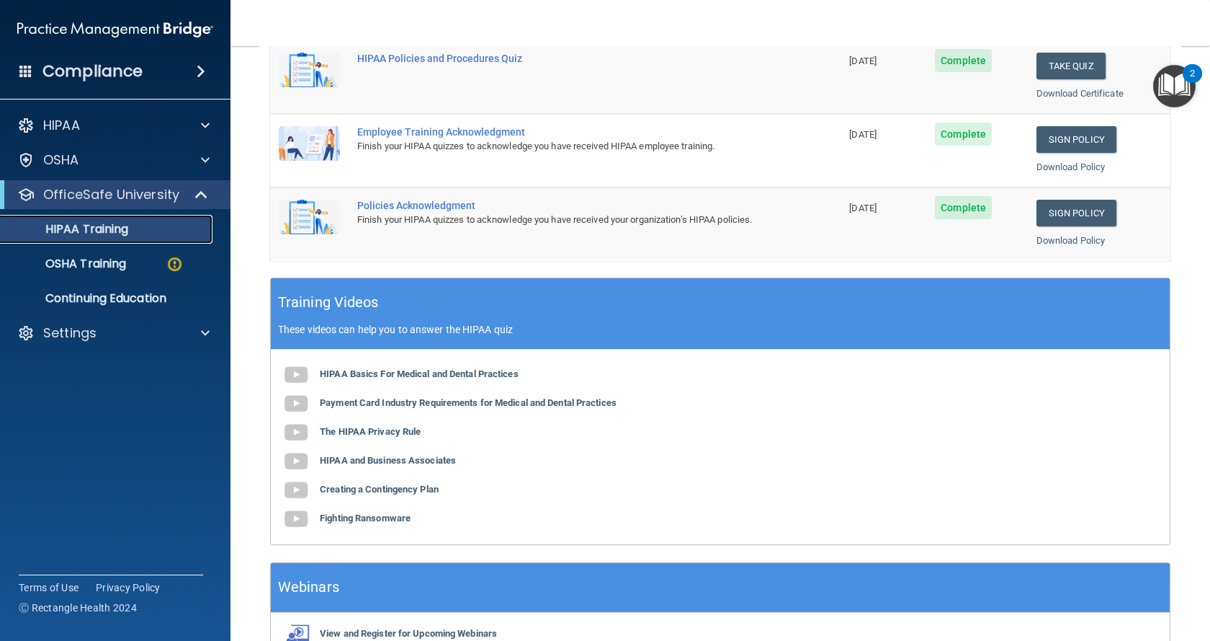
scroll to position [445, 0]
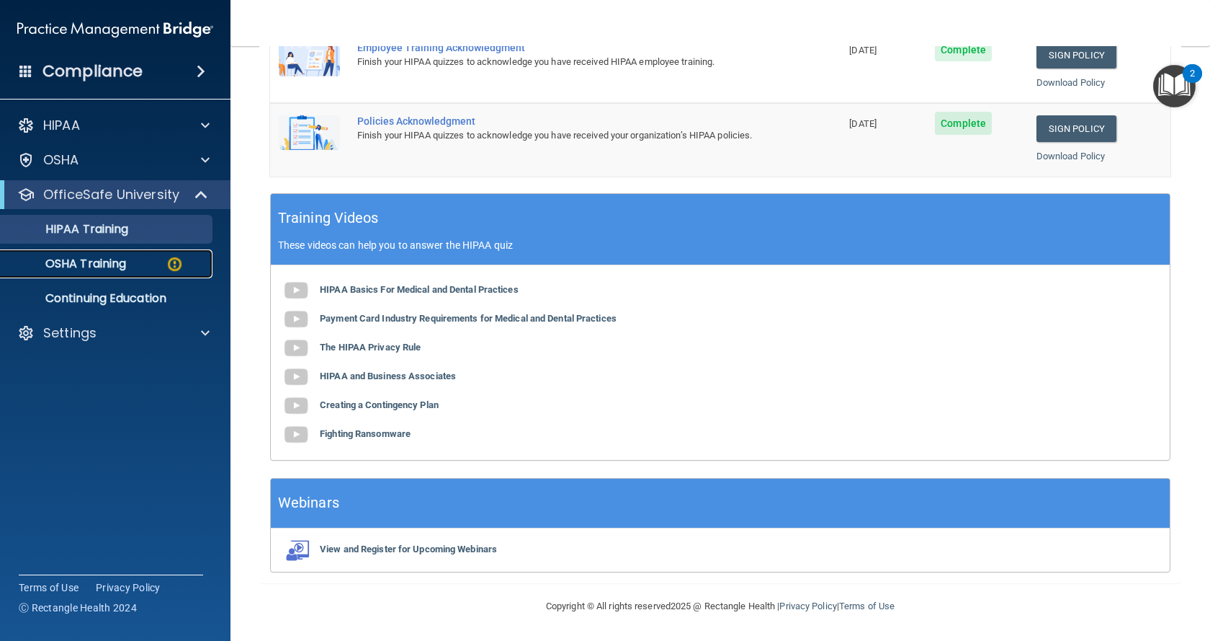
click at [62, 265] on p "OSHA Training" at bounding box center [67, 264] width 117 height 14
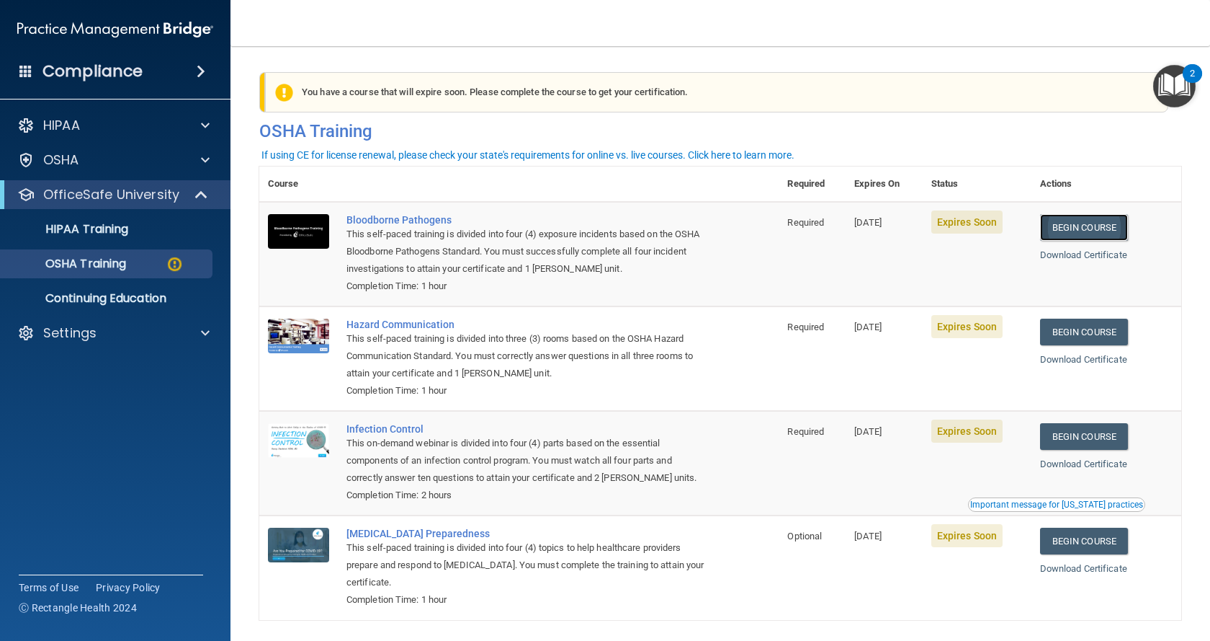
click at [1084, 226] on link "Begin Course" at bounding box center [1084, 227] width 88 height 27
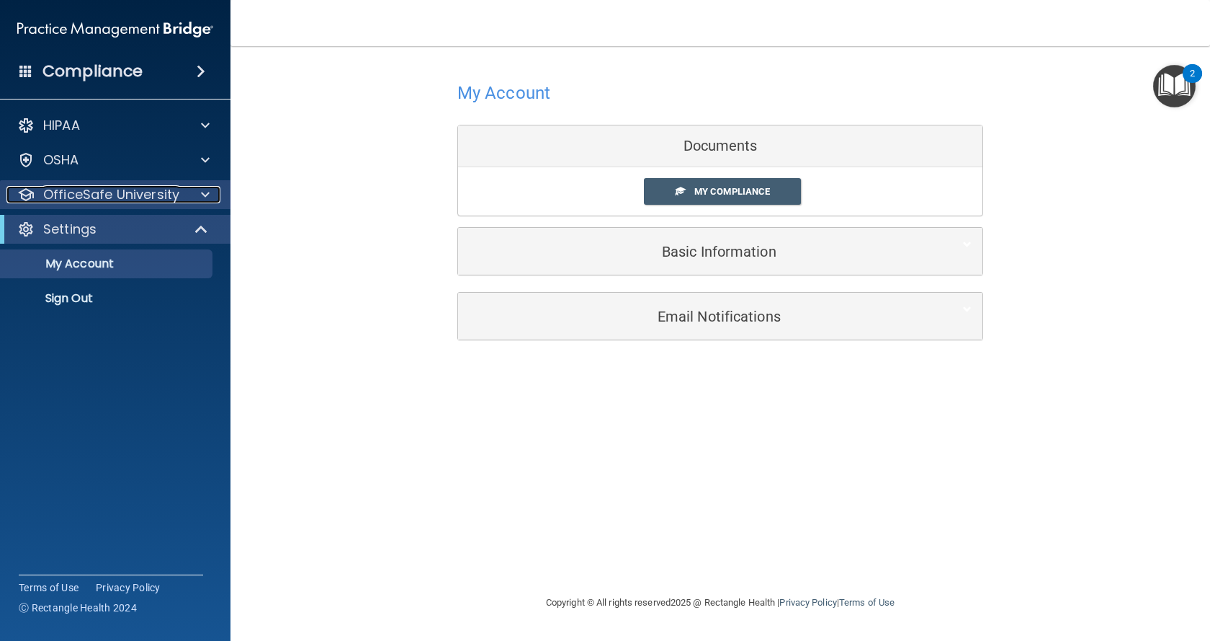
click at [158, 199] on p "OfficeSafe University" at bounding box center [111, 194] width 136 height 17
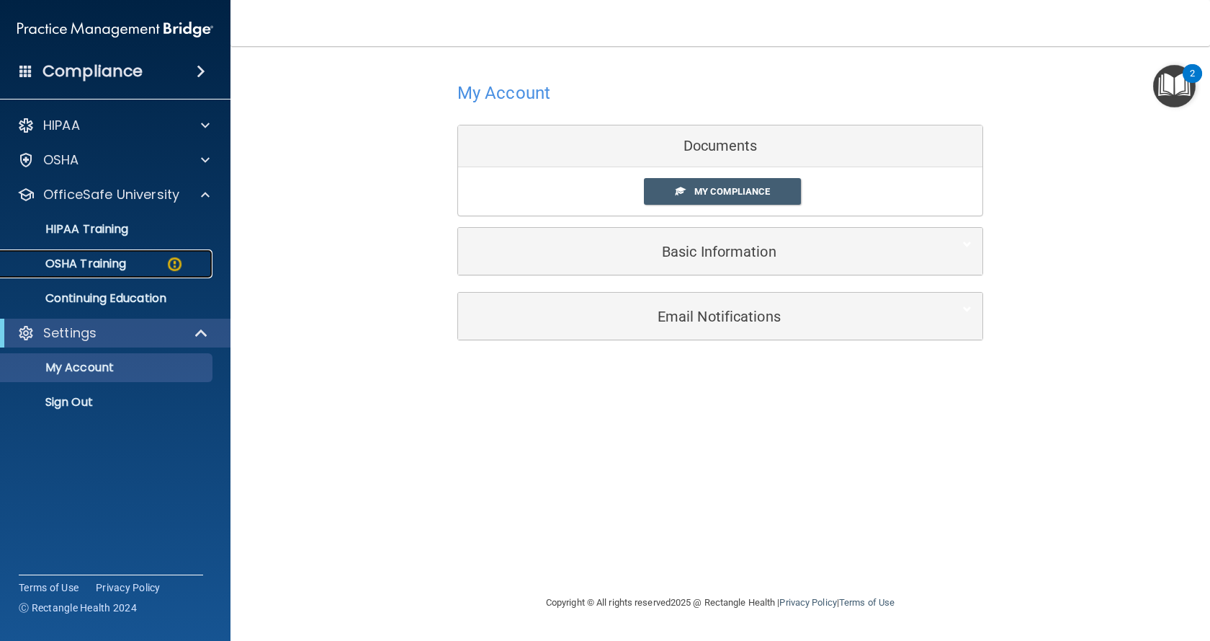
click at [91, 264] on p "OSHA Training" at bounding box center [67, 264] width 117 height 14
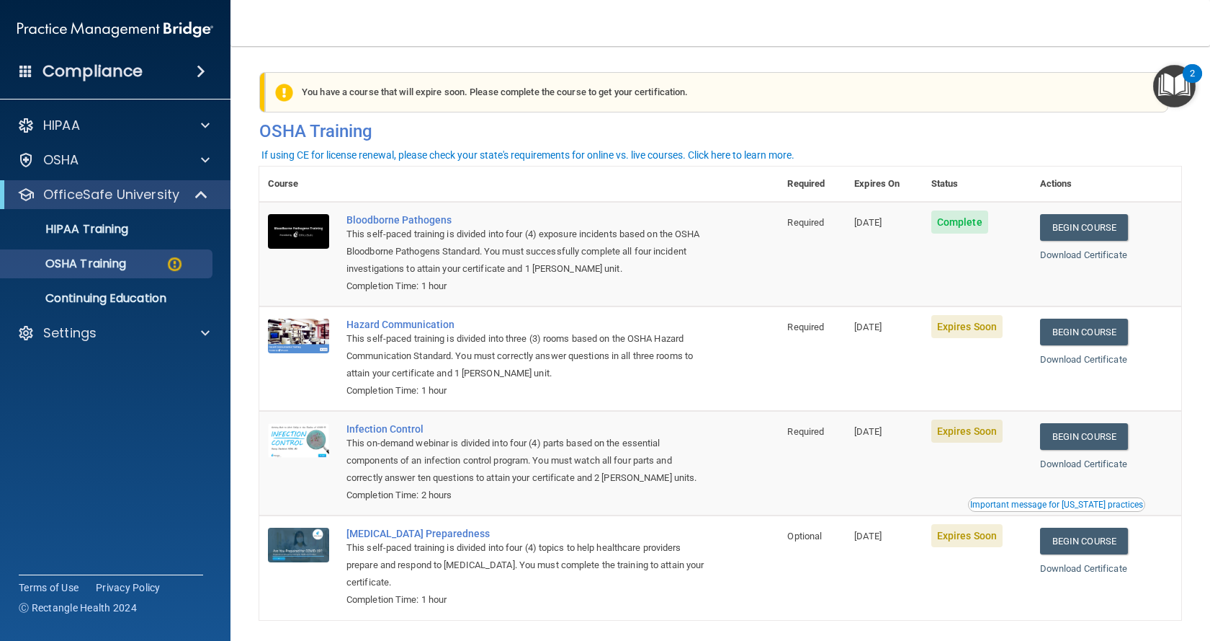
drag, startPoint x: 902, startPoint y: 226, endPoint x: 861, endPoint y: 226, distance: 41.1
click at [861, 226] on td "[DATE]" at bounding box center [884, 254] width 77 height 104
click at [927, 250] on td "Complete" at bounding box center [977, 254] width 109 height 104
click at [1075, 335] on link "Begin Course" at bounding box center [1084, 331] width 88 height 27
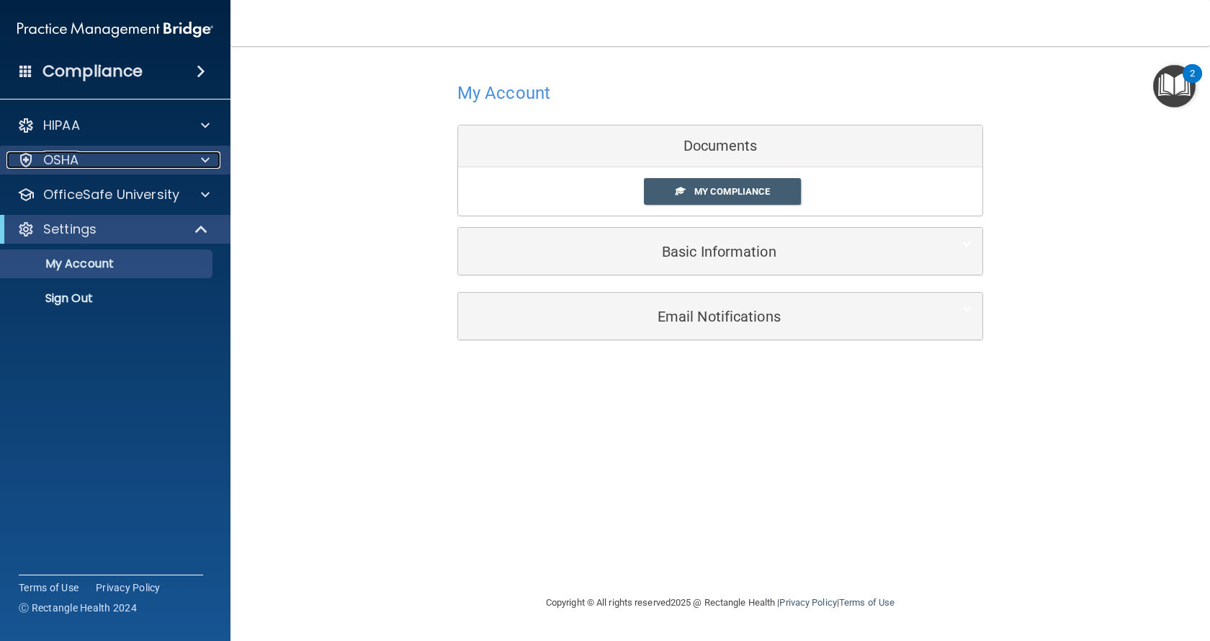
click at [52, 161] on p "OSHA" at bounding box center [61, 159] width 36 height 17
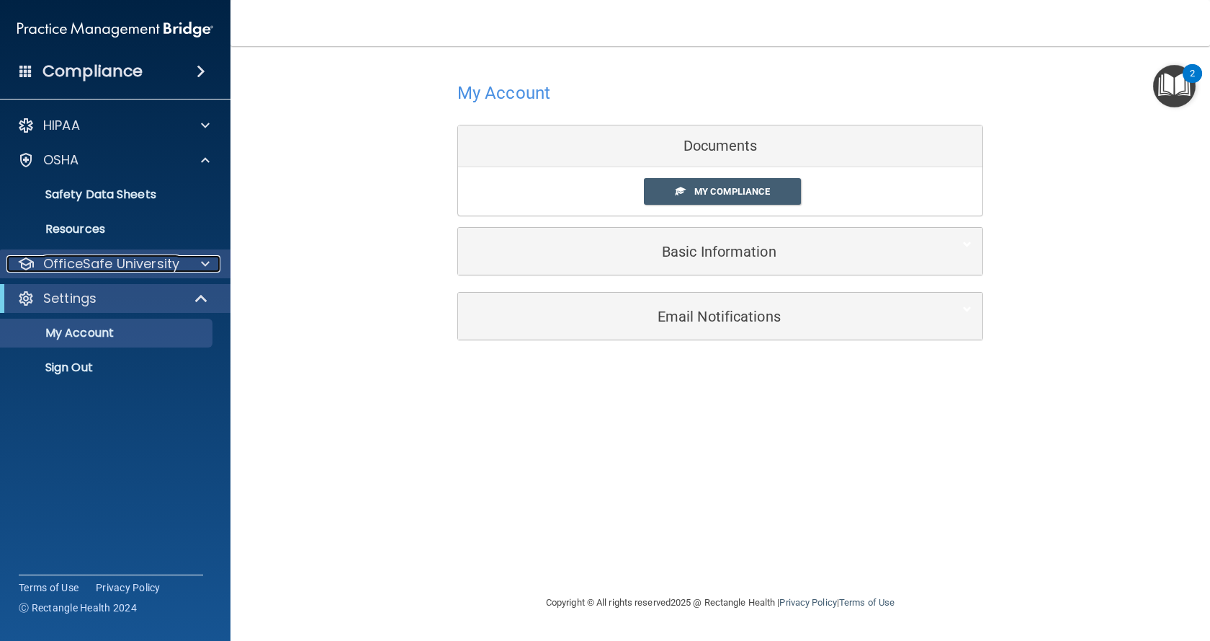
click at [98, 265] on p "OfficeSafe University" at bounding box center [111, 263] width 136 height 17
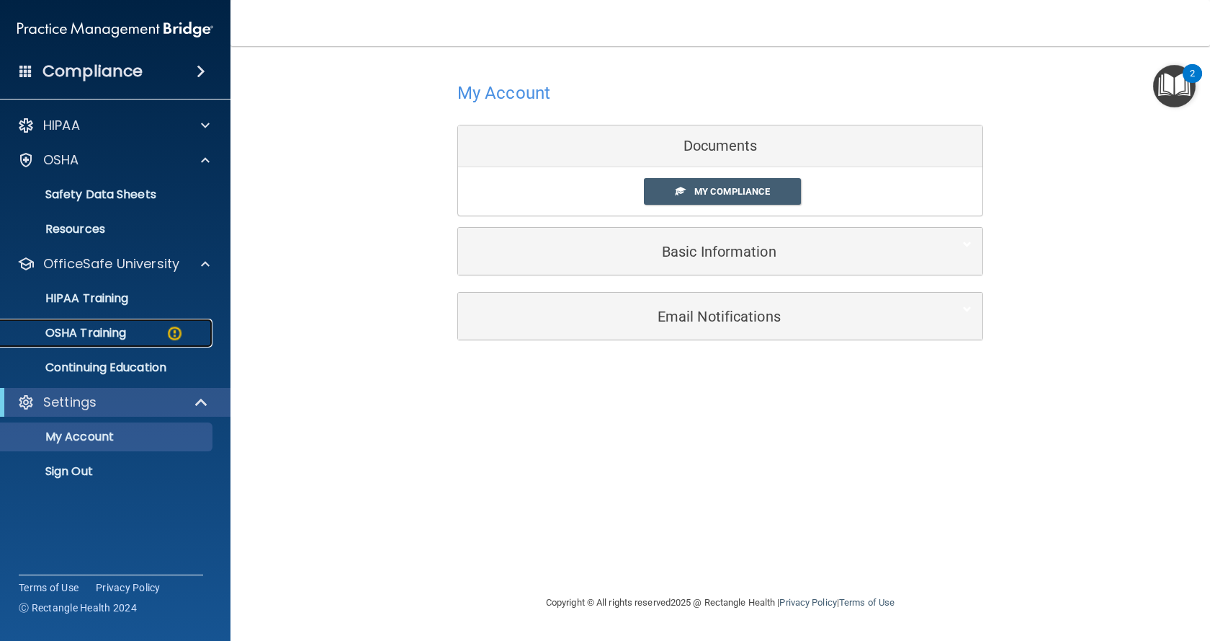
click at [86, 328] on p "OSHA Training" at bounding box center [67, 333] width 117 height 14
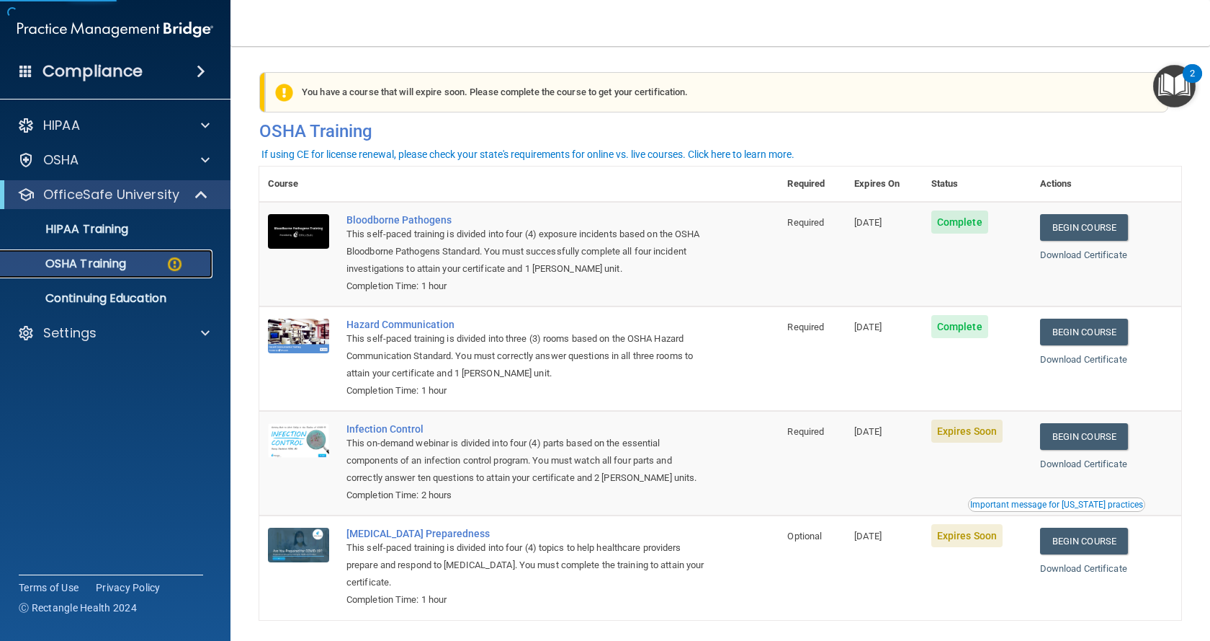
scroll to position [57, 0]
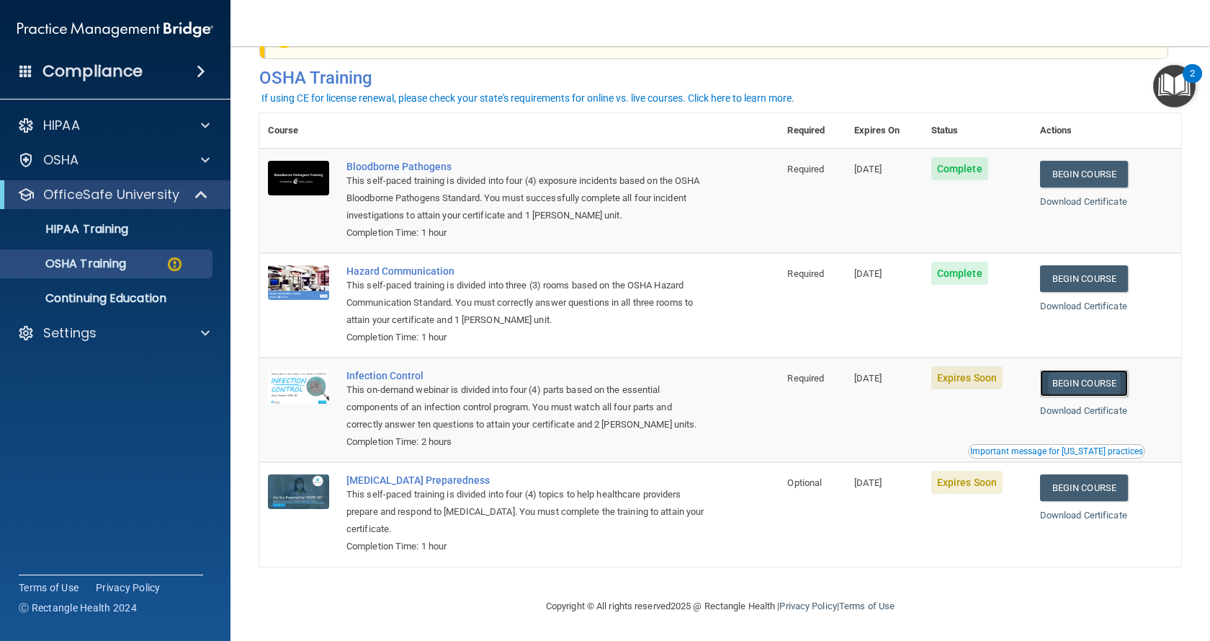
click at [1070, 379] on link "Begin Course" at bounding box center [1084, 383] width 88 height 27
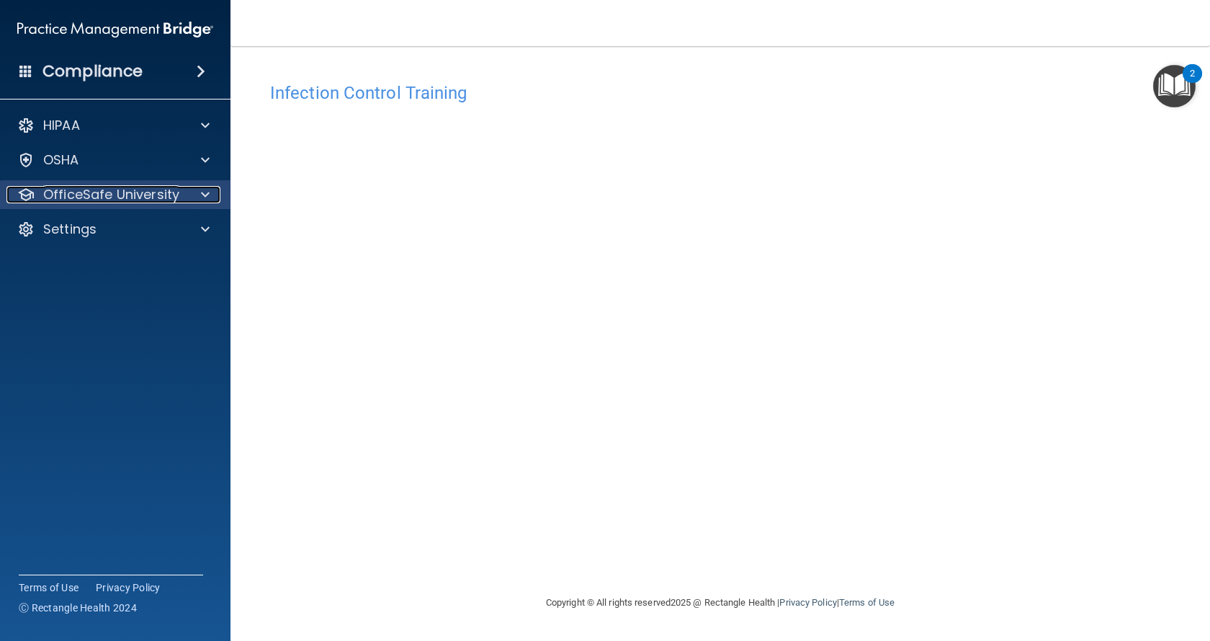
click at [78, 202] on p "OfficeSafe University" at bounding box center [111, 194] width 136 height 17
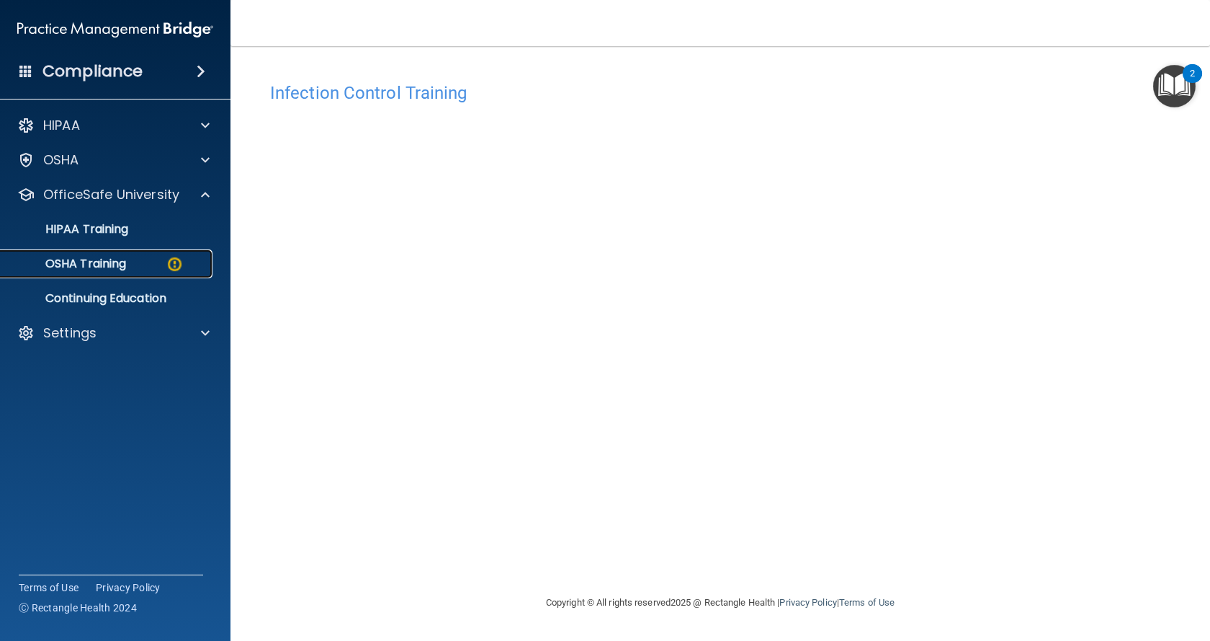
click at [84, 269] on p "OSHA Training" at bounding box center [67, 264] width 117 height 14
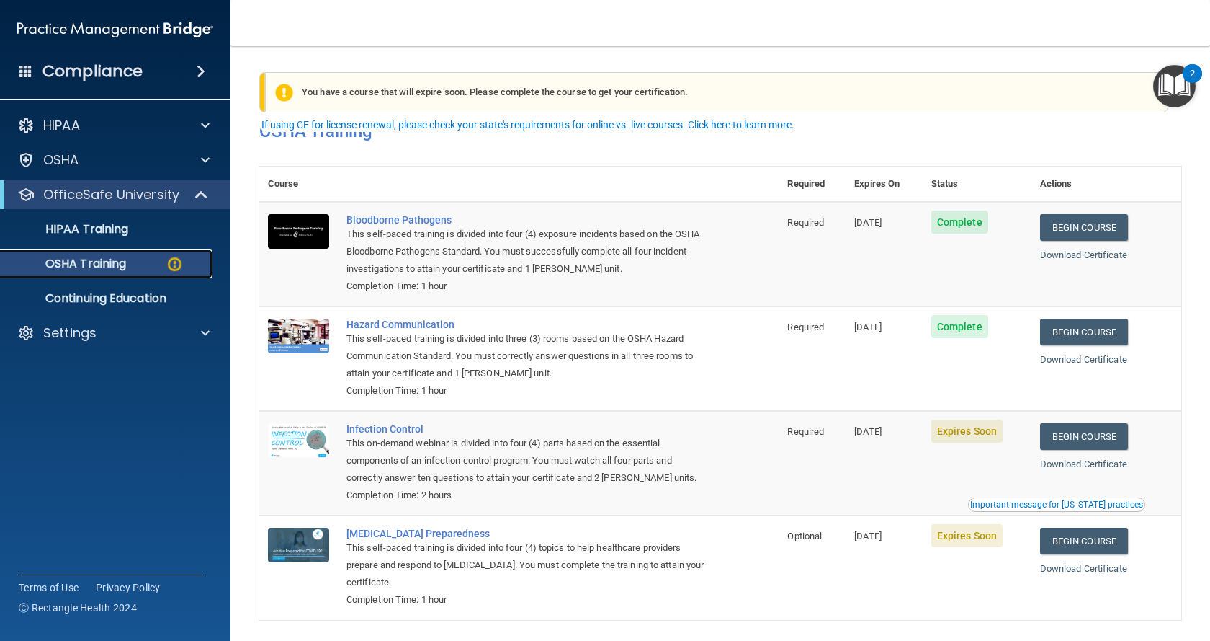
scroll to position [57, 0]
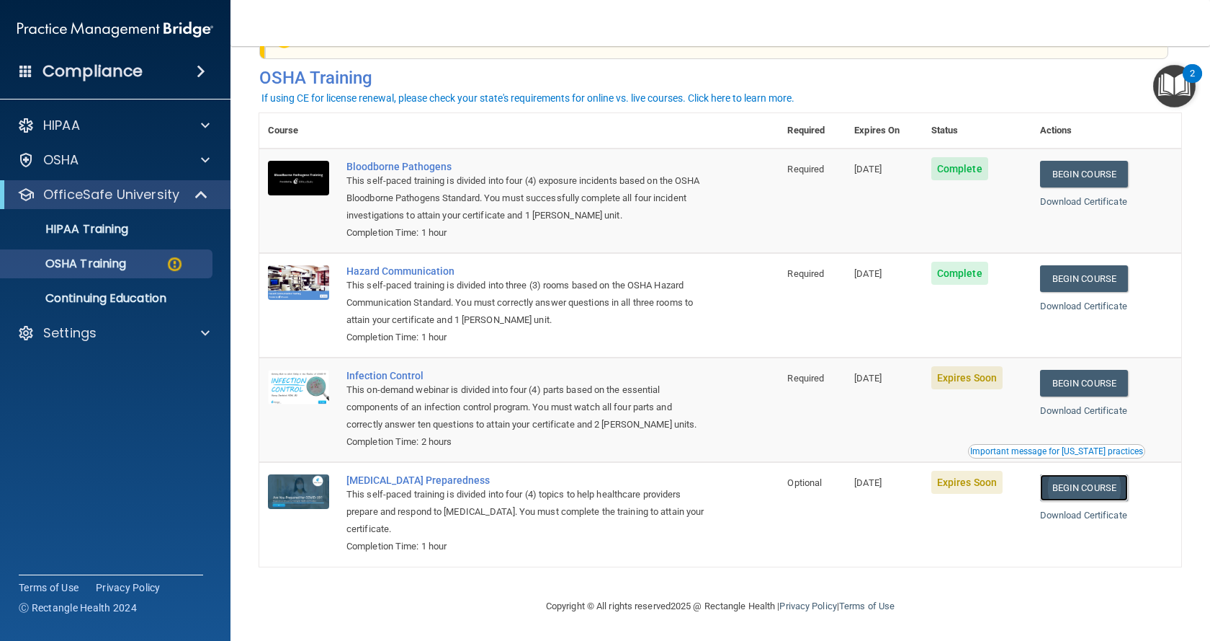
click at [1082, 487] on link "Begin Course" at bounding box center [1084, 487] width 88 height 27
click at [915, 429] on td "[DATE]" at bounding box center [884, 409] width 77 height 104
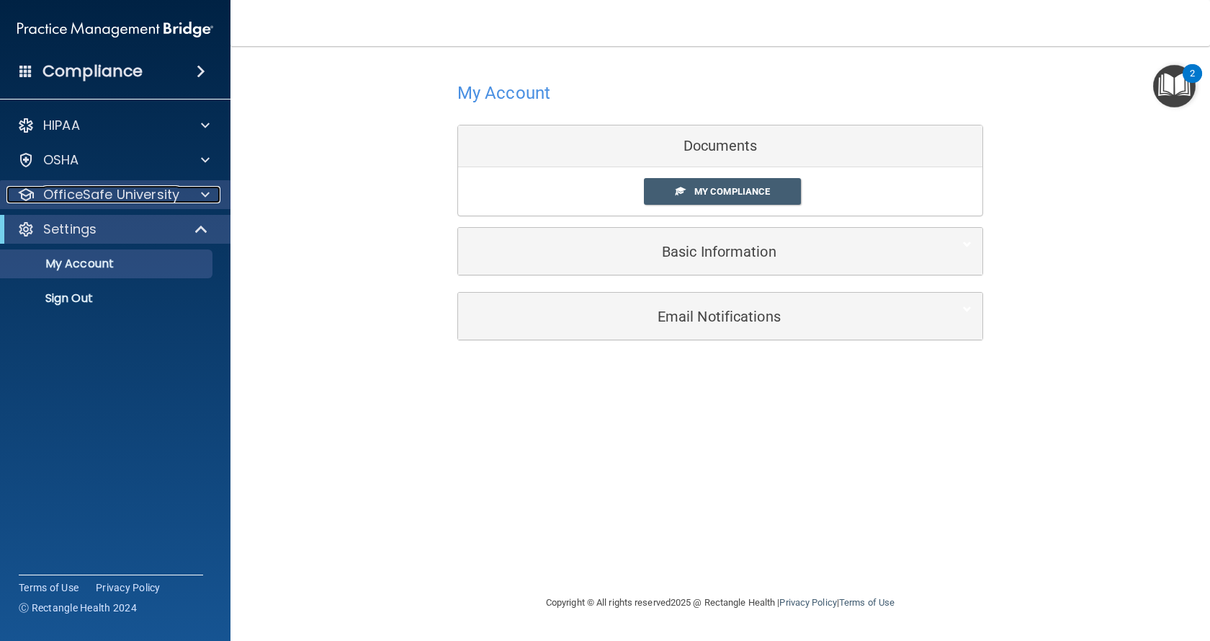
click at [73, 196] on p "OfficeSafe University" at bounding box center [111, 194] width 136 height 17
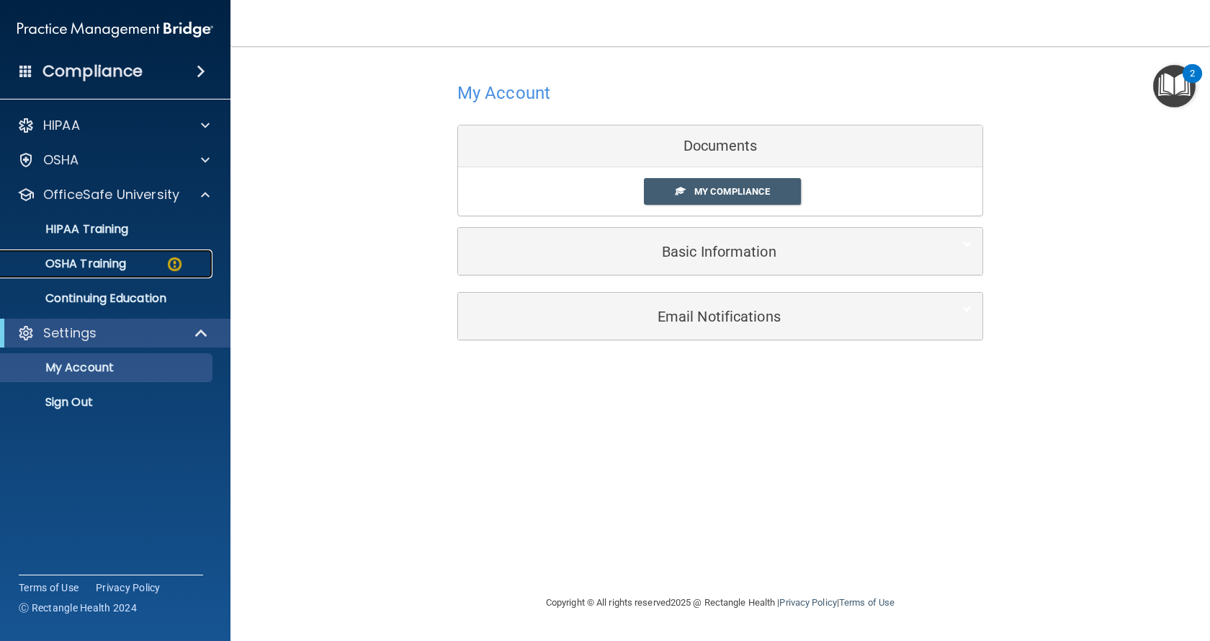
click at [71, 269] on p "OSHA Training" at bounding box center [67, 264] width 117 height 14
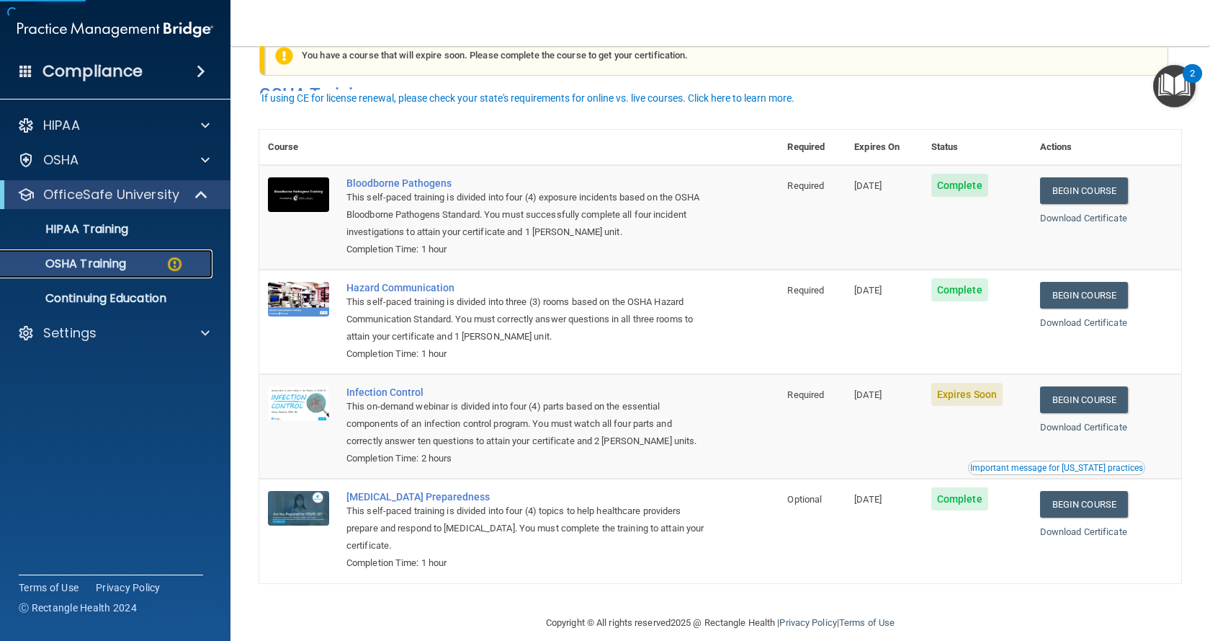
scroll to position [57, 0]
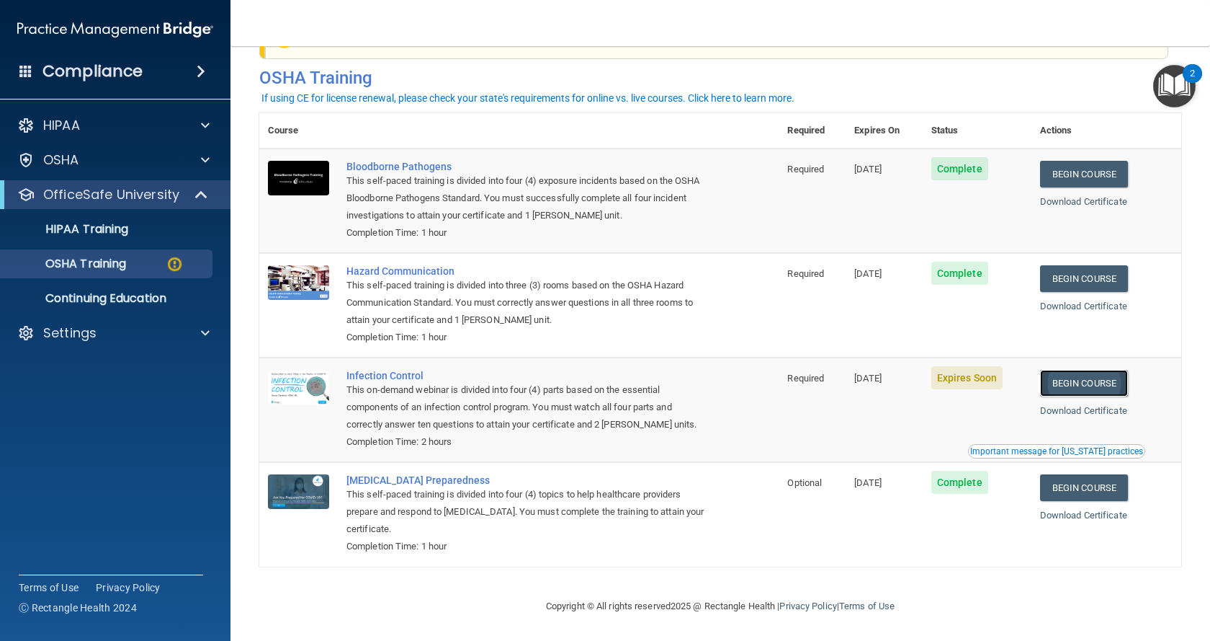
click at [1076, 379] on link "Begin Course" at bounding box center [1084, 383] width 88 height 27
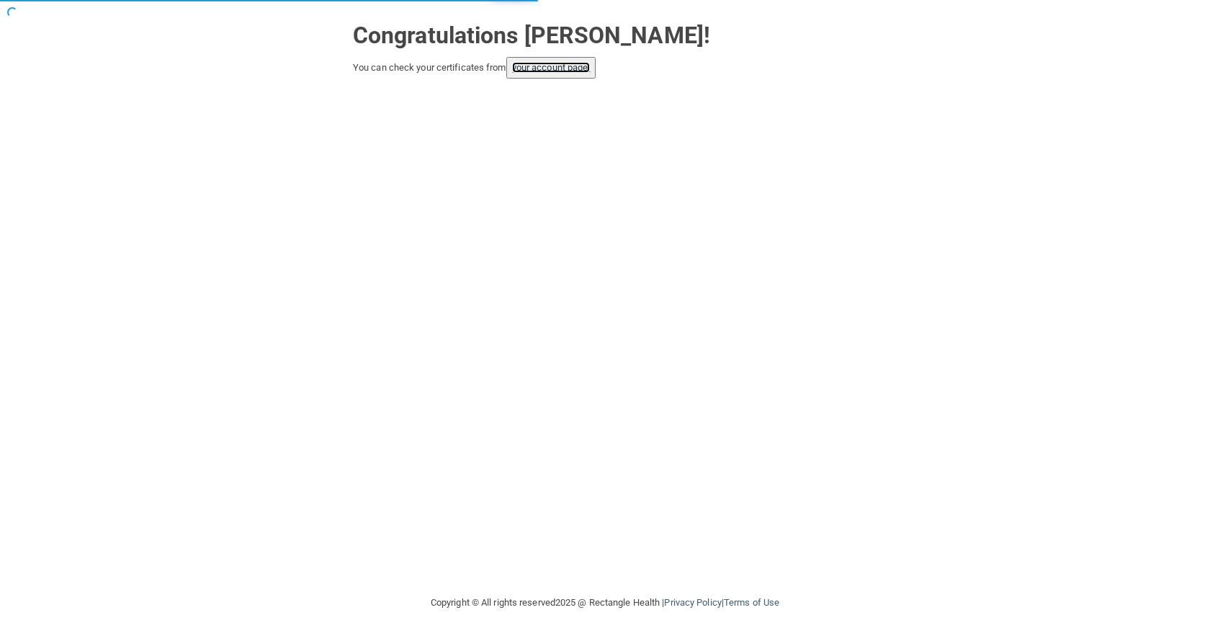
click at [557, 67] on link "your account page!" at bounding box center [551, 67] width 79 height 11
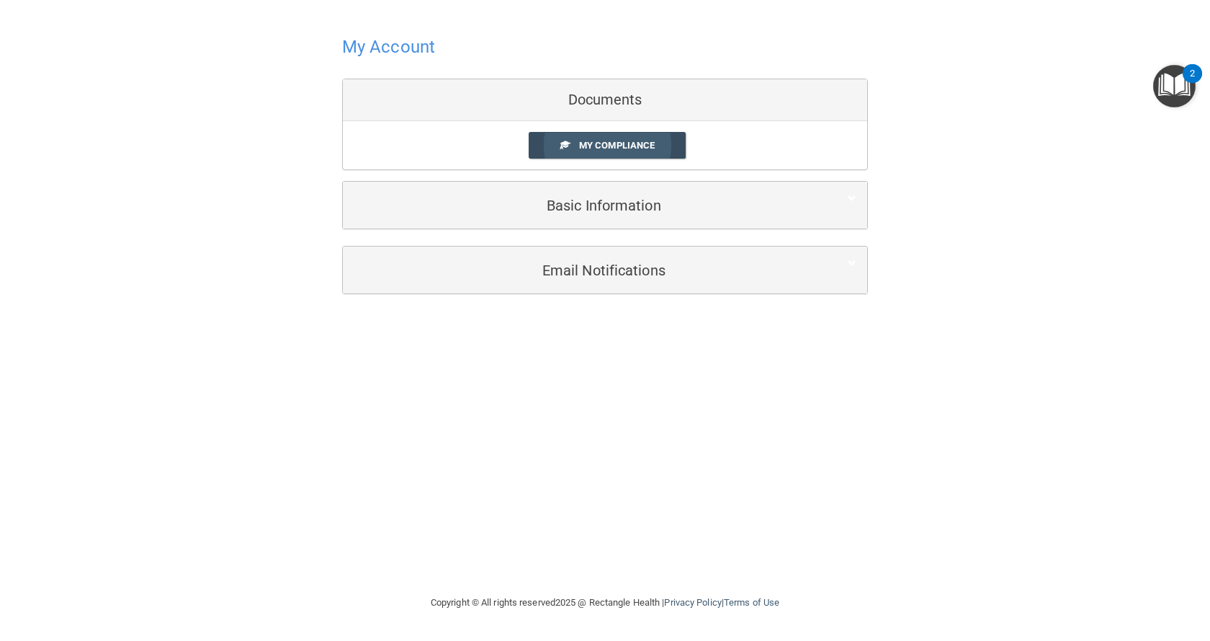
click at [597, 146] on span "My Compliance" at bounding box center [617, 145] width 76 height 11
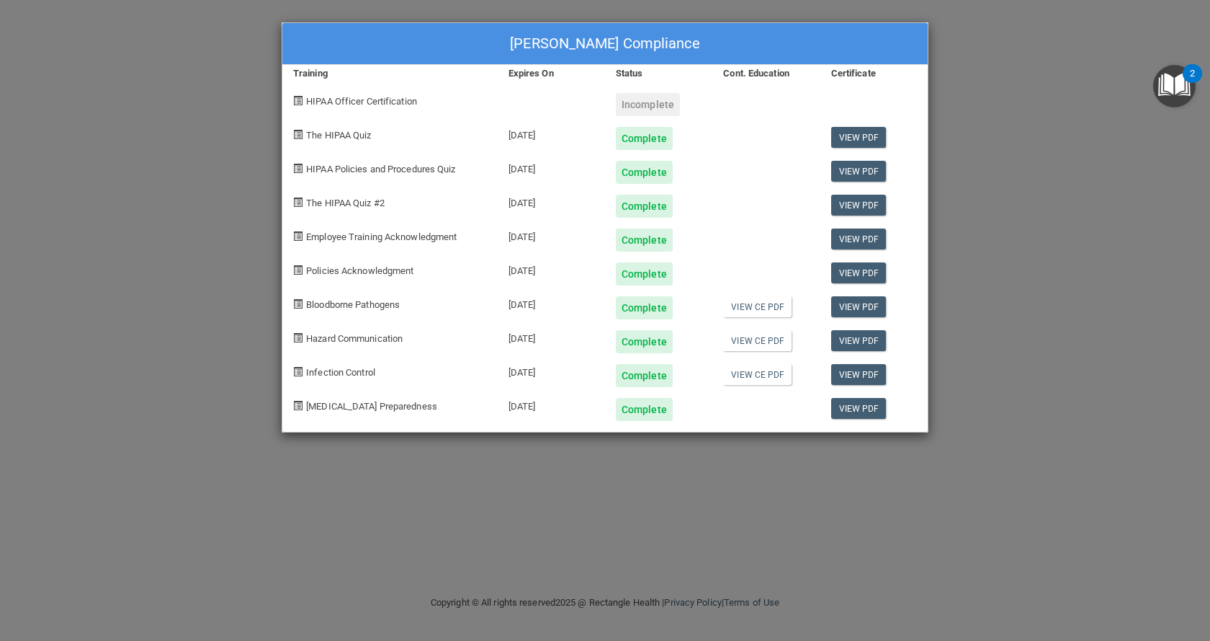
click at [295, 202] on span at bounding box center [297, 201] width 9 height 9
click at [243, 196] on div "Darcie Poppe's Compliance Training Expires On Status Cont. Education Certificat…" at bounding box center [605, 320] width 1210 height 641
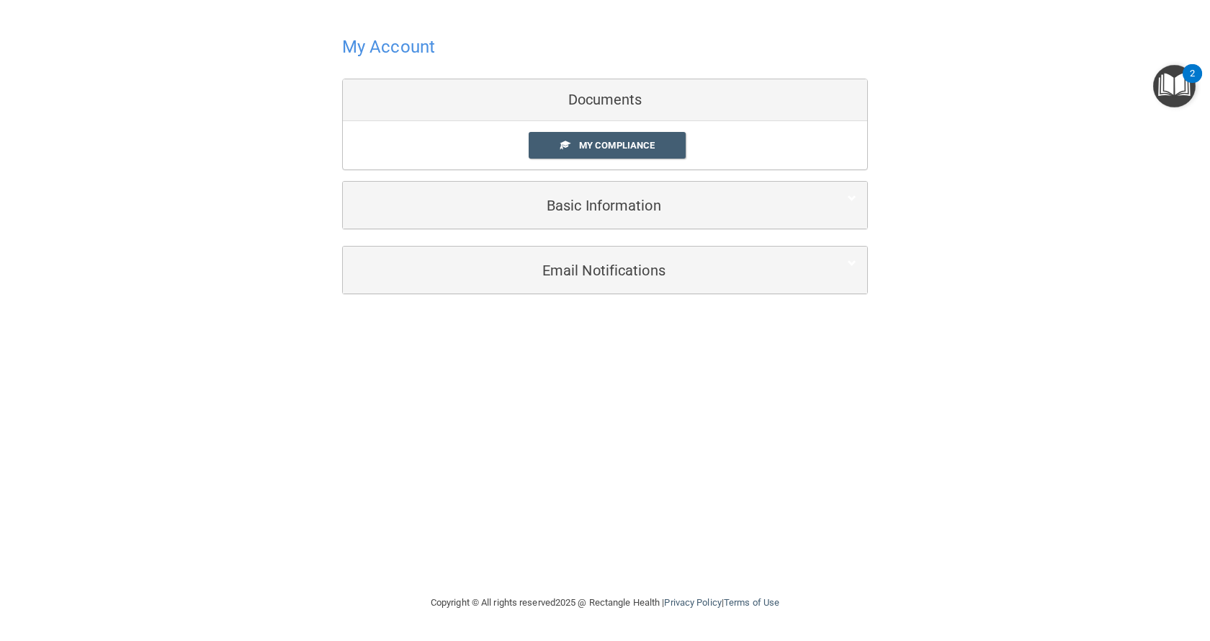
click at [373, 45] on h4 "My Account" at bounding box center [388, 46] width 93 height 19
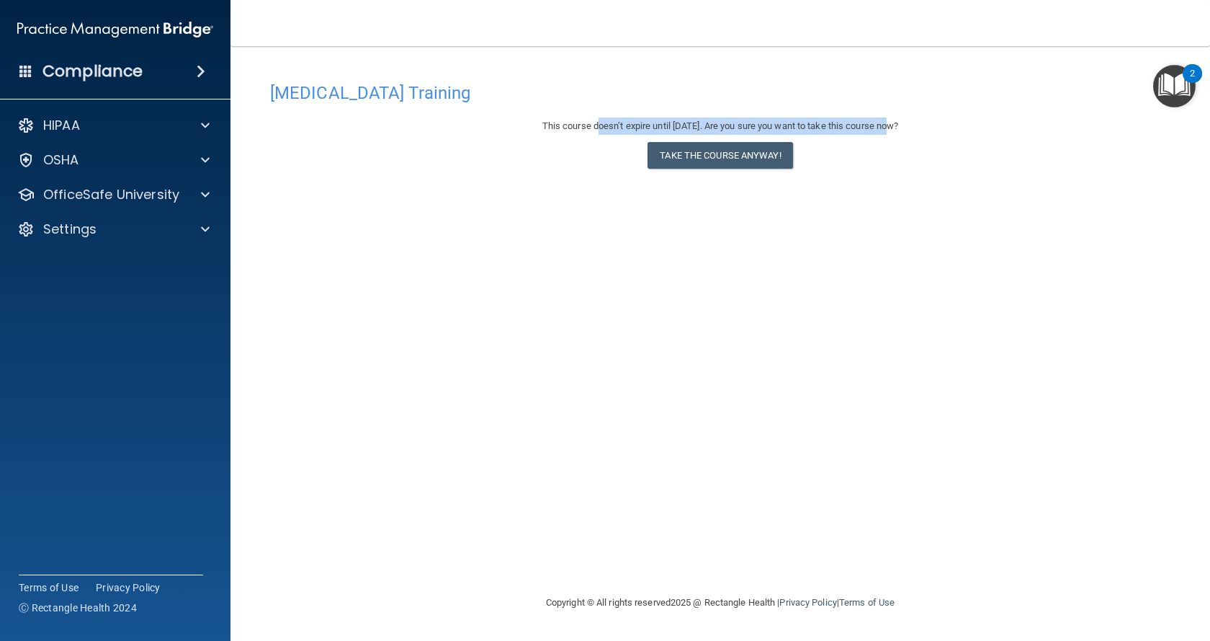
drag, startPoint x: 608, startPoint y: 127, endPoint x: 885, endPoint y: 122, distance: 276.7
click at [885, 122] on div "This course doesn’t expire until [DATE]. Are you sure you want to take this cou…" at bounding box center [720, 125] width 901 height 17
click at [940, 291] on div "[MEDICAL_DATA] Training This course doesn’t expire until [DATE]. Are you sure y…" at bounding box center [720, 334] width 922 height 519
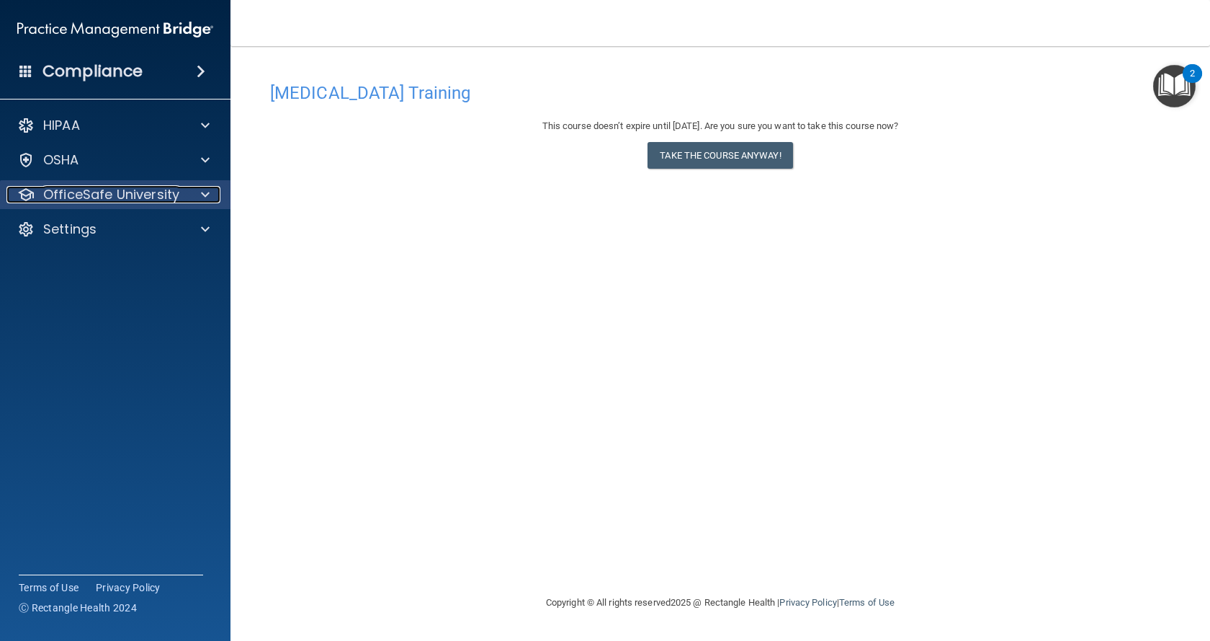
click at [97, 199] on p "OfficeSafe University" at bounding box center [111, 194] width 136 height 17
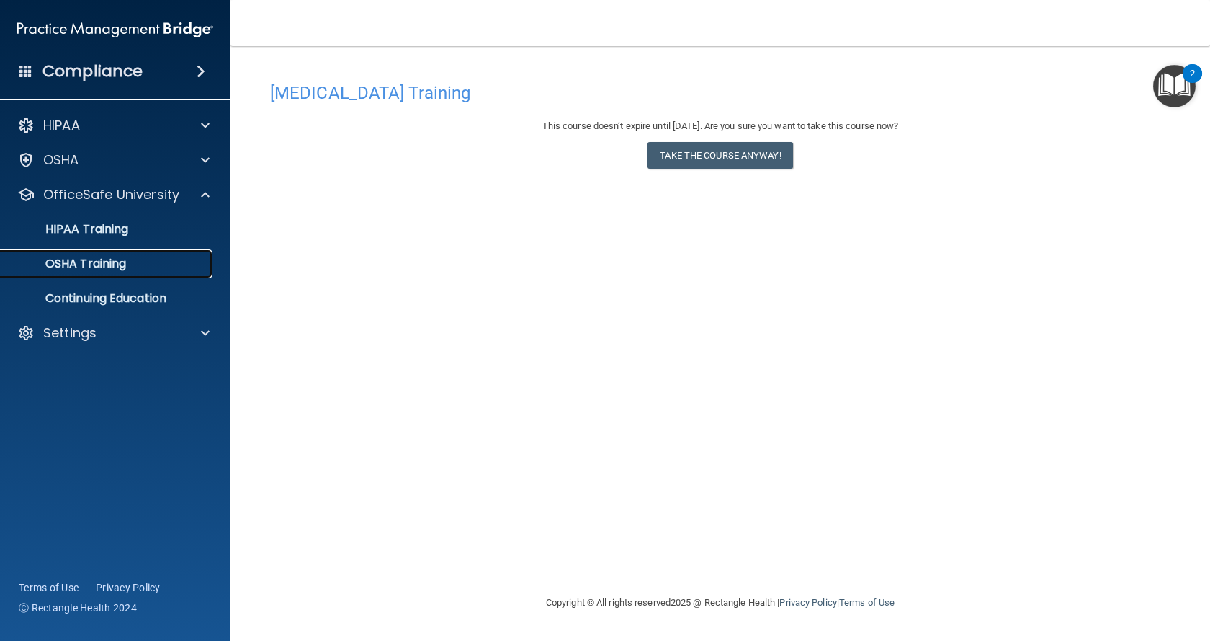
click at [77, 266] on p "OSHA Training" at bounding box center [67, 264] width 117 height 14
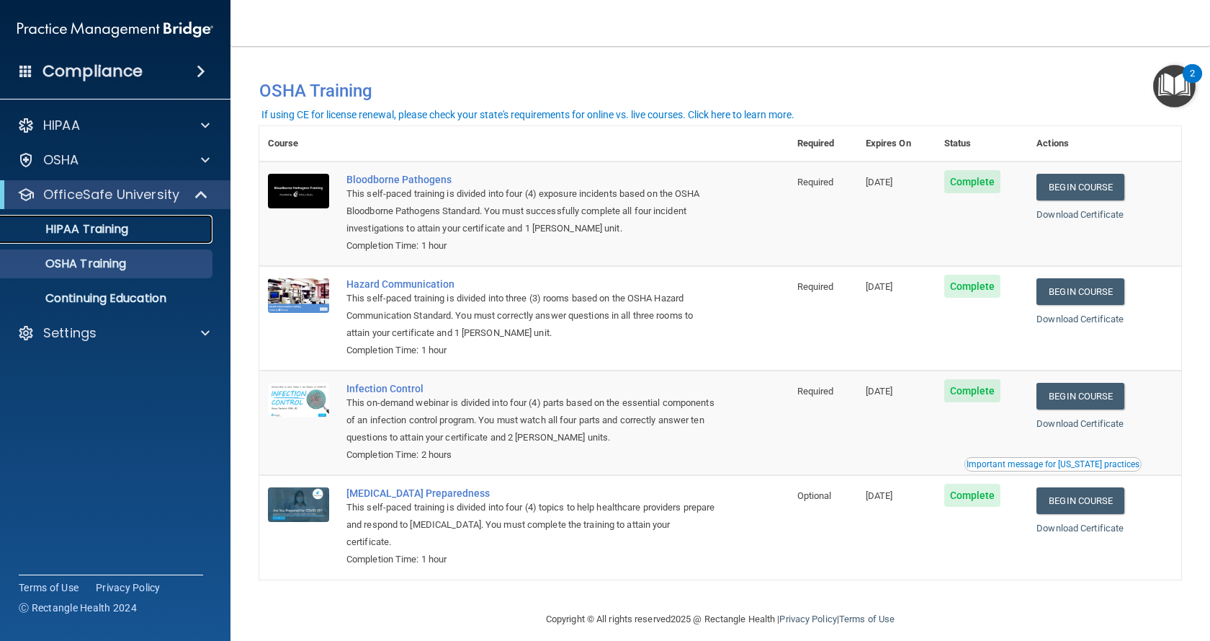
click at [80, 233] on p "HIPAA Training" at bounding box center [68, 229] width 119 height 14
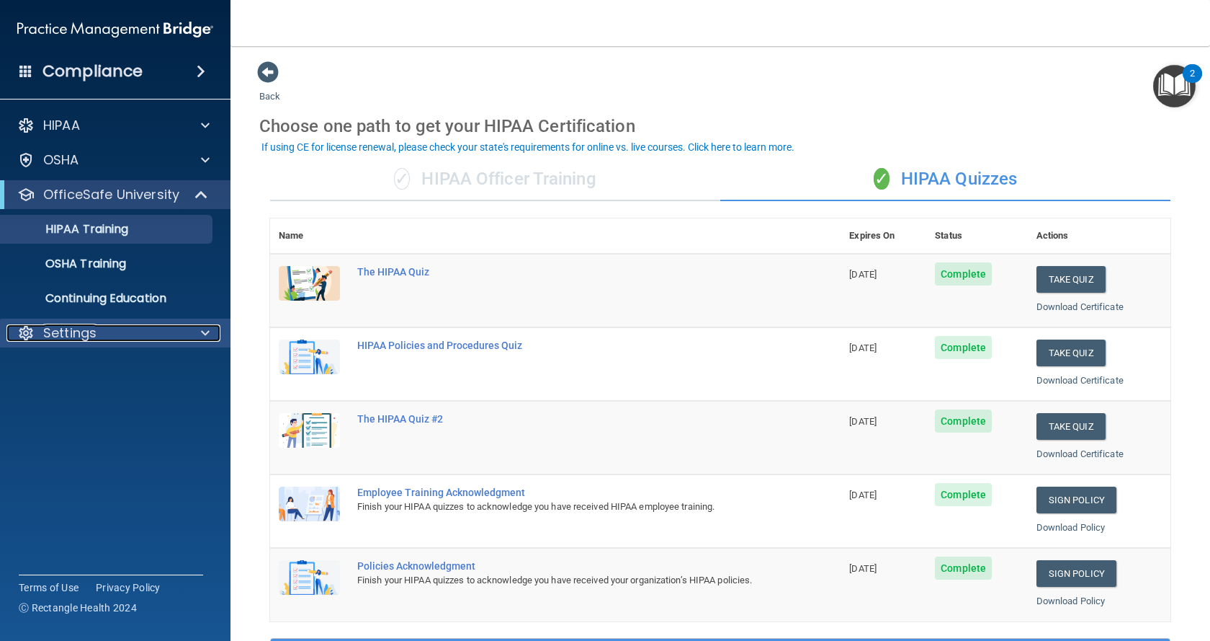
click at [95, 331] on p "Settings" at bounding box center [69, 332] width 53 height 17
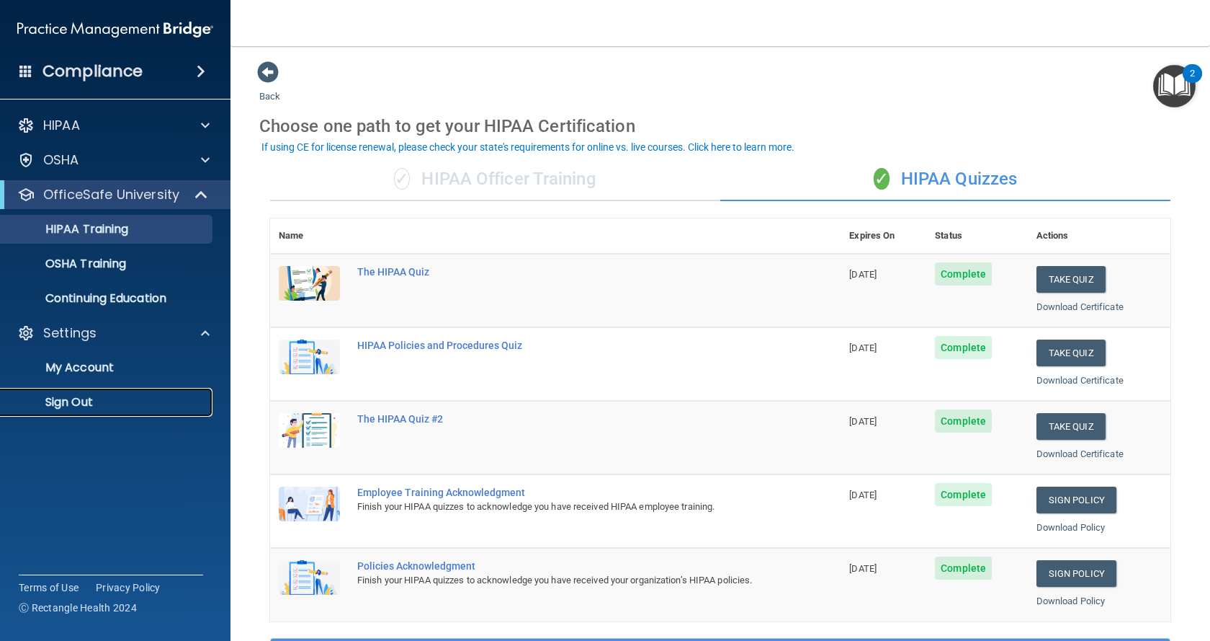
click at [57, 399] on p "Sign Out" at bounding box center [107, 402] width 197 height 14
